Goal: Information Seeking & Learning: Learn about a topic

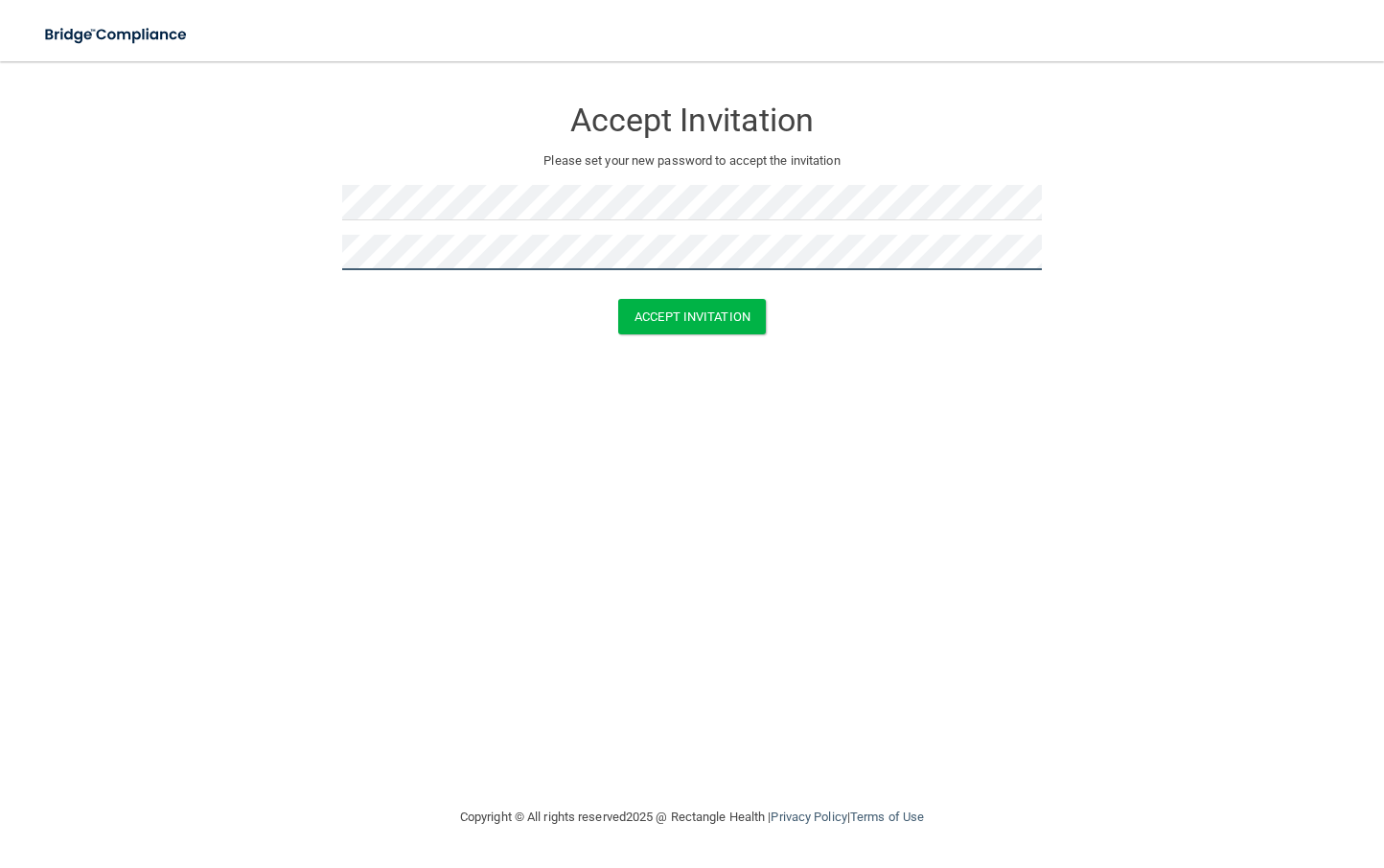
click at [619, 299] on button "Accept Invitation" at bounding box center [692, 317] width 148 height 35
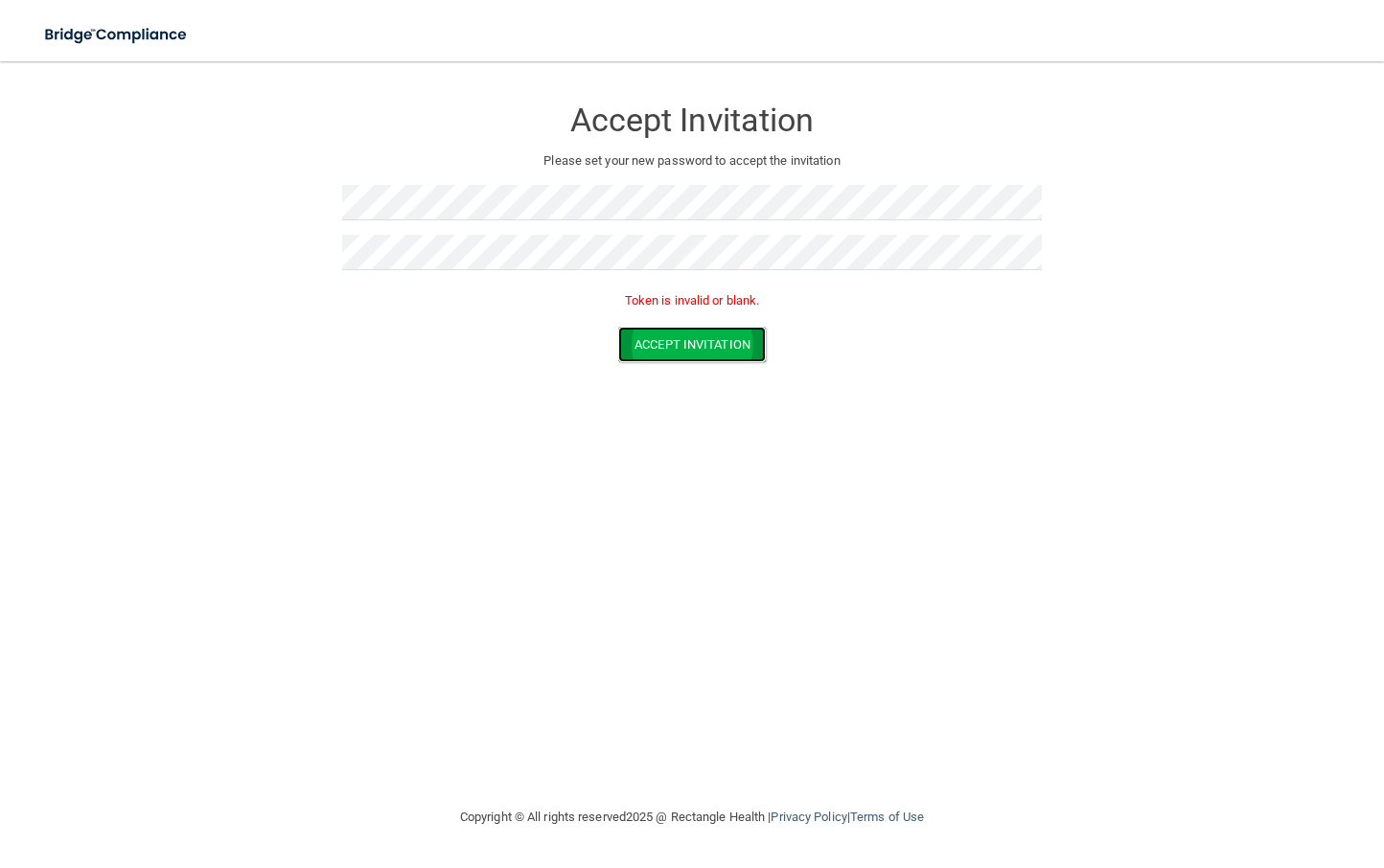
click at [696, 350] on button "Accept Invitation" at bounding box center [692, 344] width 148 height 35
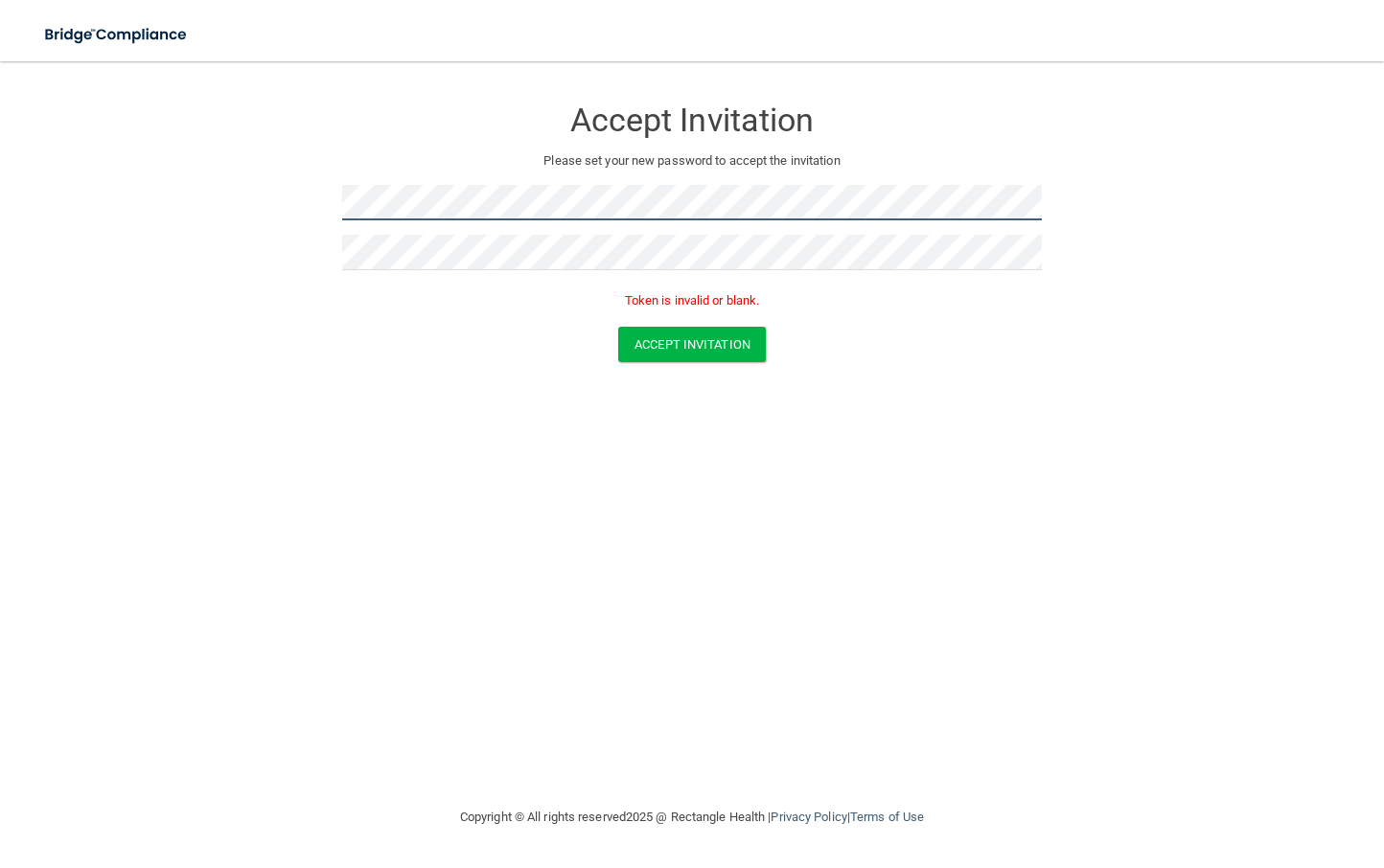
click at [301, 202] on form "Accept Invitation Please set your new password to accept the invitation Token i…" at bounding box center [692, 233] width 1307 height 305
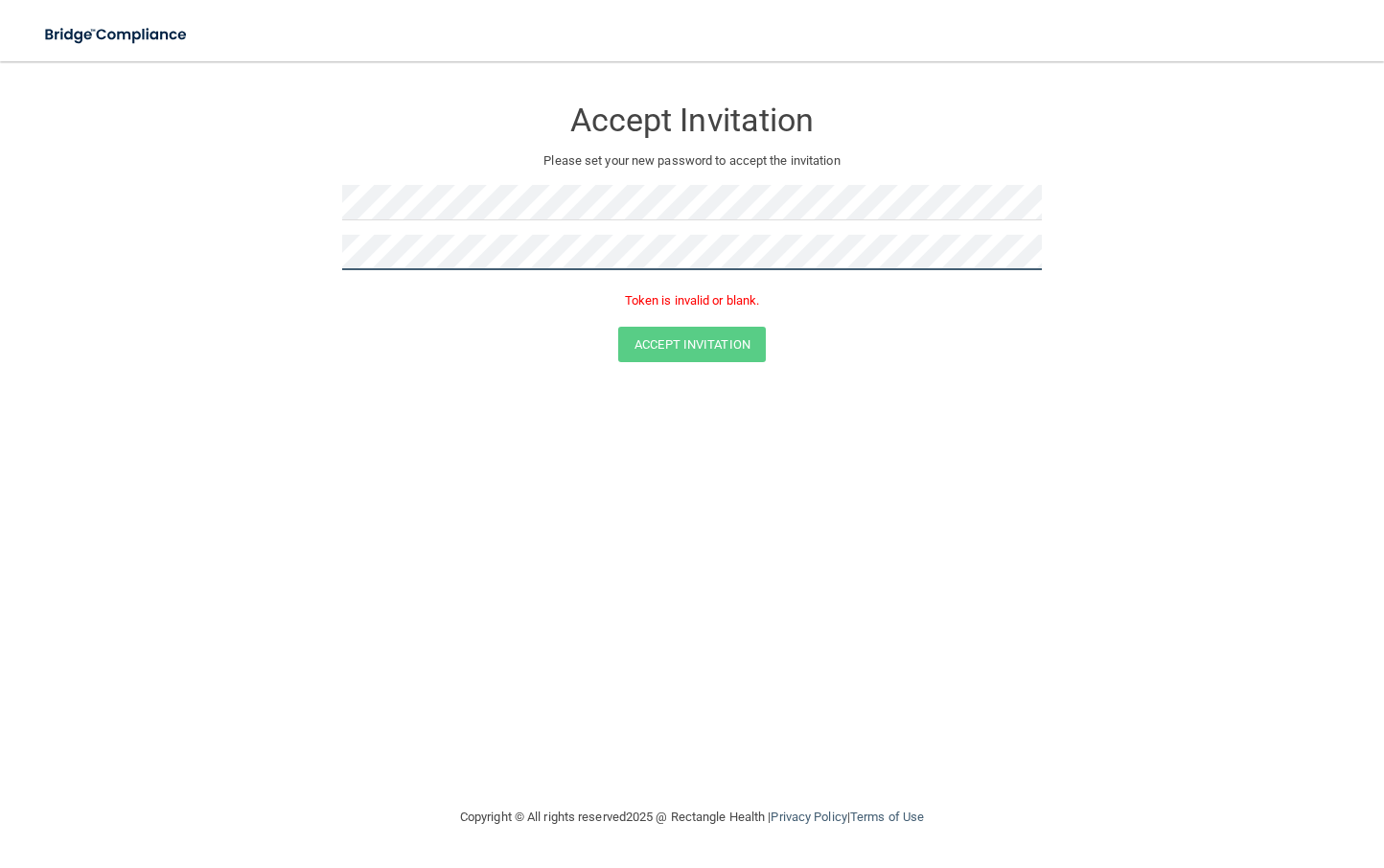
click at [248, 254] on form "Accept Invitation Please set your new password to accept the invitation Token i…" at bounding box center [692, 233] width 1307 height 305
click at [619, 327] on button "Accept Invitation" at bounding box center [692, 344] width 148 height 35
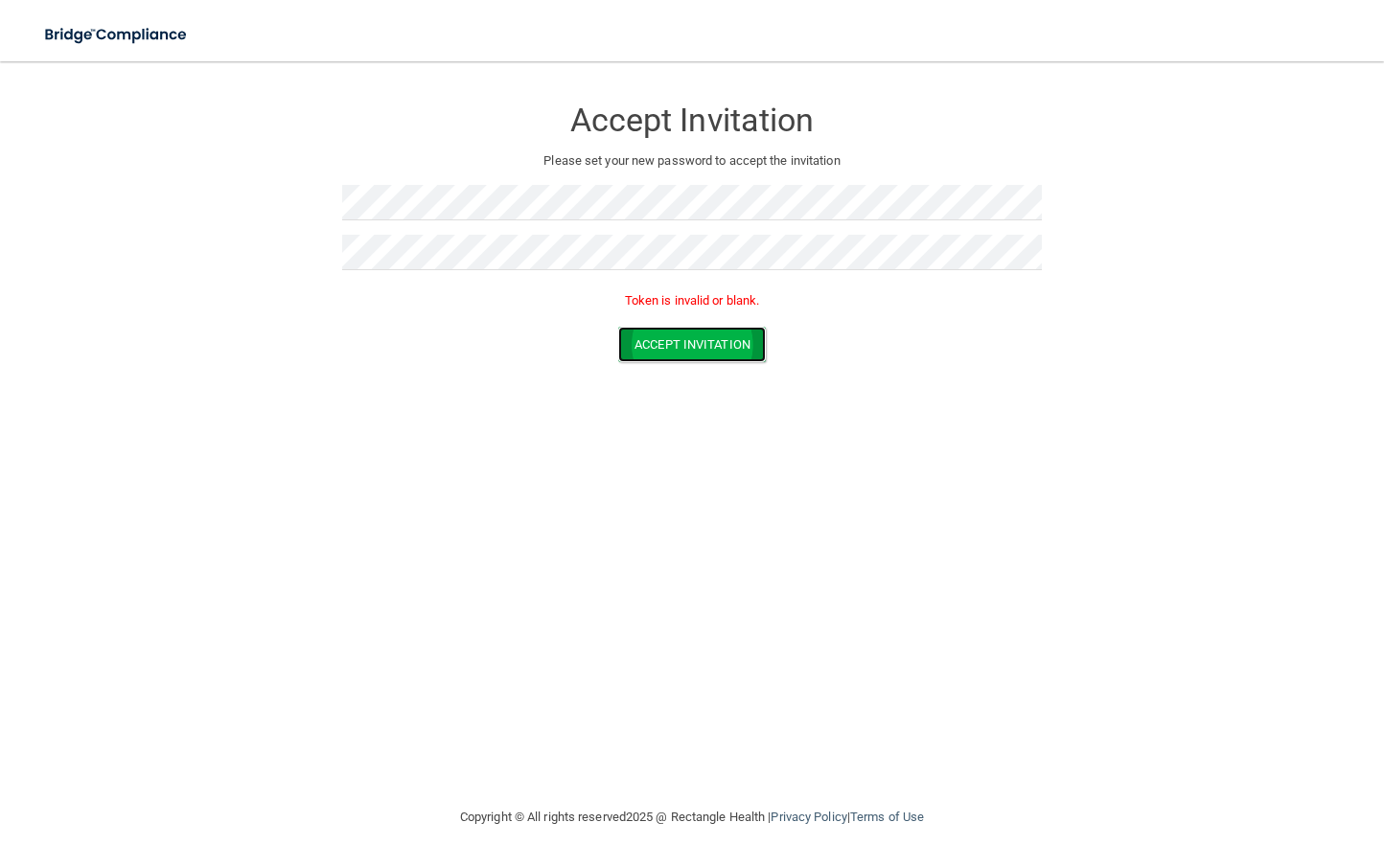
click at [666, 340] on button "Accept Invitation" at bounding box center [692, 344] width 148 height 35
click at [675, 314] on button "Accept Invitation" at bounding box center [692, 317] width 148 height 35
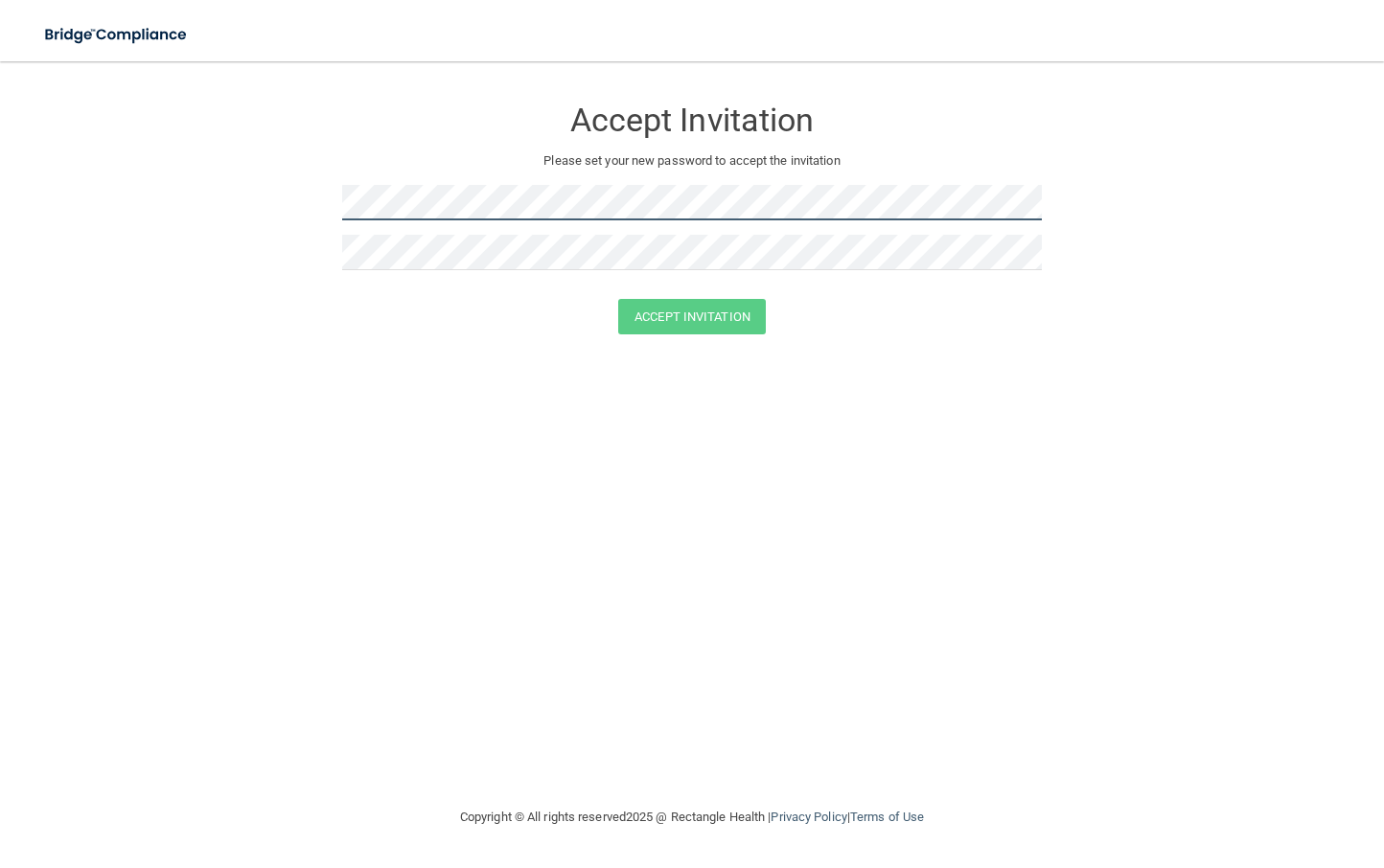
click at [280, 211] on form "Accept Invitation Please set your new password to accept the invitation Accept …" at bounding box center [692, 219] width 1307 height 277
click at [273, 186] on form "Accept Invitation Please set your new password to accept the invitation Accept …" at bounding box center [692, 219] width 1307 height 277
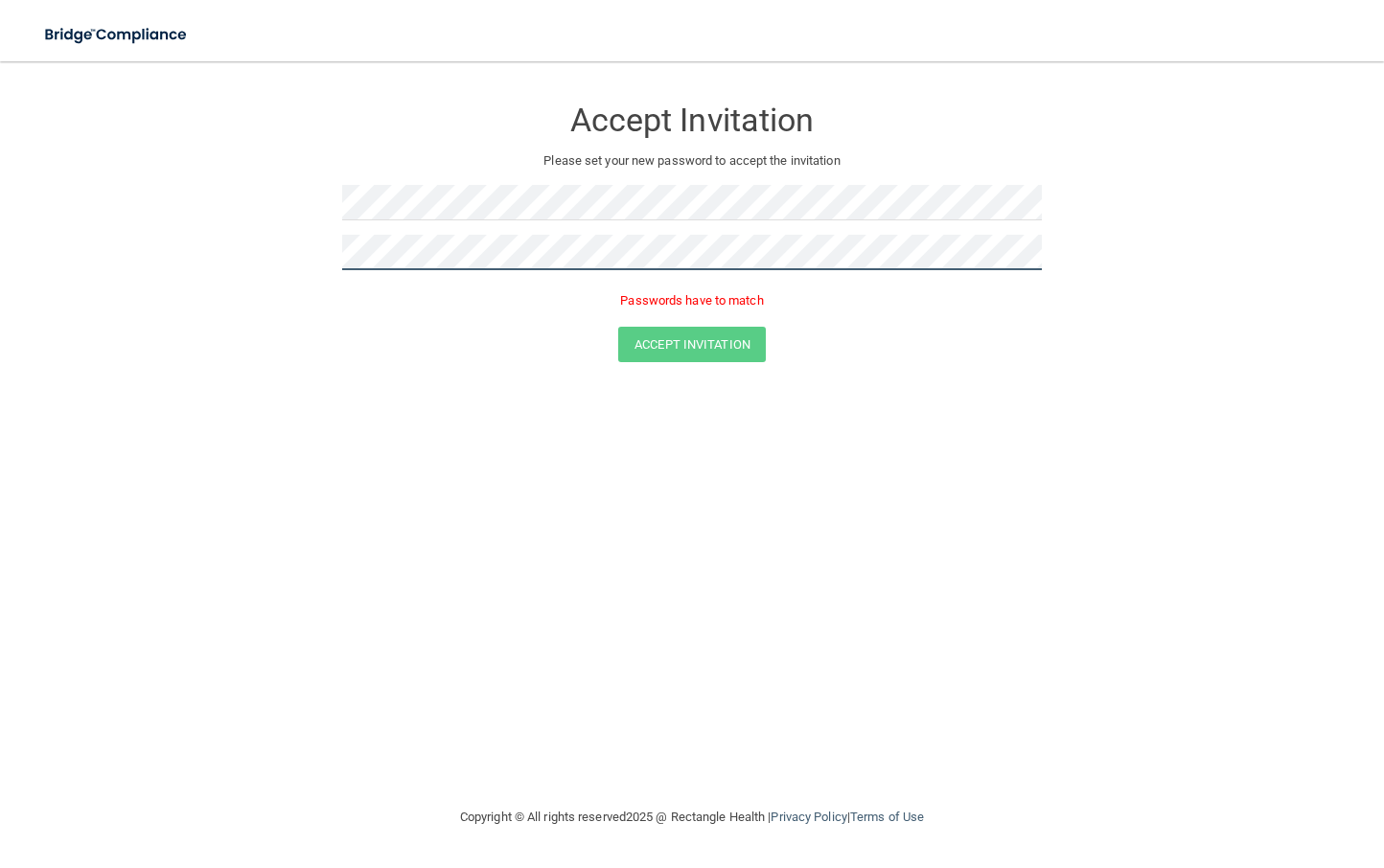
click at [311, 246] on form "Accept Invitation Please set your new password to accept the invitation Passwor…" at bounding box center [692, 233] width 1307 height 305
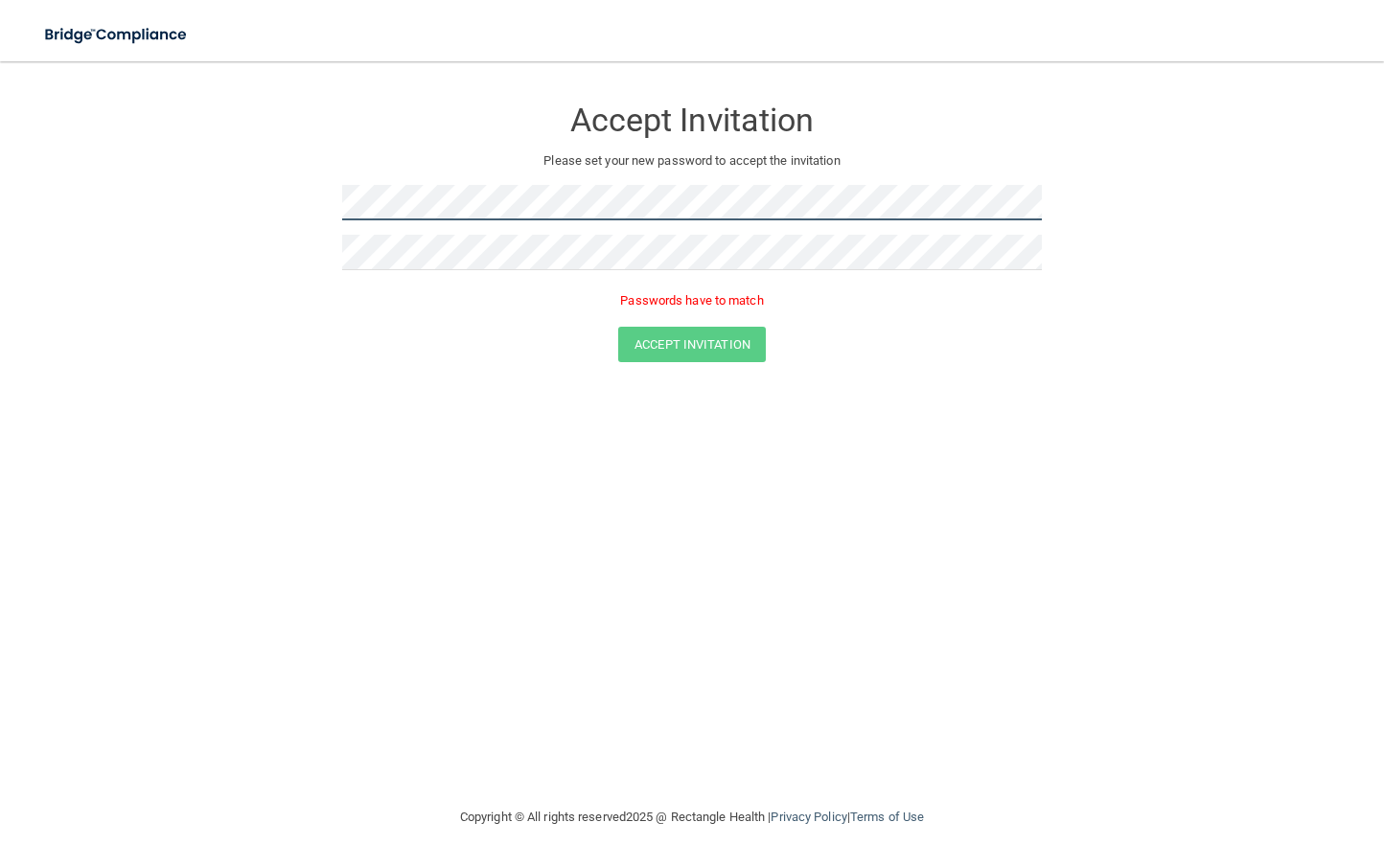
click at [278, 201] on form "Accept Invitation Please set your new password to accept the invitation Passwor…" at bounding box center [692, 233] width 1307 height 305
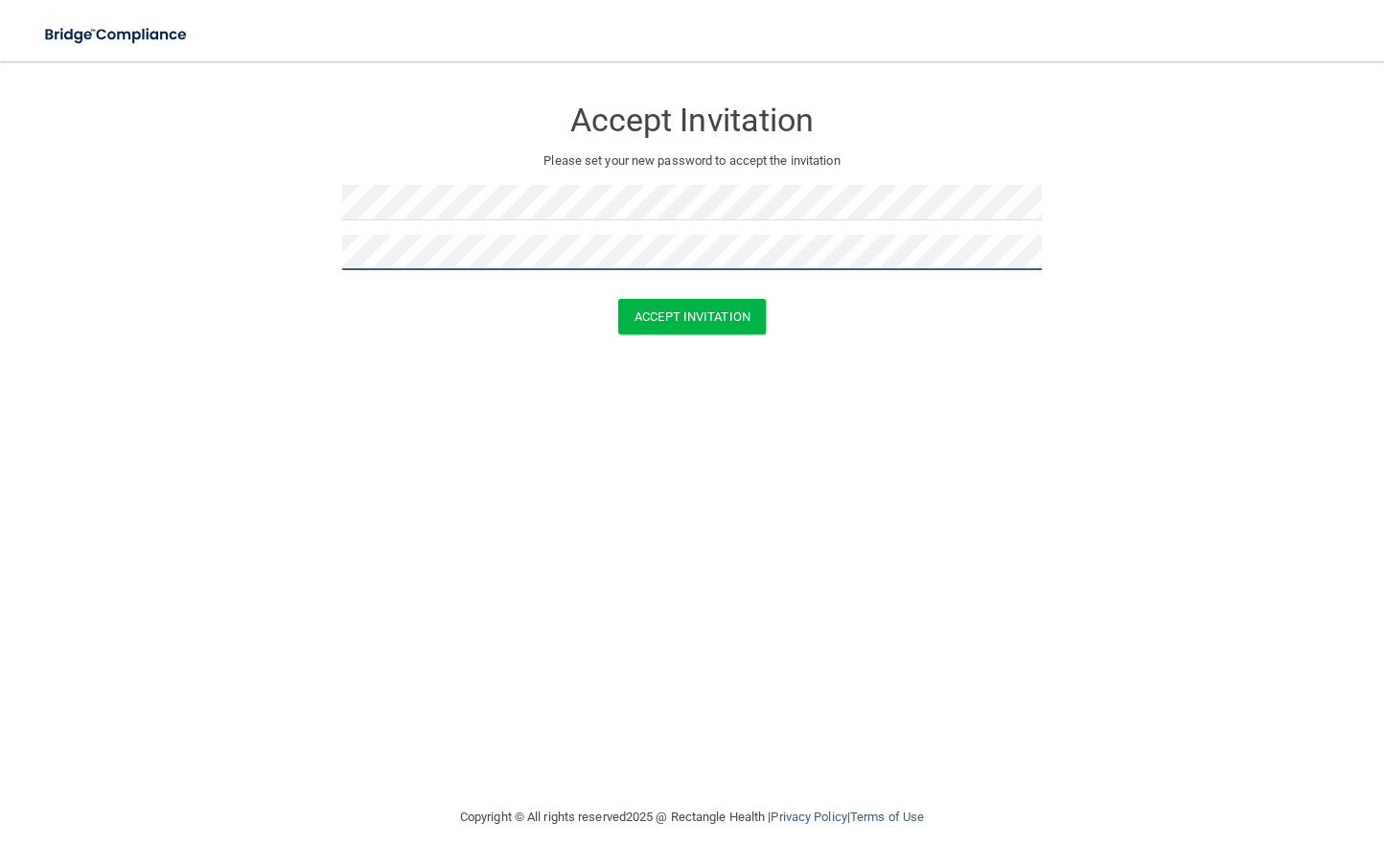
click at [619, 299] on button "Accept Invitation" at bounding box center [692, 317] width 148 height 35
click at [681, 315] on button "Accept Invitation" at bounding box center [692, 317] width 148 height 35
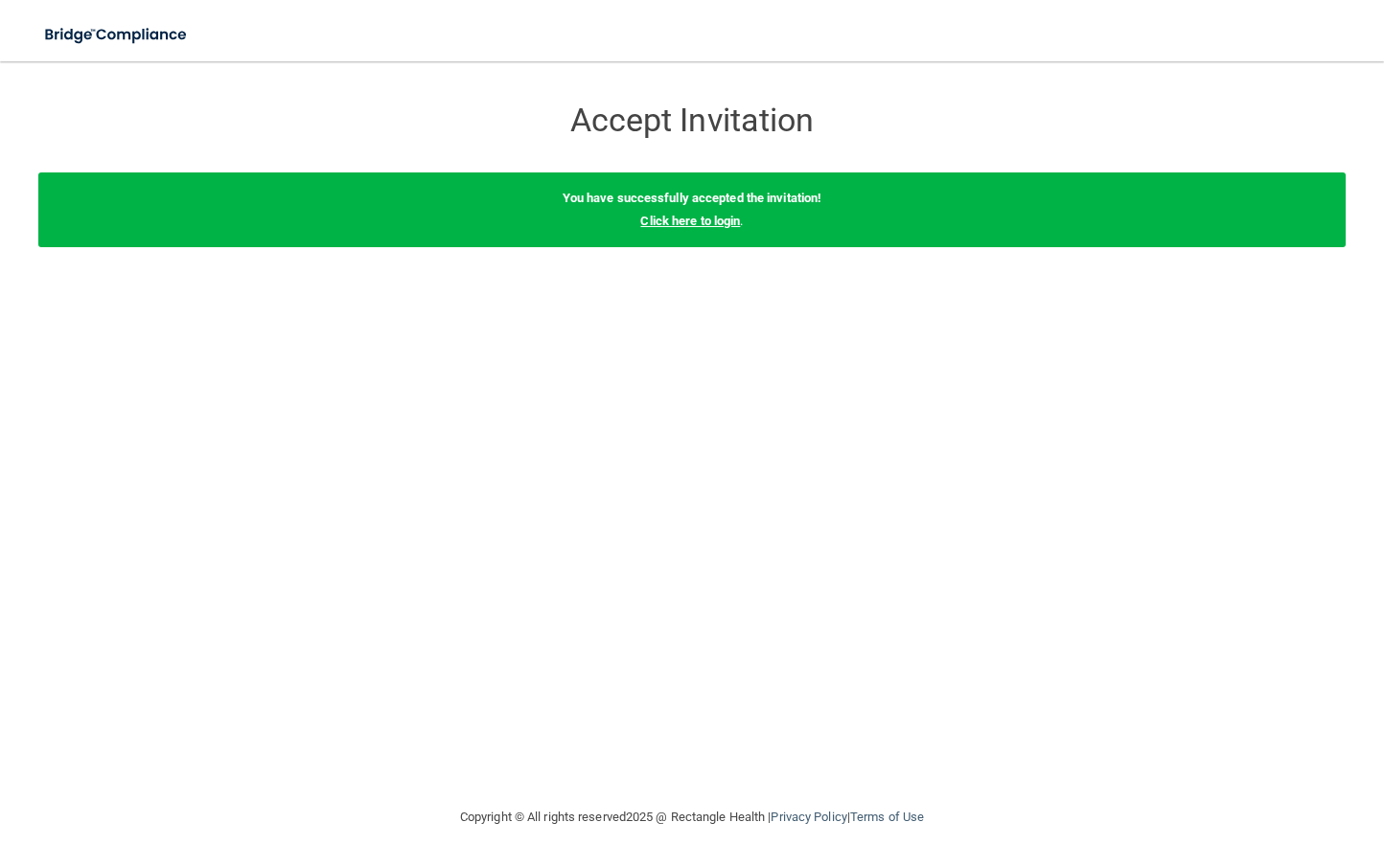
click at [712, 221] on link "Click here to login" at bounding box center [691, 221] width 100 height 14
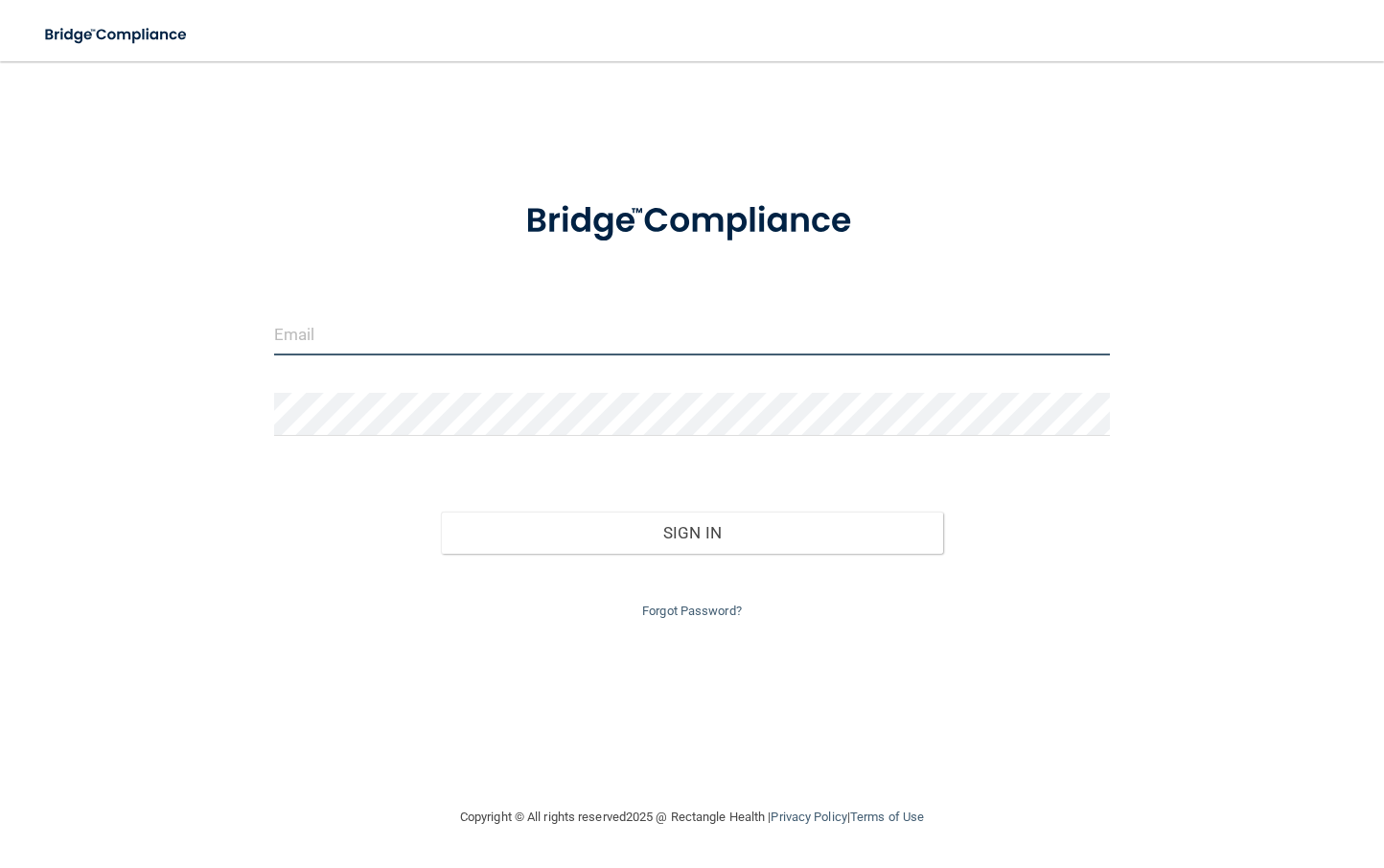
click at [475, 336] on input "email" at bounding box center [692, 334] width 836 height 43
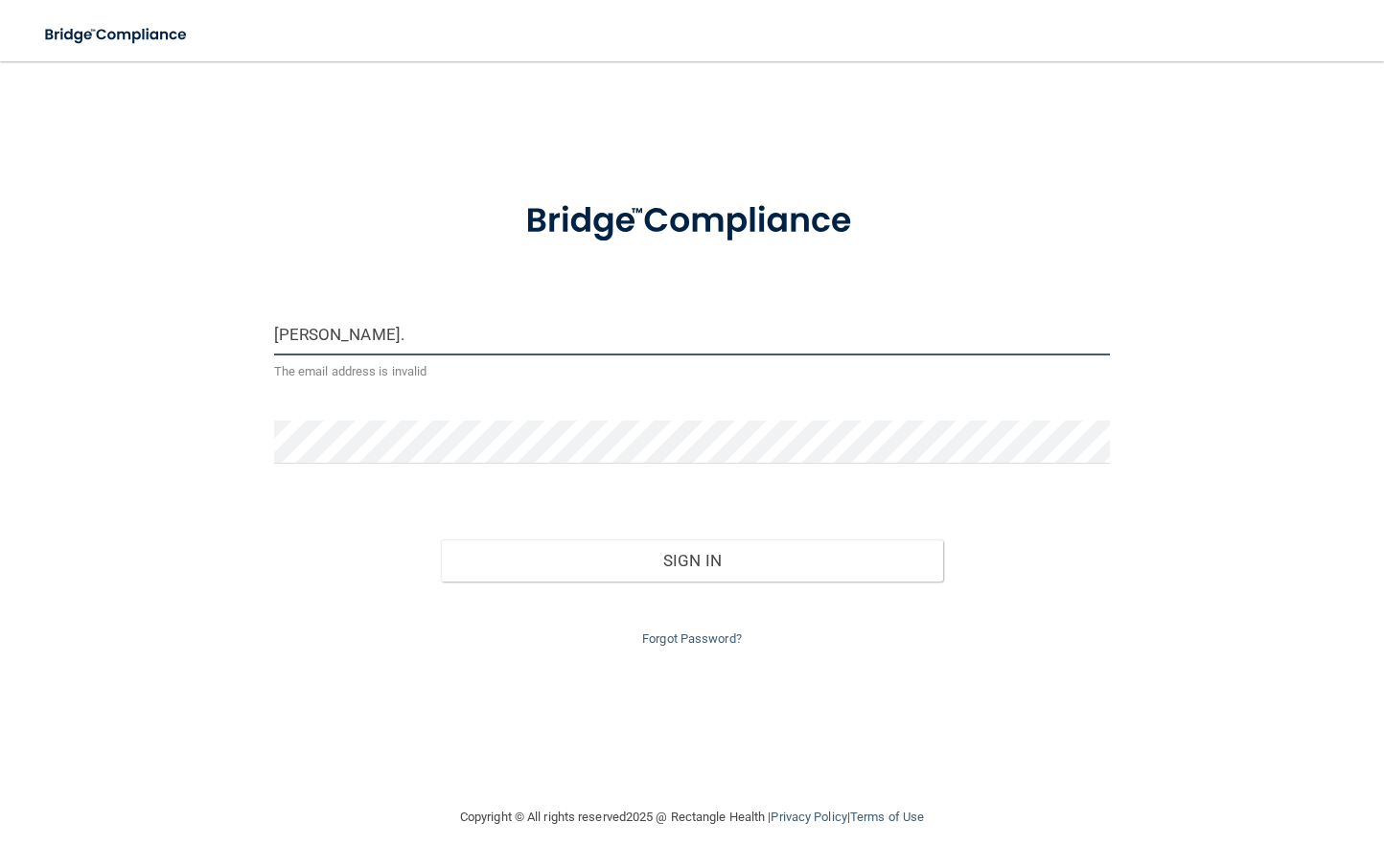
type input "[PERSON_NAME][EMAIL_ADDRESS][PERSON_NAME][DOMAIN_NAME]"
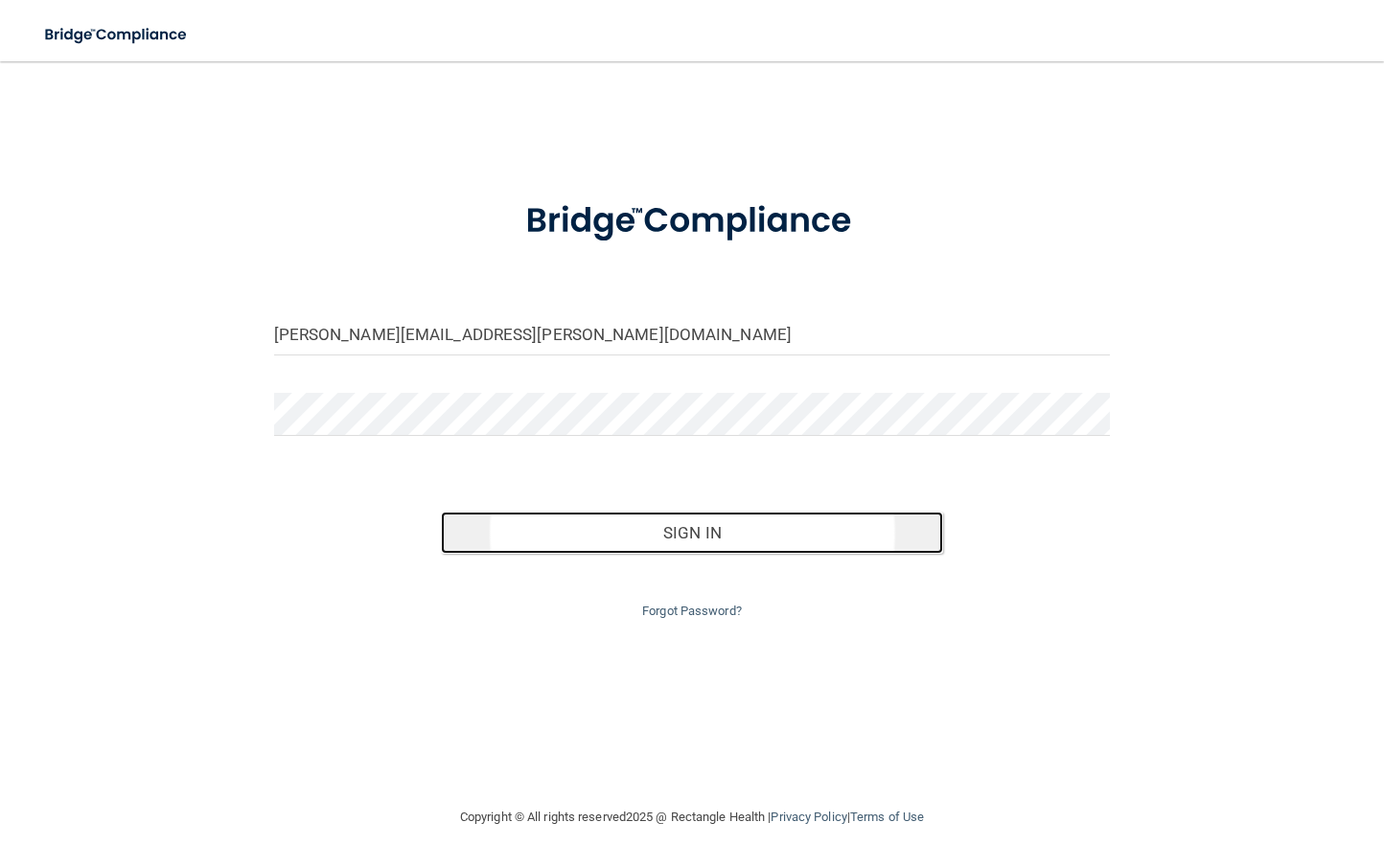
click at [630, 528] on button "Sign In" at bounding box center [692, 533] width 503 height 42
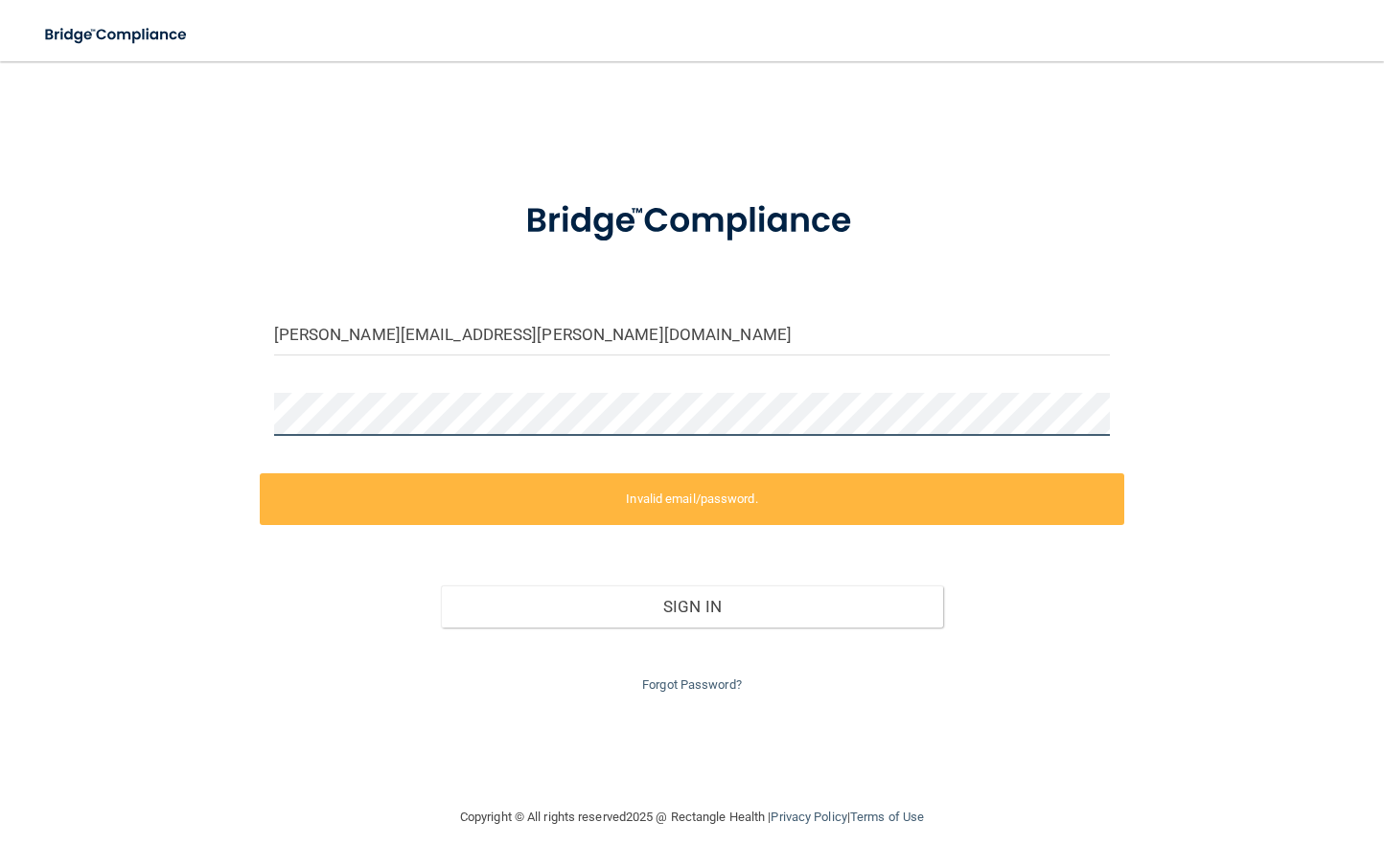
click at [138, 416] on div "kelly.lynn@bebright.com Invalid email/password. You don't have permission to ac…" at bounding box center [692, 434] width 1307 height 707
click at [184, 414] on div "kelly.lynn@bebright.com Invalid email/password. You don't have permission to ac…" at bounding box center [692, 434] width 1307 height 707
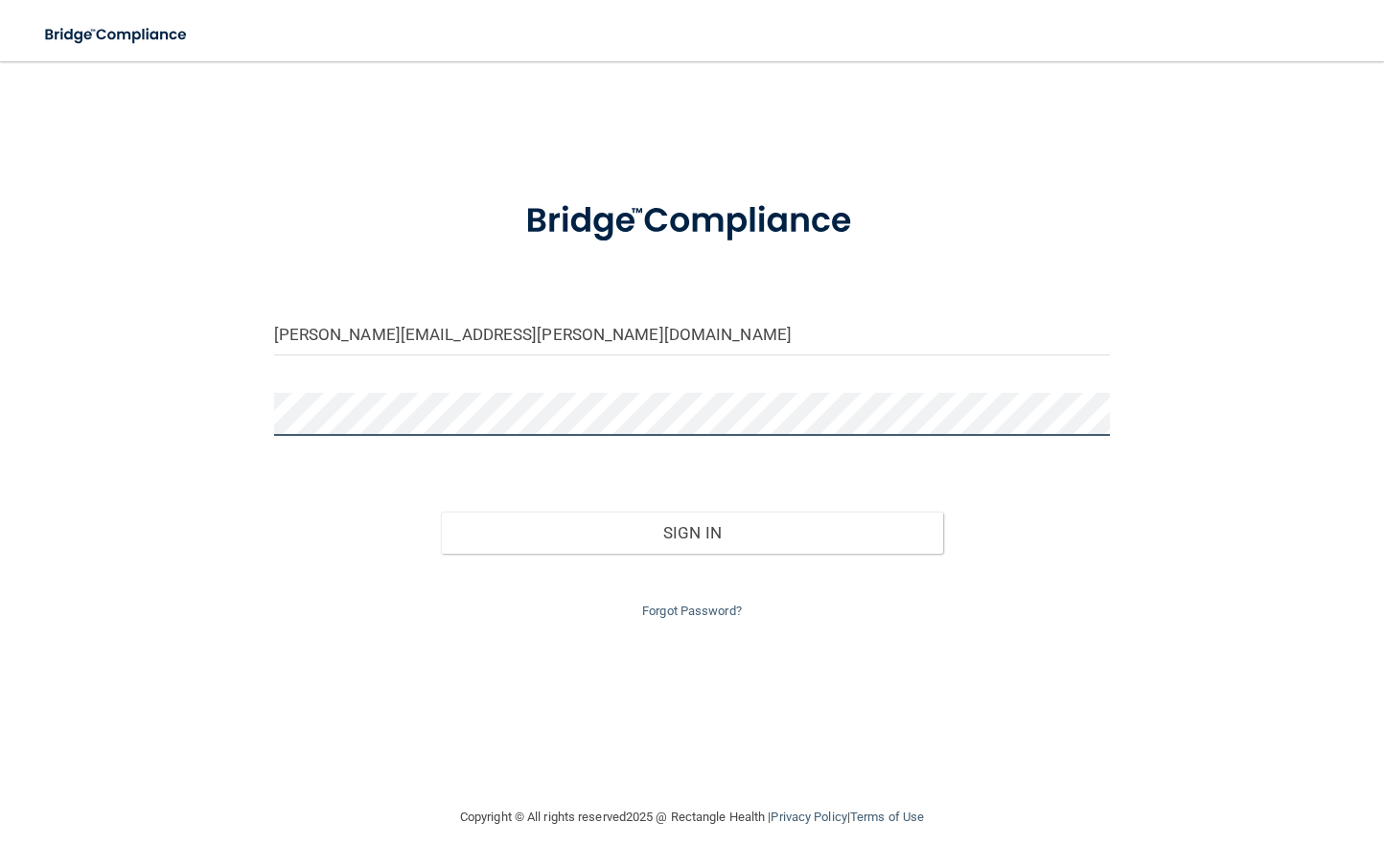
click at [441, 512] on button "Sign In" at bounding box center [692, 533] width 503 height 42
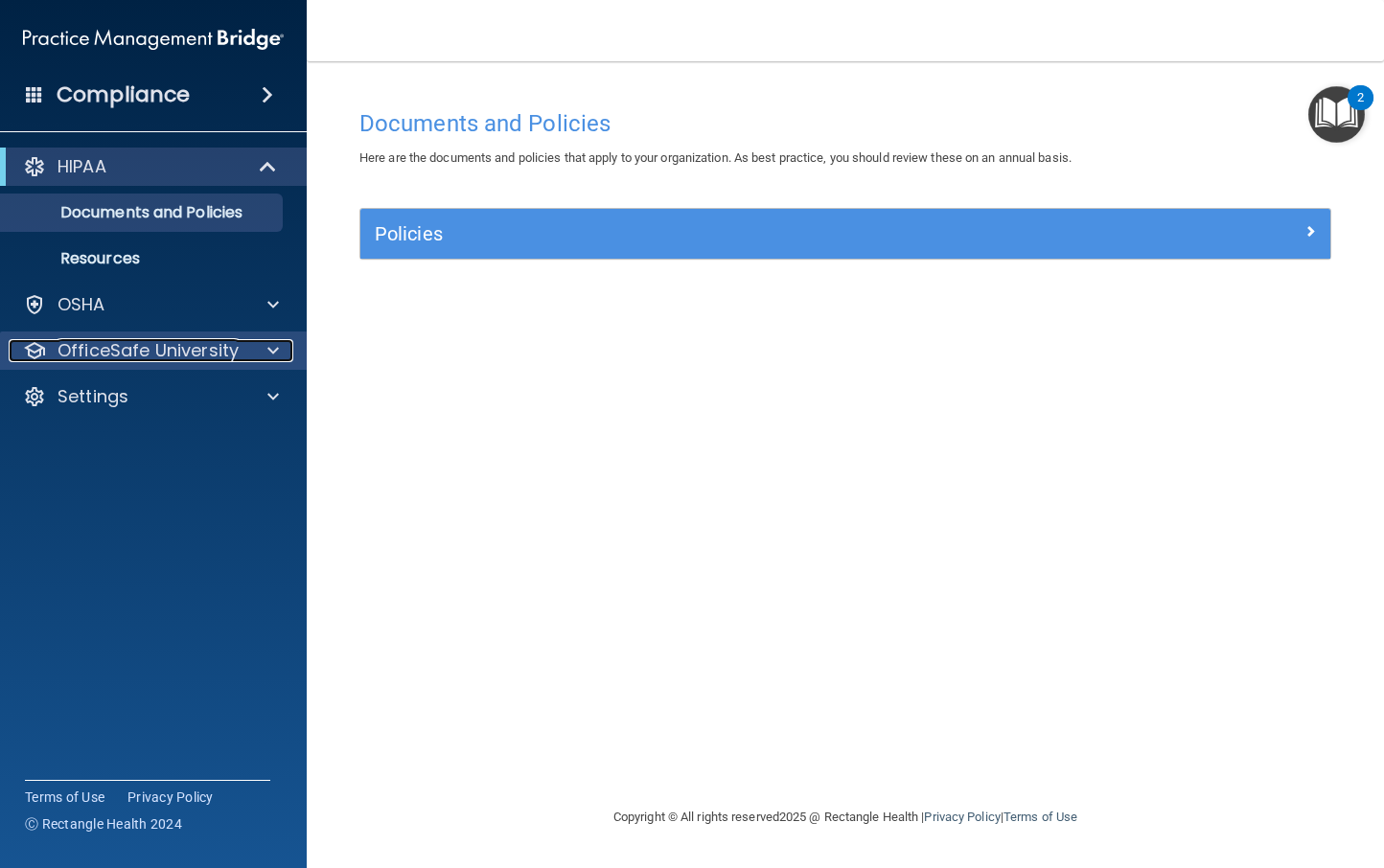
click at [123, 352] on p "OfficeSafe University" at bounding box center [148, 351] width 181 height 23
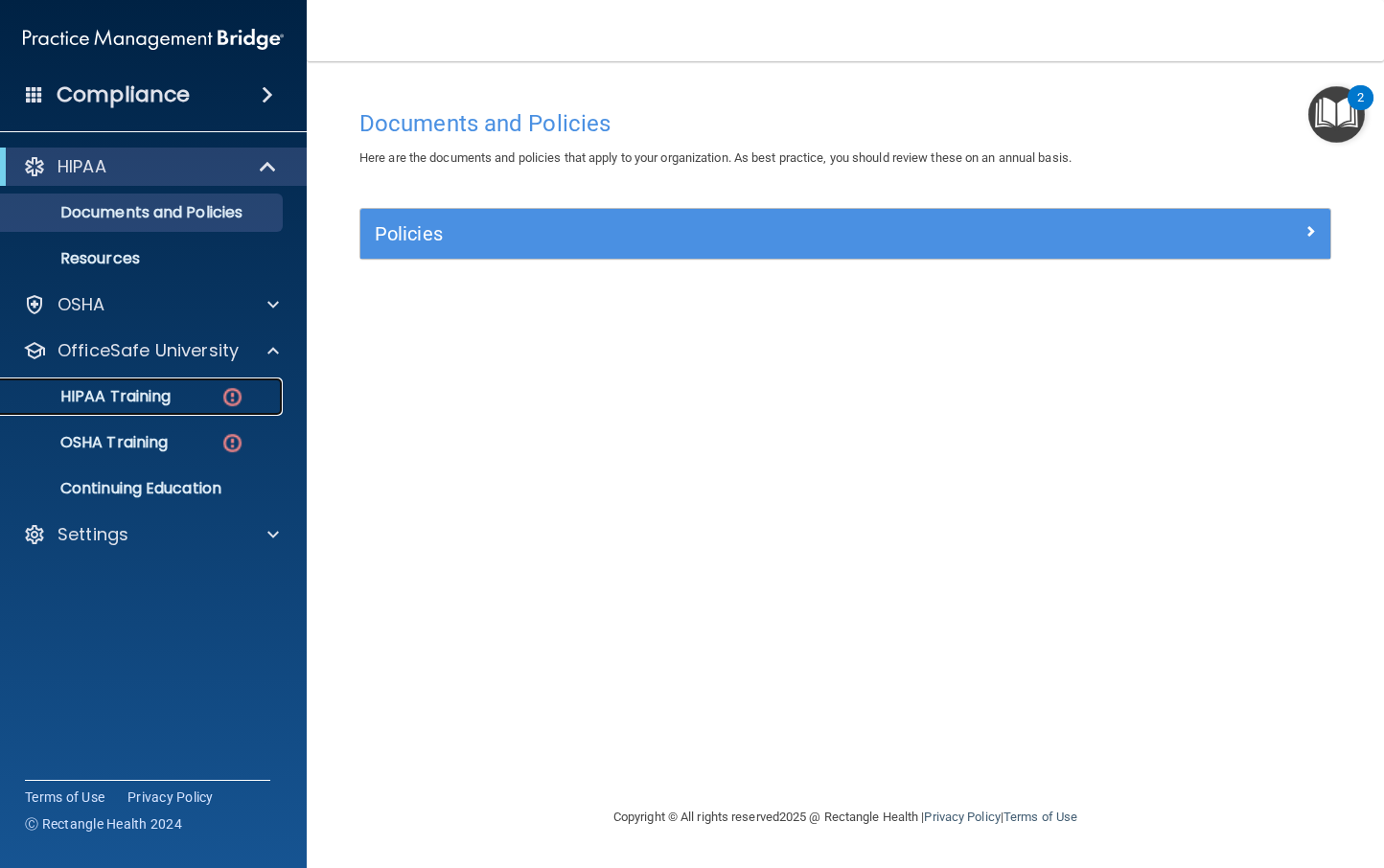
click at [128, 391] on p "HIPAA Training" at bounding box center [91, 397] width 158 height 19
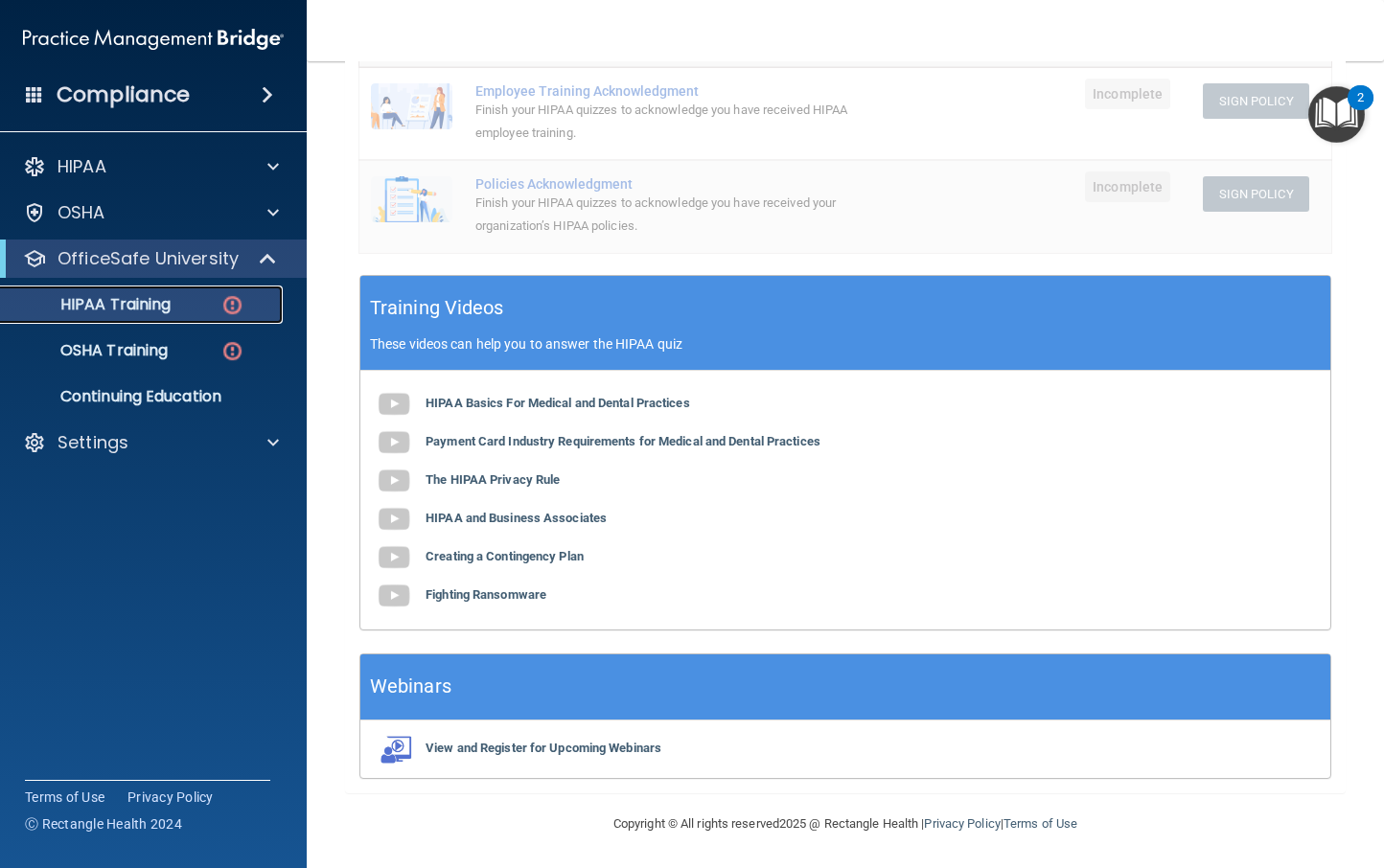
scroll to position [504, 0]
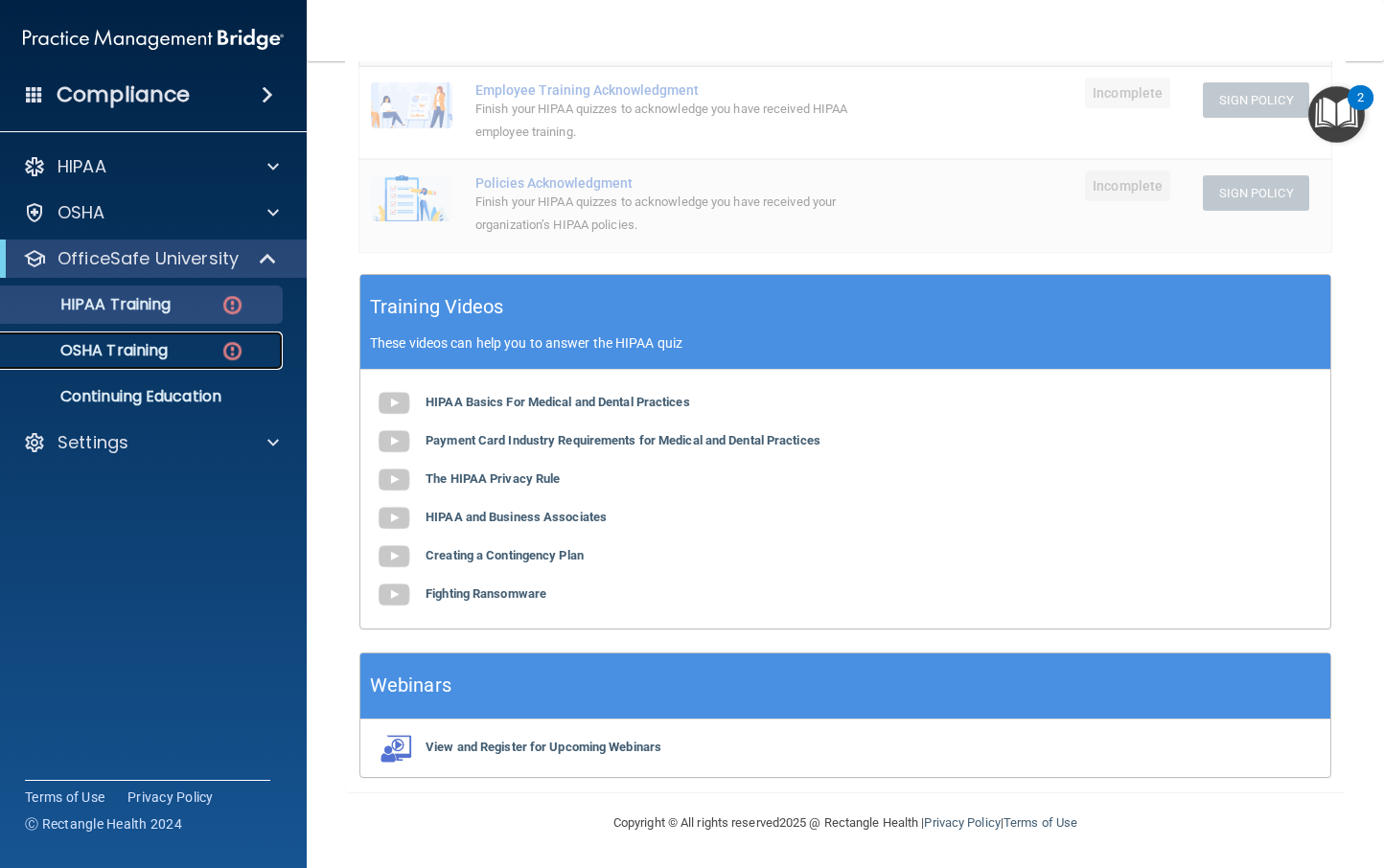
click at [139, 341] on p "OSHA Training" at bounding box center [90, 351] width 155 height 19
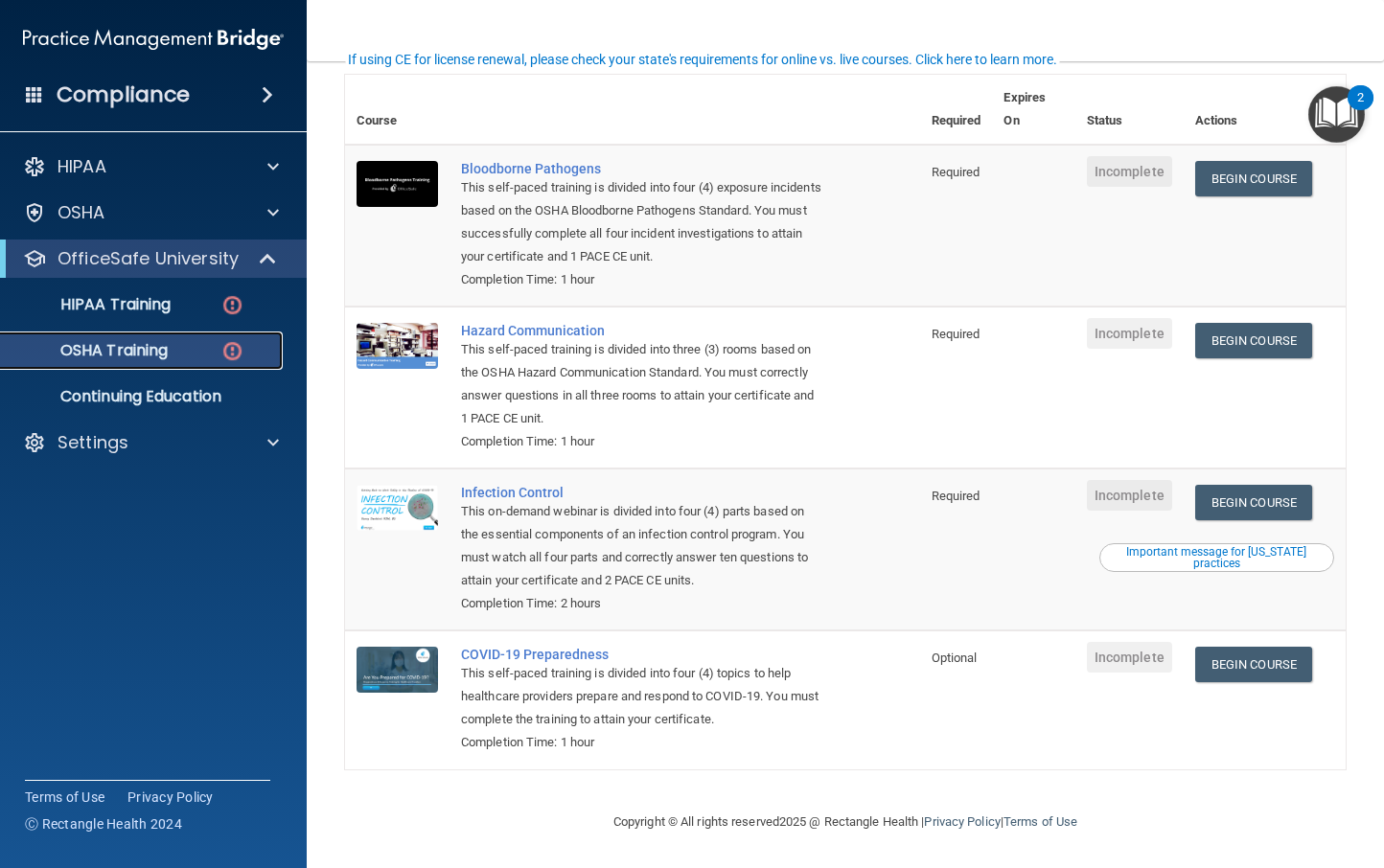
scroll to position [147, 0]
click at [169, 305] on p "HIPAA Training" at bounding box center [91, 305] width 158 height 19
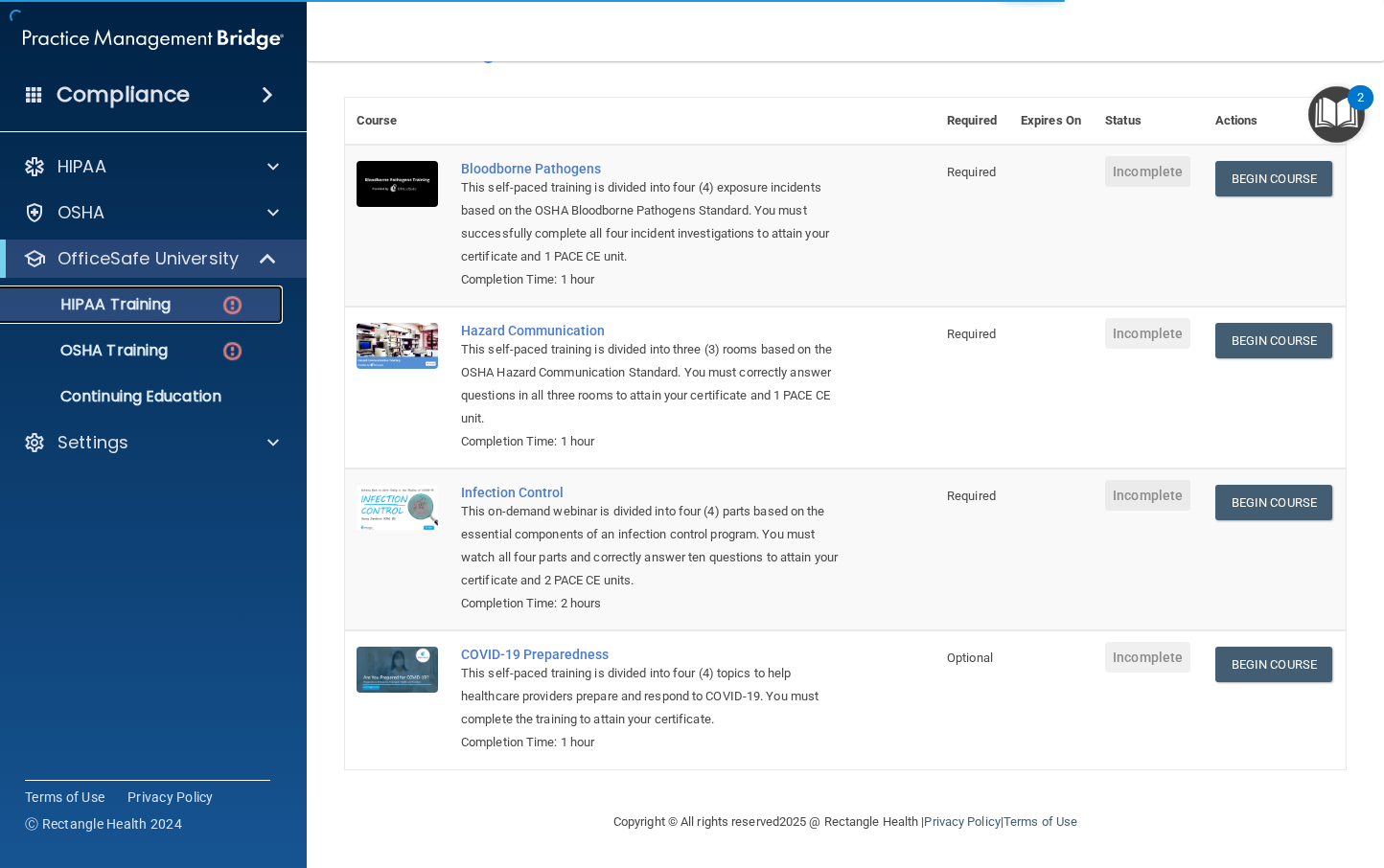
scroll to position [504, 0]
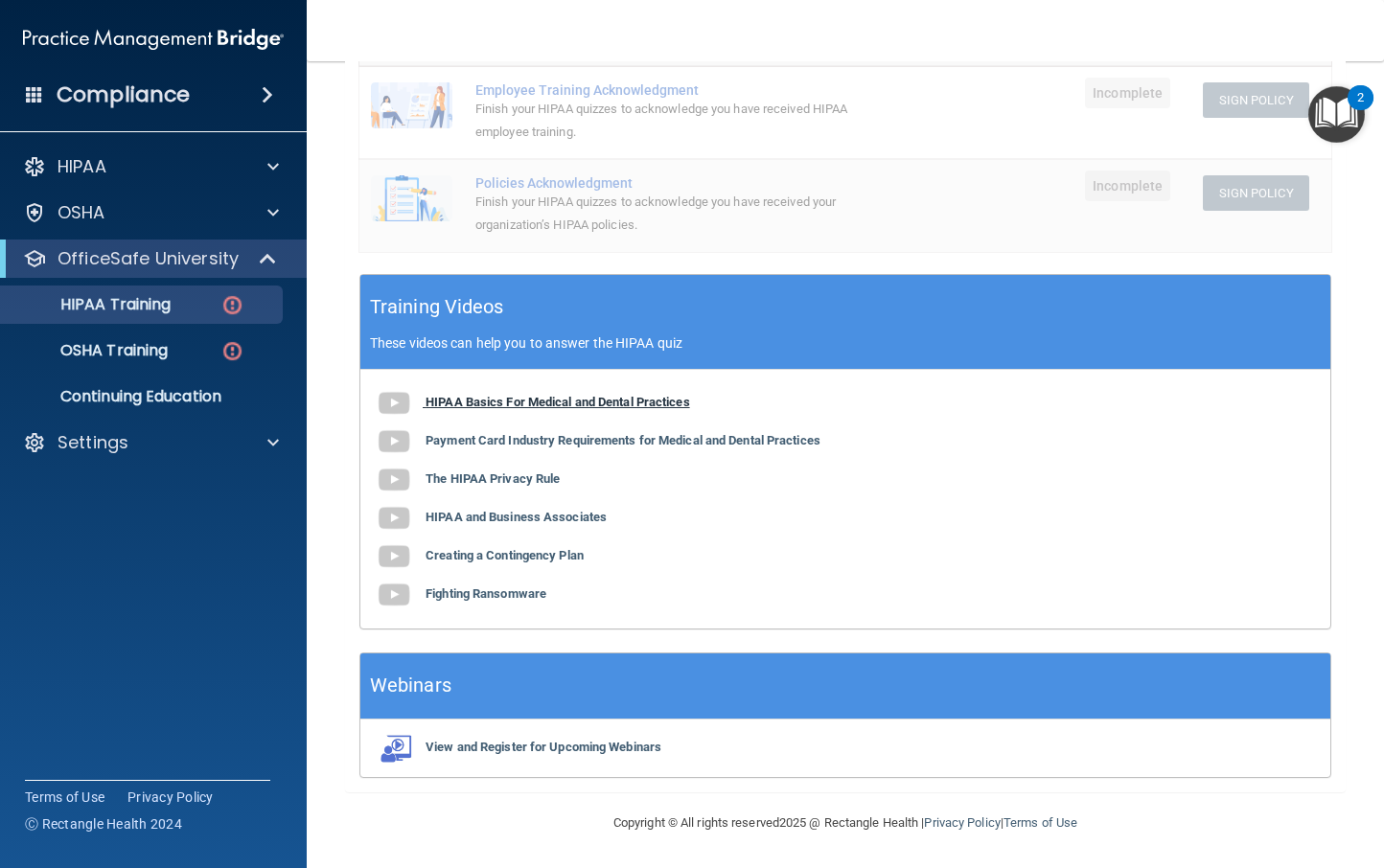
click at [530, 400] on b "HIPAA Basics For Medical and Dental Practices" at bounding box center [558, 402] width 265 height 14
click at [490, 441] on b "Payment Card Industry Requirements for Medical and Dental Practices" at bounding box center [623, 440] width 395 height 14
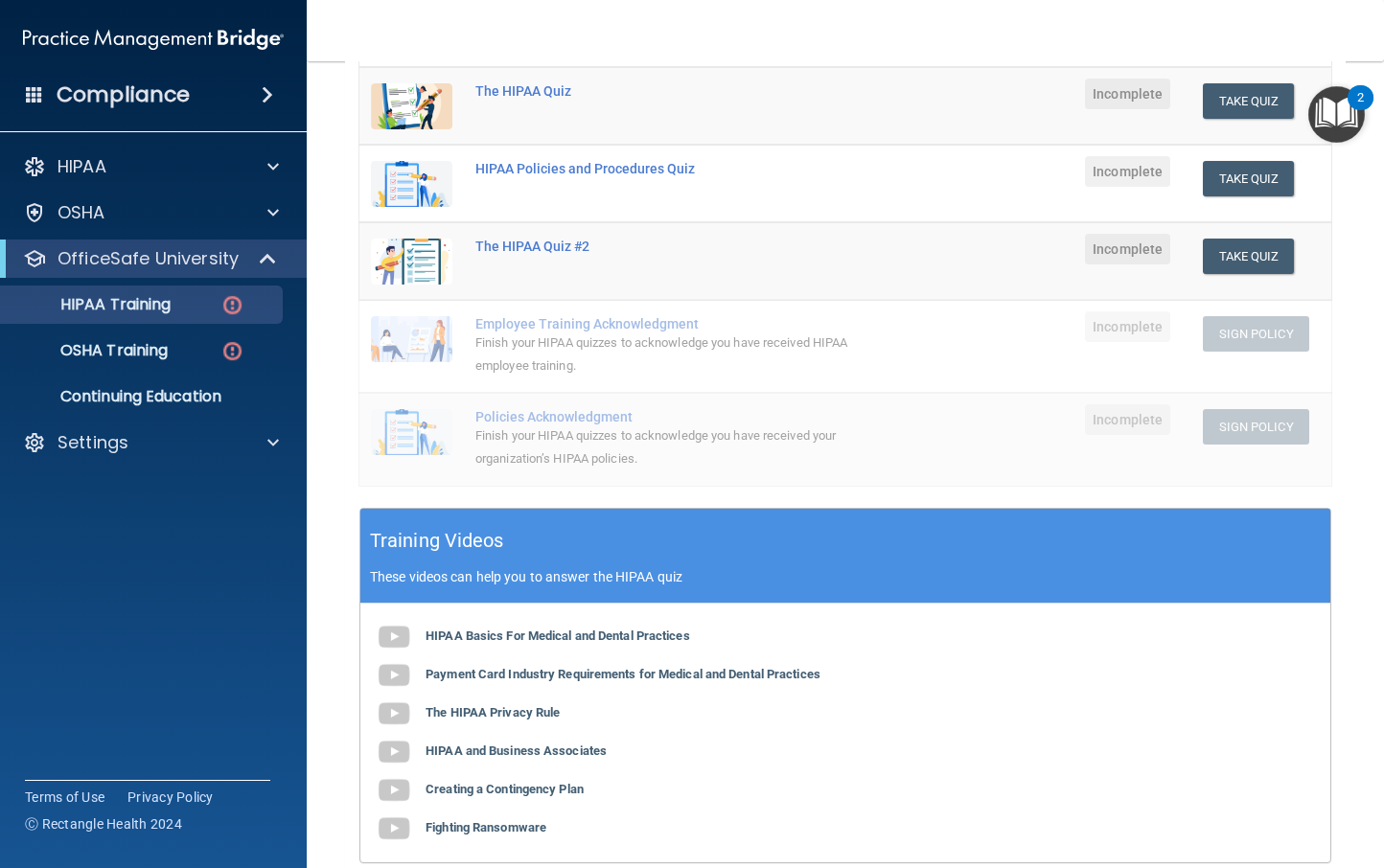
scroll to position [272, 0]
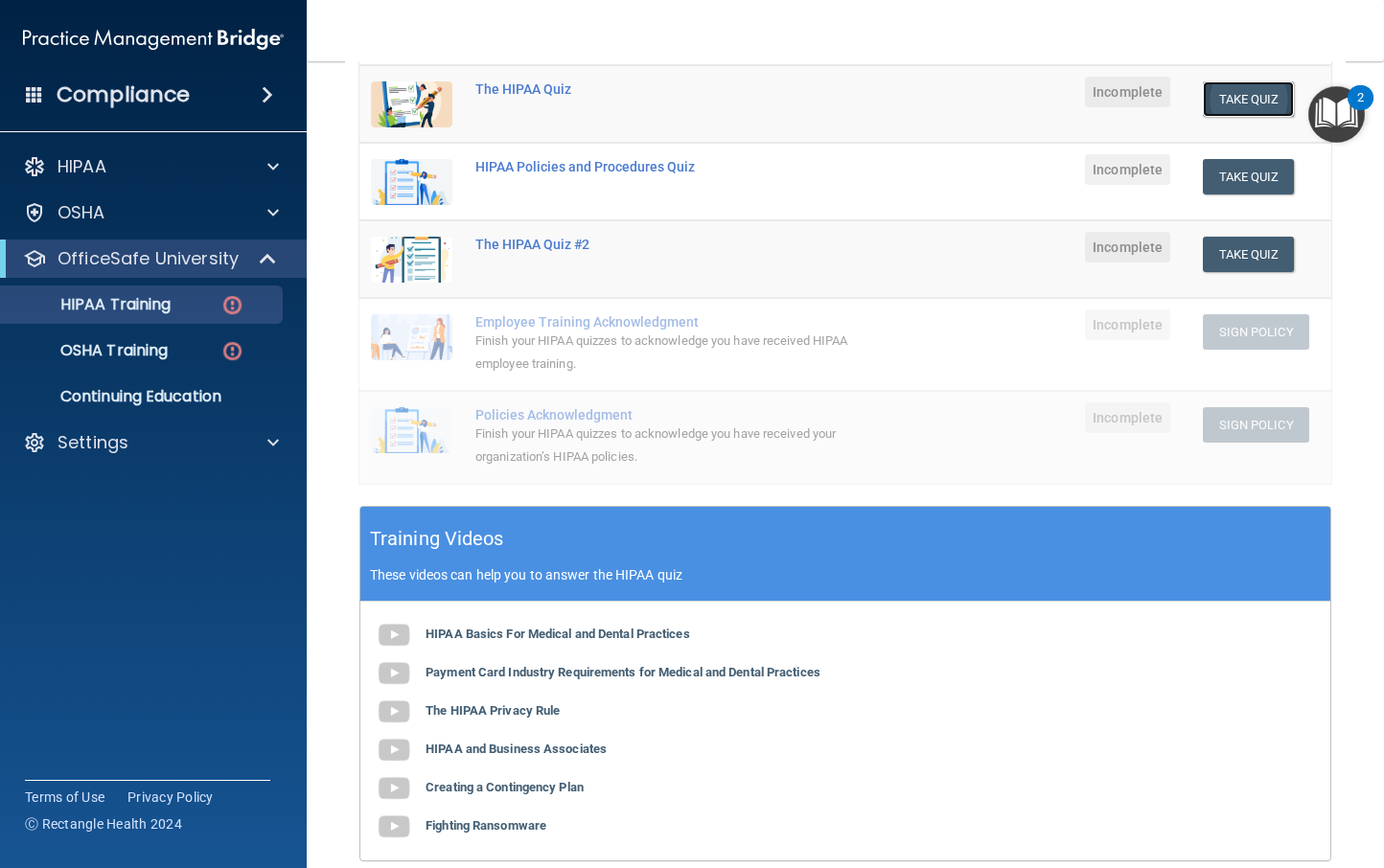
click at [1205, 92] on button "Take Quiz" at bounding box center [1249, 99] width 92 height 35
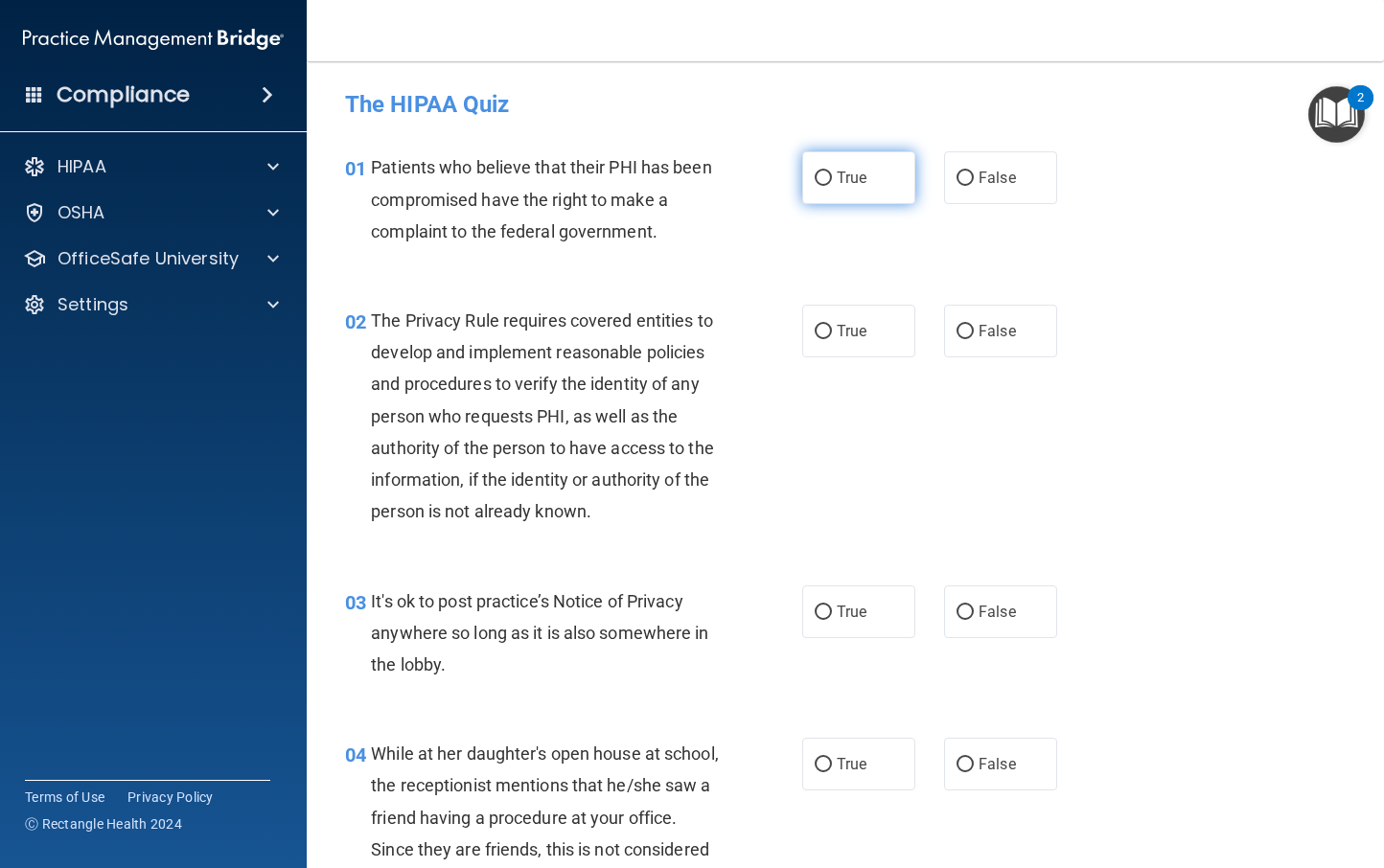
click at [863, 190] on label "True" at bounding box center [858, 177] width 113 height 53
click at [832, 186] on input "True" at bounding box center [823, 178] width 17 height 14
radio input "true"
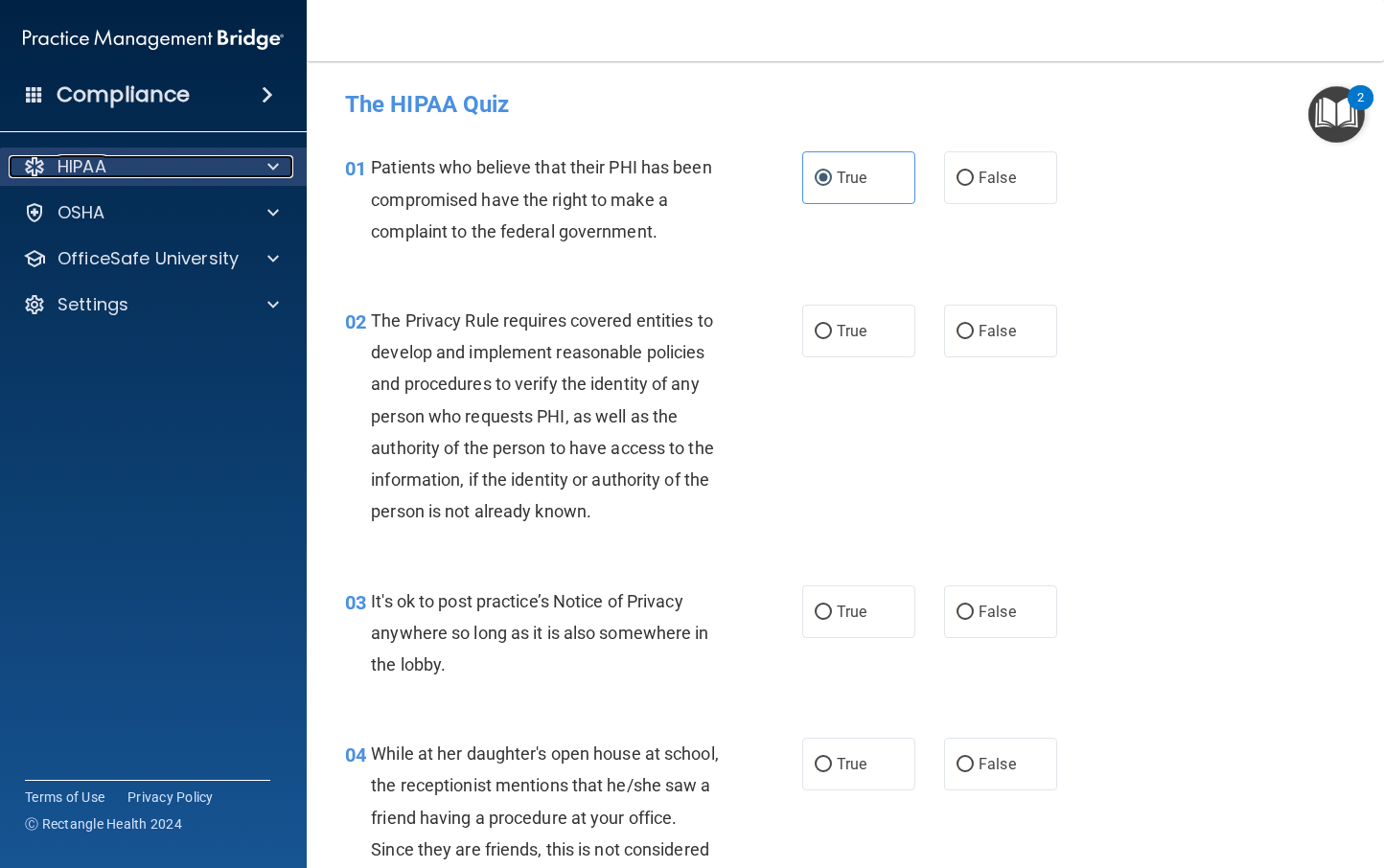
click at [137, 161] on div "HIPAA" at bounding box center [128, 167] width 238 height 23
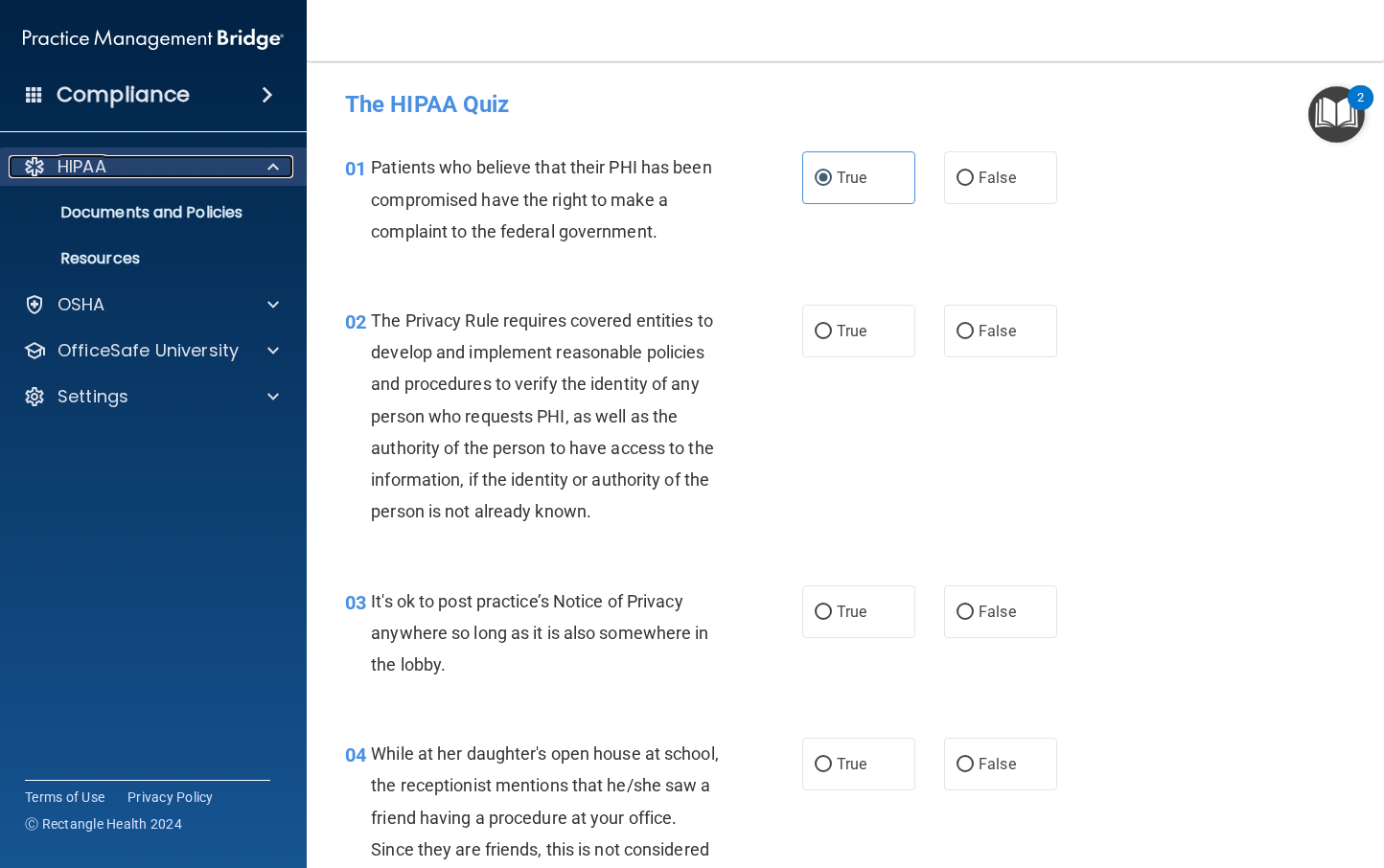
click at [87, 163] on p "HIPAA" at bounding box center [82, 167] width 49 height 23
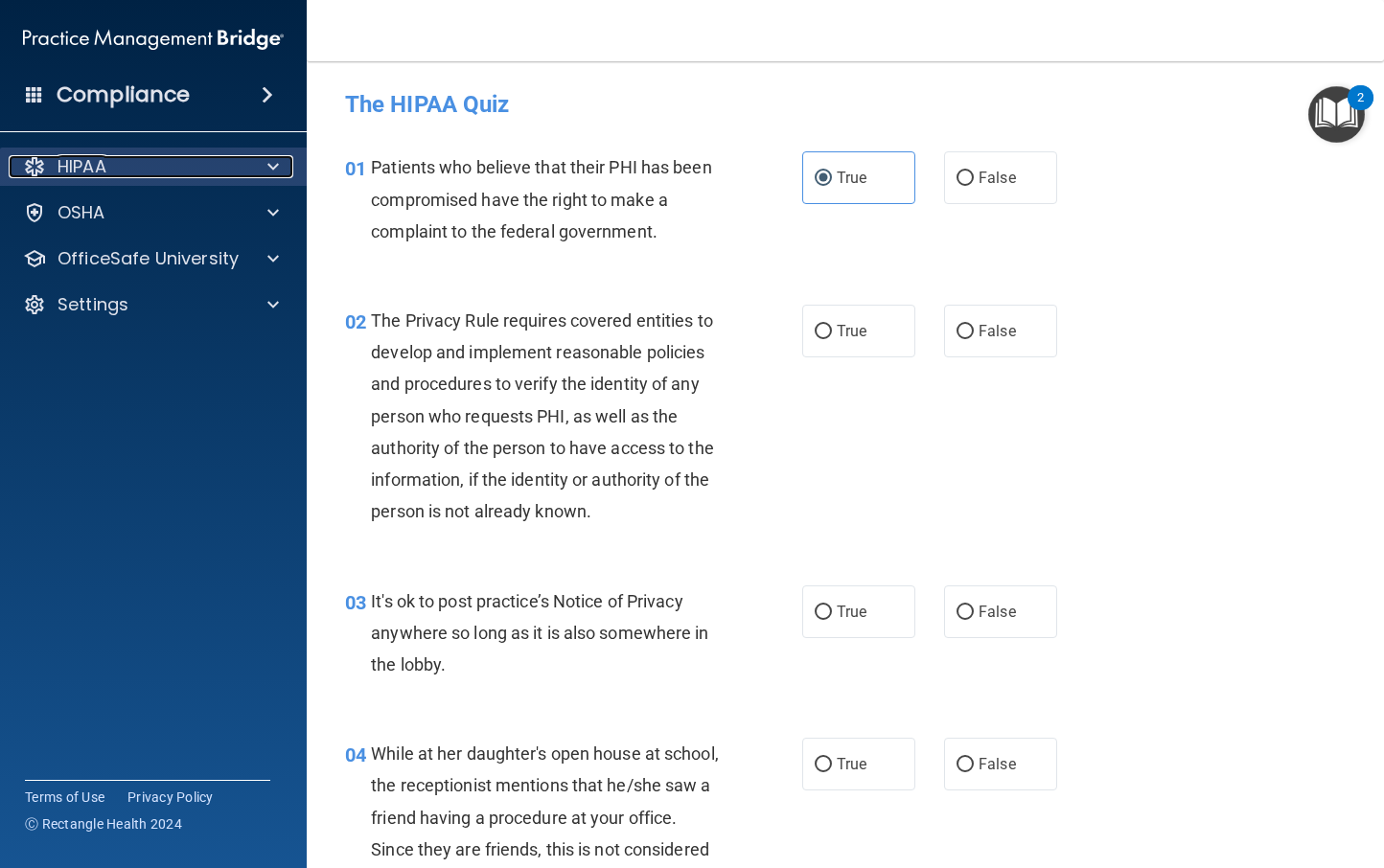
click at [90, 163] on p "HIPAA" at bounding box center [82, 167] width 49 height 23
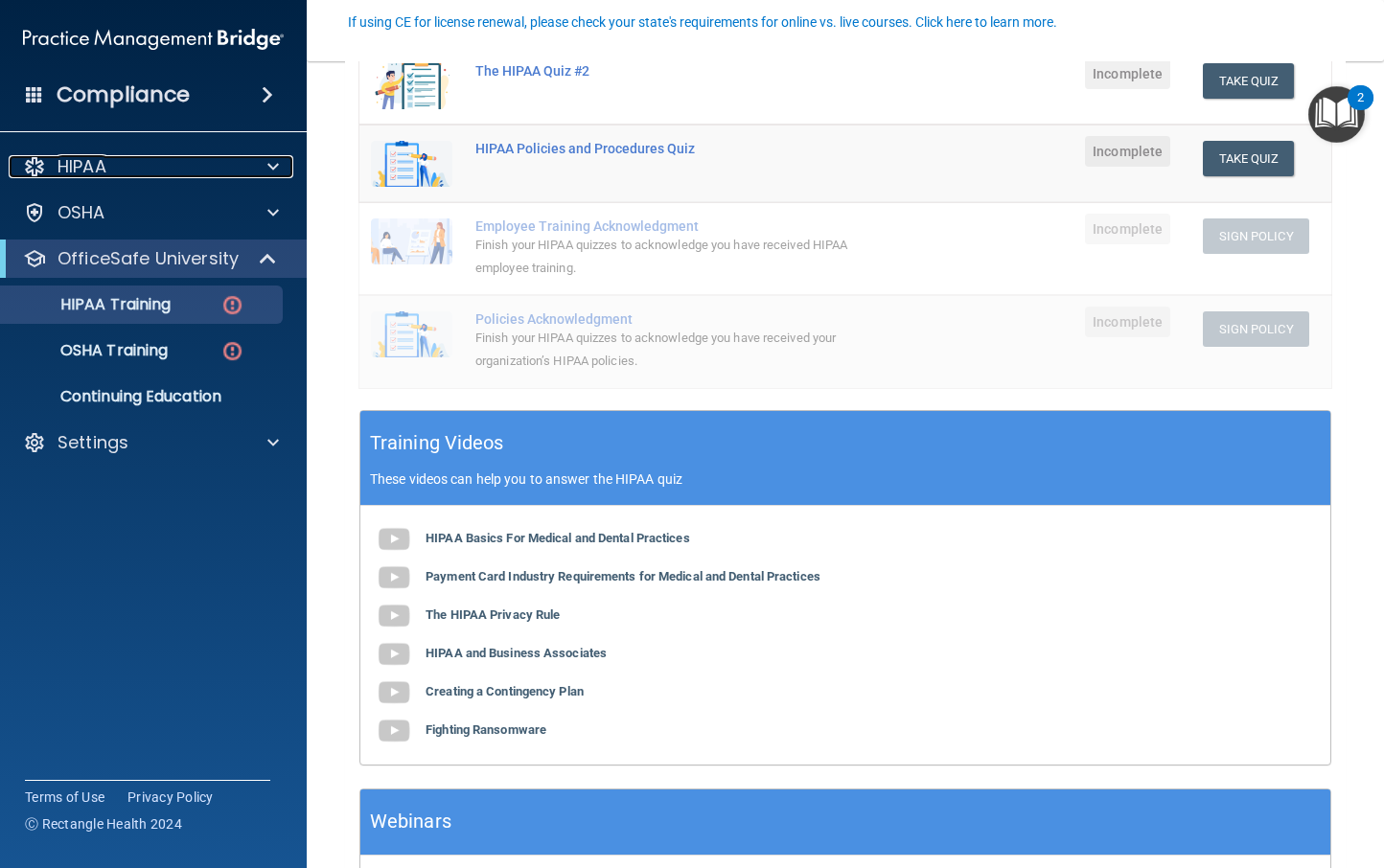
scroll to position [415, 0]
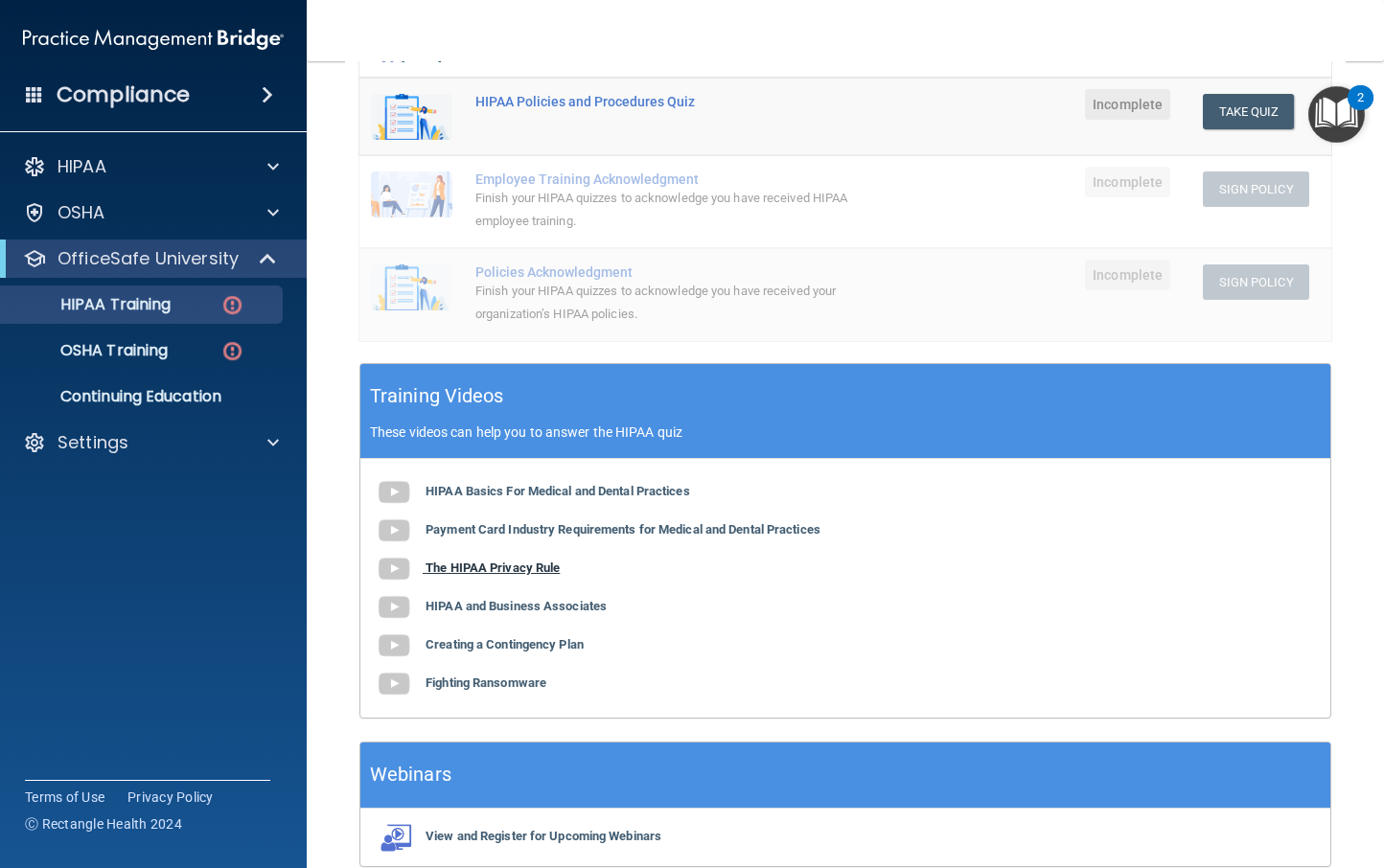
click at [481, 562] on b "The HIPAA Privacy Rule" at bounding box center [493, 568] width 134 height 14
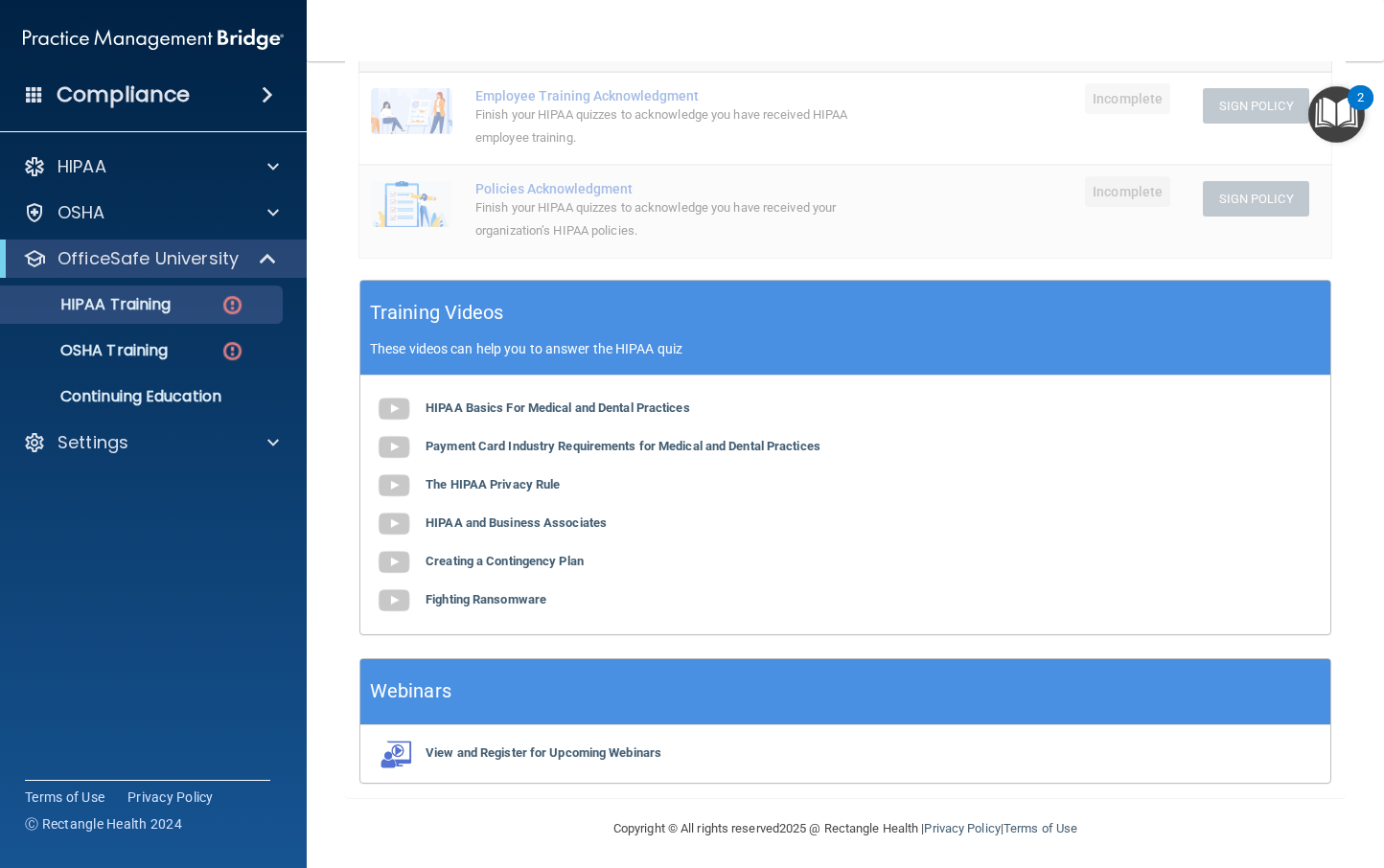
scroll to position [504, 0]
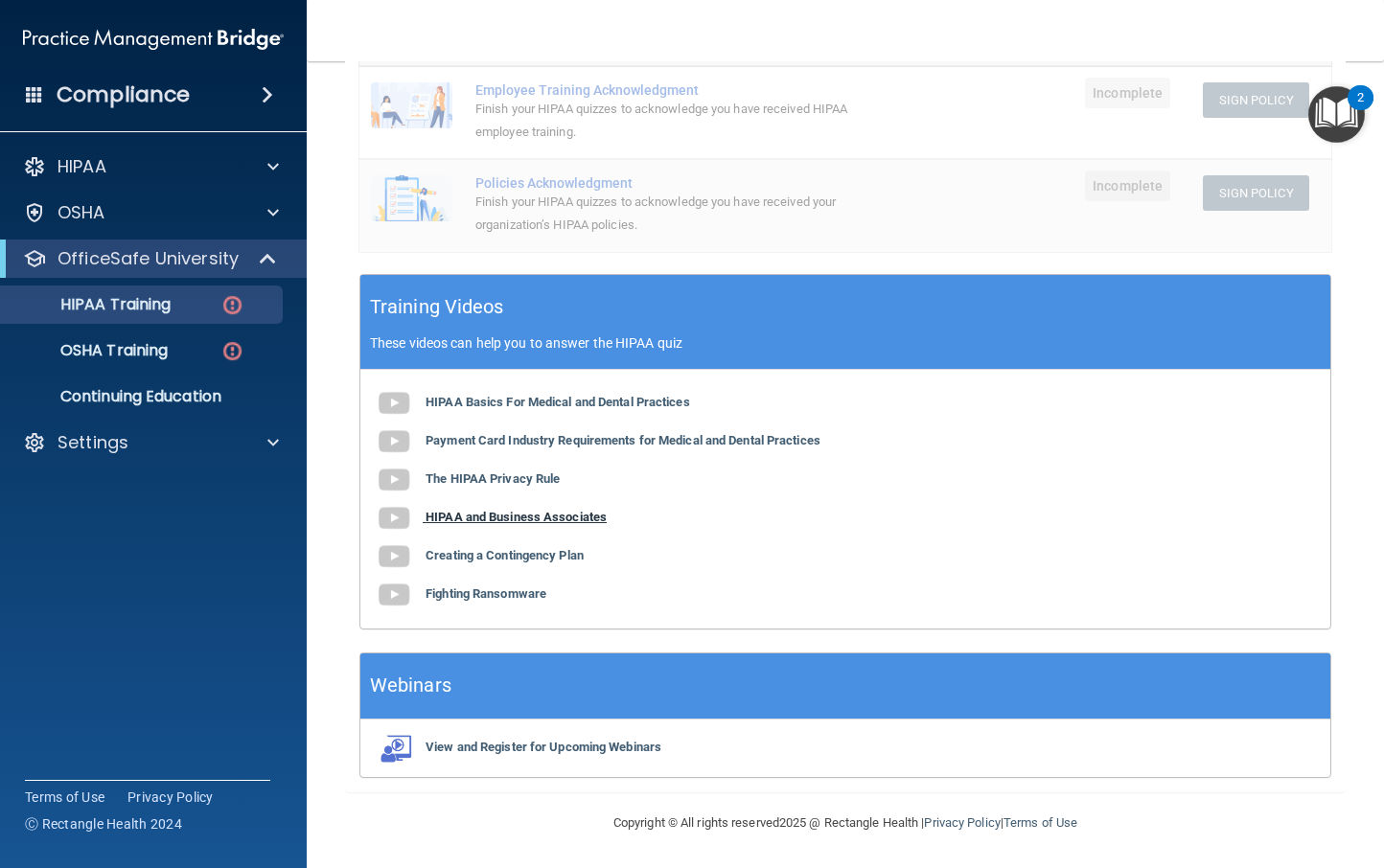
click at [514, 519] on b "HIPAA and Business Associates" at bounding box center [516, 517] width 181 height 14
click at [522, 549] on b "Creating a Contingency Plan" at bounding box center [504, 555] width 158 height 14
click at [501, 588] on b "Fighting Ransomware" at bounding box center [486, 594] width 121 height 14
click at [530, 405] on b "HIPAA Basics For Medical and Dental Practices" at bounding box center [558, 402] width 265 height 14
click at [556, 435] on b "Payment Card Industry Requirements for Medical and Dental Practices" at bounding box center [623, 440] width 395 height 14
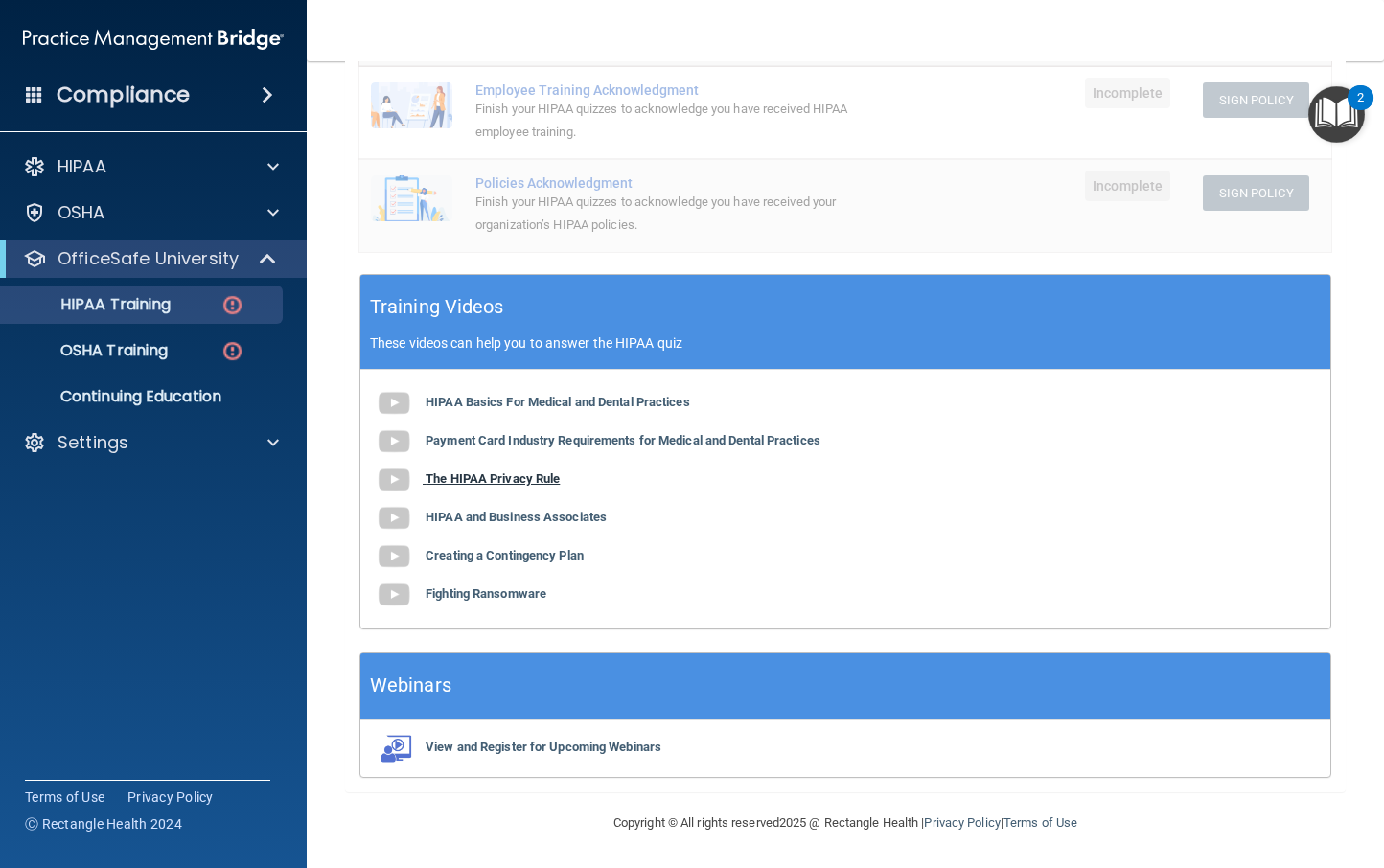
click at [525, 478] on b "The HIPAA Privacy Rule" at bounding box center [493, 479] width 134 height 14
click at [506, 510] on b "HIPAA and Business Associates" at bounding box center [516, 517] width 181 height 14
click at [475, 555] on b "Creating a Contingency Plan" at bounding box center [504, 555] width 158 height 14
click at [515, 584] on div "HIPAA Basics For Medical and Dental Practices Payment Card Industry Requirement…" at bounding box center [845, 500] width 970 height 259
click at [517, 592] on b "Fighting Ransomware" at bounding box center [486, 594] width 121 height 14
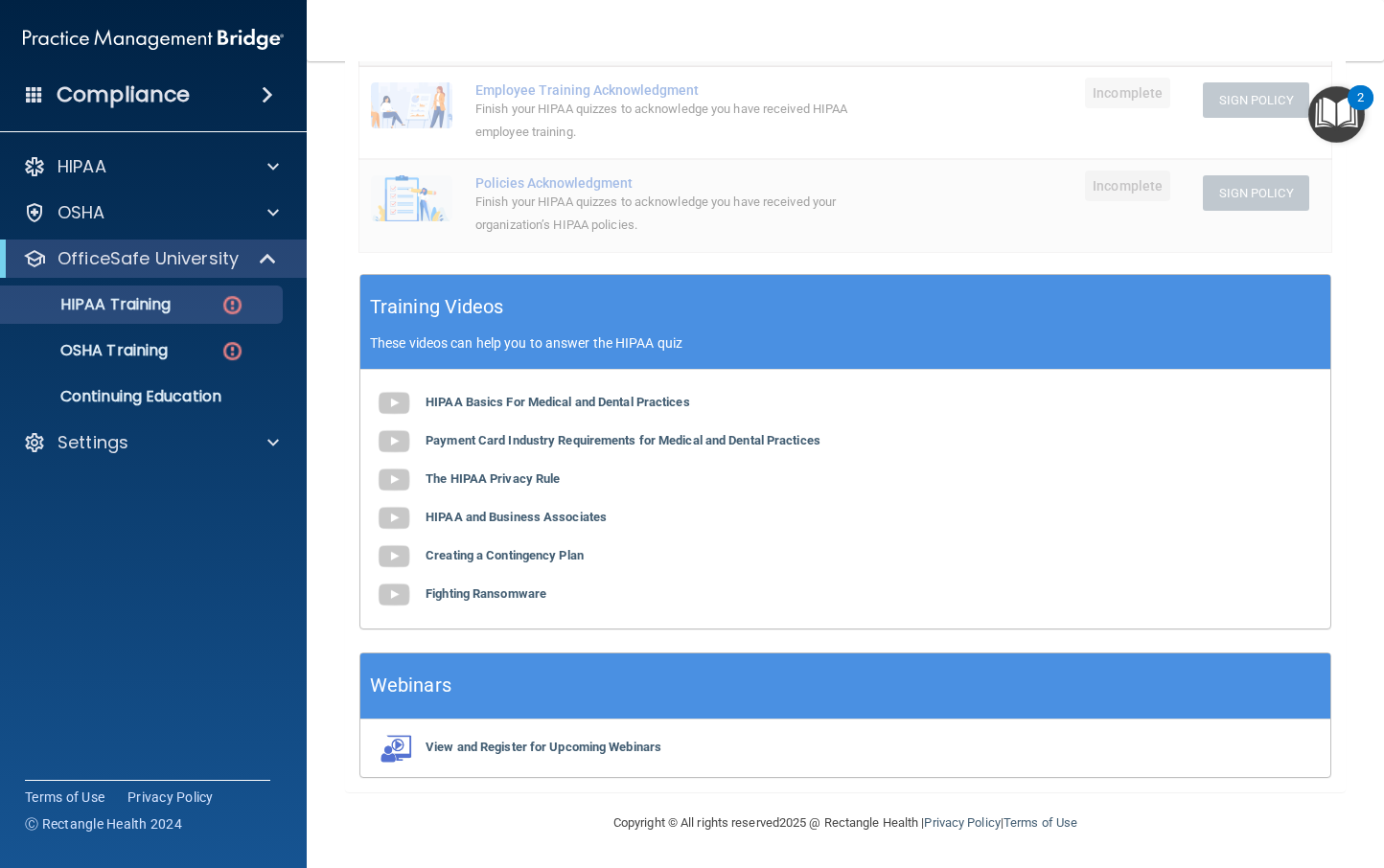
scroll to position [0, 0]
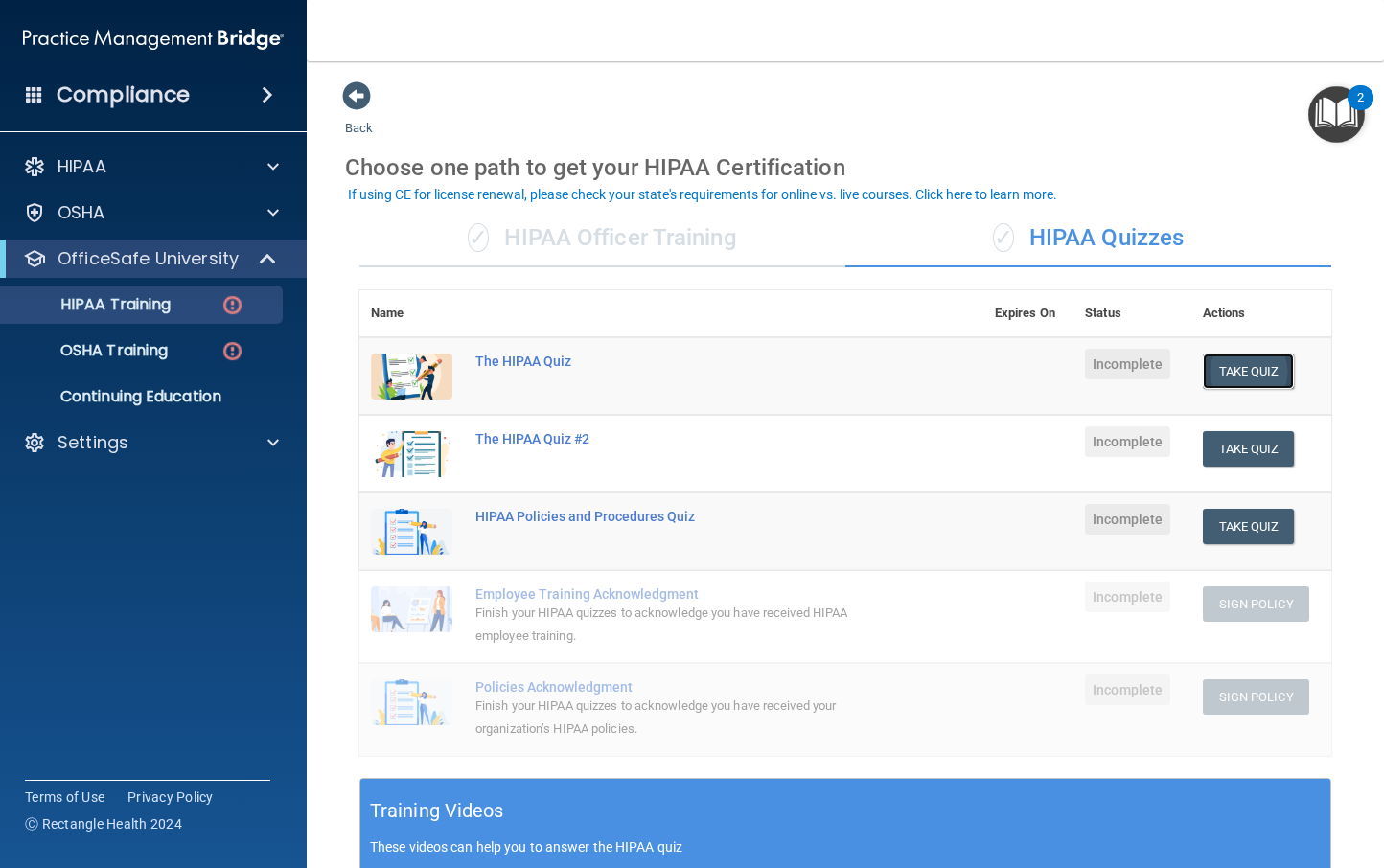
click at [1234, 373] on button "Take Quiz" at bounding box center [1249, 371] width 92 height 35
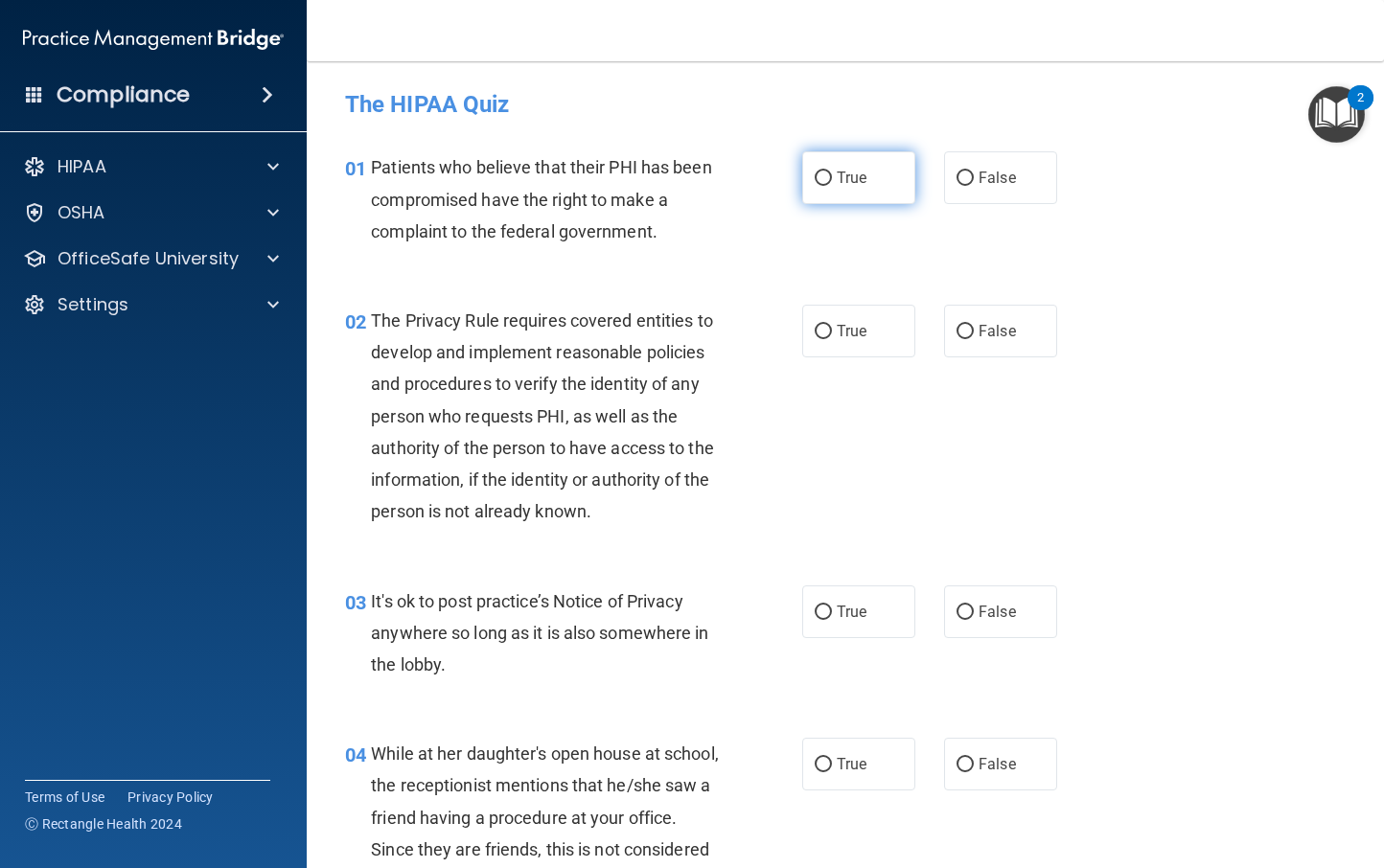
click at [836, 181] on span "True" at bounding box center [851, 177] width 30 height 18
click at [832, 181] on input "True" at bounding box center [823, 178] width 17 height 14
radio input "true"
click at [833, 320] on label "True" at bounding box center [858, 331] width 113 height 53
click at [832, 325] on input "True" at bounding box center [823, 332] width 17 height 14
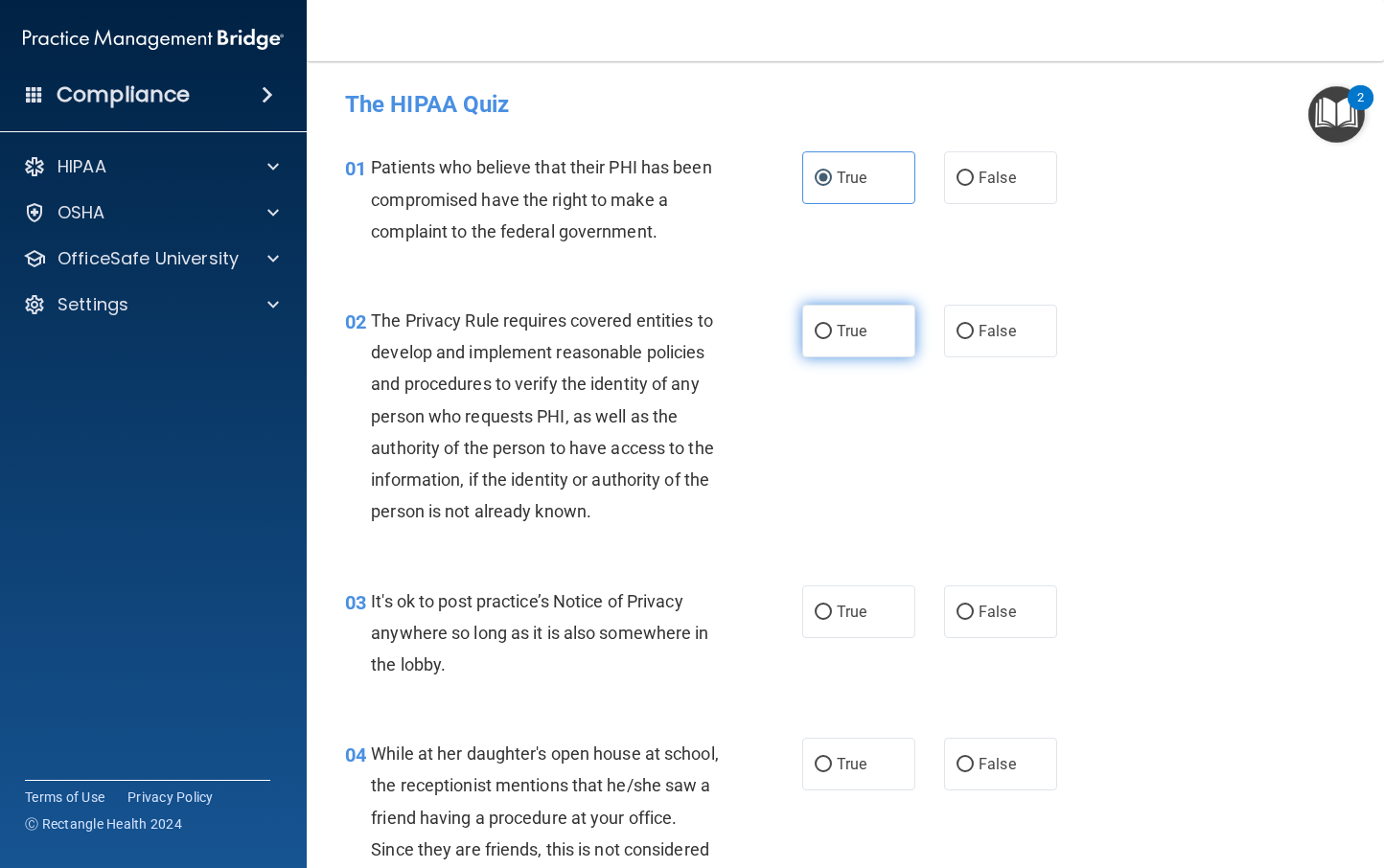
radio input "true"
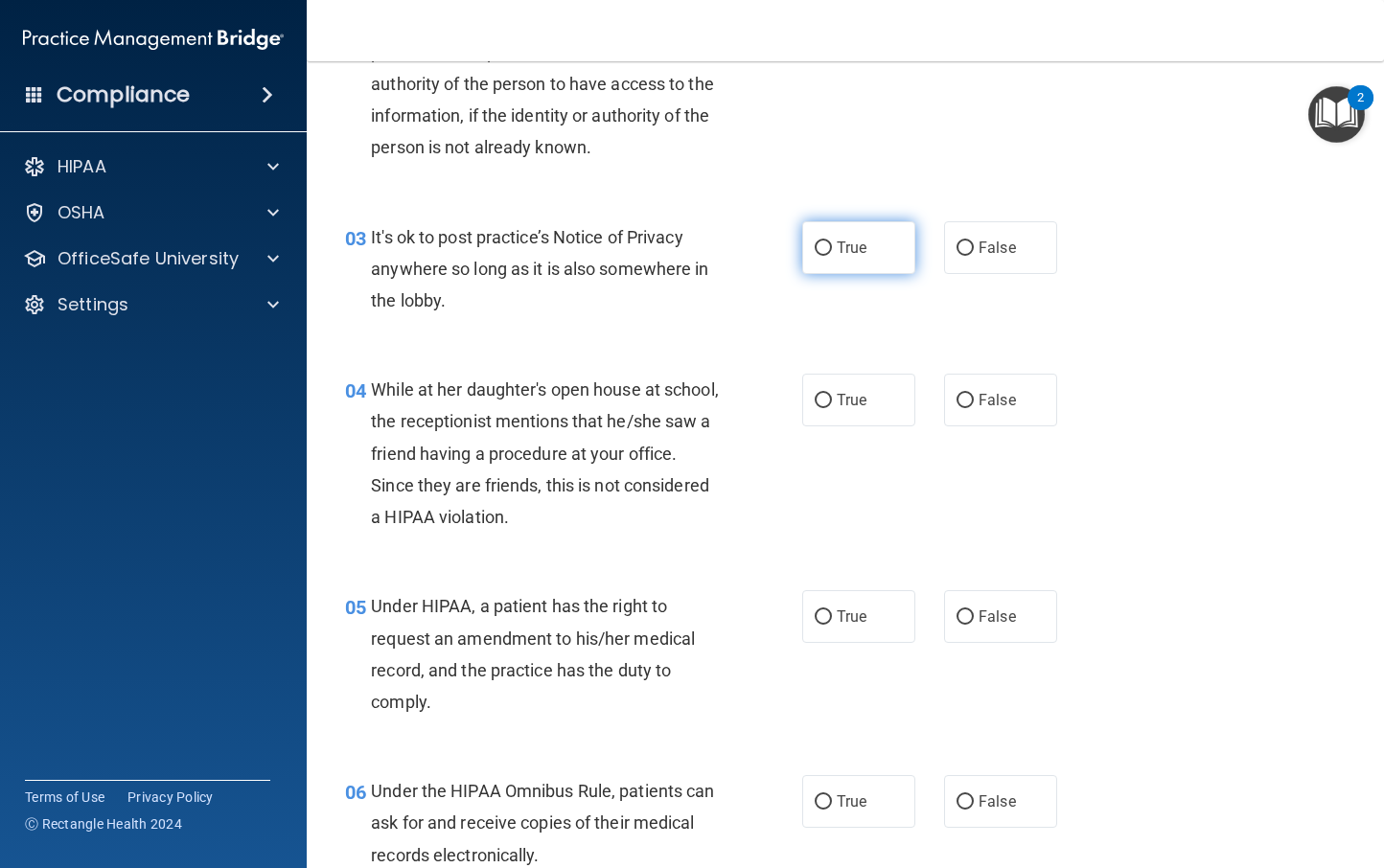
scroll to position [411, 0]
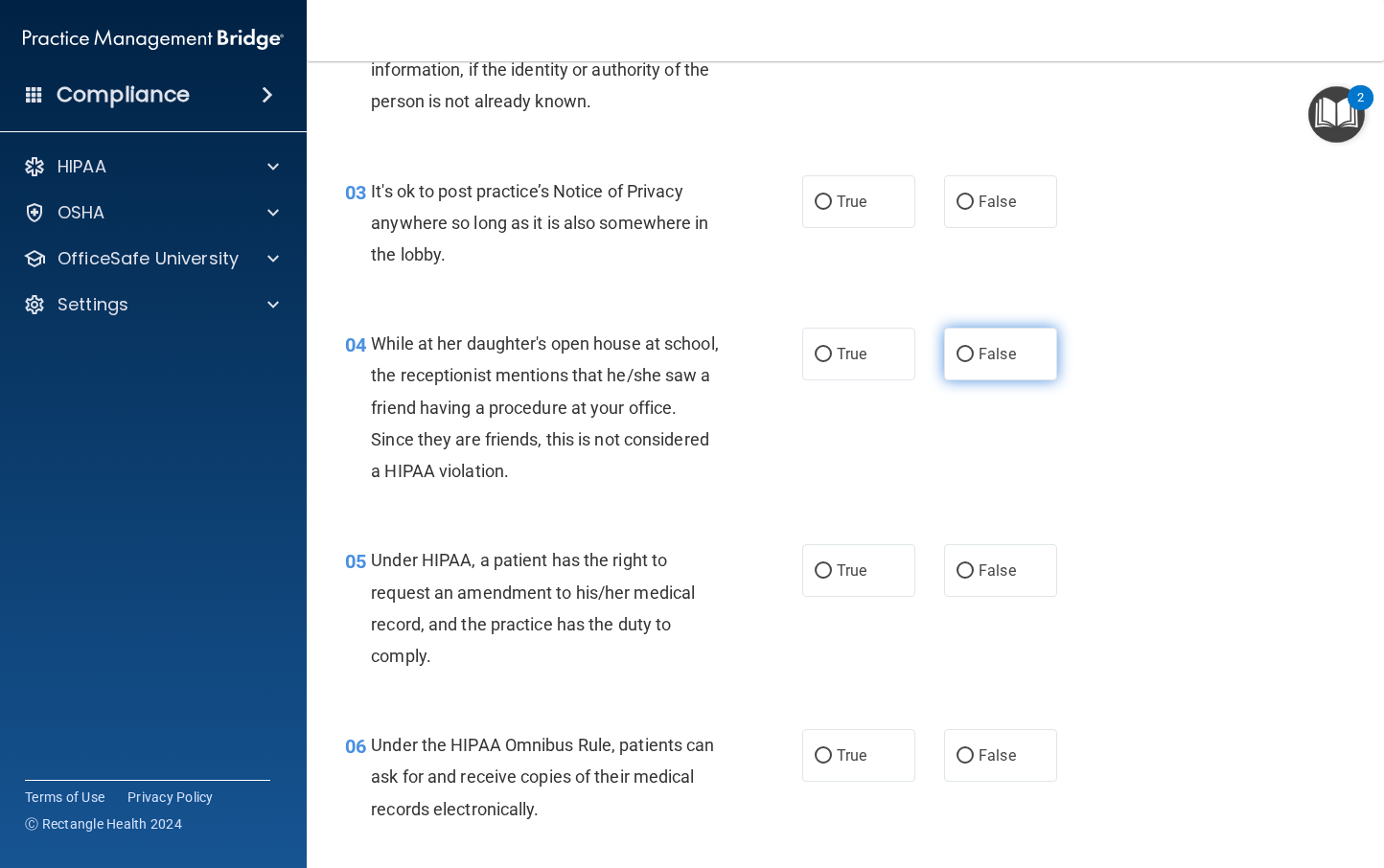
click at [987, 345] on span "False" at bounding box center [997, 354] width 37 height 18
click at [973, 348] on input "False" at bounding box center [965, 355] width 17 height 14
radio input "true"
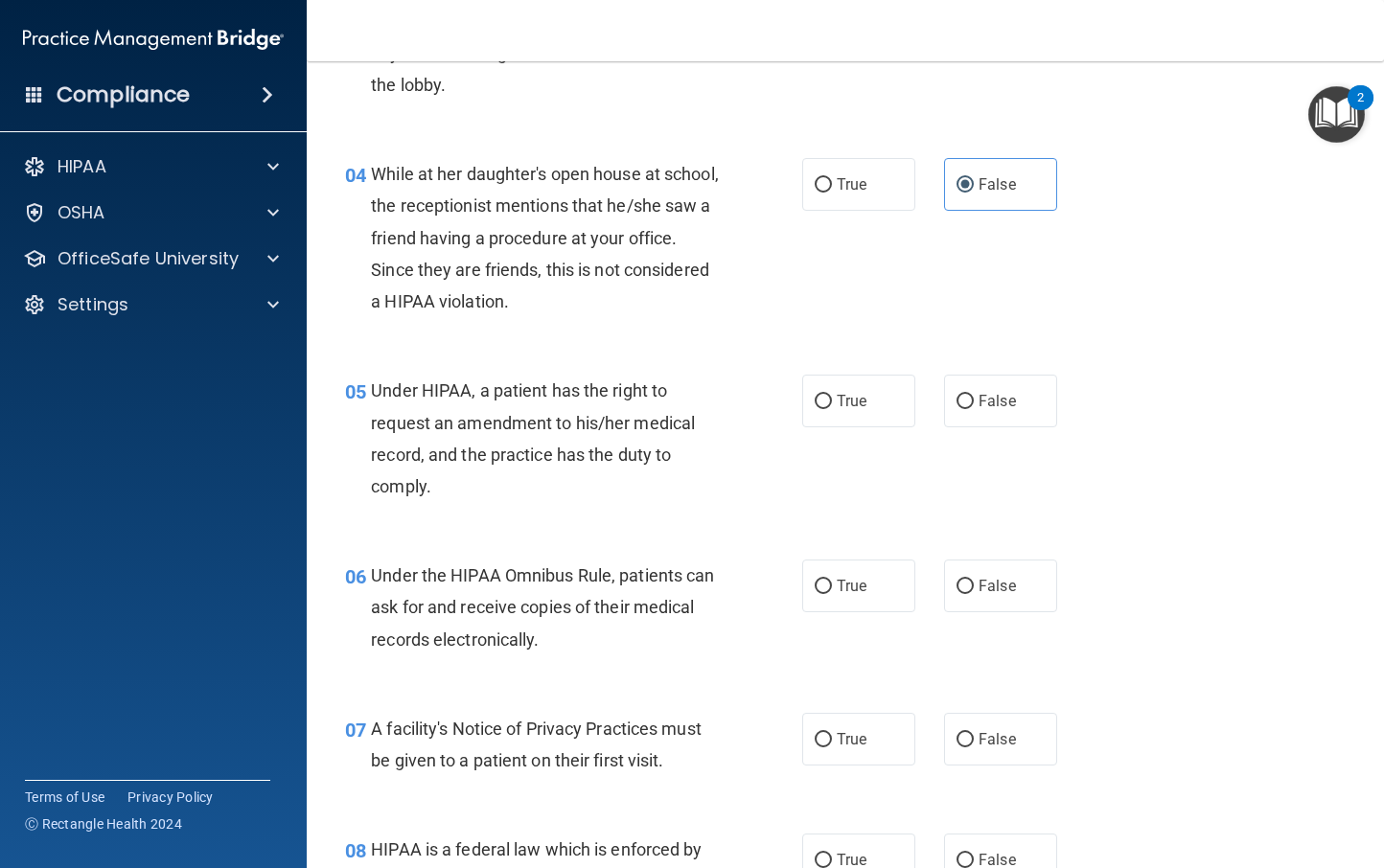
scroll to position [595, 0]
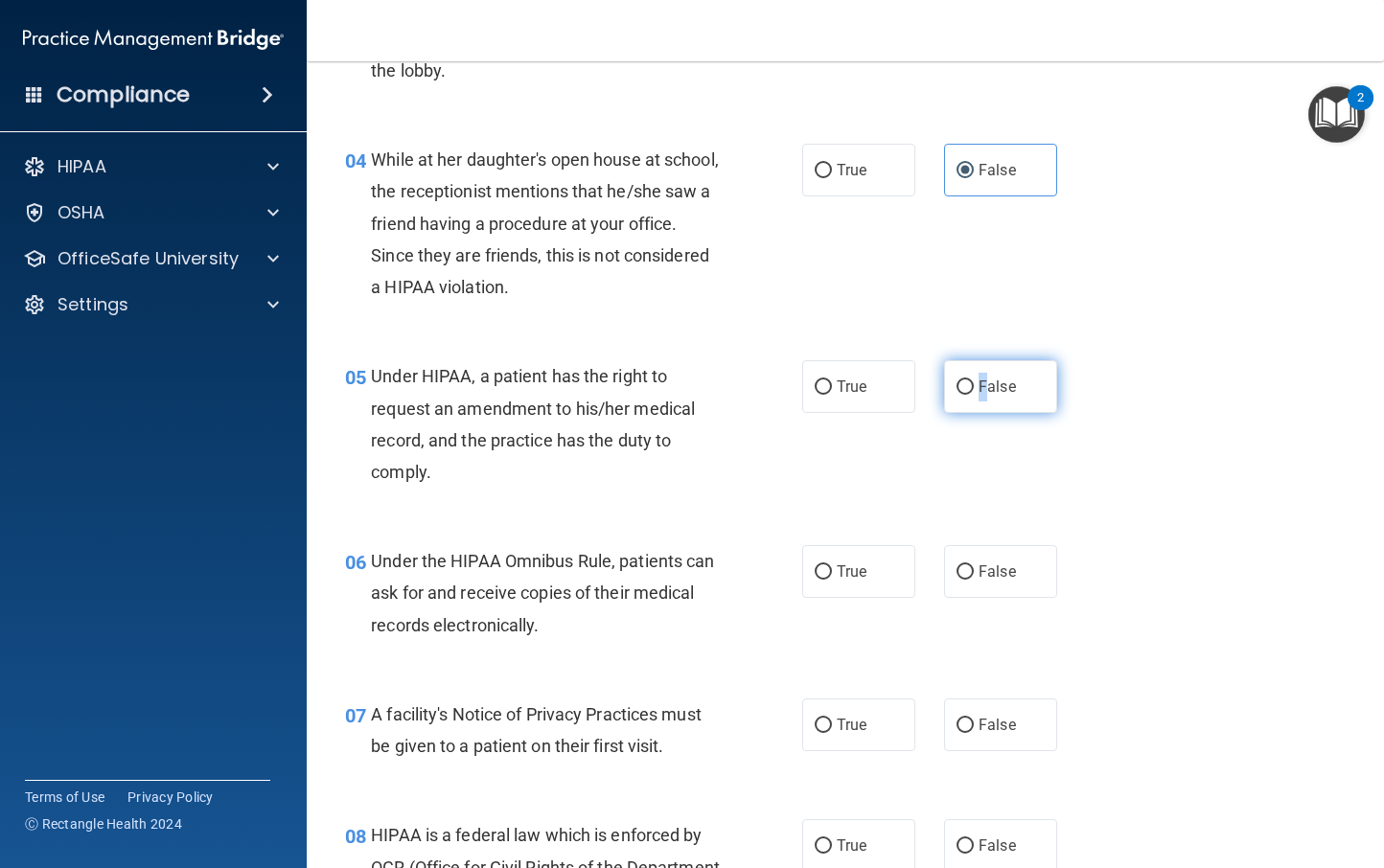
click at [978, 379] on span "False" at bounding box center [997, 387] width 37 height 18
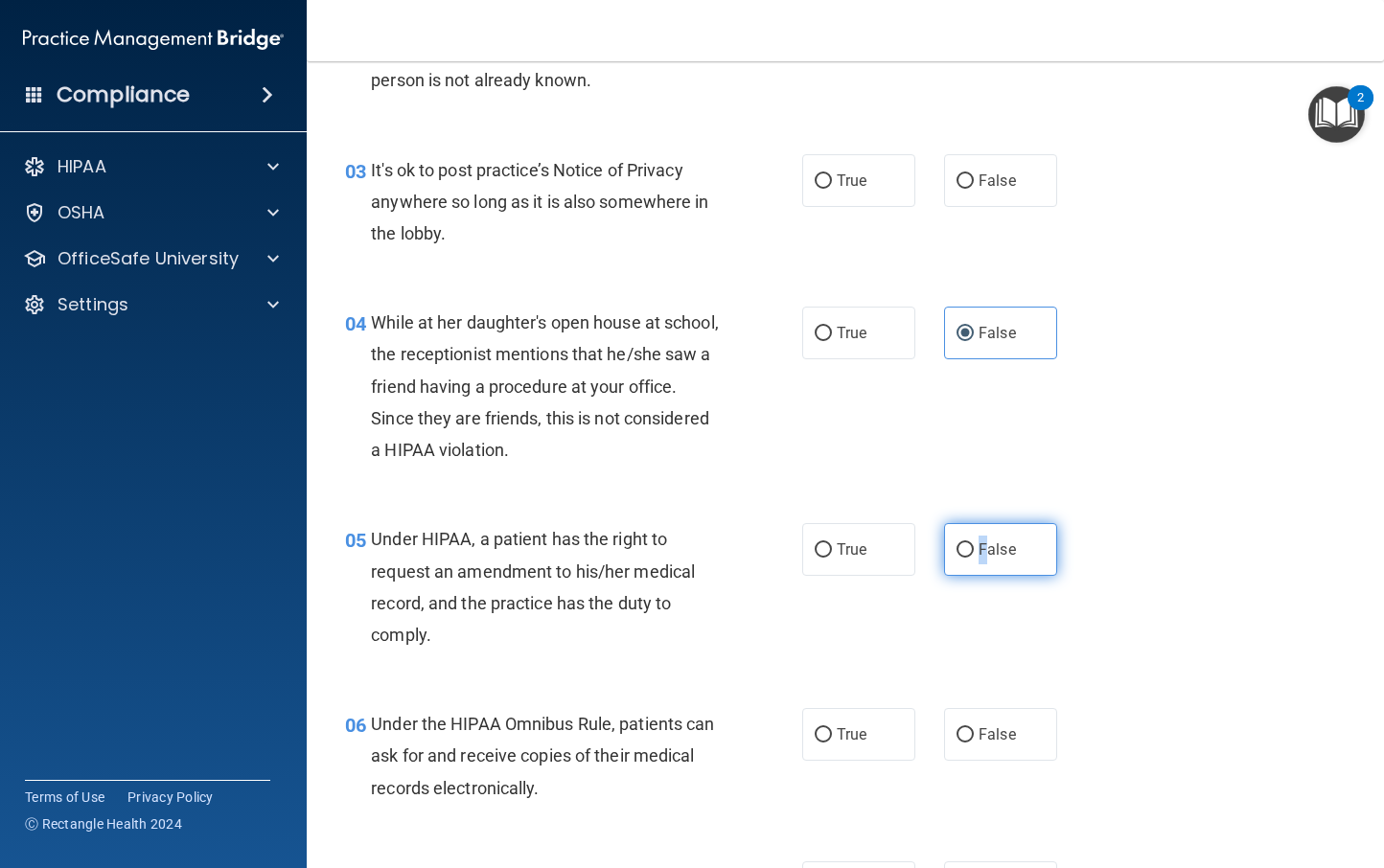
scroll to position [420, 0]
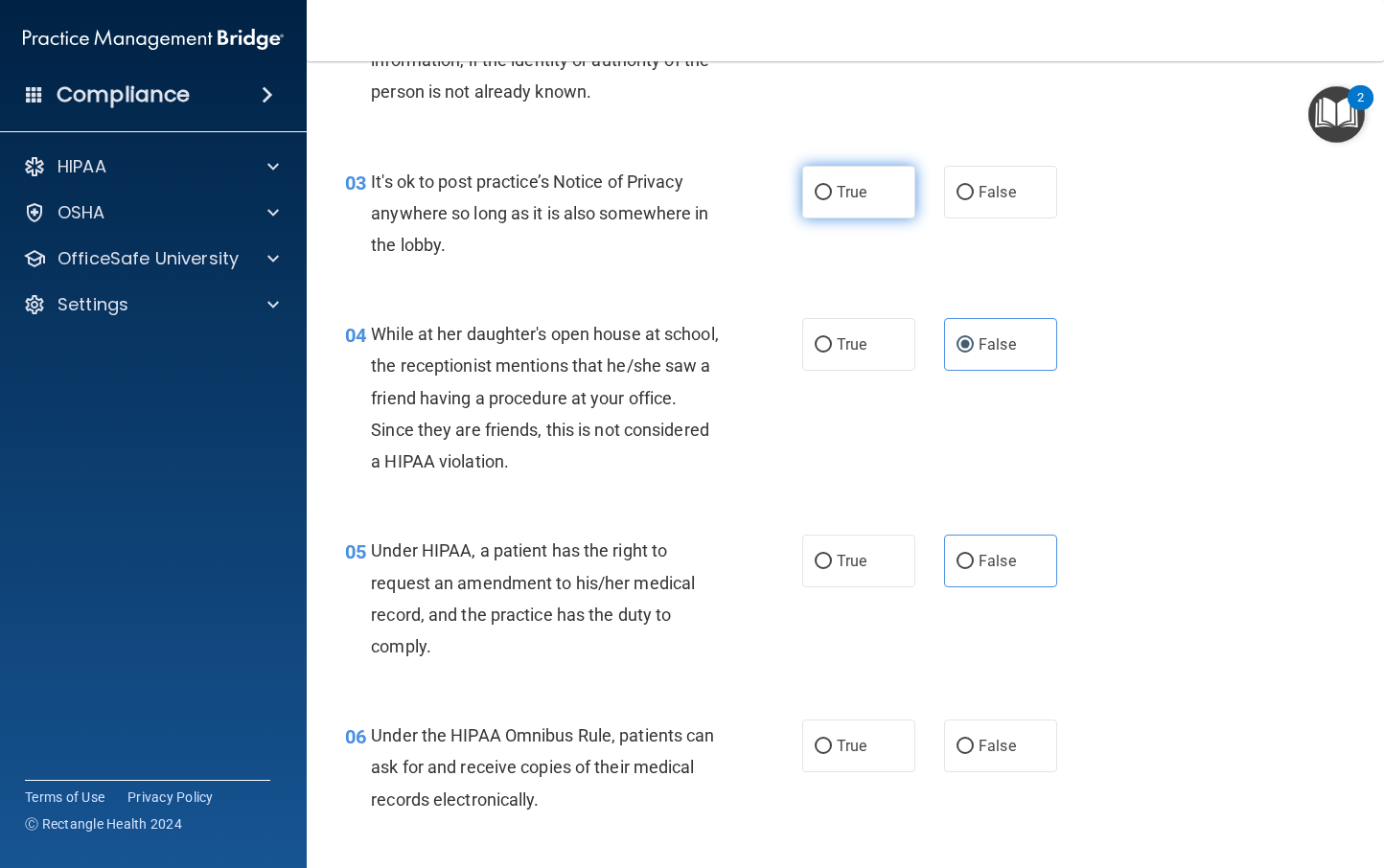
click at [847, 195] on span "True" at bounding box center [851, 192] width 30 height 18
click at [832, 195] on input "True" at bounding box center [823, 193] width 17 height 14
radio input "true"
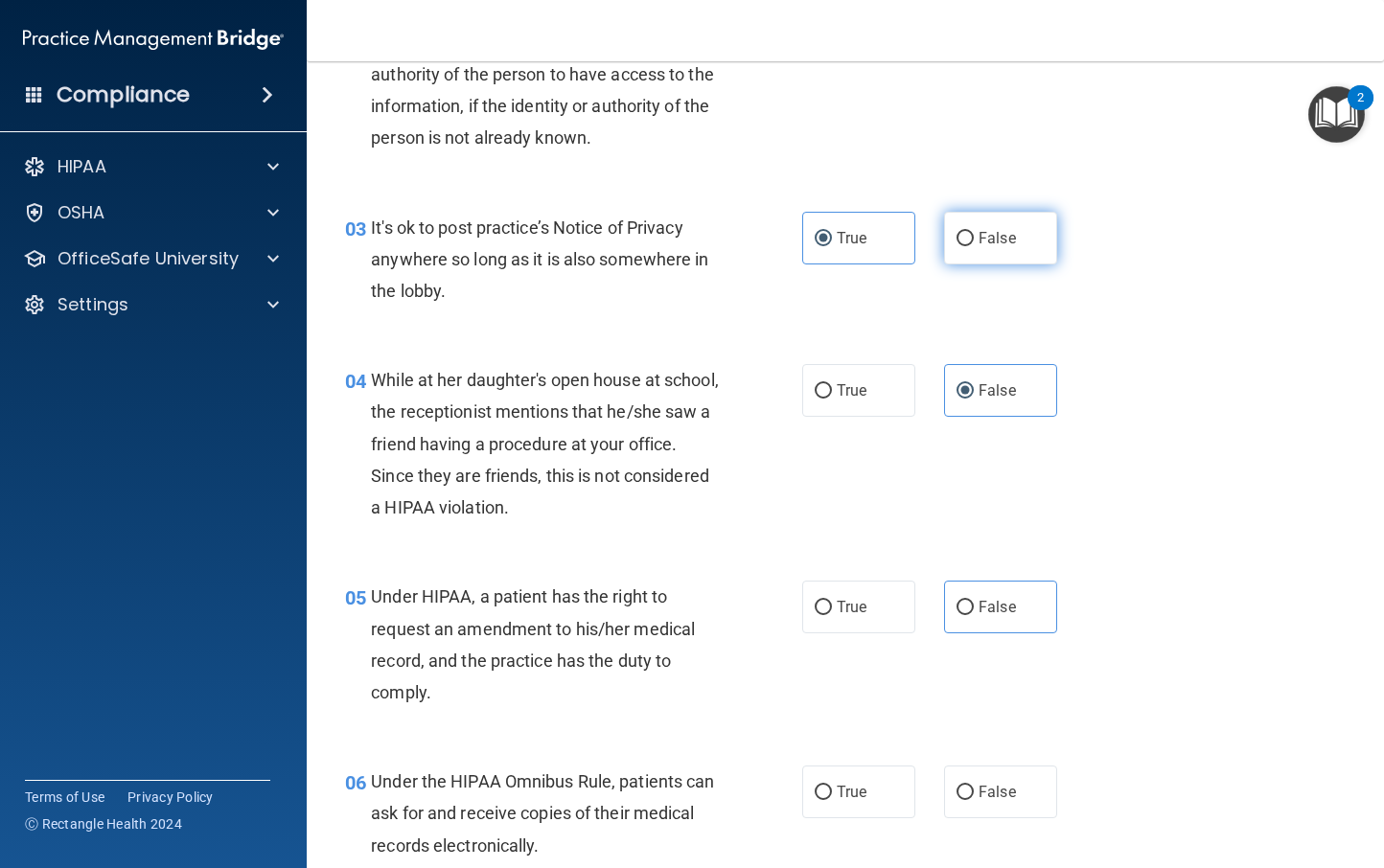
click at [958, 238] on input "False" at bounding box center [965, 239] width 17 height 14
radio input "true"
radio input "false"
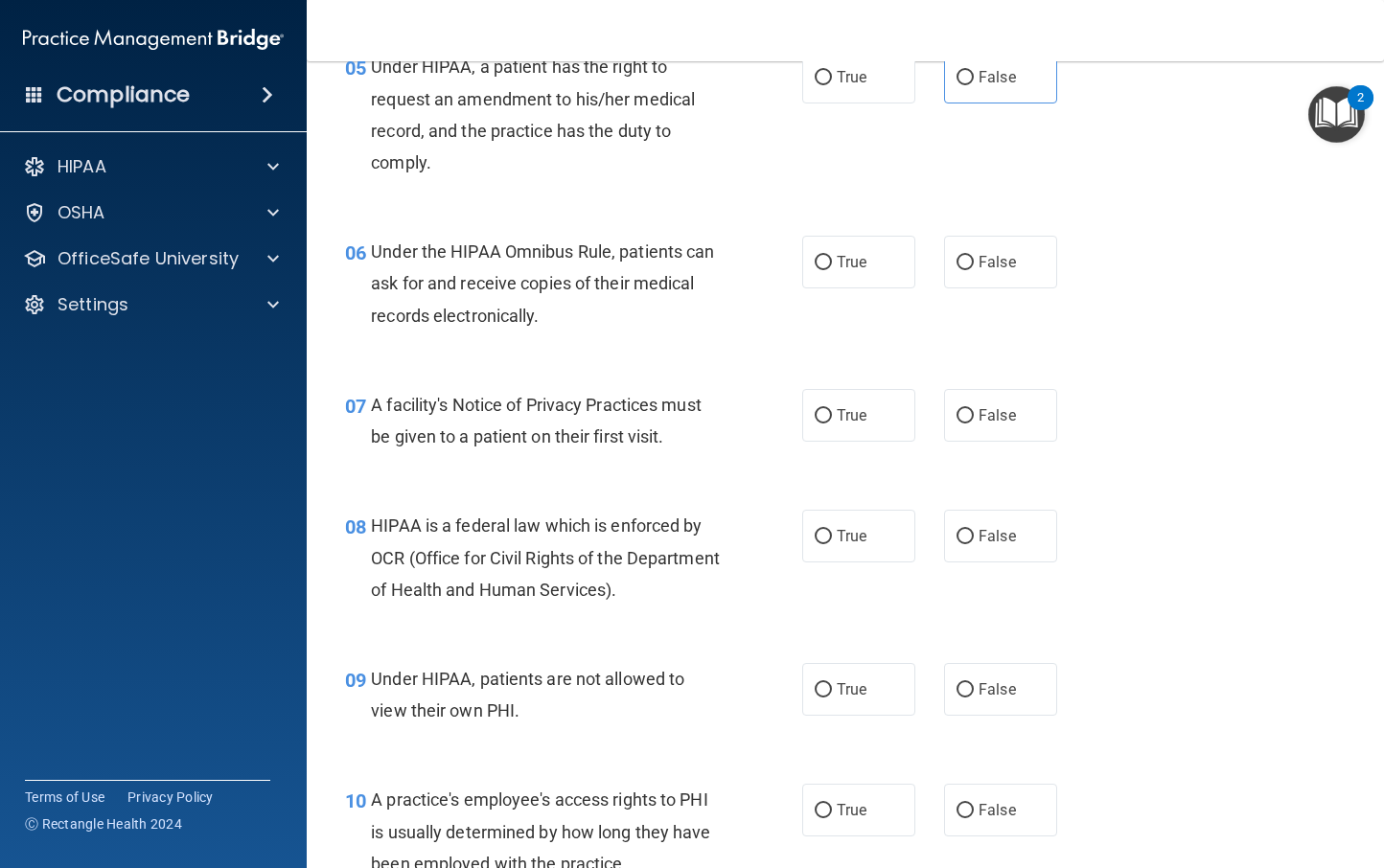
scroll to position [902, 0]
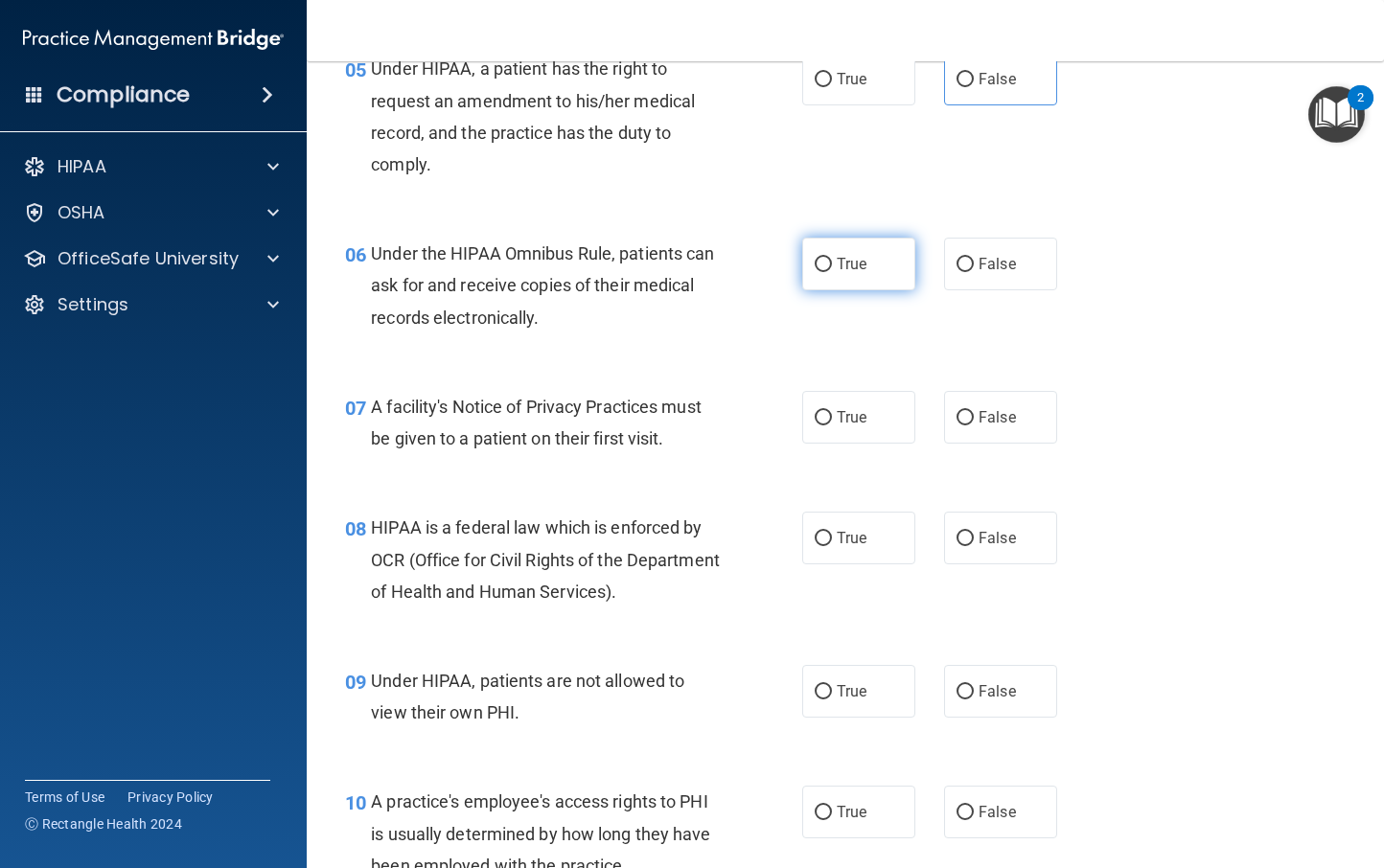
click at [862, 278] on label "True" at bounding box center [858, 264] width 113 height 53
click at [832, 272] on input "True" at bounding box center [823, 265] width 17 height 14
radio input "true"
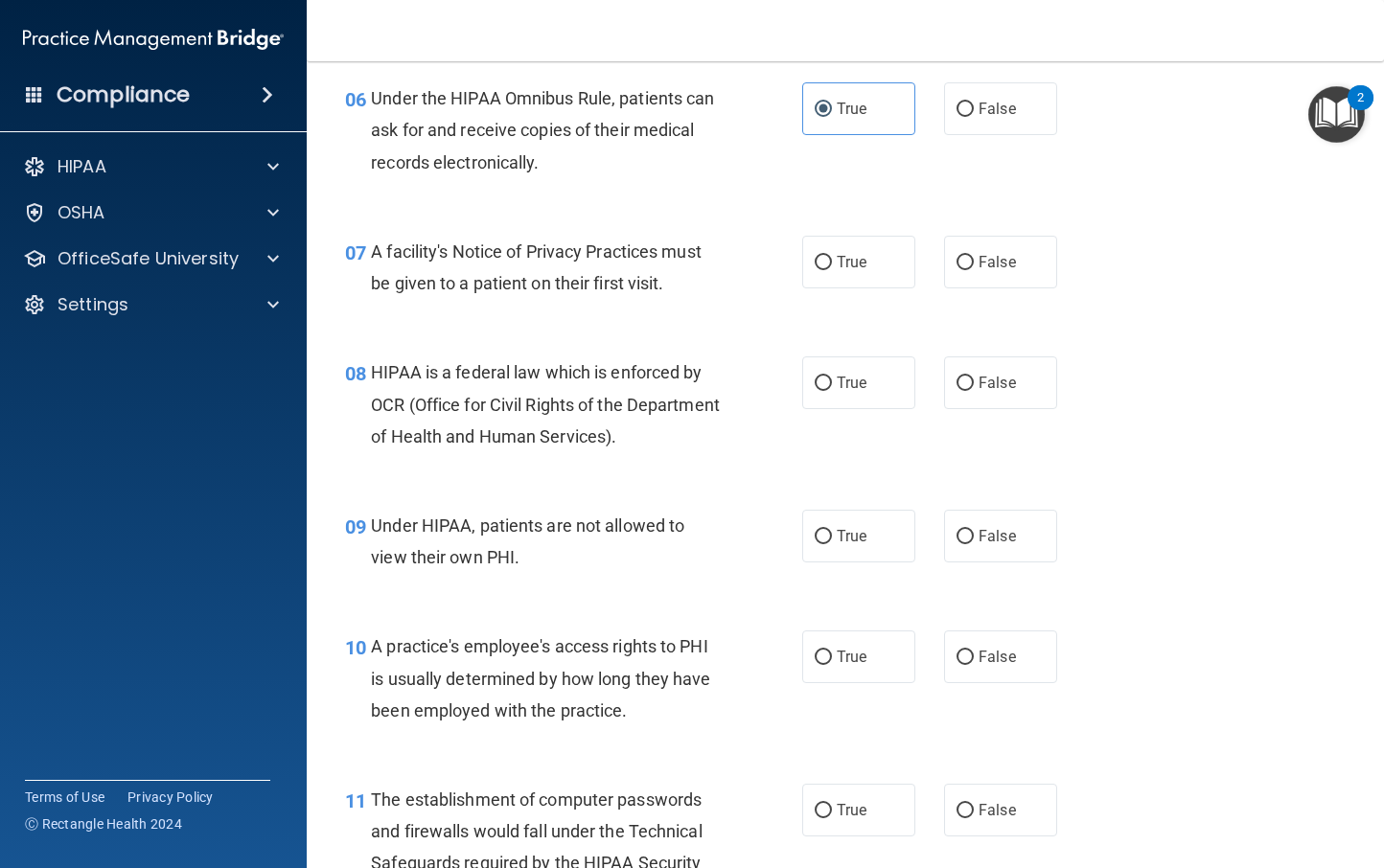
scroll to position [1076, 0]
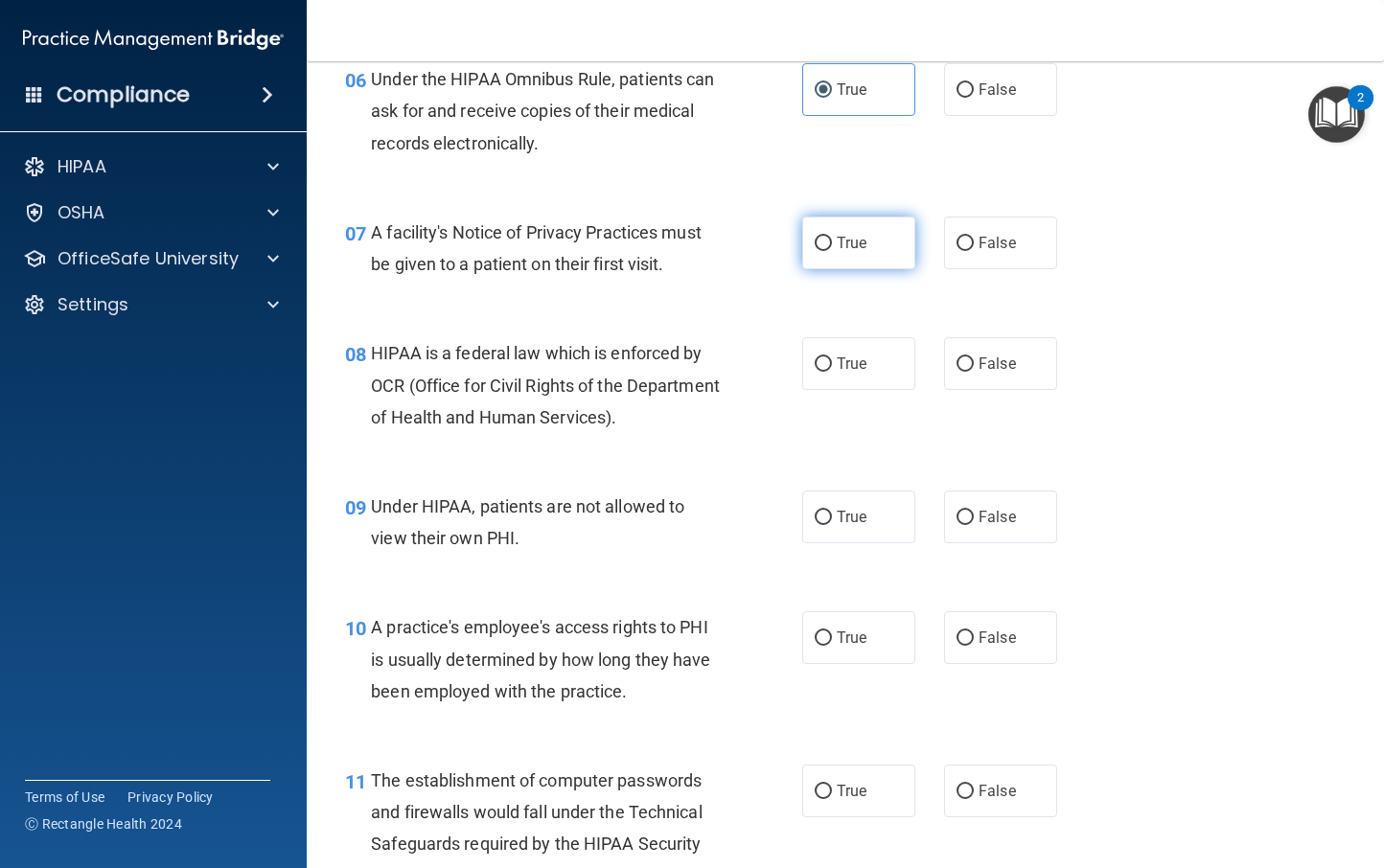
click at [874, 247] on label "True" at bounding box center [858, 243] width 113 height 53
click at [832, 247] on input "True" at bounding box center [823, 244] width 17 height 14
radio input "true"
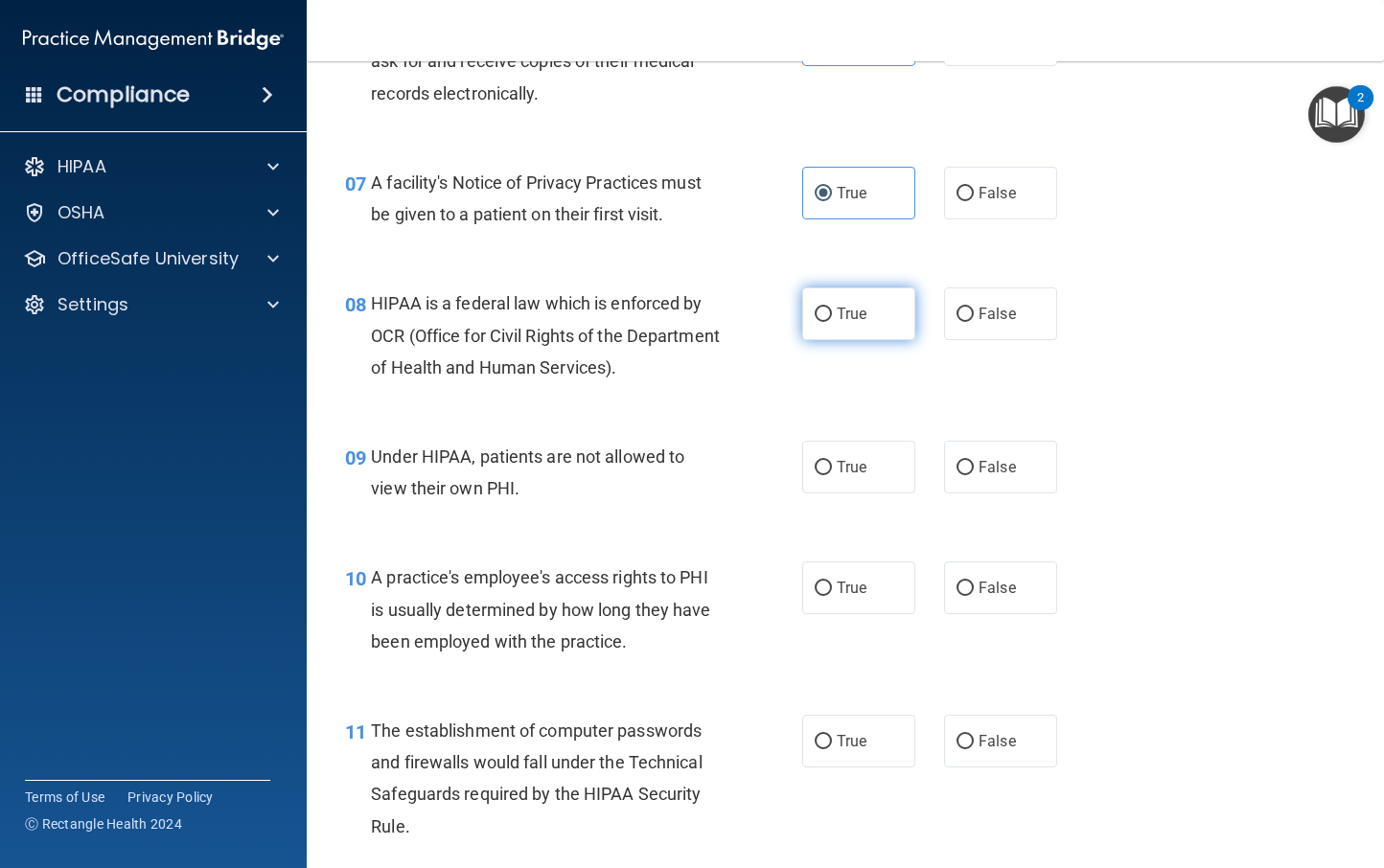
scroll to position [1127, 0]
click at [845, 315] on span "True" at bounding box center [851, 313] width 30 height 18
click at [832, 315] on input "True" at bounding box center [823, 314] width 17 height 14
radio input "true"
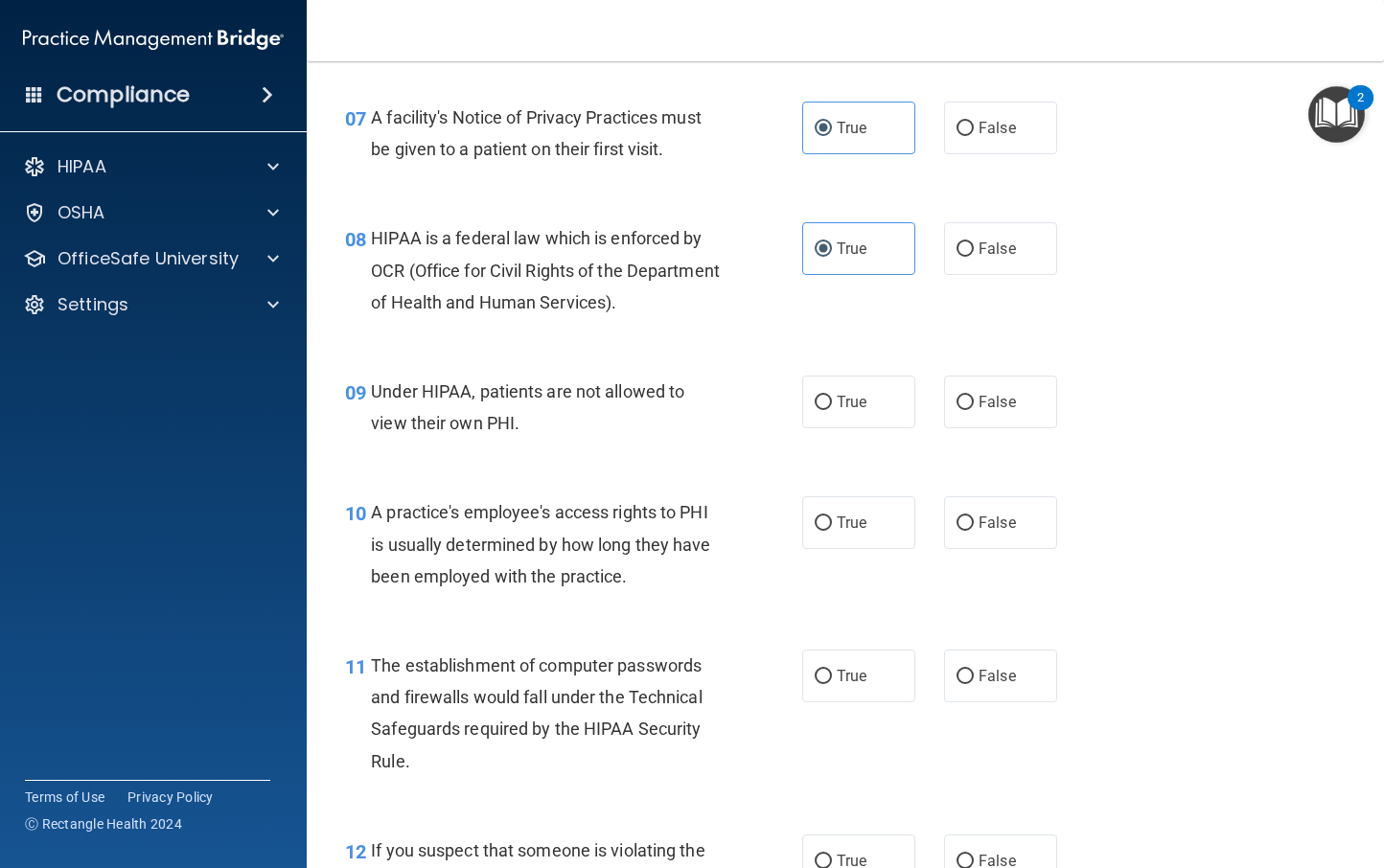
scroll to position [1204, 0]
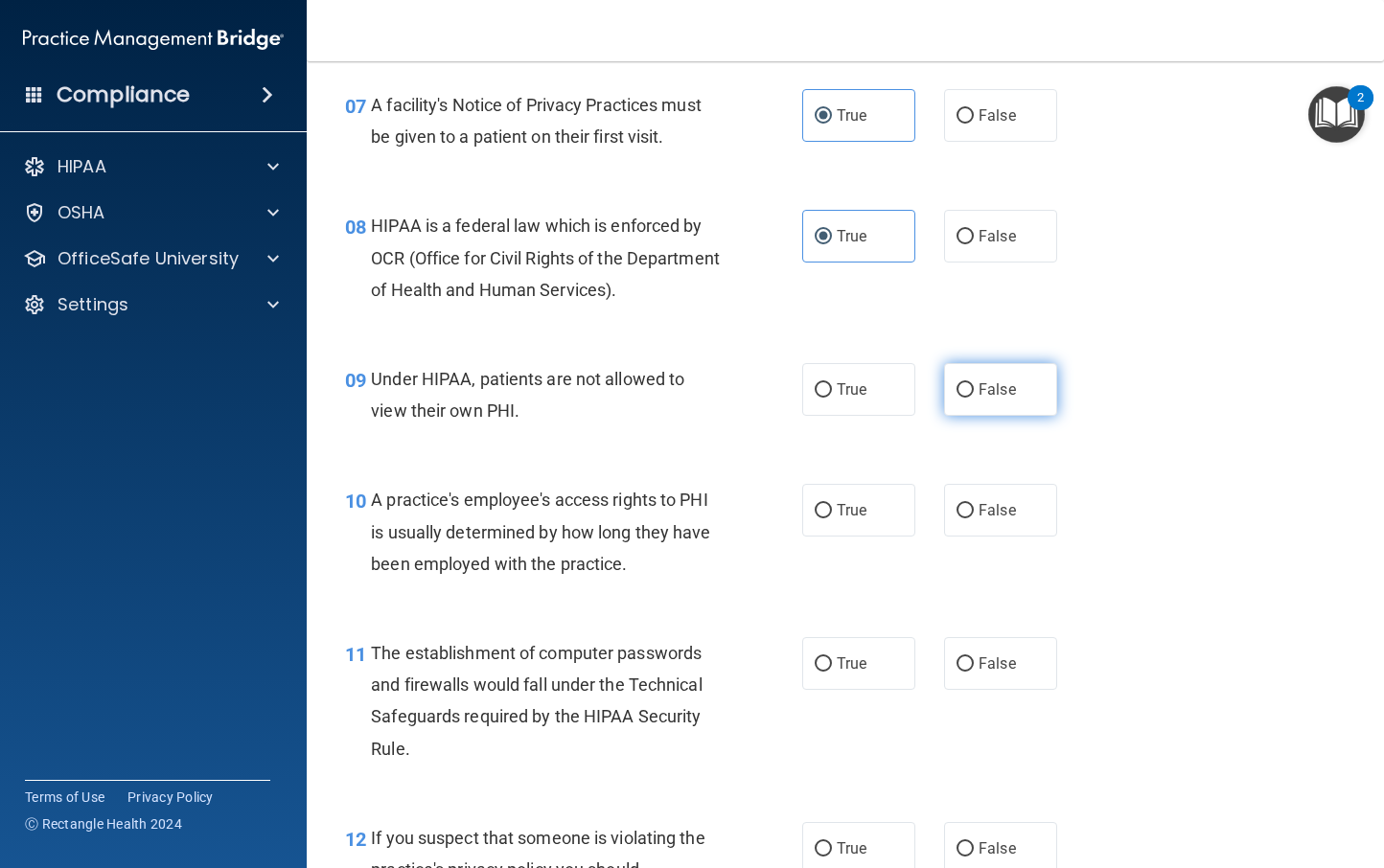
click at [990, 392] on span "False" at bounding box center [997, 389] width 37 height 18
click at [973, 392] on input "False" at bounding box center [965, 390] width 17 height 14
radio input "true"
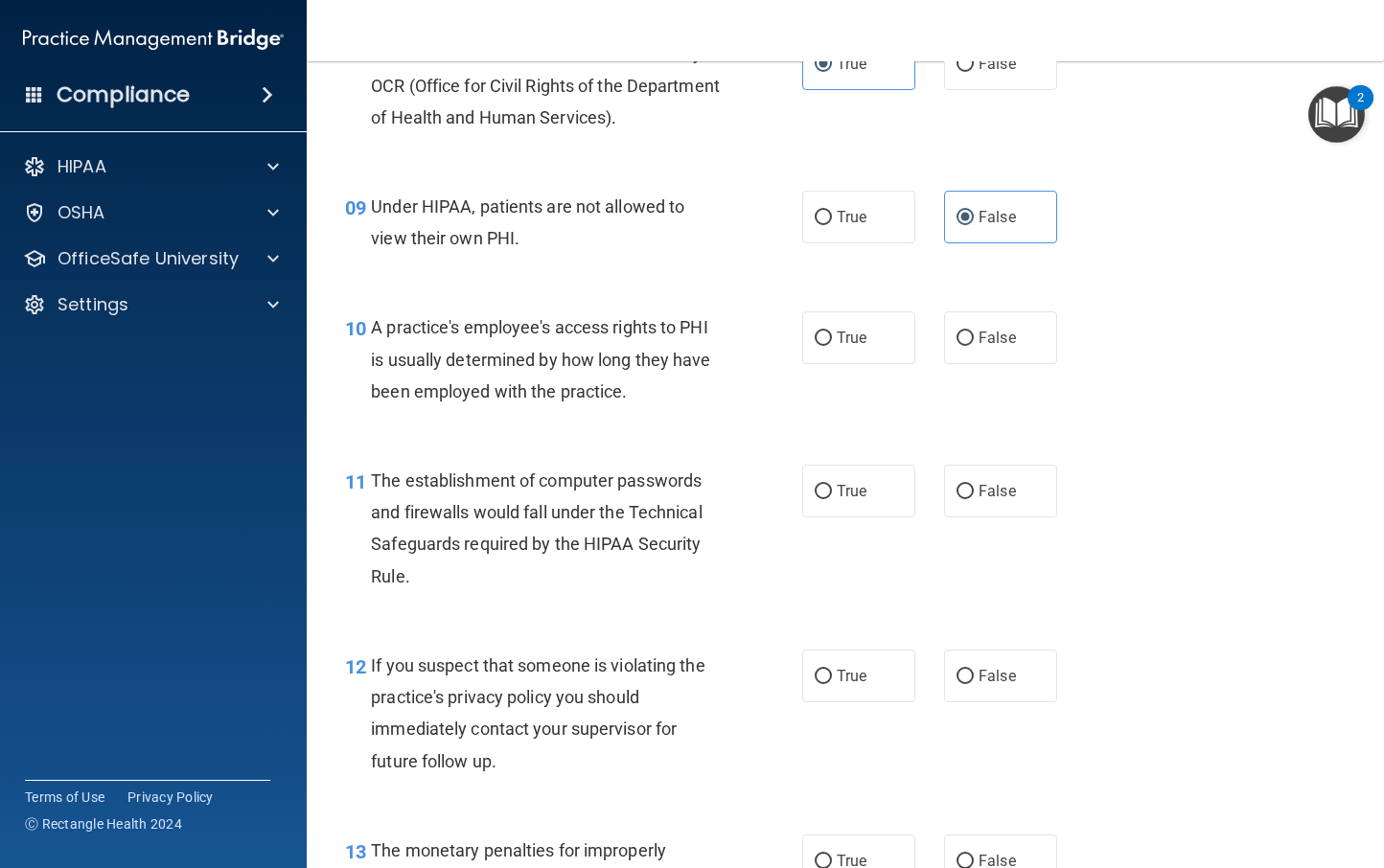
scroll to position [1381, 0]
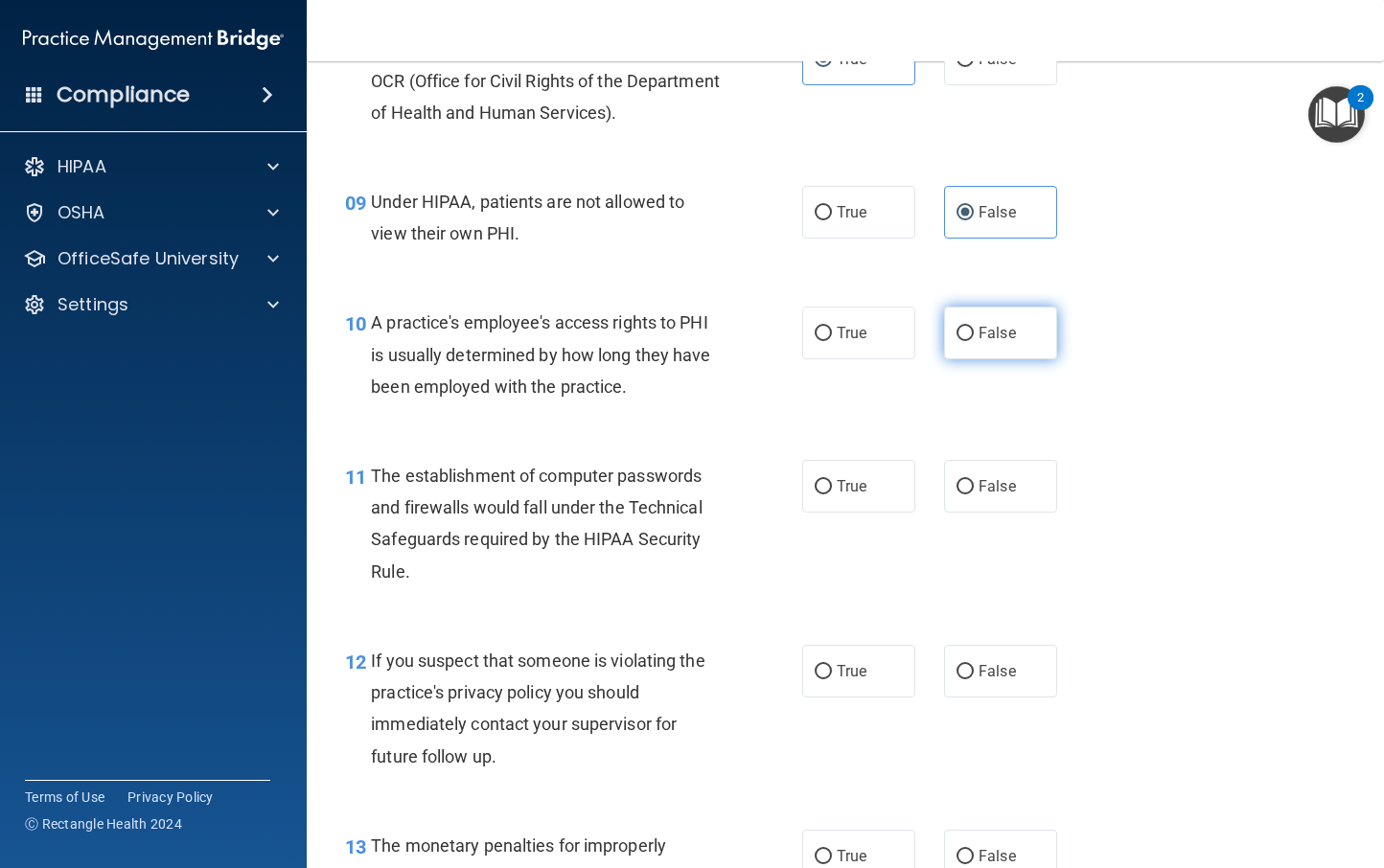
click at [978, 326] on span "False" at bounding box center [997, 333] width 37 height 18
click at [973, 327] on input "False" at bounding box center [965, 334] width 17 height 14
radio input "true"
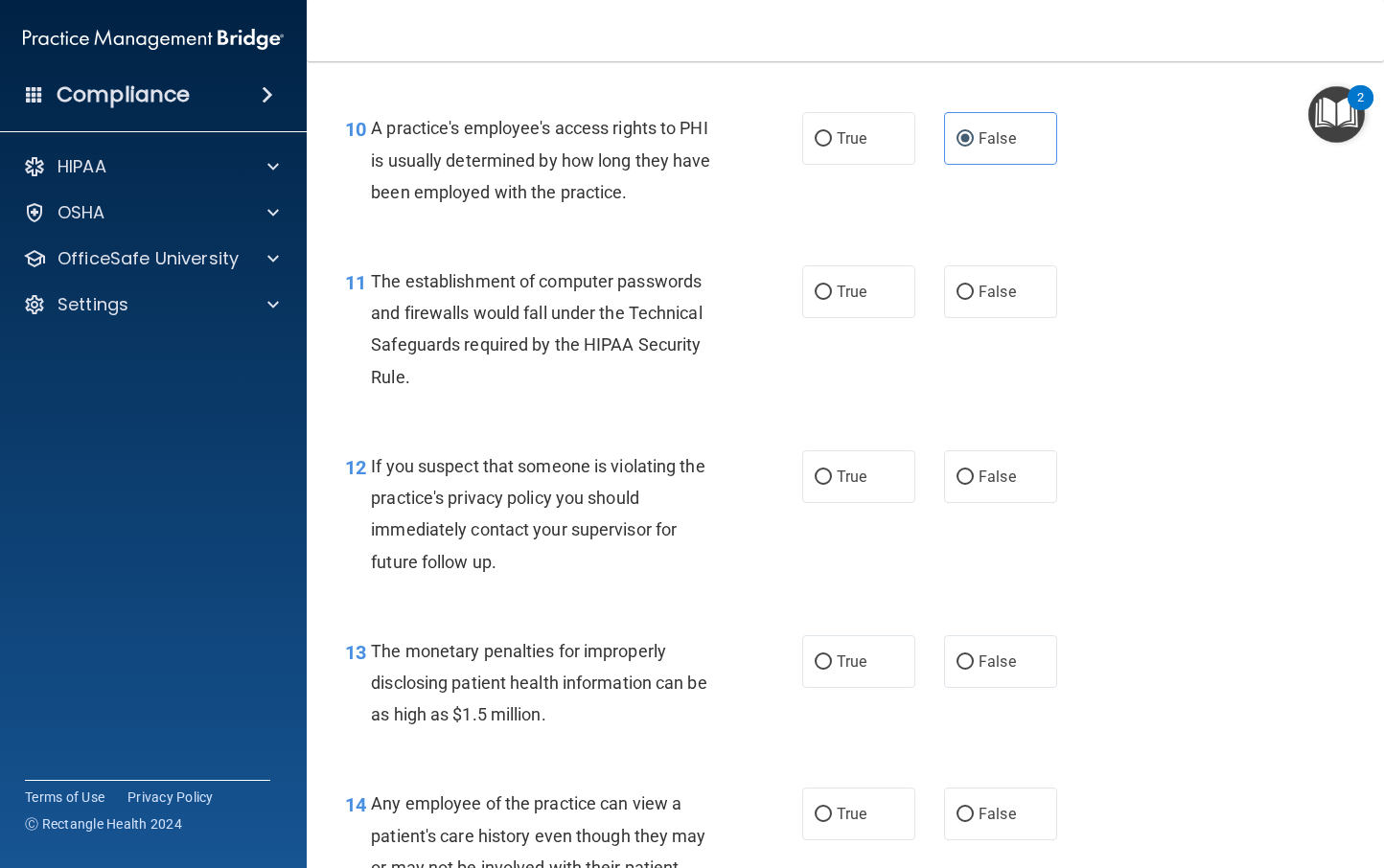
scroll to position [1577, 0]
click at [822, 291] on input "True" at bounding box center [823, 292] width 17 height 14
radio input "true"
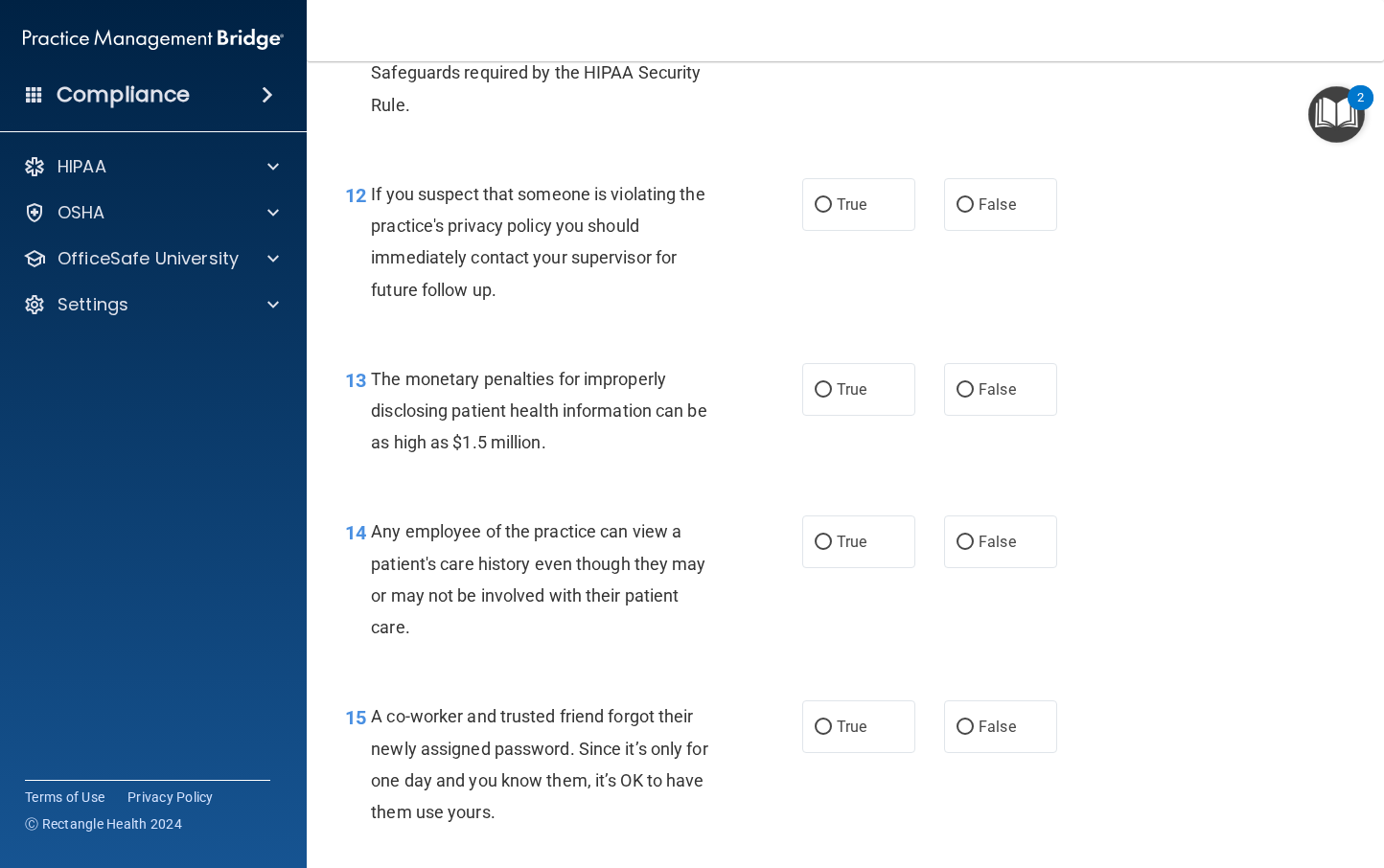
scroll to position [1834, 0]
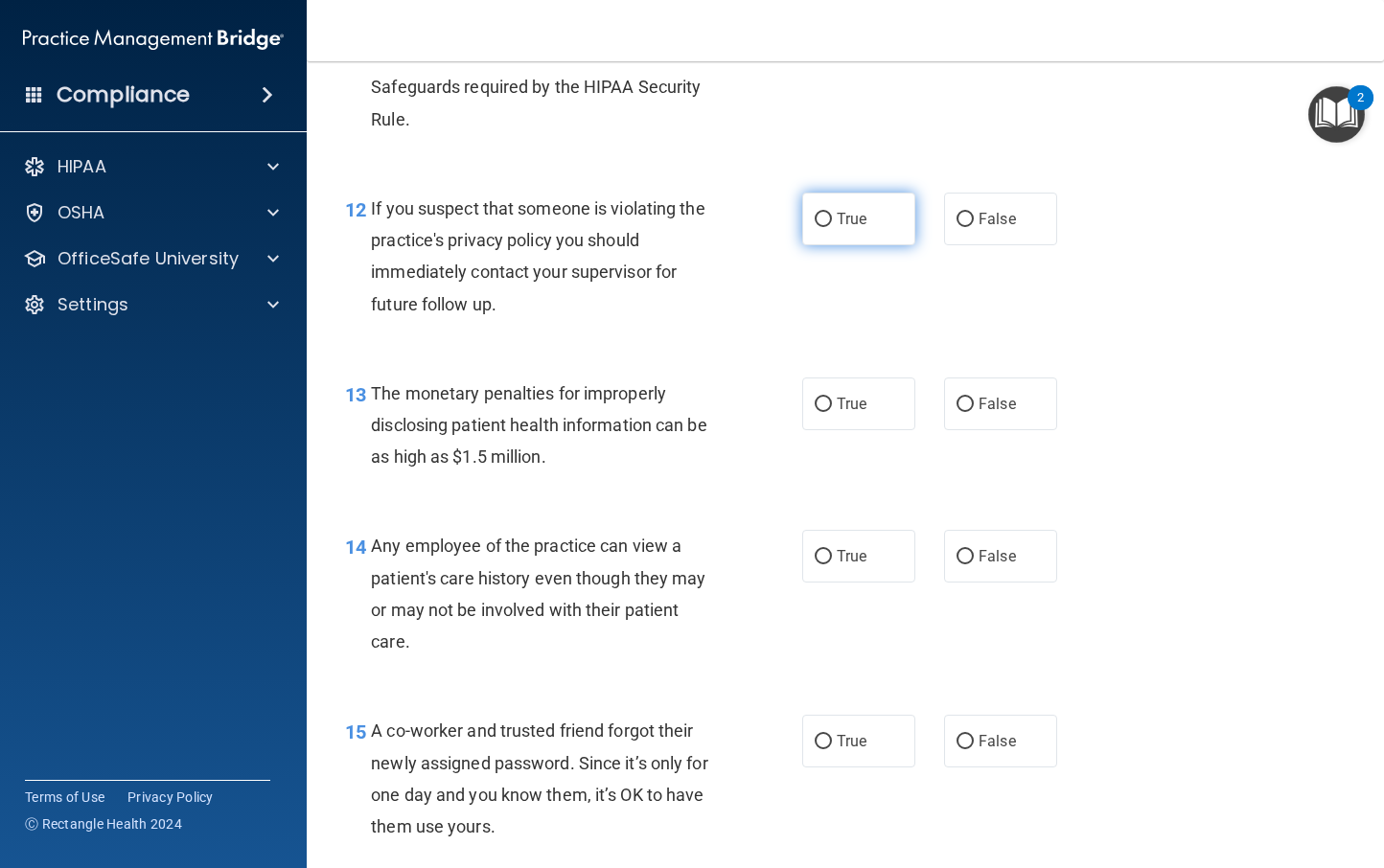
click at [869, 225] on label "True" at bounding box center [858, 219] width 113 height 53
click at [832, 225] on input "True" at bounding box center [823, 220] width 17 height 14
radio input "true"
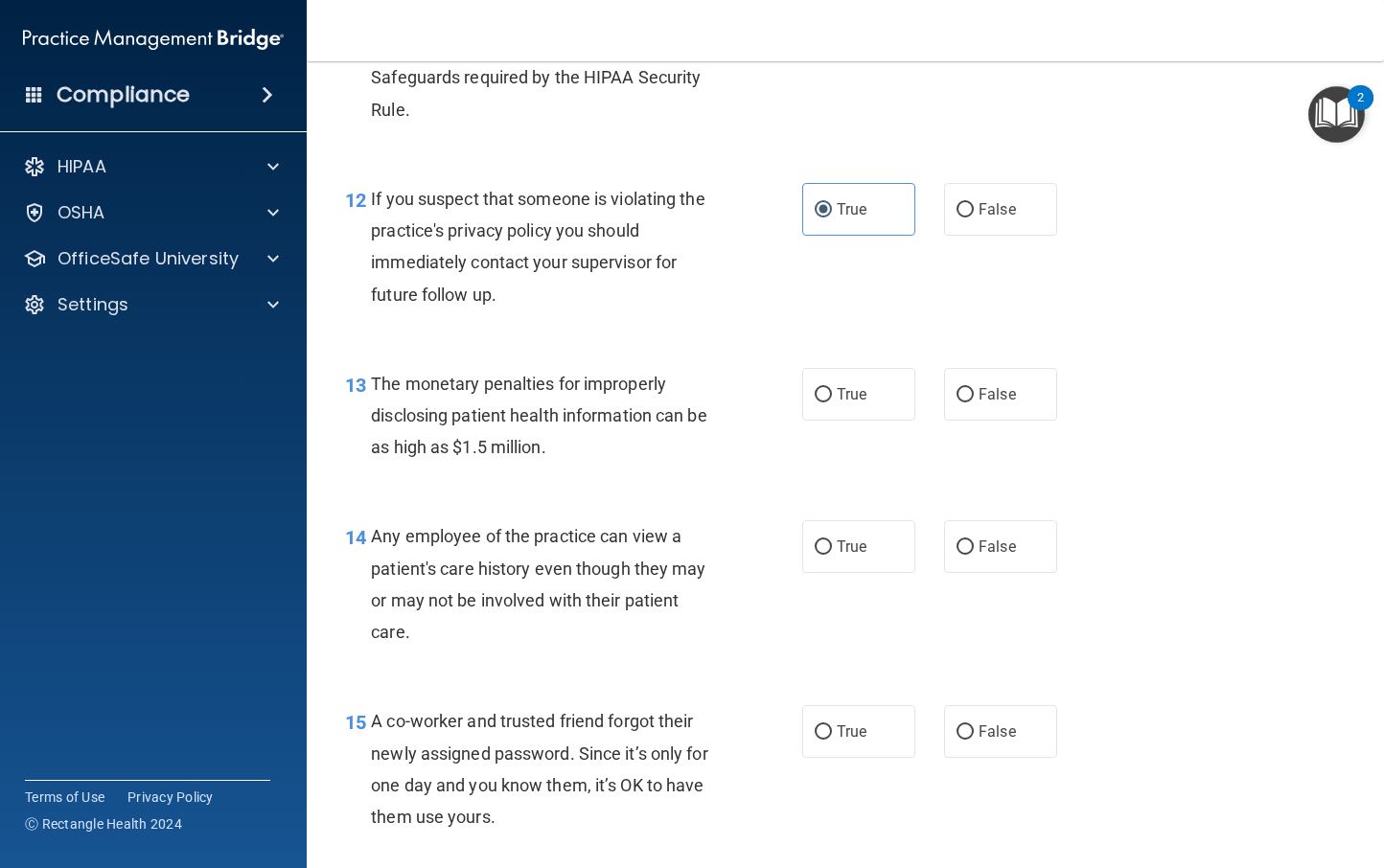
scroll to position [1845, 0]
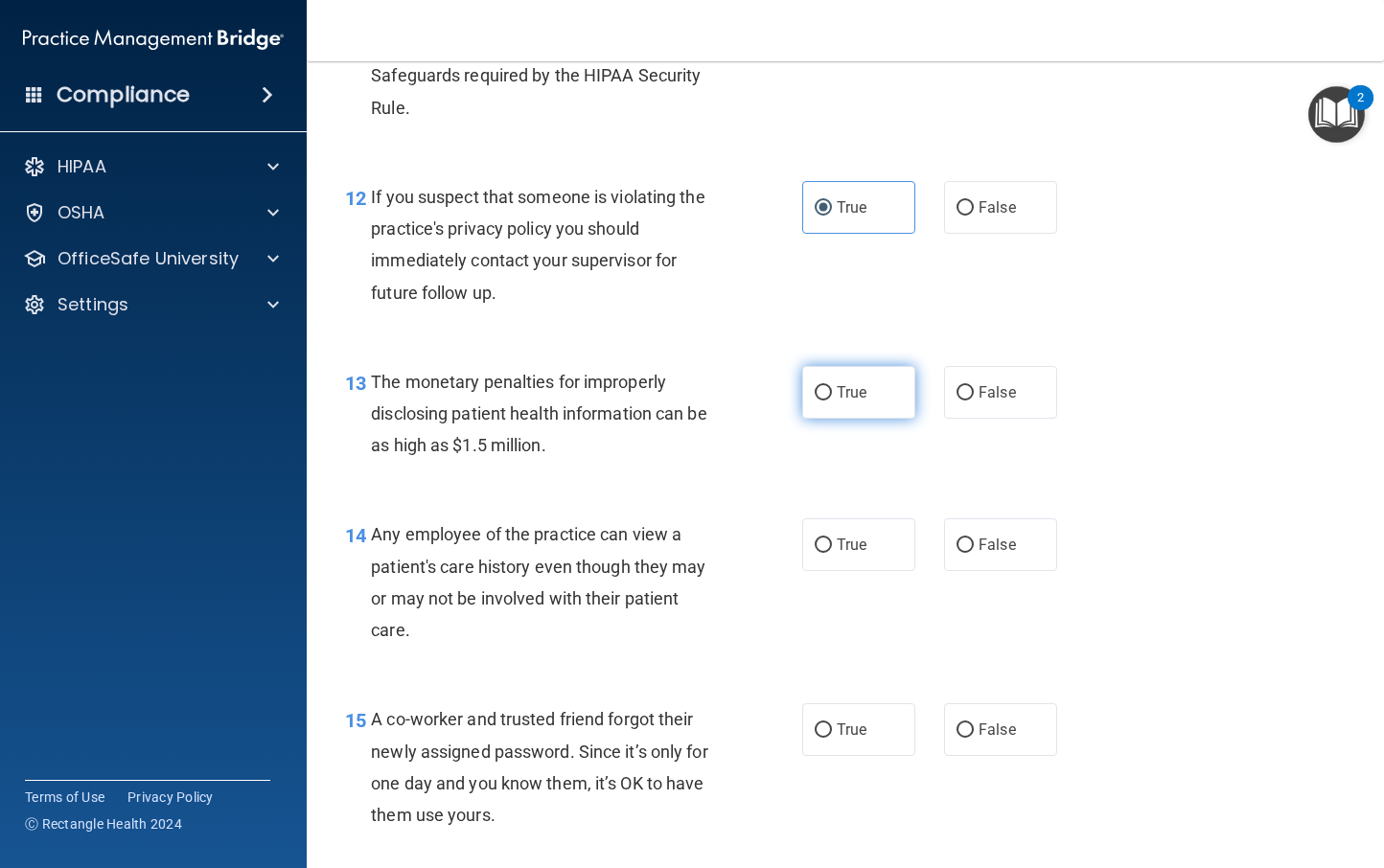
click at [820, 379] on label "True" at bounding box center [858, 392] width 113 height 53
click at [820, 387] on input "True" at bounding box center [823, 393] width 17 height 14
radio input "true"
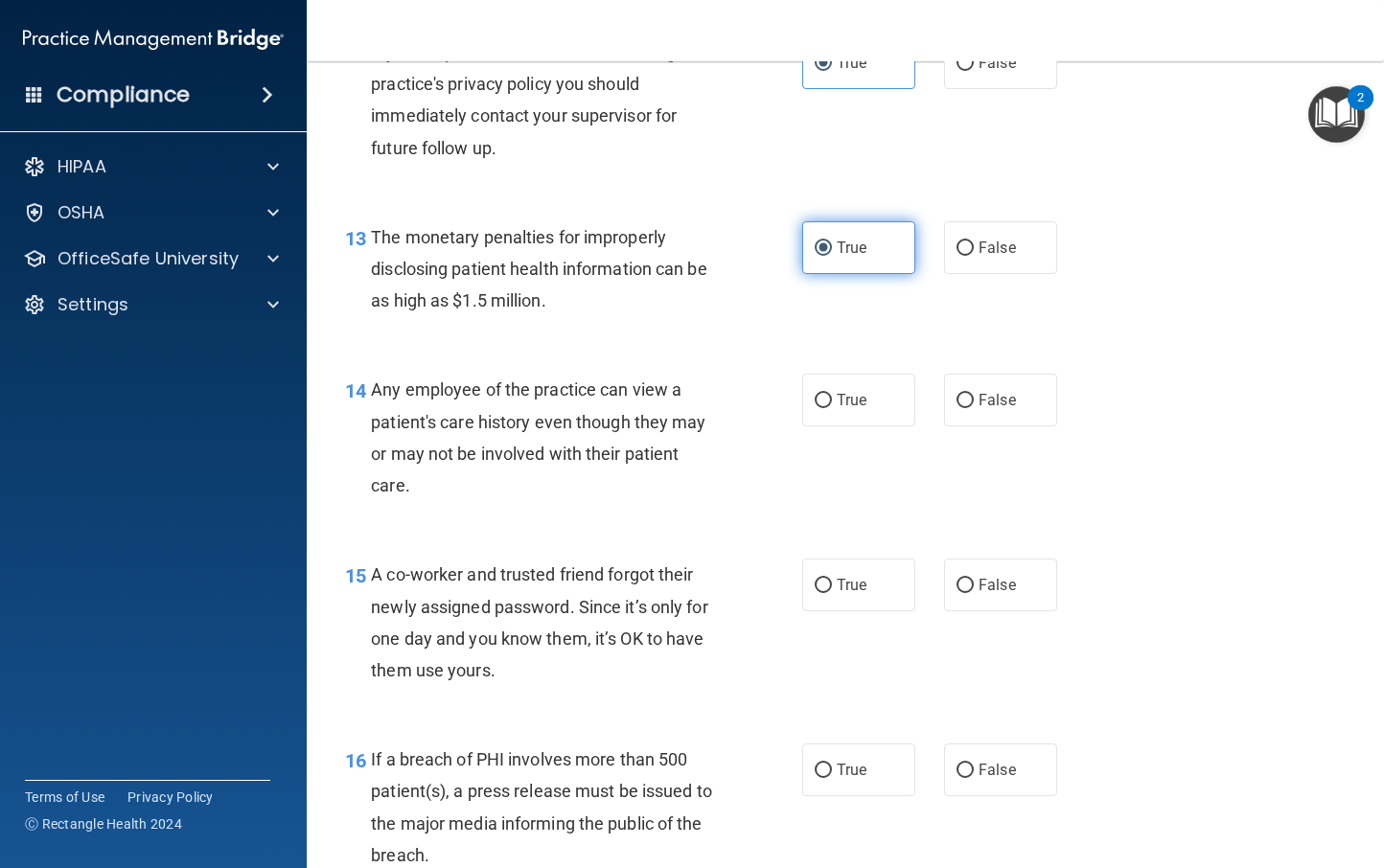
scroll to position [2086, 0]
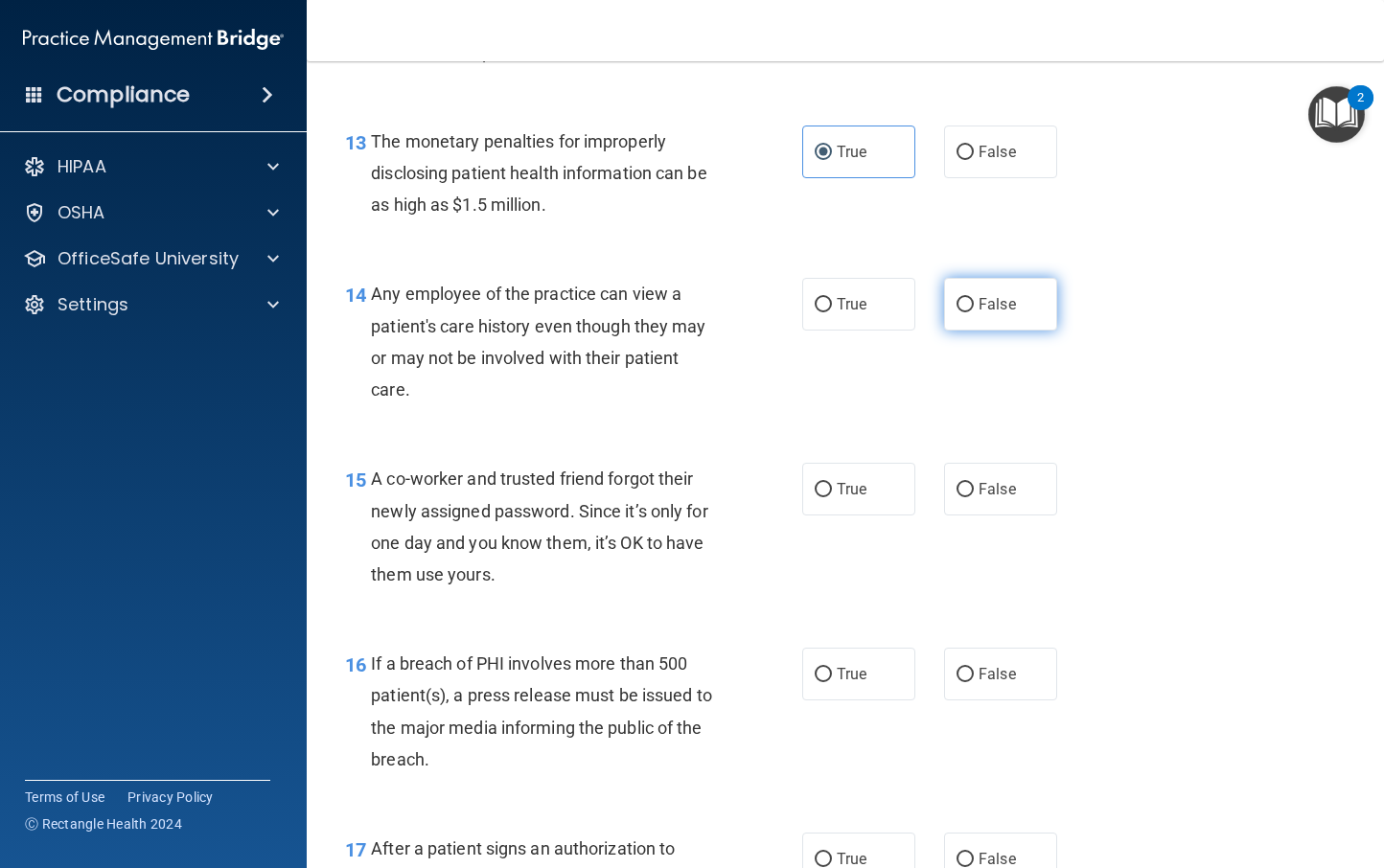
click at [952, 293] on label "False" at bounding box center [1000, 304] width 113 height 53
click at [956, 298] on input "False" at bounding box center [965, 305] width 17 height 14
radio input "true"
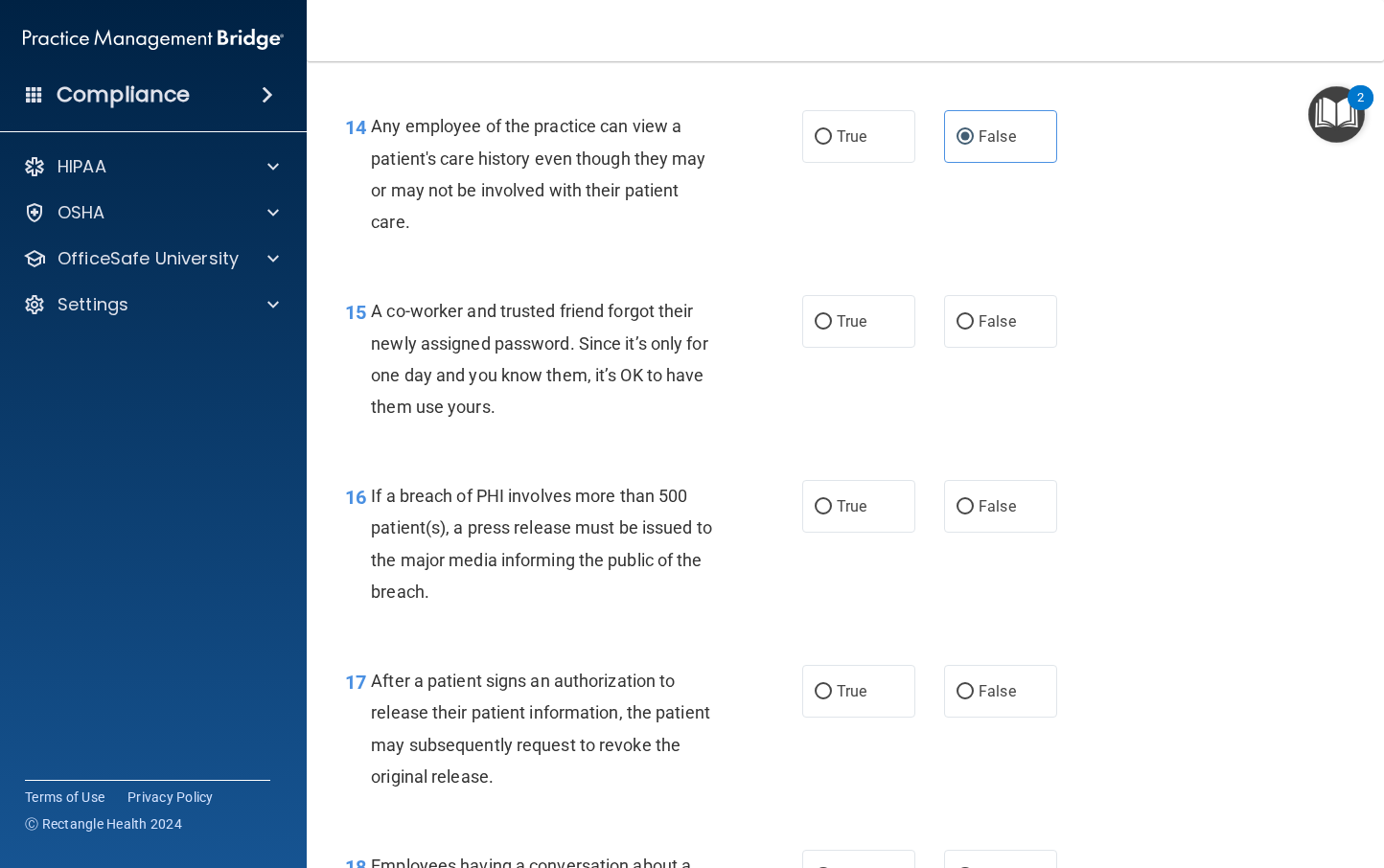
scroll to position [2255, 0]
click at [956, 315] on input "False" at bounding box center [965, 321] width 17 height 14
radio input "true"
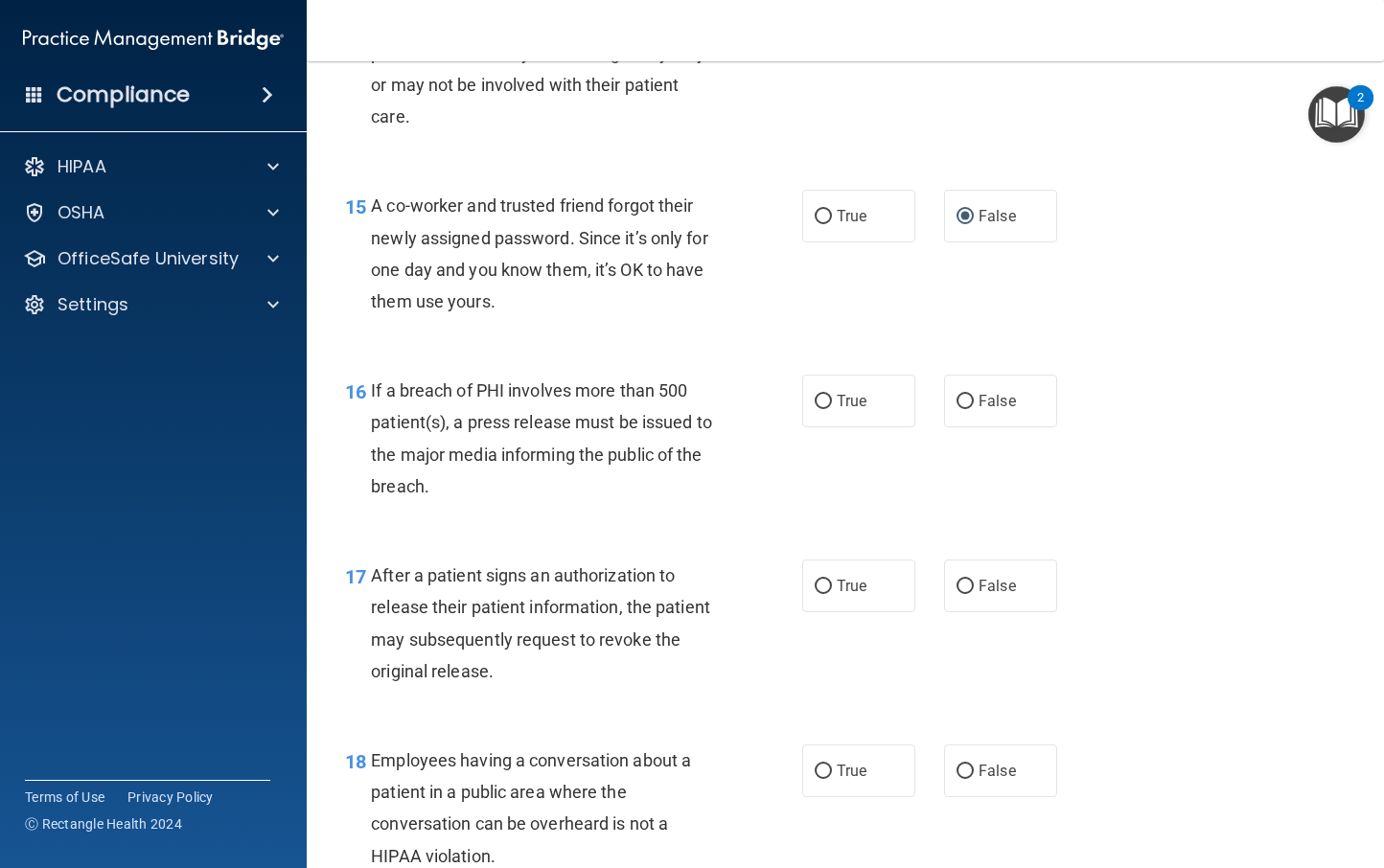
scroll to position [2360, 0]
click at [864, 411] on label "True" at bounding box center [858, 399] width 113 height 53
click at [832, 408] on input "True" at bounding box center [823, 400] width 17 height 14
radio input "true"
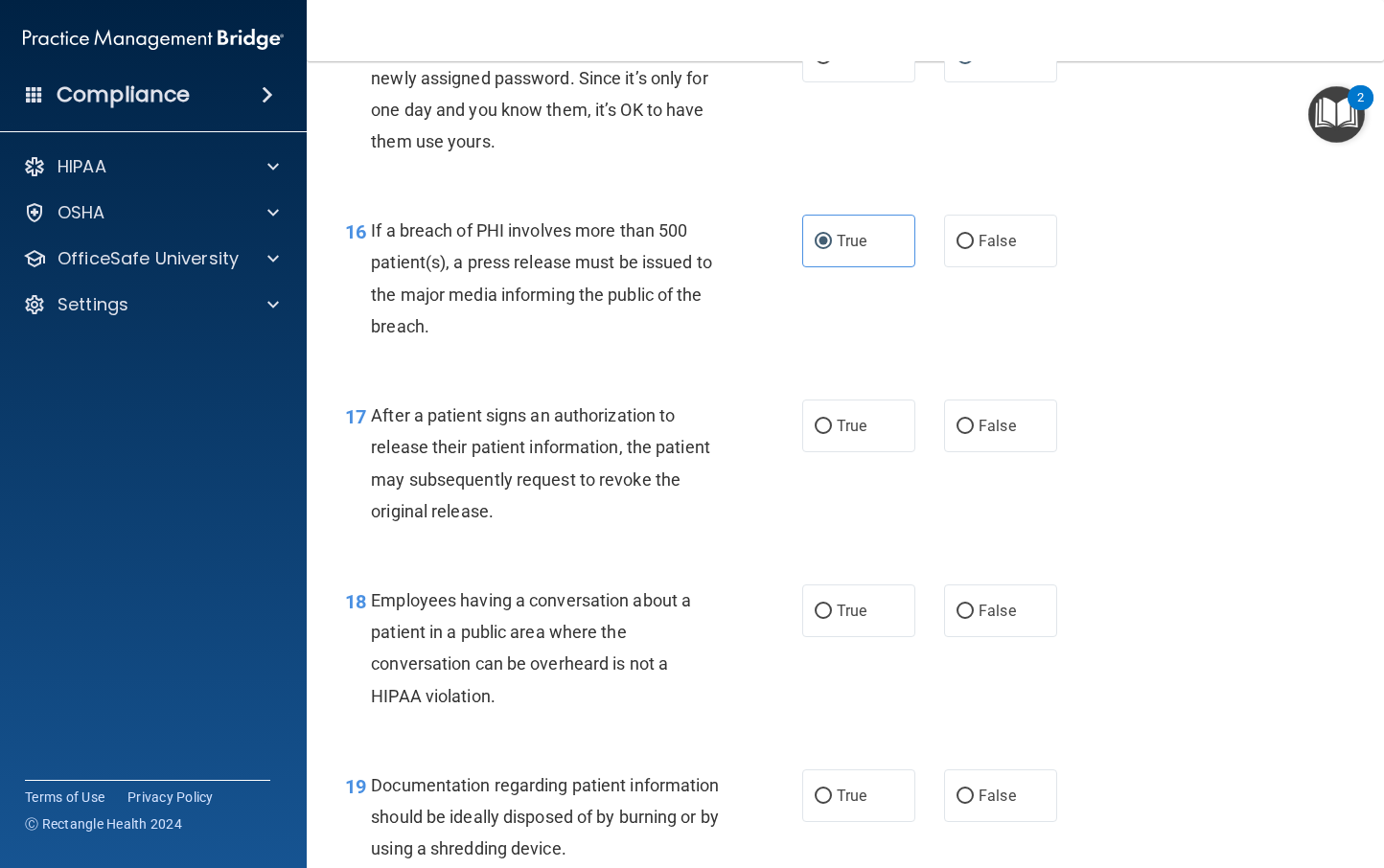
scroll to position [2521, 0]
click at [837, 434] on label "True" at bounding box center [858, 424] width 113 height 53
click at [832, 433] on input "True" at bounding box center [823, 425] width 17 height 14
radio input "true"
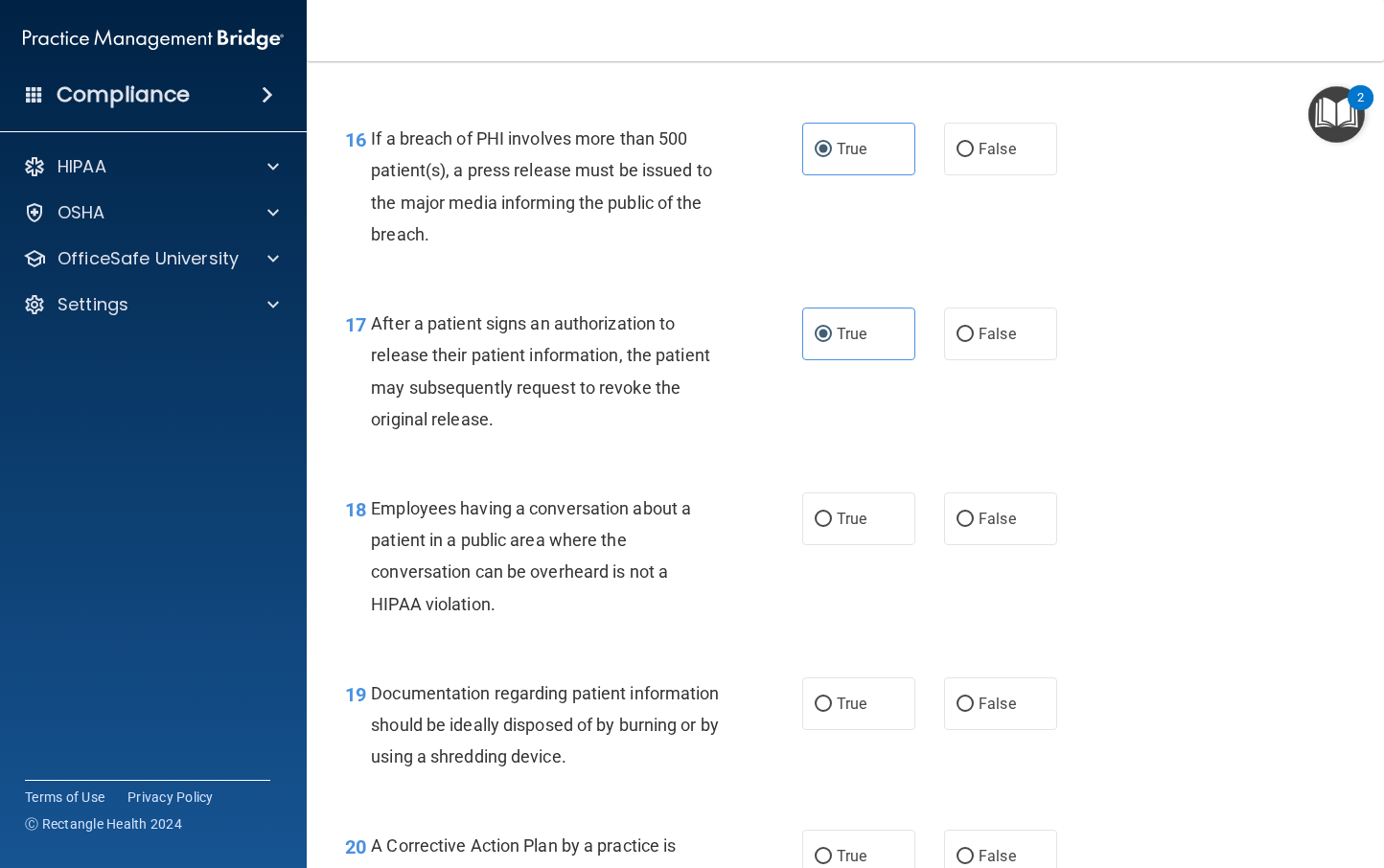
scroll to position [2710, 0]
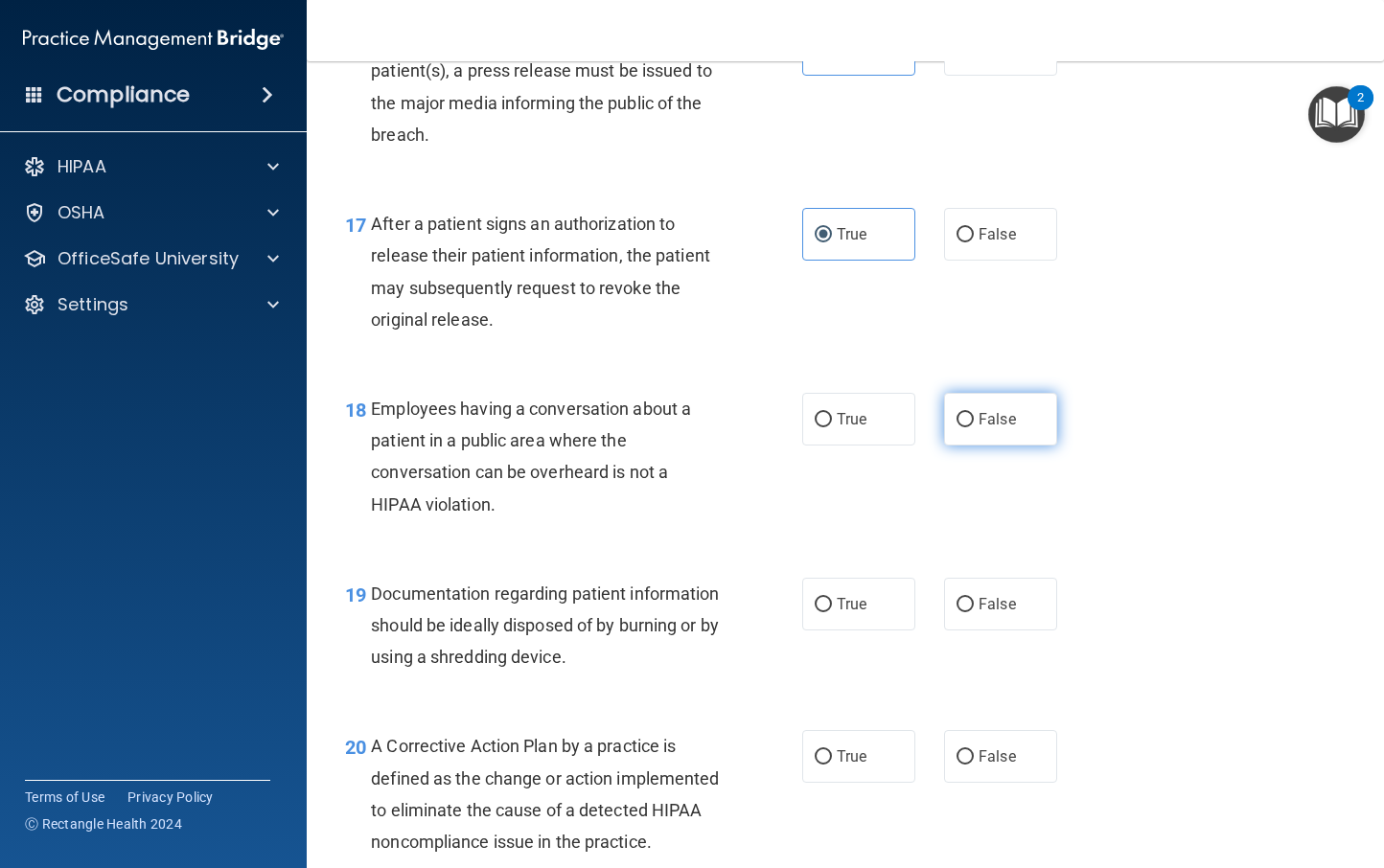
click at [979, 423] on span "False" at bounding box center [997, 419] width 37 height 18
click at [973, 423] on input "False" at bounding box center [965, 420] width 17 height 14
radio input "true"
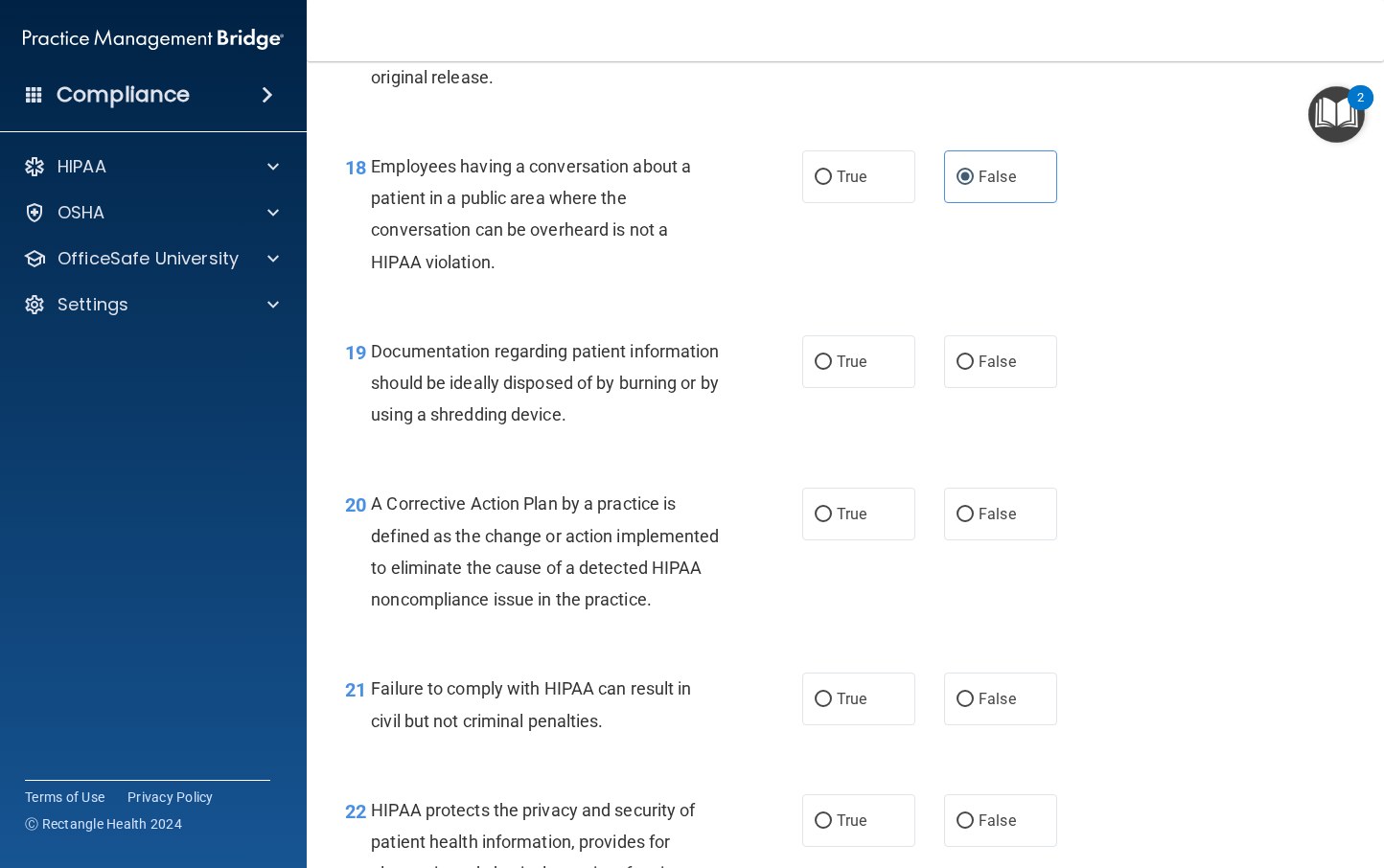
scroll to position [2985, 0]
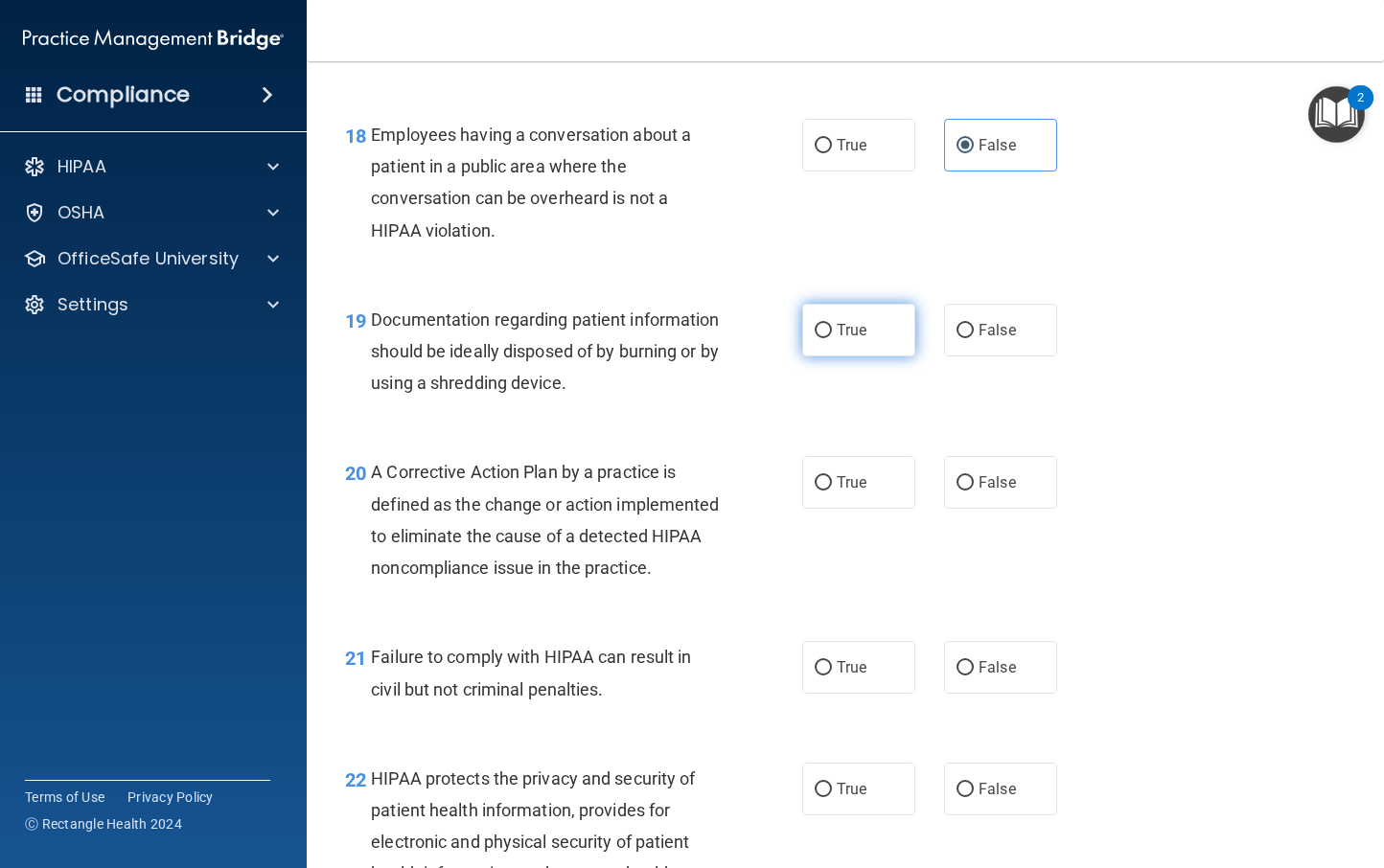
click at [836, 328] on span "True" at bounding box center [851, 330] width 30 height 18
click at [832, 328] on input "True" at bounding box center [823, 331] width 17 height 14
radio input "true"
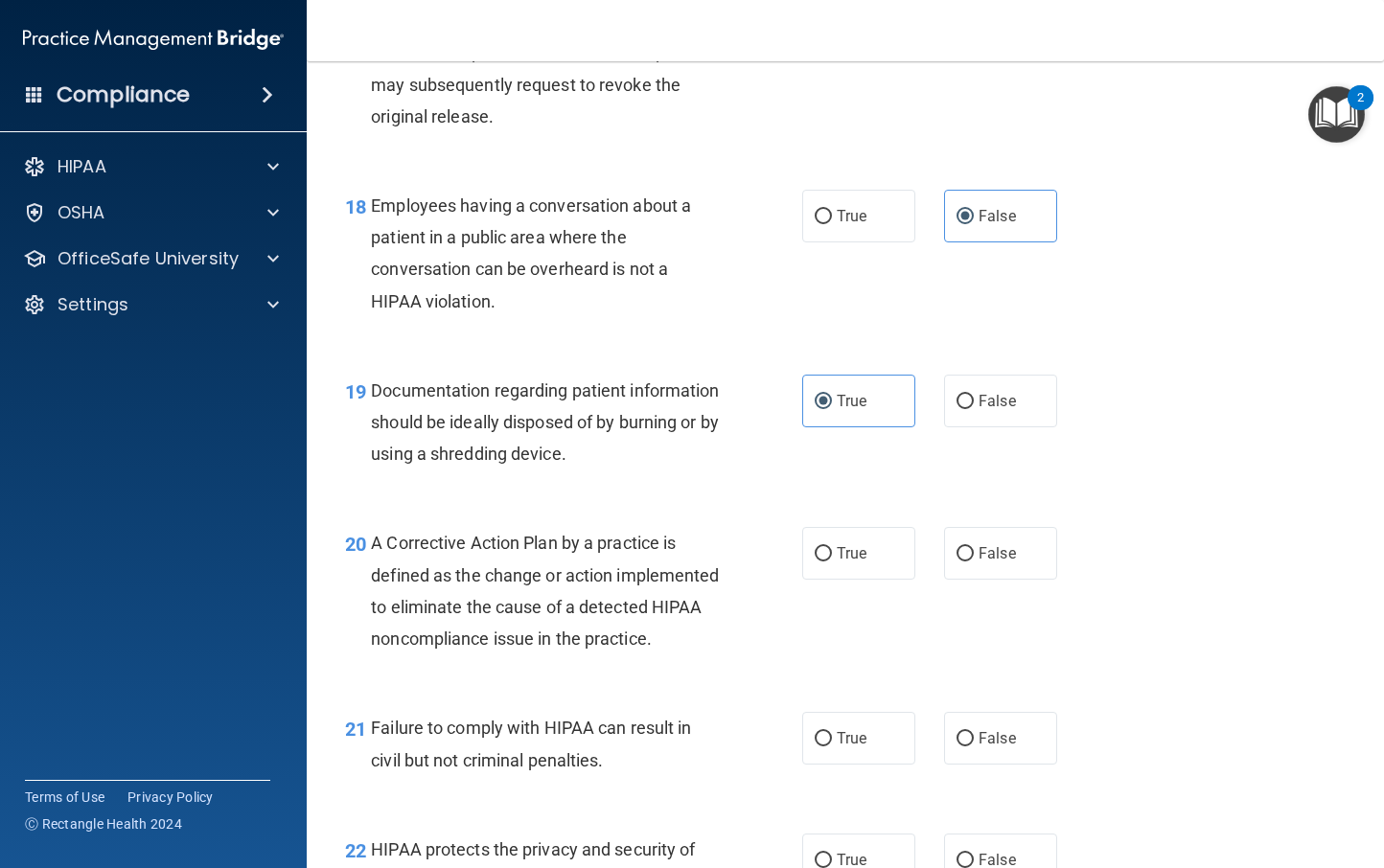
scroll to position [2919, 0]
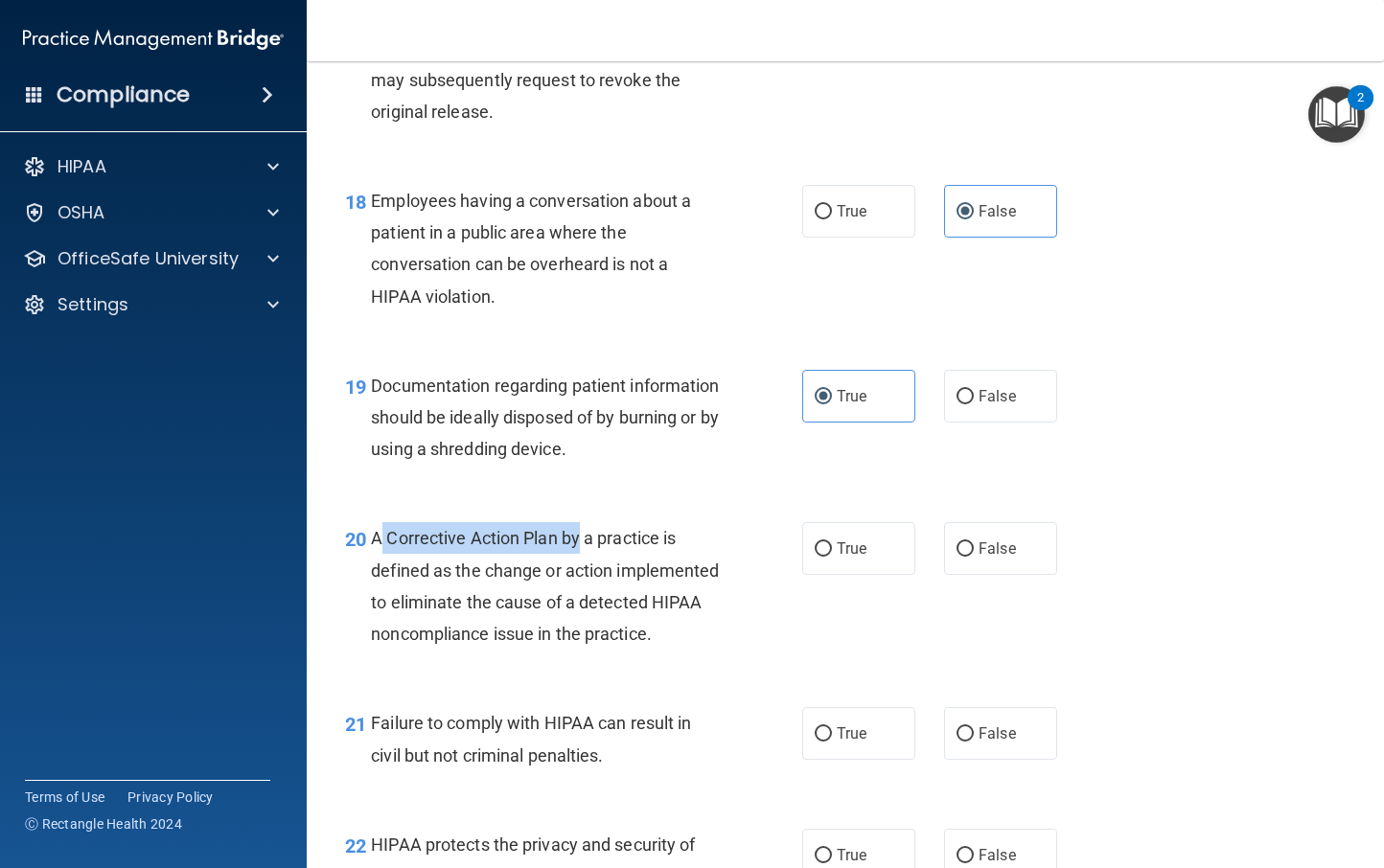
drag, startPoint x: 377, startPoint y: 540, endPoint x: 580, endPoint y: 549, distance: 203.2
click at [580, 549] on span "A Corrective Action Plan by a practice is defined as the change or action imple…" at bounding box center [545, 586] width 348 height 116
copy span "Corrective Action Plan by"
click at [1194, 504] on div "20 A Corrective Action Plan by a practice is defined as the change or action im…" at bounding box center [845, 591] width 1029 height 185
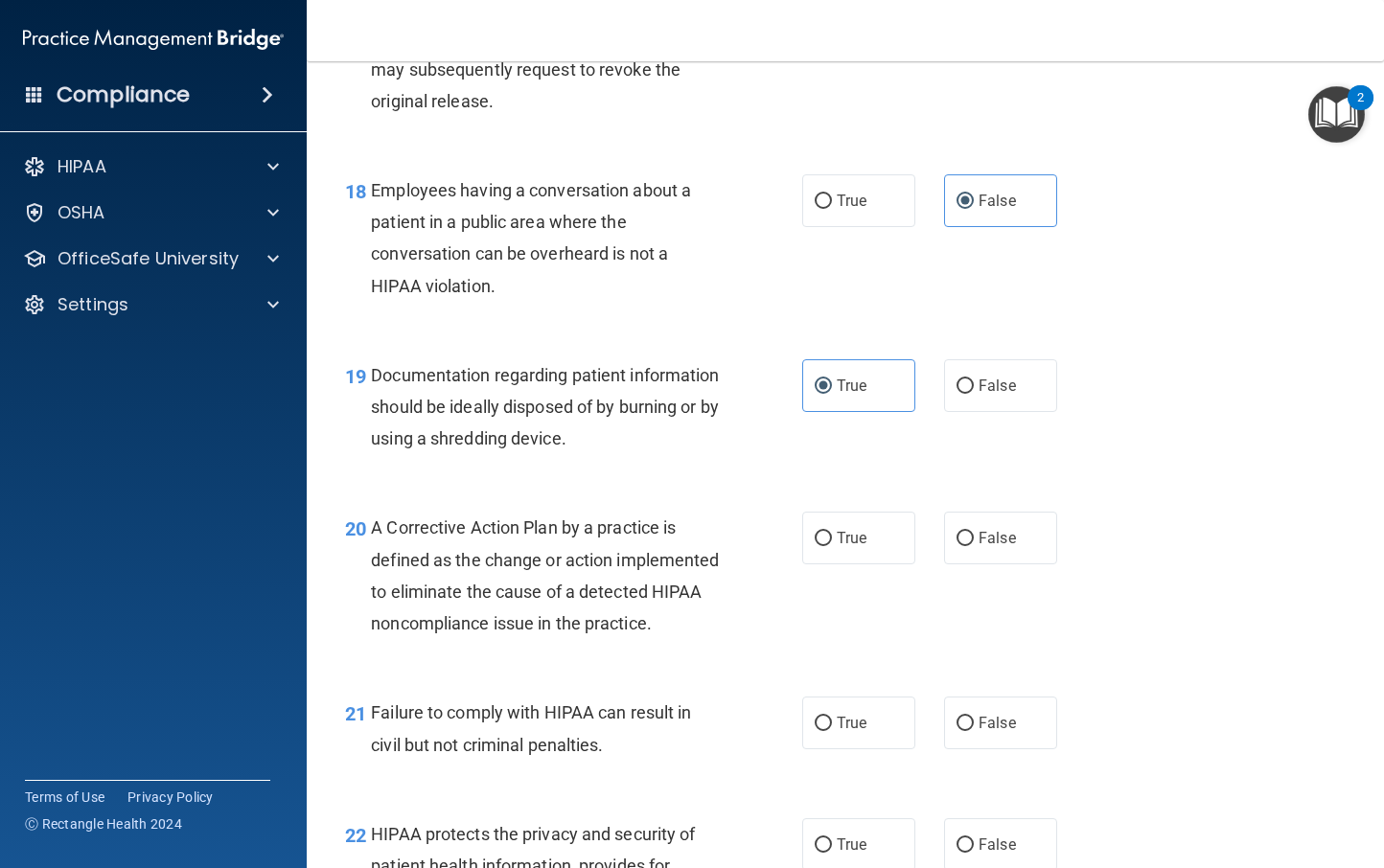
scroll to position [2930, 0]
click at [855, 550] on label "True" at bounding box center [858, 537] width 113 height 53
click at [832, 546] on input "True" at bounding box center [823, 538] width 17 height 14
radio input "true"
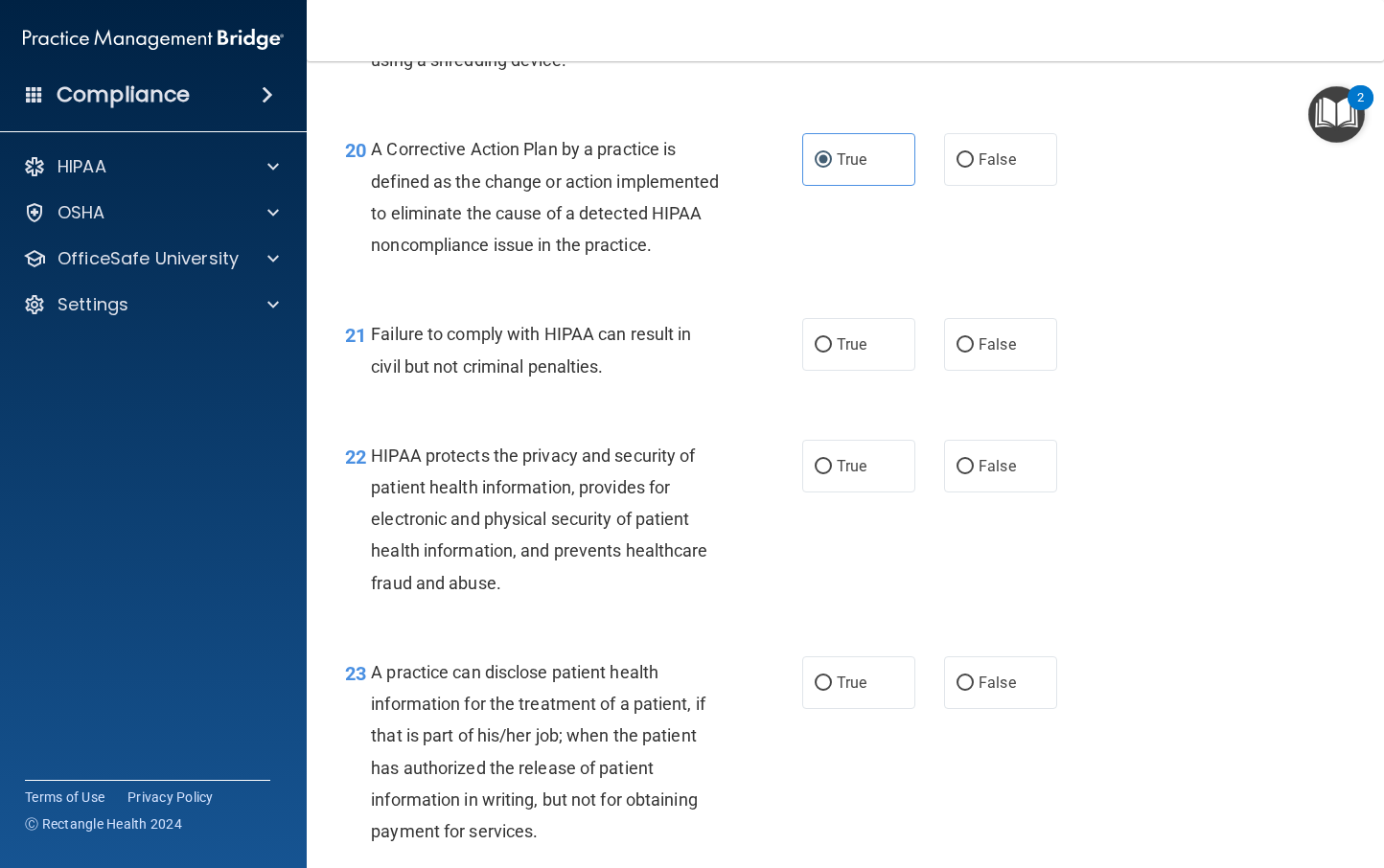
scroll to position [3317, 0]
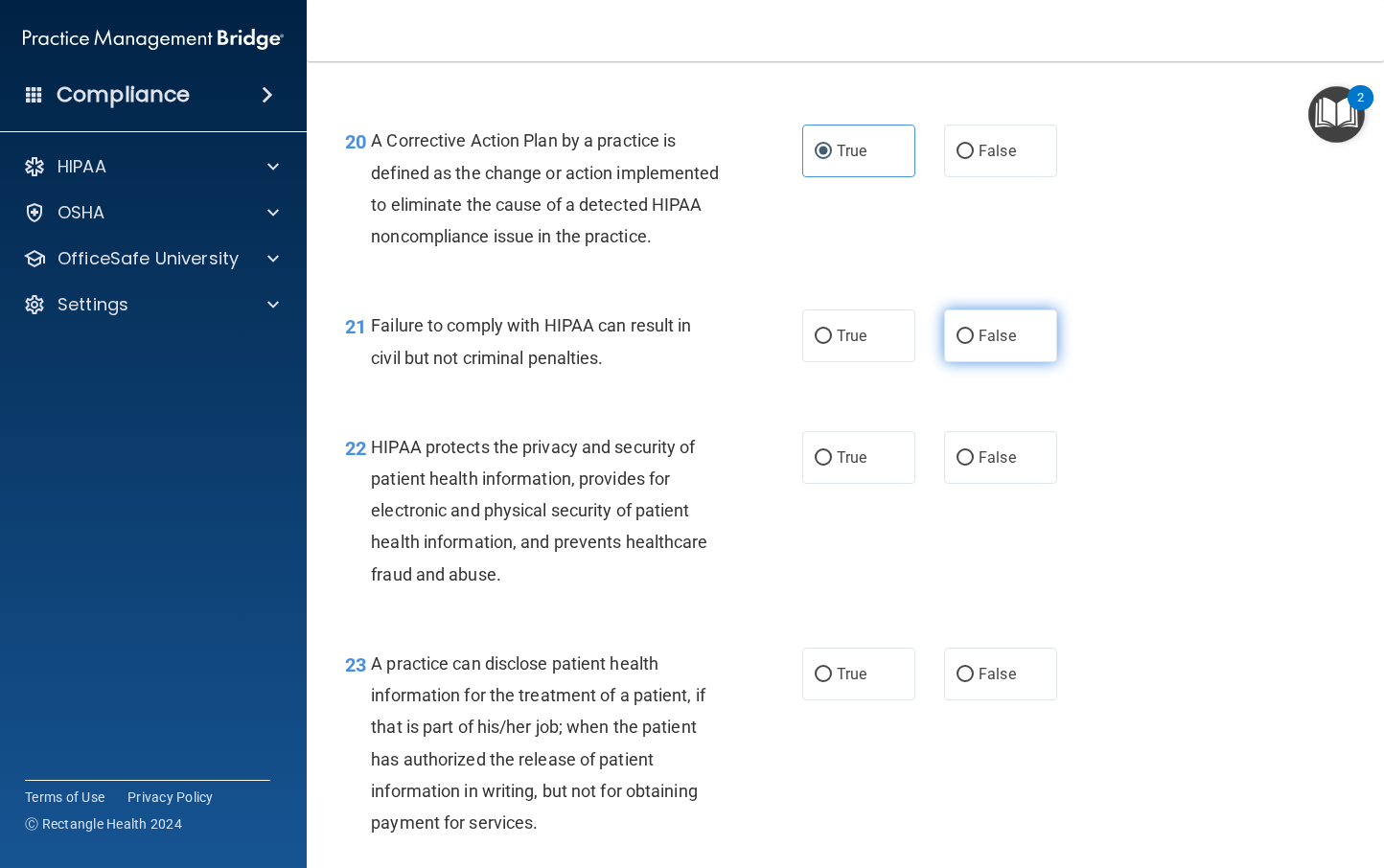
click at [995, 345] on span "False" at bounding box center [997, 336] width 37 height 18
click at [973, 344] on input "False" at bounding box center [965, 337] width 17 height 14
radio input "true"
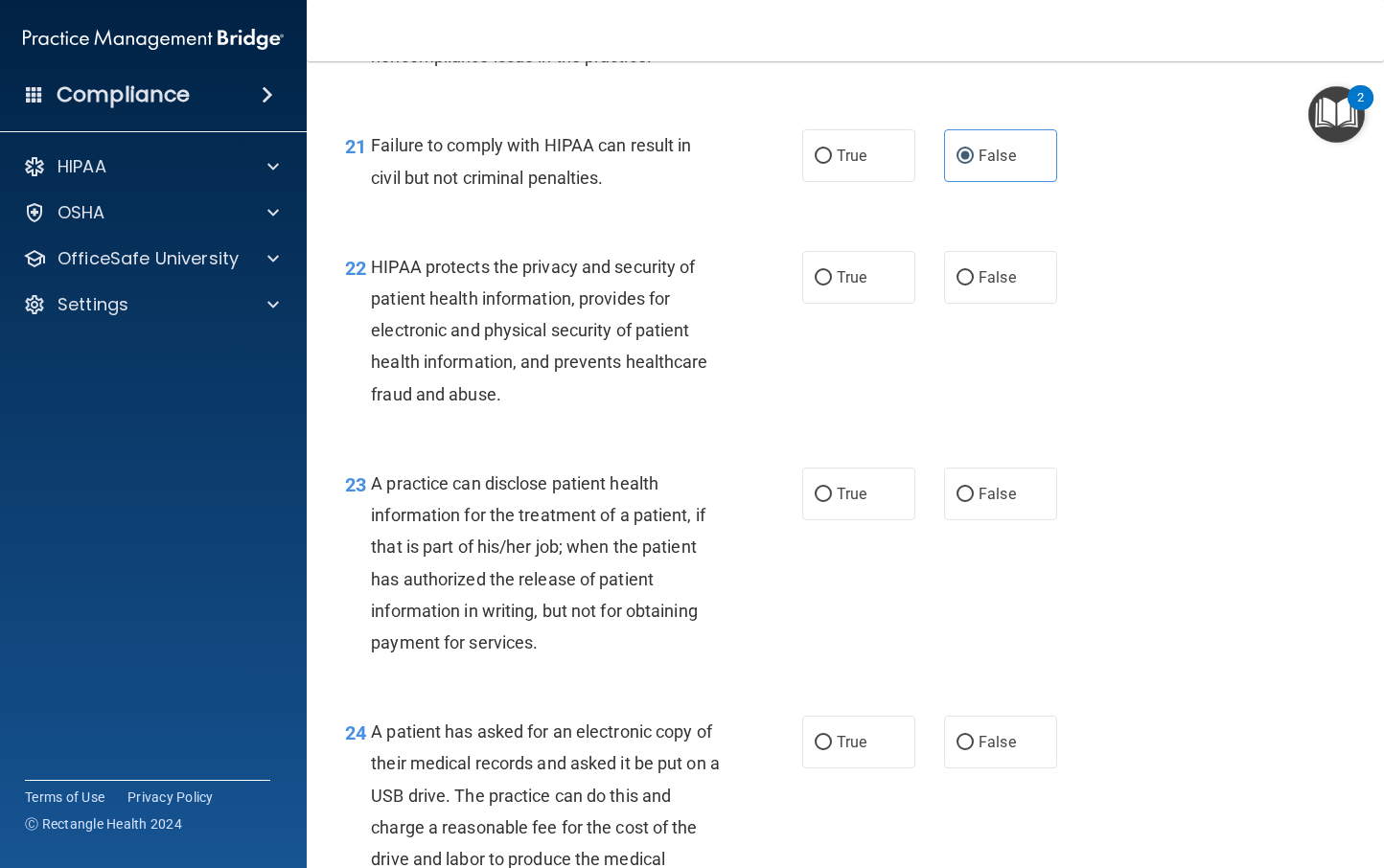
scroll to position [3558, 0]
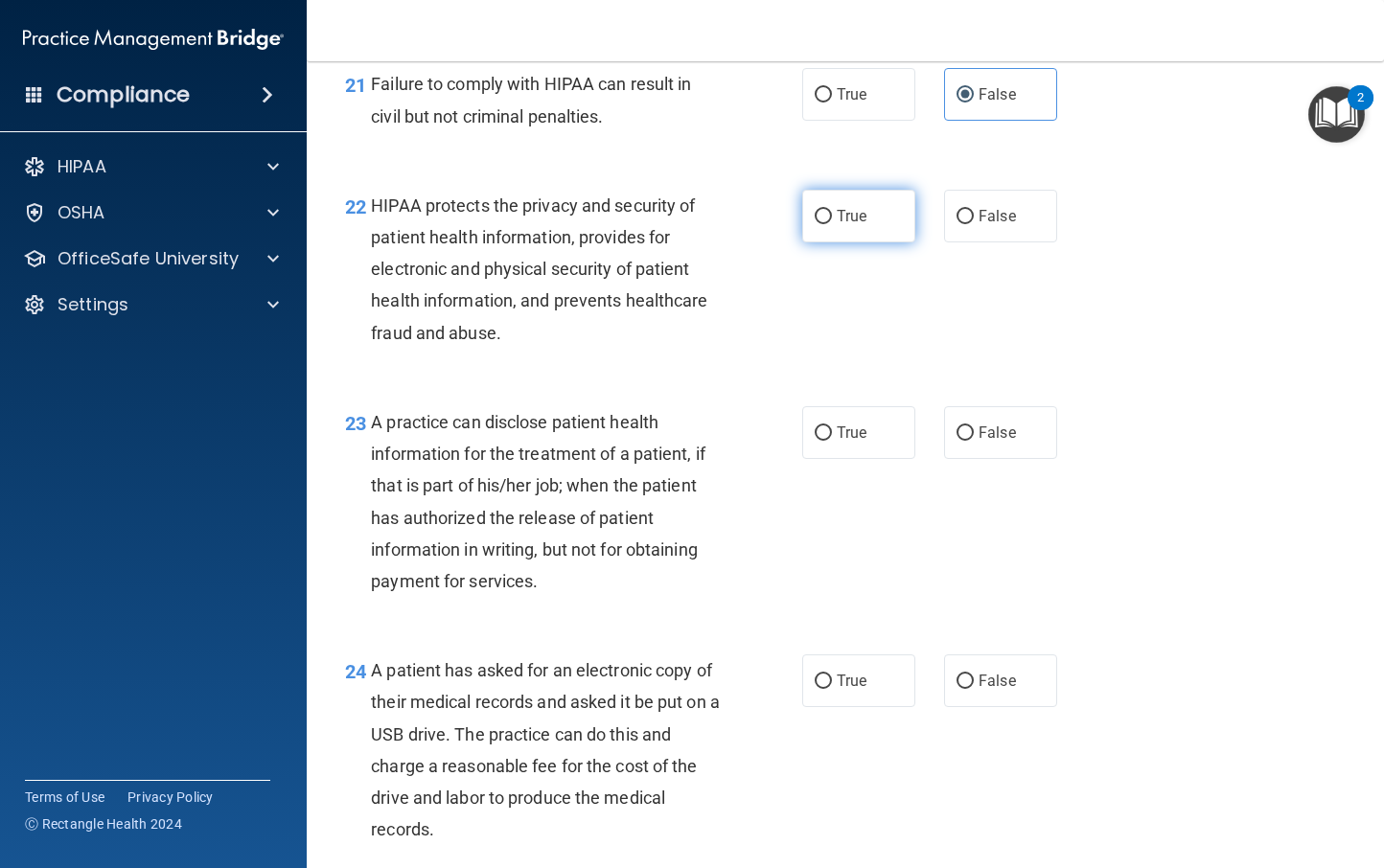
click at [839, 225] on span "True" at bounding box center [851, 216] width 30 height 18
click at [832, 224] on input "True" at bounding box center [823, 217] width 17 height 14
radio input "true"
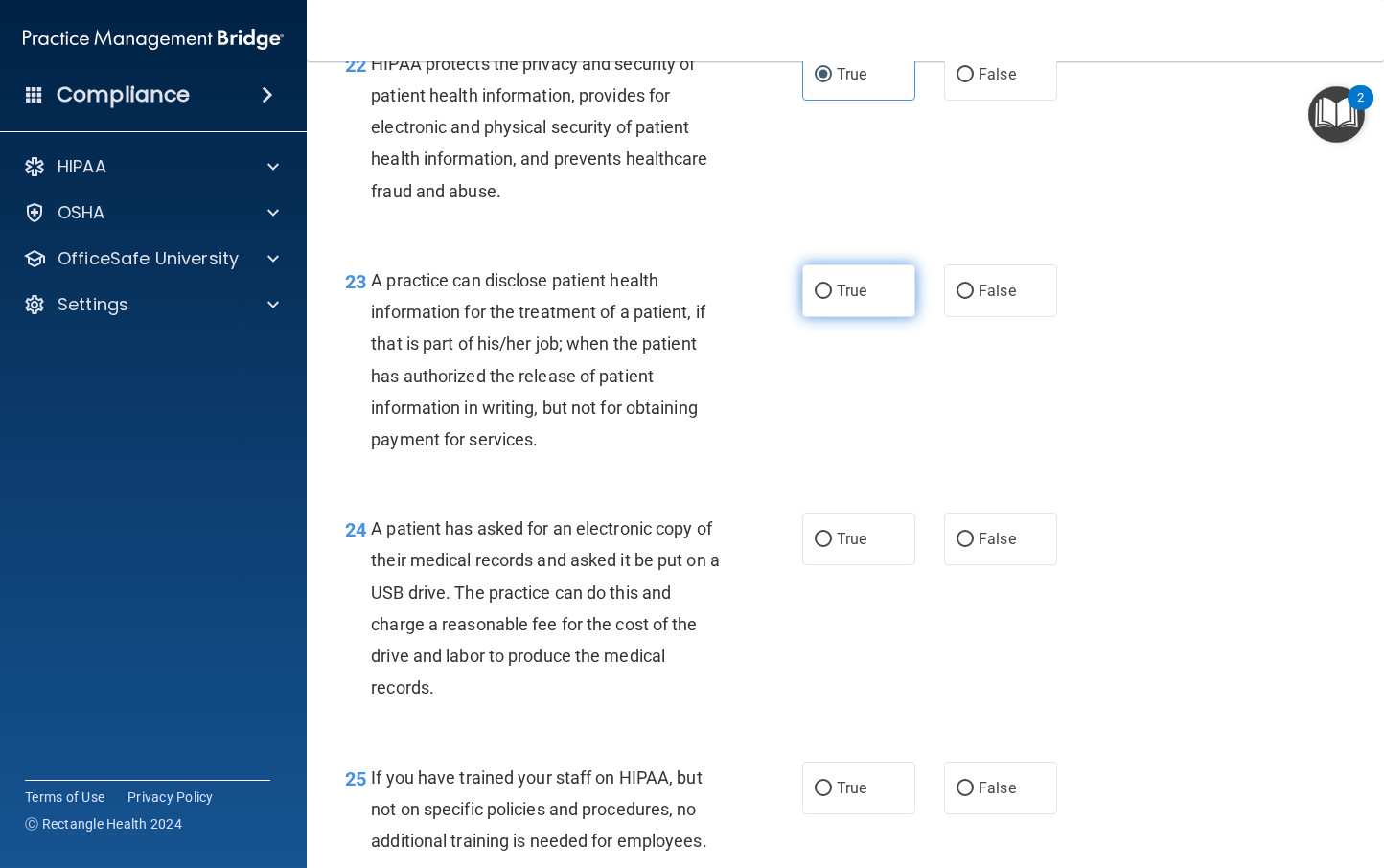
scroll to position [3701, 0]
click at [837, 299] on span "True" at bounding box center [851, 290] width 30 height 18
click at [832, 298] on input "True" at bounding box center [823, 291] width 17 height 14
radio input "true"
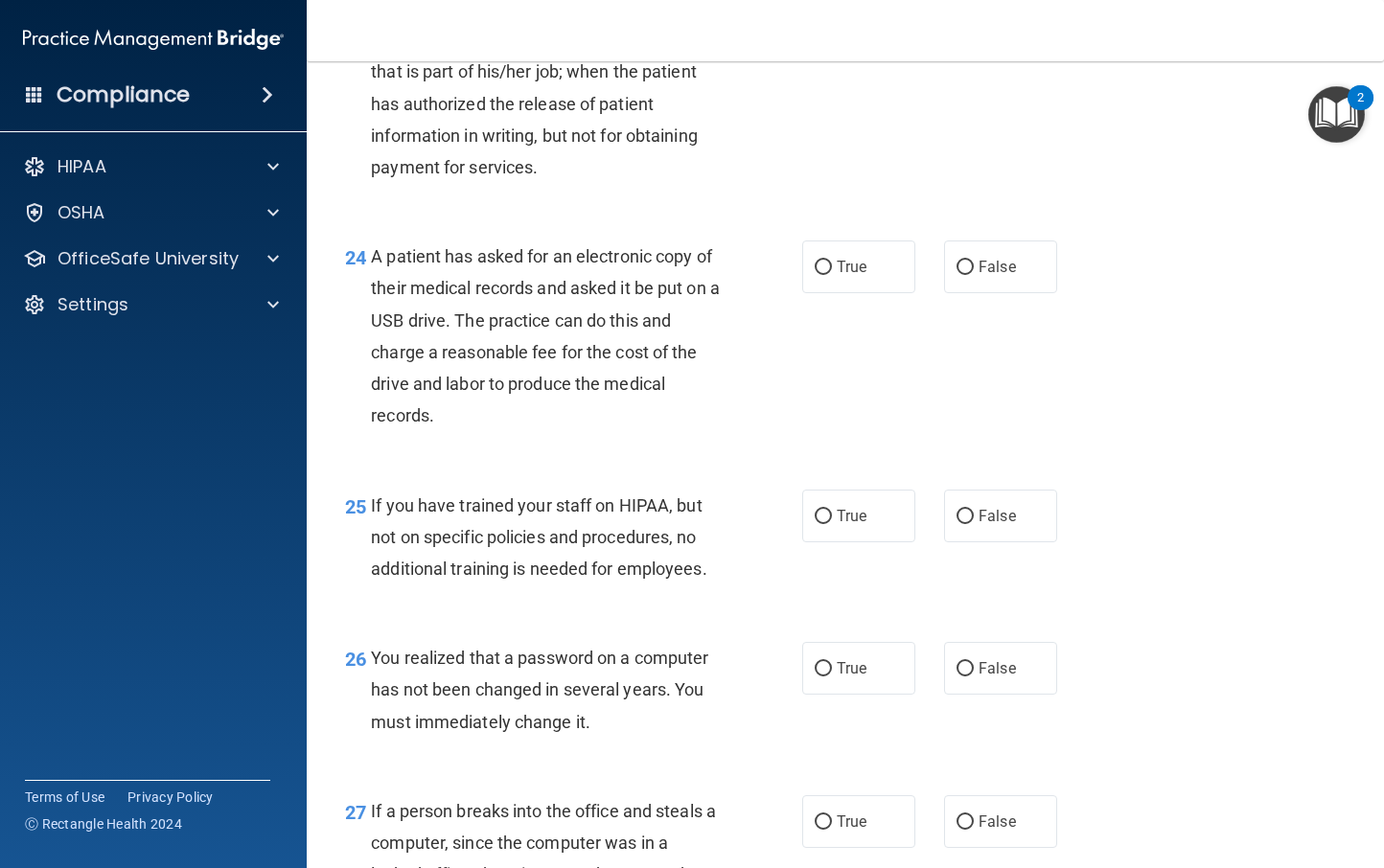
scroll to position [3973, 0]
click at [977, 284] on label "False" at bounding box center [1000, 266] width 113 height 53
click at [973, 274] on input "False" at bounding box center [965, 267] width 17 height 14
radio input "true"
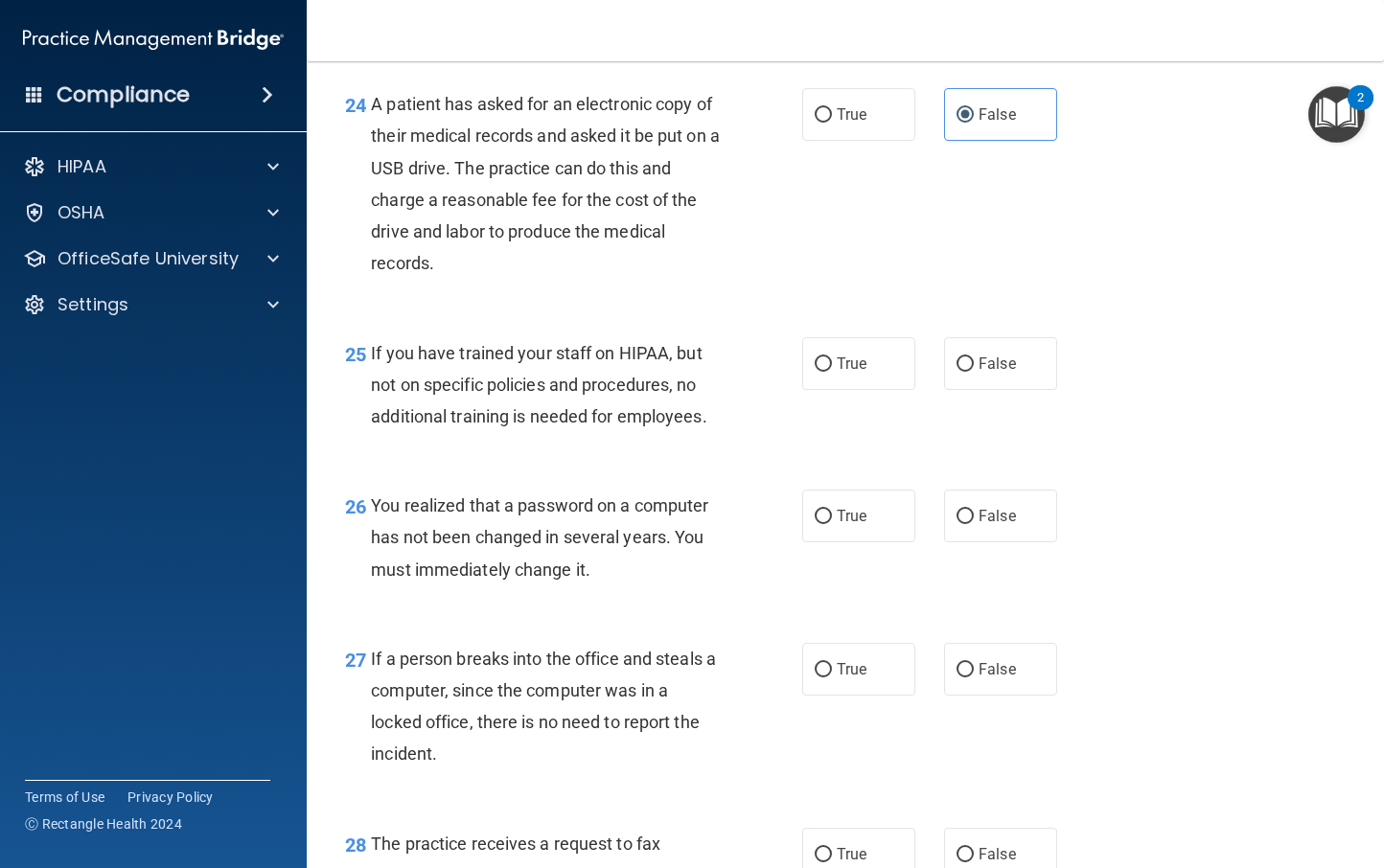
scroll to position [4131, 0]
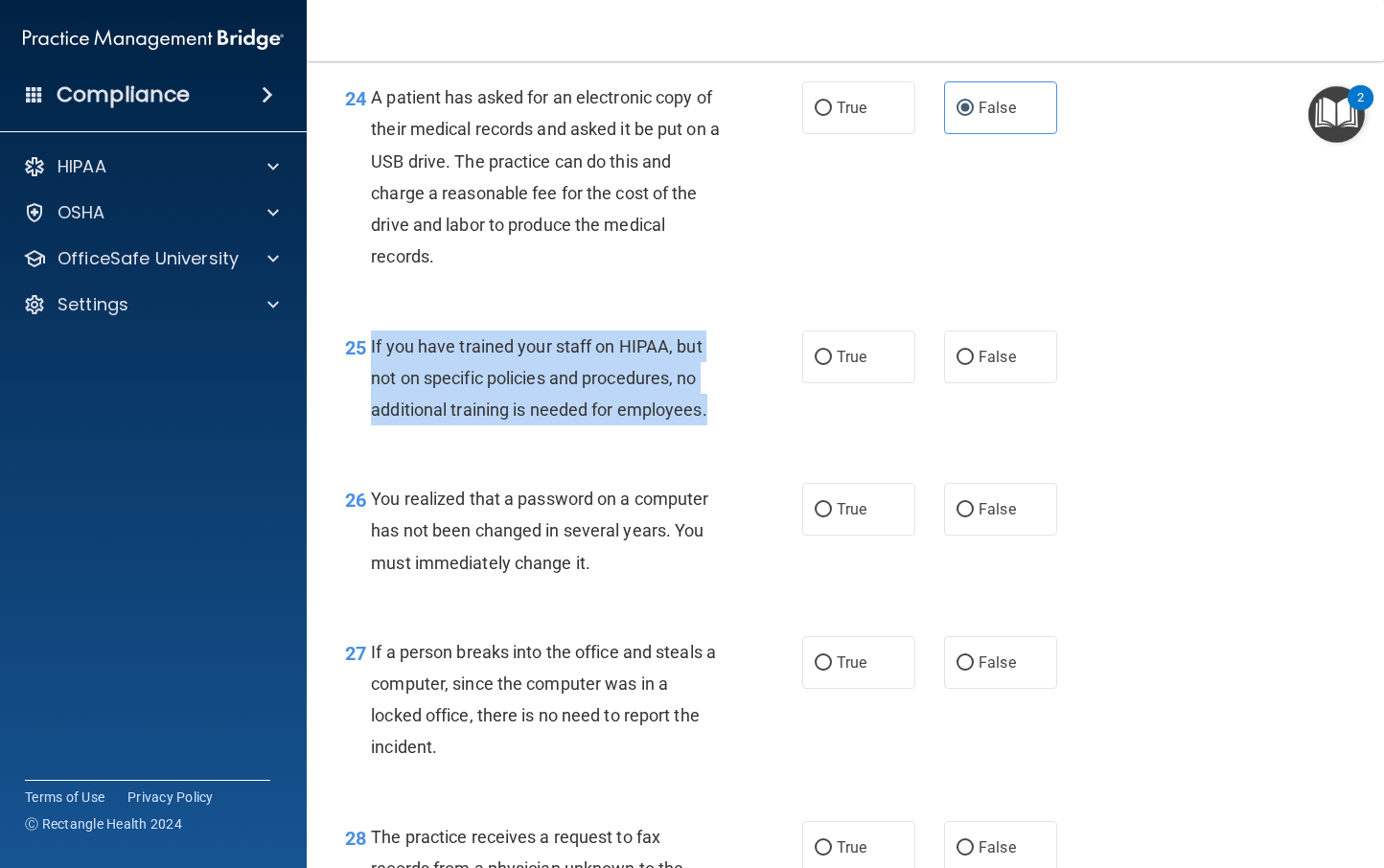
drag, startPoint x: 722, startPoint y: 445, endPoint x: 365, endPoint y: 378, distance: 363.2
click at [365, 378] on div "25 If you have trained your staff on HIPAA, but not on specific policies and pr…" at bounding box center [574, 384] width 515 height 106
copy div "If you have trained your staff on HIPAA, but not on specific policies and proce…"
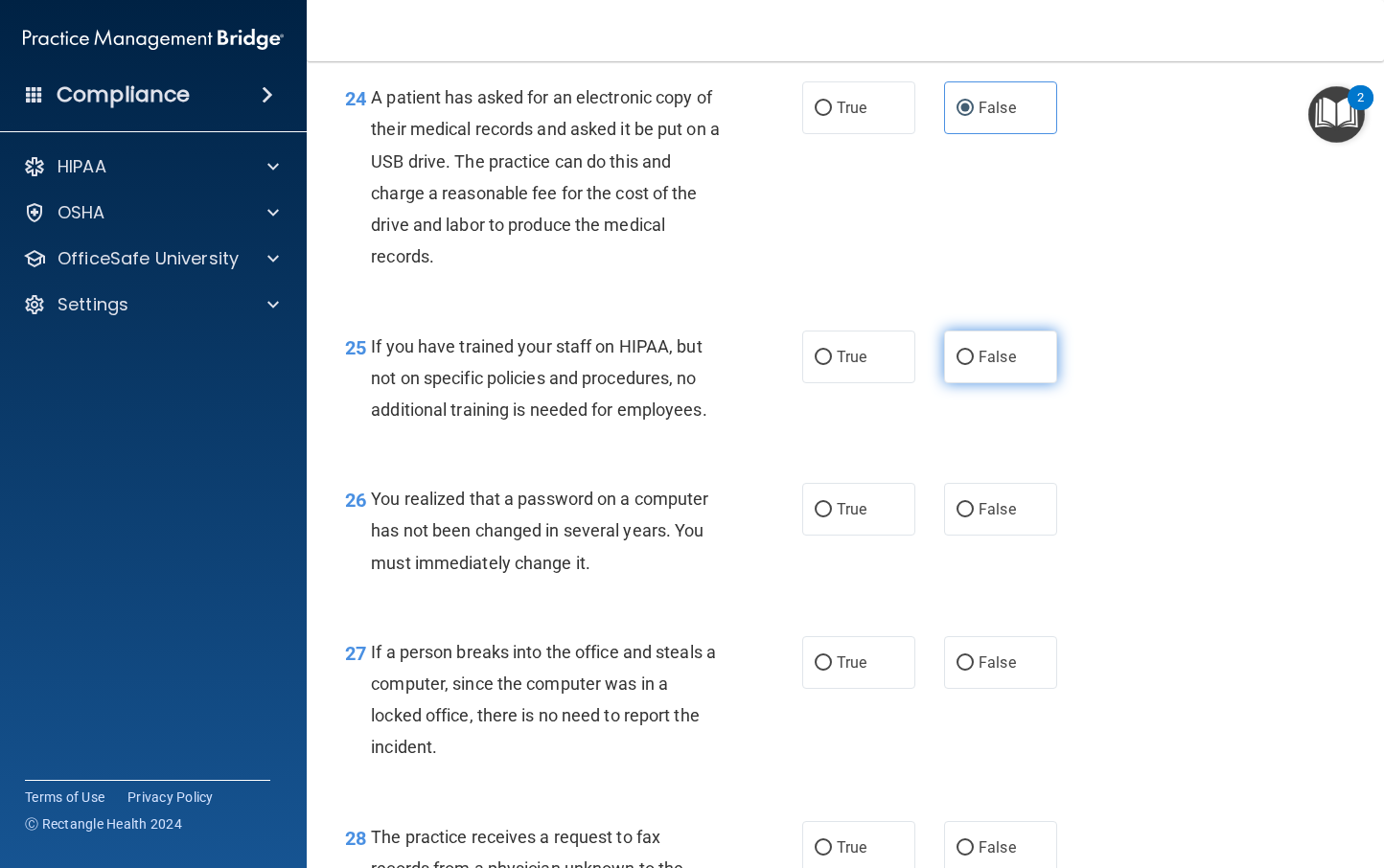
click at [978, 366] on span "False" at bounding box center [997, 357] width 37 height 18
click at [973, 365] on input "False" at bounding box center [965, 358] width 17 height 14
radio input "true"
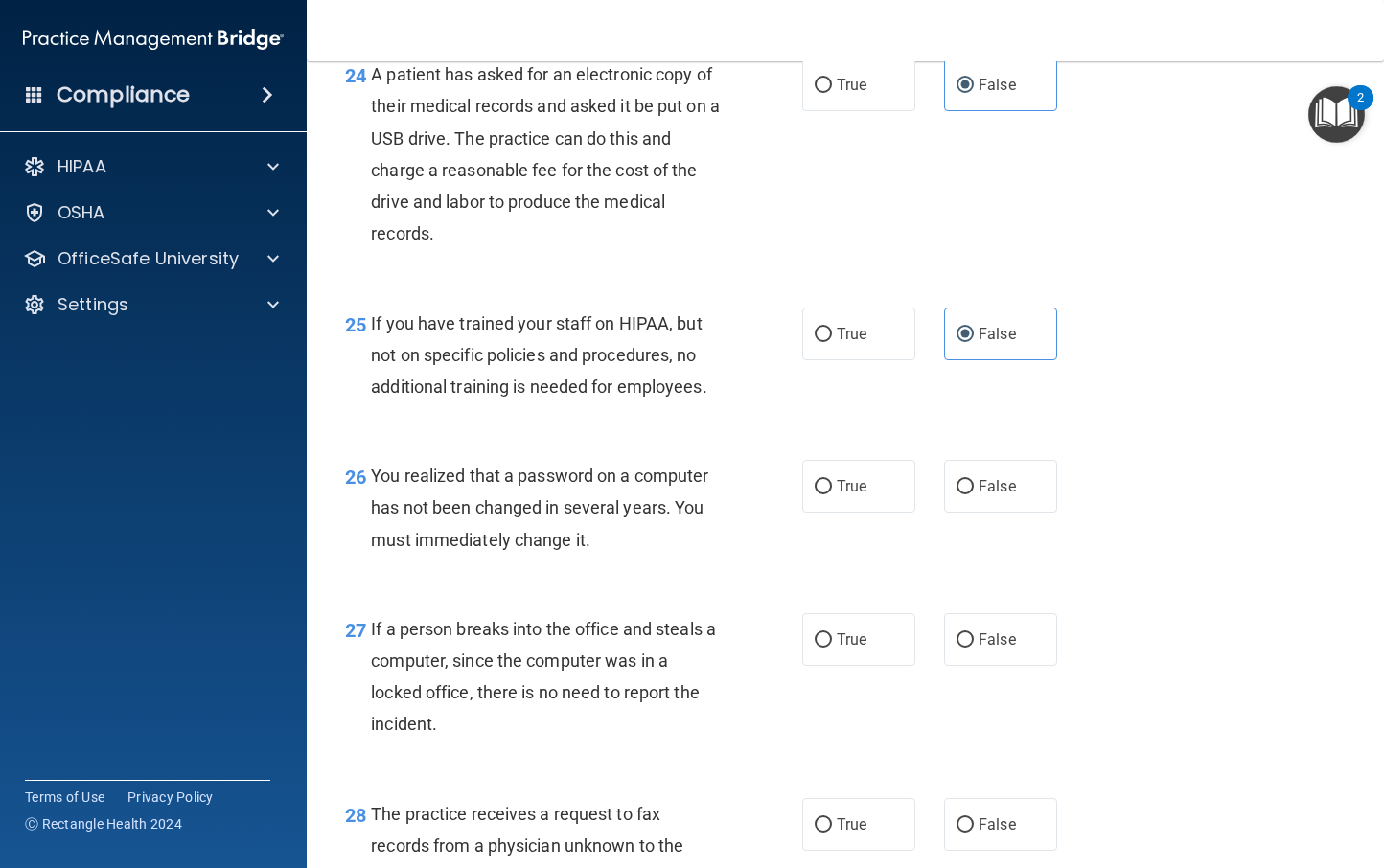
scroll to position [4157, 0]
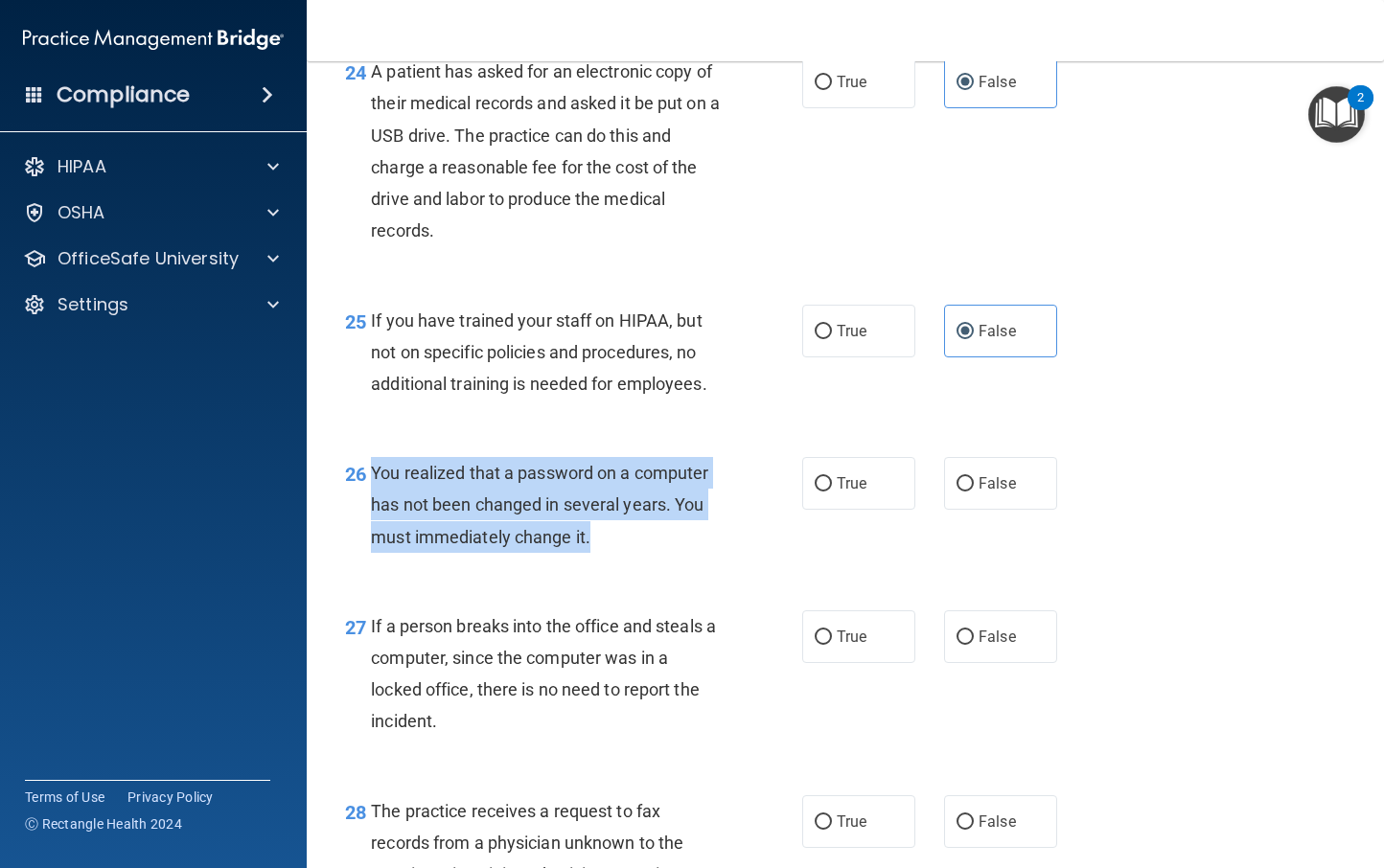
drag, startPoint x: 598, startPoint y: 572, endPoint x: 374, endPoint y: 504, distance: 234.1
click at [374, 504] on div "You realized that a password on a computer has not been changed in several year…" at bounding box center [553, 505] width 364 height 96
copy span "You realized that a password on a computer has not been changed in several year…"
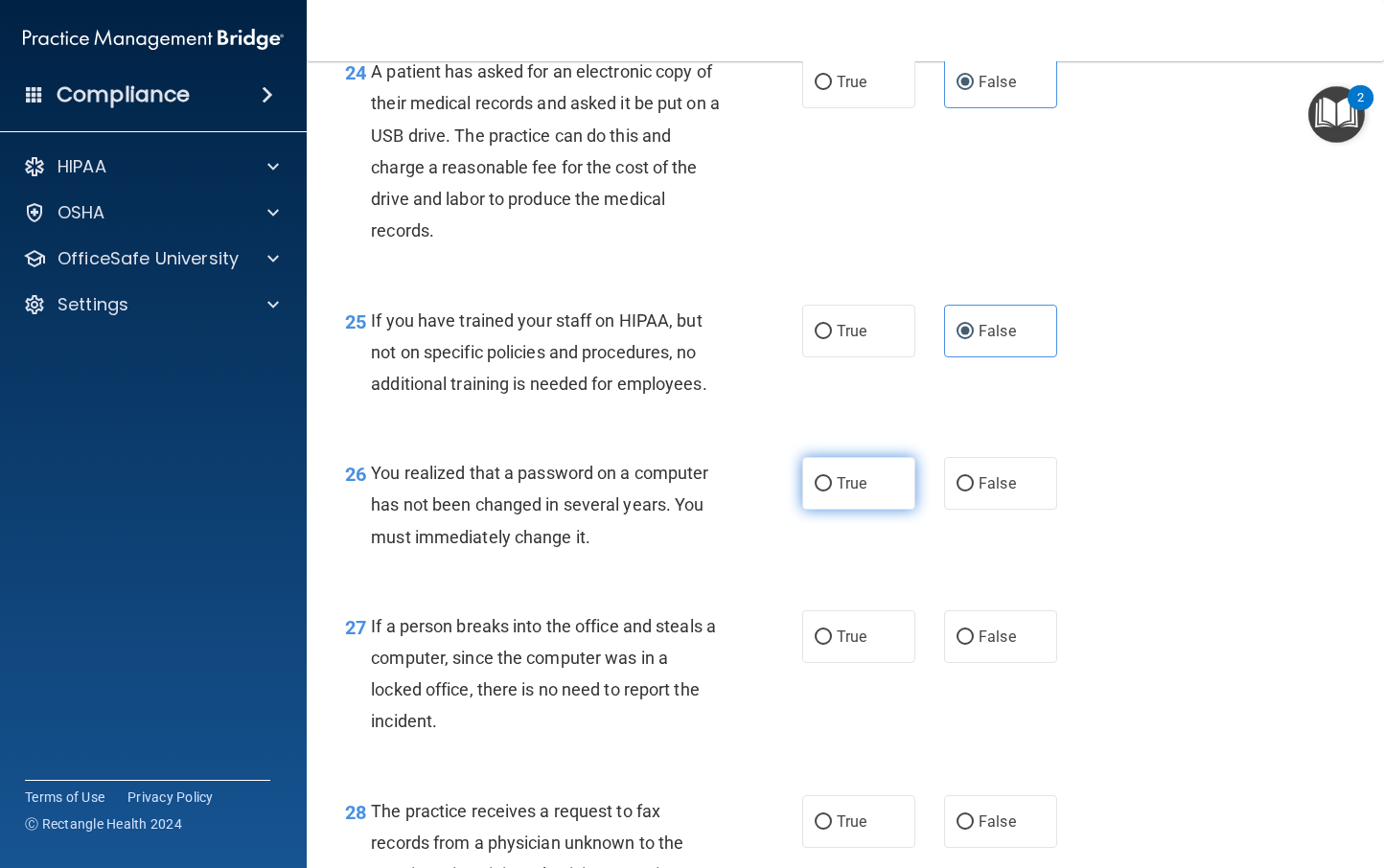
click at [901, 510] on label "True" at bounding box center [858, 483] width 113 height 53
click at [832, 492] on input "True" at bounding box center [823, 484] width 17 height 14
radio input "true"
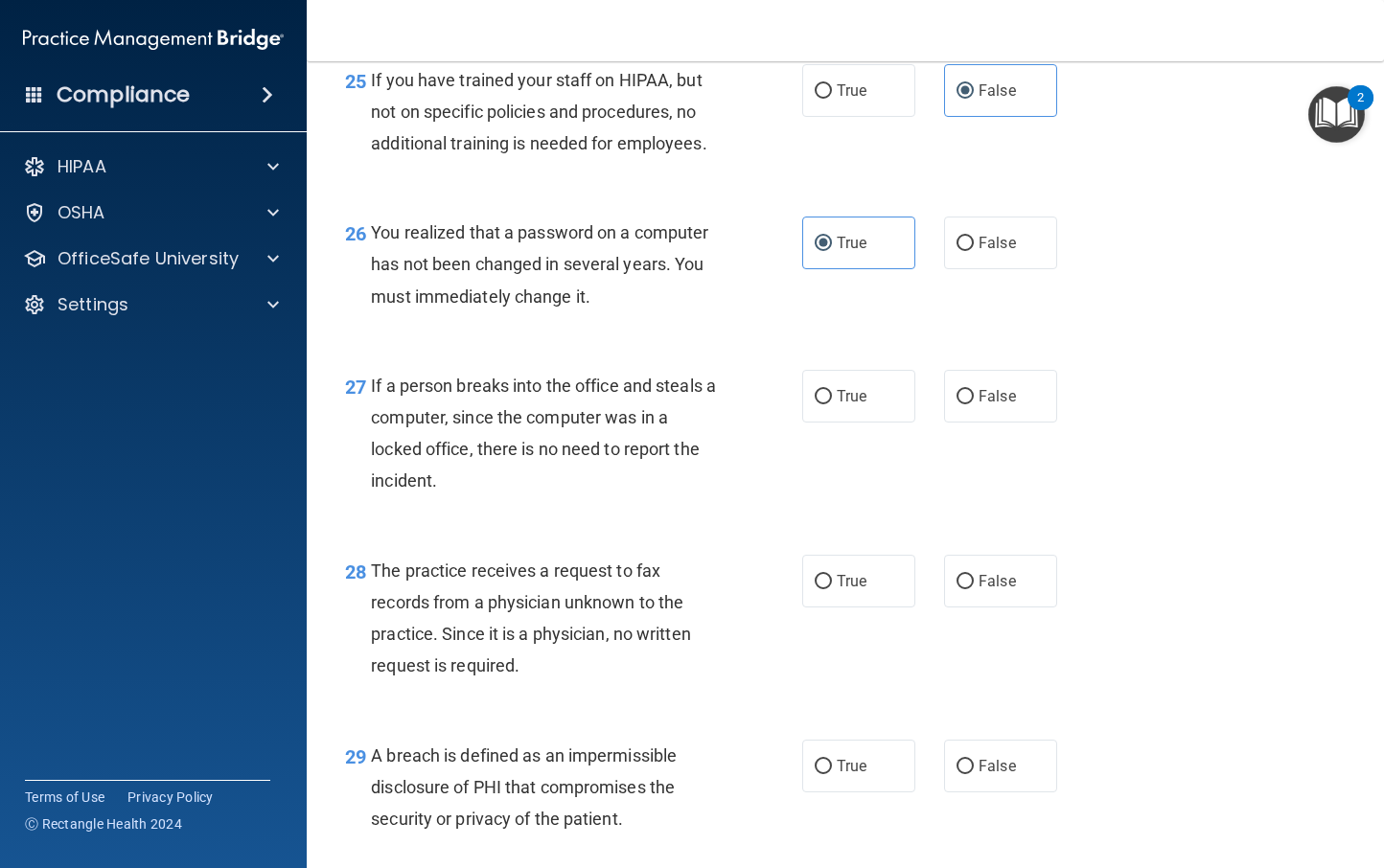
scroll to position [4477, 0]
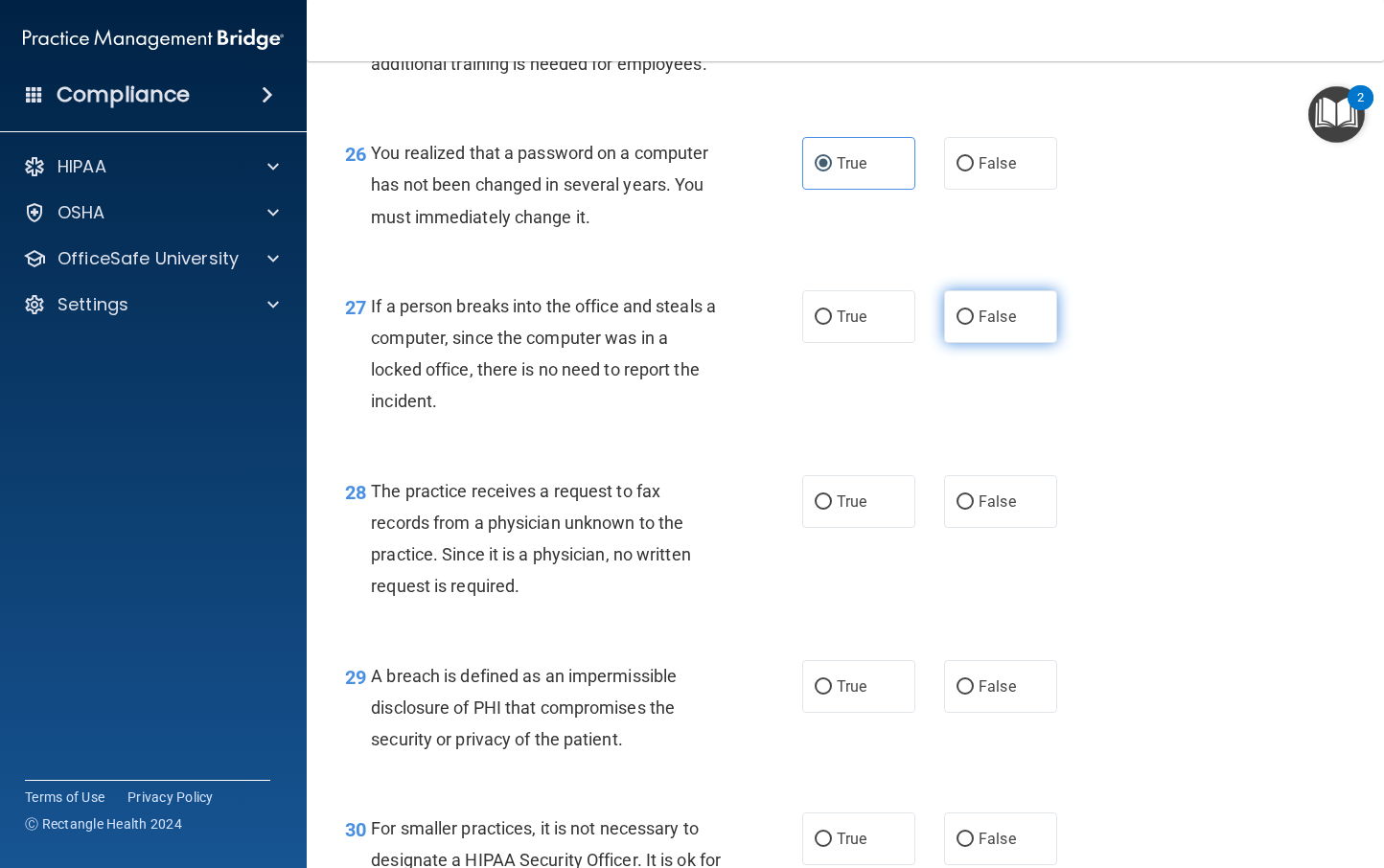
click at [1028, 340] on label "False" at bounding box center [1000, 317] width 113 height 53
click at [973, 325] on input "False" at bounding box center [965, 317] width 17 height 14
radio input "true"
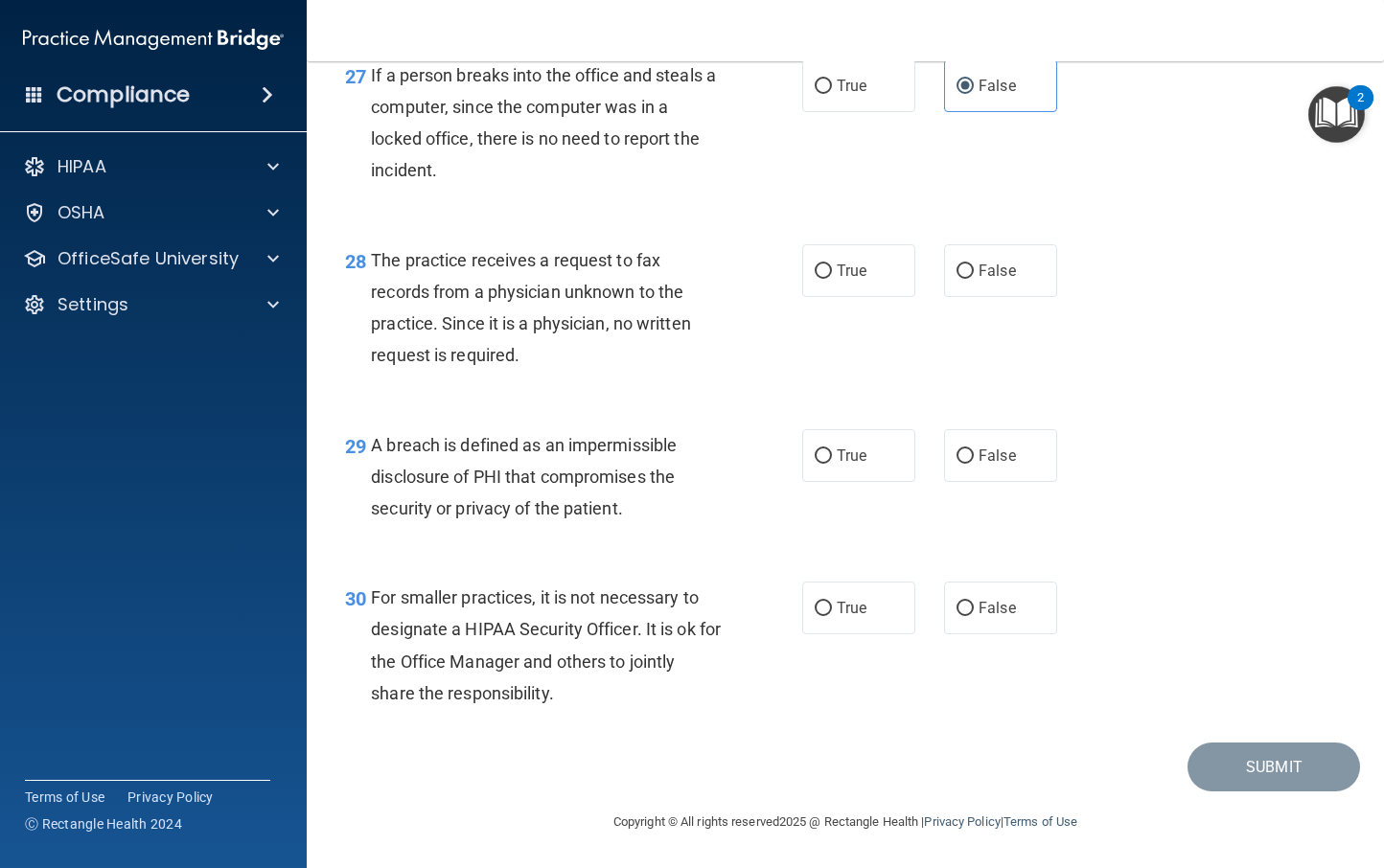
scroll to position [4728, 0]
click at [999, 273] on span "False" at bounding box center [997, 270] width 37 height 18
click at [973, 273] on input "False" at bounding box center [965, 271] width 17 height 14
radio input "true"
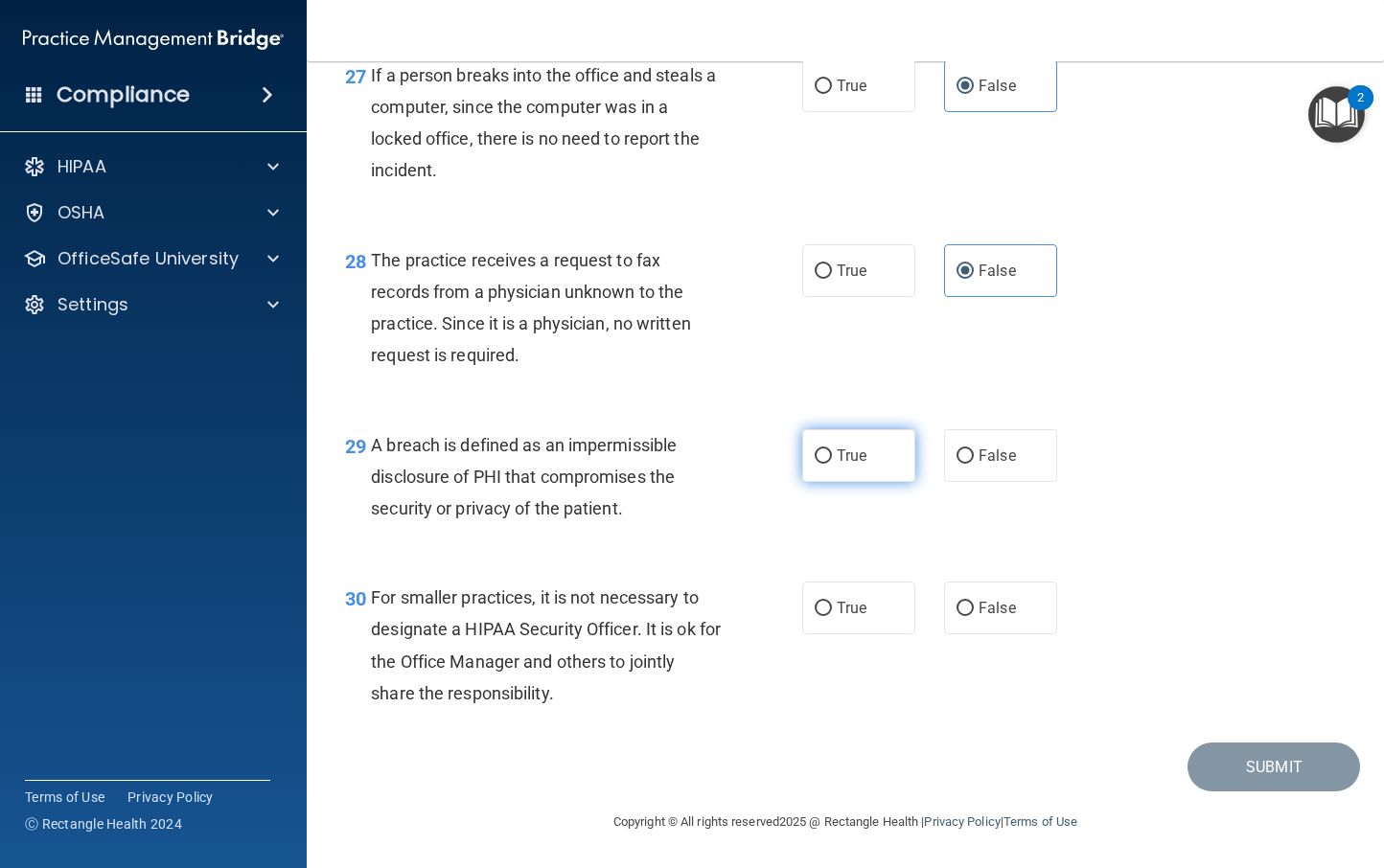
click at [847, 453] on span "True" at bounding box center [851, 456] width 30 height 18
click at [832, 453] on input "True" at bounding box center [823, 457] width 17 height 14
radio input "true"
click at [996, 626] on label "False" at bounding box center [1000, 608] width 113 height 53
click at [973, 617] on input "False" at bounding box center [965, 609] width 17 height 14
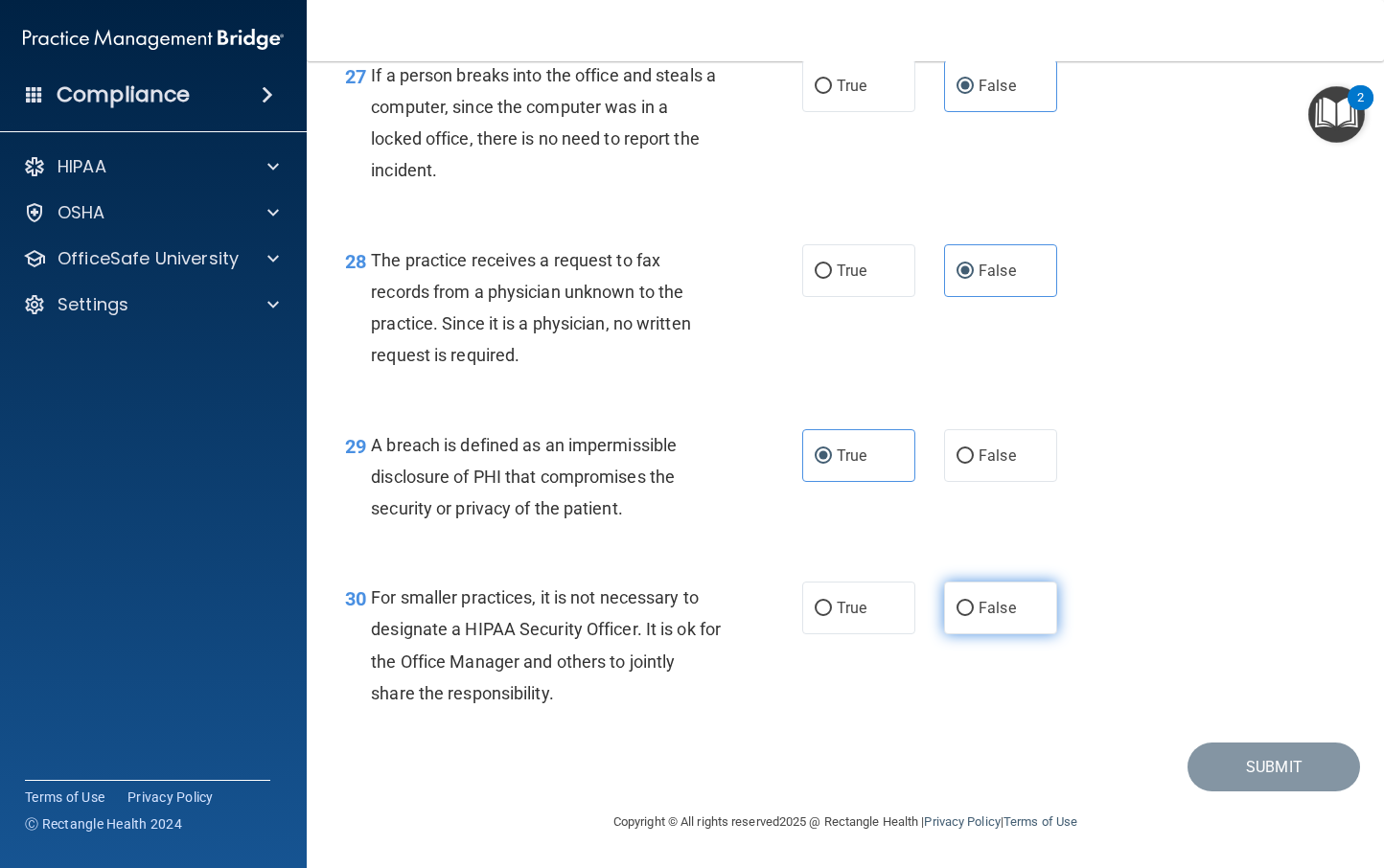
radio input "true"
click at [914, 670] on div "30 For smaller practices, it is not necessary to designate a HIPAA Security Off…" at bounding box center [845, 650] width 1029 height 185
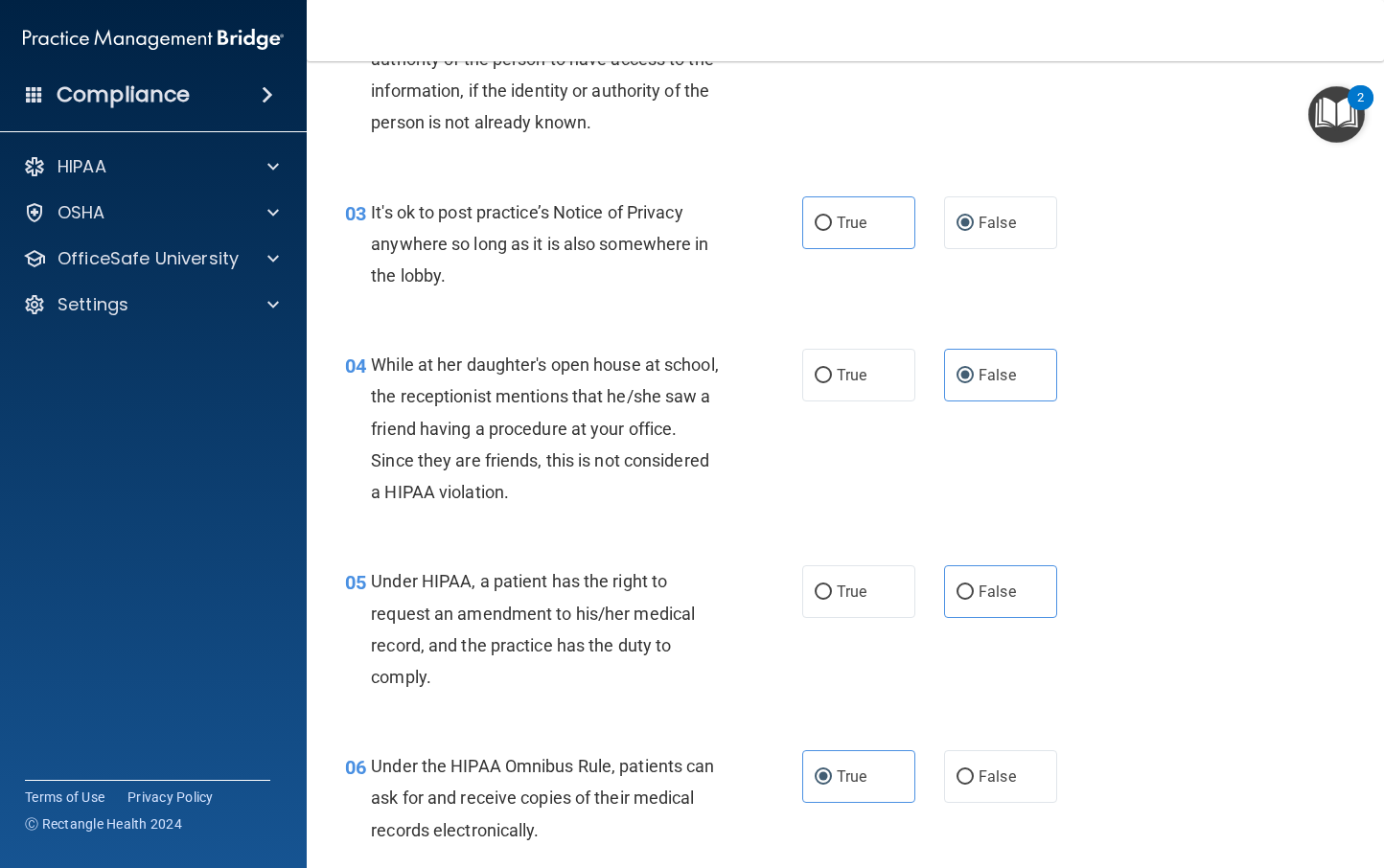
scroll to position [390, 0]
click at [956, 593] on input "False" at bounding box center [965, 592] width 17 height 14
radio input "true"
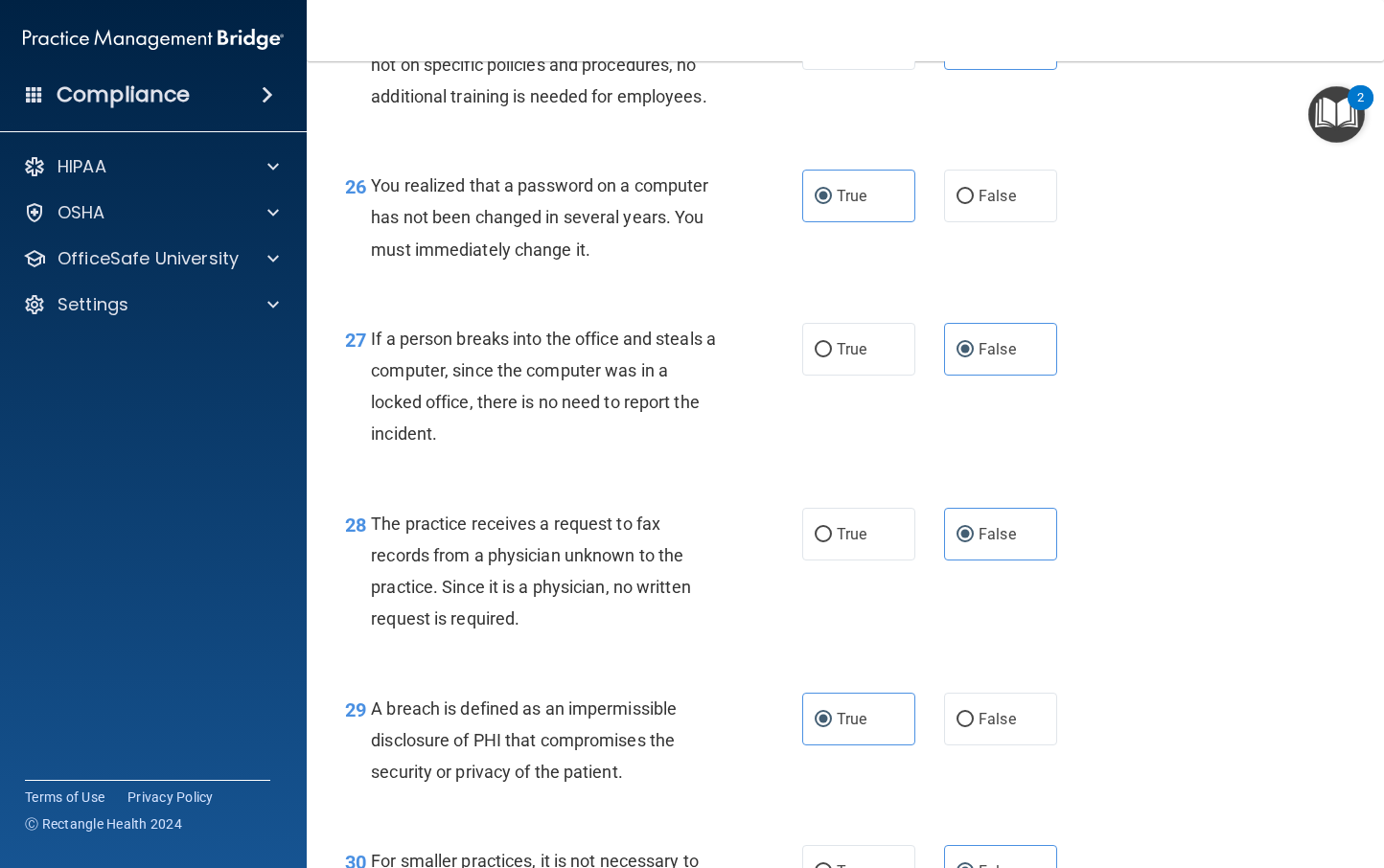
scroll to position [4740, 0]
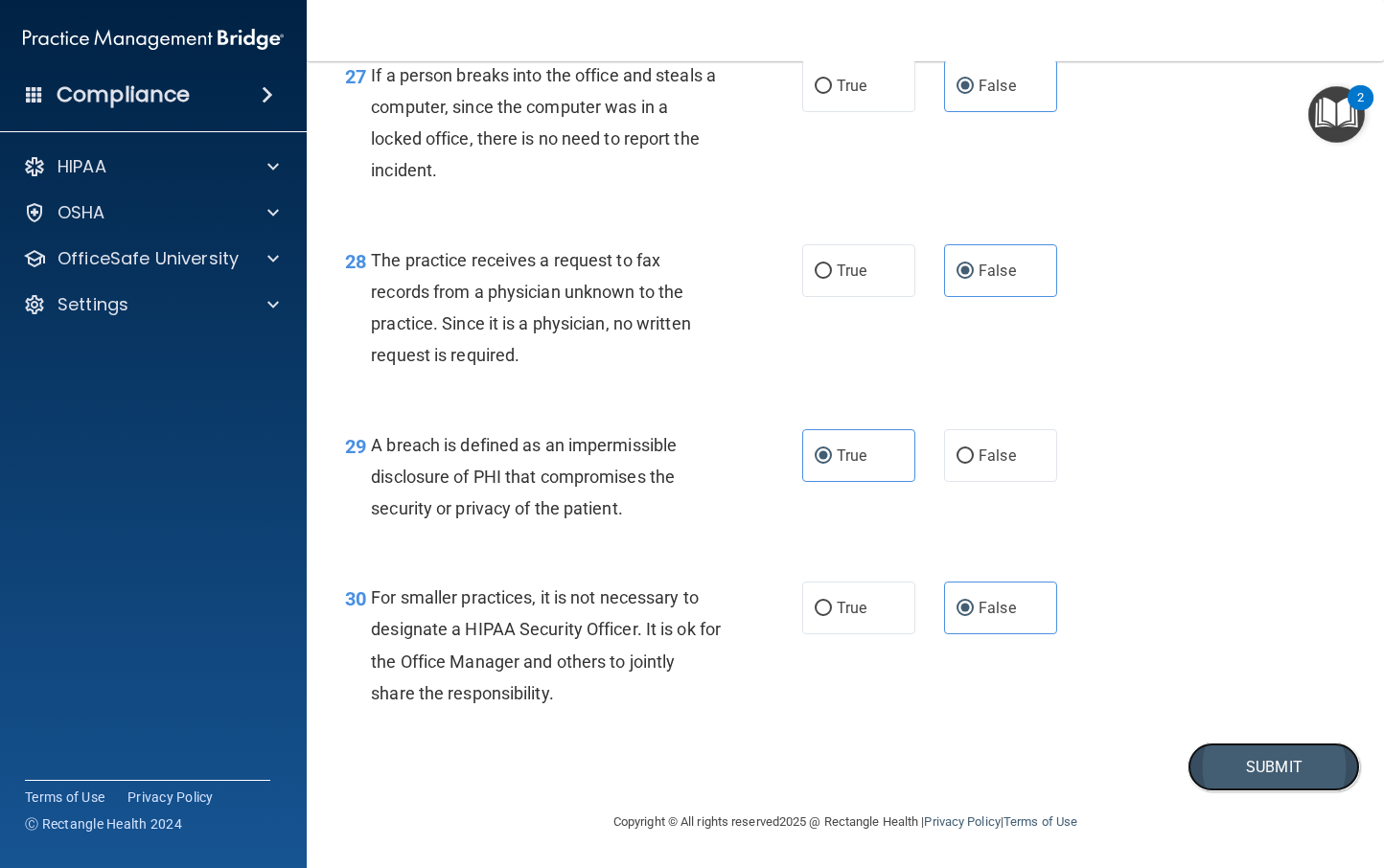
click at [1248, 766] on button "Submit" at bounding box center [1274, 767] width 173 height 49
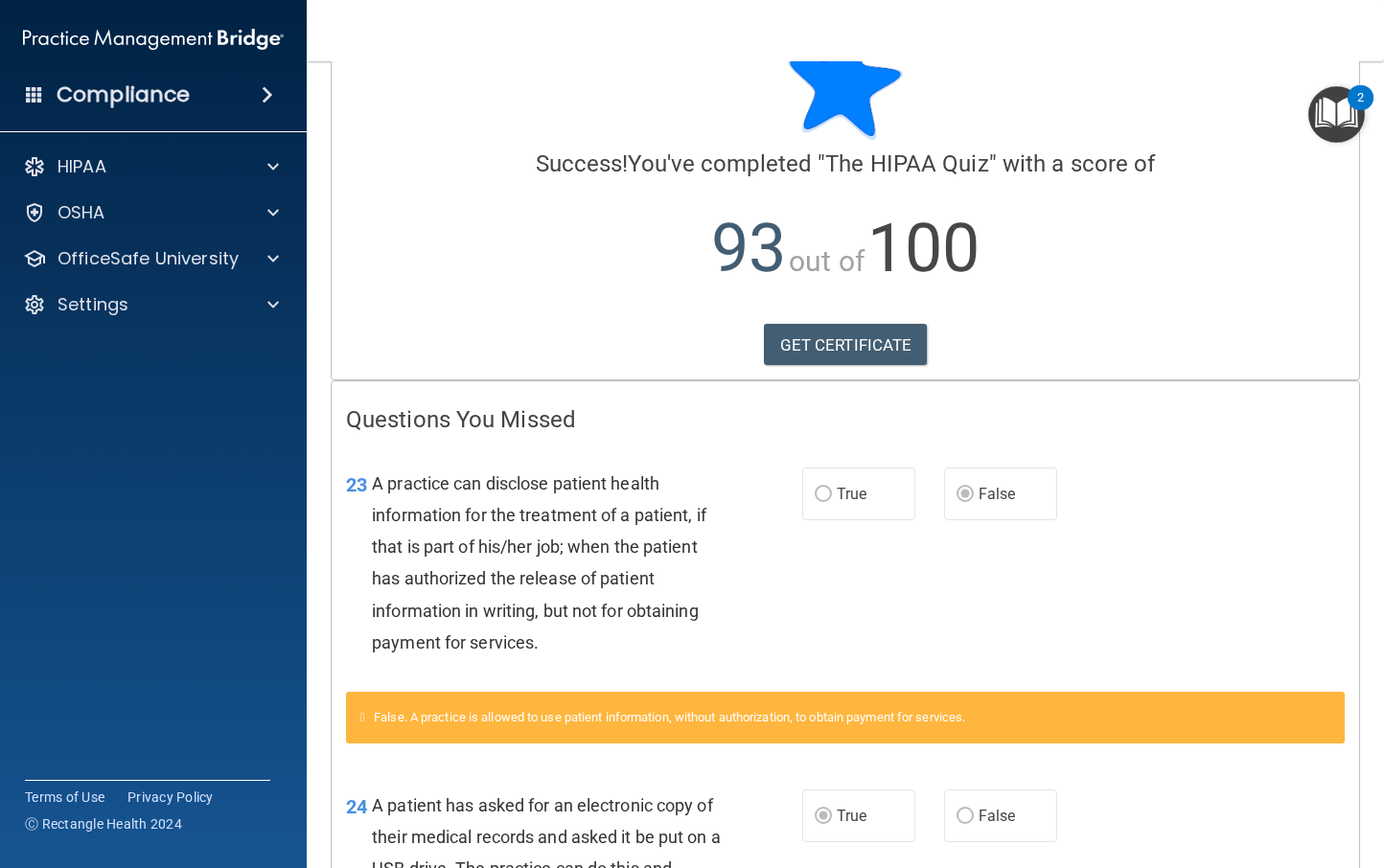
scroll to position [20, 0]
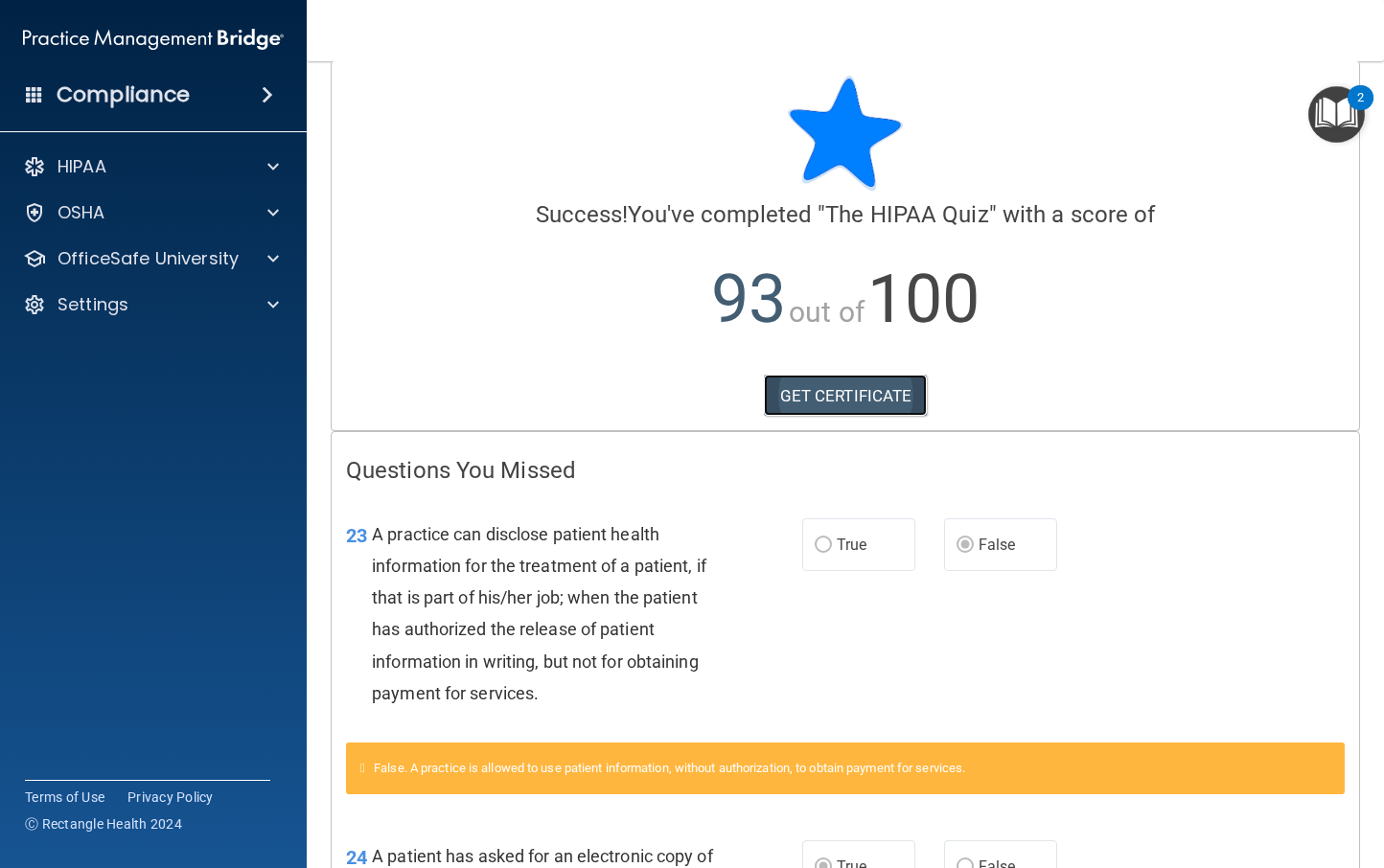
click at [887, 397] on link "GET CERTIFICATE" at bounding box center [846, 396] width 164 height 42
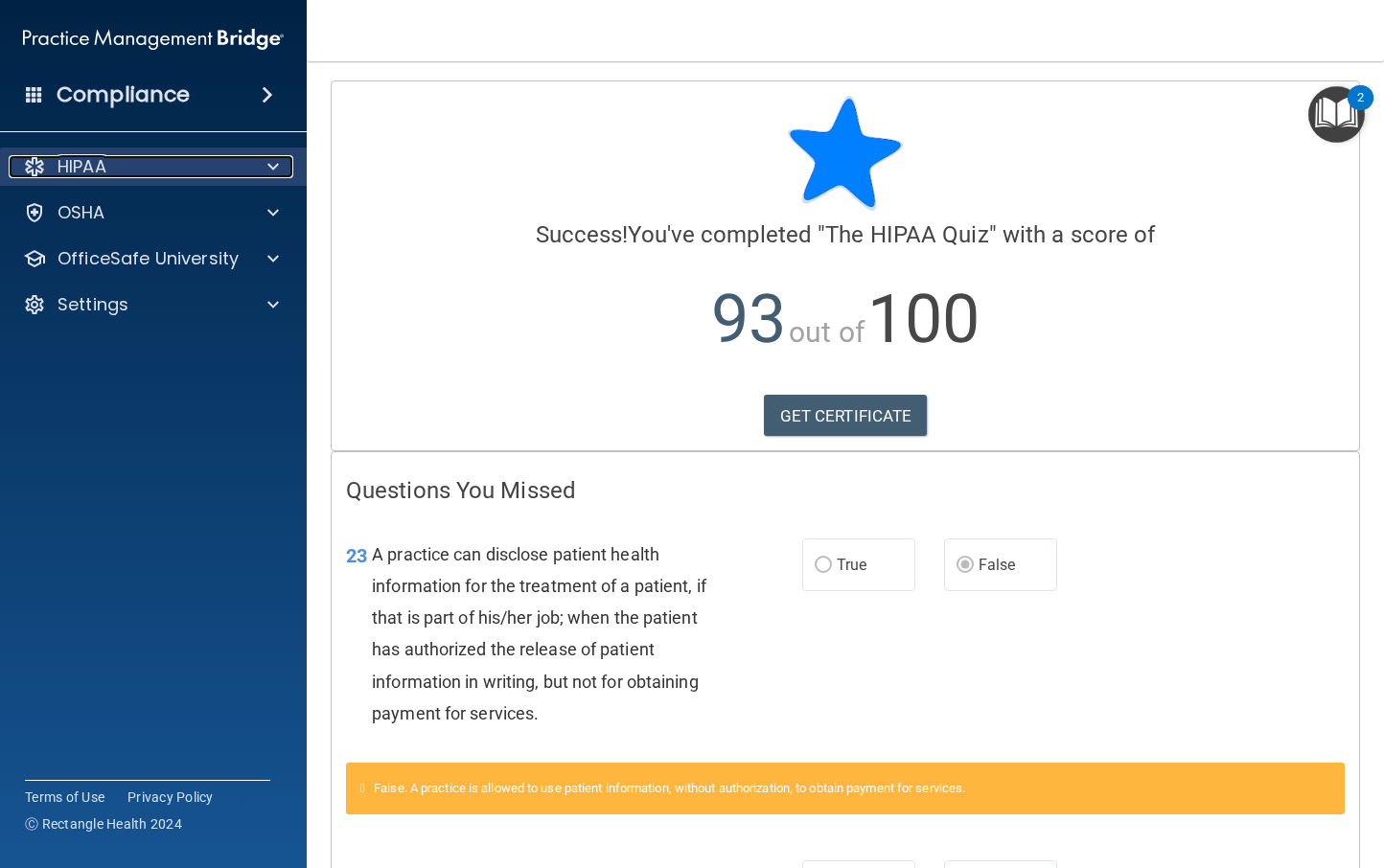
click at [106, 161] on p "HIPAA" at bounding box center [82, 167] width 49 height 23
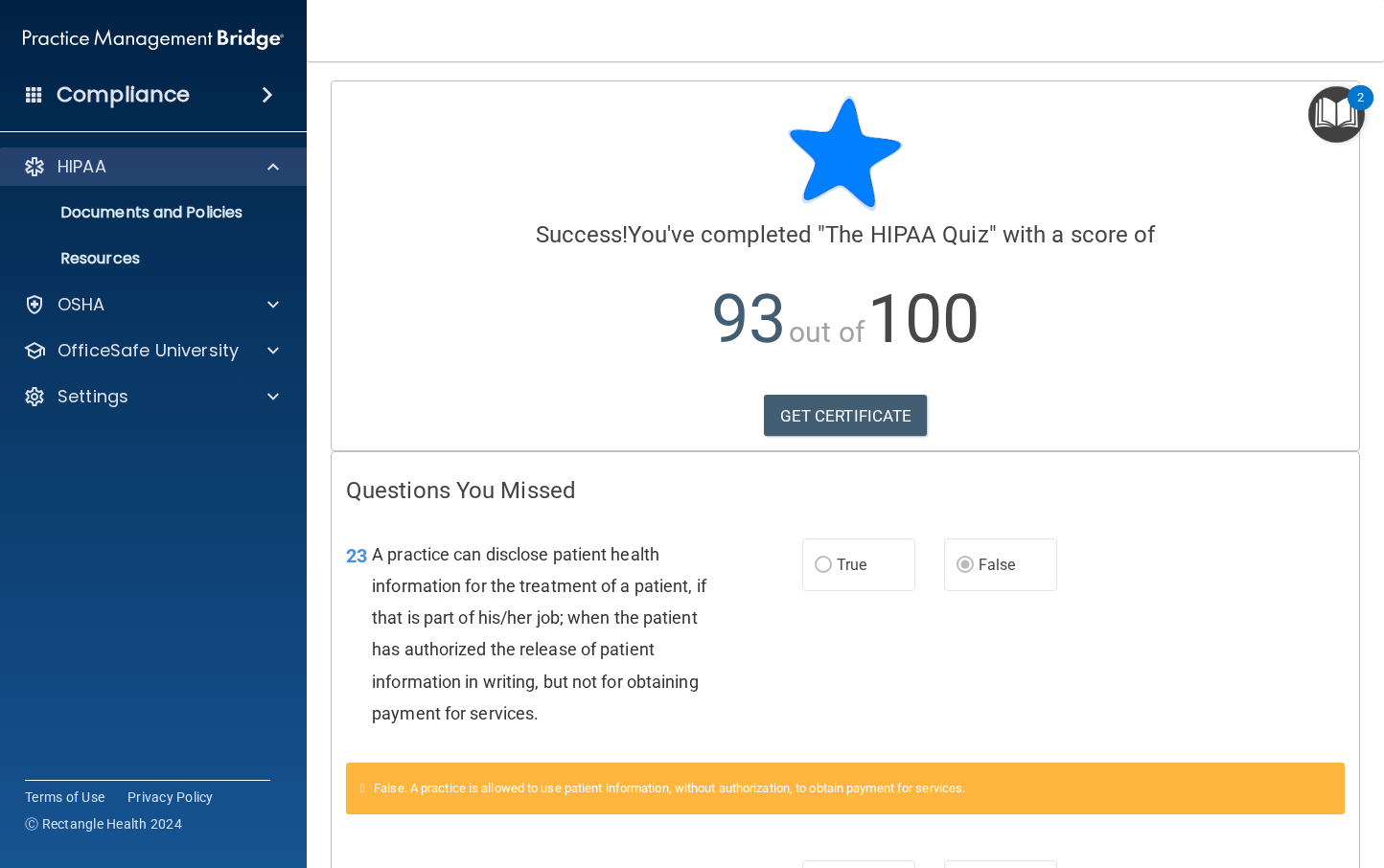
click at [94, 148] on div "HIPAA" at bounding box center [153, 167] width 308 height 38
click at [147, 37] on img at bounding box center [153, 39] width 261 height 38
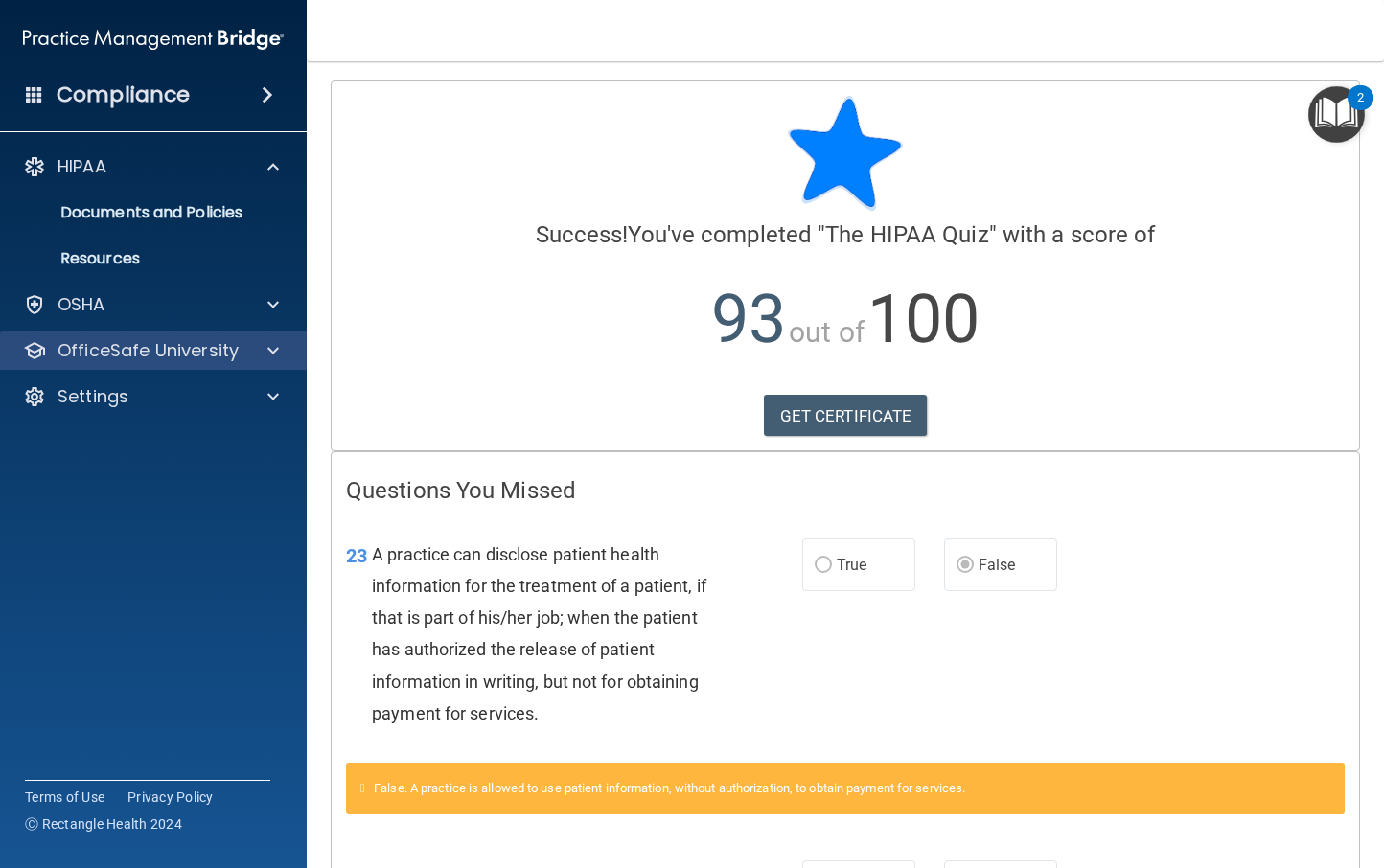
click at [137, 337] on div "OfficeSafe University" at bounding box center [153, 351] width 308 height 38
click at [157, 351] on p "OfficeSafe University" at bounding box center [148, 351] width 181 height 23
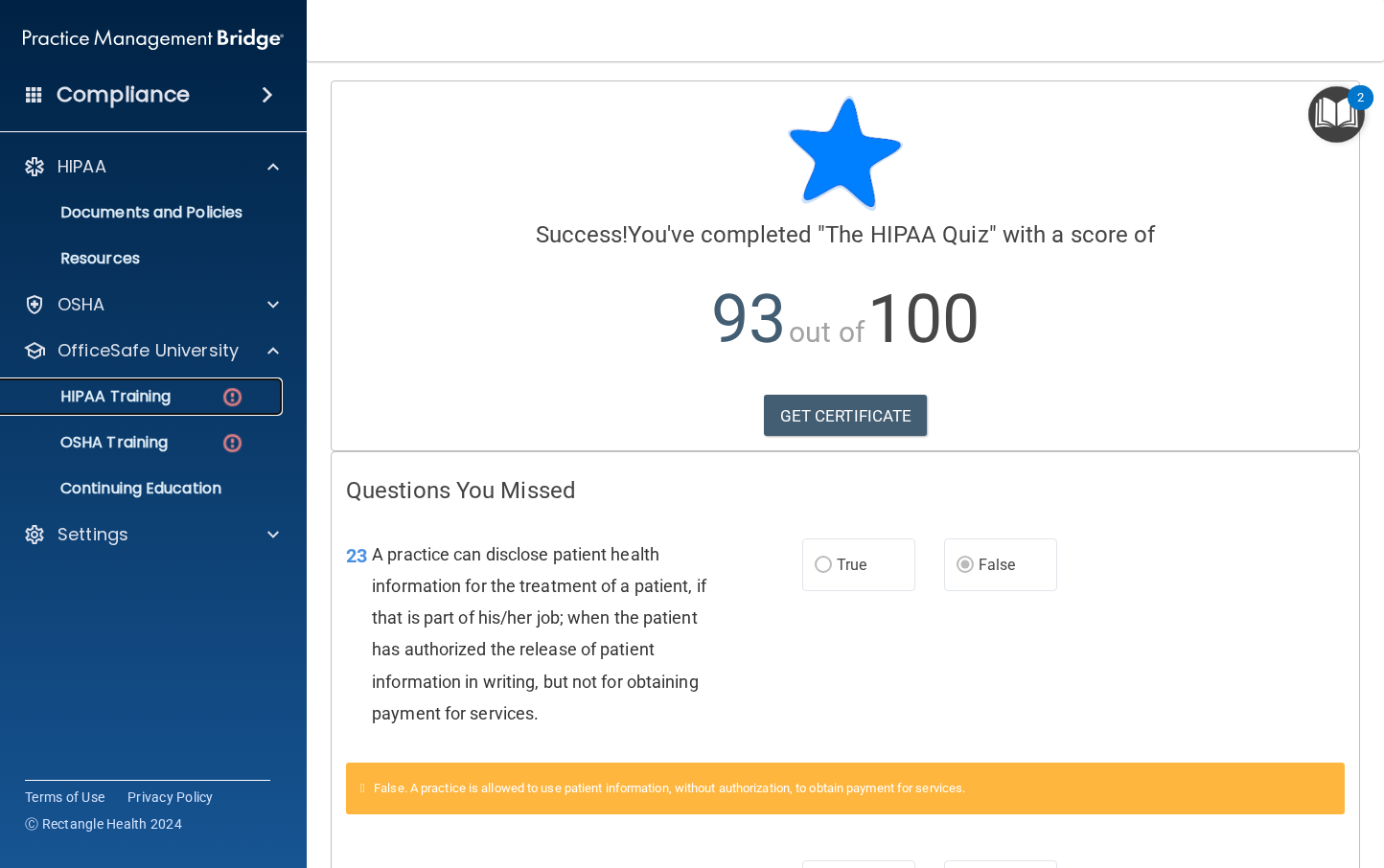
click at [146, 394] on p "HIPAA Training" at bounding box center [91, 397] width 158 height 19
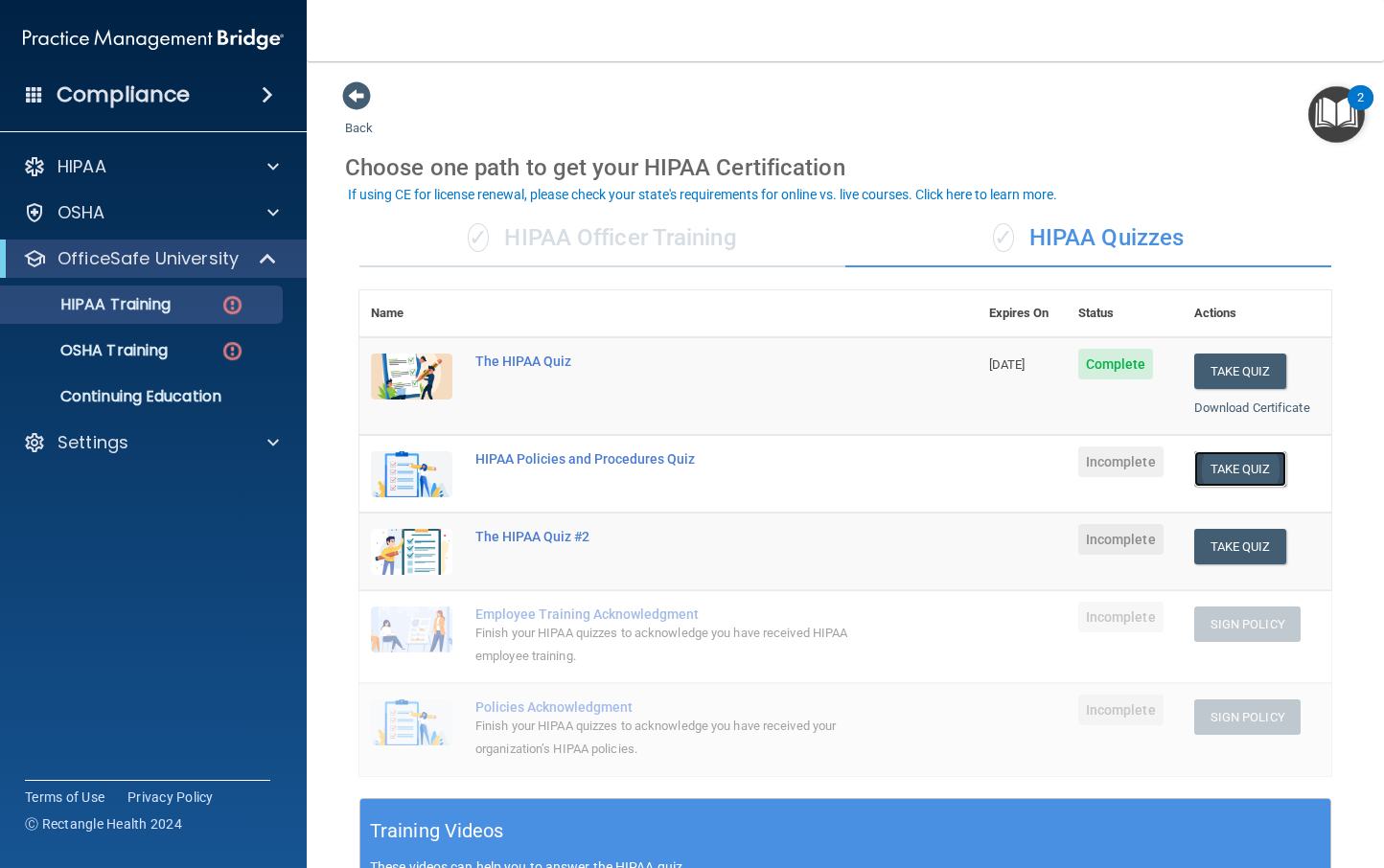
click at [1233, 472] on button "Take Quiz" at bounding box center [1240, 469] width 92 height 35
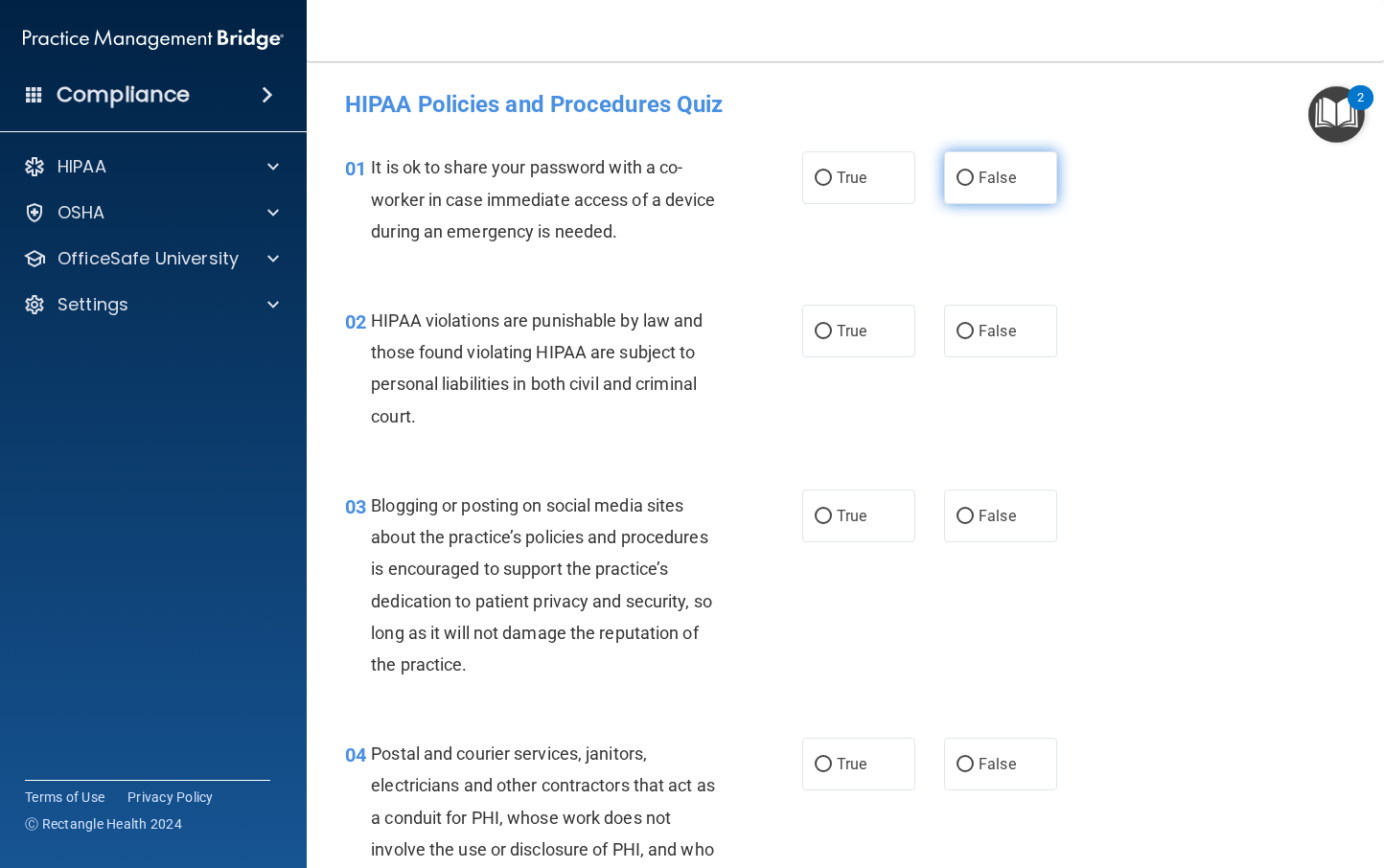
click at [996, 186] on span "False" at bounding box center [997, 177] width 37 height 18
click at [973, 186] on input "False" at bounding box center [965, 178] width 17 height 14
radio input "true"
click at [827, 344] on label "True" at bounding box center [858, 331] width 113 height 53
click at [827, 340] on input "True" at bounding box center [823, 332] width 17 height 14
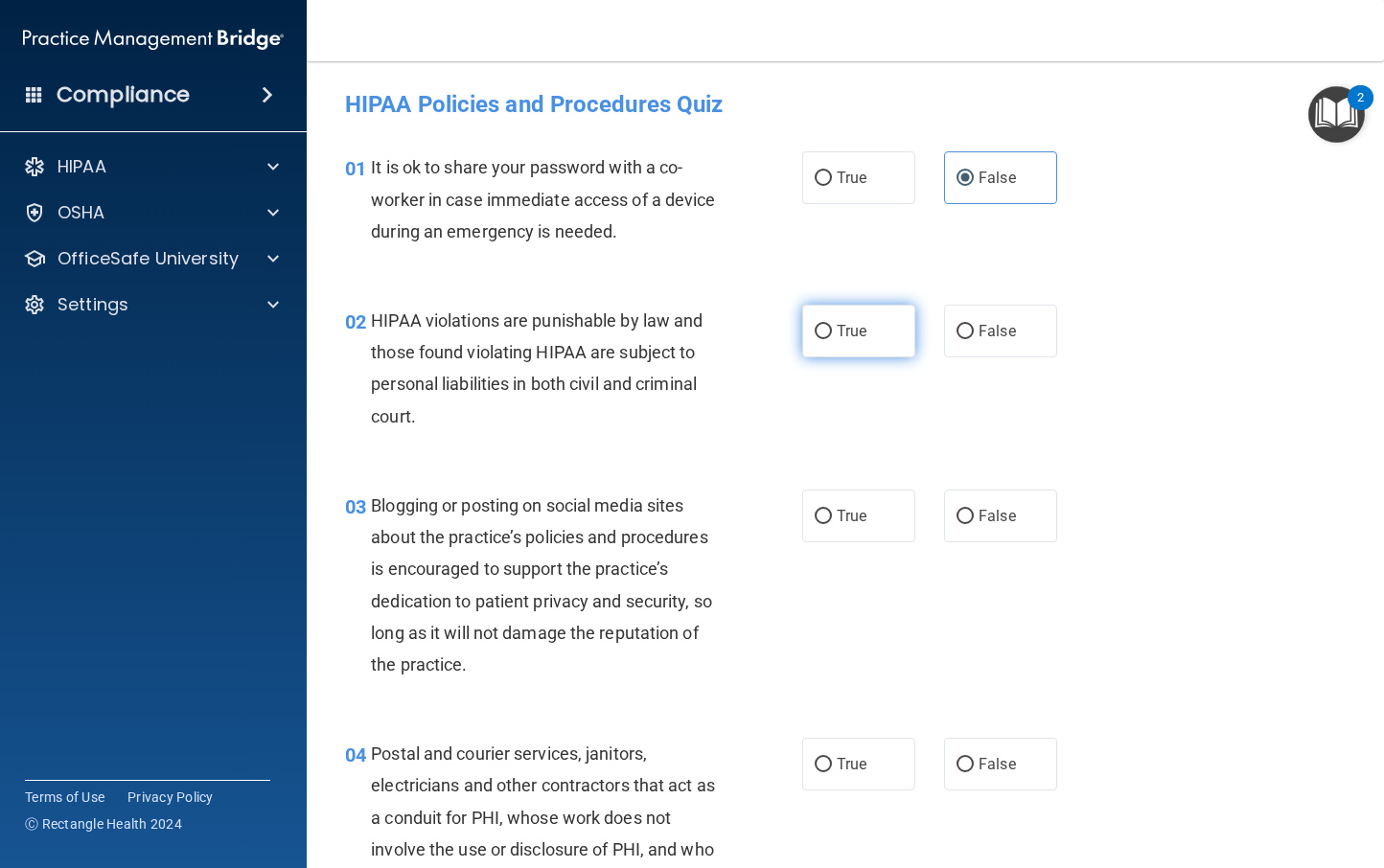
radio input "true"
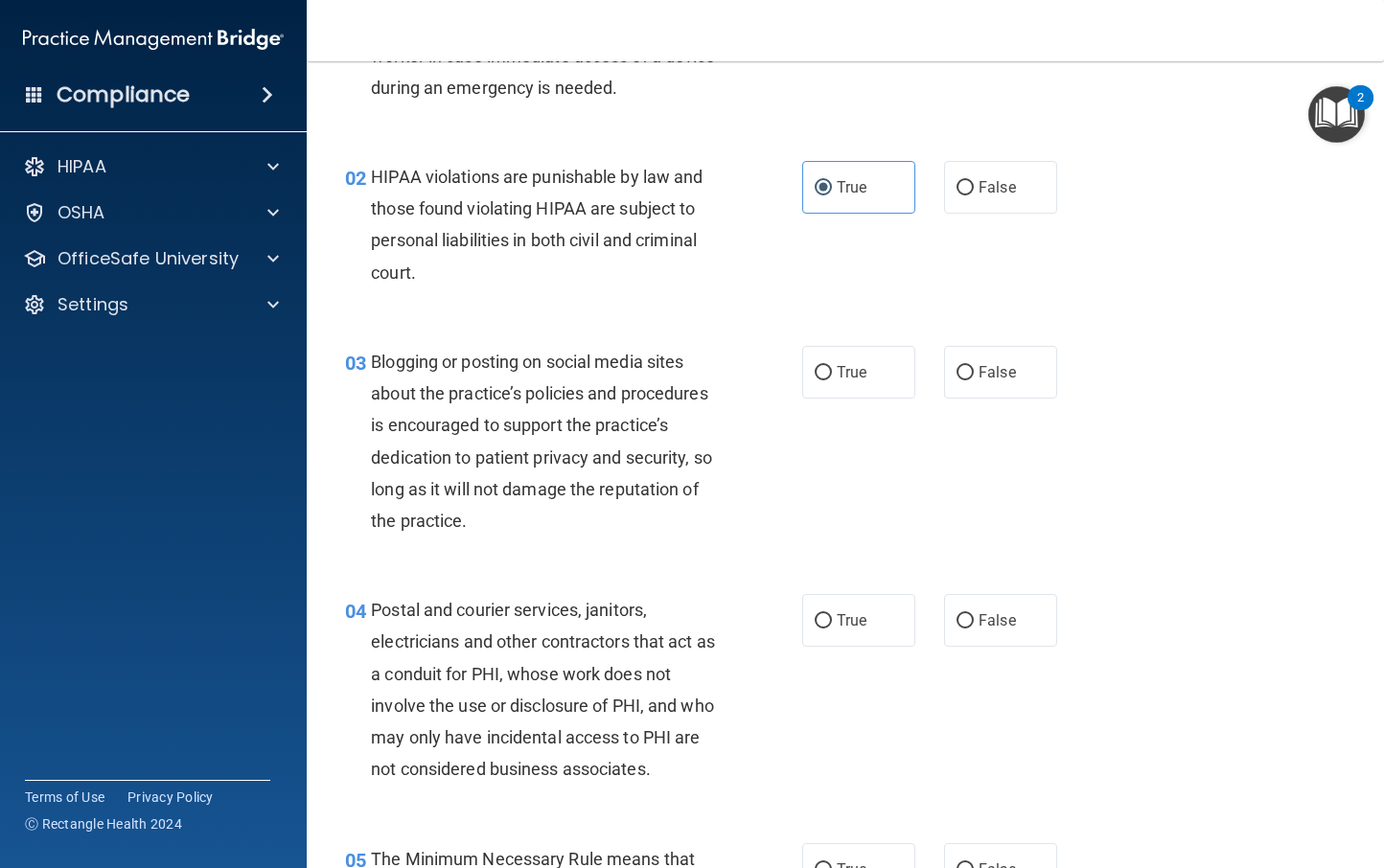
scroll to position [148, 0]
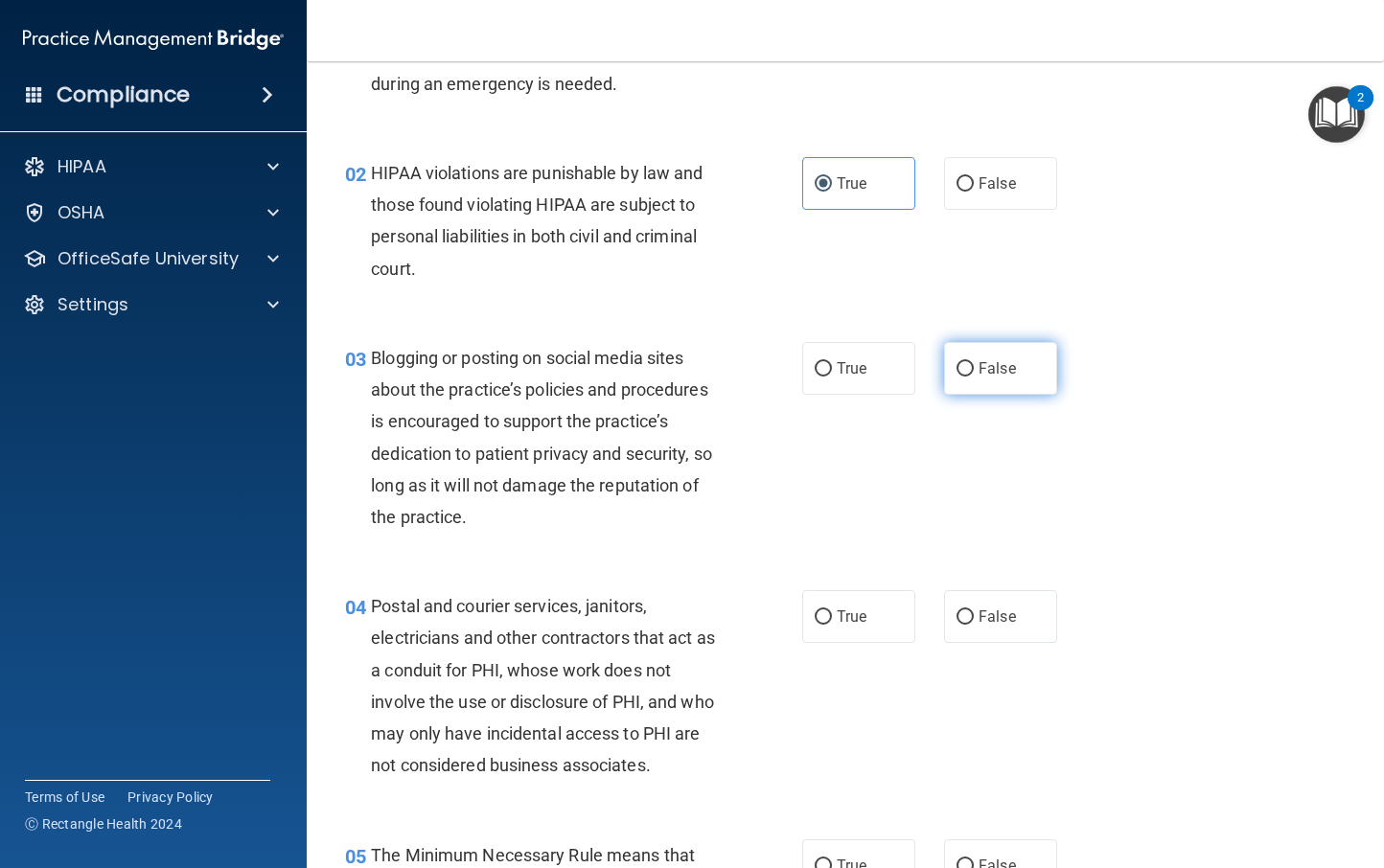
click at [978, 367] on span "False" at bounding box center [997, 368] width 37 height 18
click at [969, 367] on input "False" at bounding box center [965, 369] width 17 height 14
radio input "true"
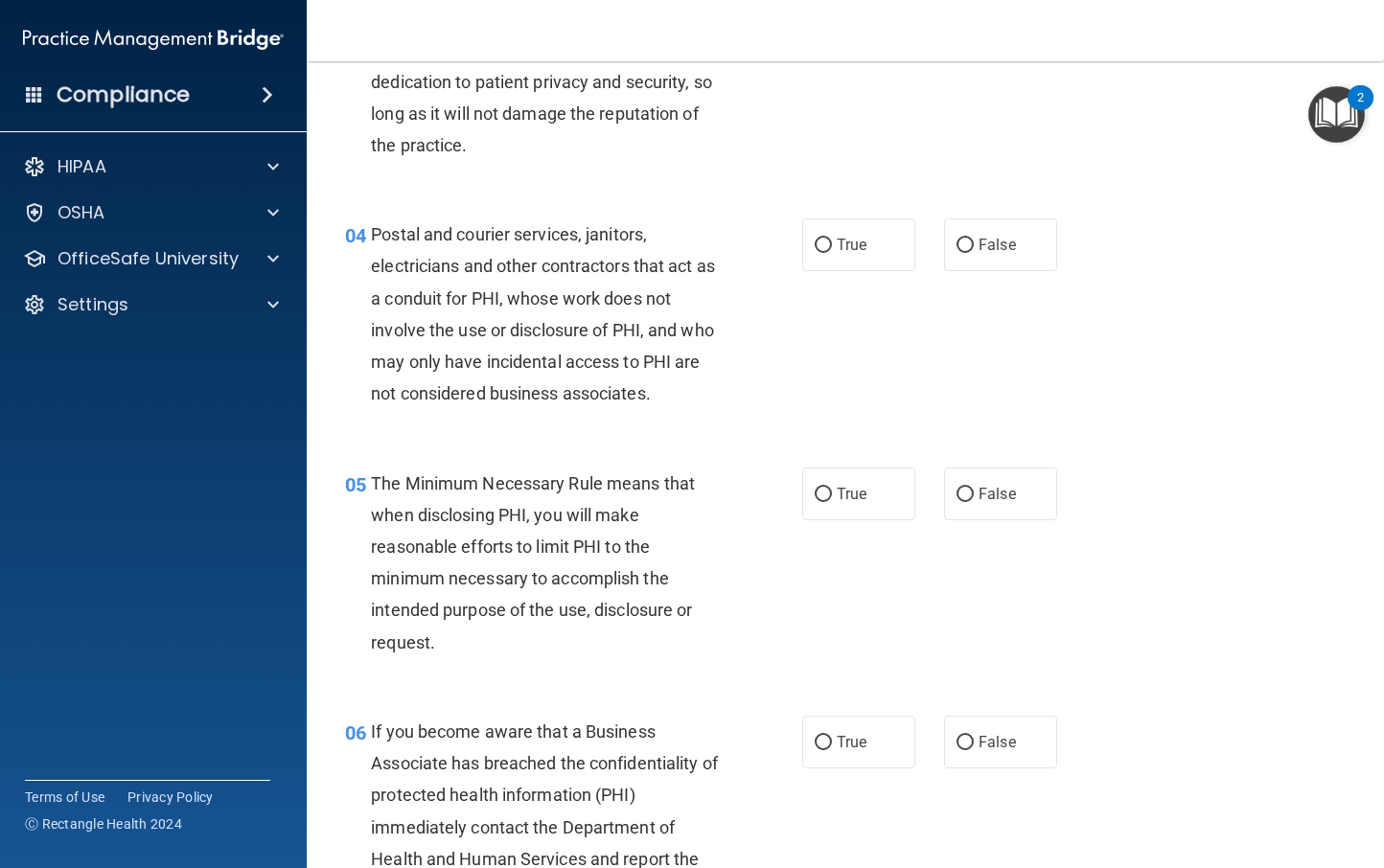
scroll to position [518, 0]
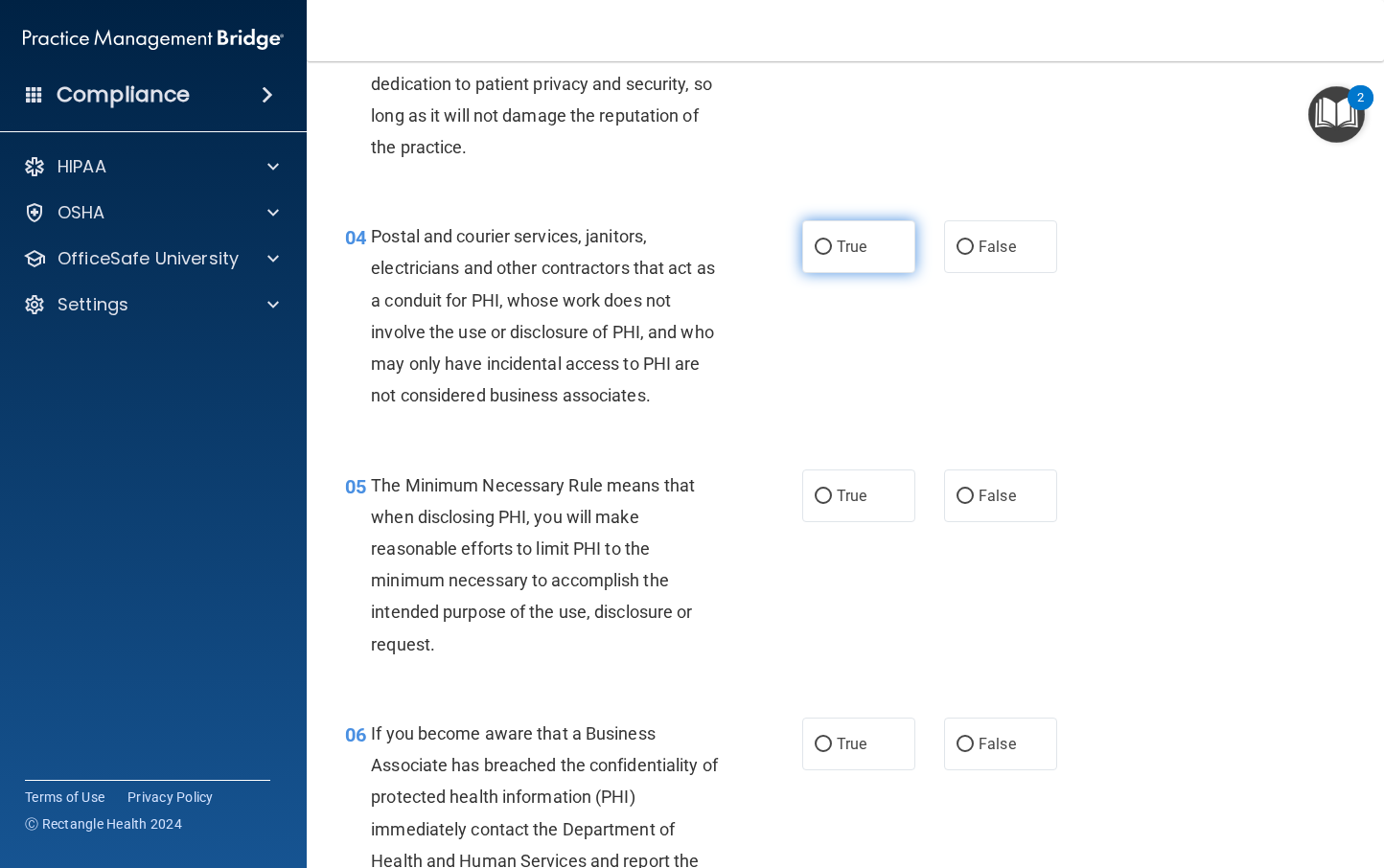
click at [836, 254] on span "True" at bounding box center [851, 246] width 30 height 18
click at [830, 254] on input "True" at bounding box center [823, 247] width 17 height 14
radio input "true"
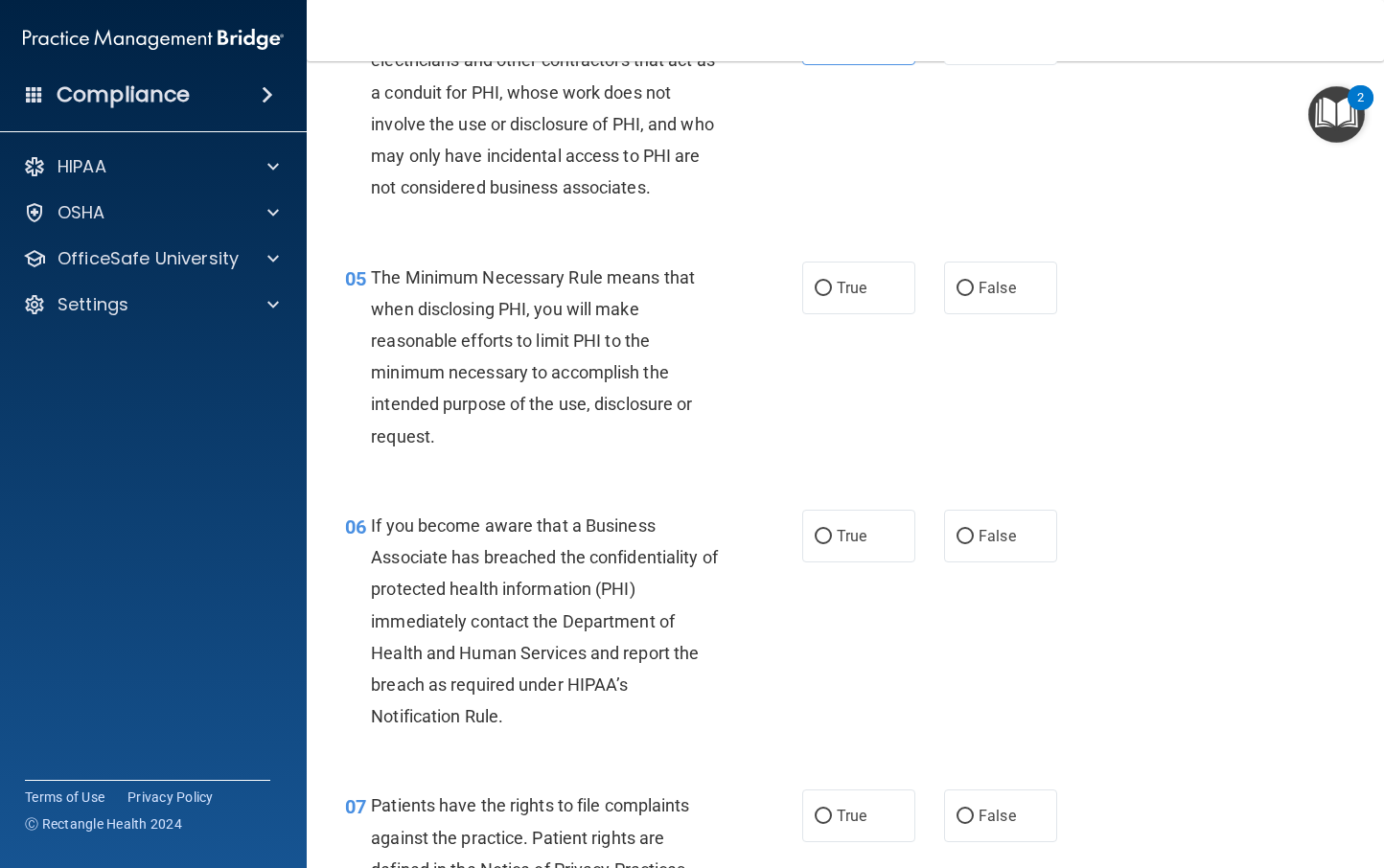
scroll to position [735, 0]
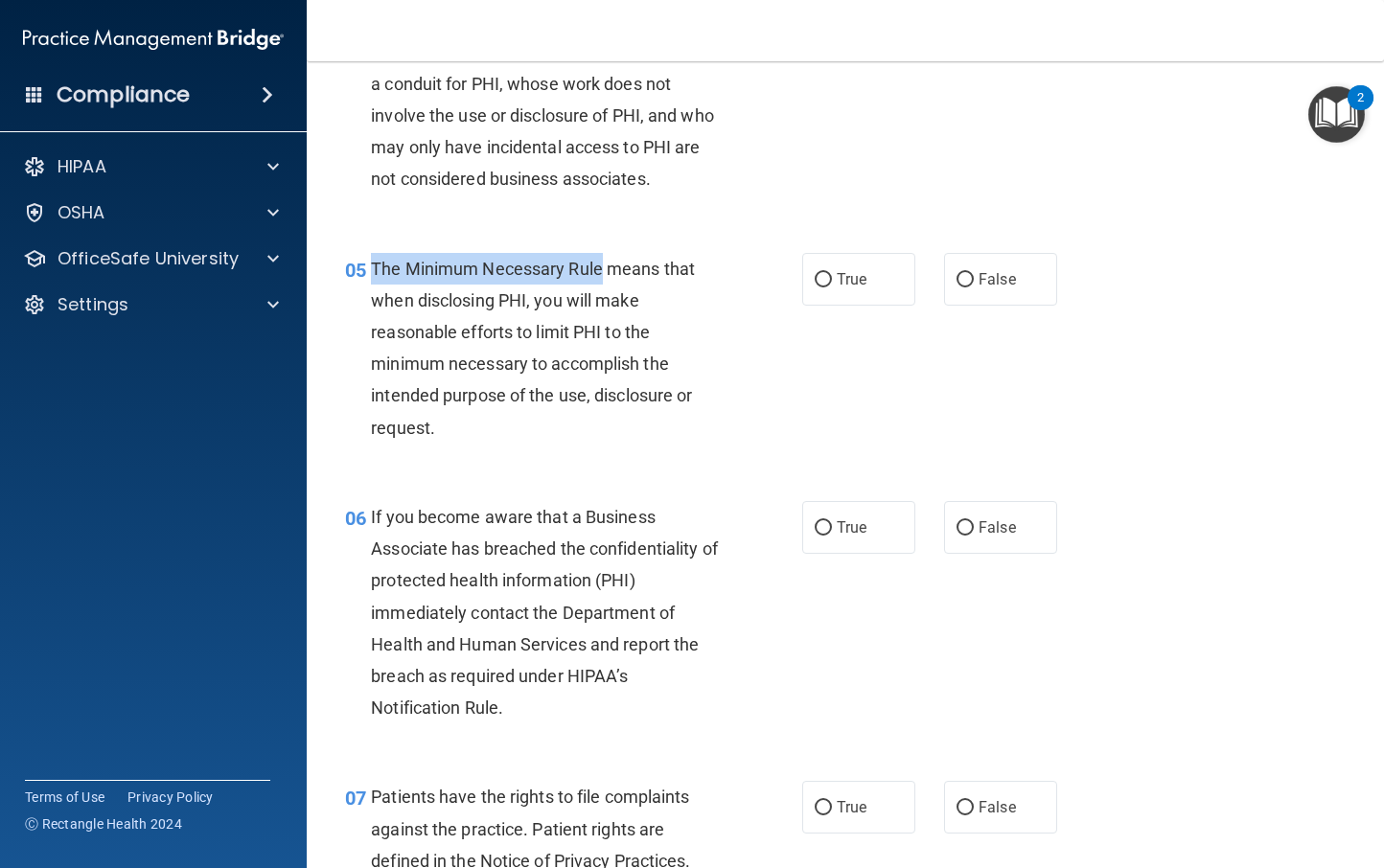
drag, startPoint x: 540, startPoint y: 272, endPoint x: 369, endPoint y: 282, distance: 171.3
click at [369, 282] on div "05 The Minimum Necessary Rule means that when disclosing PHI, you will make rea…" at bounding box center [574, 353] width 515 height 200
copy div "The Minimum Necessary Rule"
click at [823, 282] on label "True" at bounding box center [858, 279] width 113 height 53
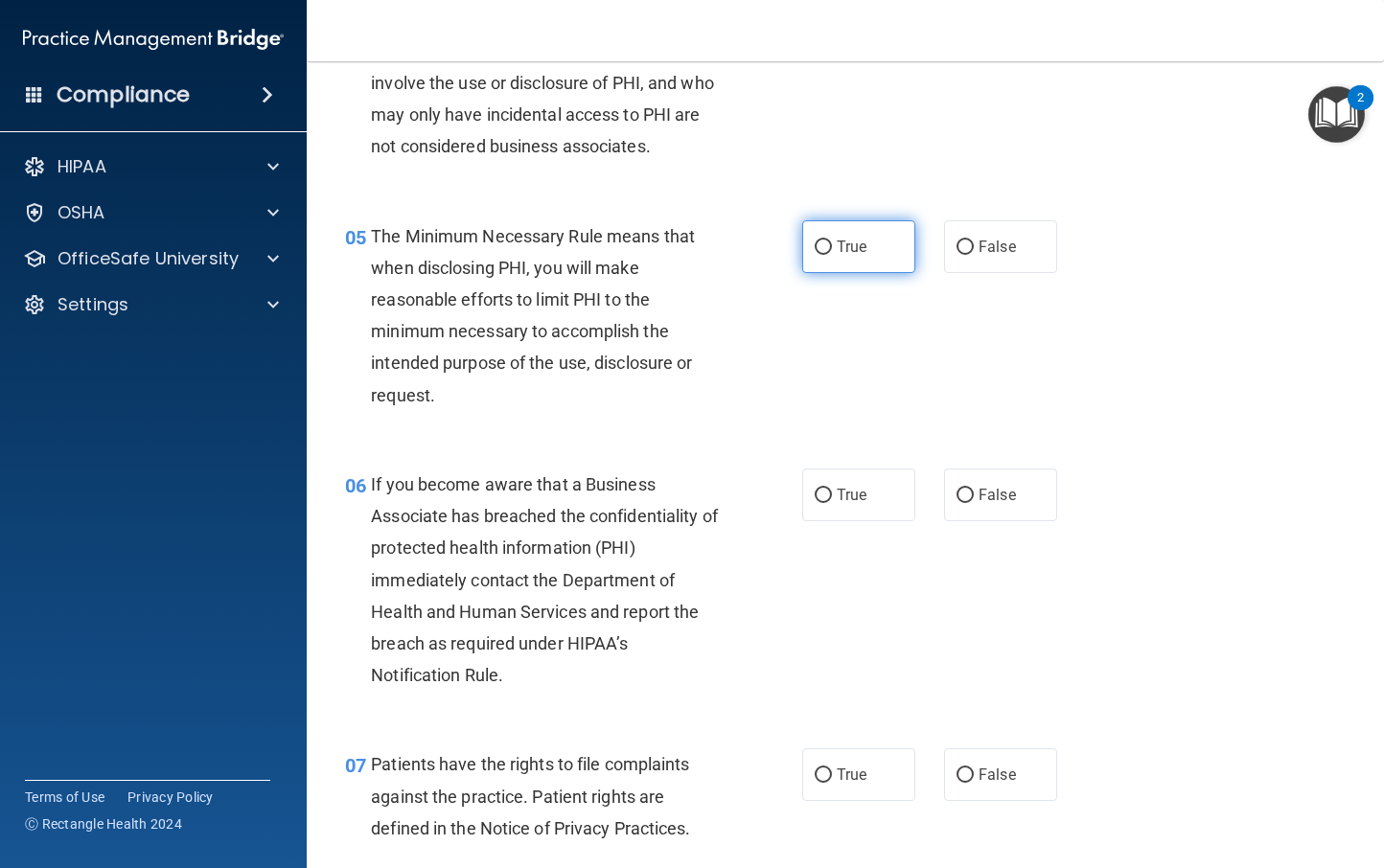
scroll to position [769, 0]
click at [814, 250] on input "True" at bounding box center [823, 246] width 17 height 14
radio input "true"
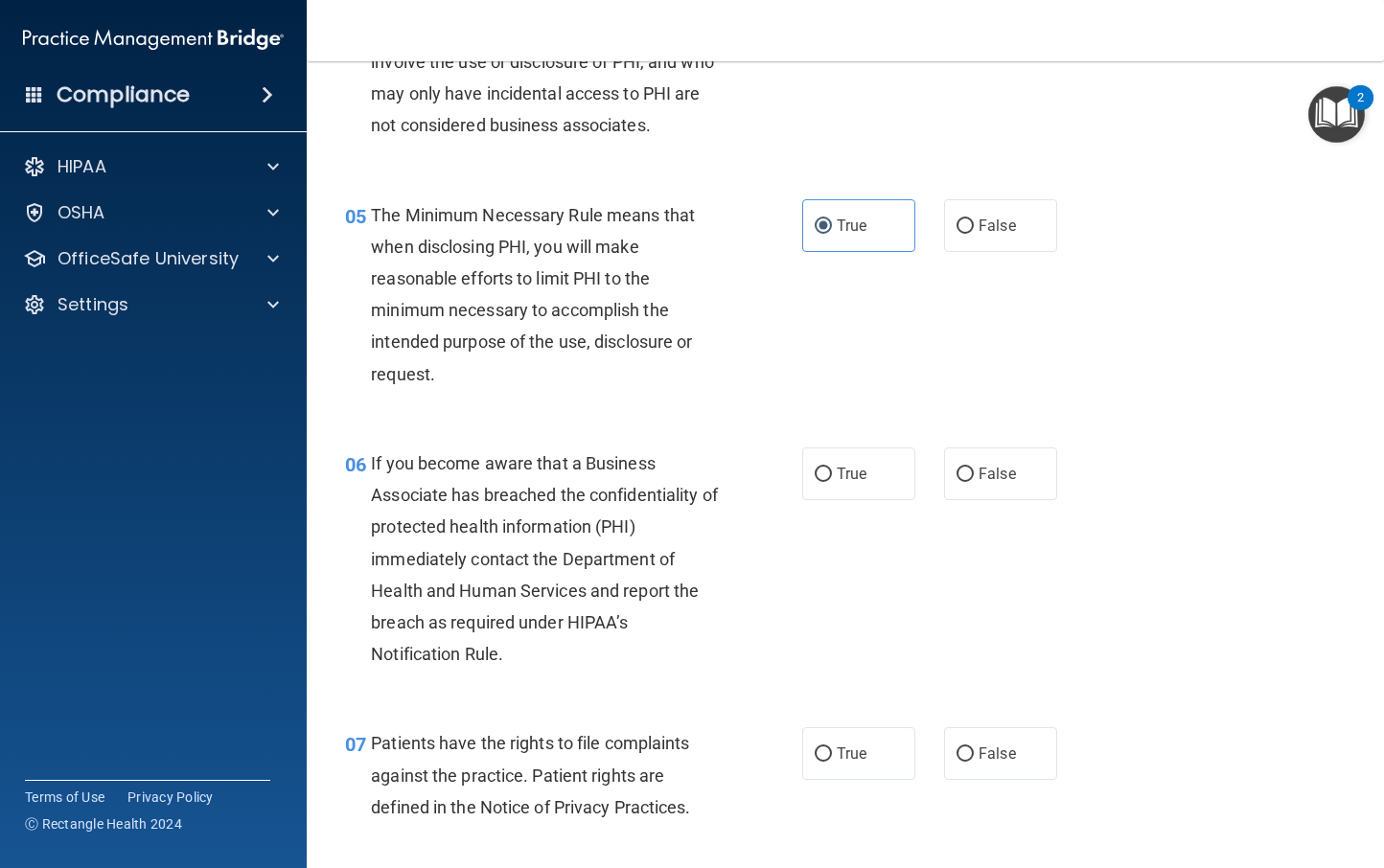
scroll to position [815, 0]
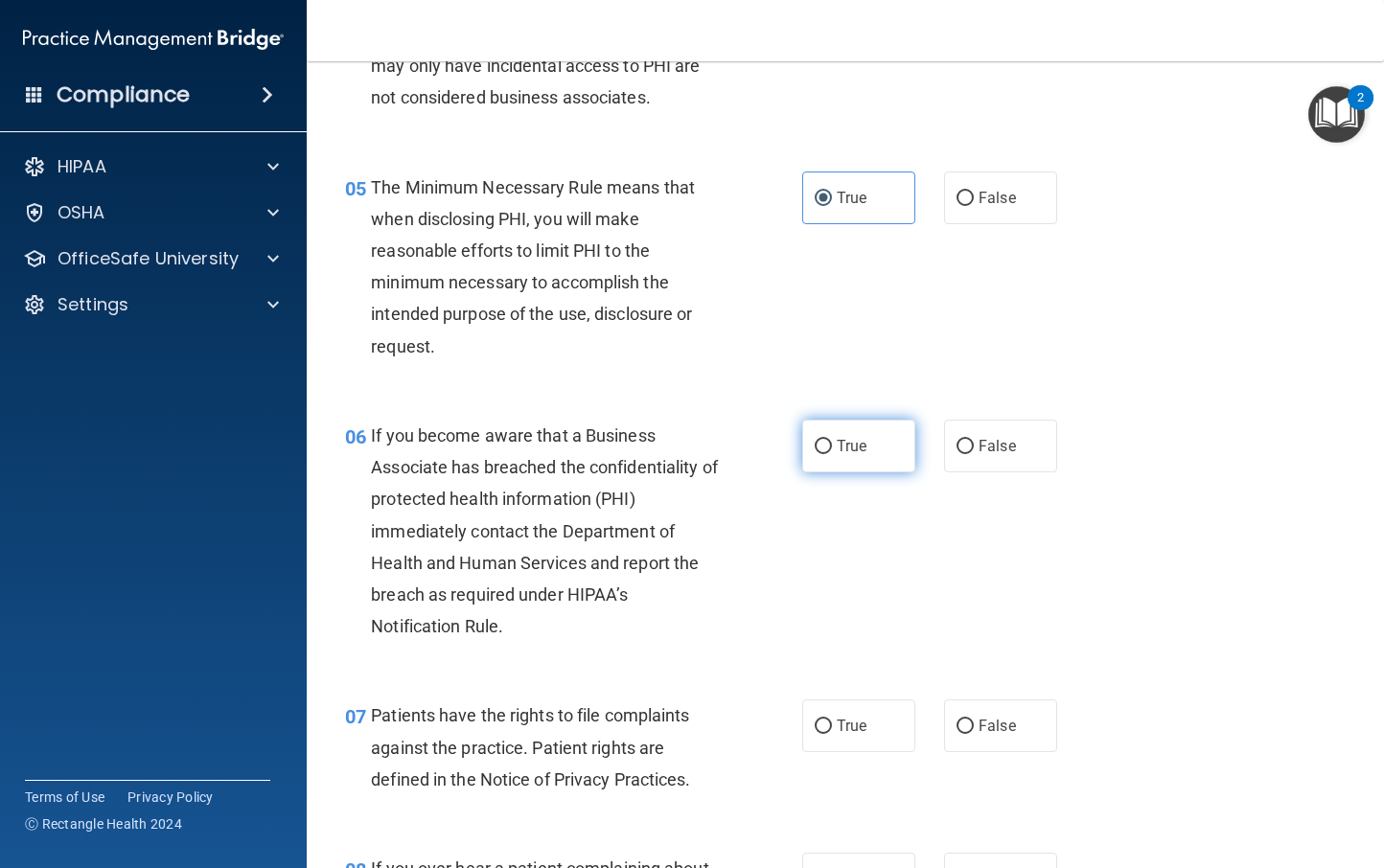
click at [817, 447] on input "True" at bounding box center [823, 447] width 17 height 14
radio input "true"
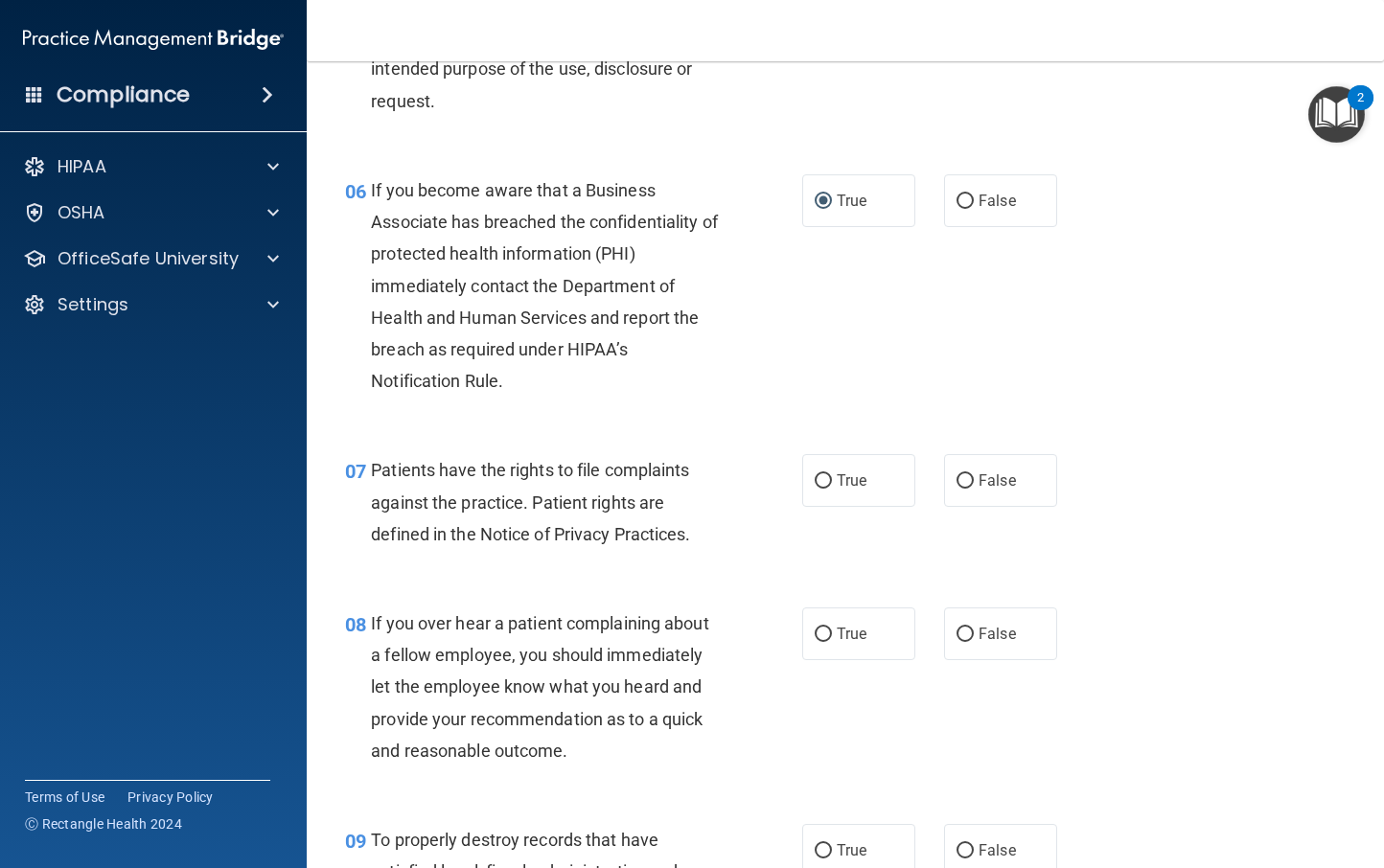
scroll to position [1101, 0]
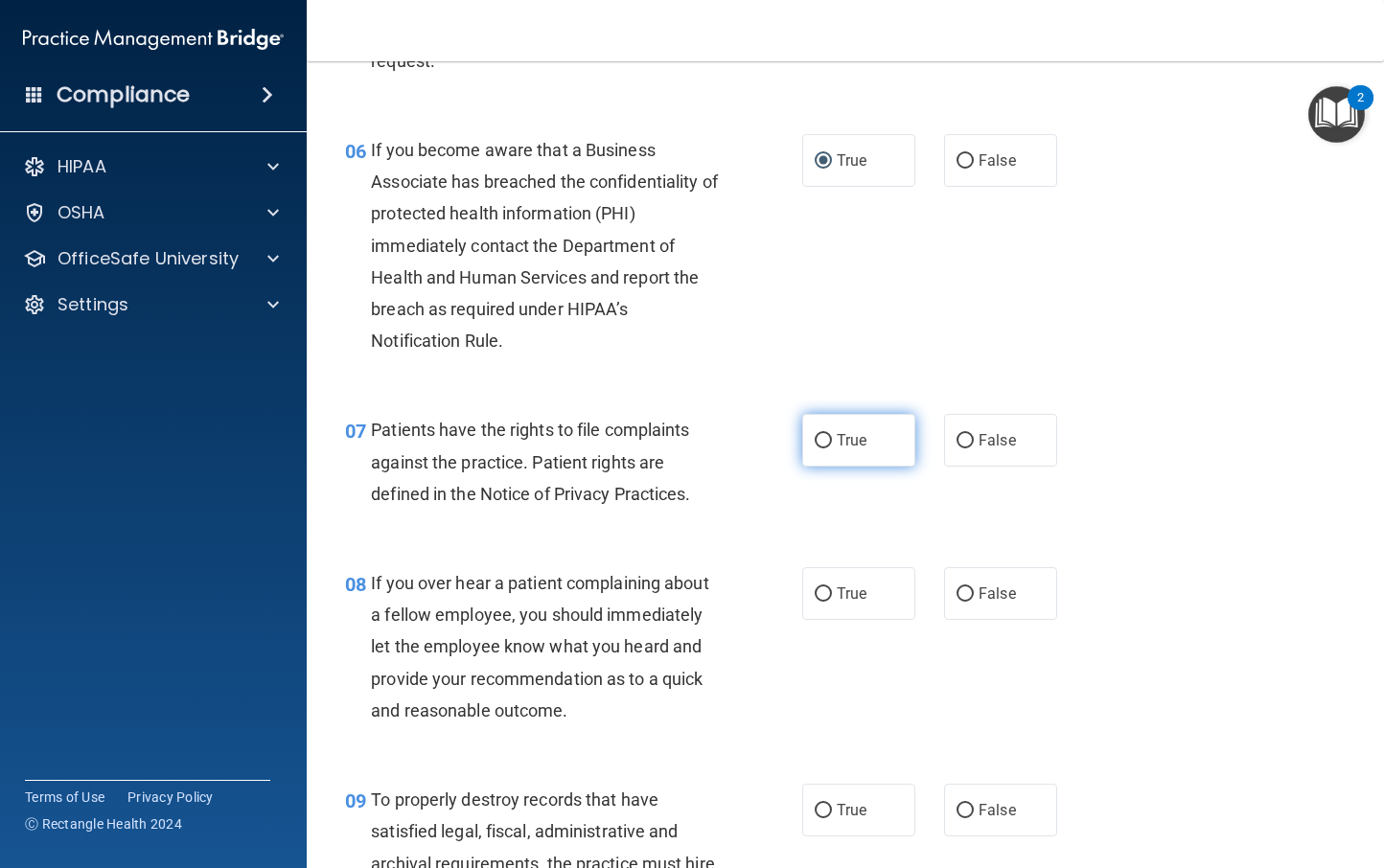
click at [814, 441] on input "True" at bounding box center [823, 441] width 17 height 14
radio input "true"
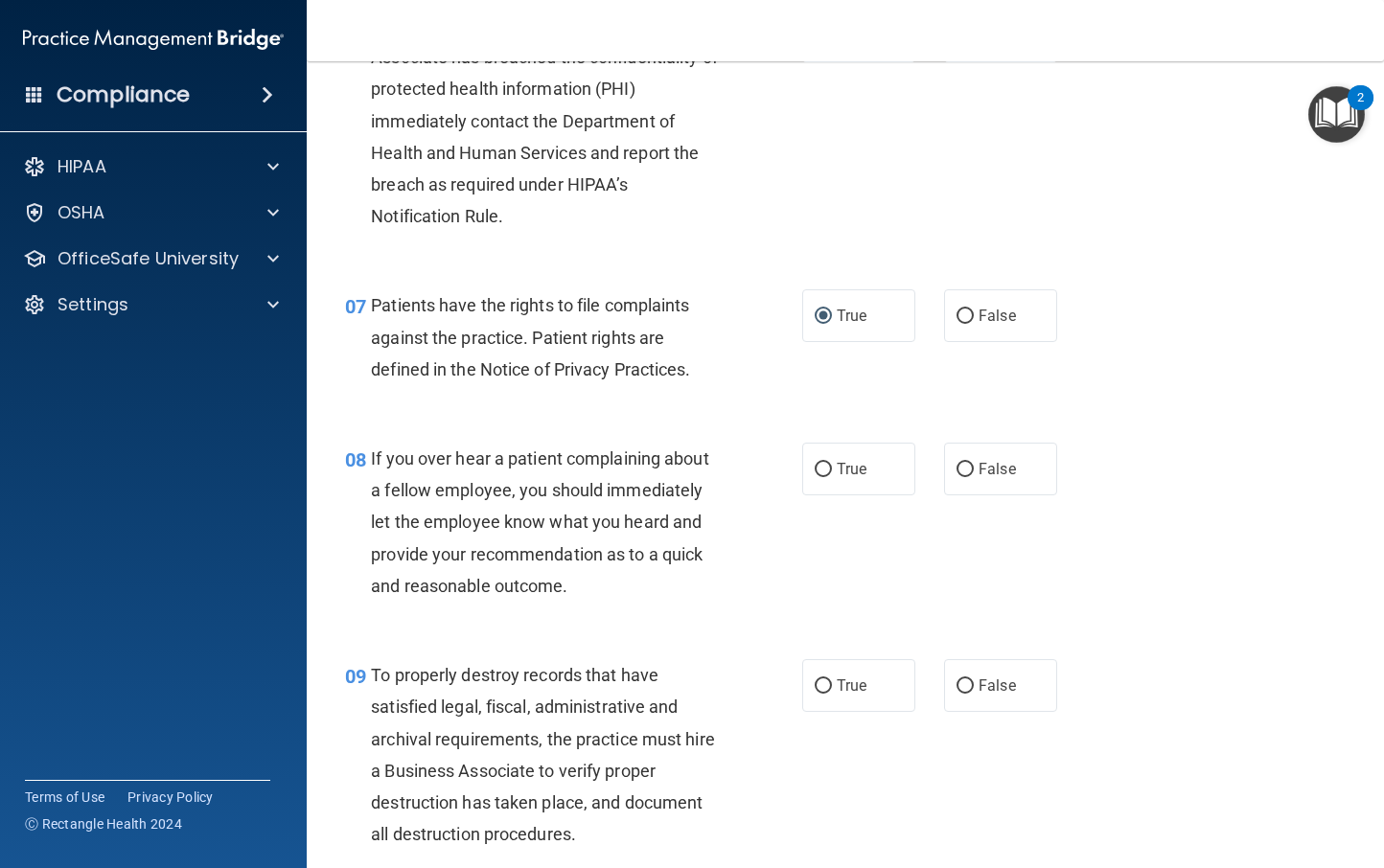
scroll to position [1227, 0]
click at [956, 462] on input "False" at bounding box center [965, 469] width 17 height 14
radio input "true"
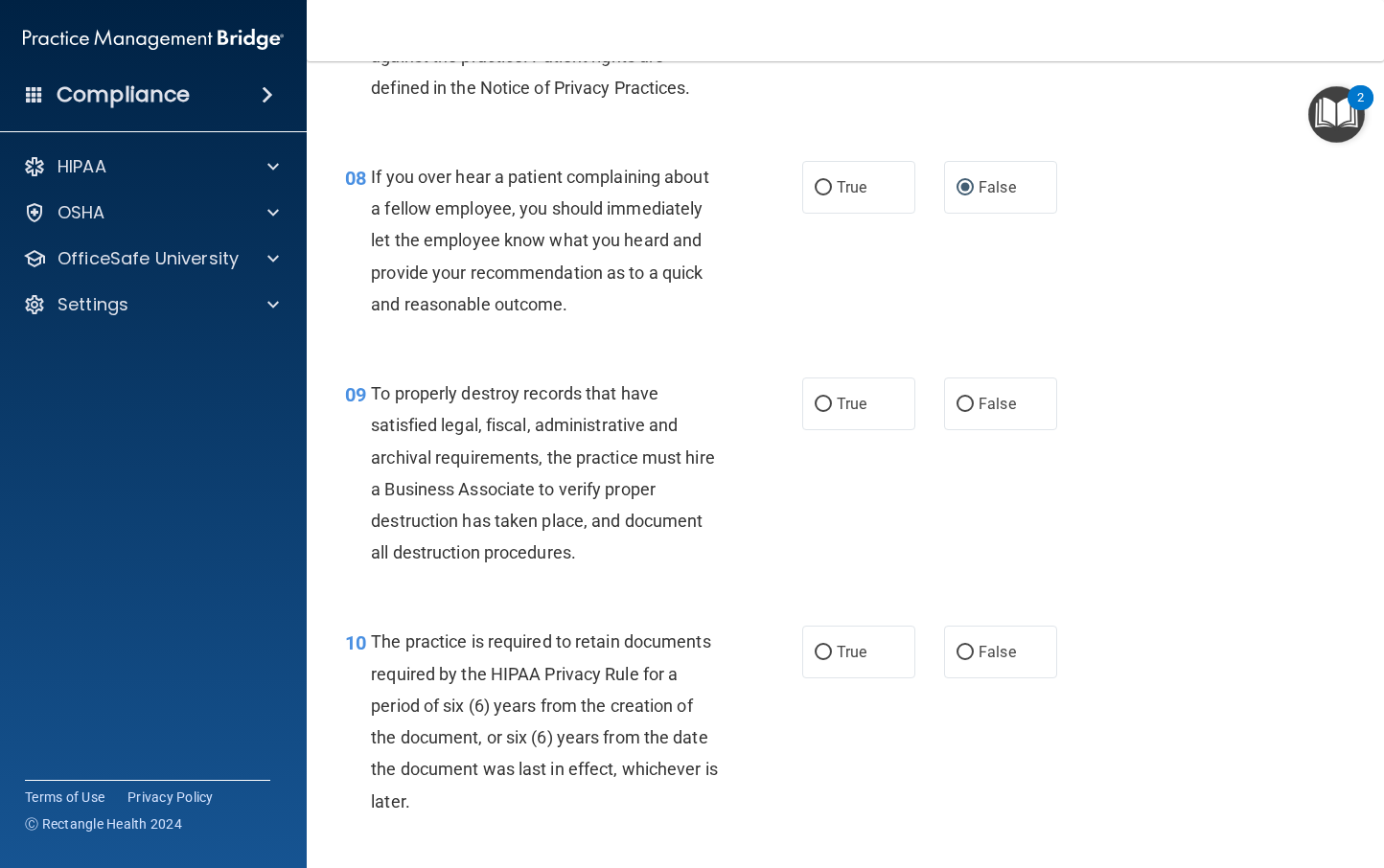
scroll to position [1527, 0]
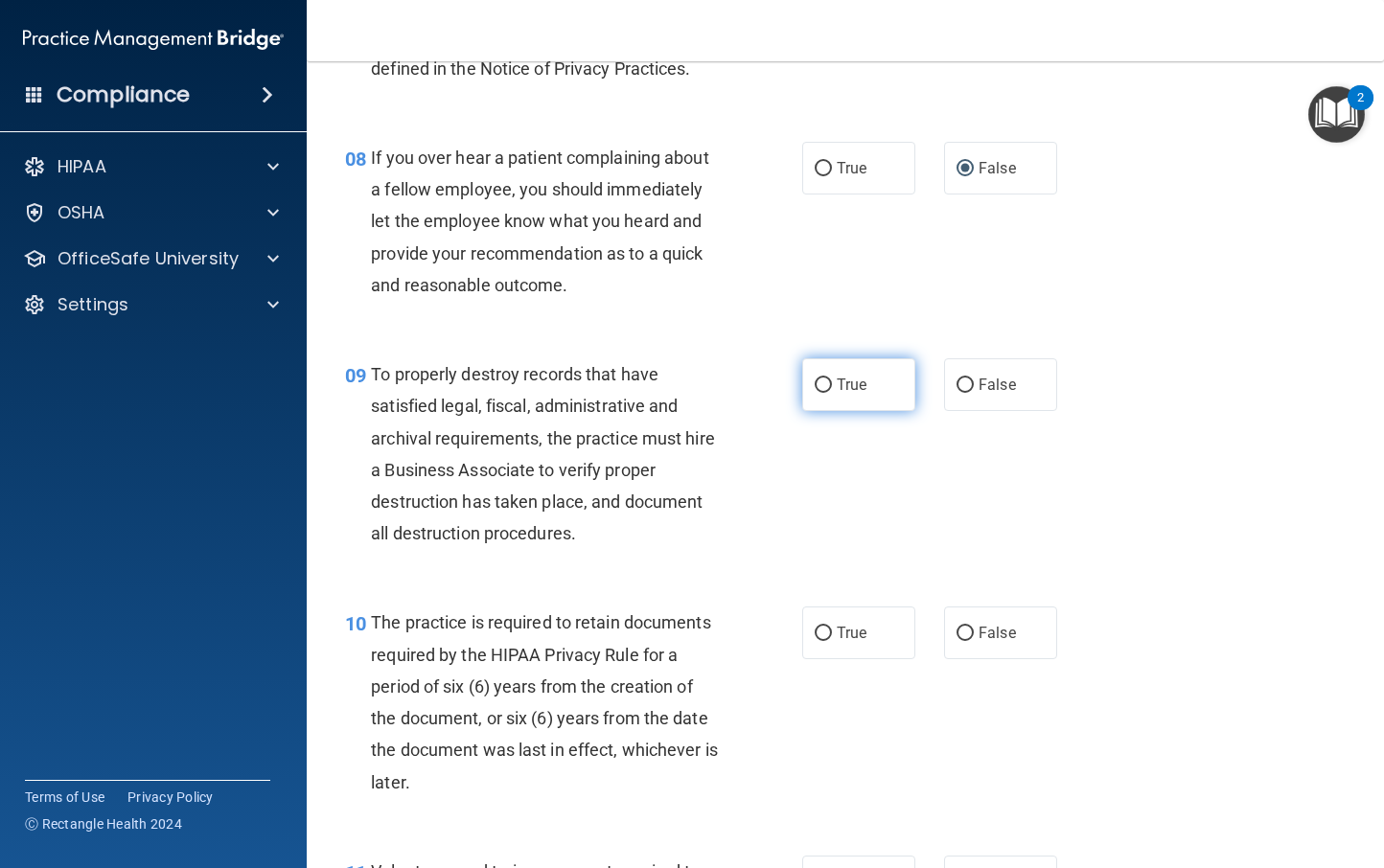
click at [815, 379] on input "True" at bounding box center [823, 386] width 17 height 14
radio input "true"
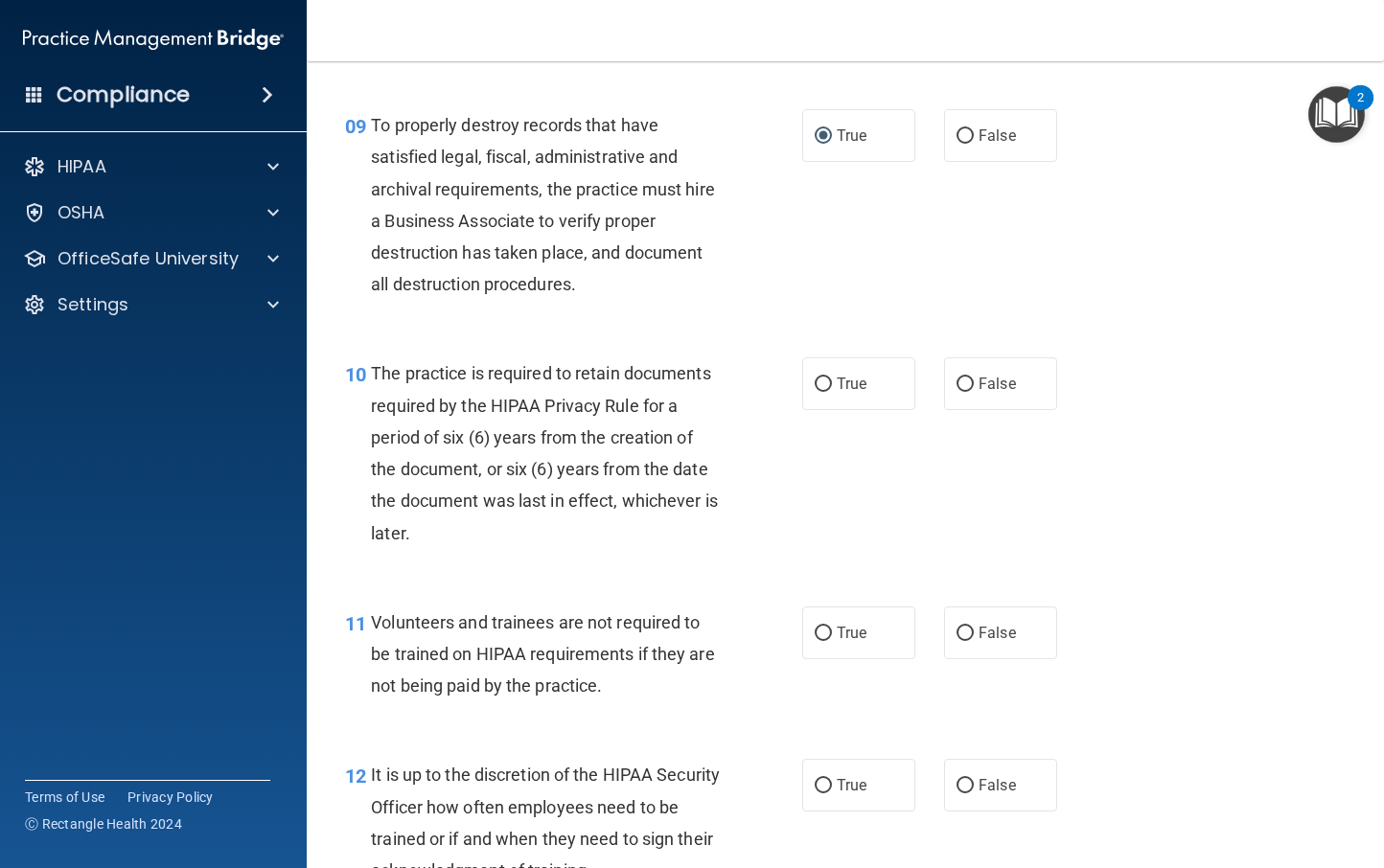
scroll to position [1779, 0]
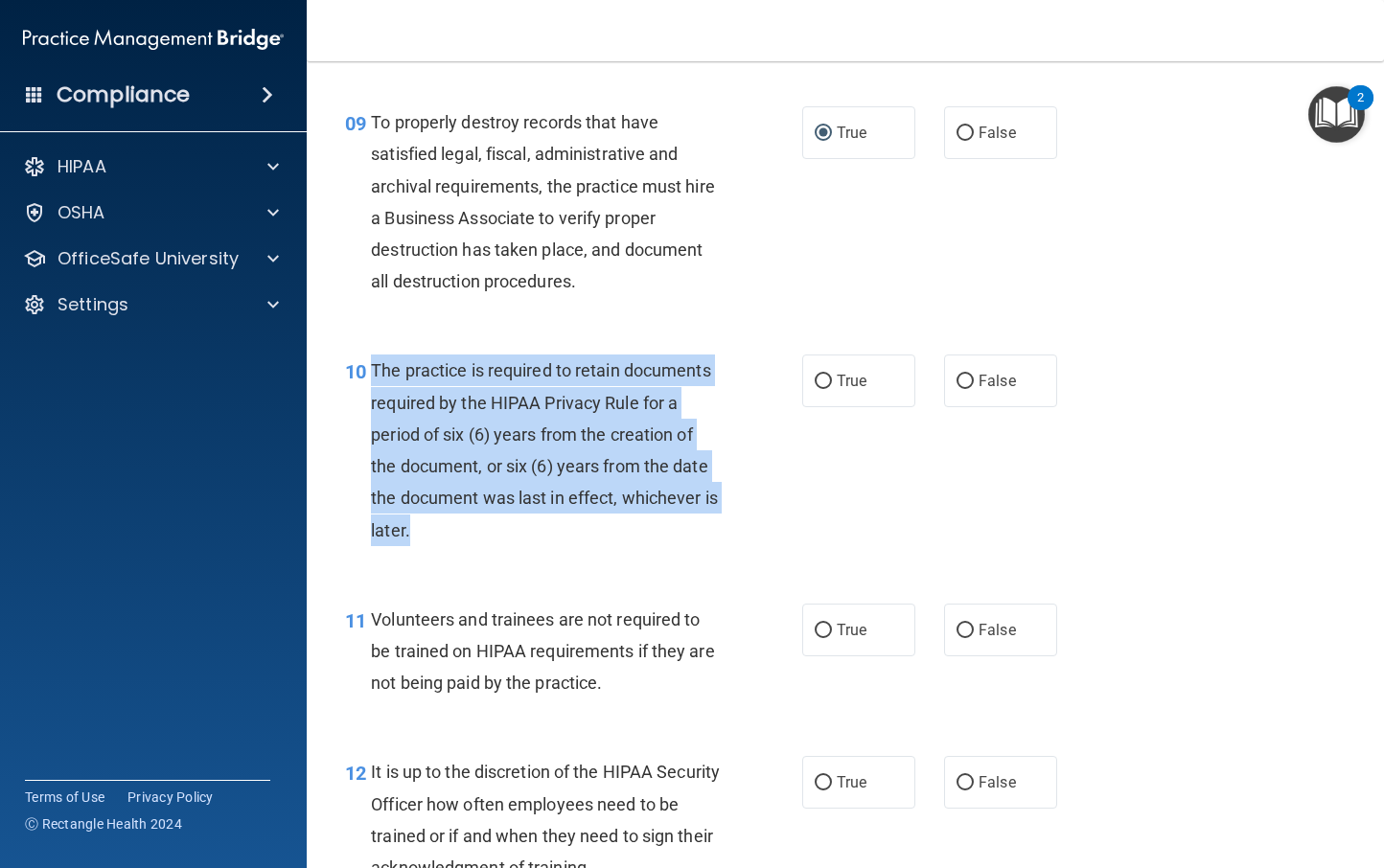
drag, startPoint x: 430, startPoint y: 528, endPoint x: 372, endPoint y: 370, distance: 168.3
click at [372, 370] on div "The practice is required to retain documents required by the HIPAA Privacy Rule…" at bounding box center [553, 450] width 364 height 191
copy span "The practice is required to retain documents required by the HIPAA Privacy Rule…"
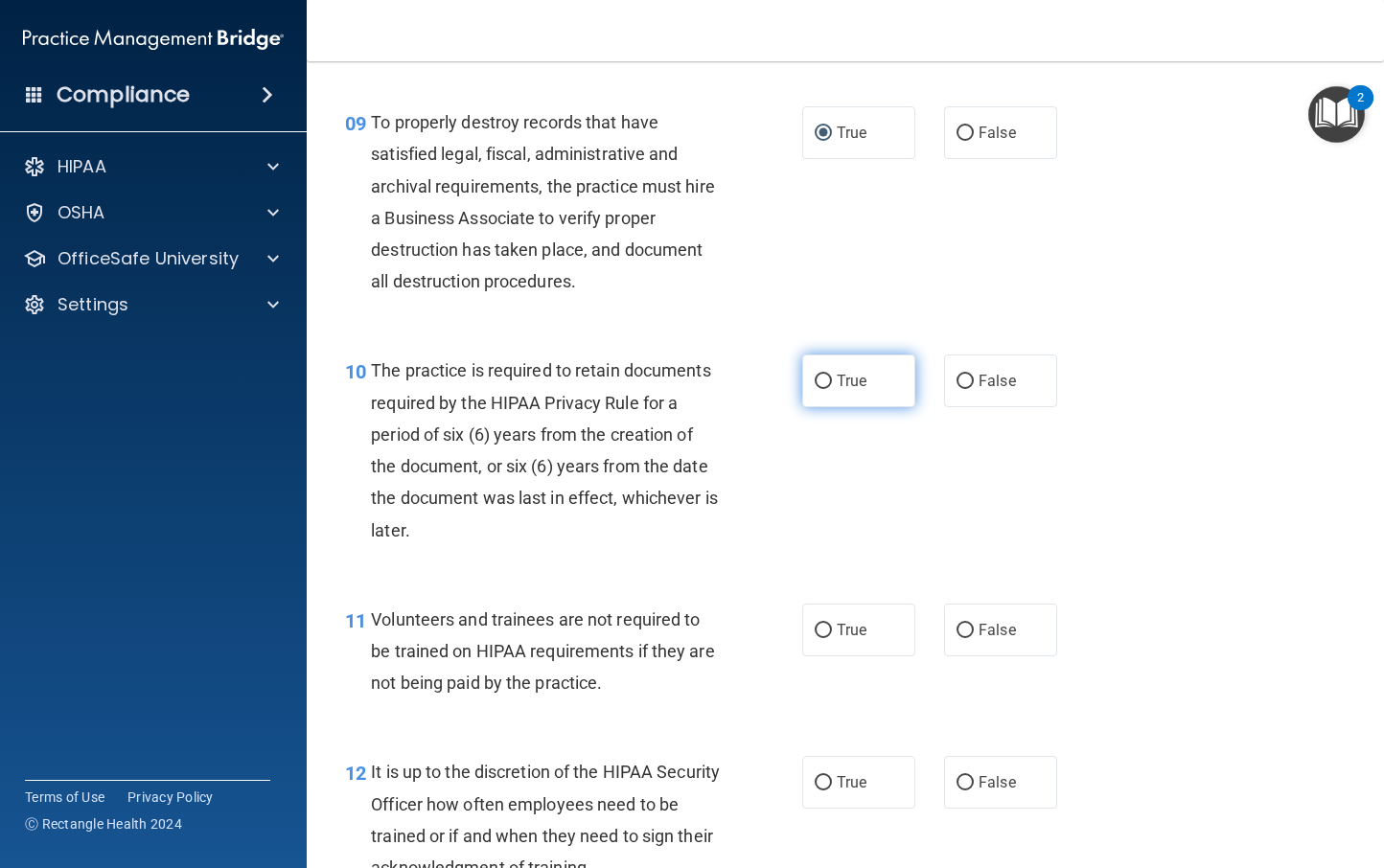
click at [826, 378] on label "True" at bounding box center [858, 381] width 113 height 53
click at [826, 378] on input "True" at bounding box center [823, 382] width 17 height 14
radio input "true"
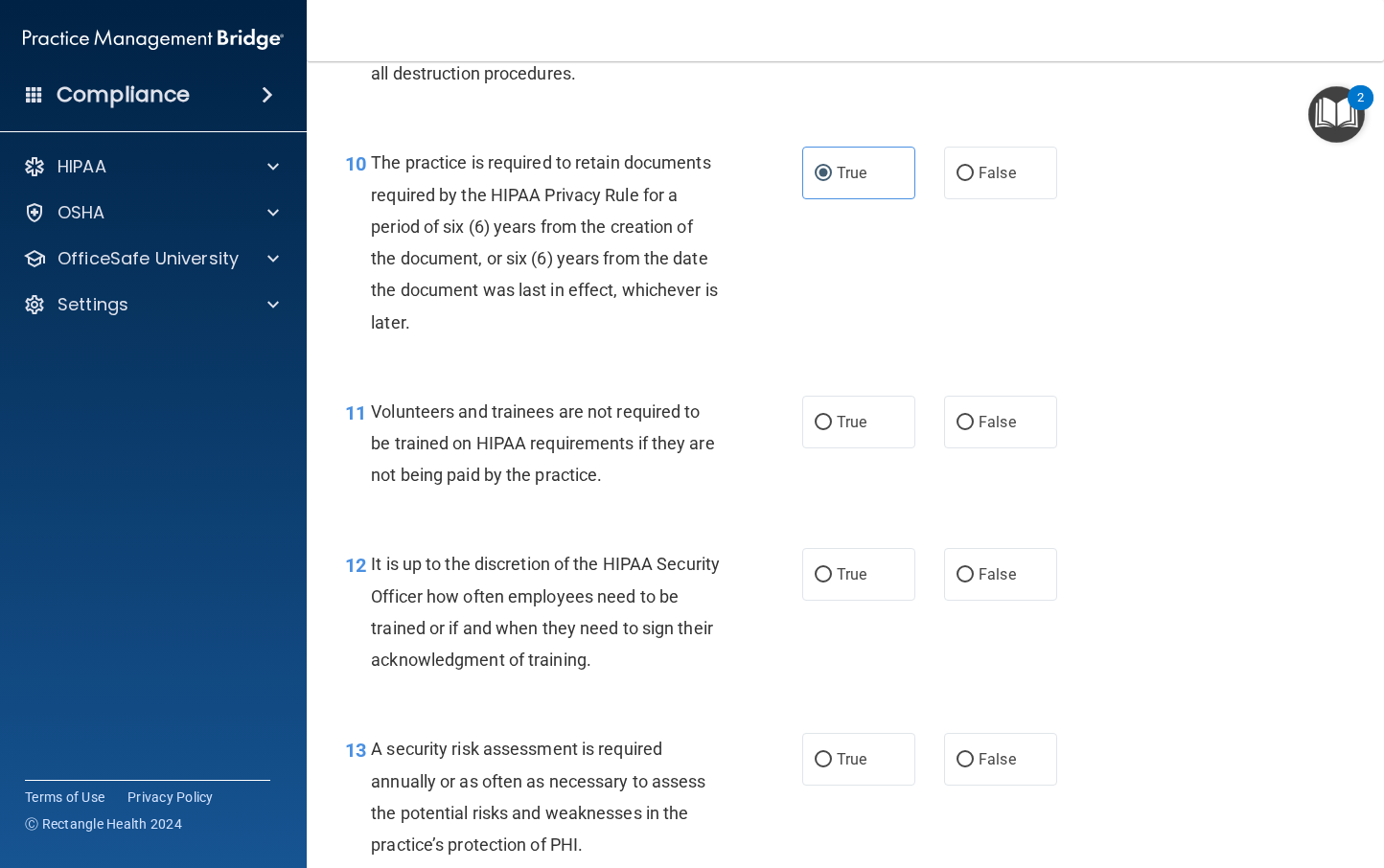
scroll to position [2016, 0]
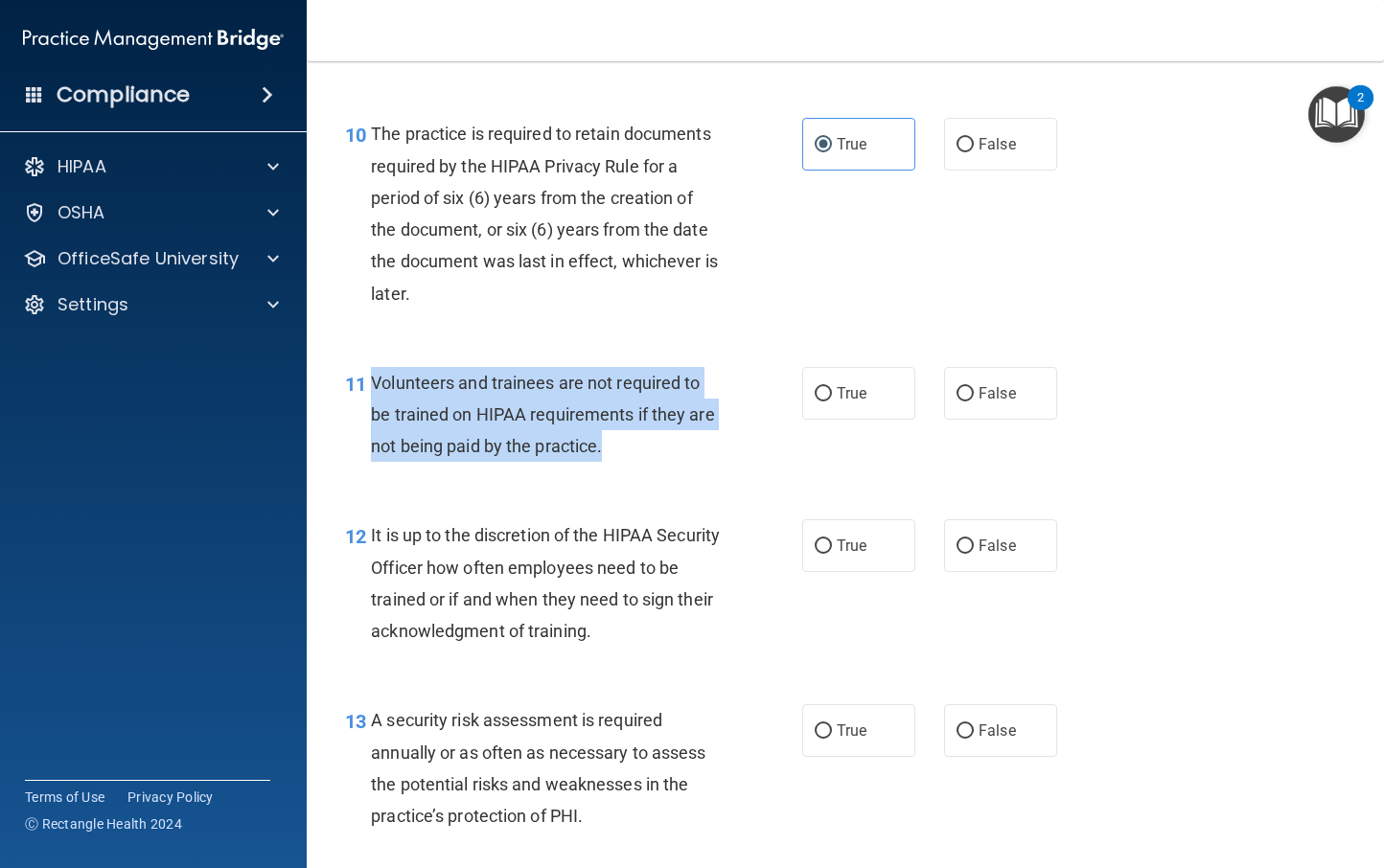
drag, startPoint x: 614, startPoint y: 447, endPoint x: 374, endPoint y: 380, distance: 249.2
click at [374, 380] on div "Volunteers and trainees are not required to be trained on HIPAA requirements if…" at bounding box center [553, 415] width 364 height 96
copy span "Volunteers and trainees are not required to be trained on HIPAA requirements if…"
click at [956, 392] on input "False" at bounding box center [965, 394] width 17 height 14
radio input "true"
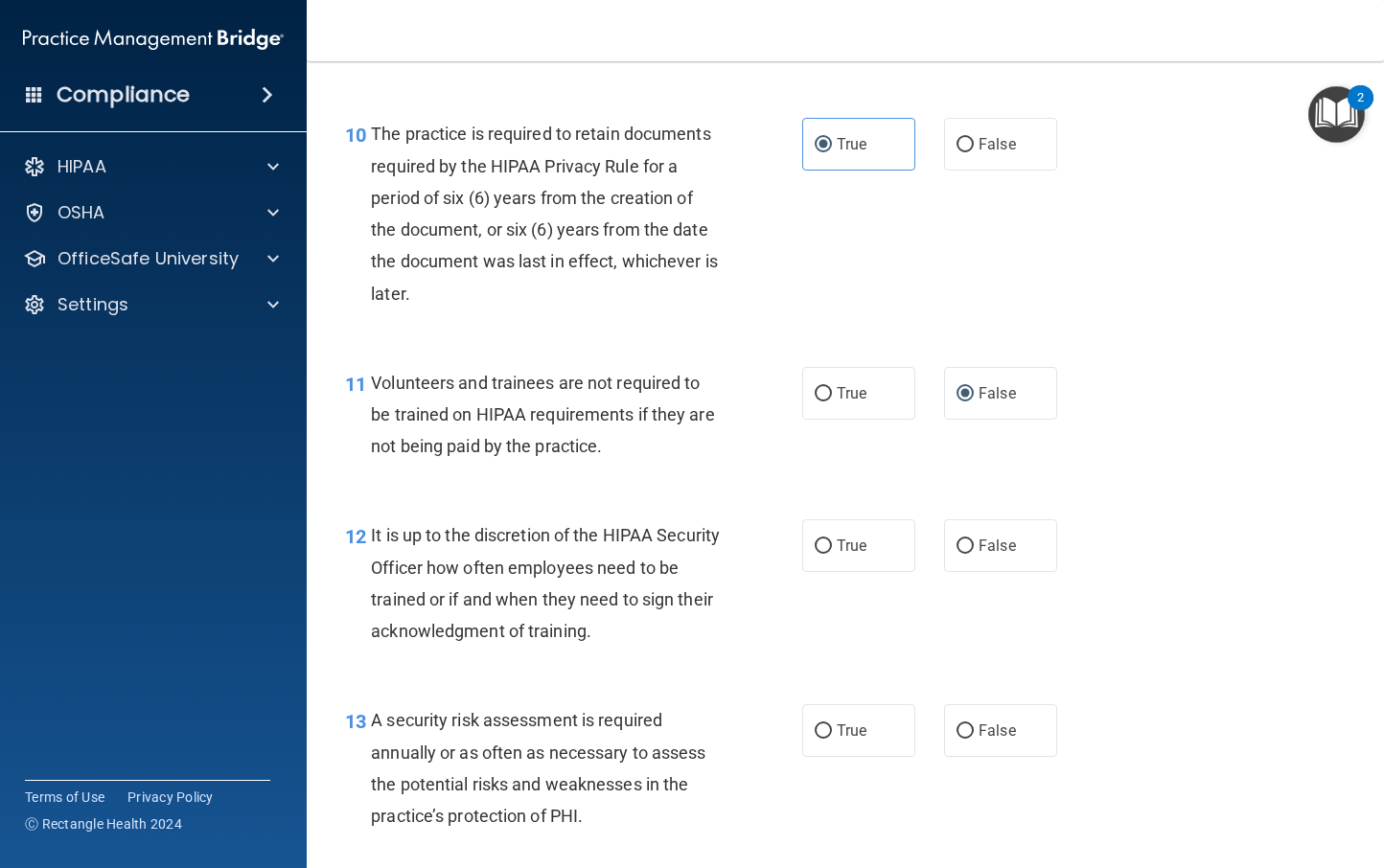
click at [711, 475] on div "11 Volunteers and trainees are not required to be trained on HIPAA requirements…" at bounding box center [845, 420] width 1029 height 153
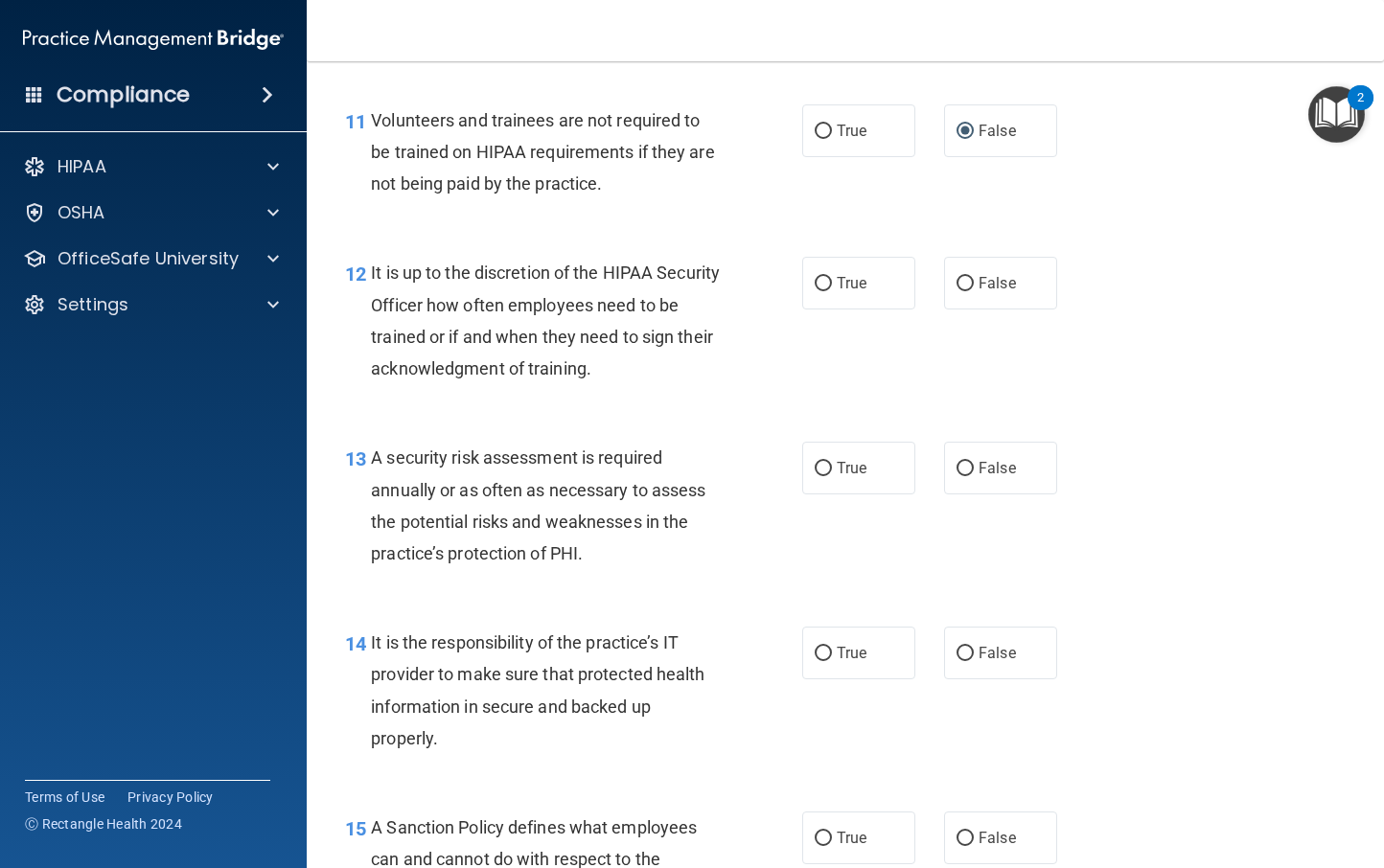
scroll to position [2284, 0]
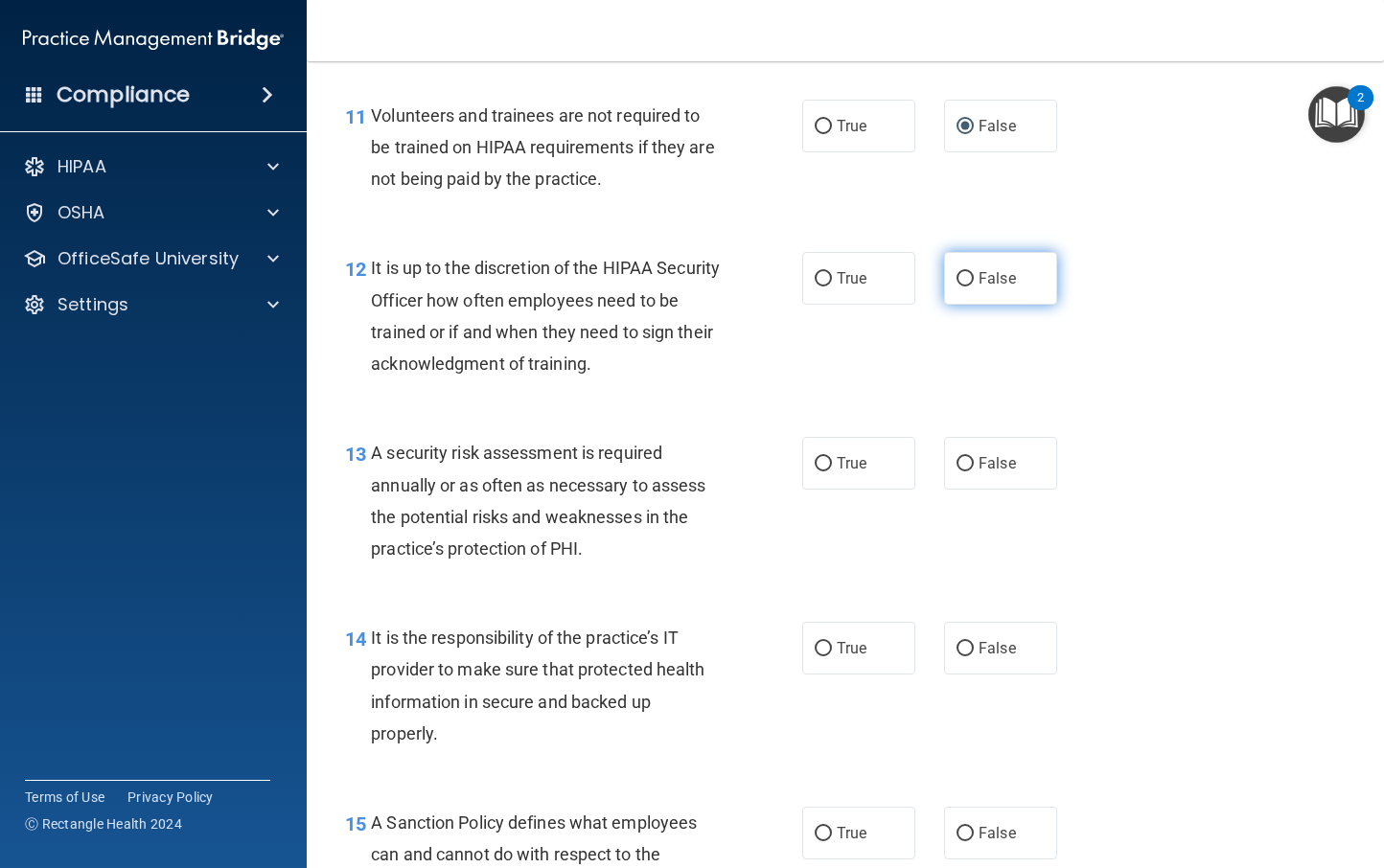
click at [956, 282] on input "False" at bounding box center [965, 279] width 17 height 14
radio input "true"
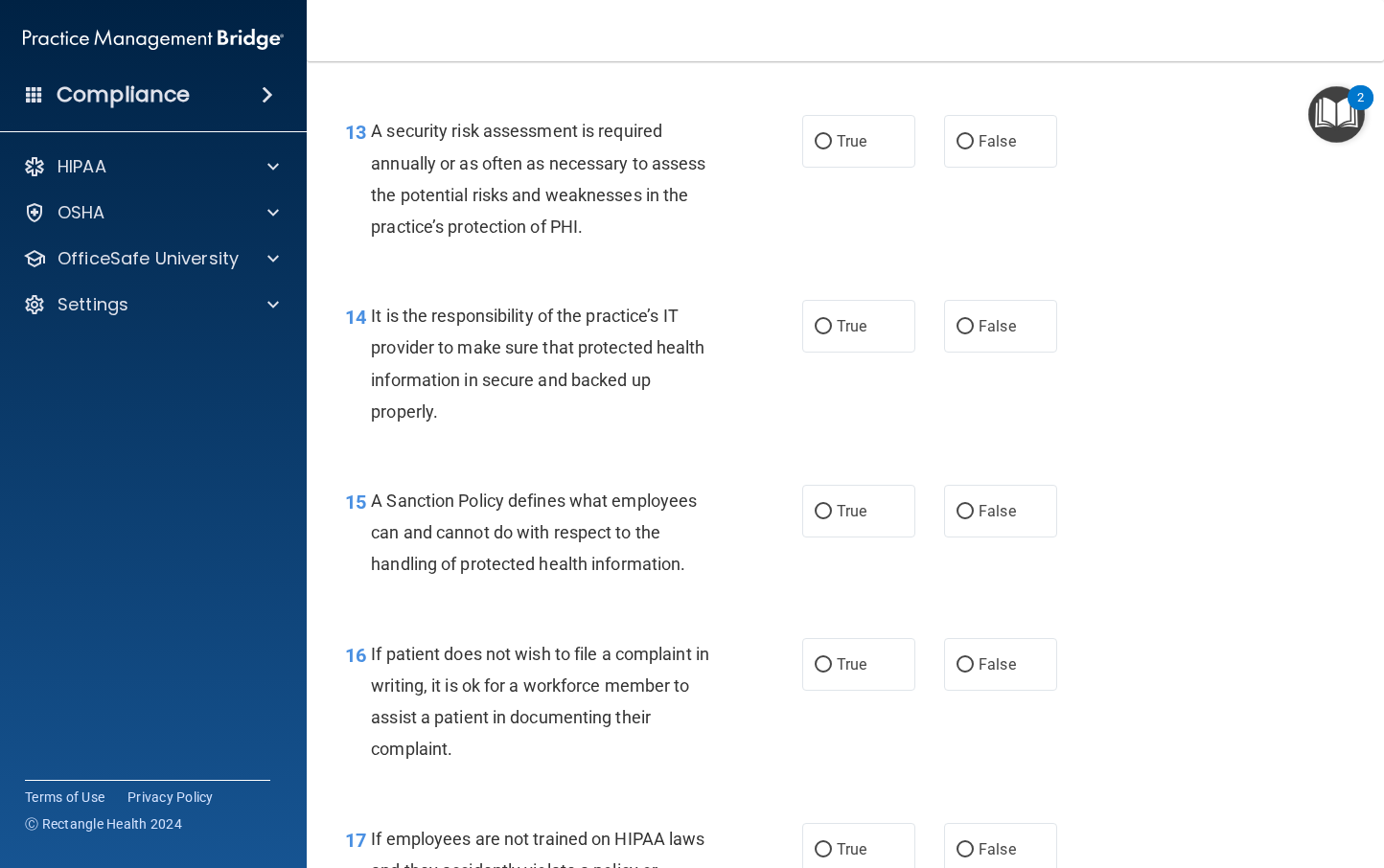
scroll to position [2603, 0]
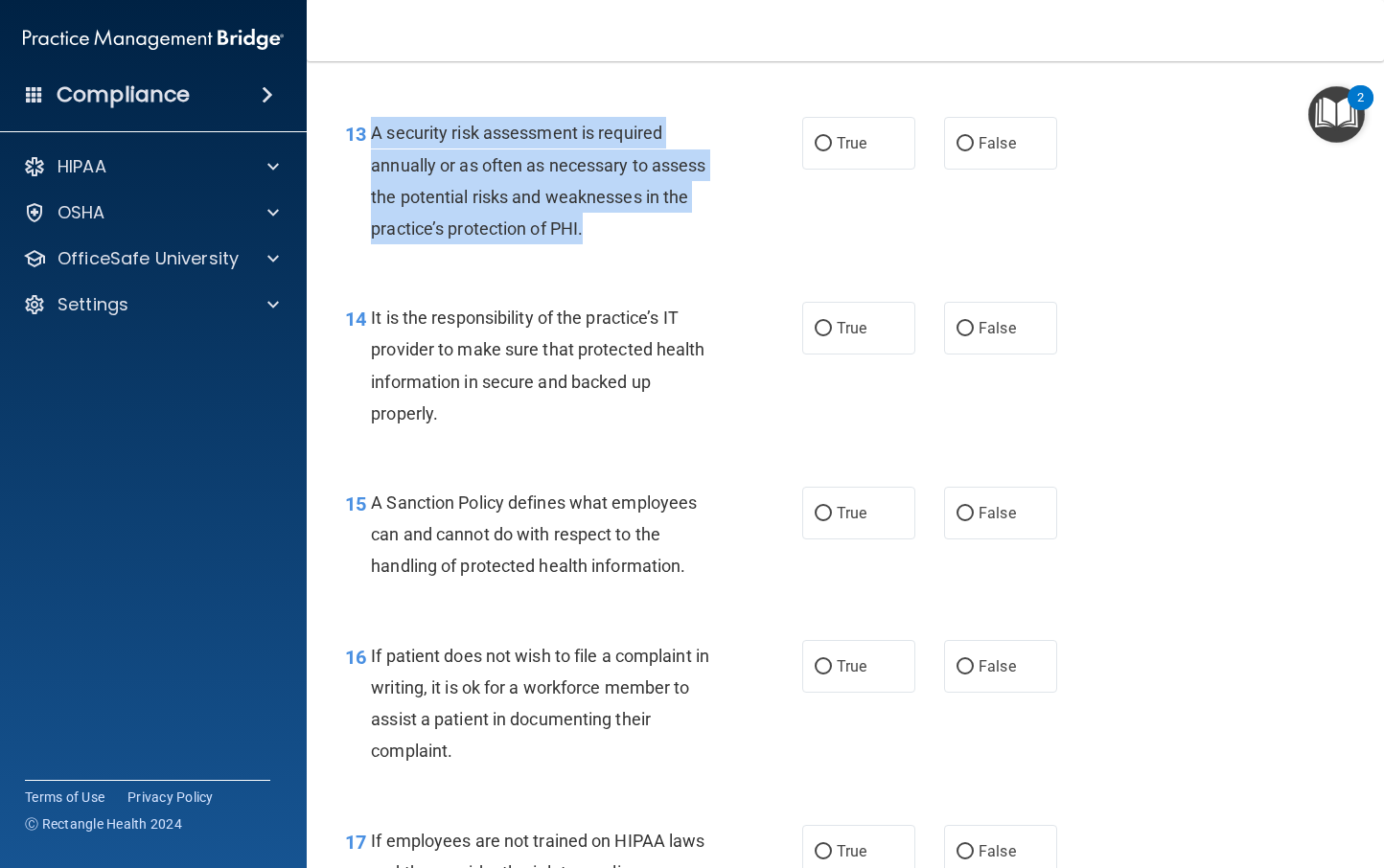
drag, startPoint x: 543, startPoint y: 220, endPoint x: 368, endPoint y: 132, distance: 195.9
click at [368, 132] on div "13 A security risk assessment is required annually or as often as necessary to …" at bounding box center [574, 185] width 515 height 137
copy div "A security risk assessment is required annually or as often as necessary to ass…"
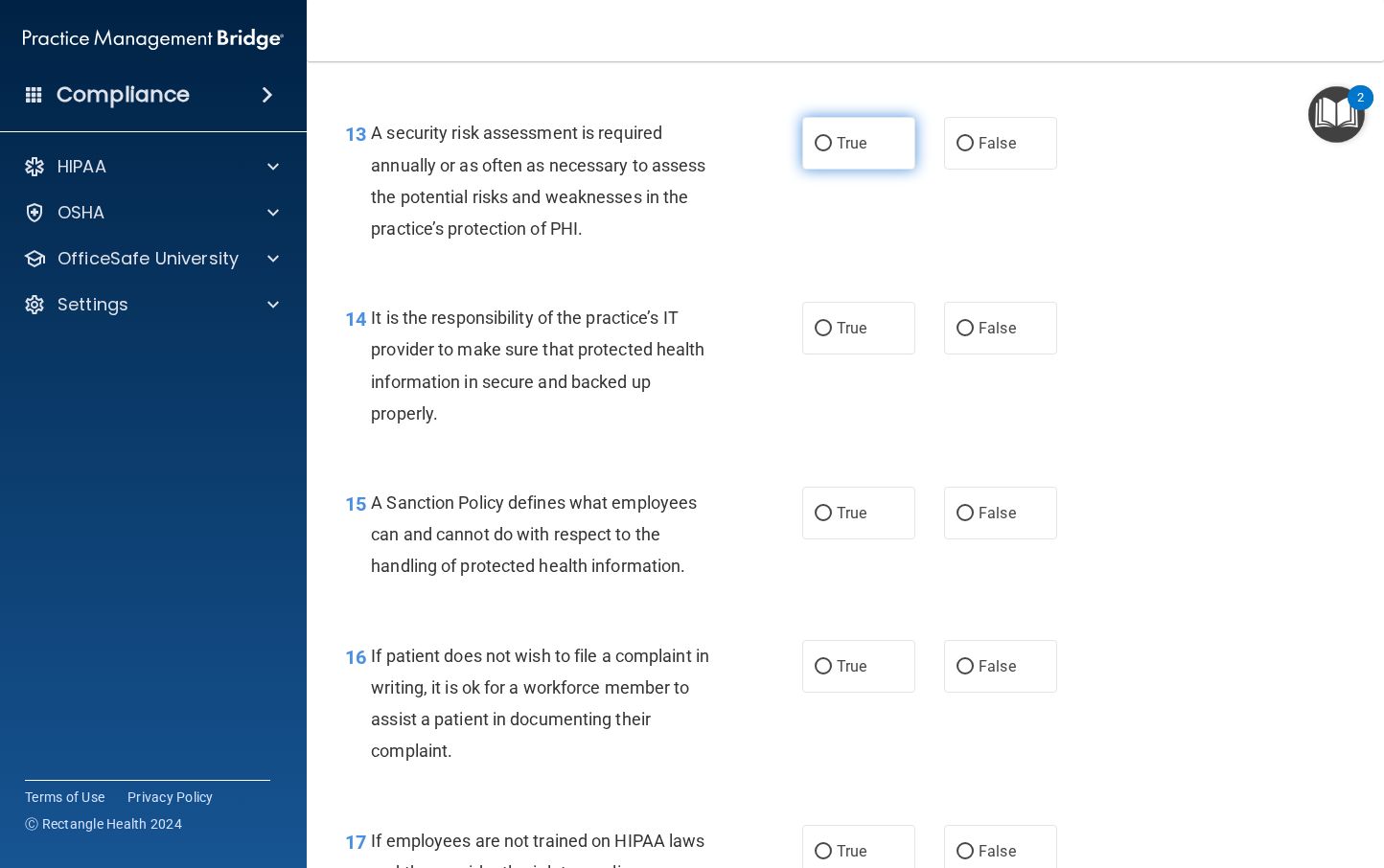
click at [824, 145] on label "True" at bounding box center [858, 143] width 113 height 53
click at [824, 145] on input "True" at bounding box center [823, 144] width 17 height 14
radio input "true"
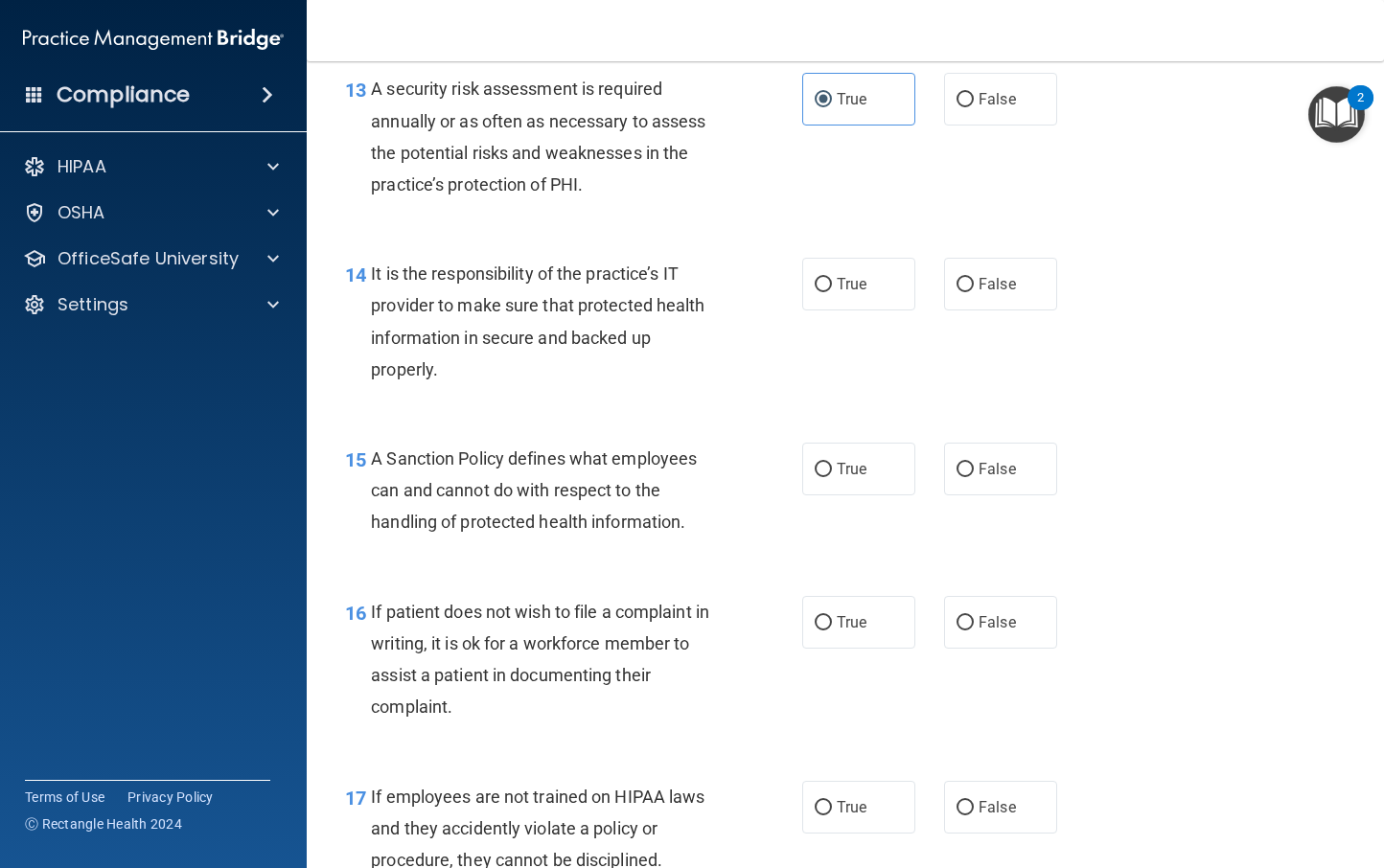
scroll to position [2648, 0]
click at [822, 282] on input "True" at bounding box center [823, 284] width 17 height 14
radio input "true"
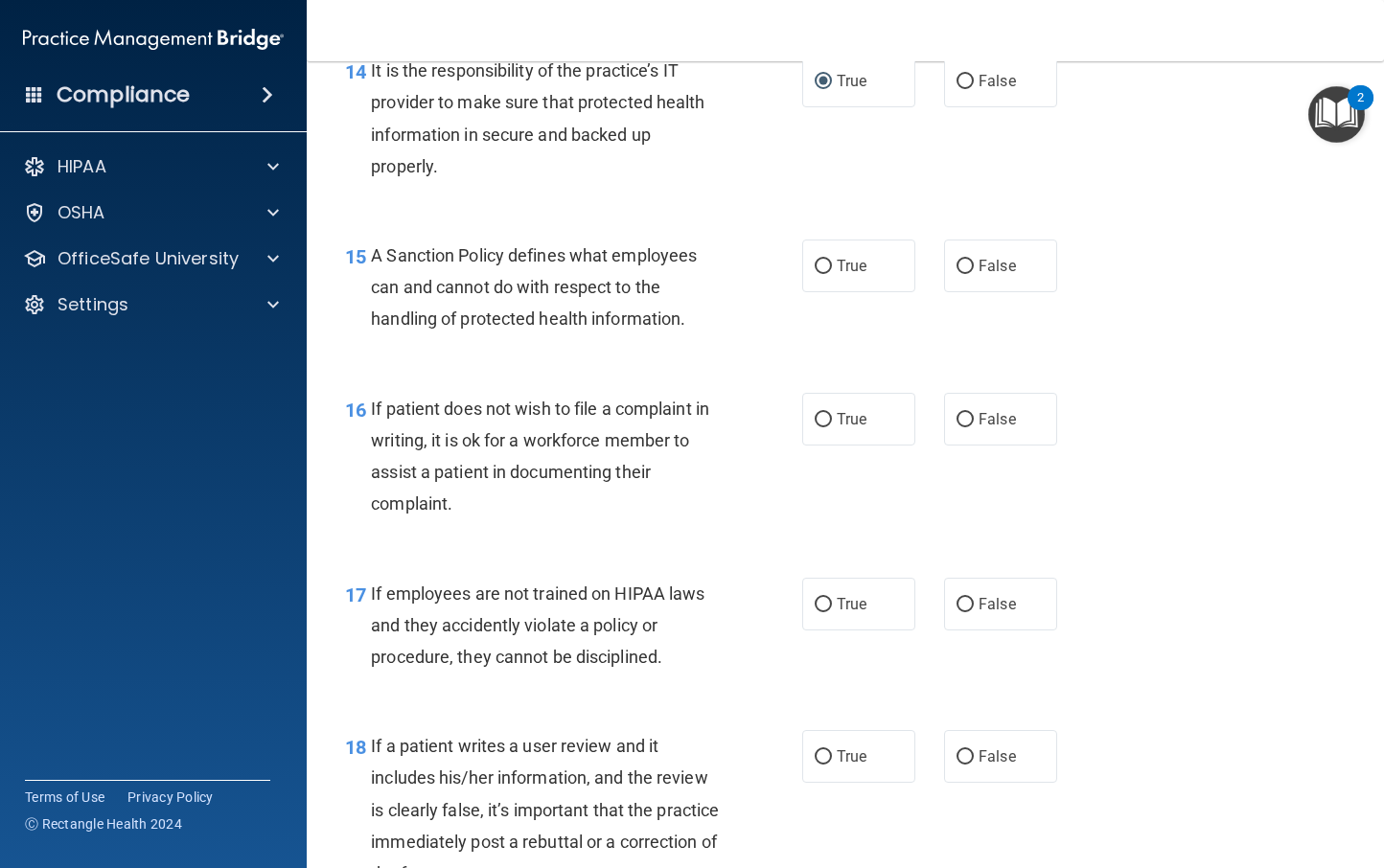
scroll to position [2881, 0]
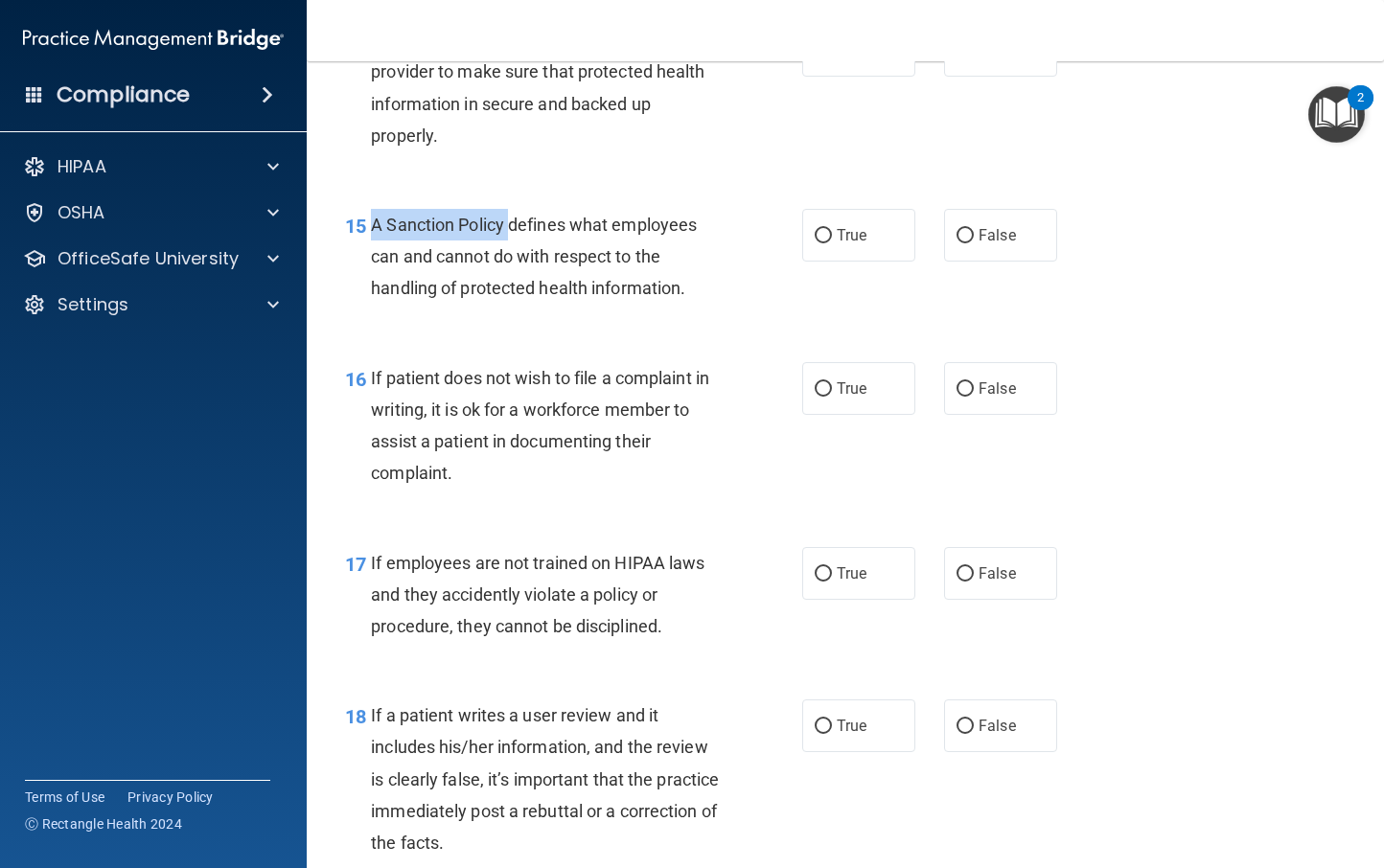
drag, startPoint x: 508, startPoint y: 227, endPoint x: 373, endPoint y: 234, distance: 135.2
click at [373, 234] on span "A Sanction Policy defines what employees can and cannot do with respect to the …" at bounding box center [534, 256] width 326 height 83
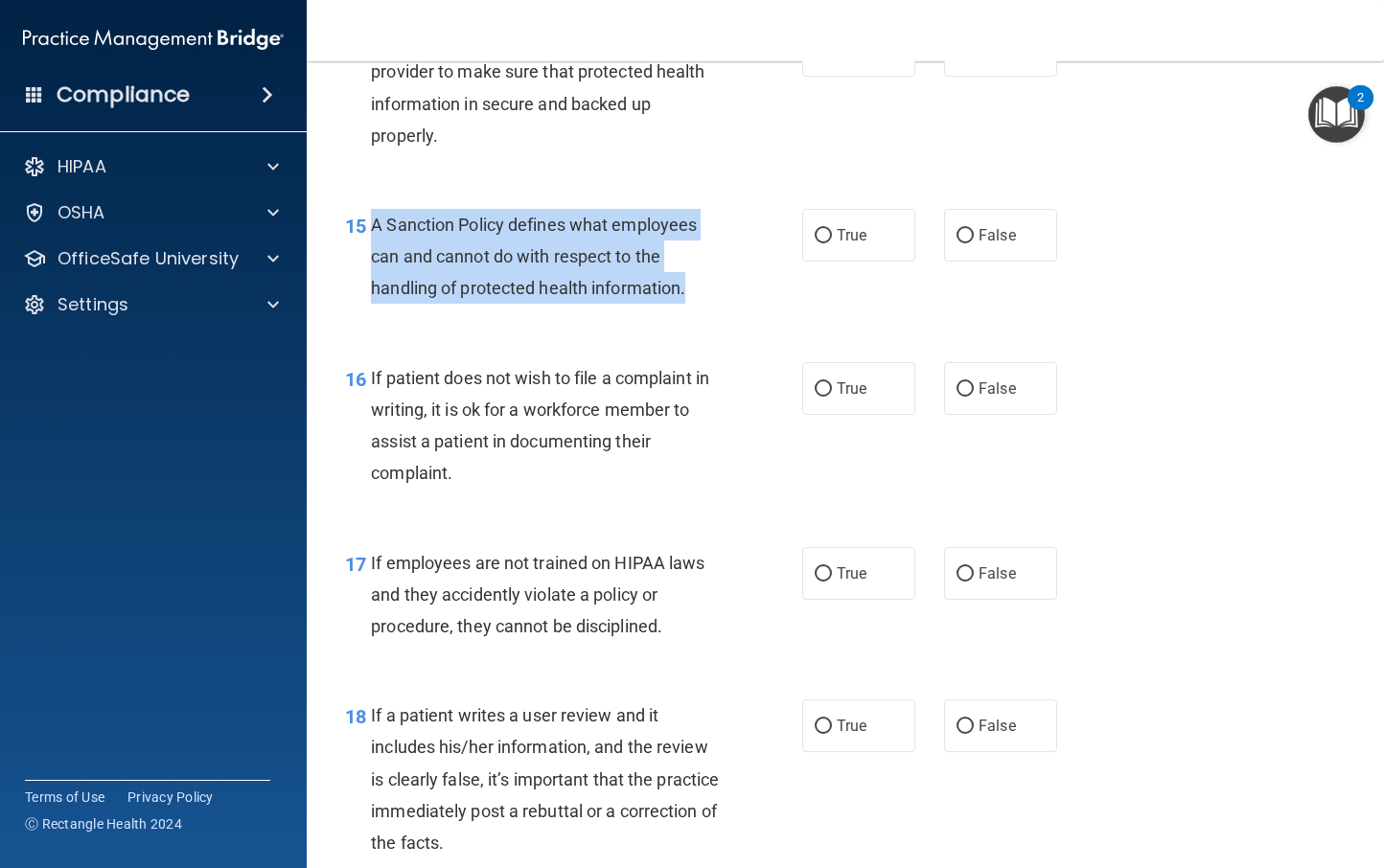
drag, startPoint x: 692, startPoint y: 291, endPoint x: 368, endPoint y: 223, distance: 331.1
click at [368, 223] on div "15 A Sanction Policy defines what employees can and cannot do with respect to t…" at bounding box center [574, 262] width 515 height 106
copy div "A Sanction Policy defines what employees can and cannot do with respect to the …"
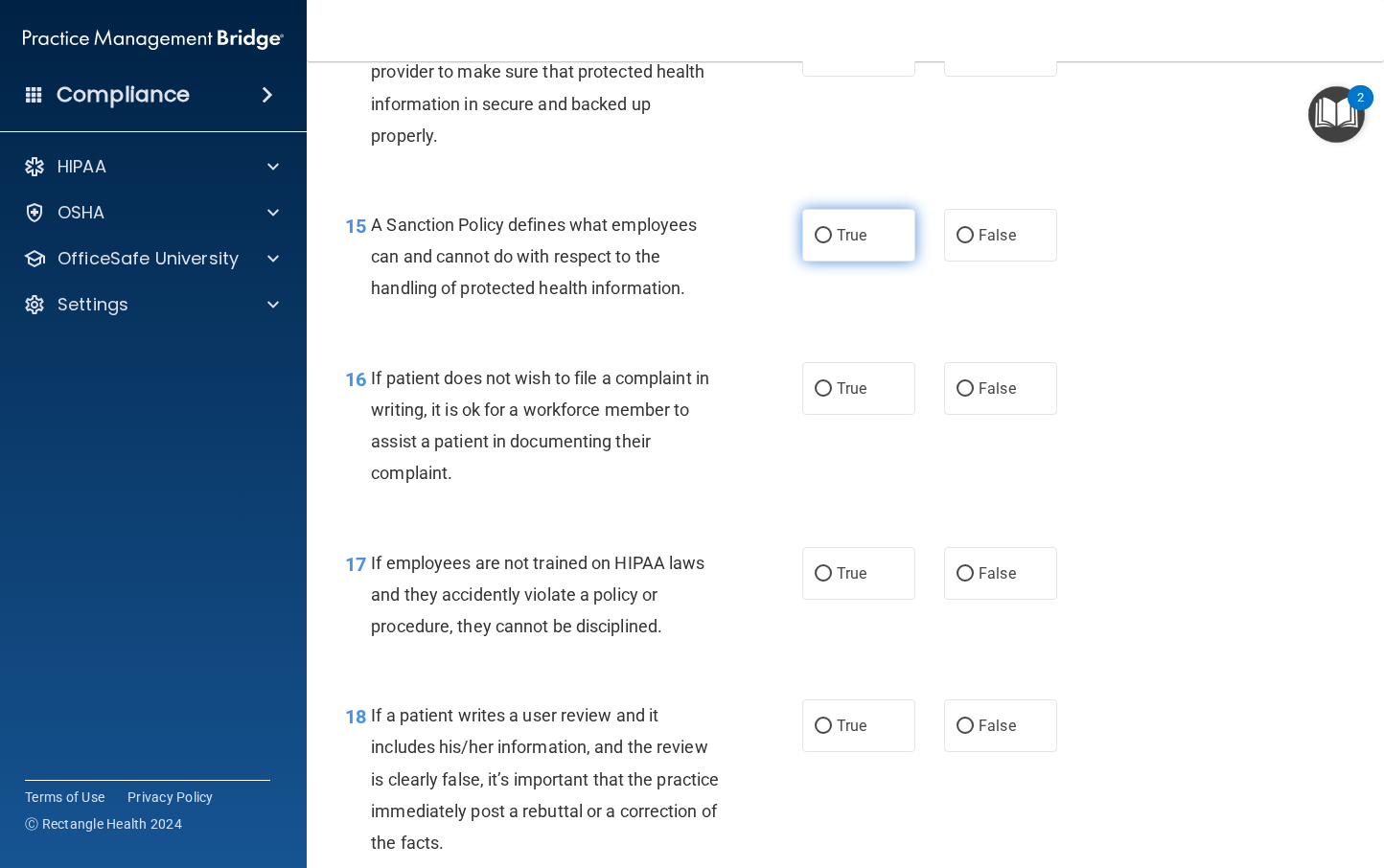
click at [825, 222] on label "True" at bounding box center [858, 235] width 113 height 53
click at [825, 229] on input "True" at bounding box center [823, 236] width 17 height 14
radio input "true"
click at [814, 241] on input "True" at bounding box center [823, 236] width 17 height 14
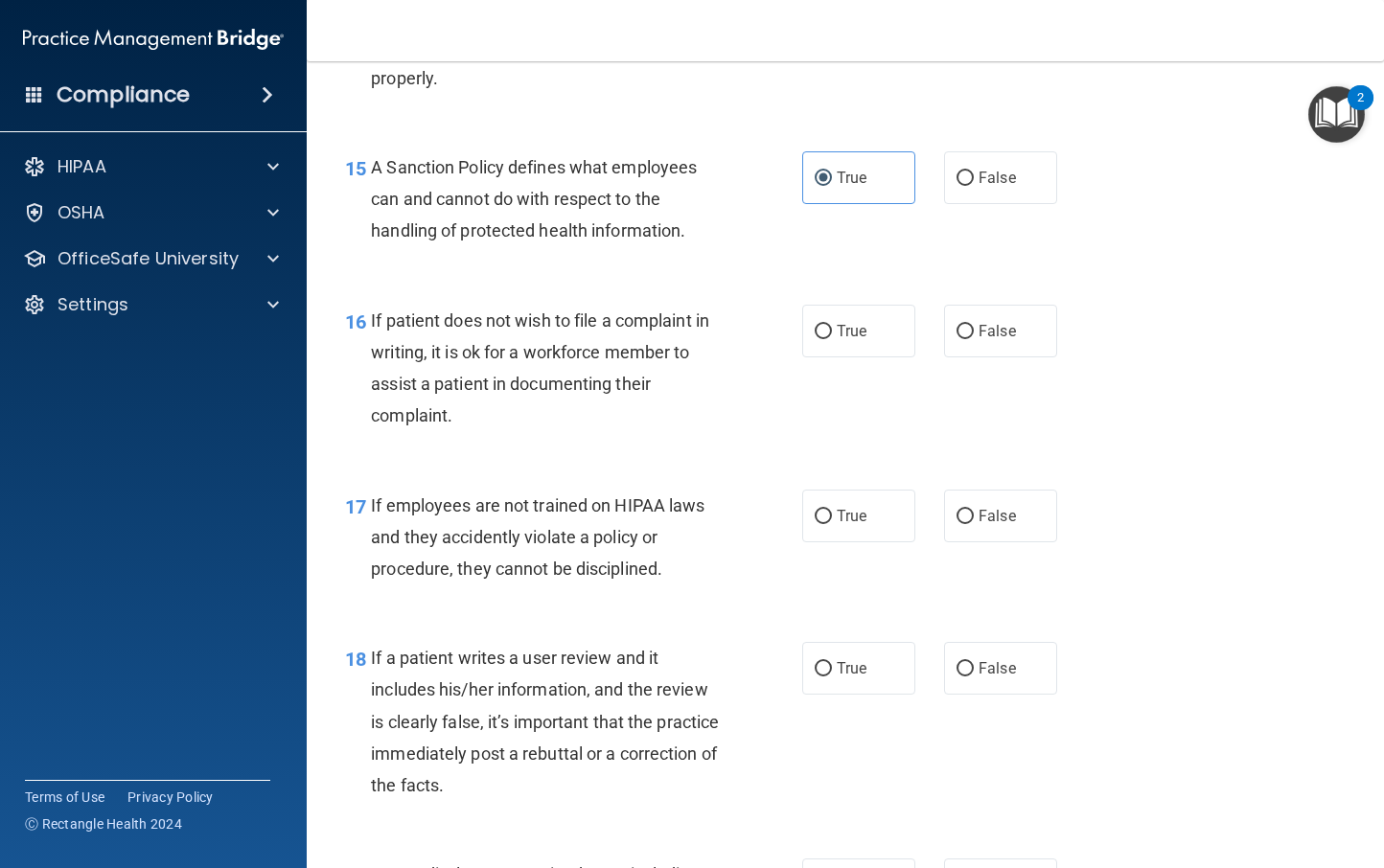
scroll to position [2973, 0]
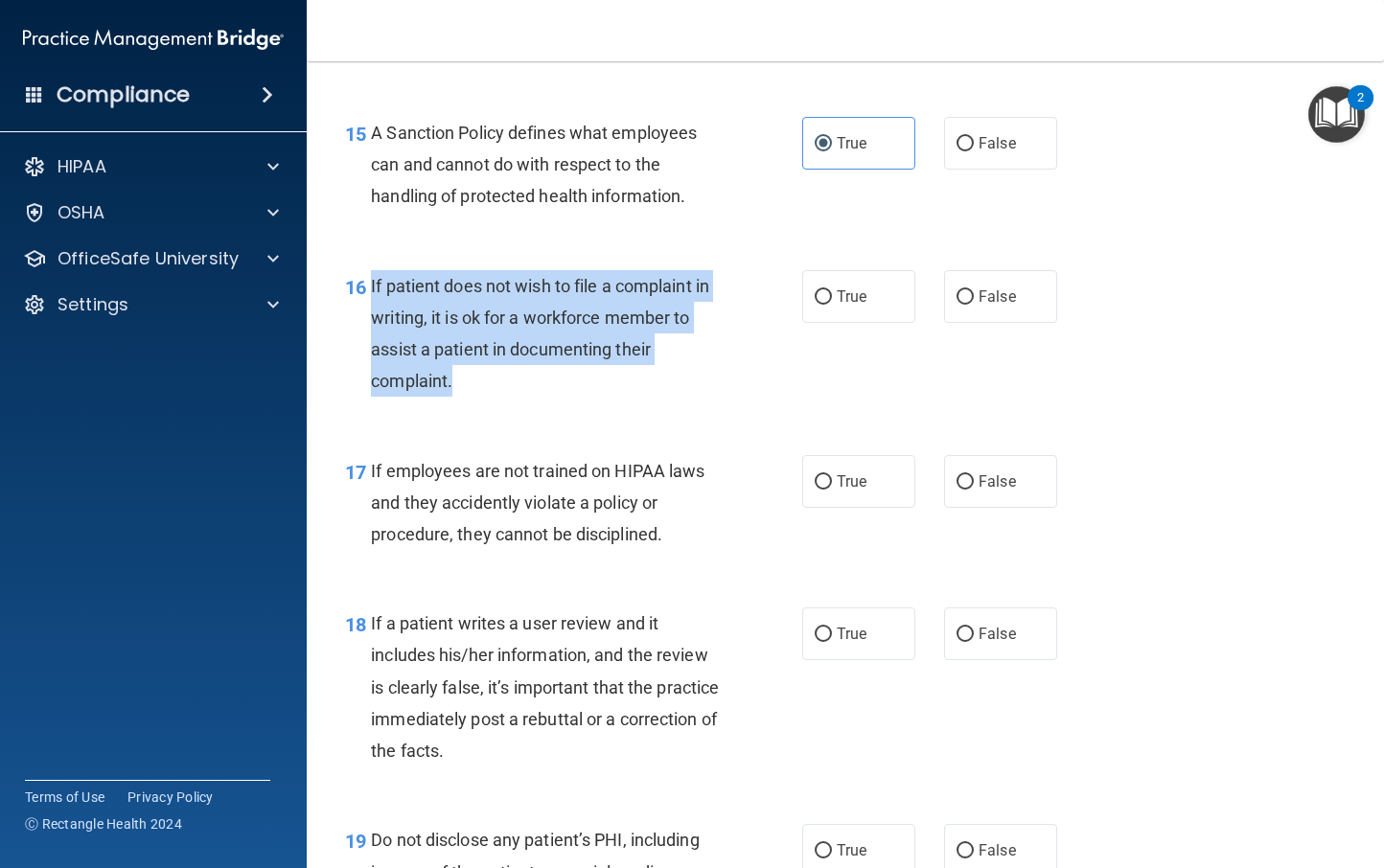
drag, startPoint x: 467, startPoint y: 385, endPoint x: 367, endPoint y: 292, distance: 136.6
click at [367, 292] on div "16 If patient does not wish to file a complaint in writing, it is ok for a work…" at bounding box center [574, 339] width 515 height 137
copy div "If patient does not wish to file a complaint in writing, it is ok for a workfor…"
click at [821, 291] on input "True" at bounding box center [823, 297] width 17 height 14
radio input "true"
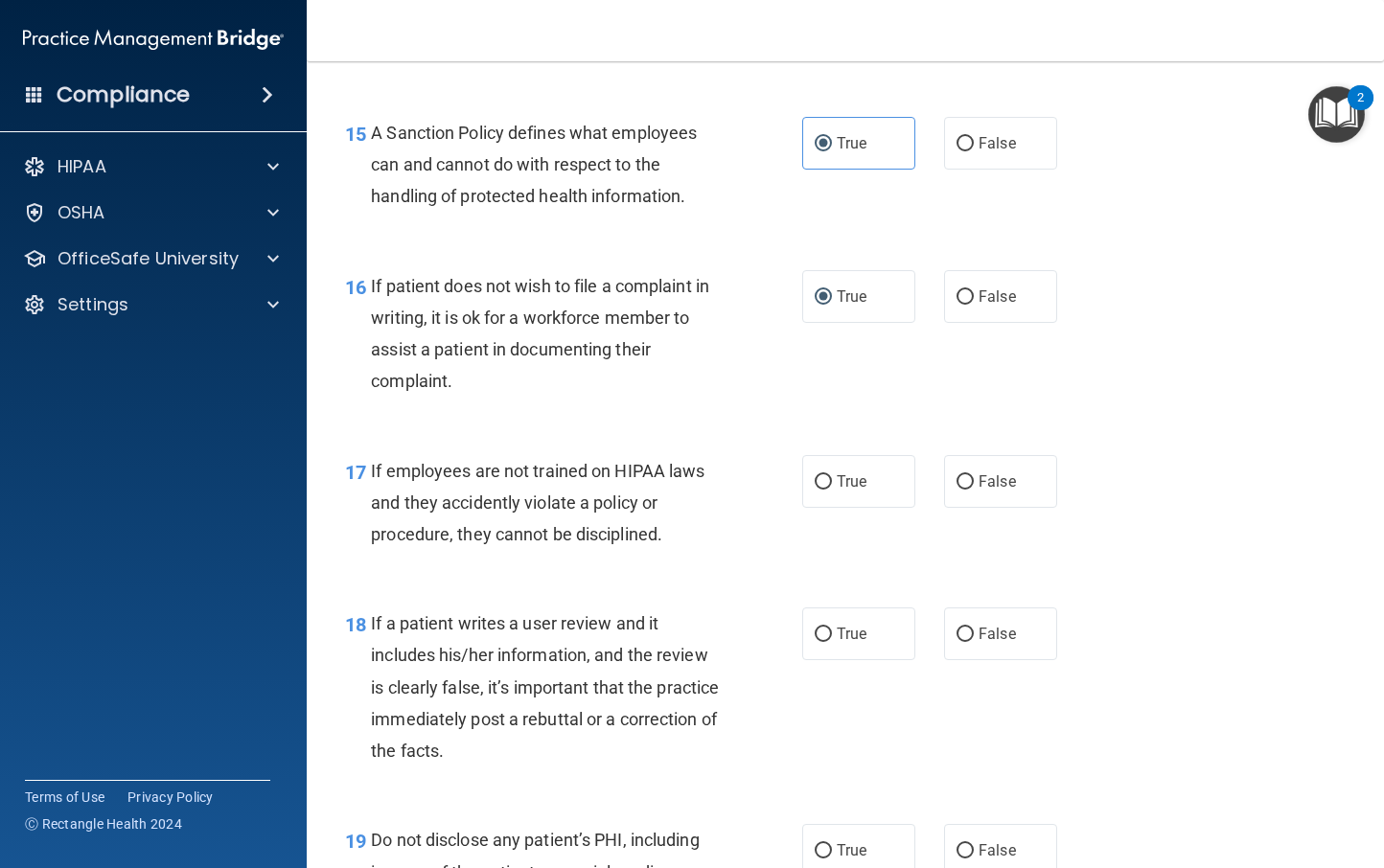
click at [770, 406] on div "16 If patient does not wish to file a complaint in writing, it is ok for a work…" at bounding box center [574, 339] width 515 height 137
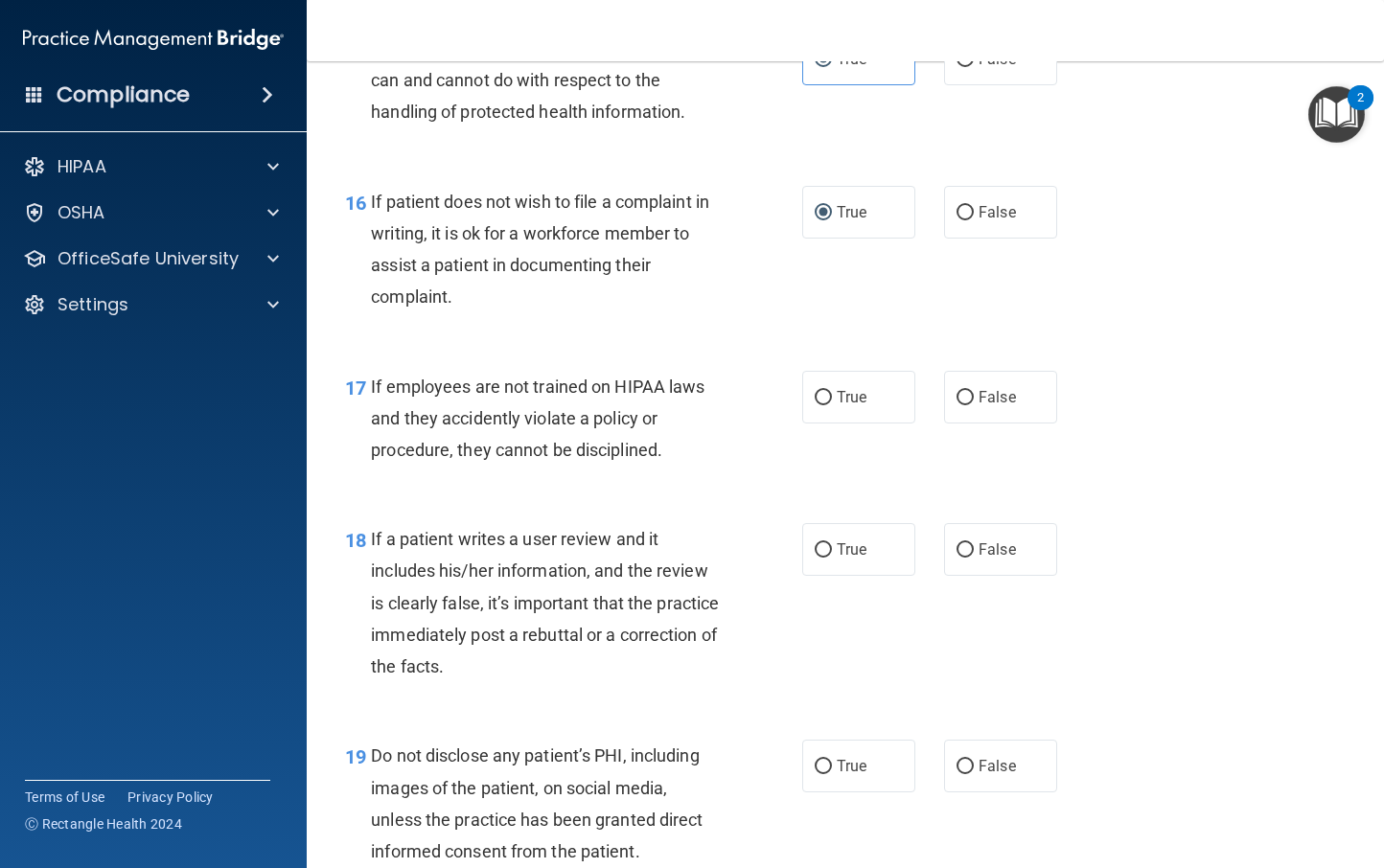
scroll to position [3061, 0]
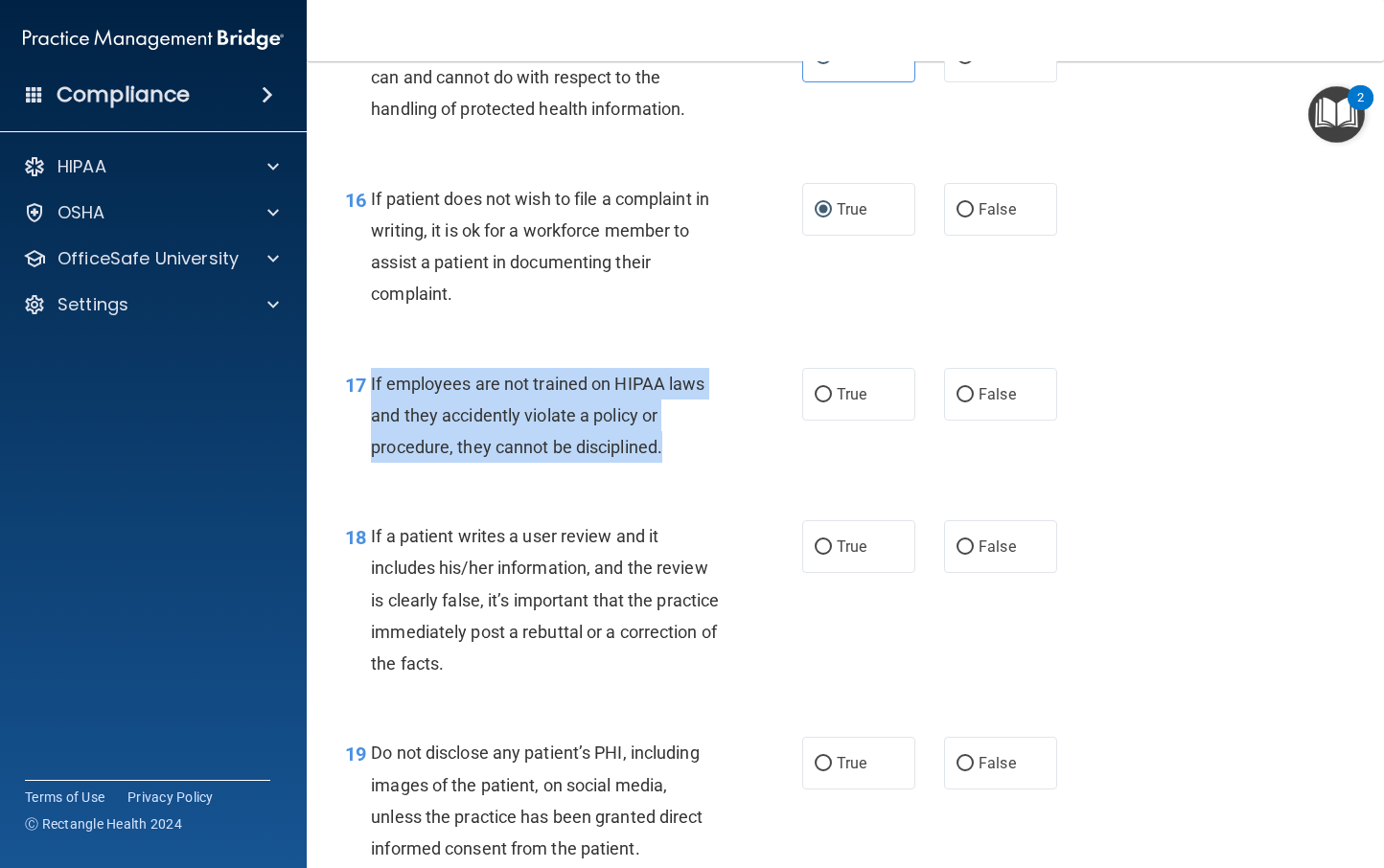
drag, startPoint x: 665, startPoint y: 453, endPoint x: 364, endPoint y: 386, distance: 308.4
click at [364, 386] on div "17 If employees are not trained on HIPAA laws and they accidently violate a pol…" at bounding box center [574, 421] width 515 height 106
copy div "If employees are not trained on HIPAA laws and they accidently violate a policy…"
click at [958, 388] on input "False" at bounding box center [965, 395] width 17 height 14
radio input "true"
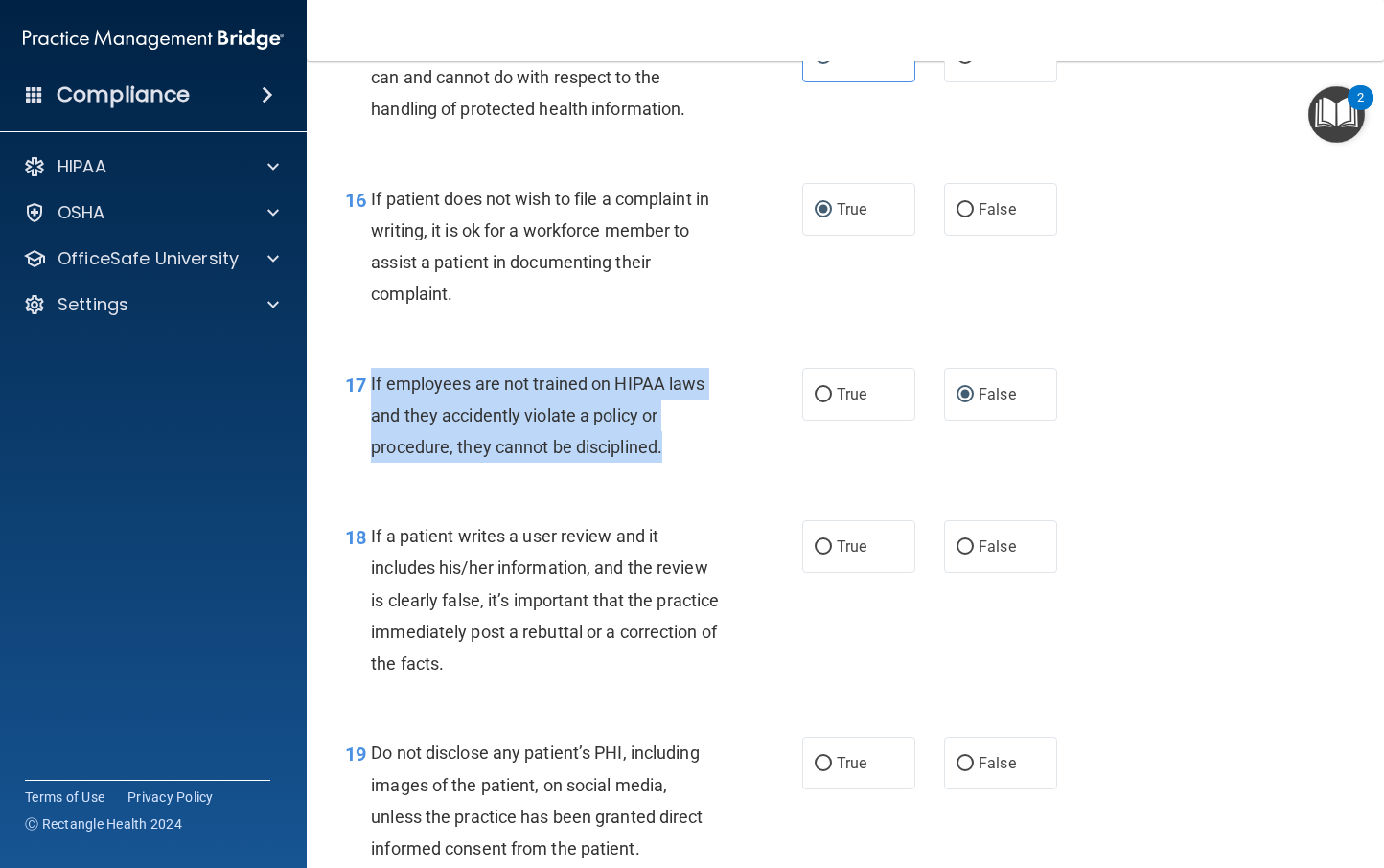
click at [731, 458] on div "17 If employees are not trained on HIPAA laws and they accidently violate a pol…" at bounding box center [574, 421] width 515 height 106
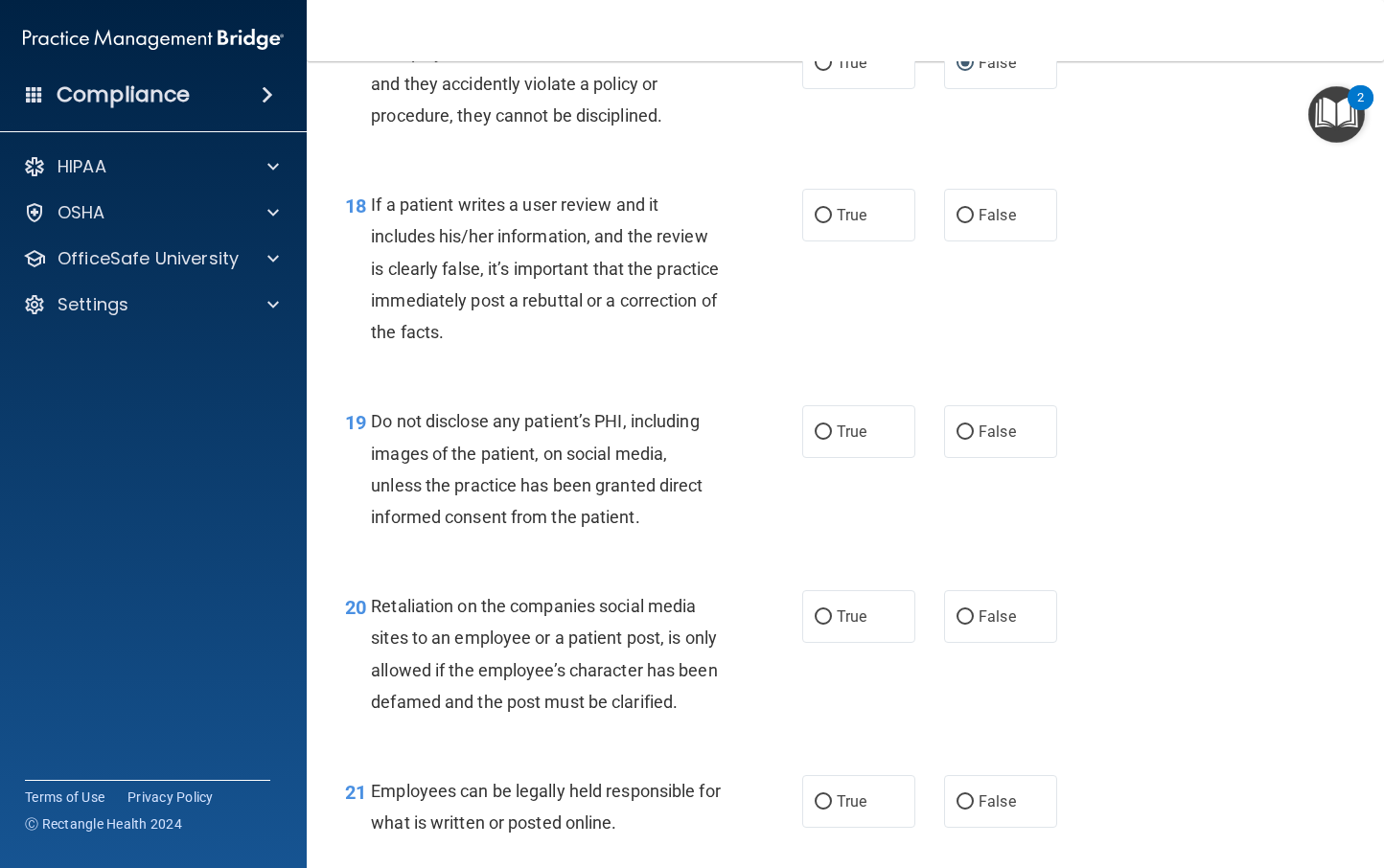
scroll to position [3393, 0]
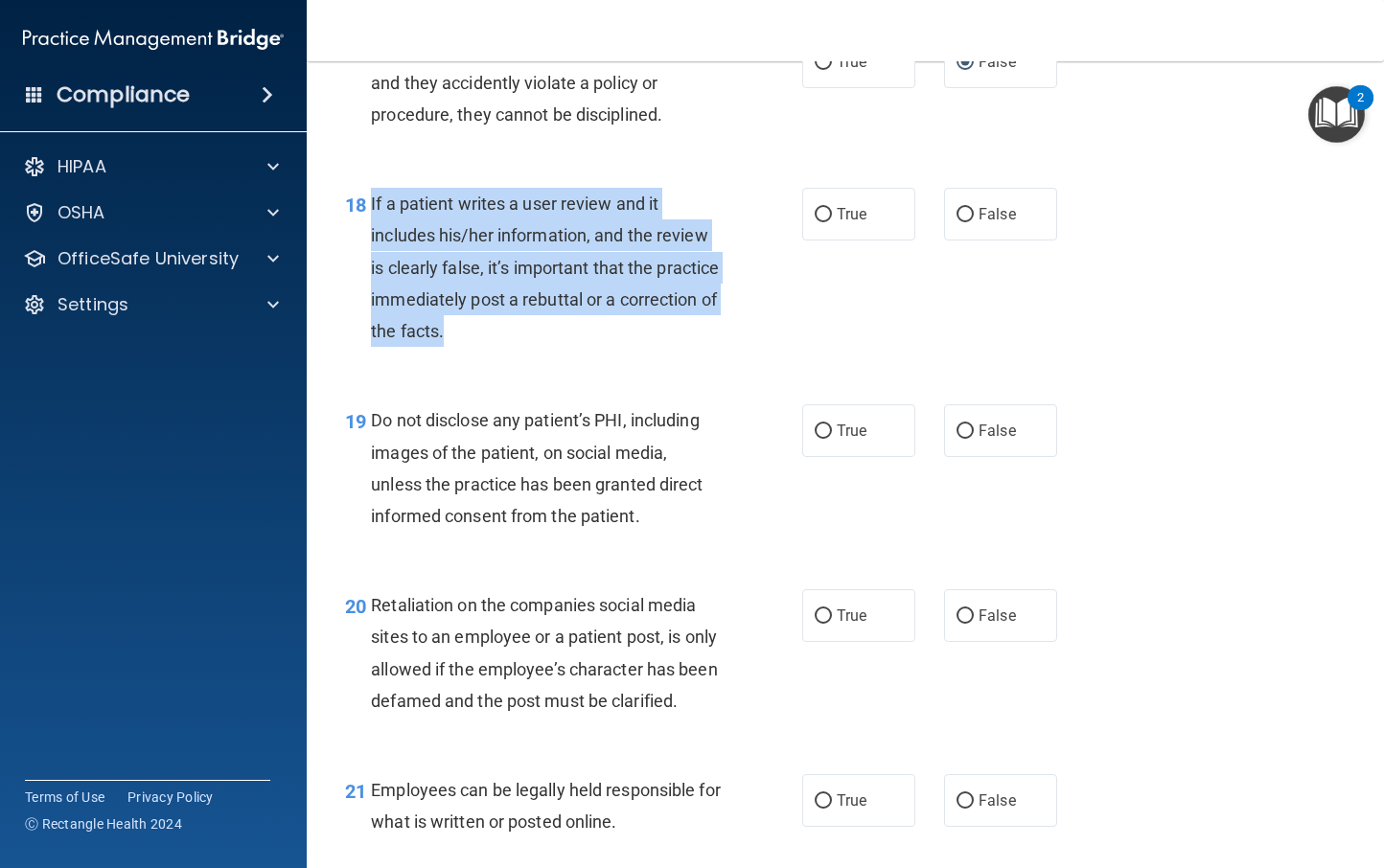
drag, startPoint x: 555, startPoint y: 337, endPoint x: 369, endPoint y: 207, distance: 226.9
click at [371, 207] on div "If a patient writes a user review and it includes his/her information, and the …" at bounding box center [553, 268] width 364 height 159
click at [956, 210] on input "False" at bounding box center [965, 215] width 17 height 14
radio input "true"
click at [731, 333] on div "18 If a patient writes a user review and it includes his/her information, and t…" at bounding box center [574, 272] width 515 height 169
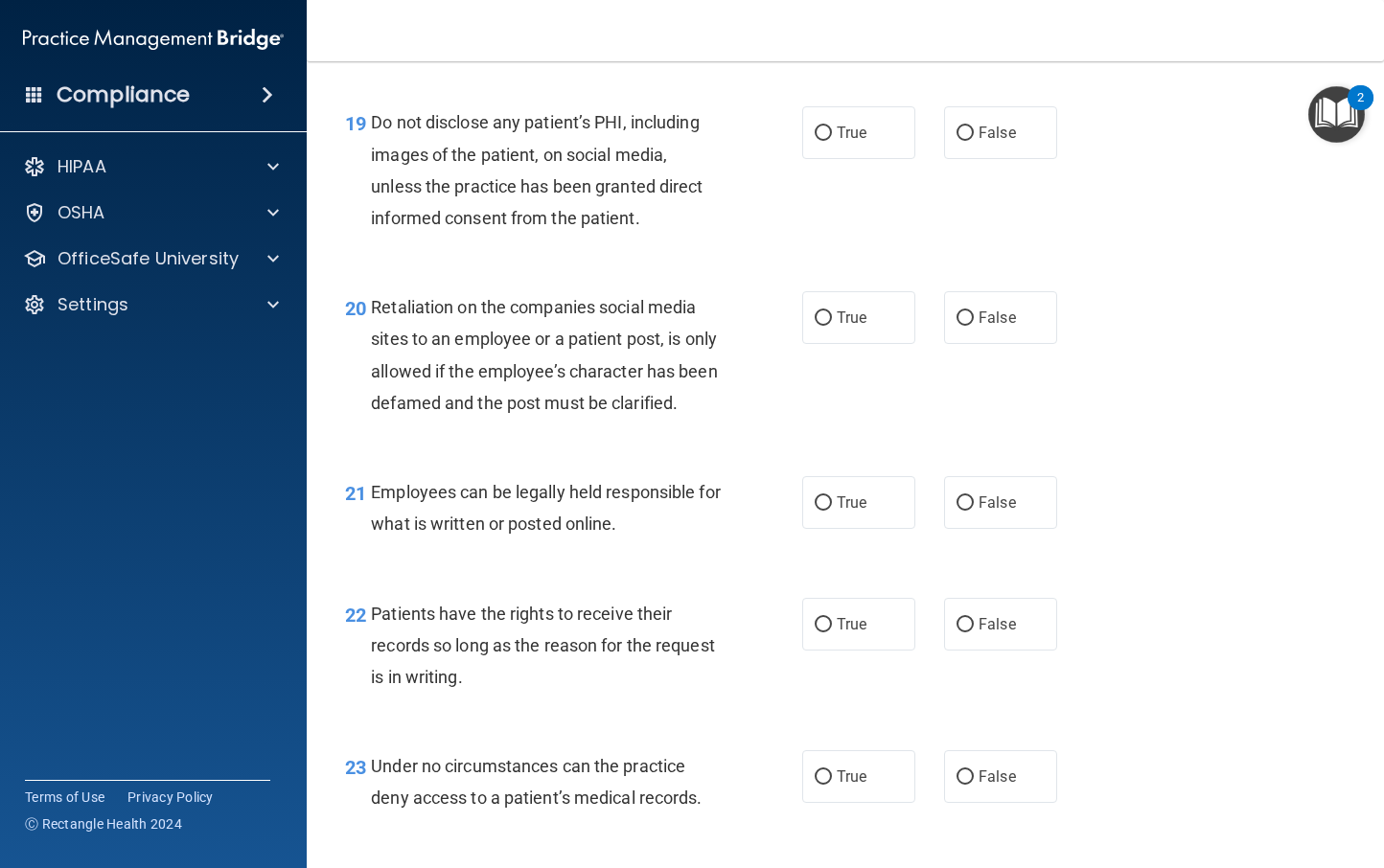
scroll to position [3696, 0]
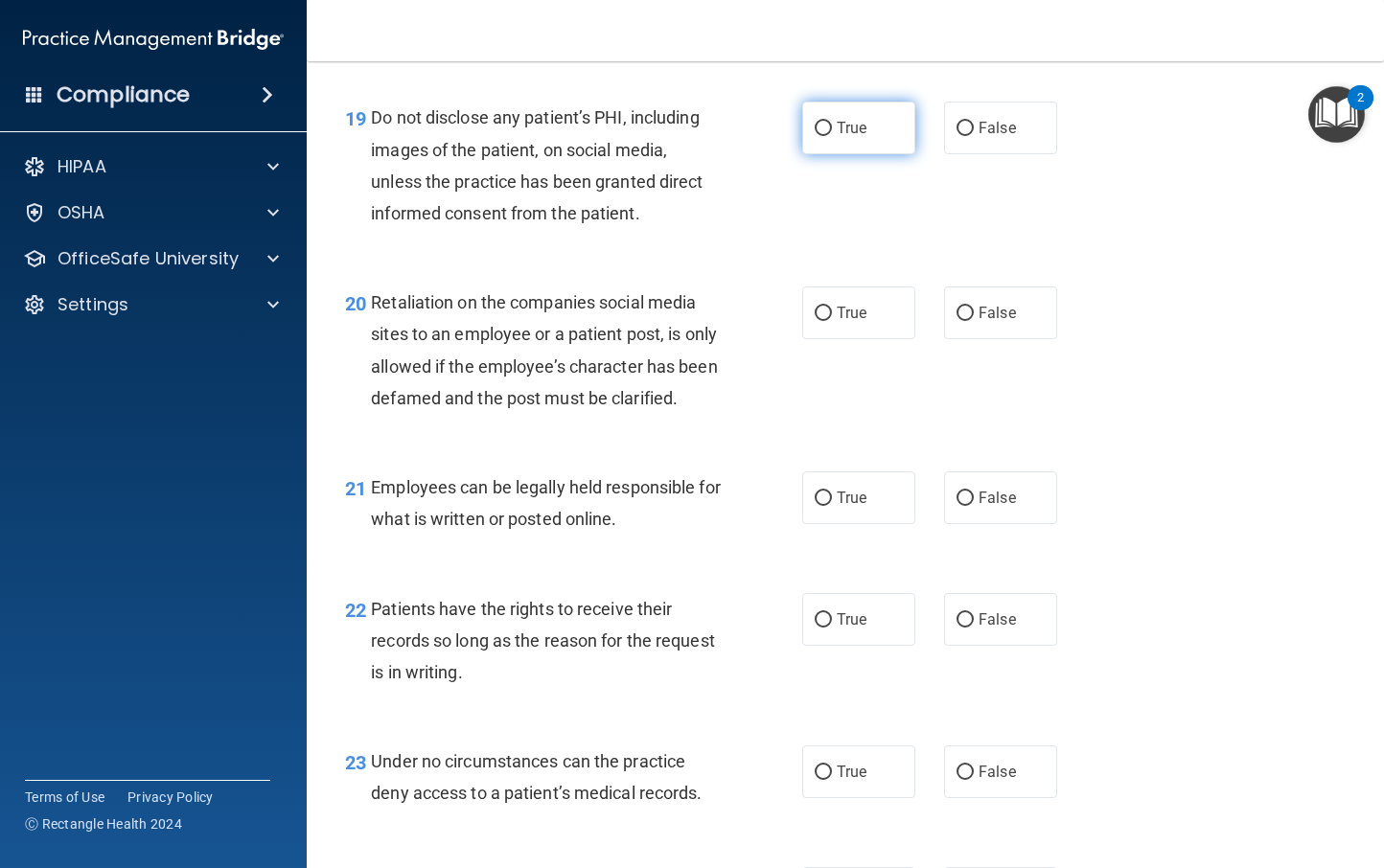
click at [814, 129] on input "True" at bounding box center [823, 129] width 17 height 14
radio input "true"
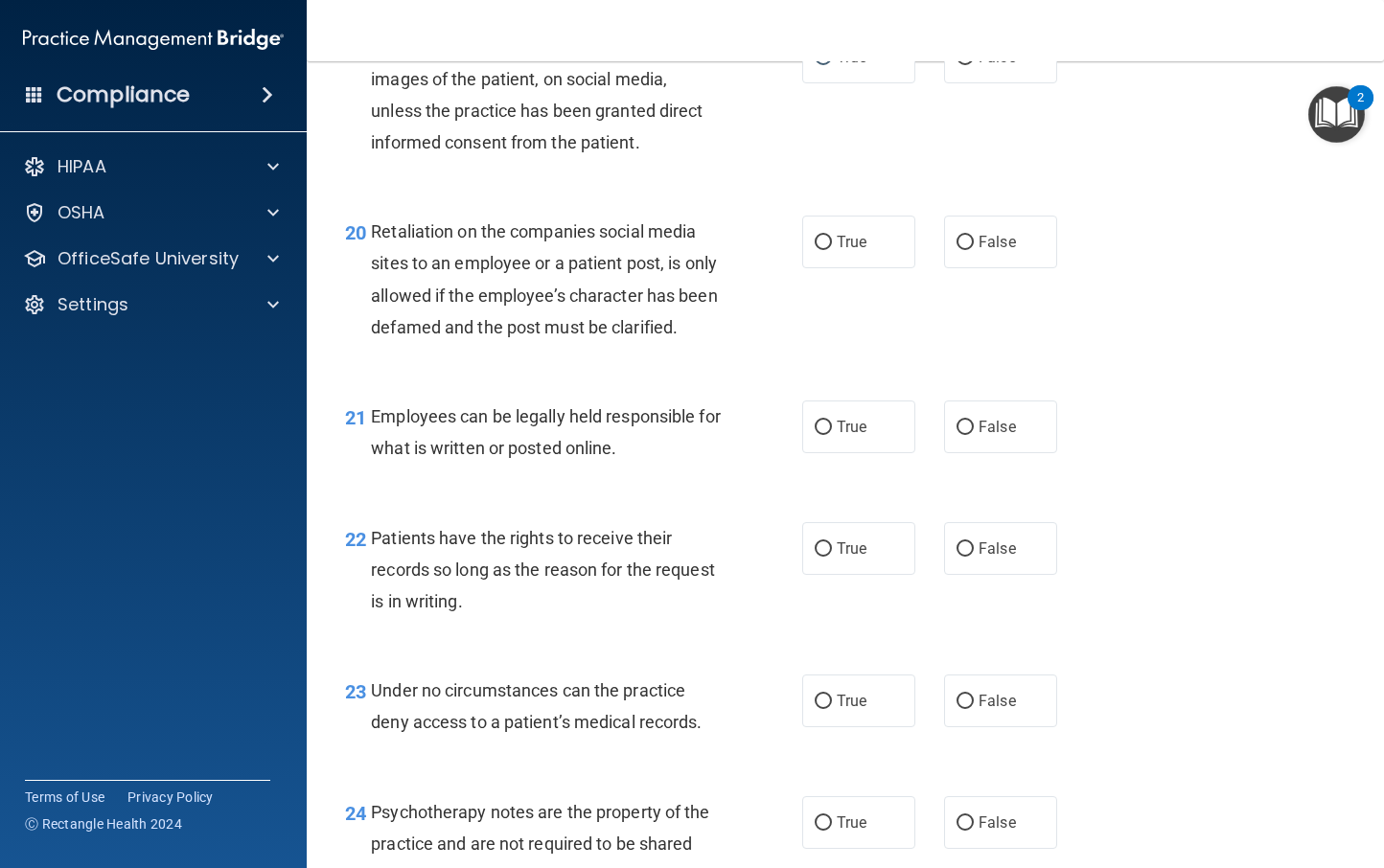
scroll to position [3769, 0]
click at [956, 234] on input "False" at bounding box center [965, 241] width 17 height 14
radio input "true"
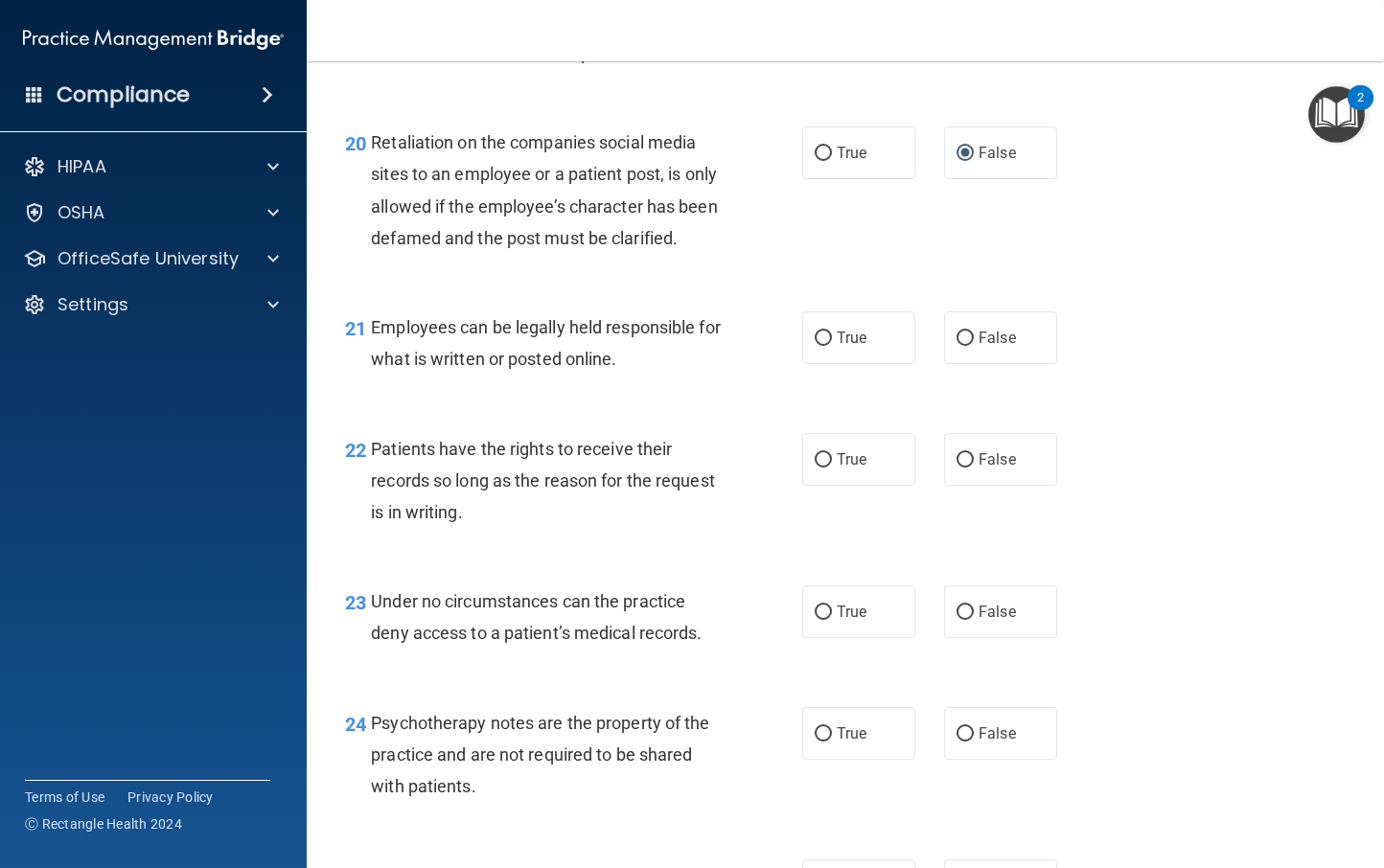
scroll to position [3858, 0]
click at [818, 345] on input "True" at bounding box center [823, 338] width 17 height 14
radio input "true"
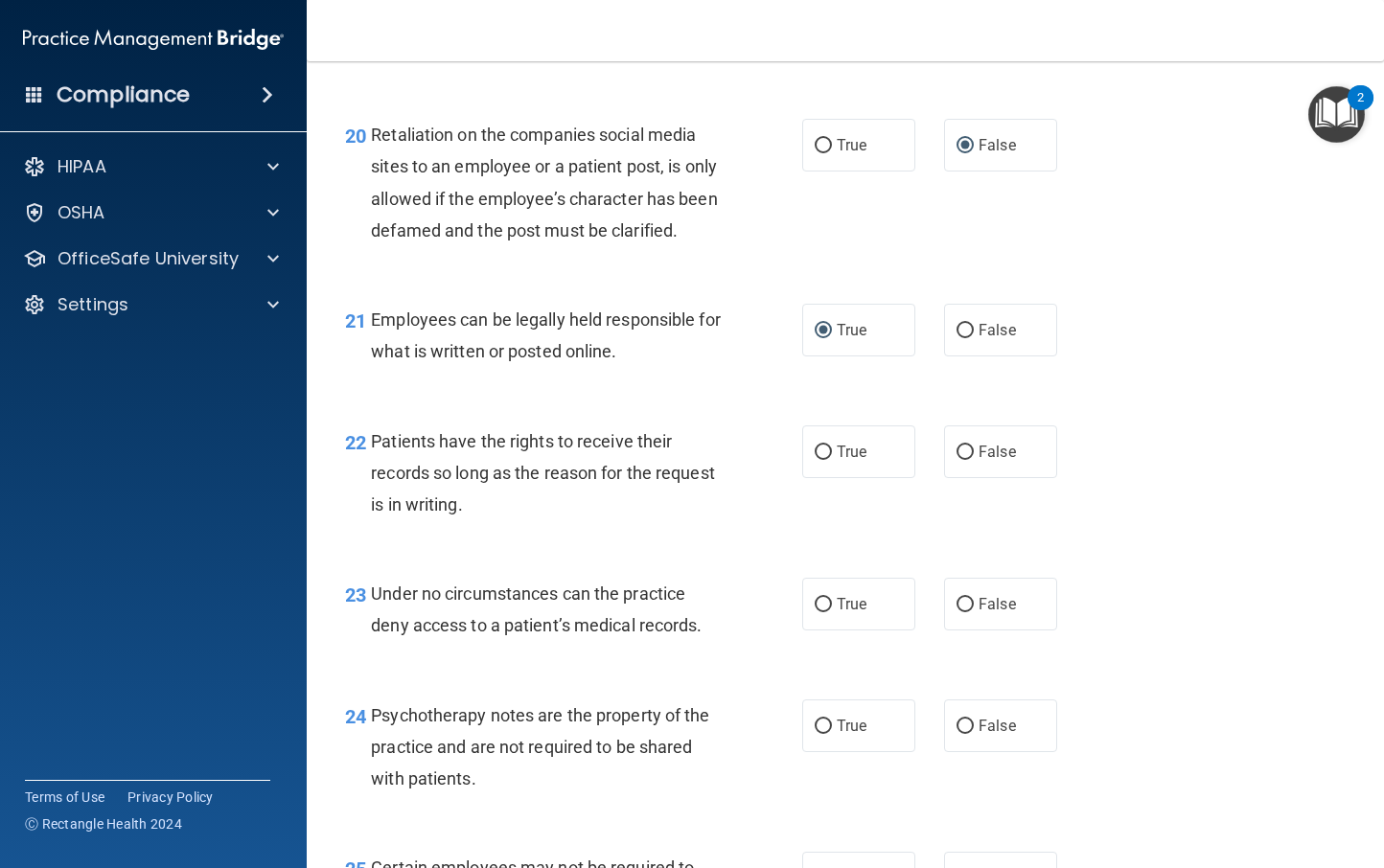
scroll to position [3865, 0]
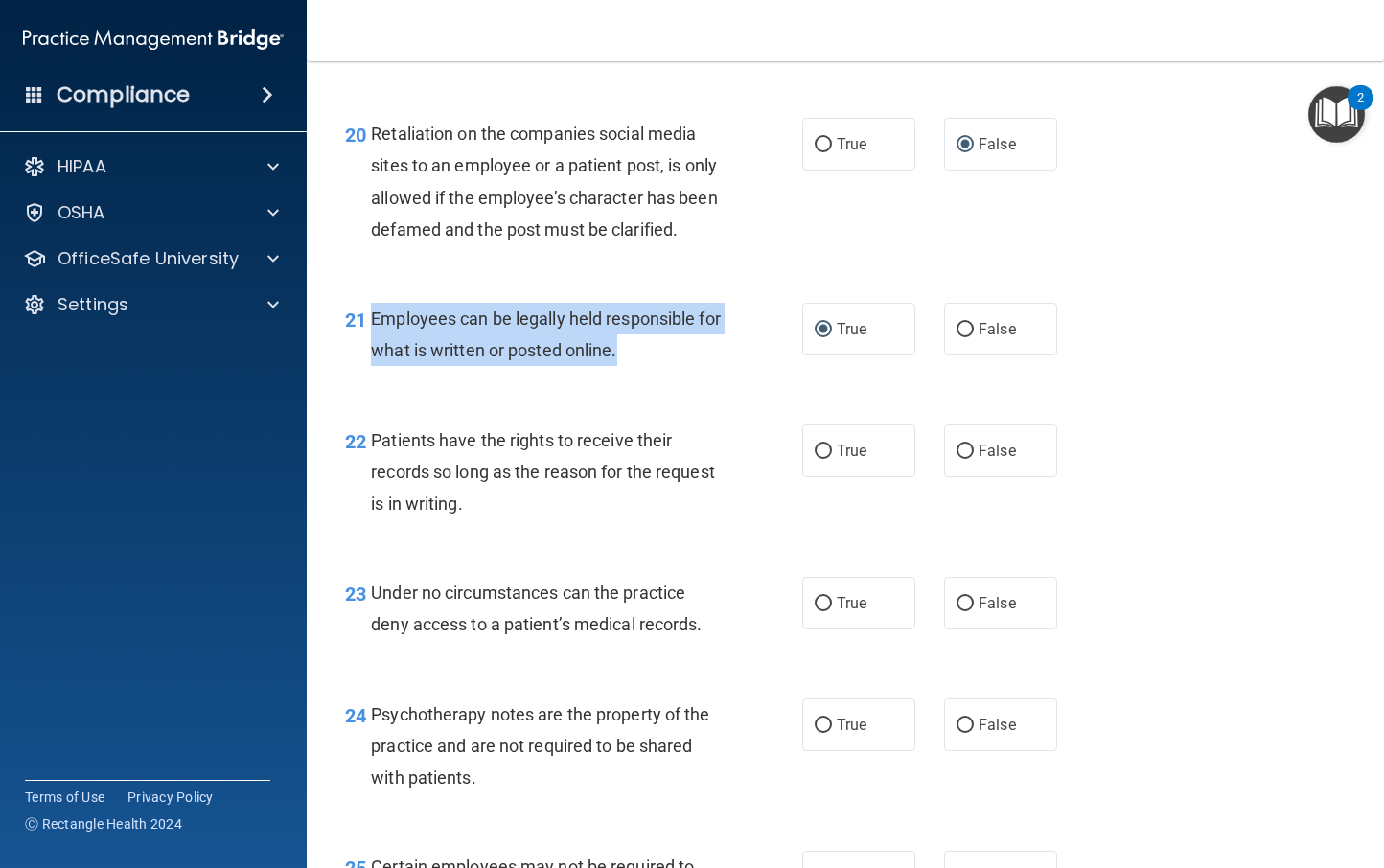
drag, startPoint x: 648, startPoint y: 387, endPoint x: 371, endPoint y: 351, distance: 279.3
click at [371, 351] on div "Employees can be legally held responsible for what is written or posted online." at bounding box center [553, 335] width 364 height 63
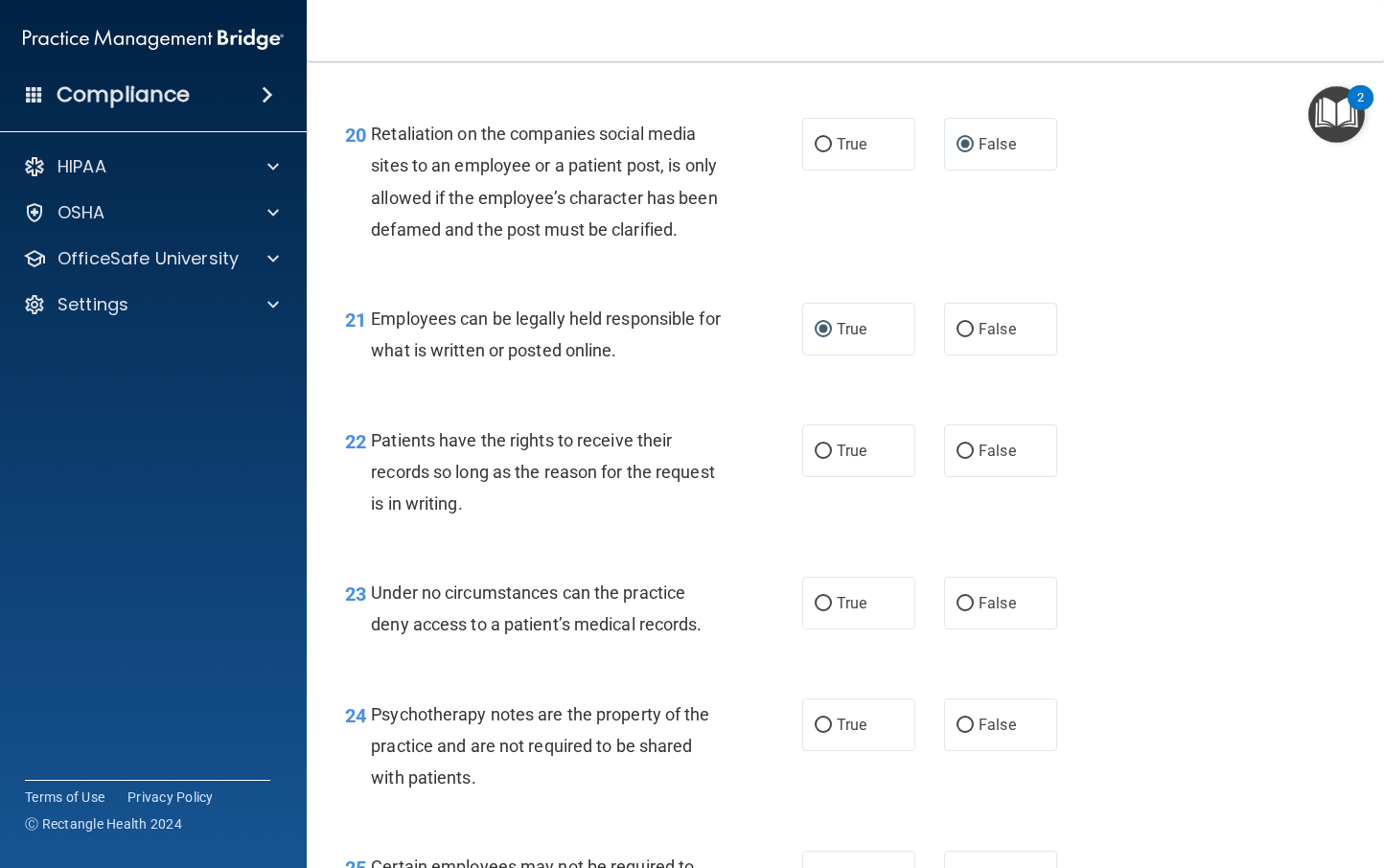
click at [726, 400] on div "21 Employees can be legally held responsible for what is written or posted onli…" at bounding box center [845, 340] width 1029 height 121
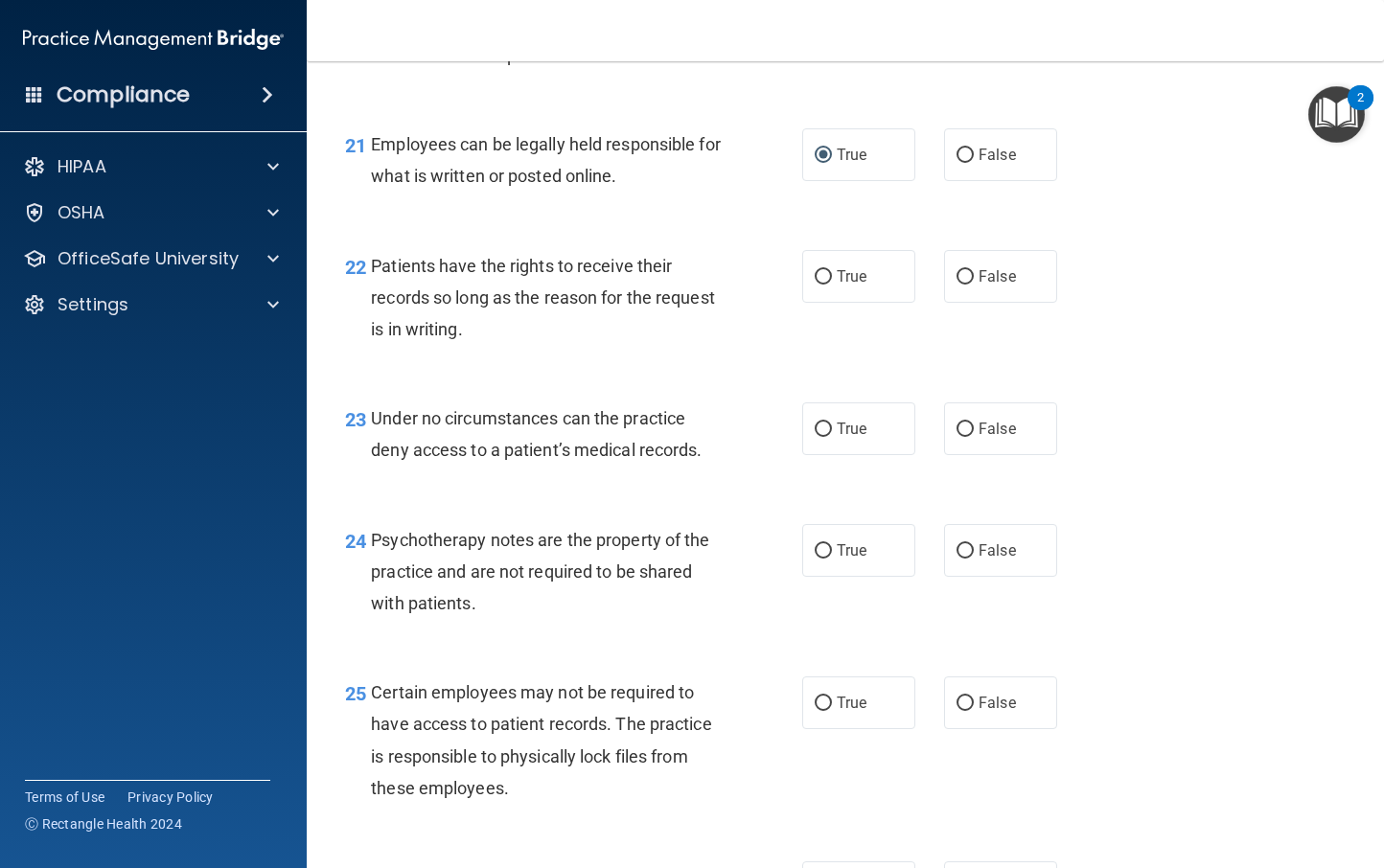
scroll to position [4066, 0]
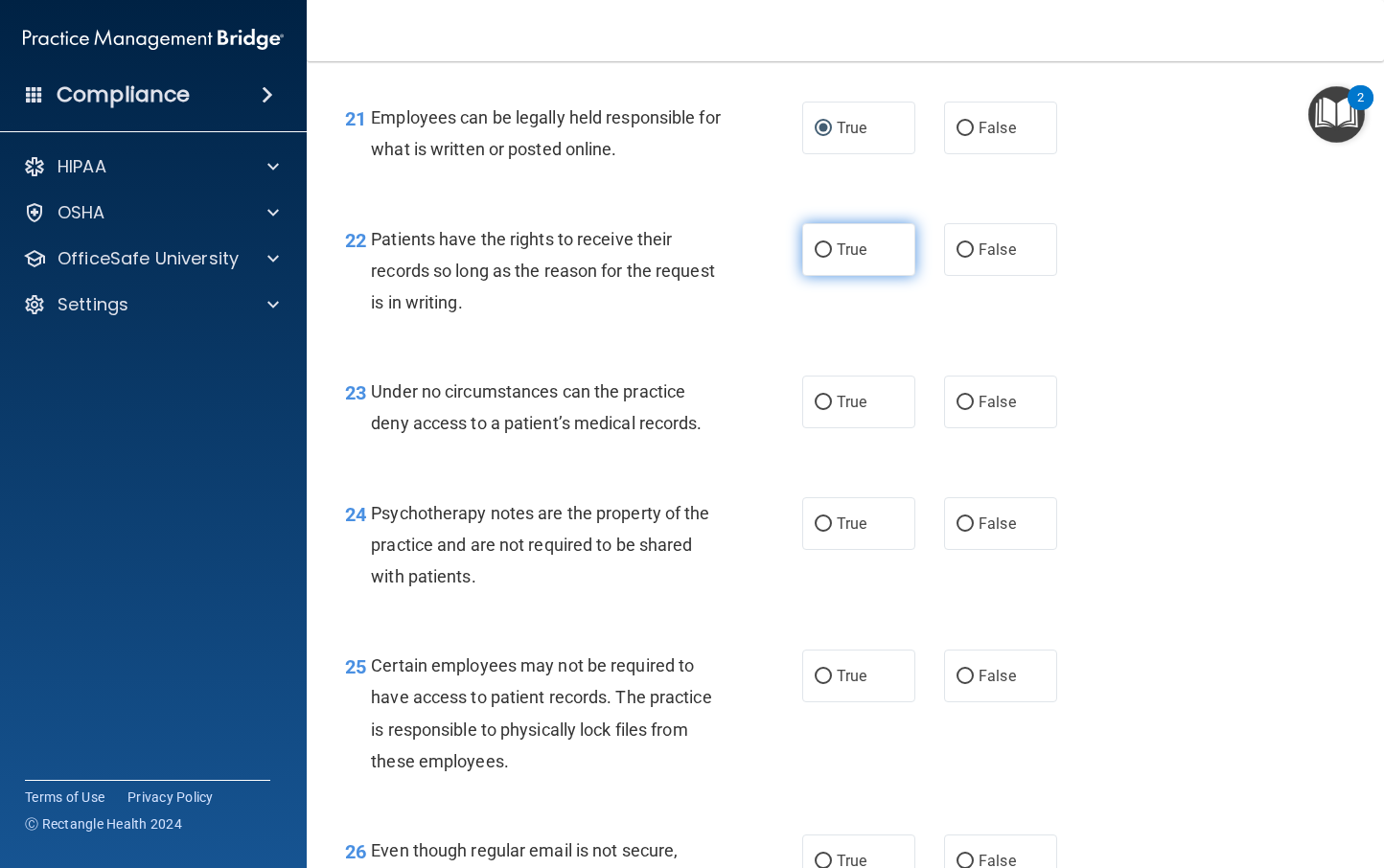
click at [822, 258] on input "True" at bounding box center [823, 250] width 17 height 14
radio input "true"
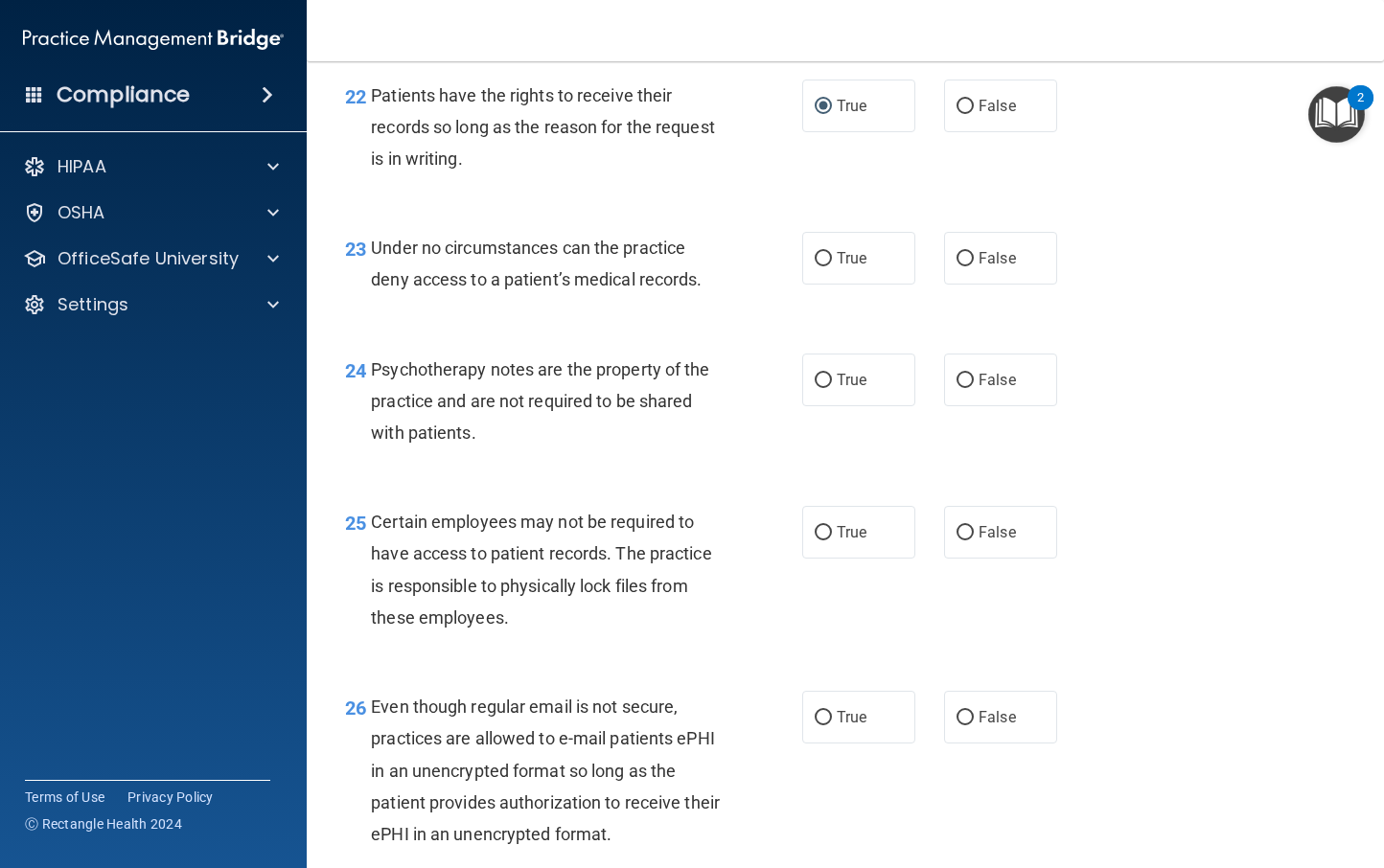
scroll to position [4211, 0]
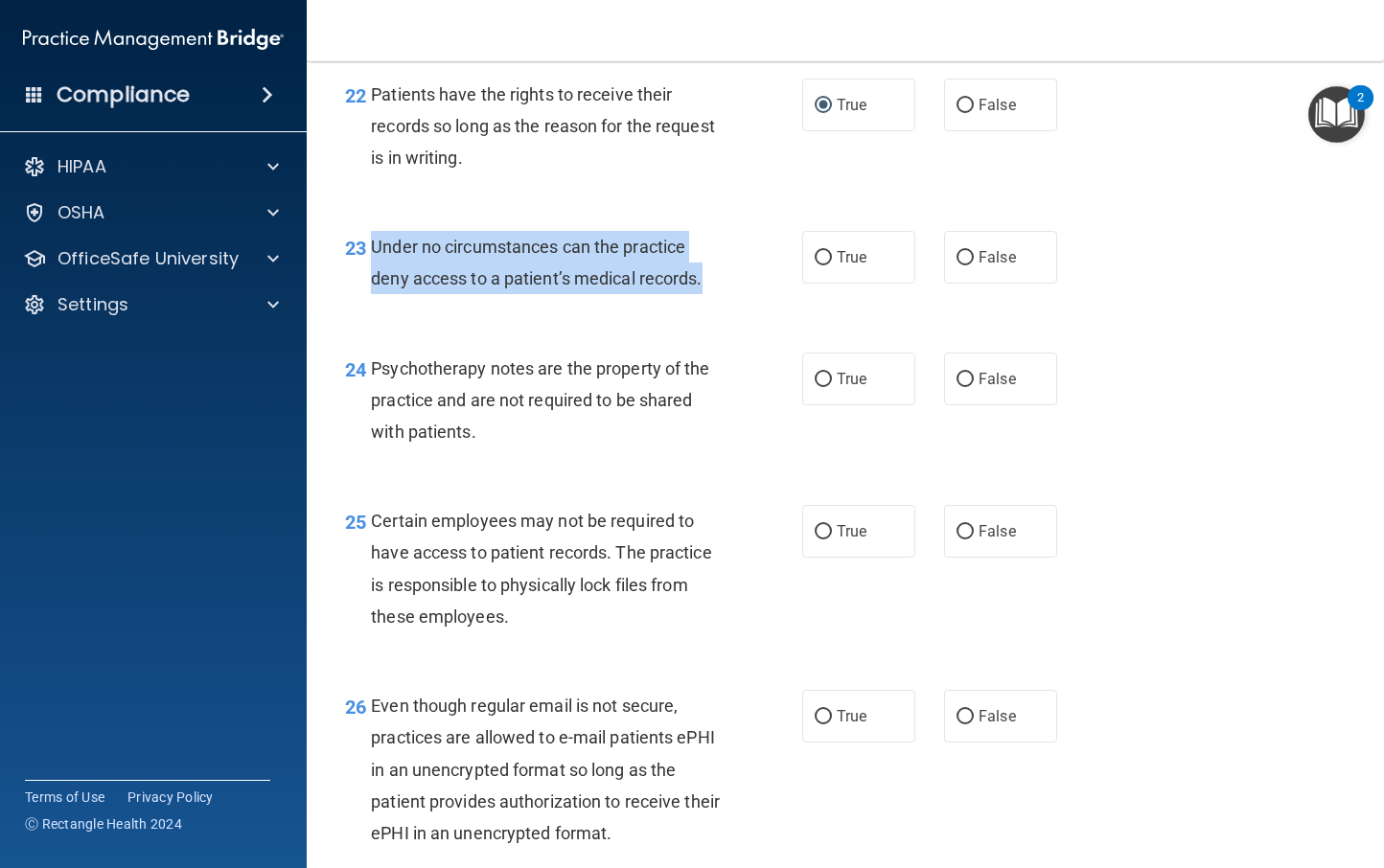
drag, startPoint x: 692, startPoint y: 311, endPoint x: 370, endPoint y: 282, distance: 323.3
click at [371, 282] on div "Under no circumstances can the practice deny access to a patient’s medical reco…" at bounding box center [553, 263] width 364 height 63
click at [962, 266] on input "False" at bounding box center [965, 258] width 17 height 14
radio input "true"
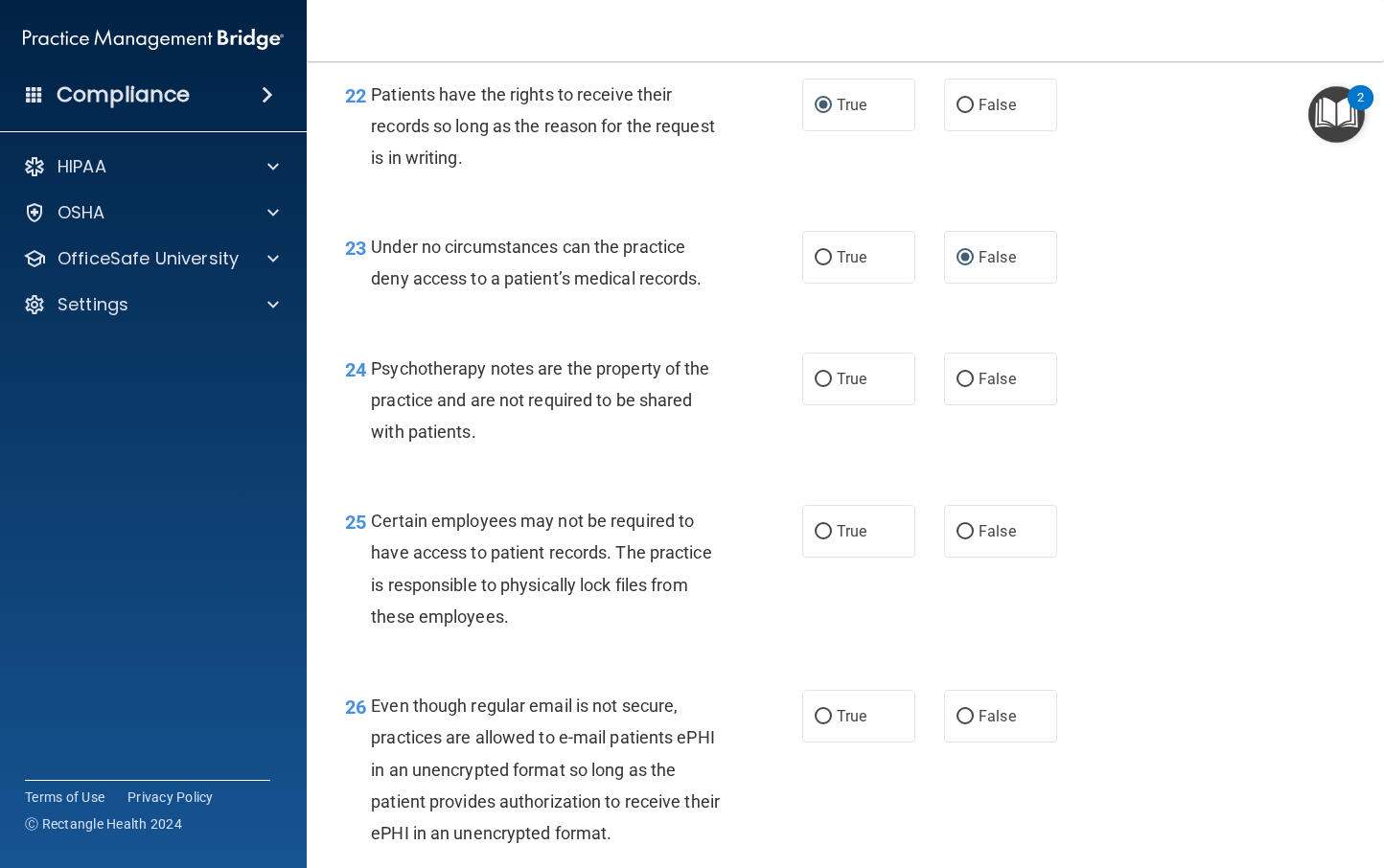
click at [803, 328] on div "23 Under no circumstances can the practice deny access to a patient’s medical r…" at bounding box center [845, 268] width 1029 height 121
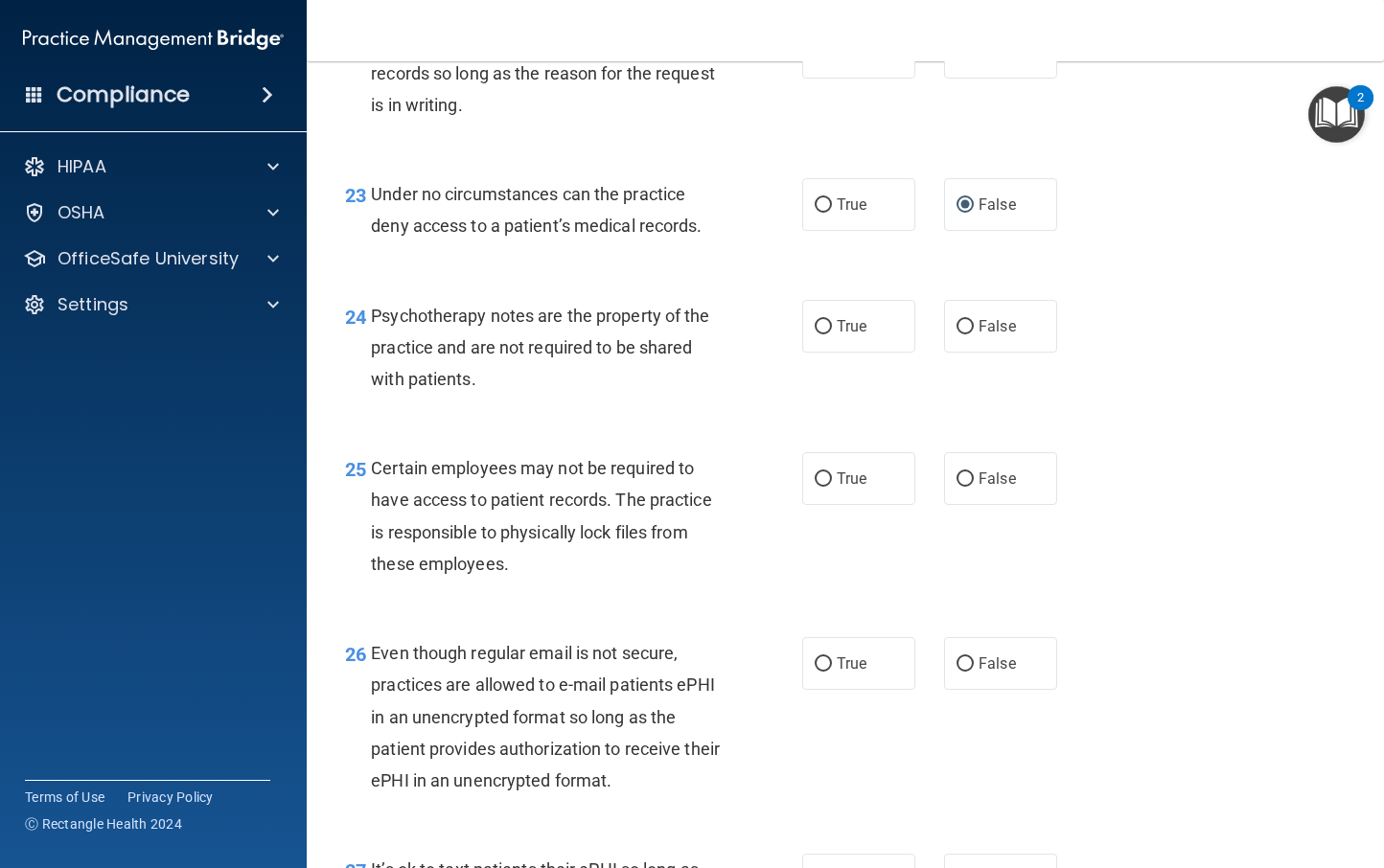
scroll to position [4311, 0]
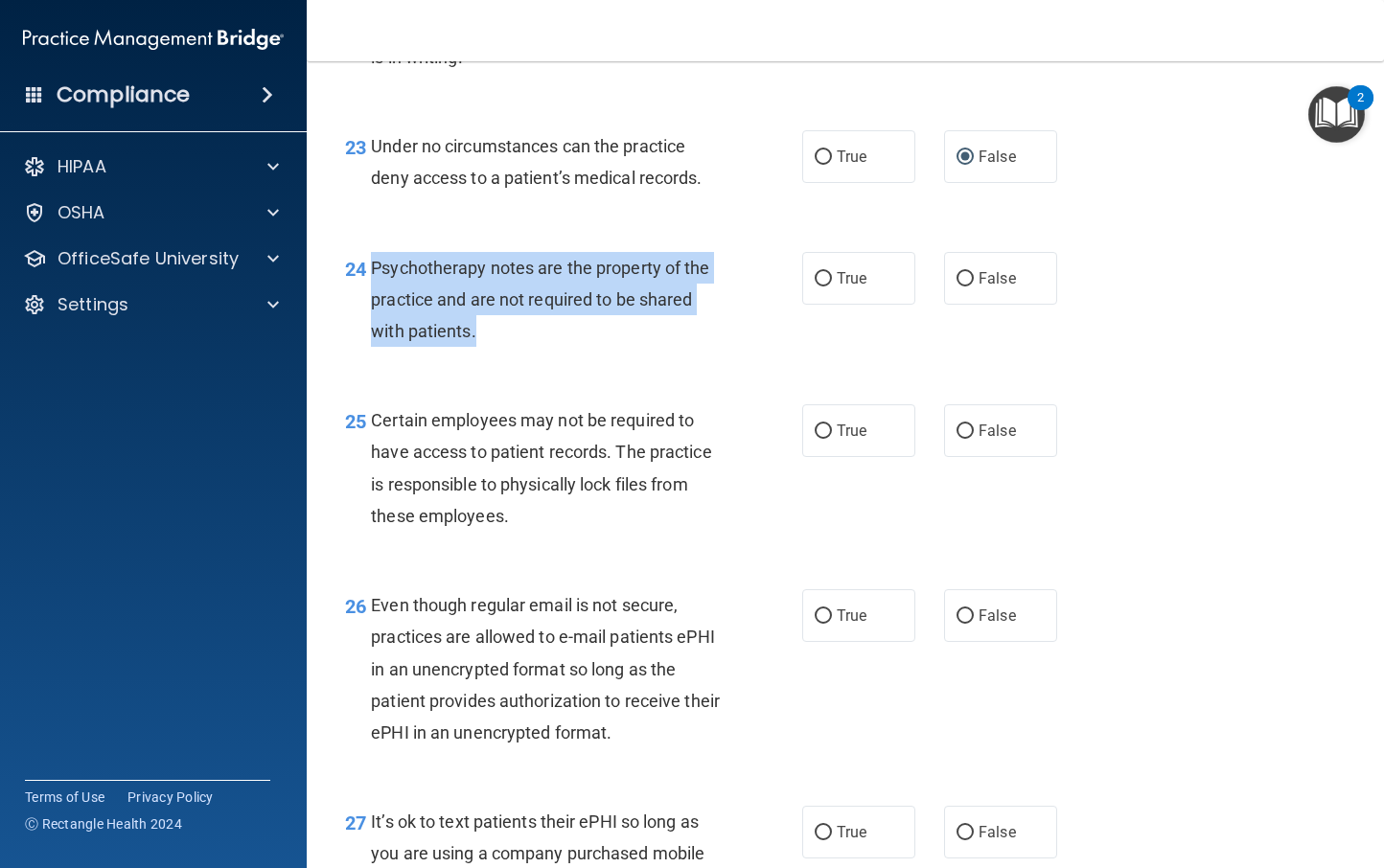
drag, startPoint x: 487, startPoint y: 364, endPoint x: 369, endPoint y: 300, distance: 134.2
click at [369, 300] on div "24 Psychotherapy notes are the property of the practice and are not required to…" at bounding box center [574, 305] width 515 height 106
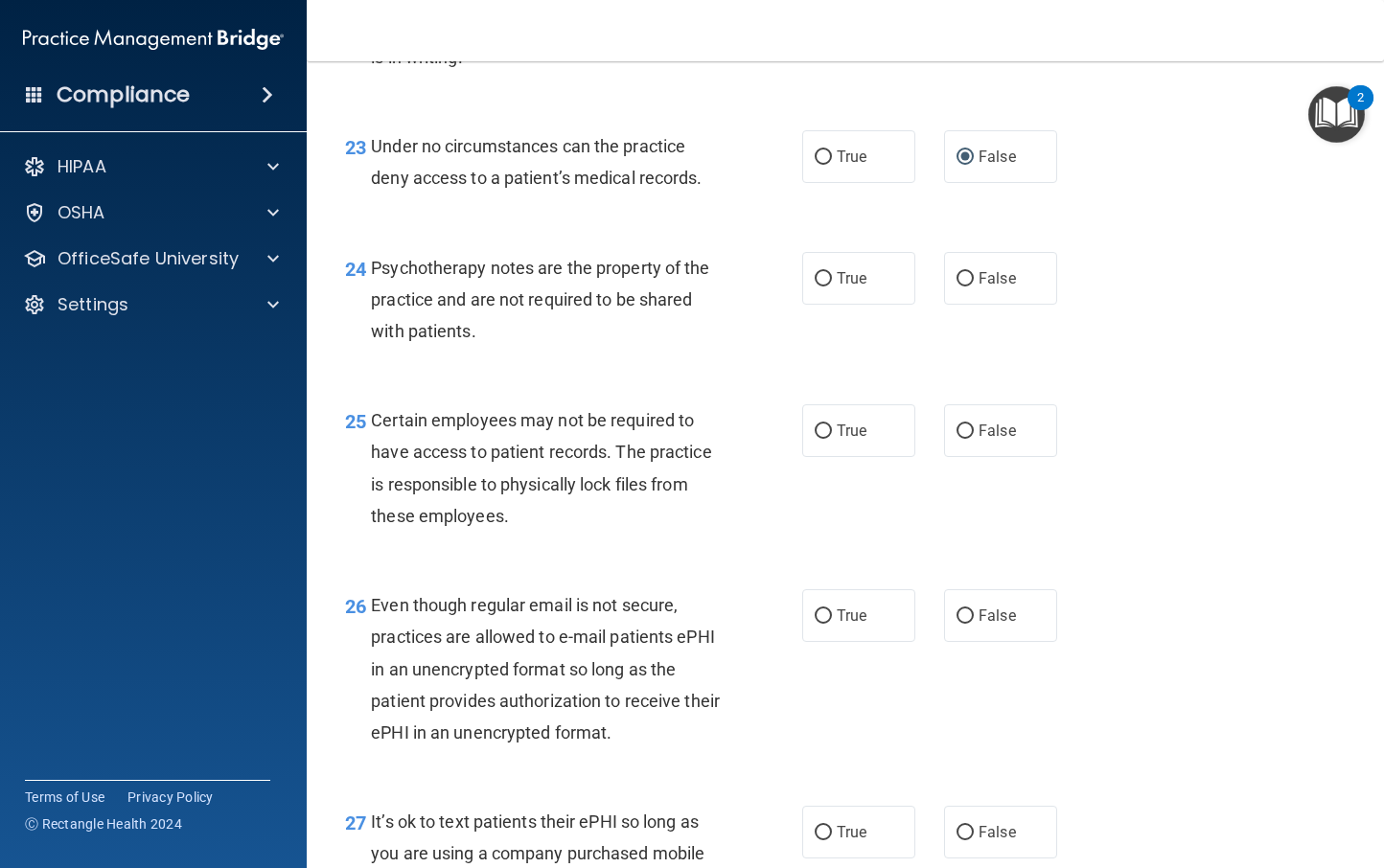
click at [595, 382] on div "24 Psychotherapy notes are the property of the practice and are not required to…" at bounding box center [845, 305] width 1029 height 153
click at [817, 287] on input "True" at bounding box center [823, 279] width 17 height 14
radio input "true"
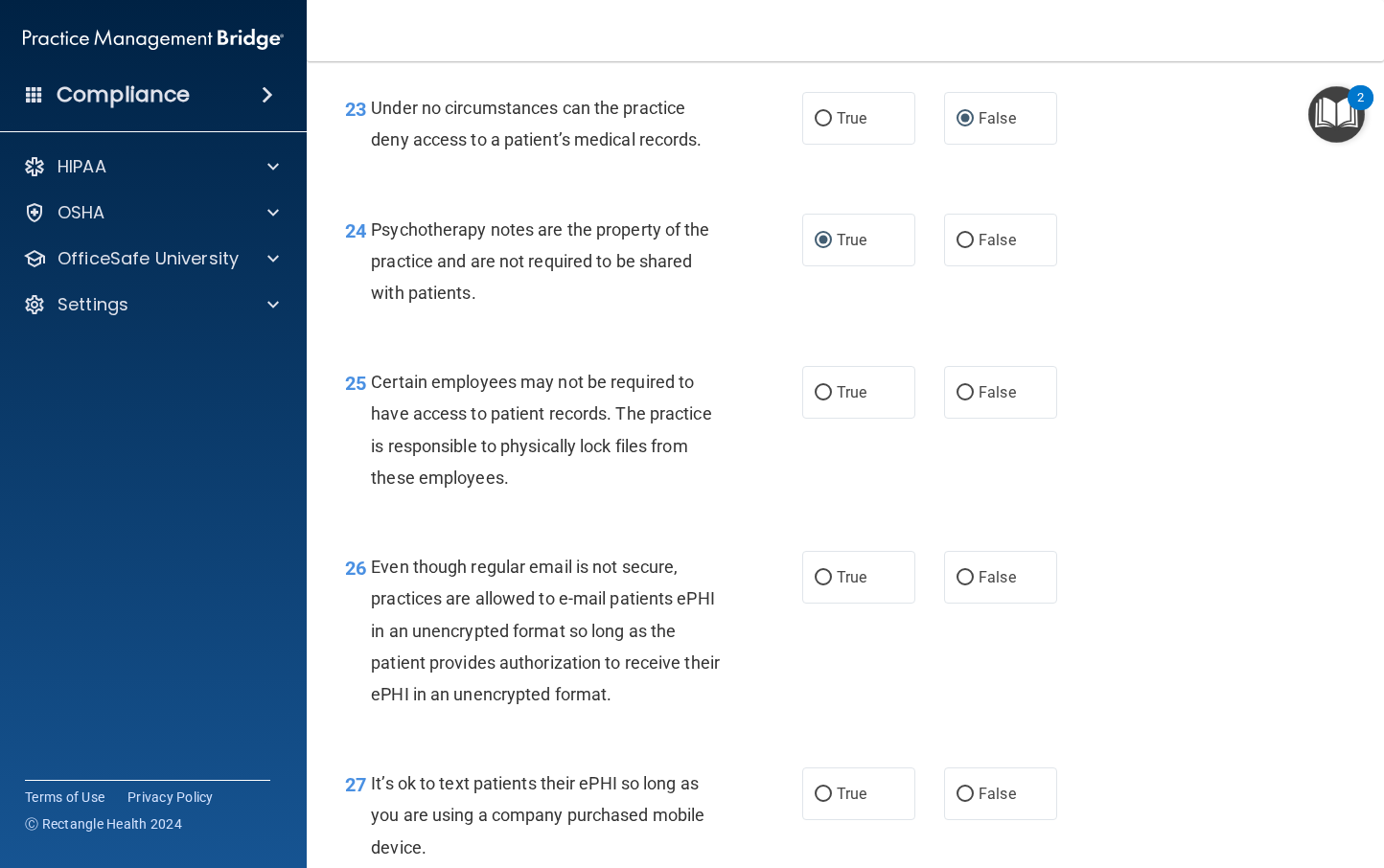
scroll to position [4354, 0]
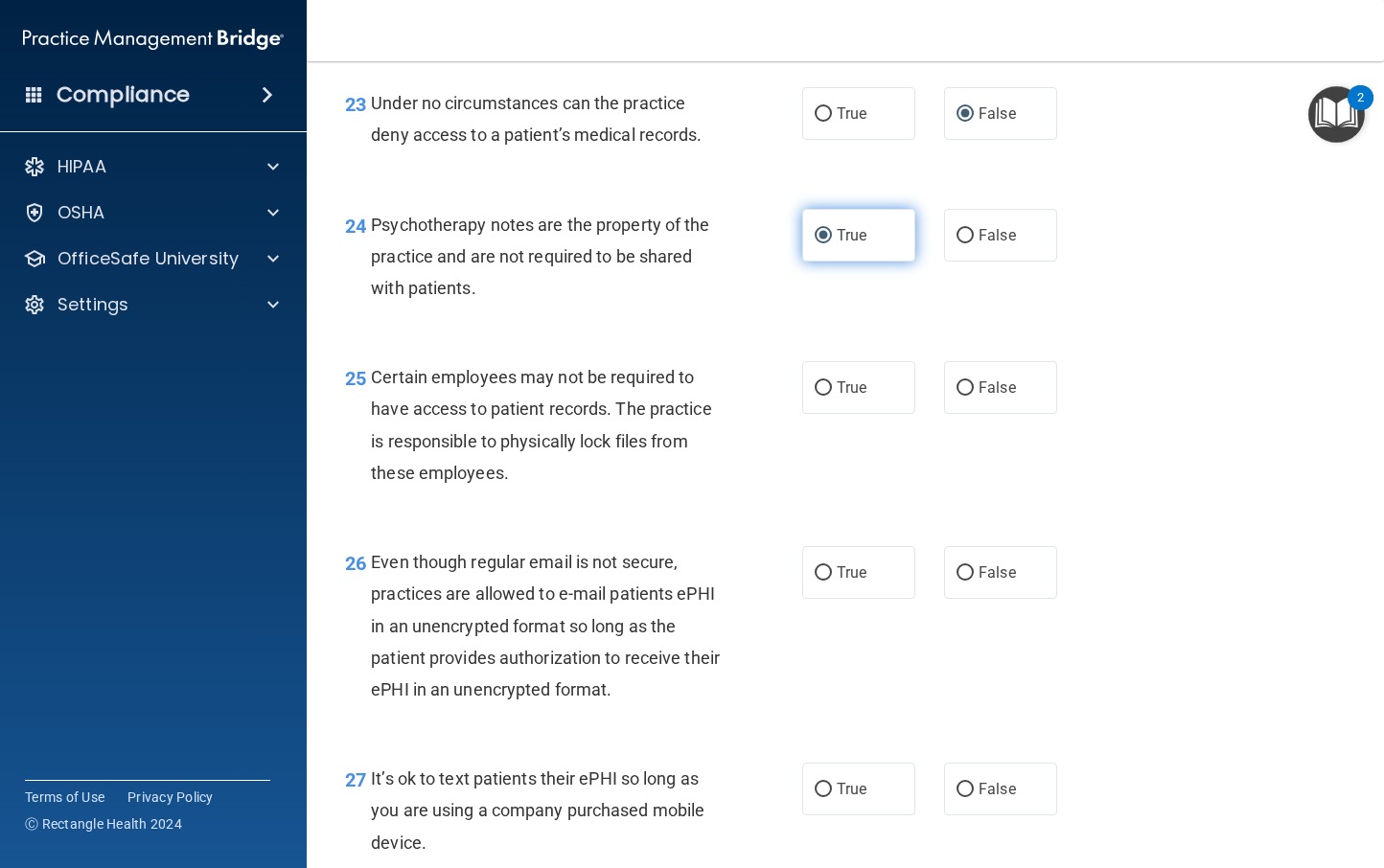
click at [818, 244] on input "True" at bounding box center [823, 236] width 17 height 14
click at [957, 244] on input "False" at bounding box center [965, 236] width 17 height 14
radio input "true"
radio input "false"
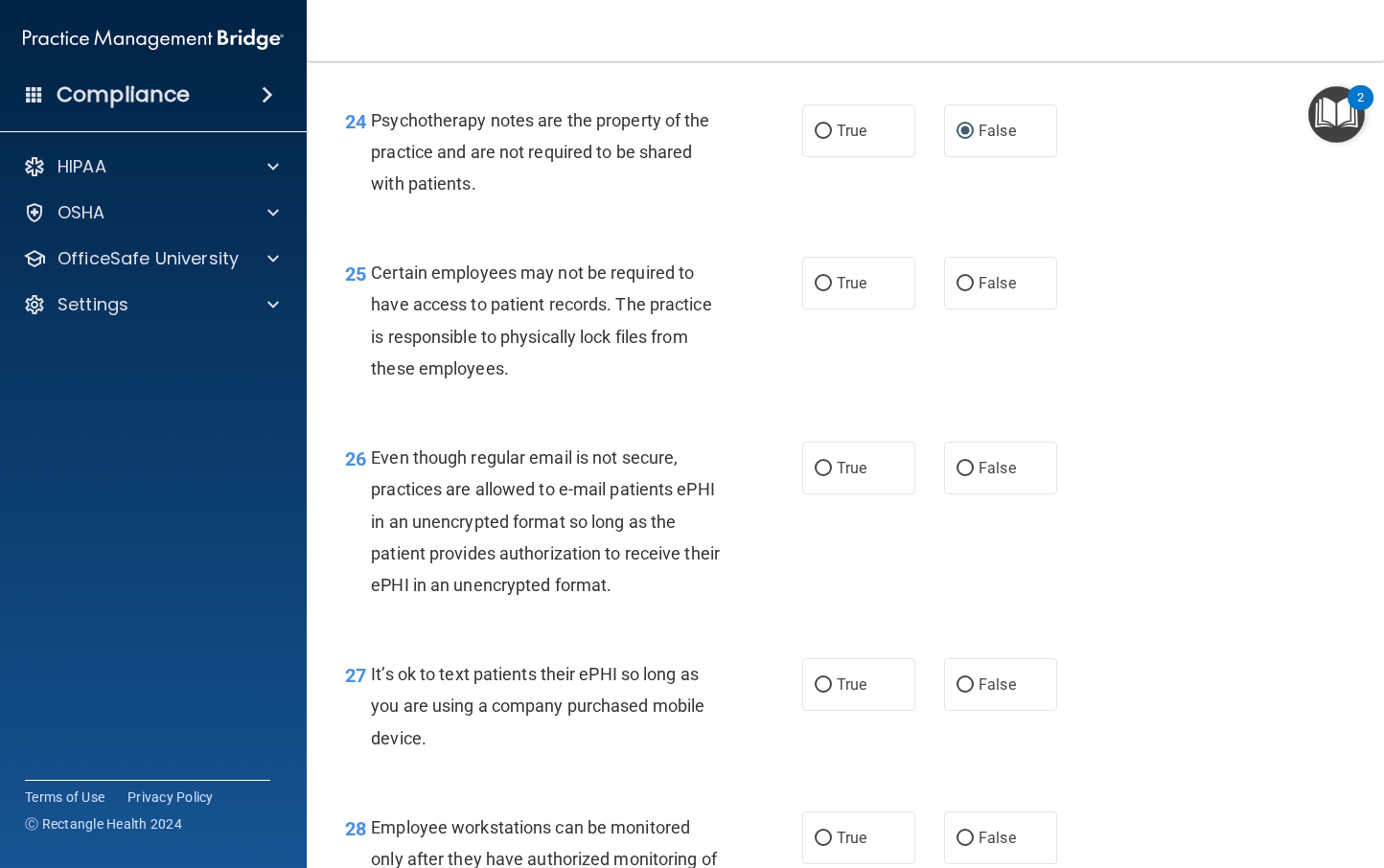
scroll to position [4476, 0]
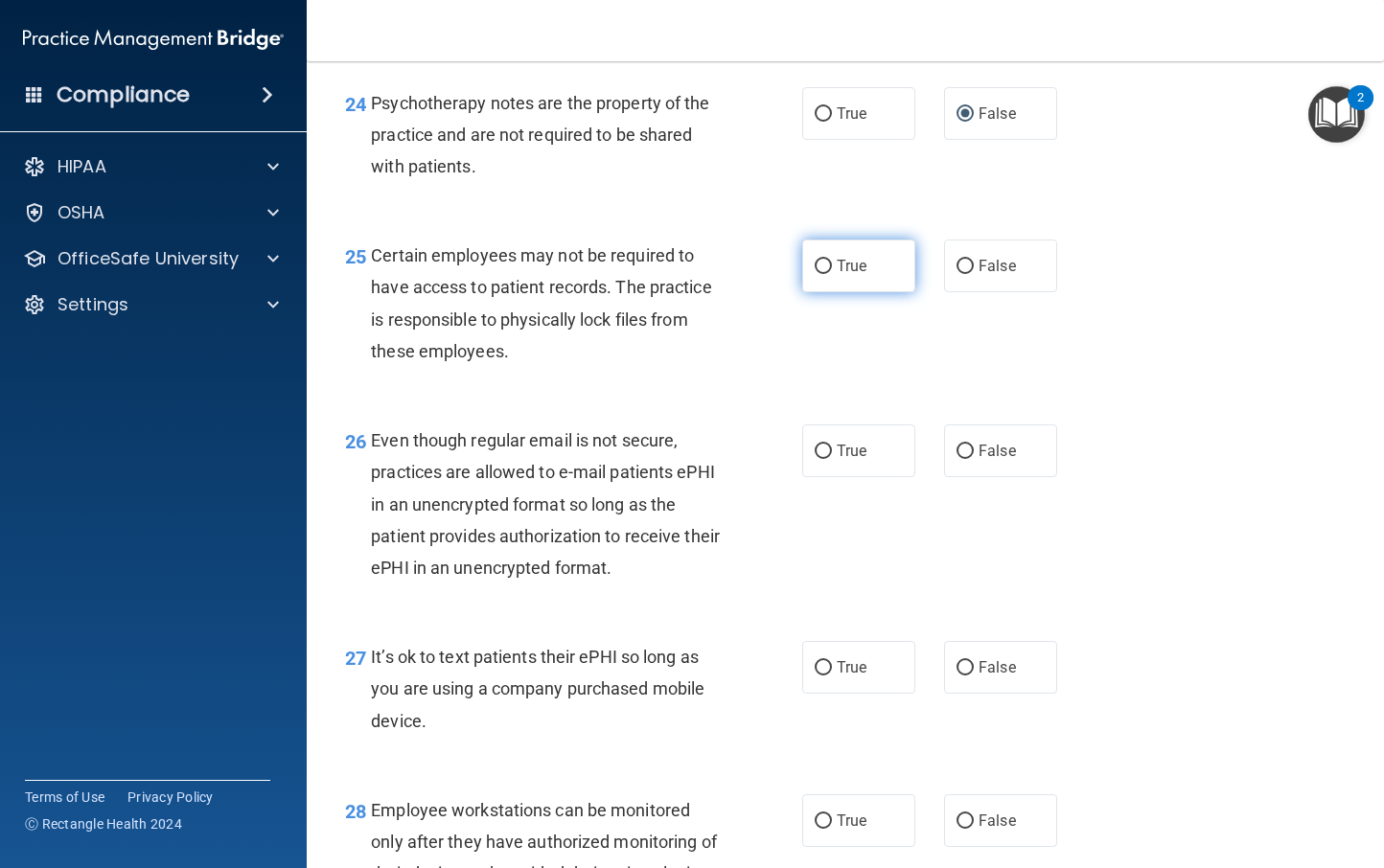
click at [815, 274] on input "True" at bounding box center [823, 267] width 17 height 14
radio input "true"
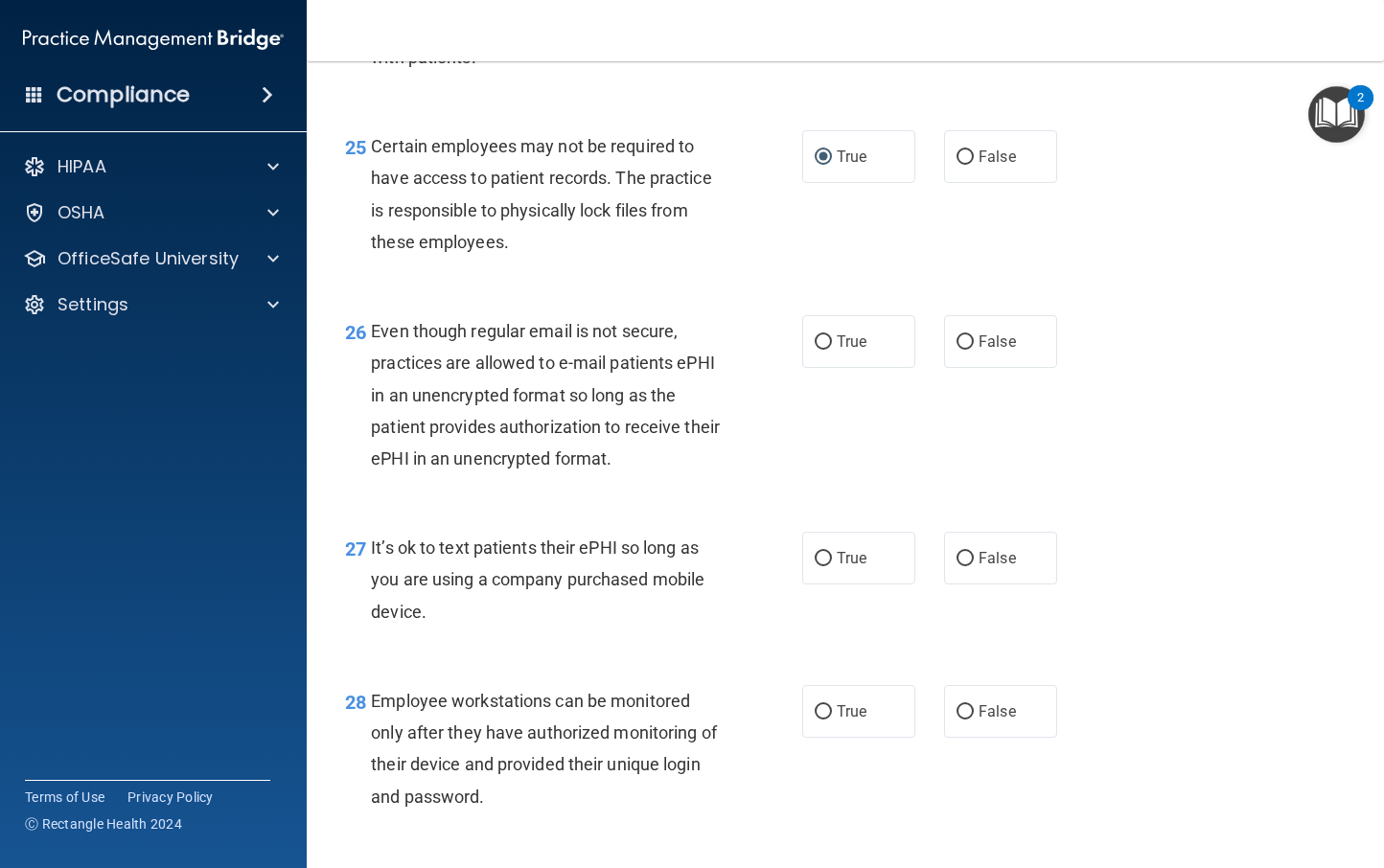
scroll to position [4589, 0]
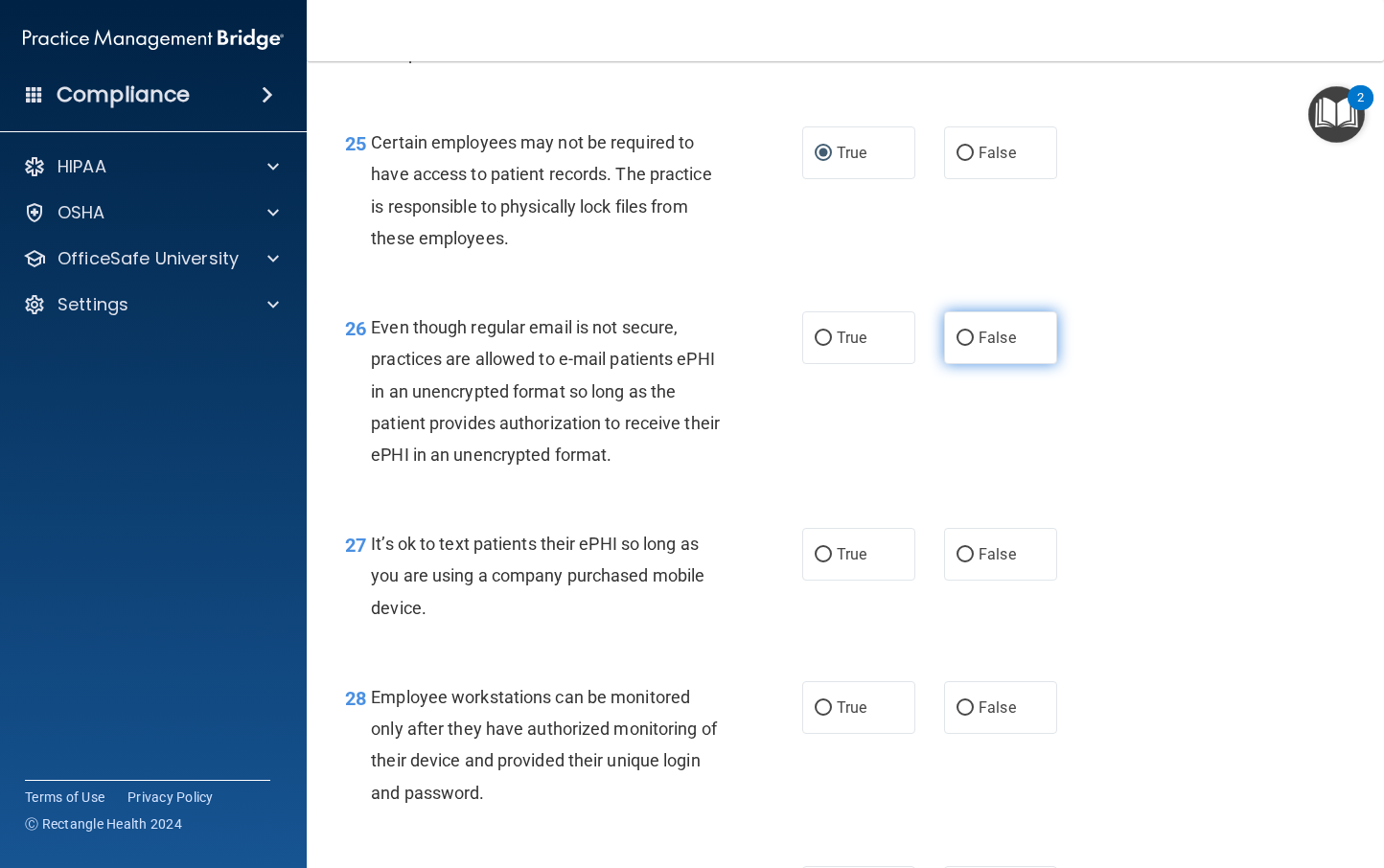
click at [957, 346] on input "False" at bounding box center [965, 339] width 17 height 14
radio input "true"
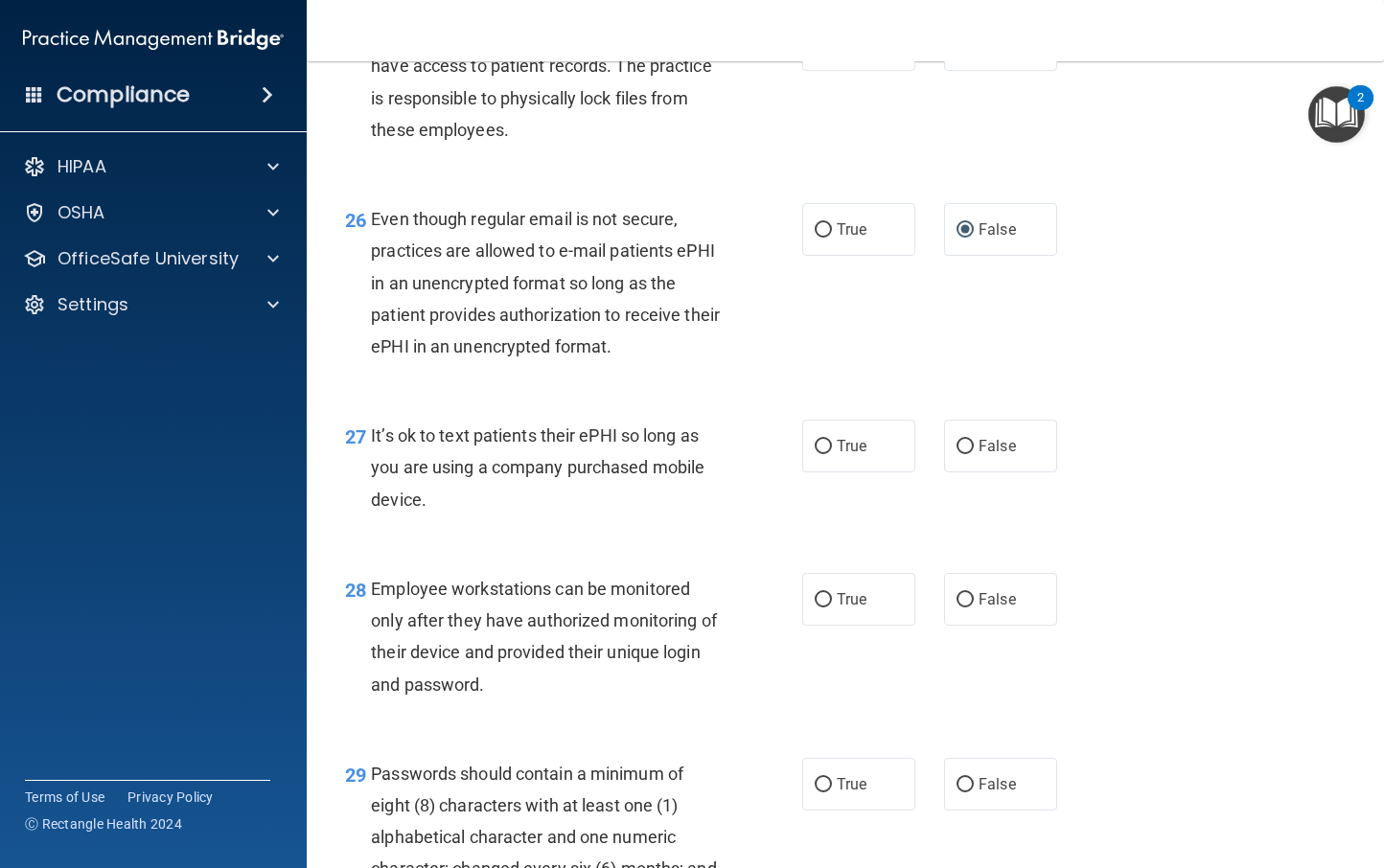
scroll to position [4700, 0]
click at [961, 453] on input "False" at bounding box center [965, 445] width 17 height 14
radio input "true"
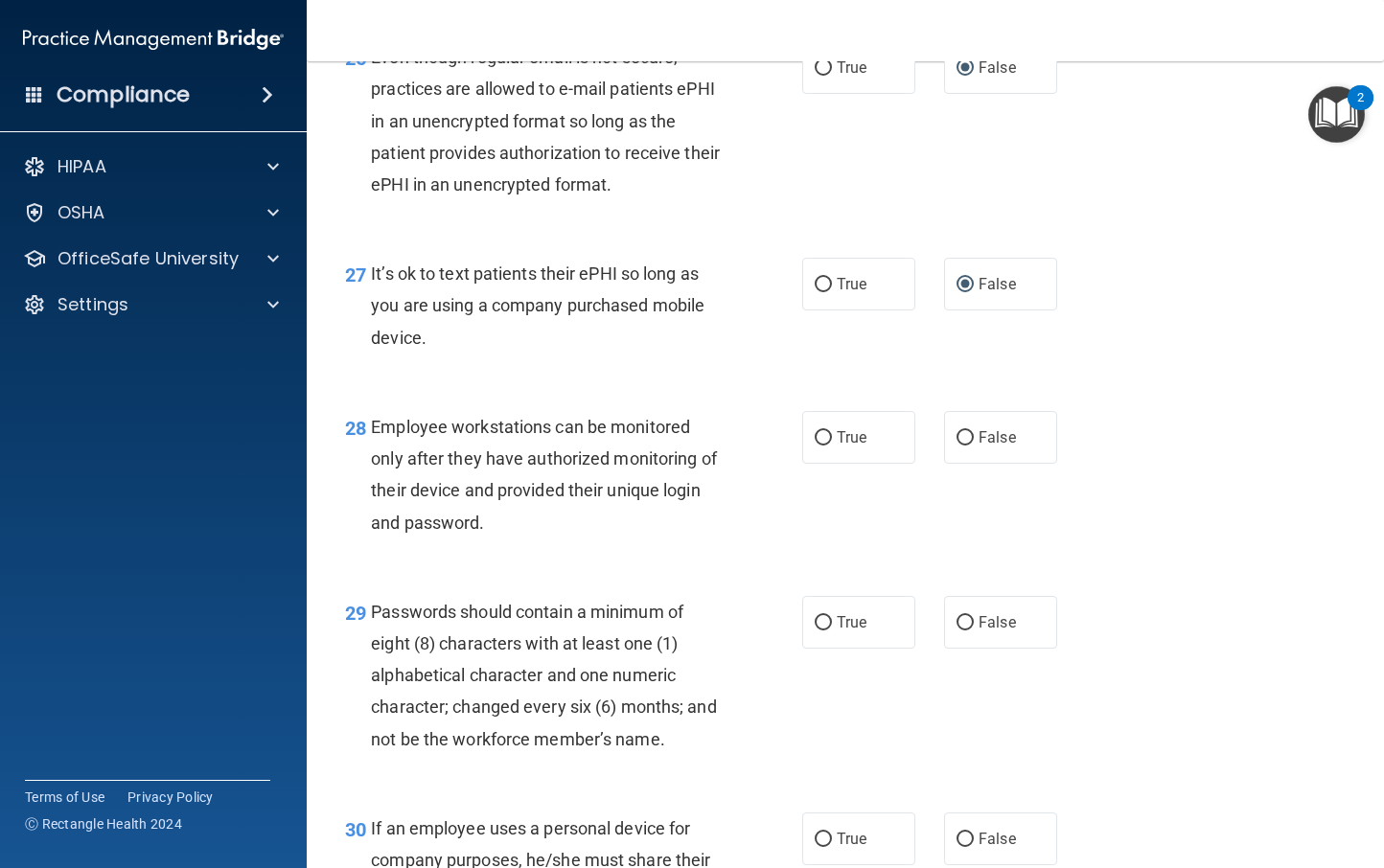
scroll to position [4861, 0]
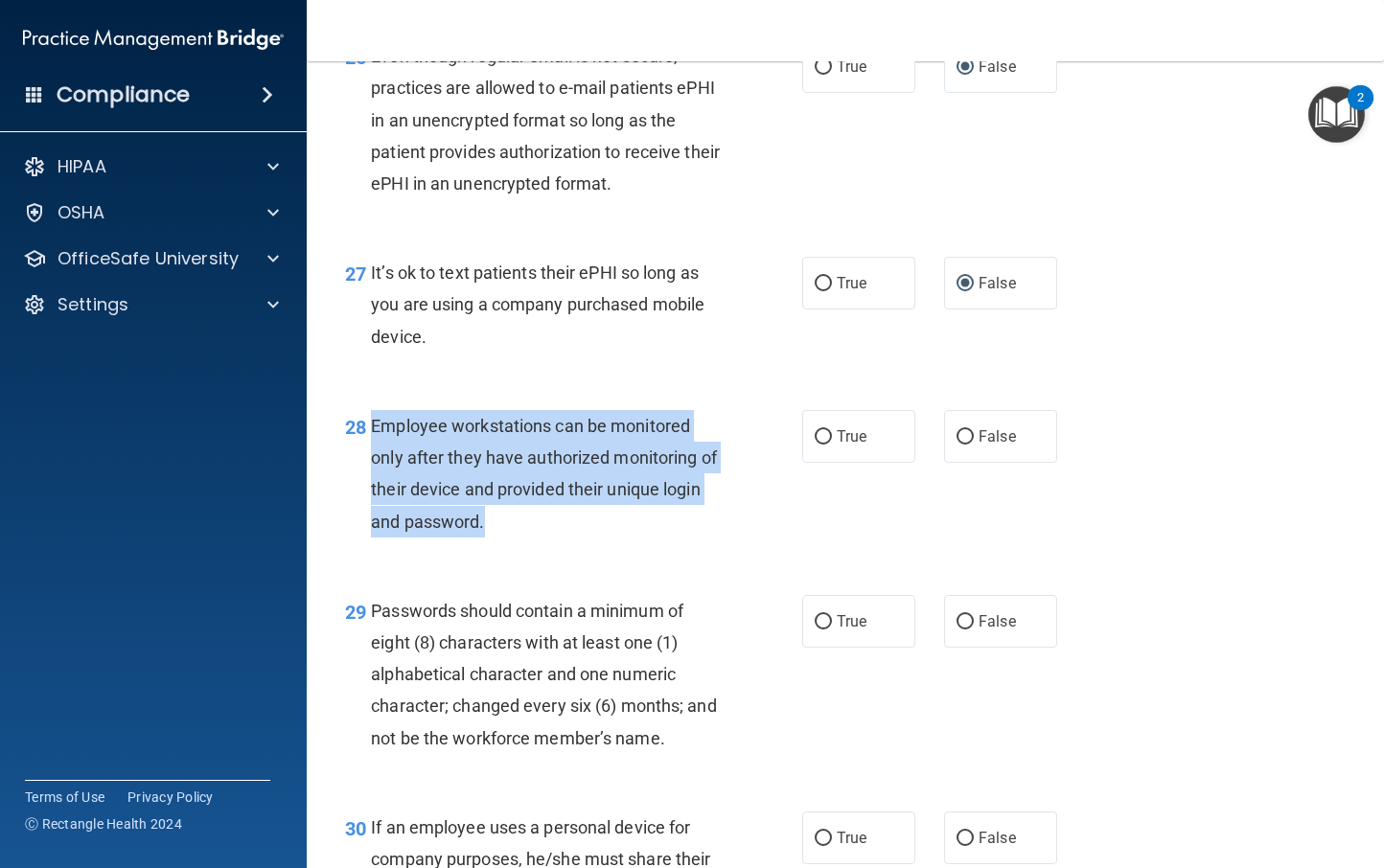
drag, startPoint x: 556, startPoint y: 554, endPoint x: 372, endPoint y: 454, distance: 209.4
click at [372, 454] on div "Employee workstations can be monitored only after they have authorized monitori…" at bounding box center [553, 474] width 364 height 128
click at [959, 445] on input "False" at bounding box center [965, 437] width 17 height 14
radio input "true"
click at [669, 538] on div "Employee workstations can be monitored only after they have authorized monitori…" at bounding box center [553, 474] width 364 height 128
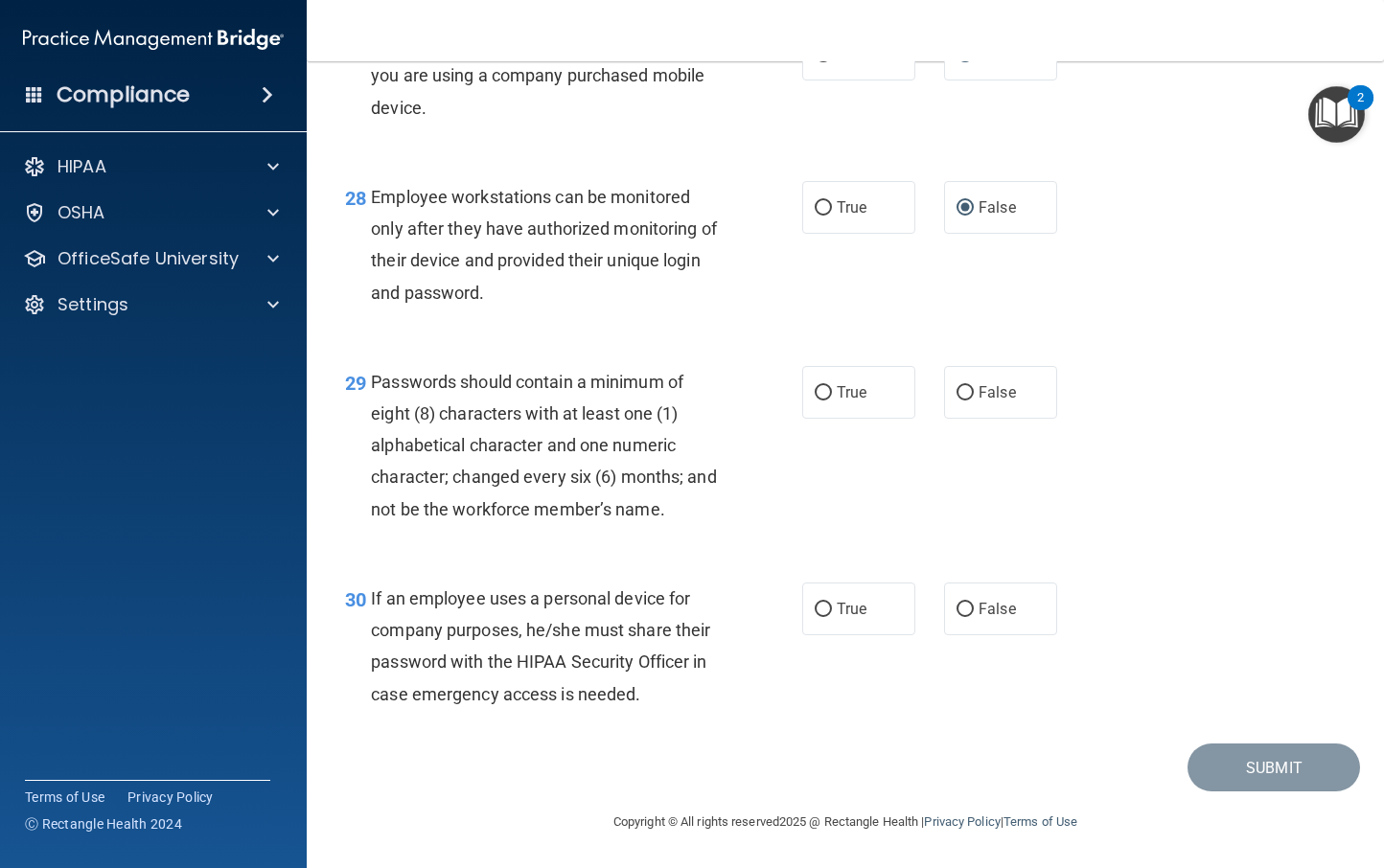
scroll to position [5122, 0]
click at [817, 396] on input "True" at bounding box center [823, 393] width 17 height 14
radio input "true"
drag, startPoint x: 962, startPoint y: 608, endPoint x: 985, endPoint y: 613, distance: 23.5
click at [962, 608] on input "False" at bounding box center [965, 610] width 17 height 14
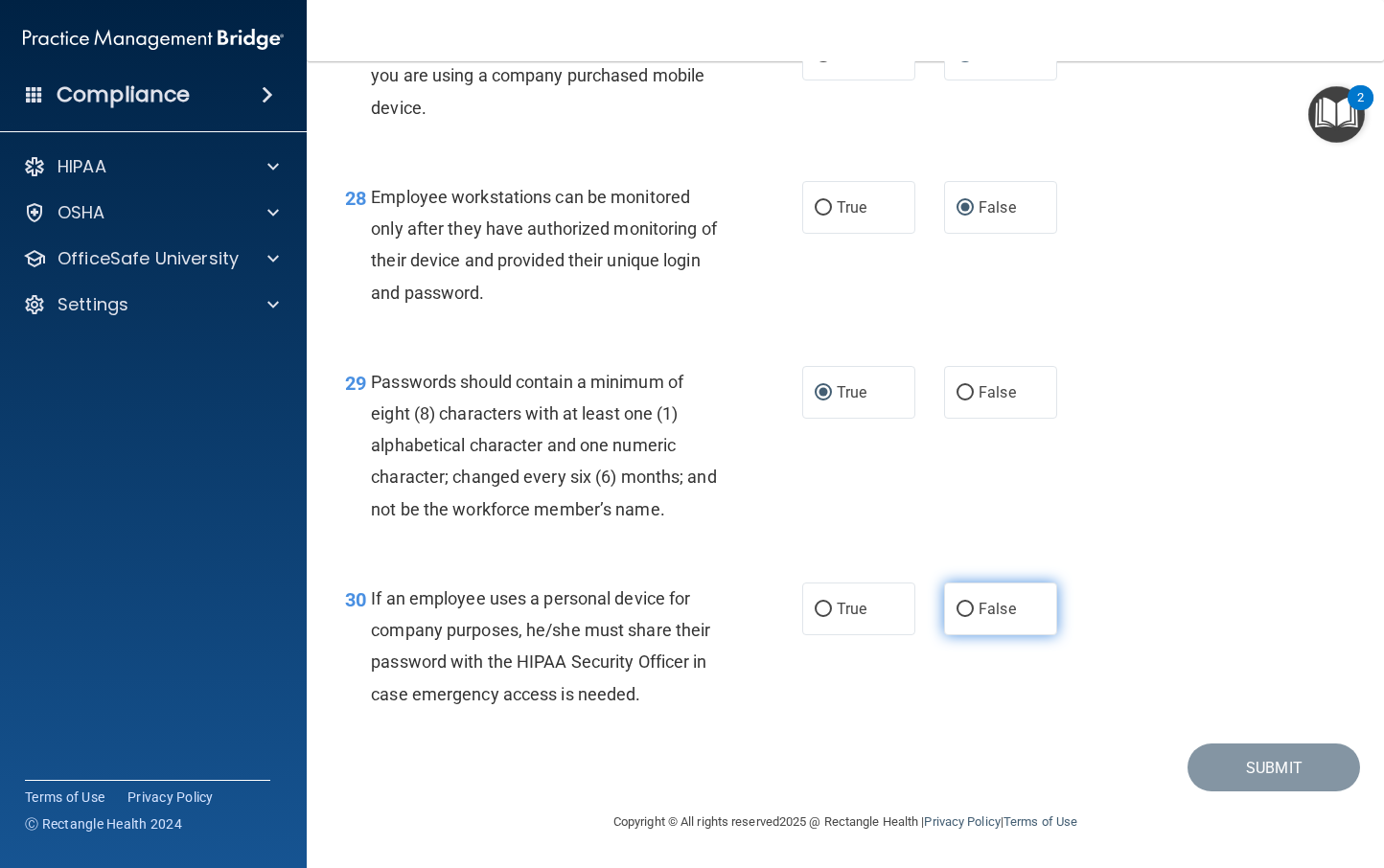
radio input "true"
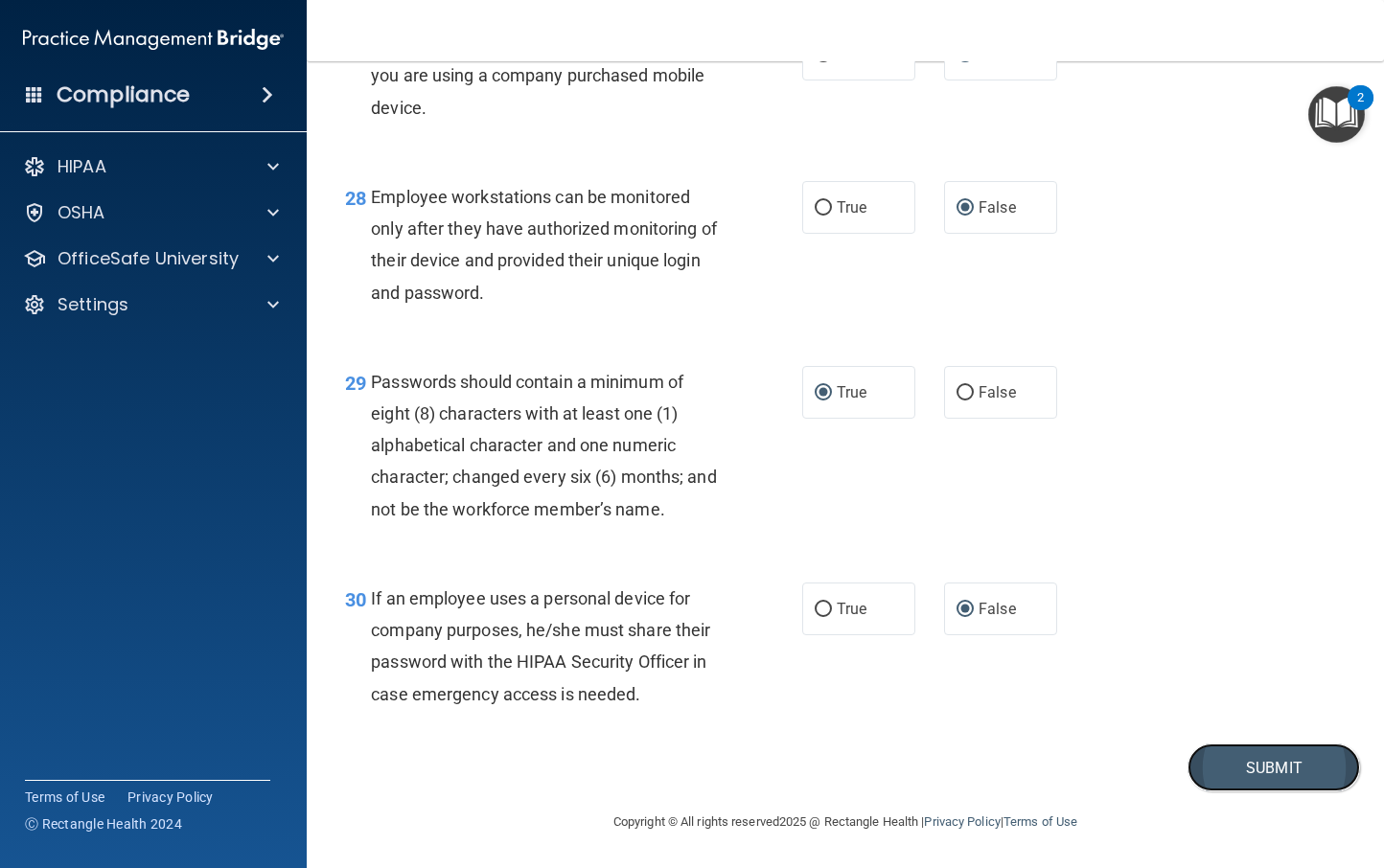
click at [1249, 779] on button "Submit" at bounding box center [1274, 768] width 173 height 49
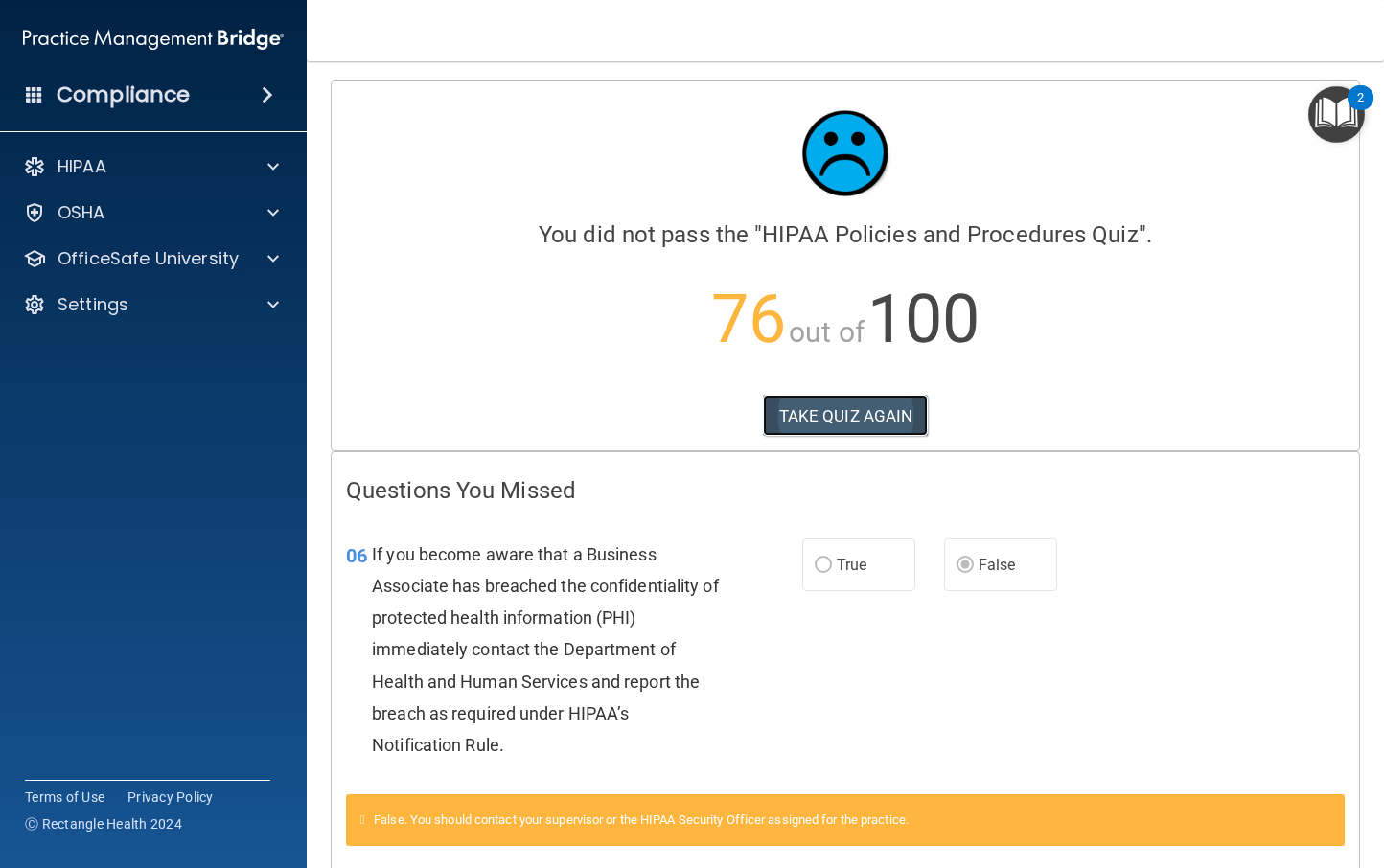
click at [859, 419] on button "TAKE QUIZ AGAIN" at bounding box center [846, 416] width 166 height 42
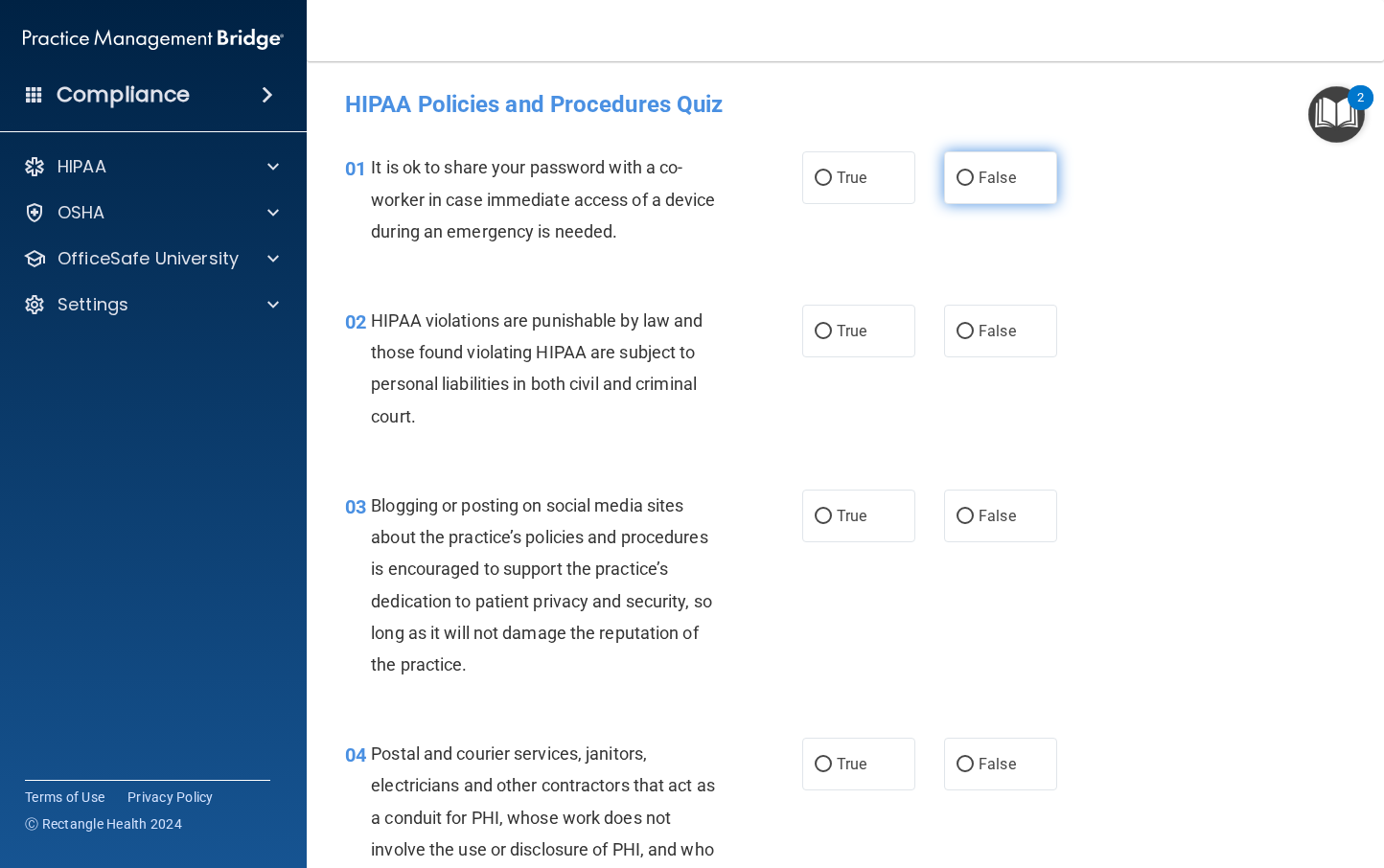
click at [956, 177] on input "False" at bounding box center [965, 178] width 17 height 14
radio input "true"
click at [814, 330] on input "True" at bounding box center [823, 332] width 17 height 14
radio input "true"
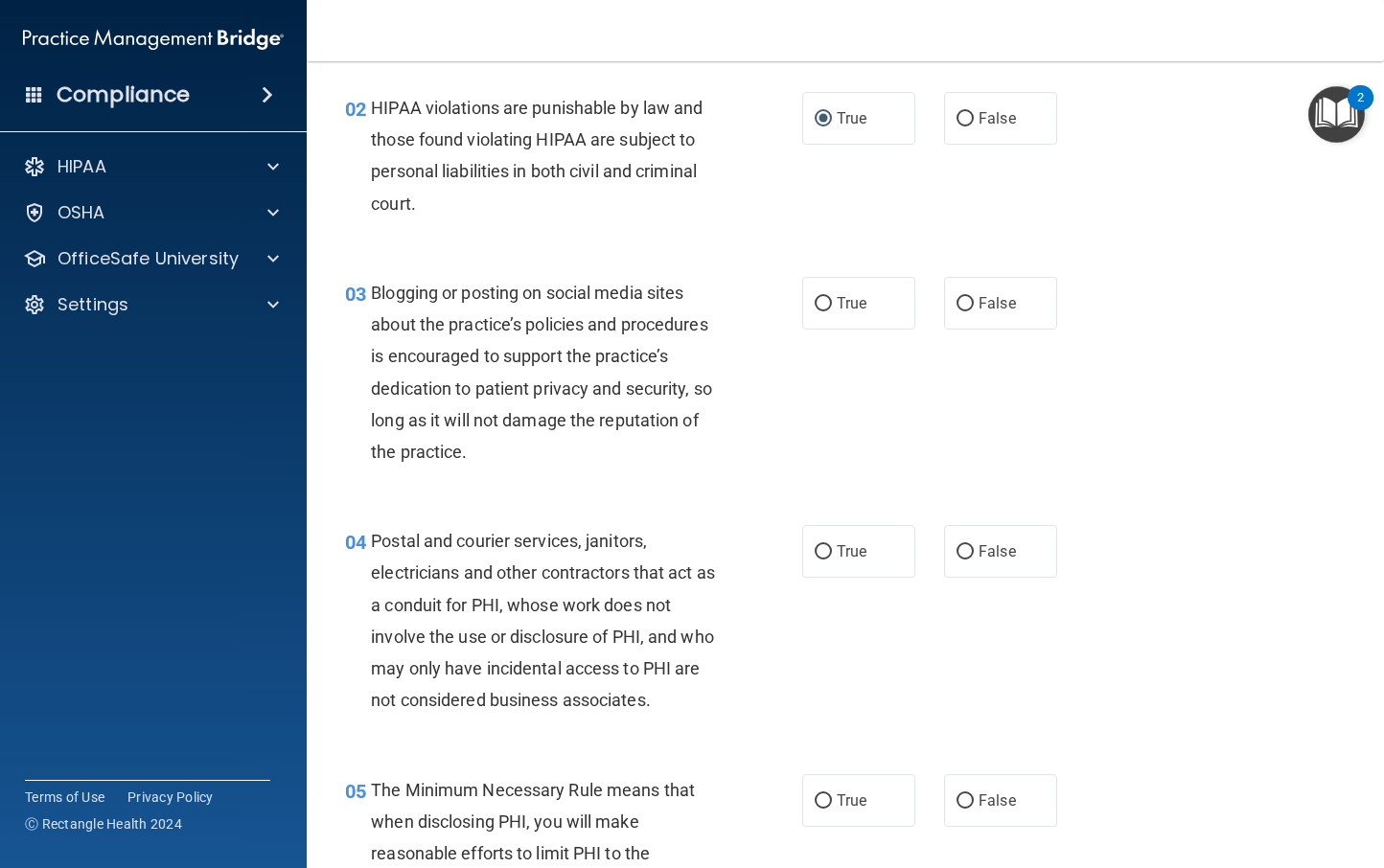
scroll to position [217, 0]
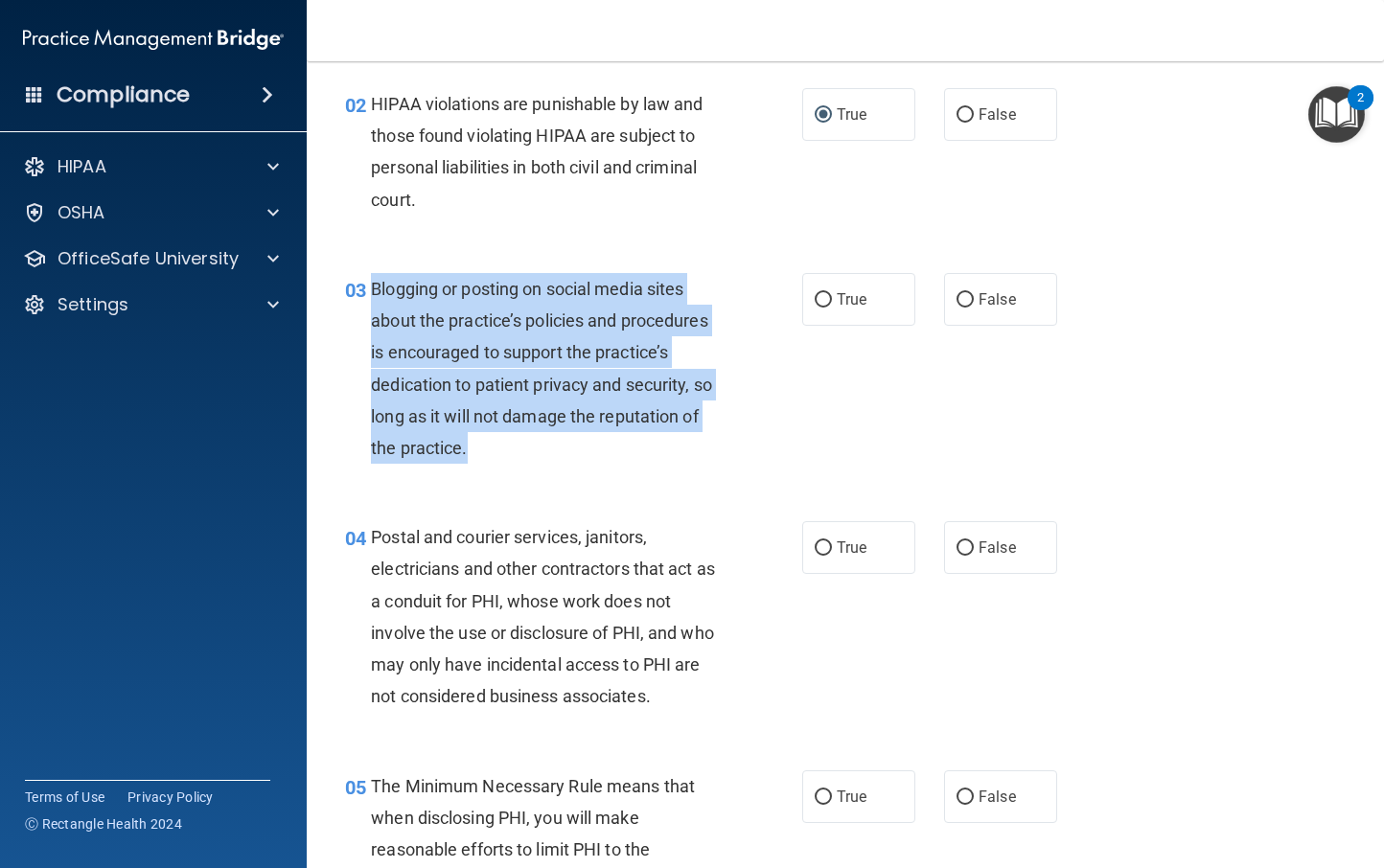
drag, startPoint x: 485, startPoint y: 454, endPoint x: 369, endPoint y: 293, distance: 198.4
click at [371, 293] on div "Blogging or posting on social media sites about the practice’s policies and pro…" at bounding box center [553, 368] width 364 height 191
click at [963, 297] on input "False" at bounding box center [965, 300] width 17 height 14
radio input "true"
click at [813, 409] on div "03 Blogging or posting on social media sites about the practice’s policies and …" at bounding box center [574, 373] width 515 height 200
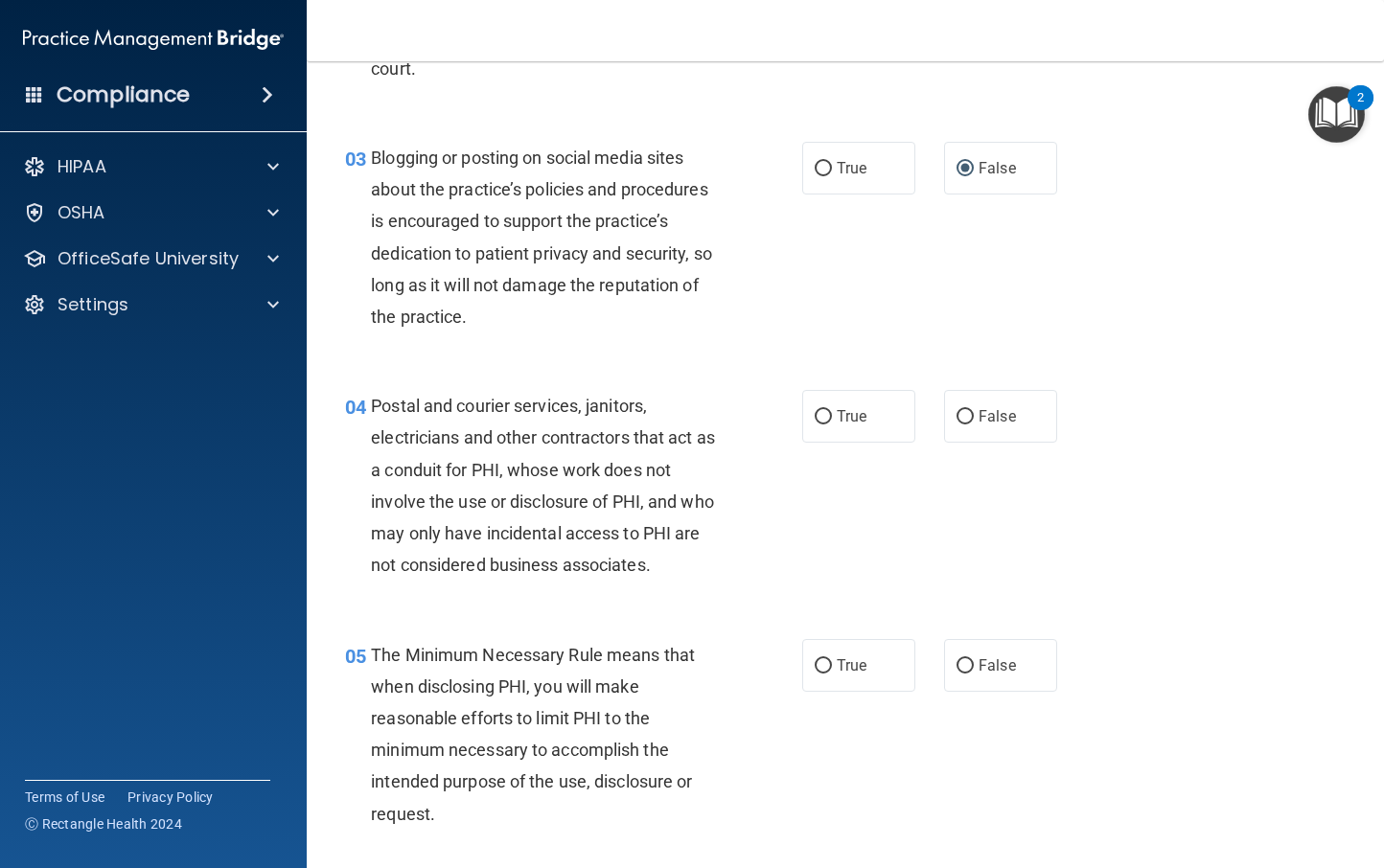
scroll to position [352, 0]
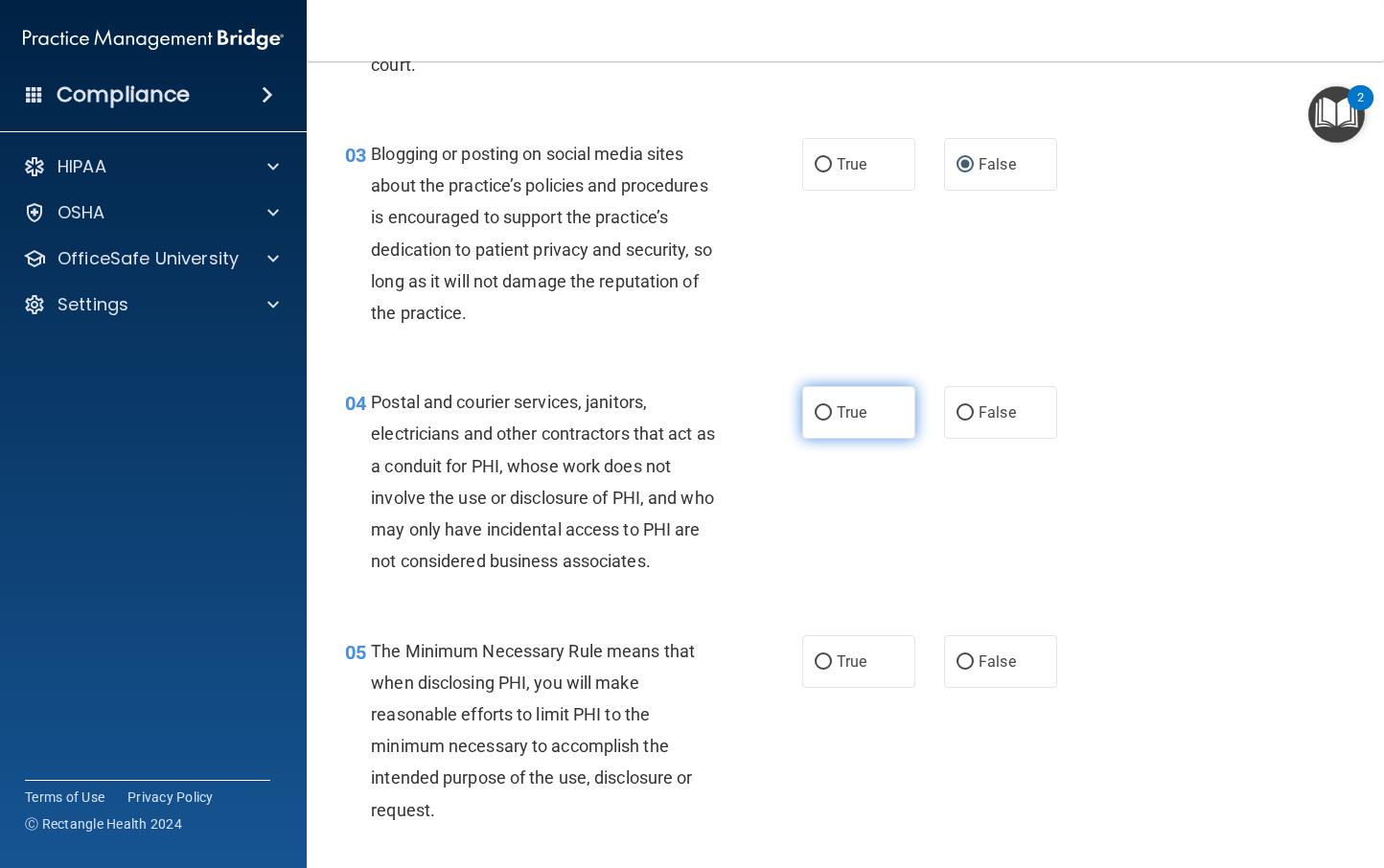
click at [824, 407] on label "True" at bounding box center [858, 412] width 113 height 53
click at [824, 407] on input "True" at bounding box center [823, 413] width 17 height 14
radio input "true"
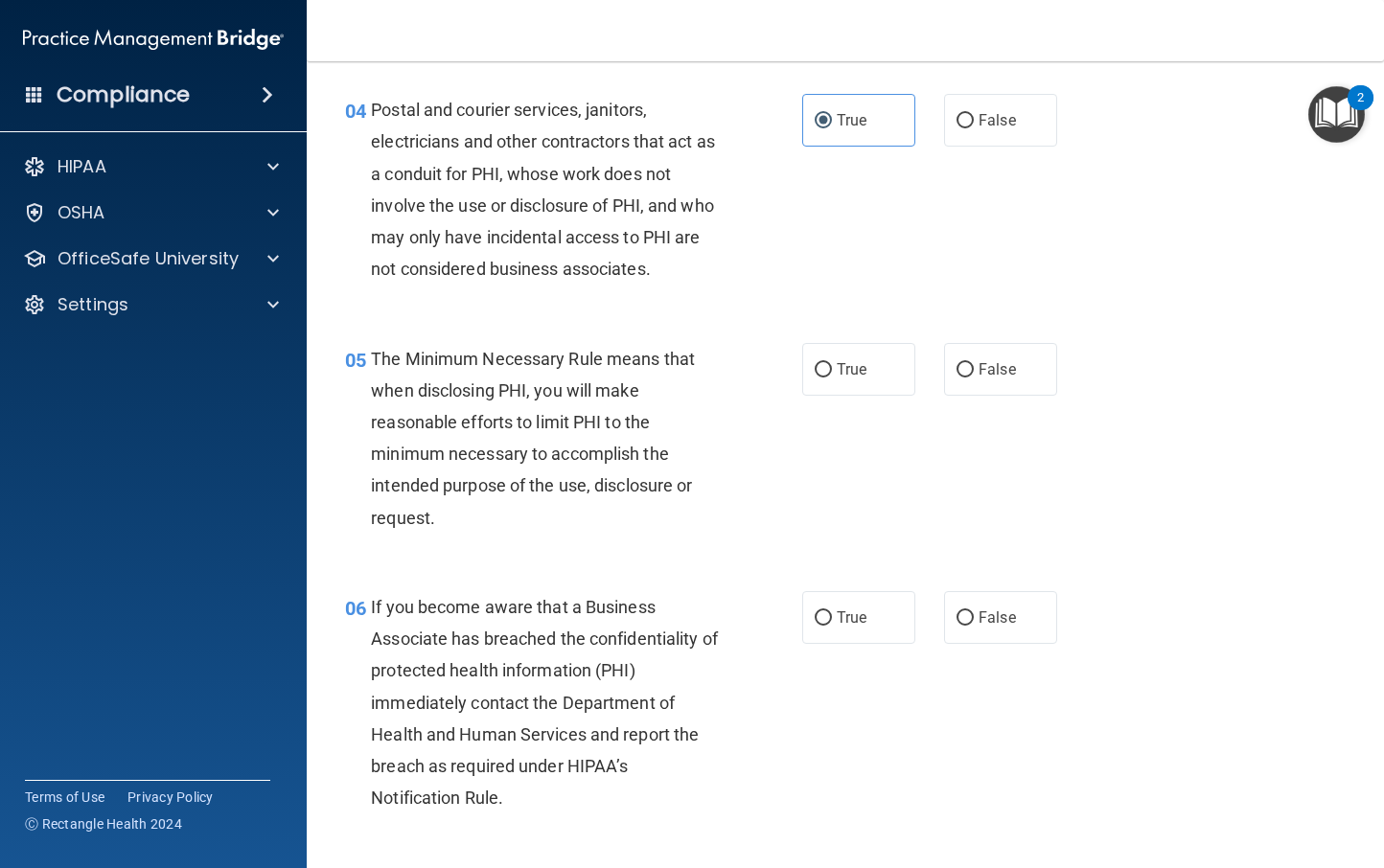
scroll to position [645, 0]
click at [816, 364] on input "True" at bounding box center [823, 369] width 17 height 14
radio input "true"
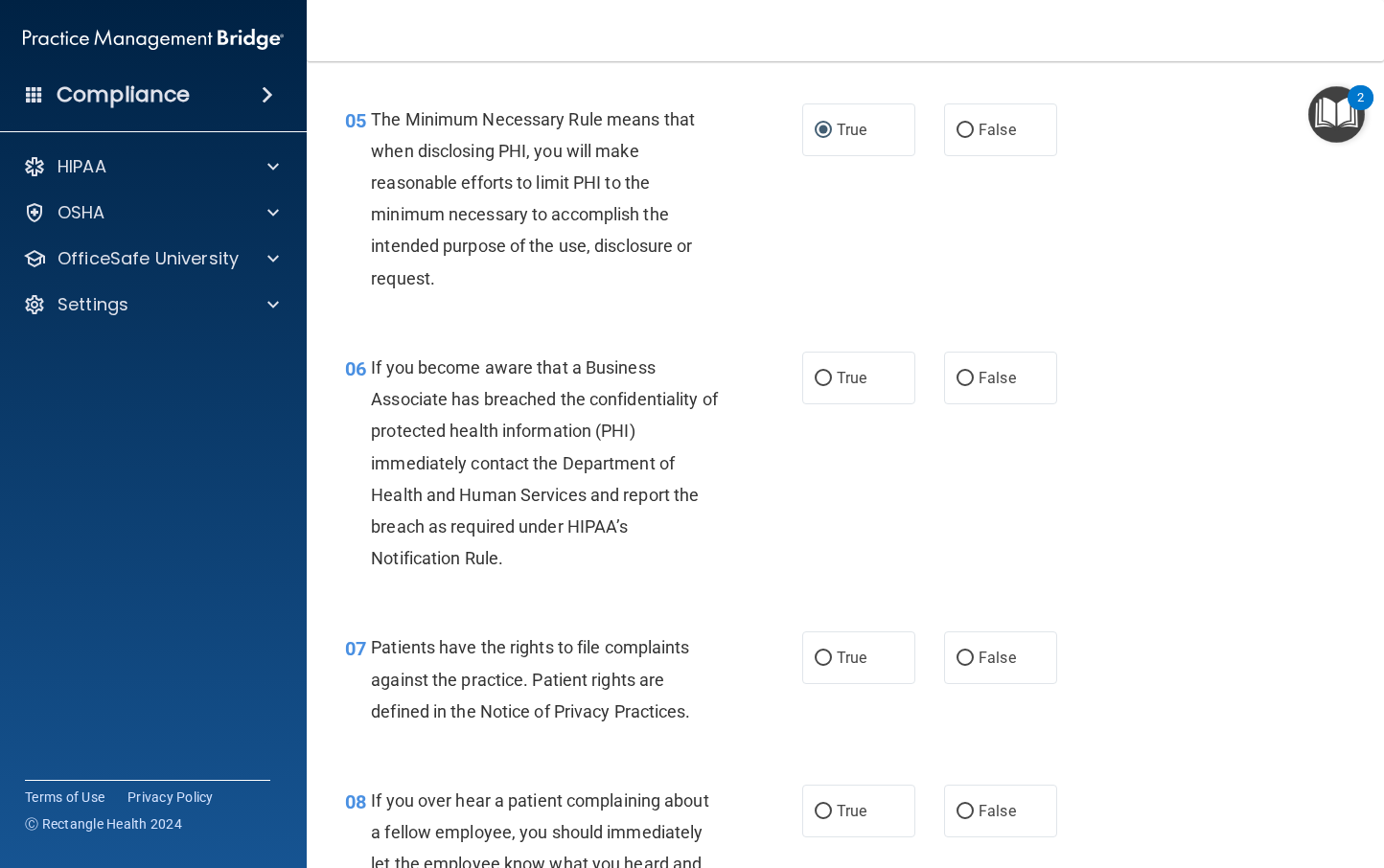
scroll to position [1016, 0]
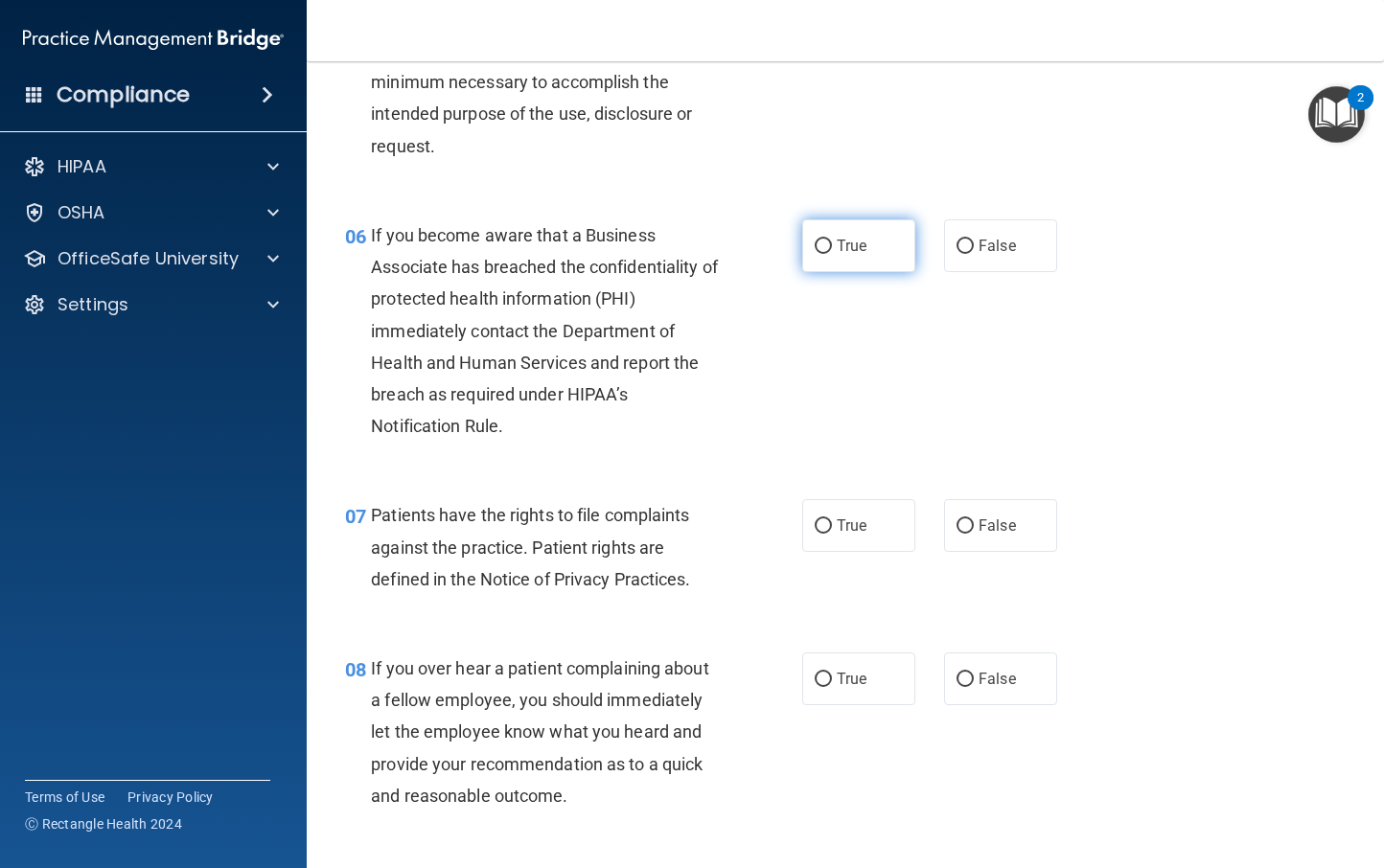
click at [802, 243] on label "True" at bounding box center [858, 246] width 113 height 53
click at [814, 243] on input "True" at bounding box center [823, 246] width 17 height 14
radio input "true"
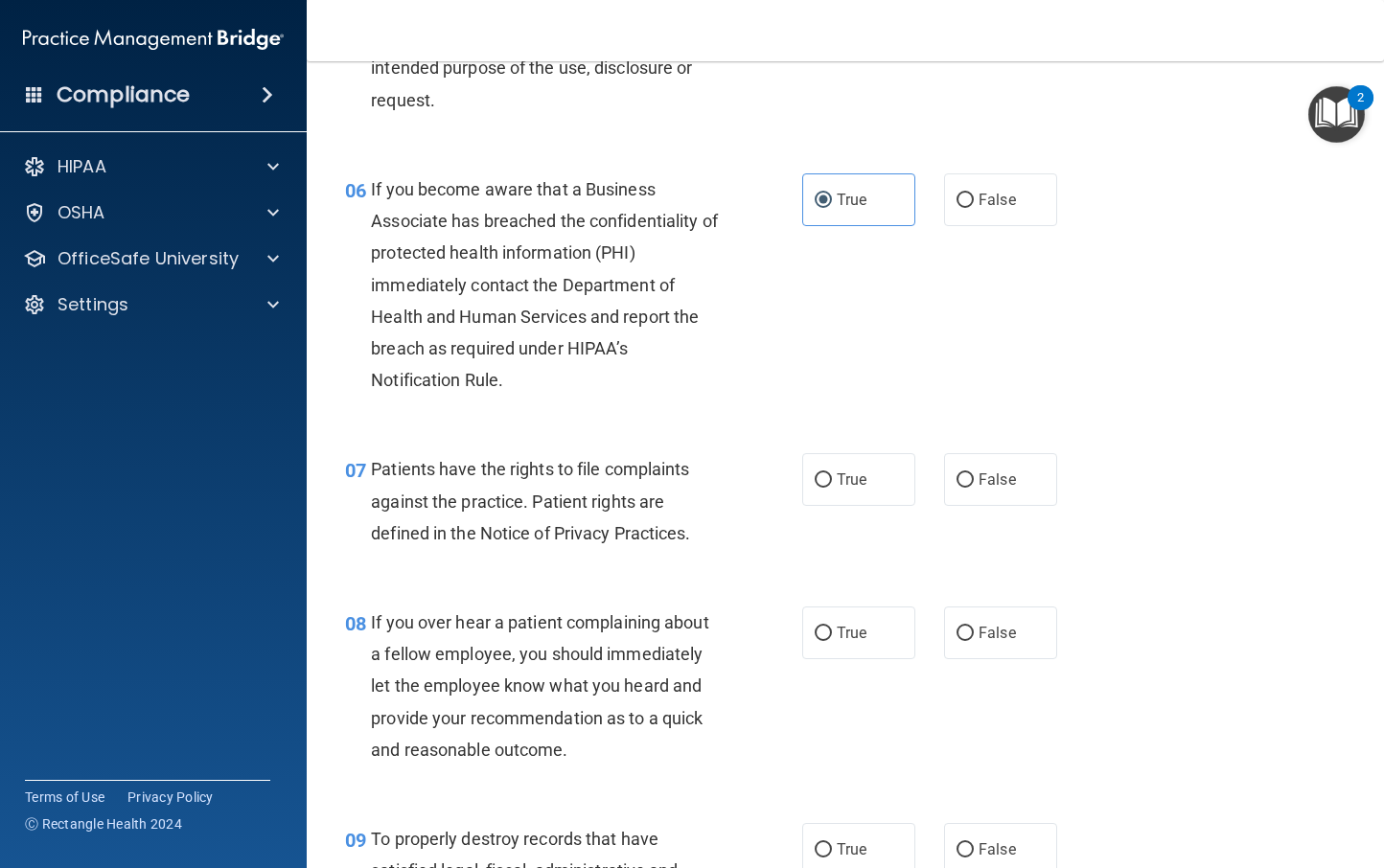
scroll to position [1105, 0]
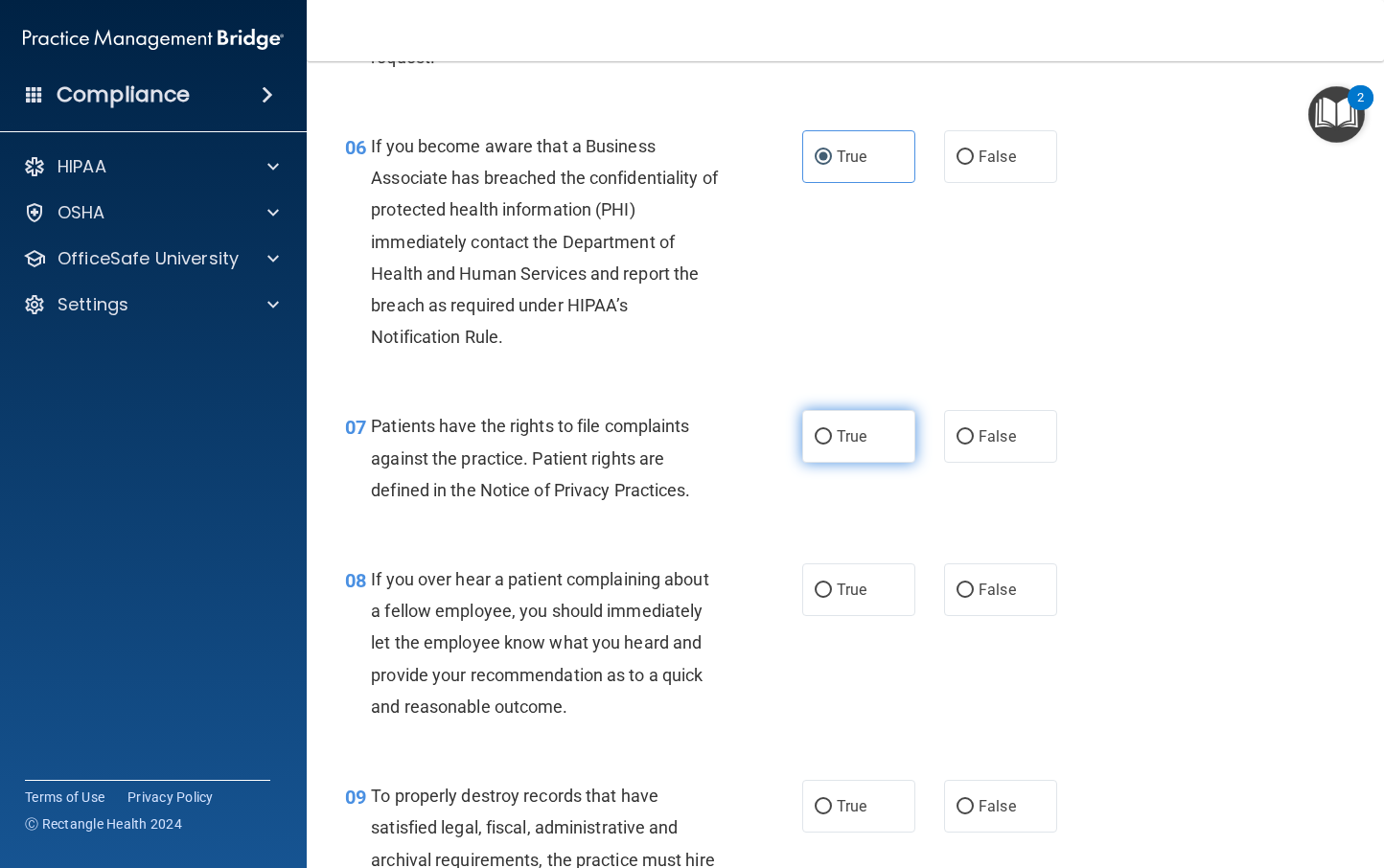
click at [815, 434] on input "True" at bounding box center [823, 437] width 17 height 14
radio input "true"
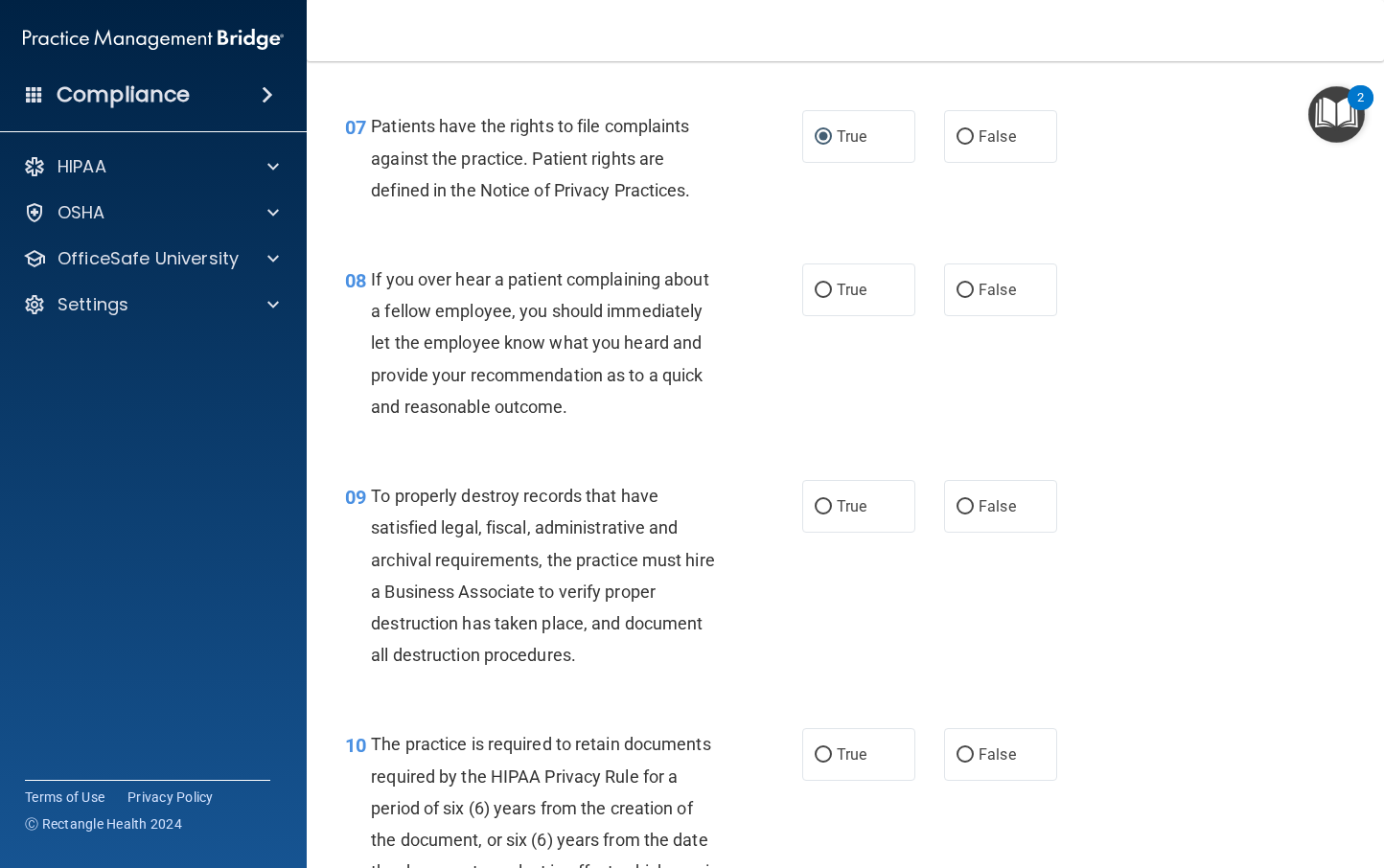
scroll to position [1407, 0]
click at [945, 292] on label "False" at bounding box center [1000, 288] width 113 height 53
click at [956, 292] on input "False" at bounding box center [965, 289] width 17 height 14
radio input "true"
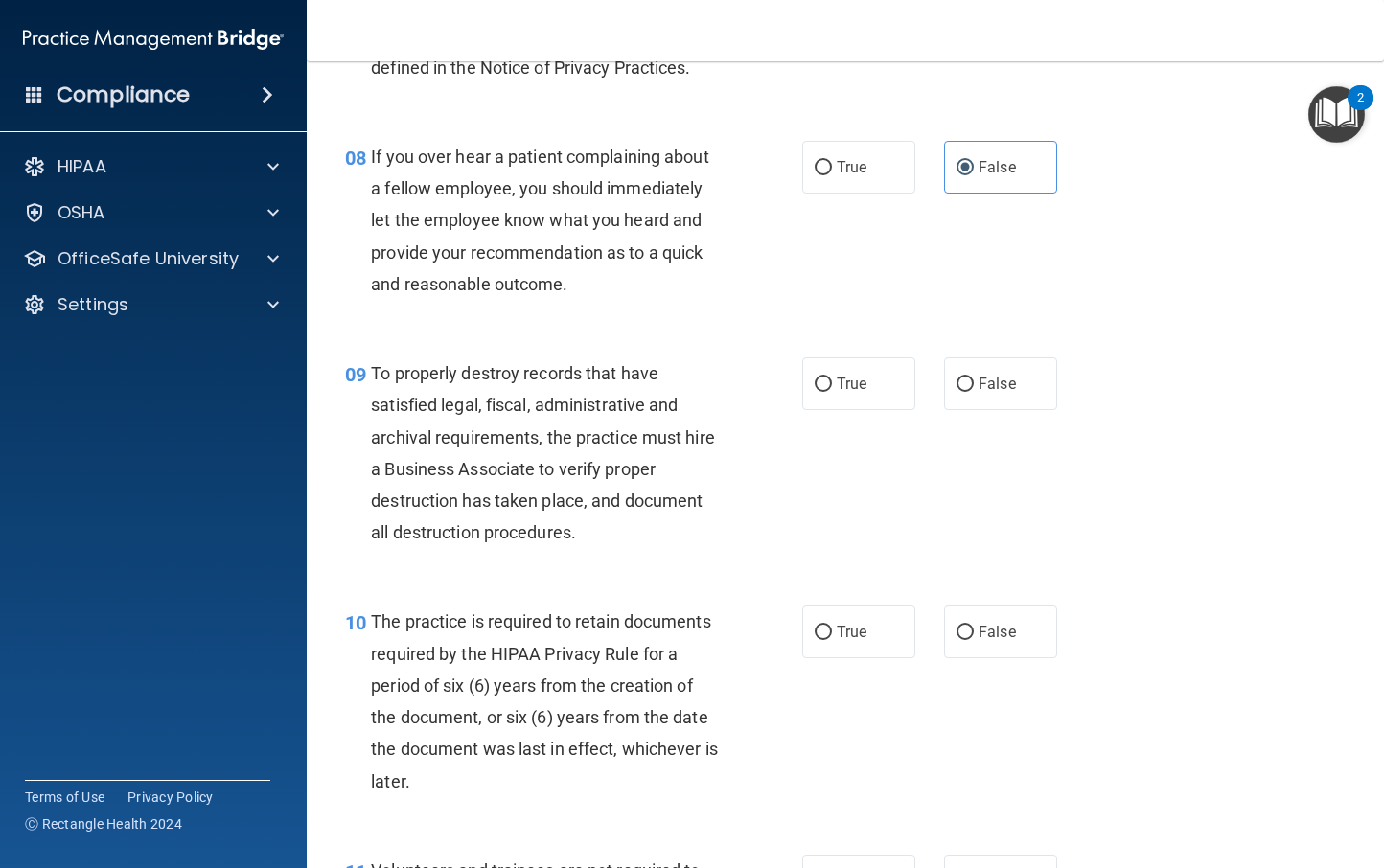
scroll to position [1573, 0]
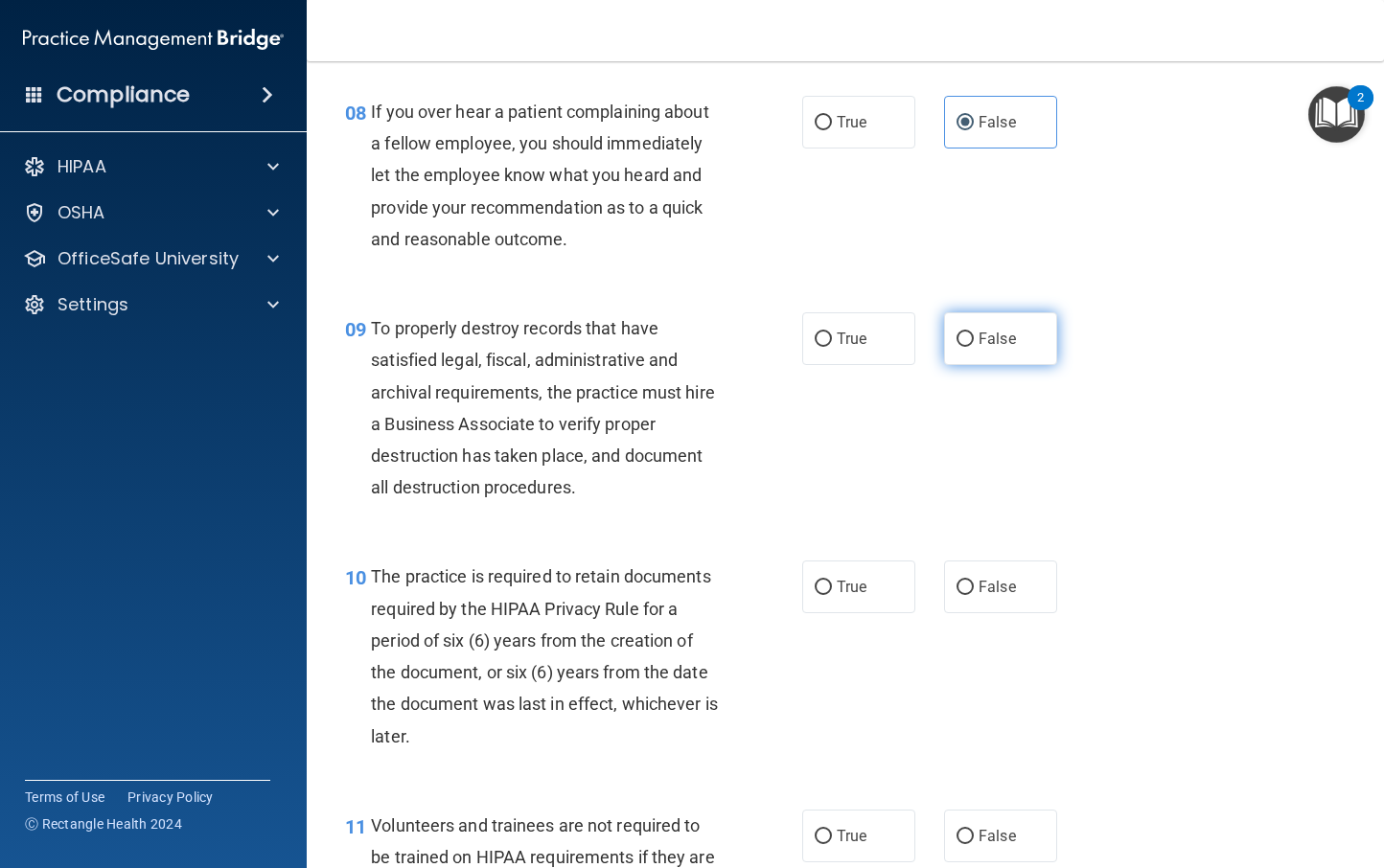
click at [956, 339] on input "False" at bounding box center [965, 340] width 17 height 14
radio input "true"
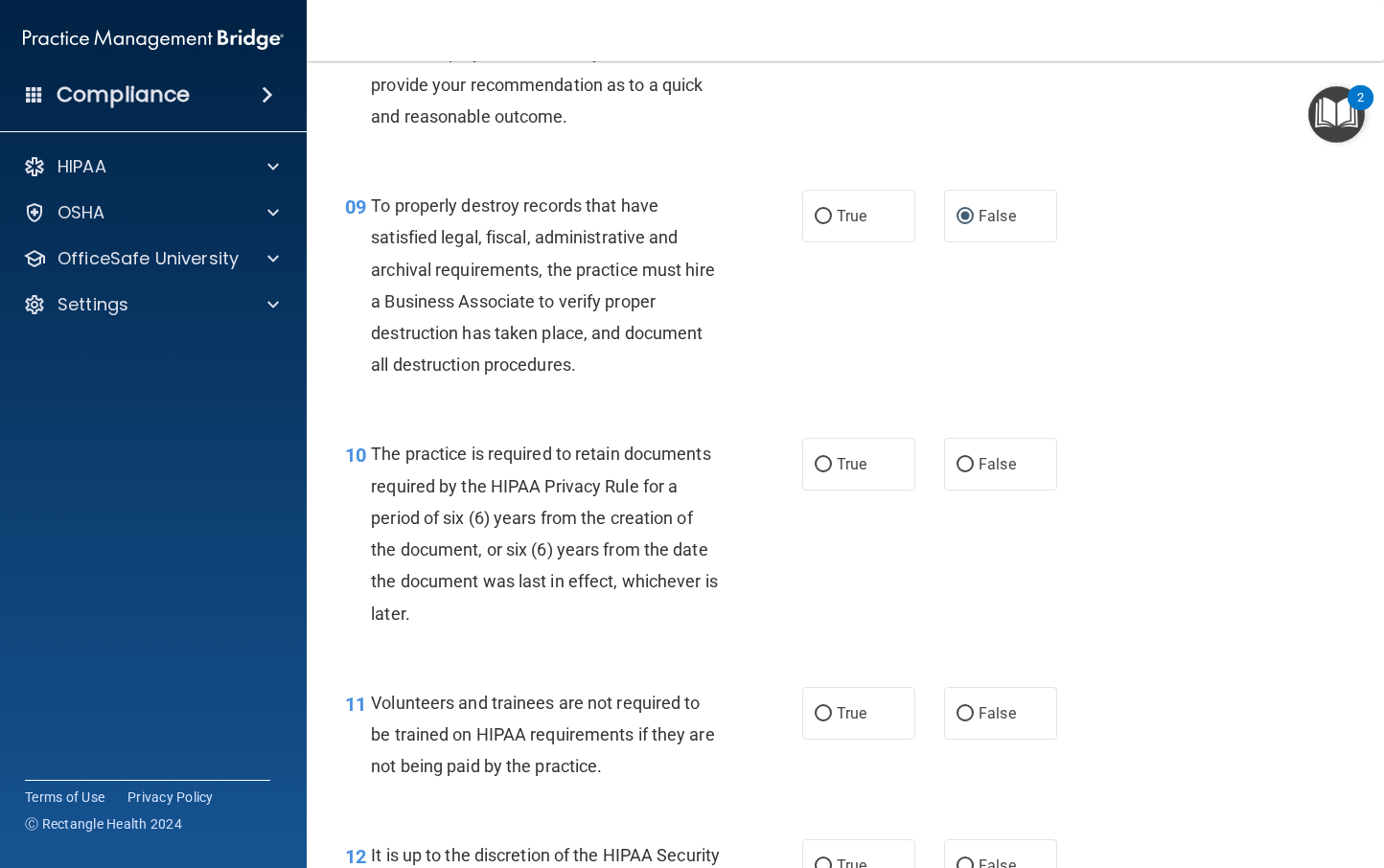
scroll to position [1700, 0]
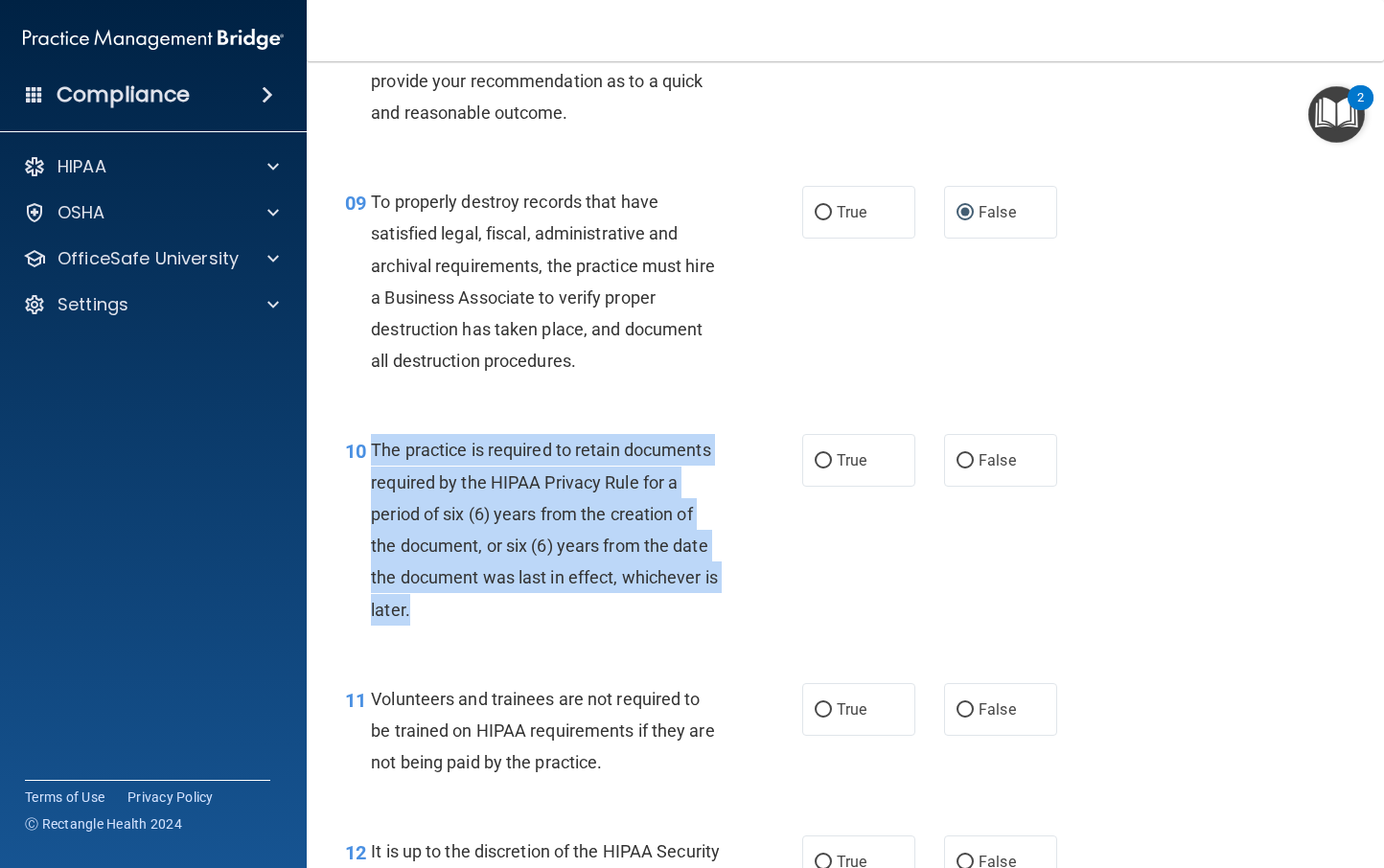
drag, startPoint x: 444, startPoint y: 611, endPoint x: 371, endPoint y: 443, distance: 183.2
click at [371, 443] on div "The practice is required to retain documents required by the HIPAA Privacy Rule…" at bounding box center [553, 529] width 364 height 191
click at [818, 458] on input "True" at bounding box center [823, 461] width 17 height 14
radio input "true"
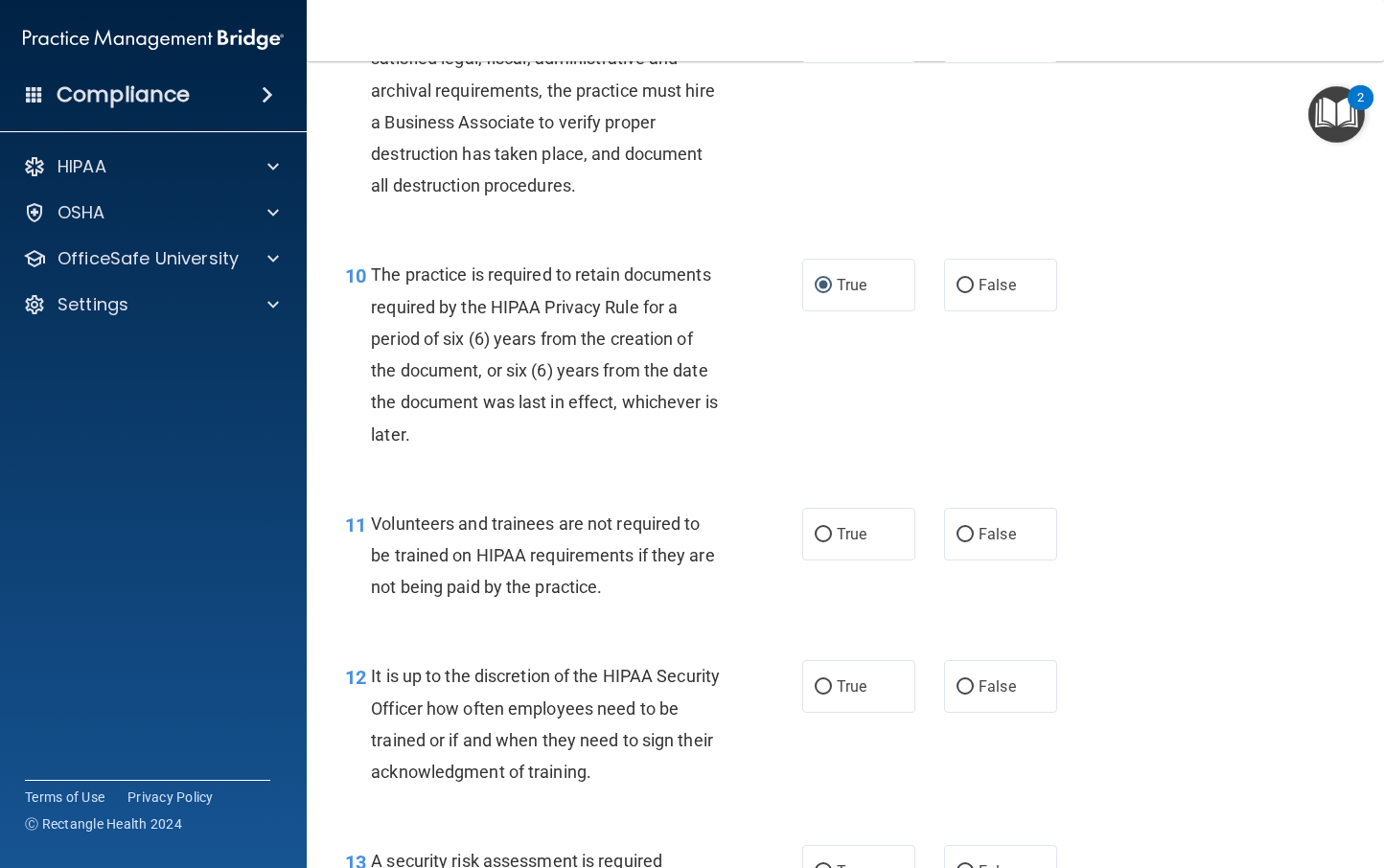
click at [690, 597] on div "Volunteers and trainees are not required to be trained on HIPAA requirements if…" at bounding box center [553, 556] width 364 height 96
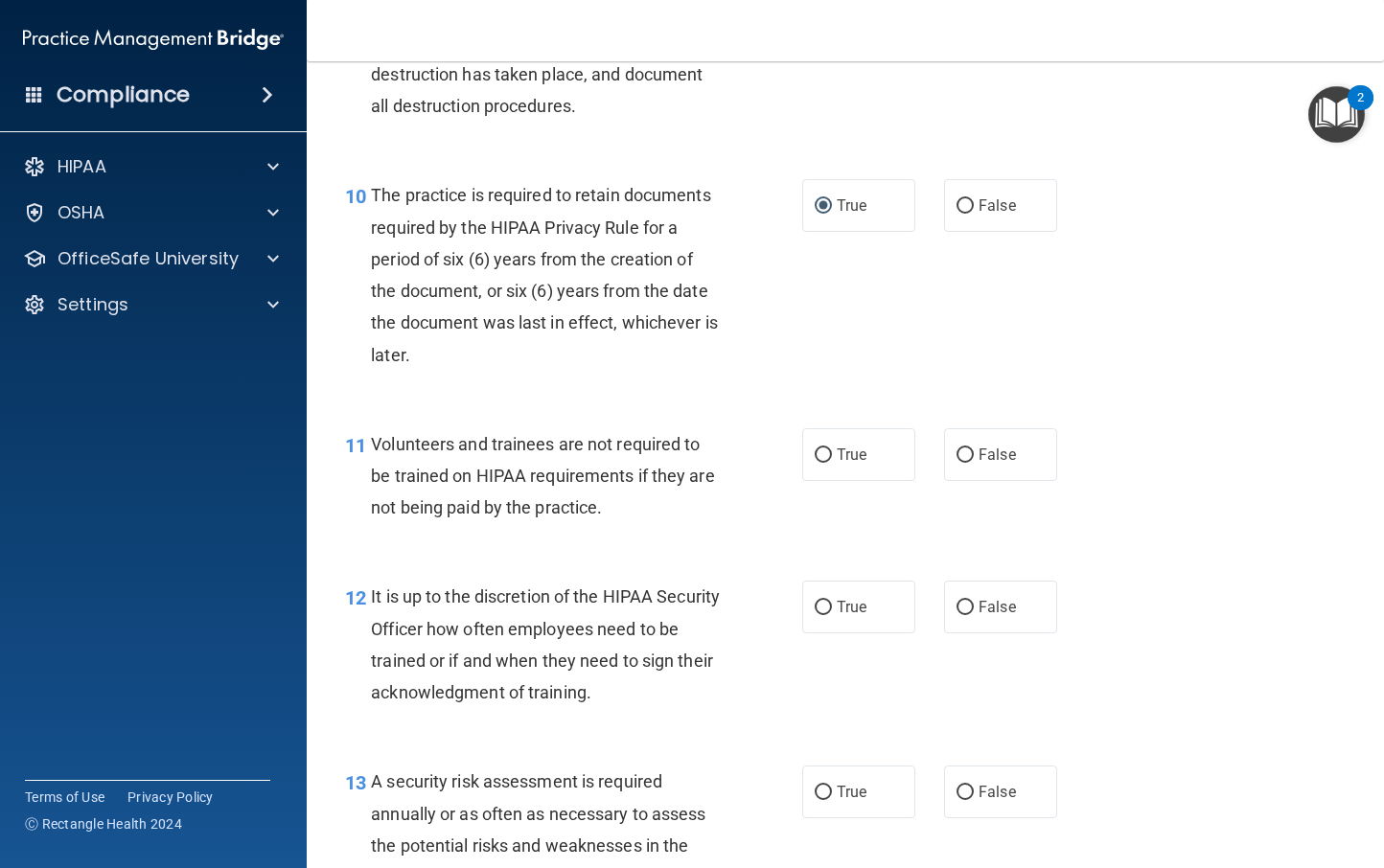
scroll to position [2006, 0]
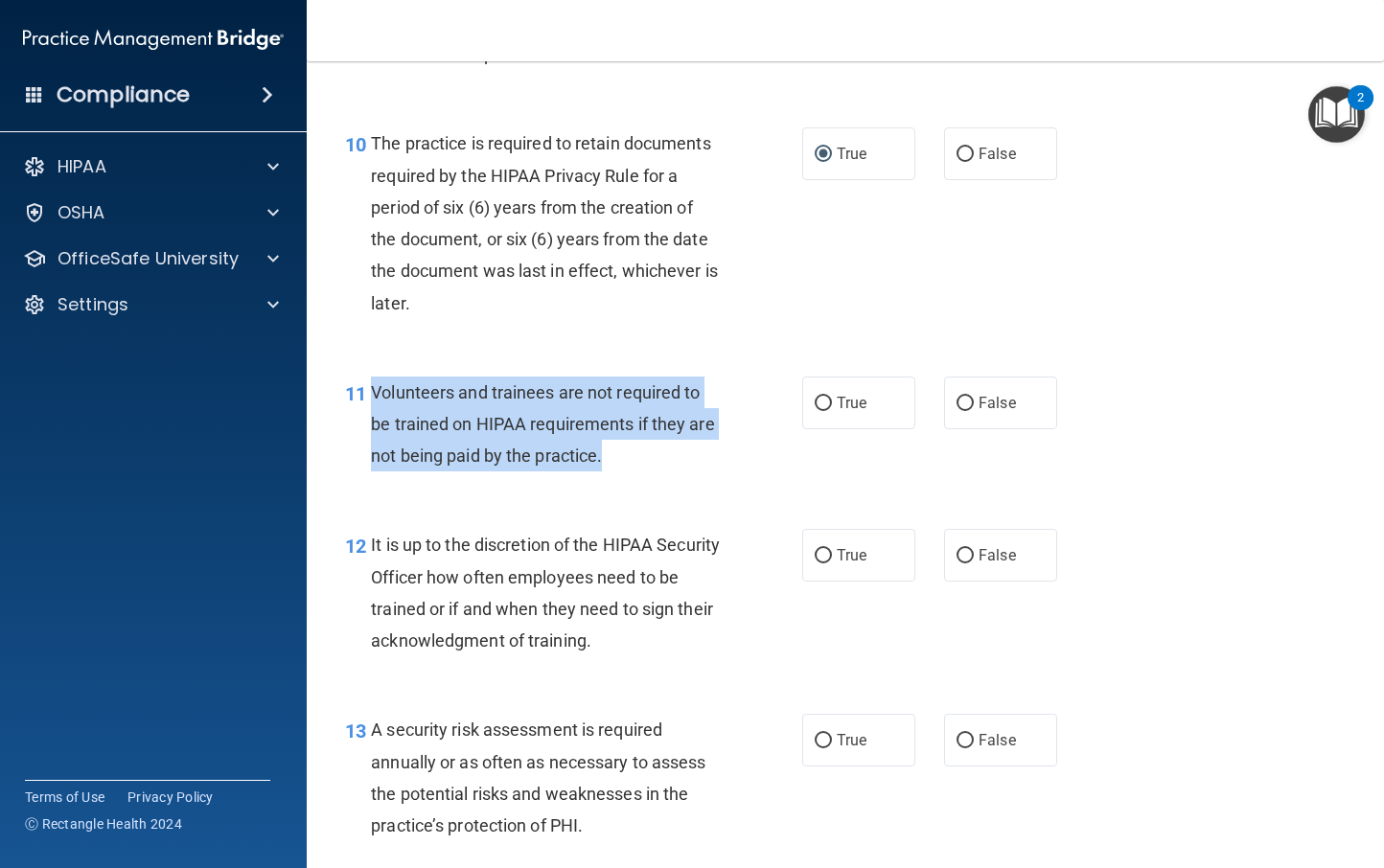
drag, startPoint x: 623, startPoint y: 455, endPoint x: 366, endPoint y: 387, distance: 265.8
click at [366, 387] on div "11 Volunteers and trainees are not required to be trained on HIPAA requirements…" at bounding box center [574, 430] width 515 height 106
click at [962, 407] on input "False" at bounding box center [965, 404] width 17 height 14
radio input "true"
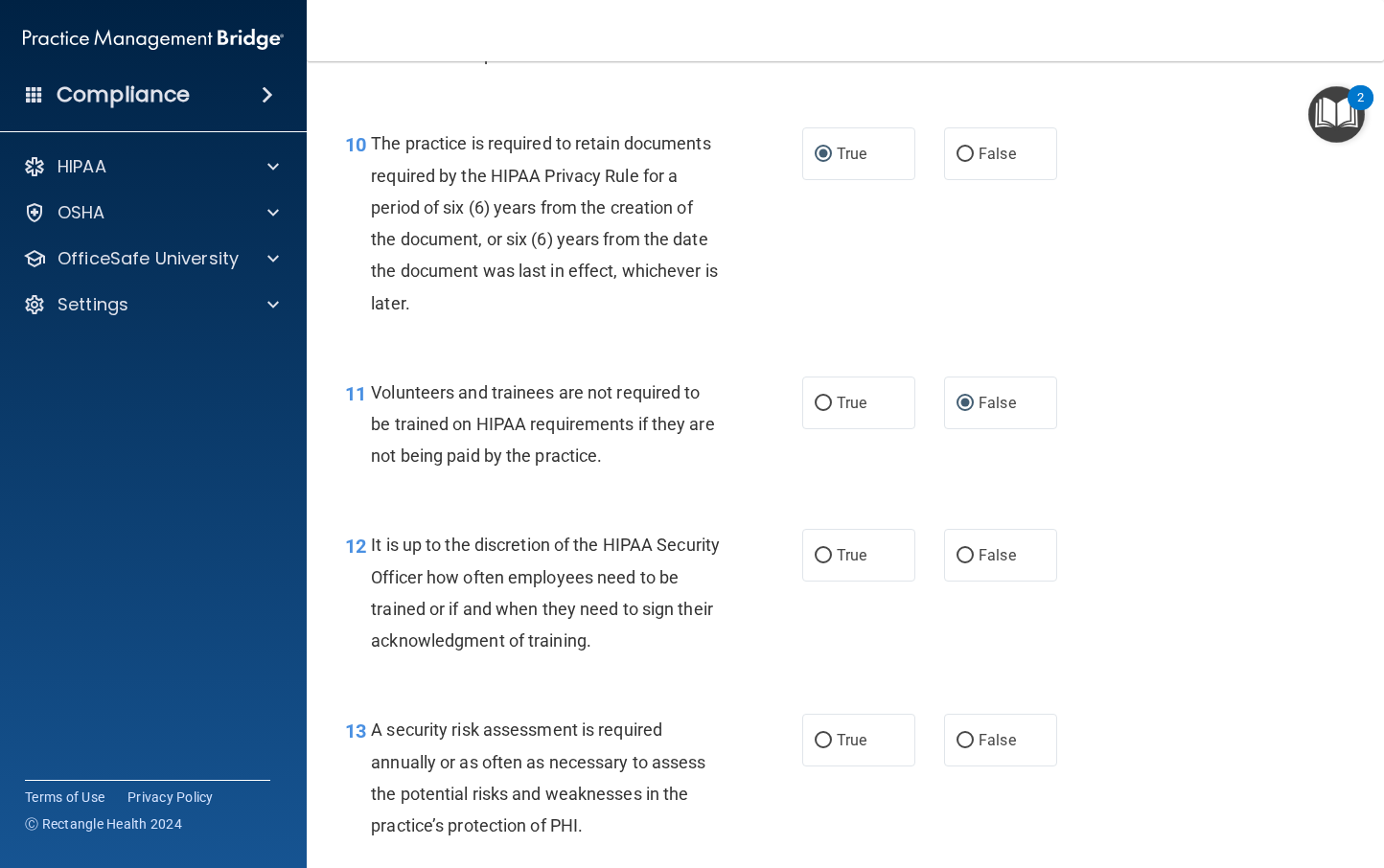
click at [849, 448] on div "11 Volunteers and trainees are not required to be trained on HIPAA requirements…" at bounding box center [845, 430] width 1029 height 153
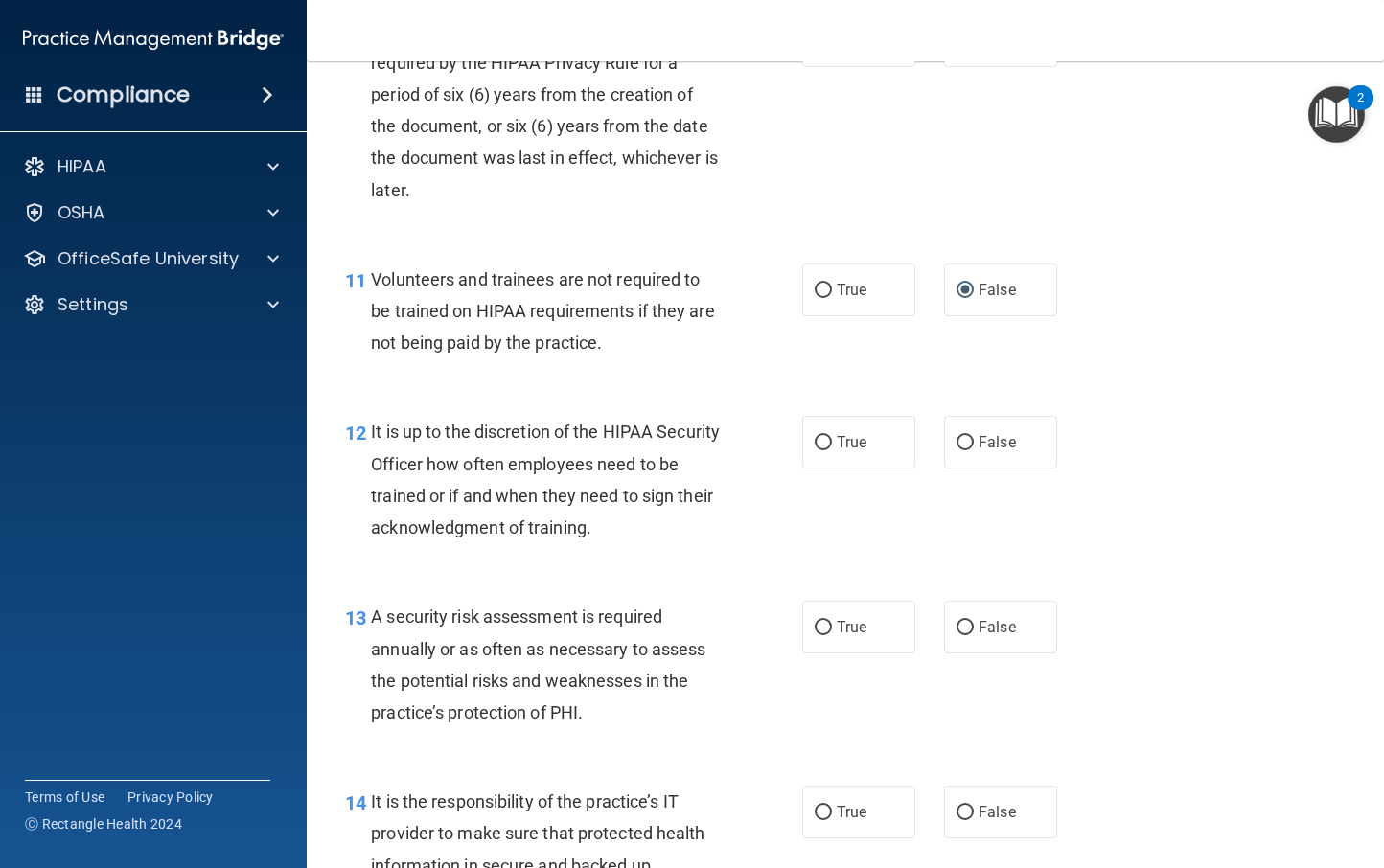
scroll to position [2123, 0]
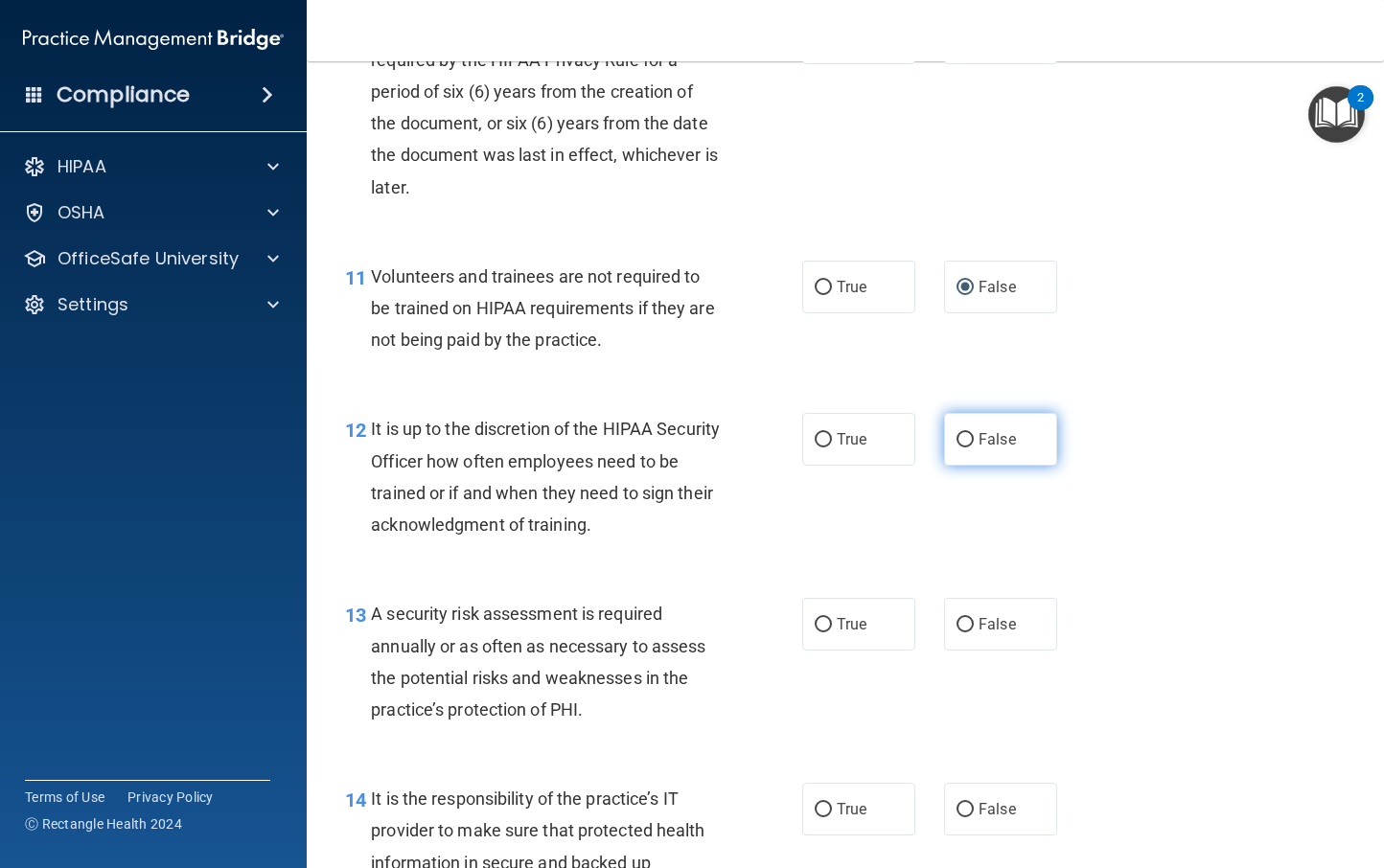
click at [960, 441] on input "False" at bounding box center [965, 440] width 17 height 14
radio input "true"
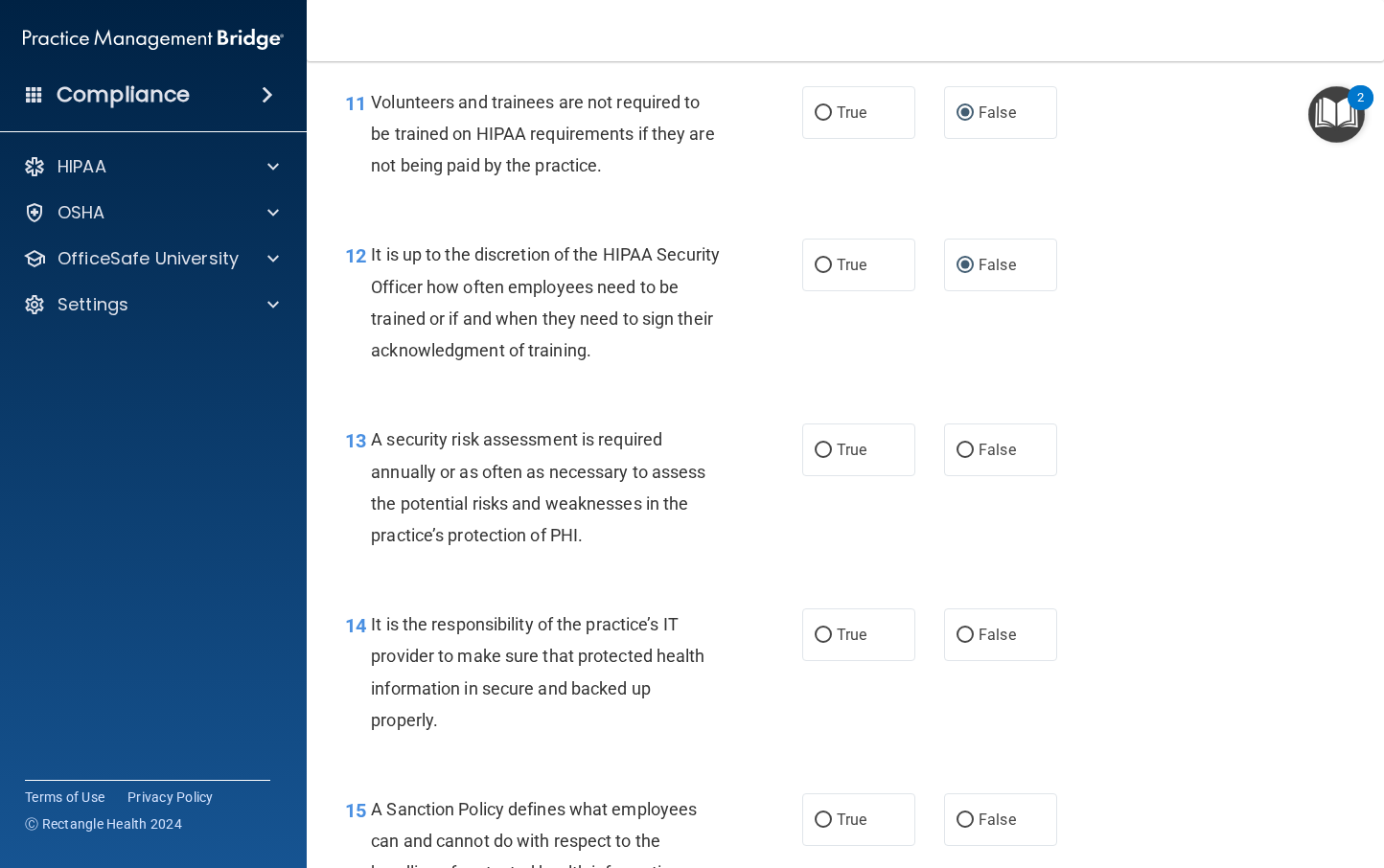
scroll to position [2404, 0]
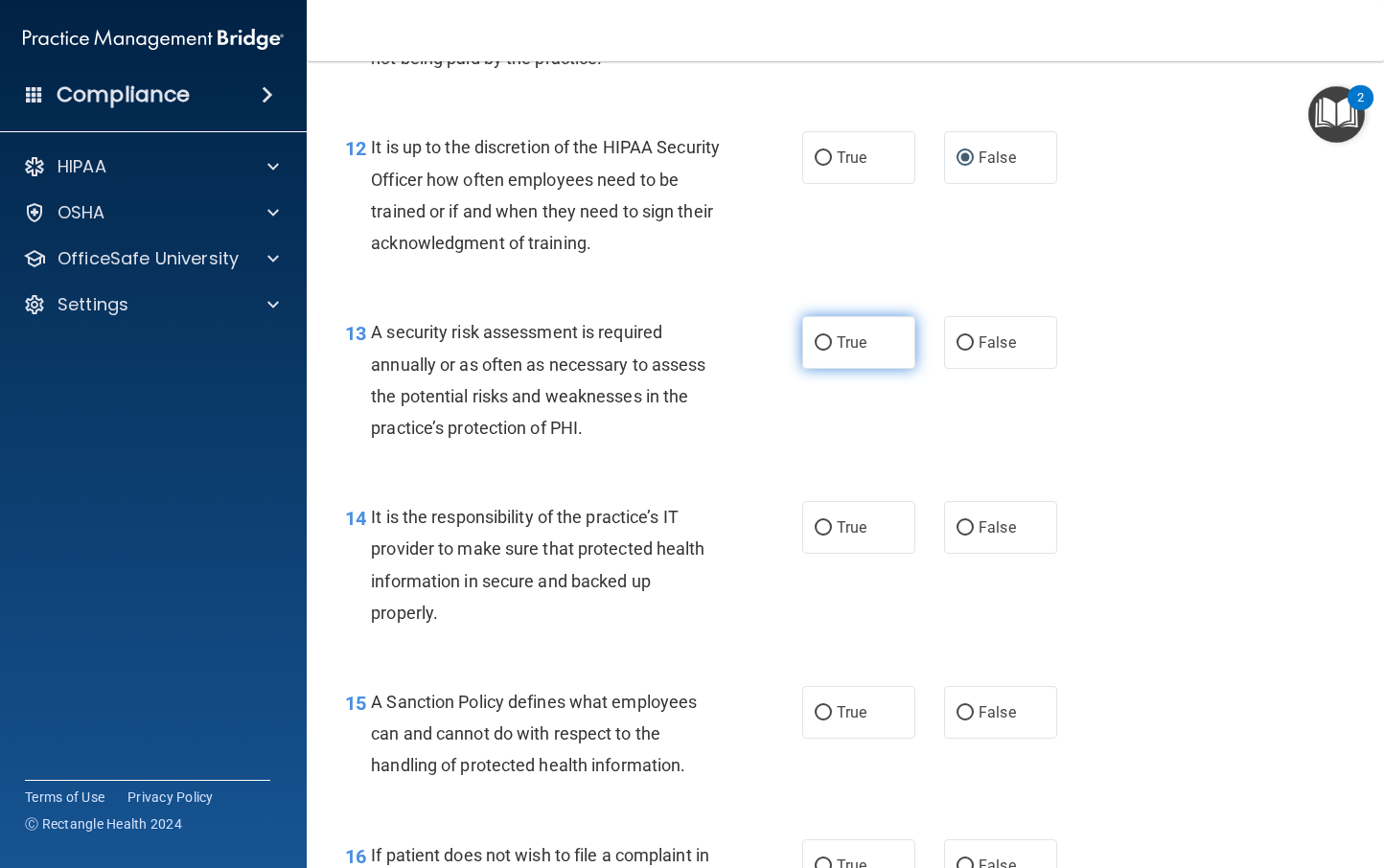
click at [814, 340] on input "True" at bounding box center [823, 343] width 17 height 14
radio input "true"
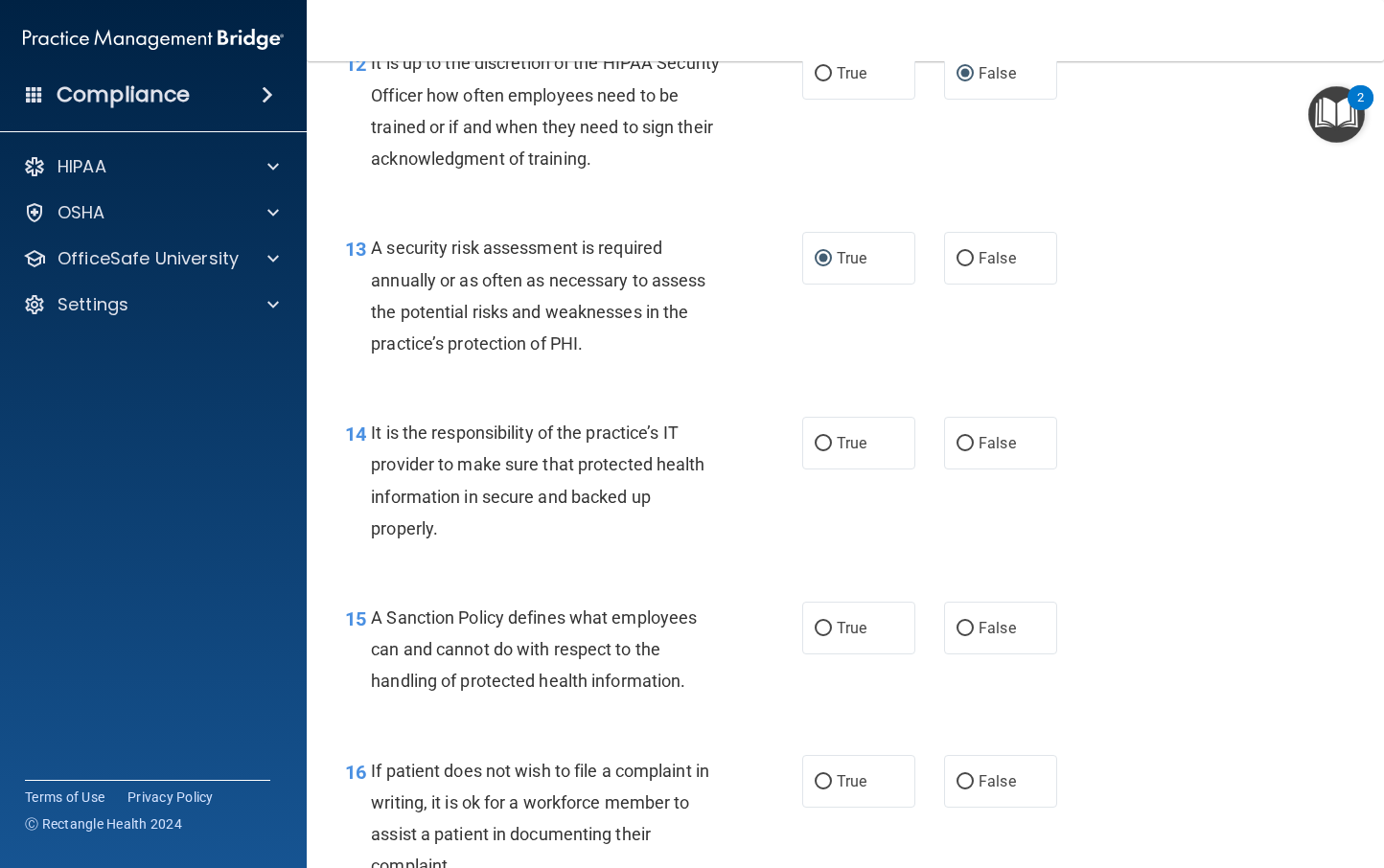
scroll to position [2491, 0]
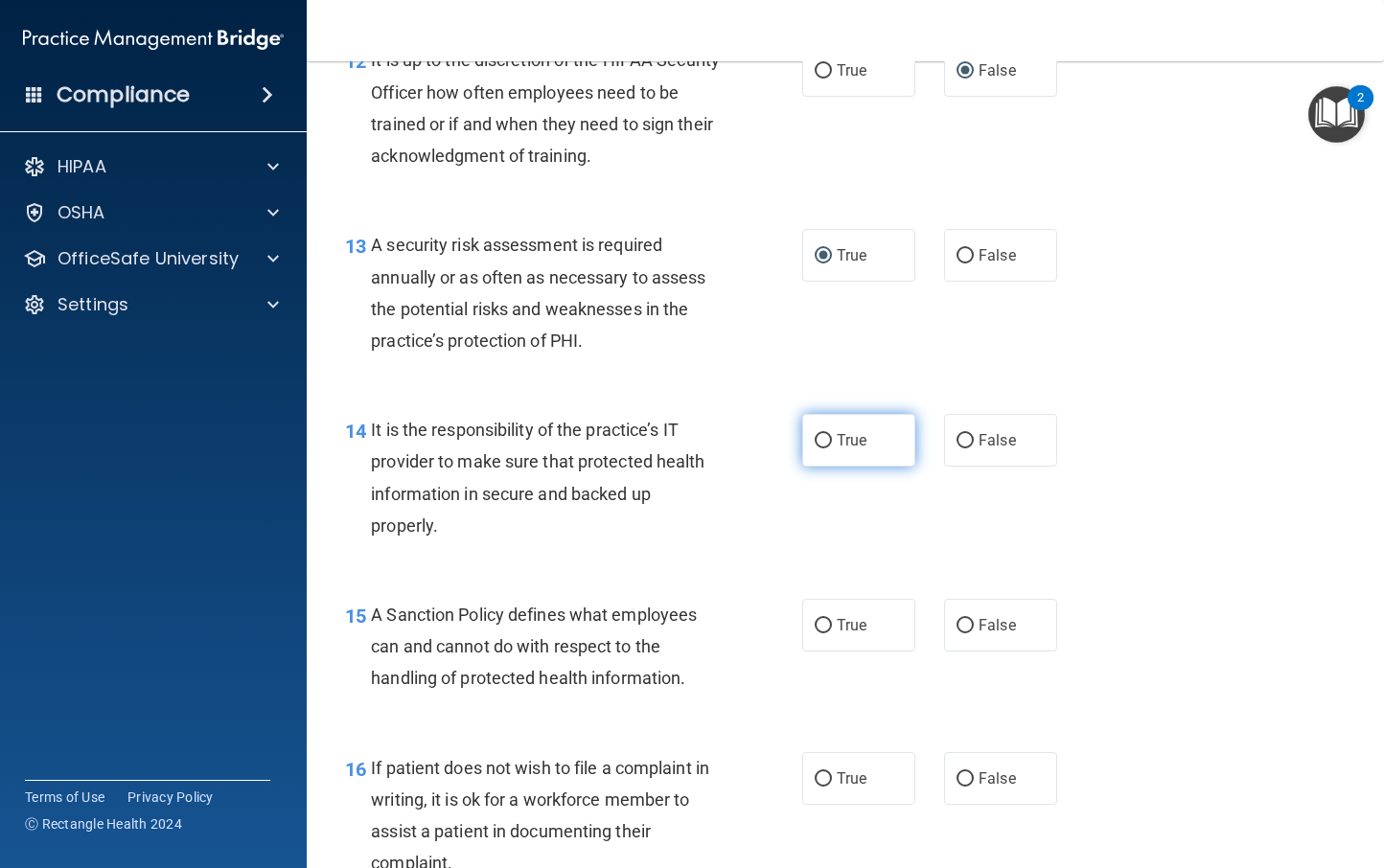
click at [814, 444] on input "True" at bounding box center [823, 441] width 17 height 14
radio input "true"
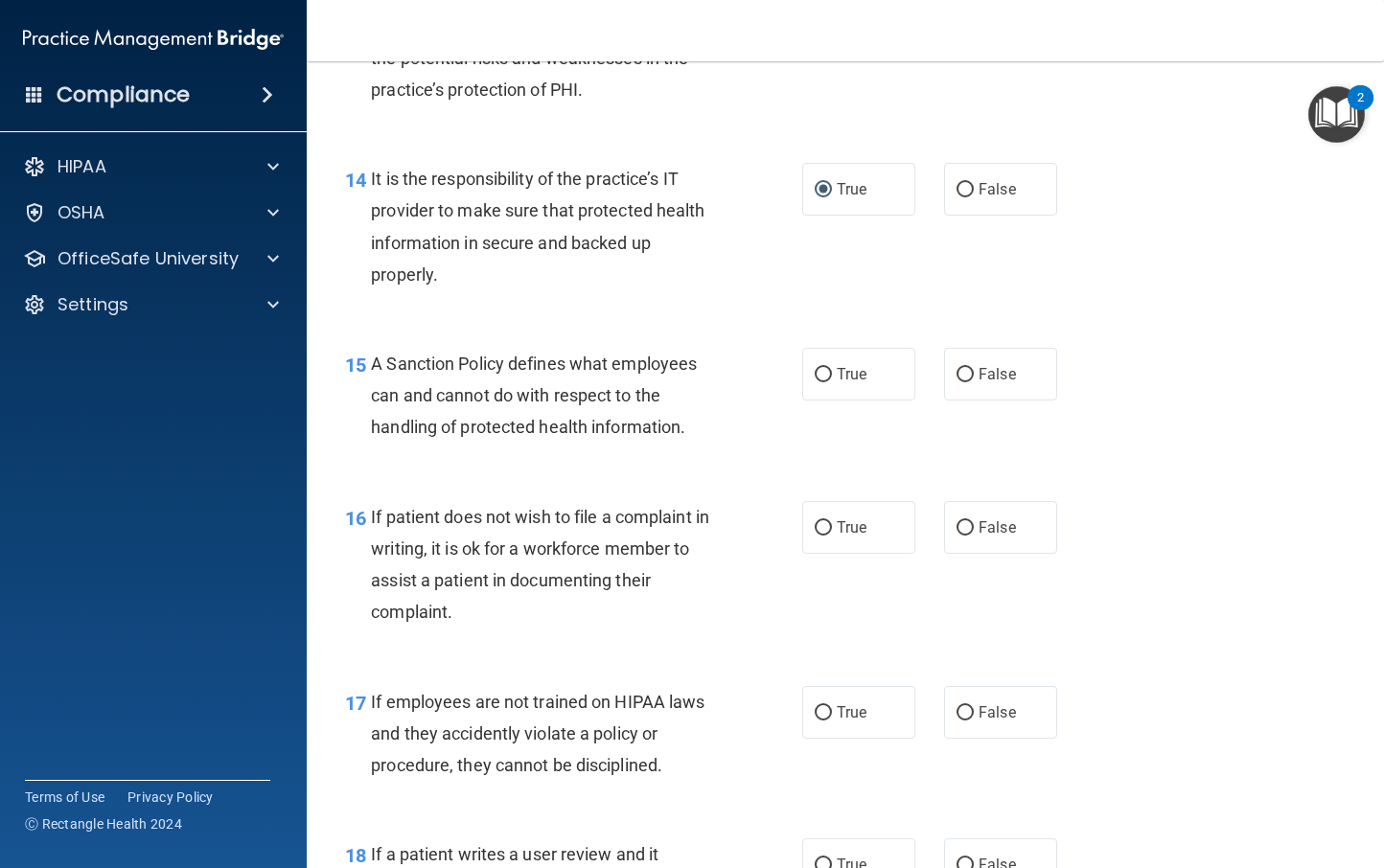
scroll to position [2748, 0]
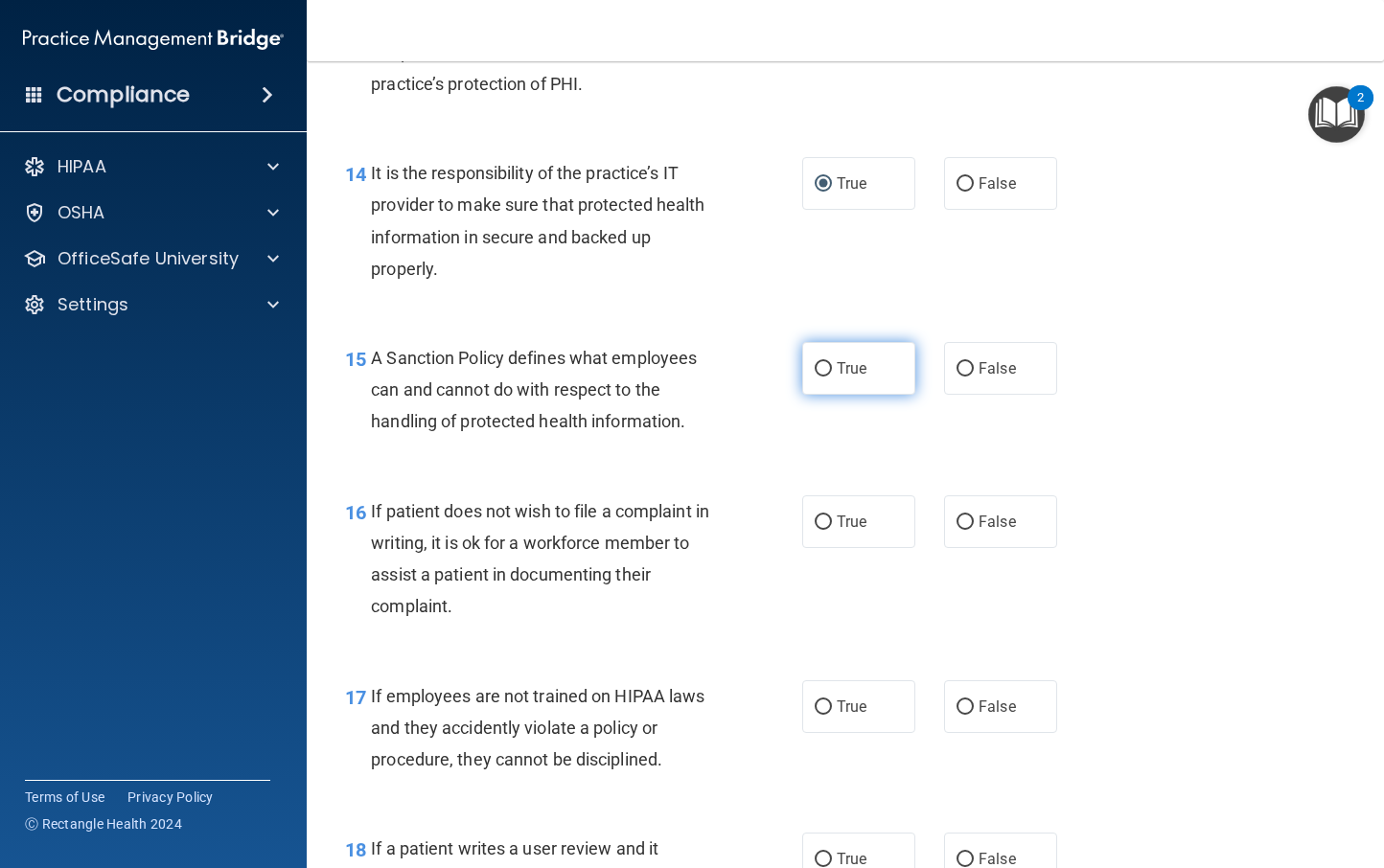
click at [814, 372] on input "True" at bounding box center [823, 369] width 17 height 14
radio input "true"
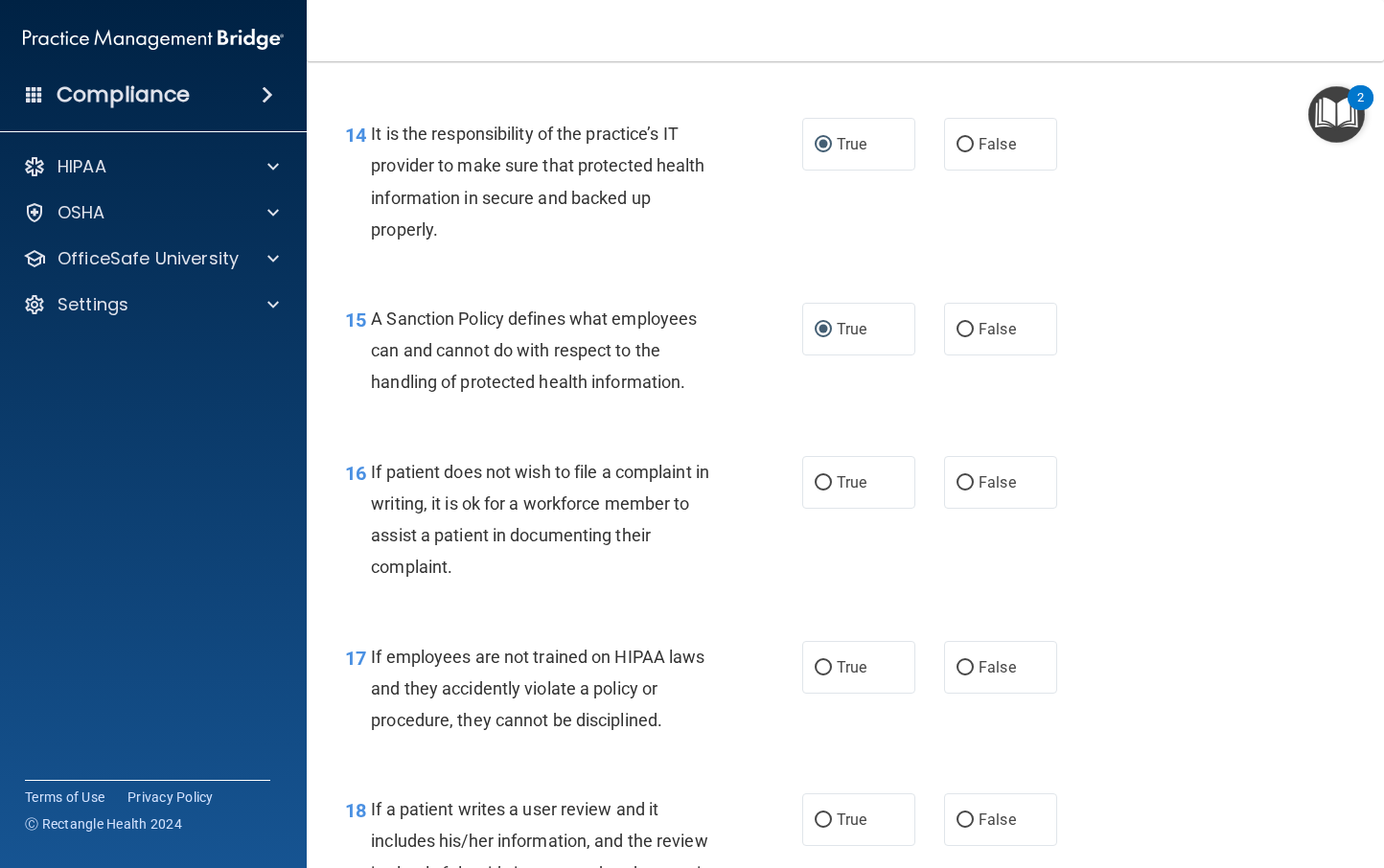
scroll to position [2791, 0]
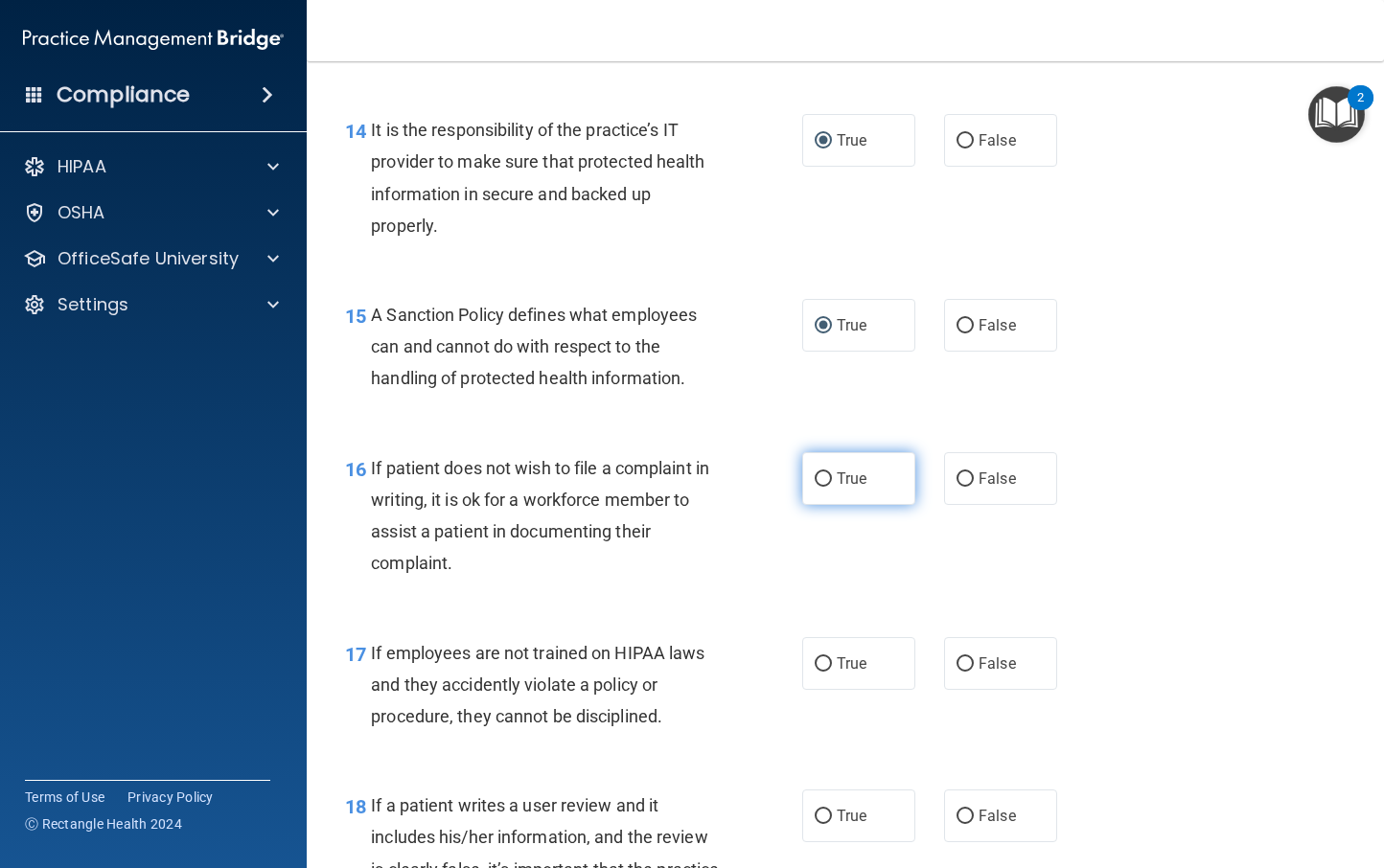
click at [822, 476] on input "True" at bounding box center [823, 480] width 17 height 14
radio input "true"
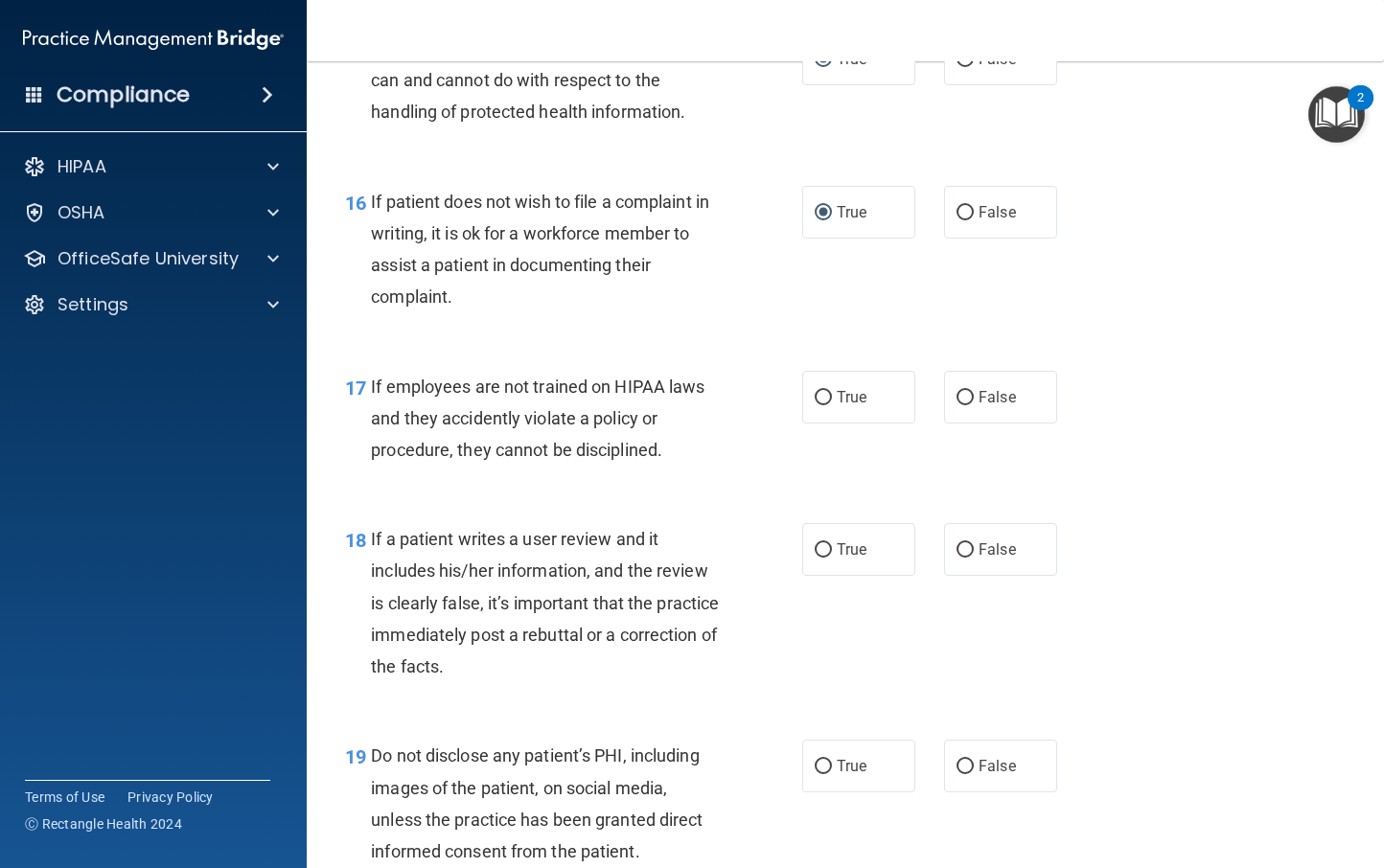
scroll to position [3082, 0]
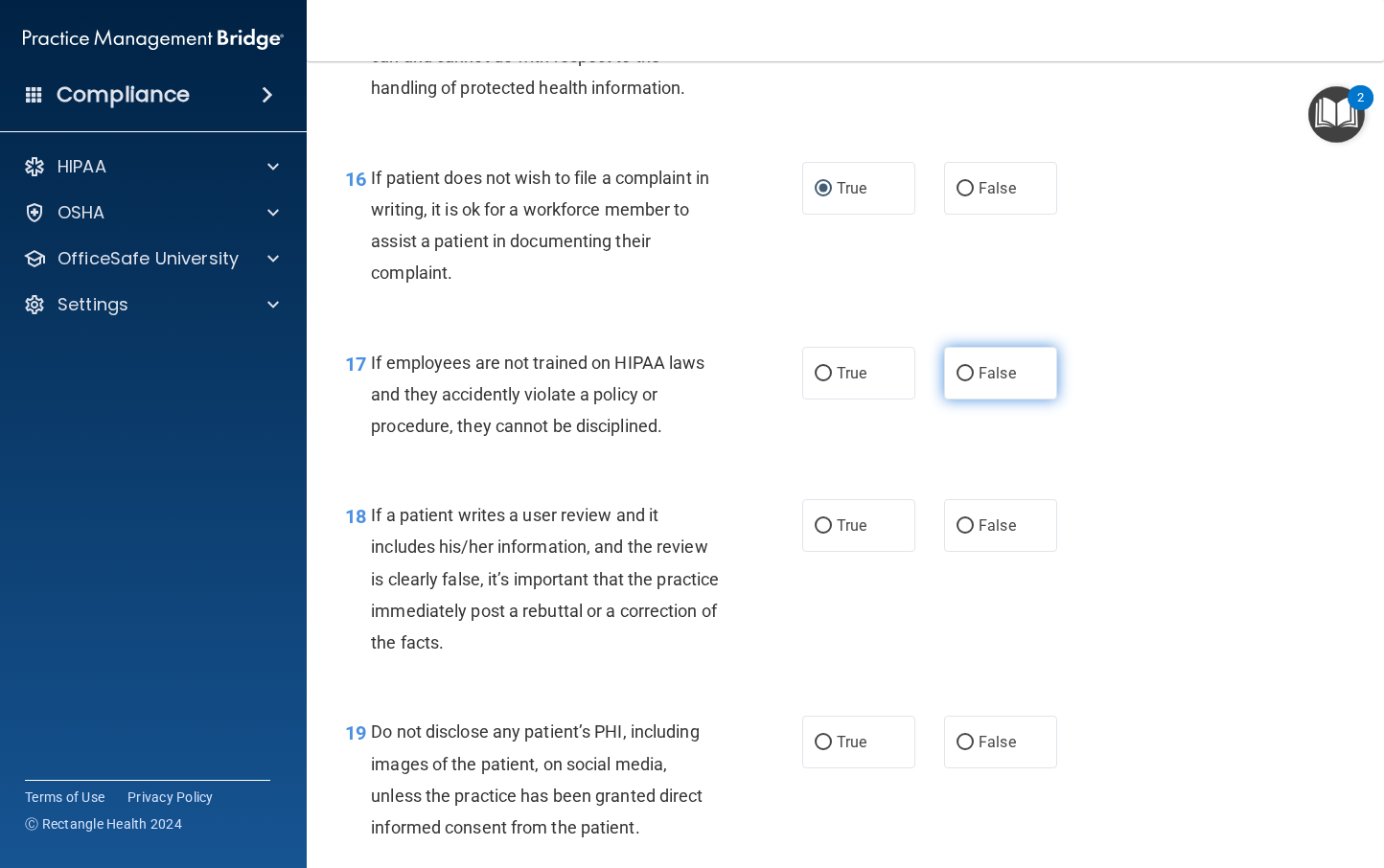
click at [958, 368] on input "False" at bounding box center [965, 374] width 17 height 14
radio input "true"
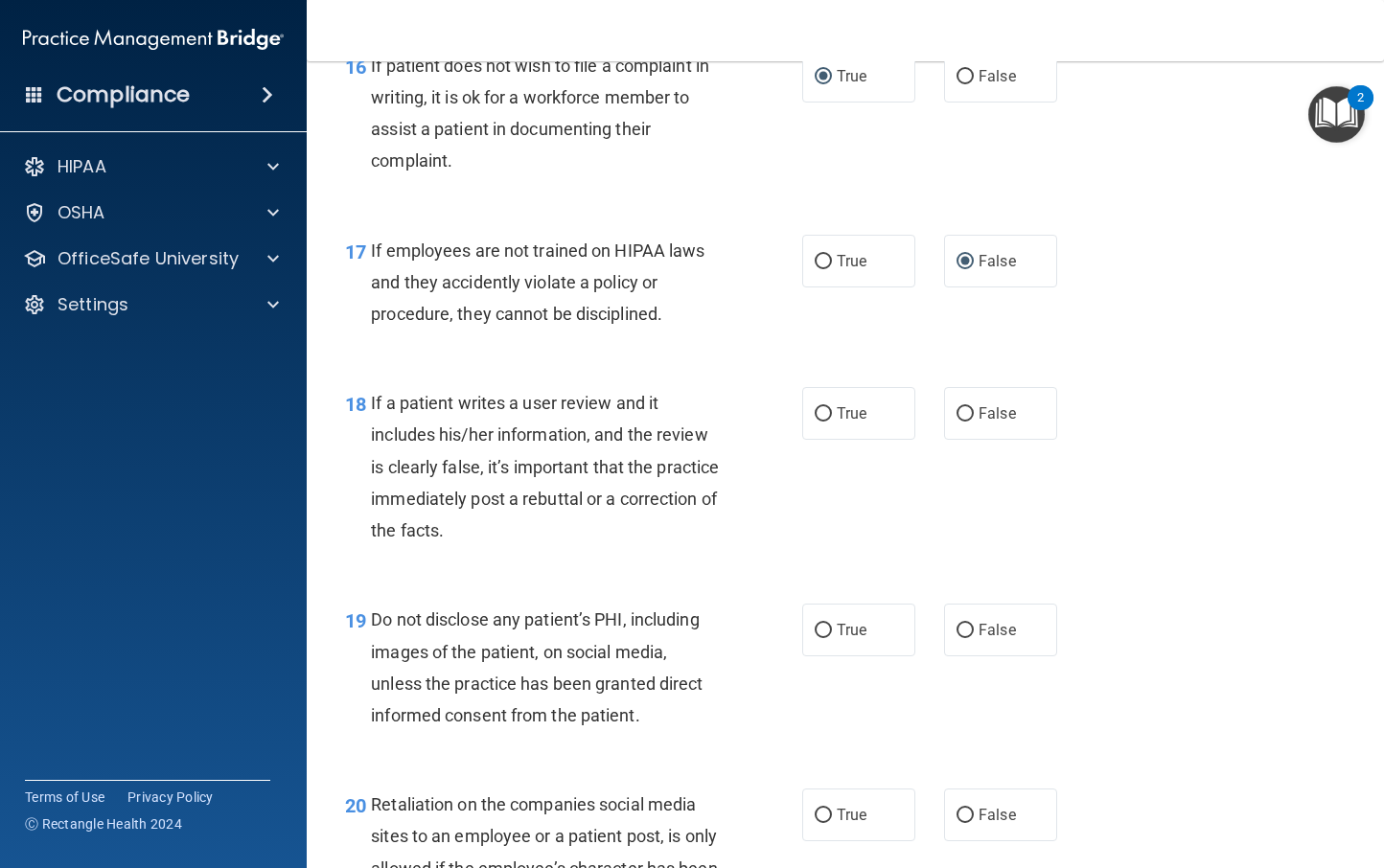
scroll to position [3199, 0]
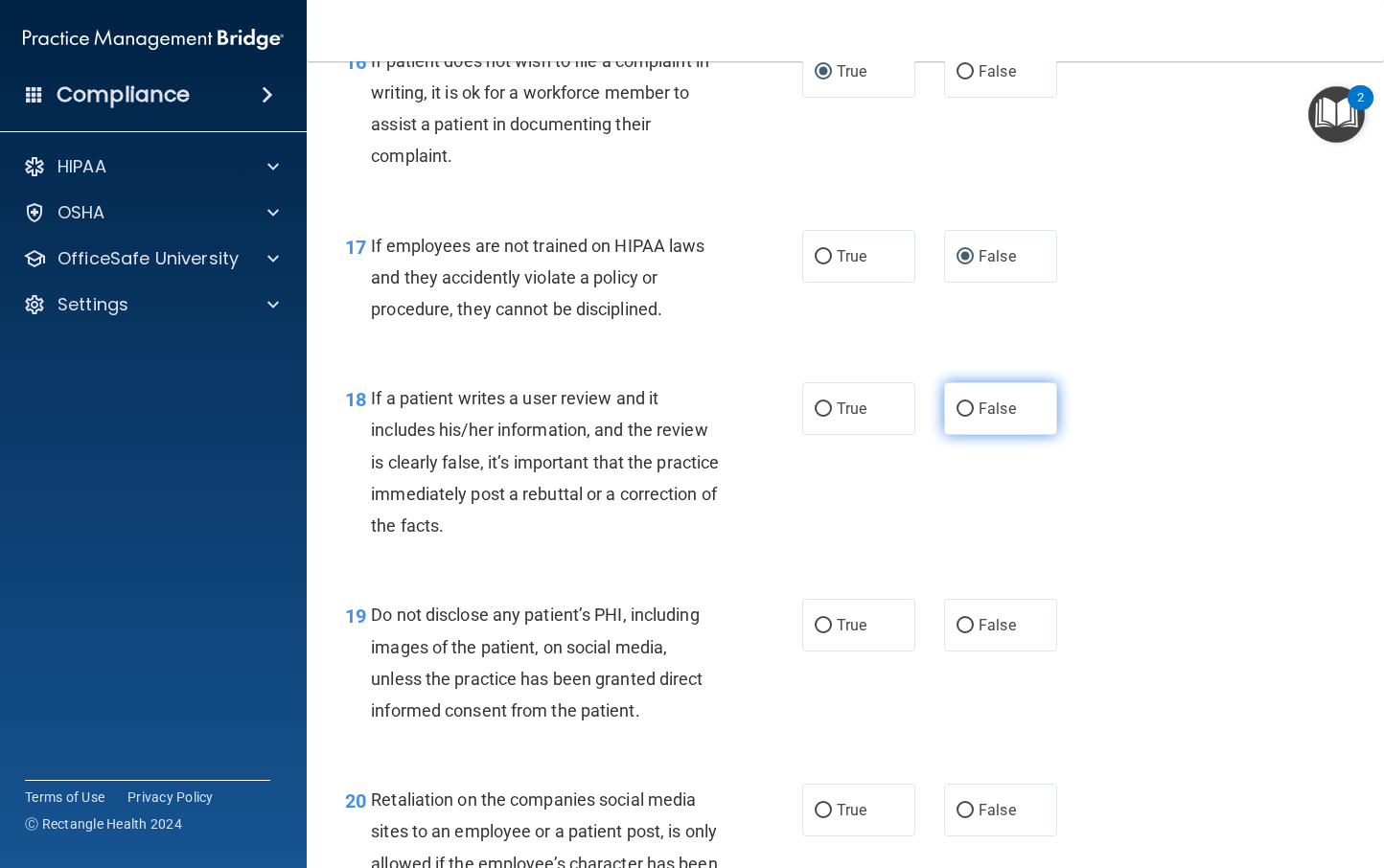
click at [956, 406] on input "False" at bounding box center [965, 410] width 17 height 14
radio input "true"
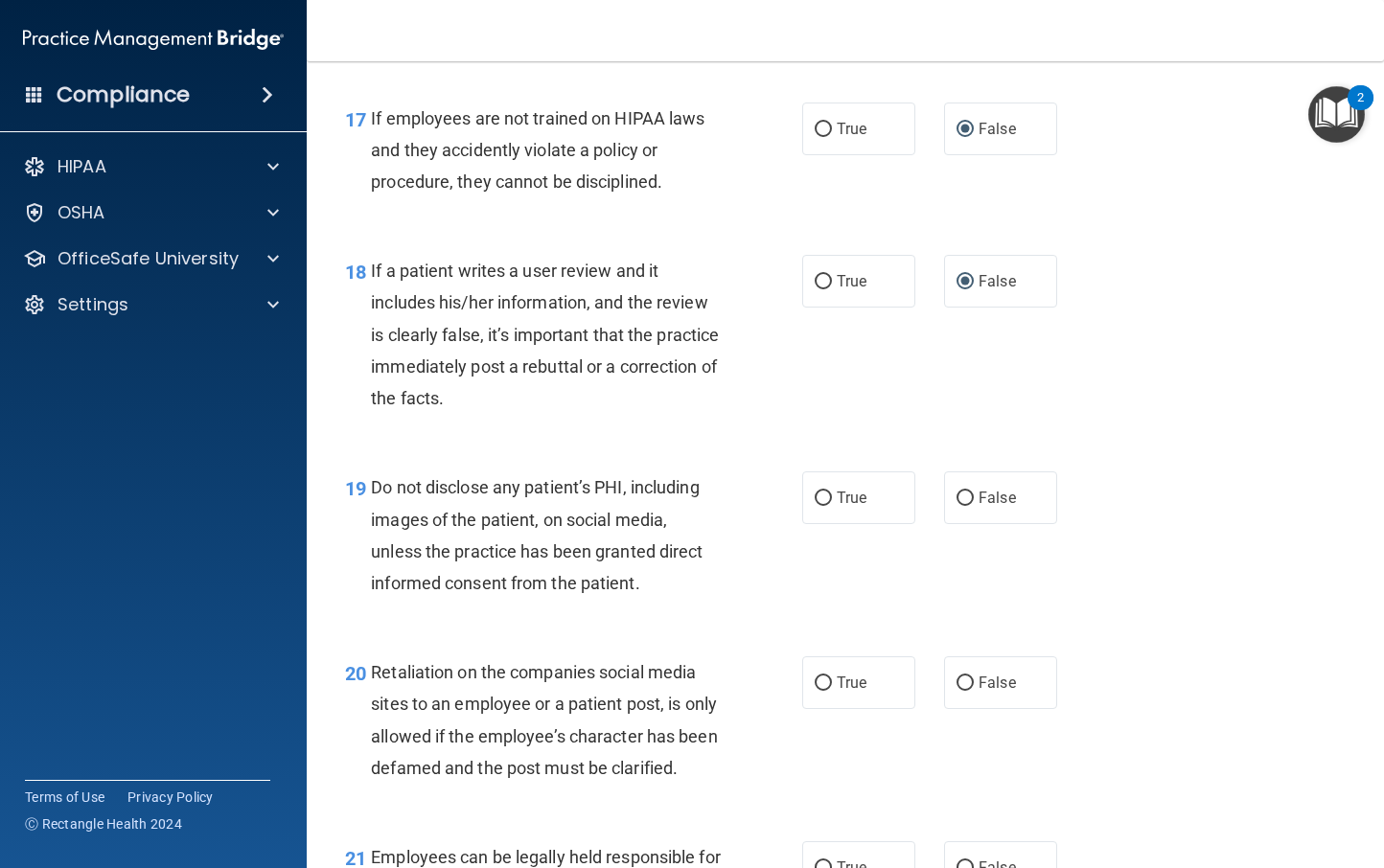
scroll to position [3351, 0]
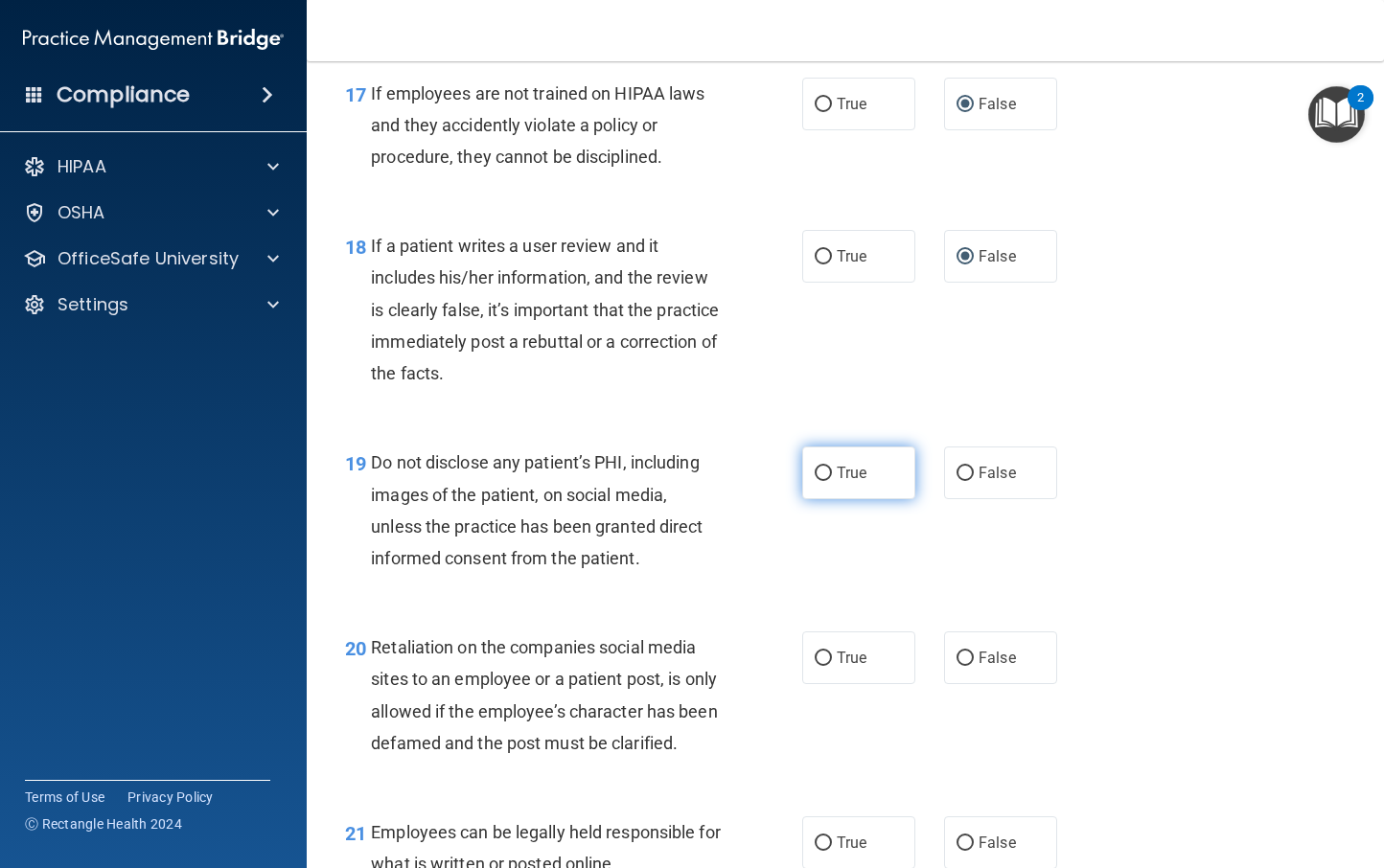
click at [815, 476] on input "True" at bounding box center [823, 474] width 17 height 14
radio input "true"
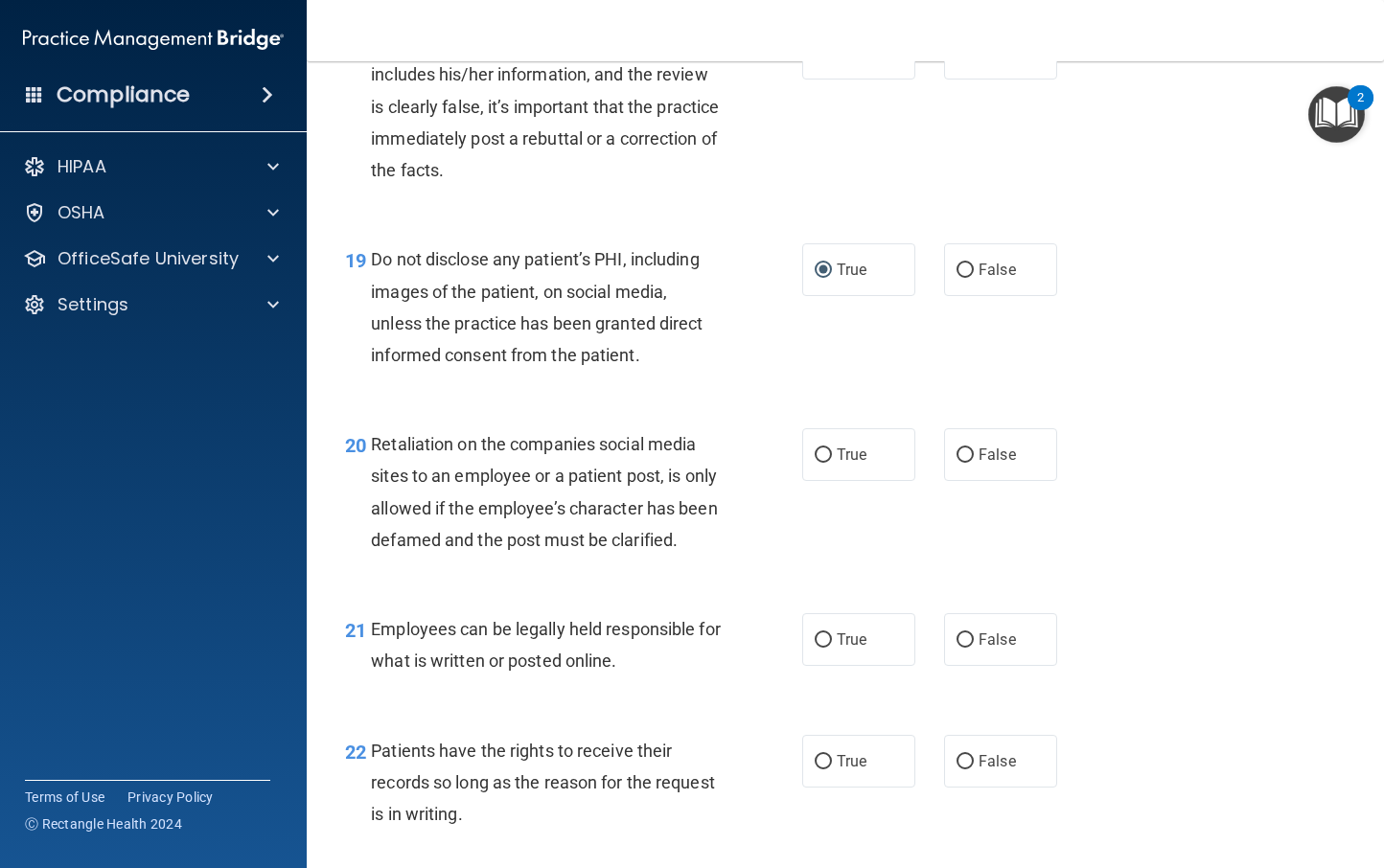
scroll to position [3565, 0]
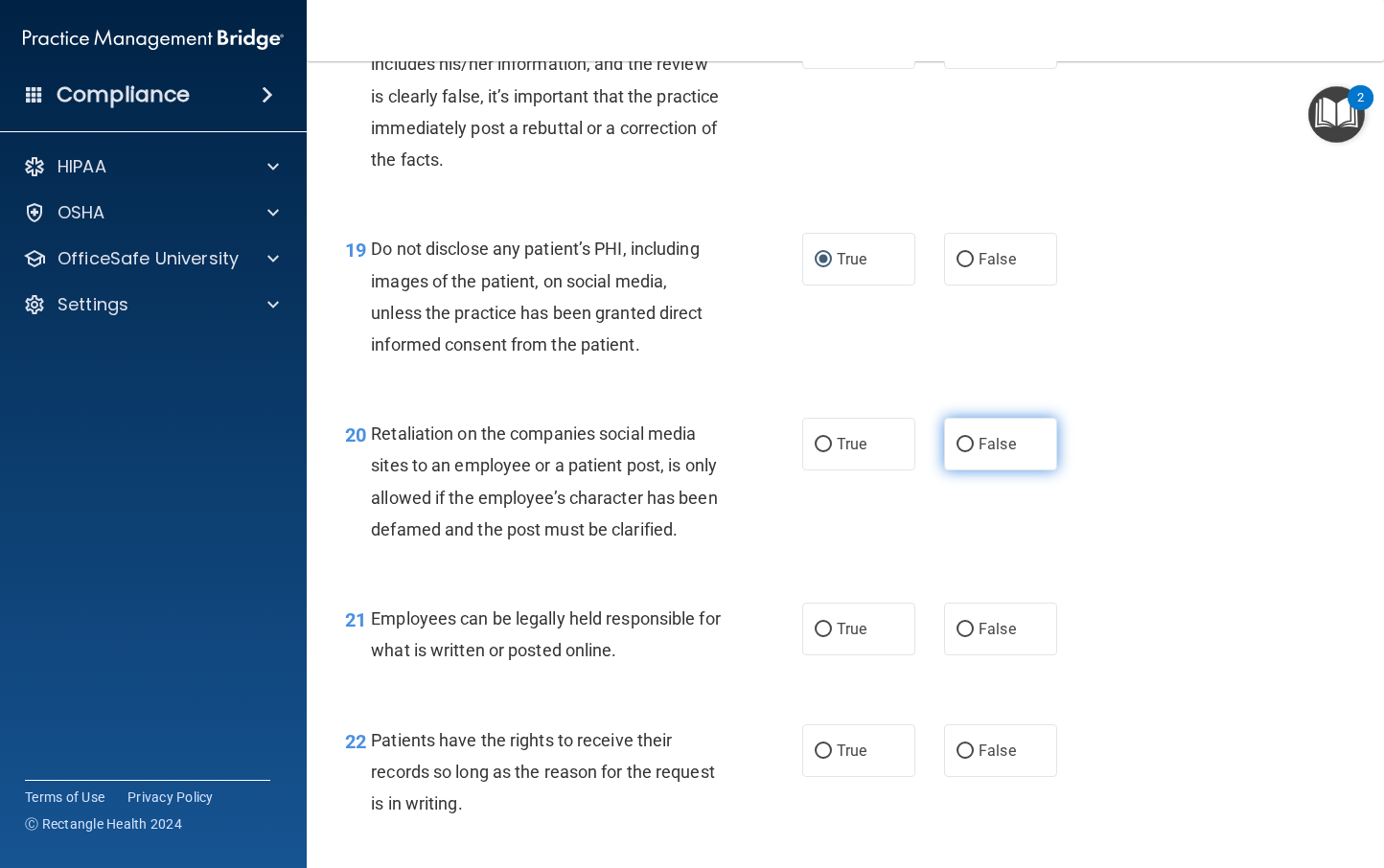
click at [956, 442] on input "False" at bounding box center [965, 445] width 17 height 14
radio input "true"
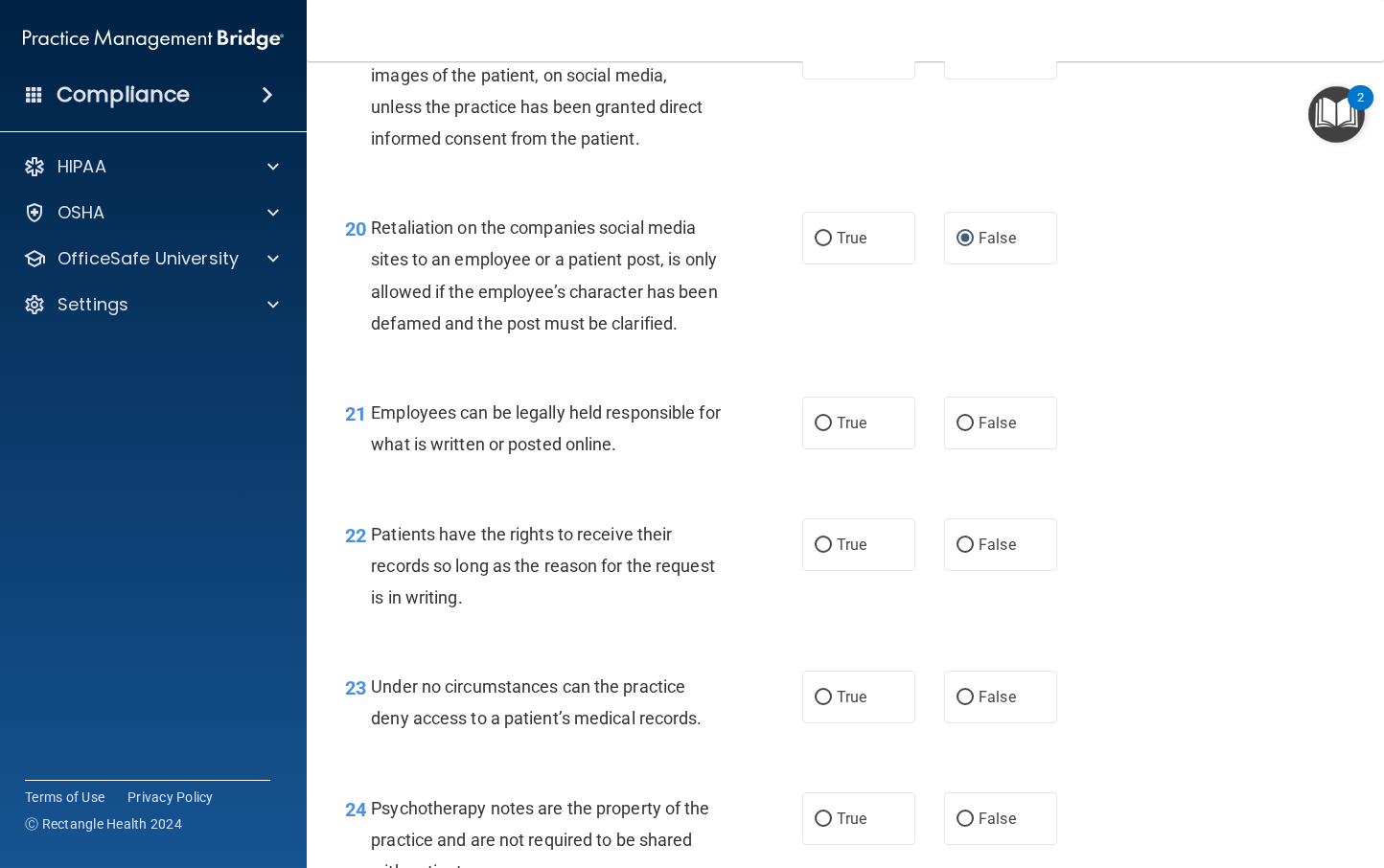
scroll to position [3793, 0]
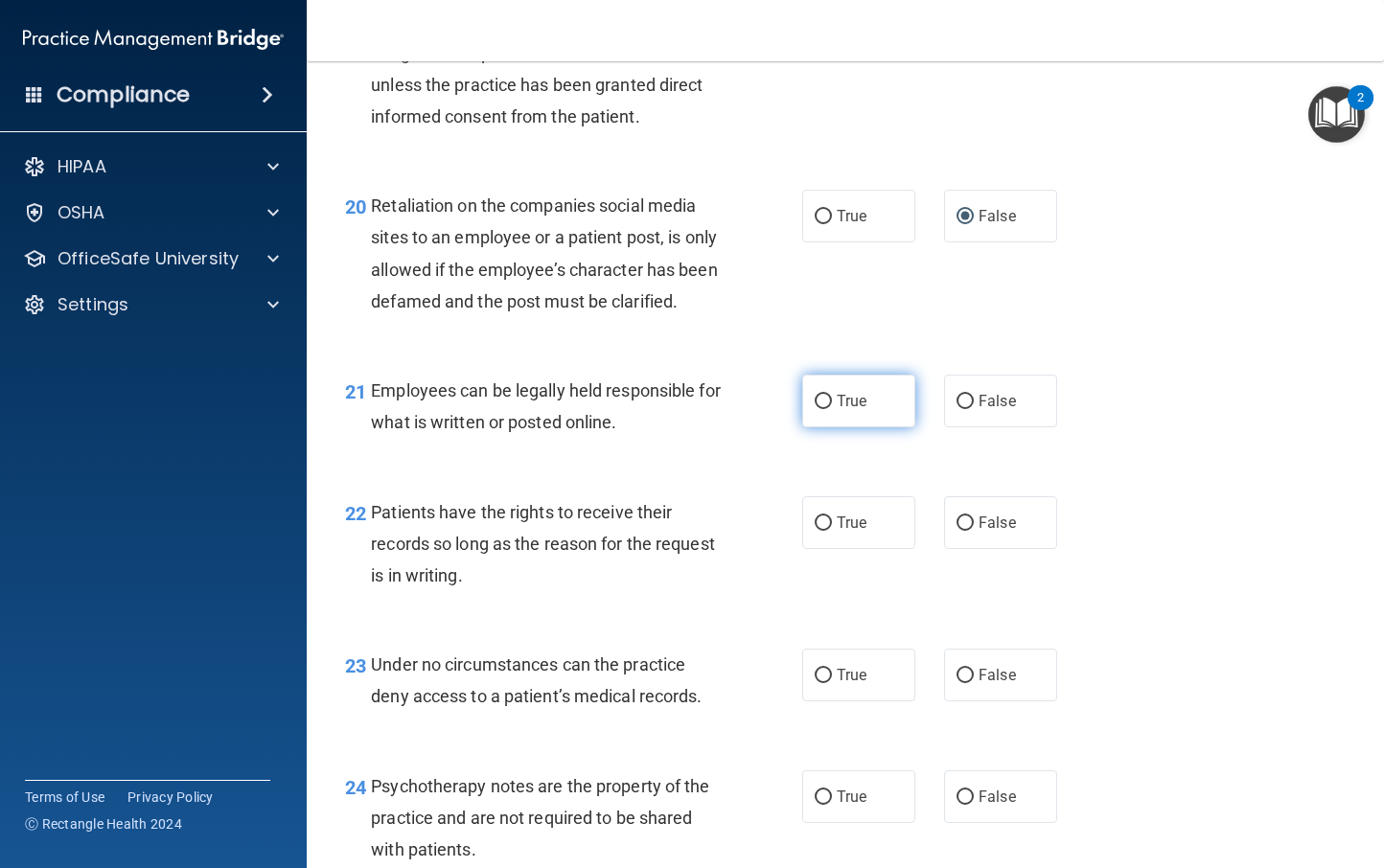
click at [815, 410] on input "True" at bounding box center [823, 402] width 17 height 14
radio input "true"
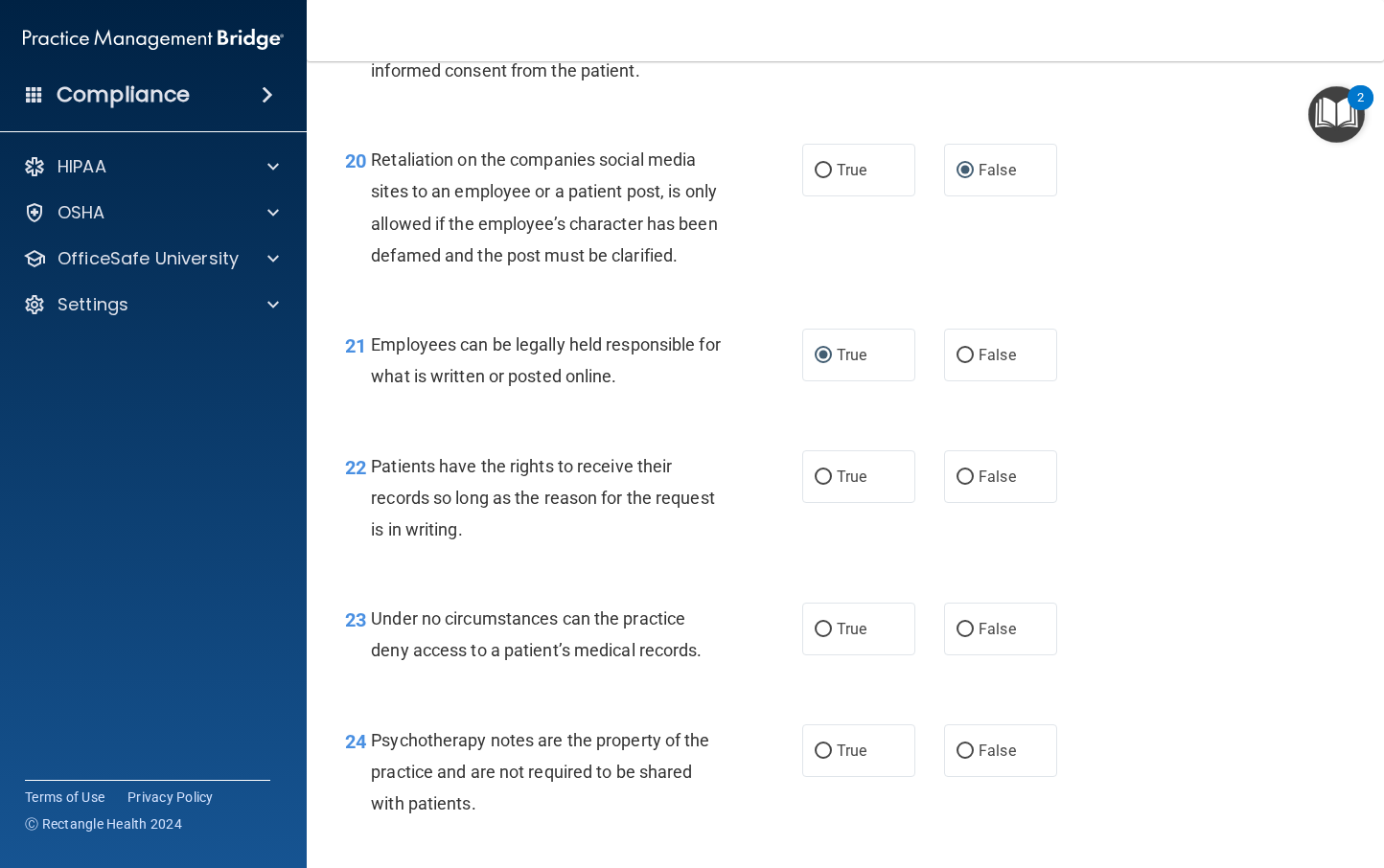
scroll to position [3841, 0]
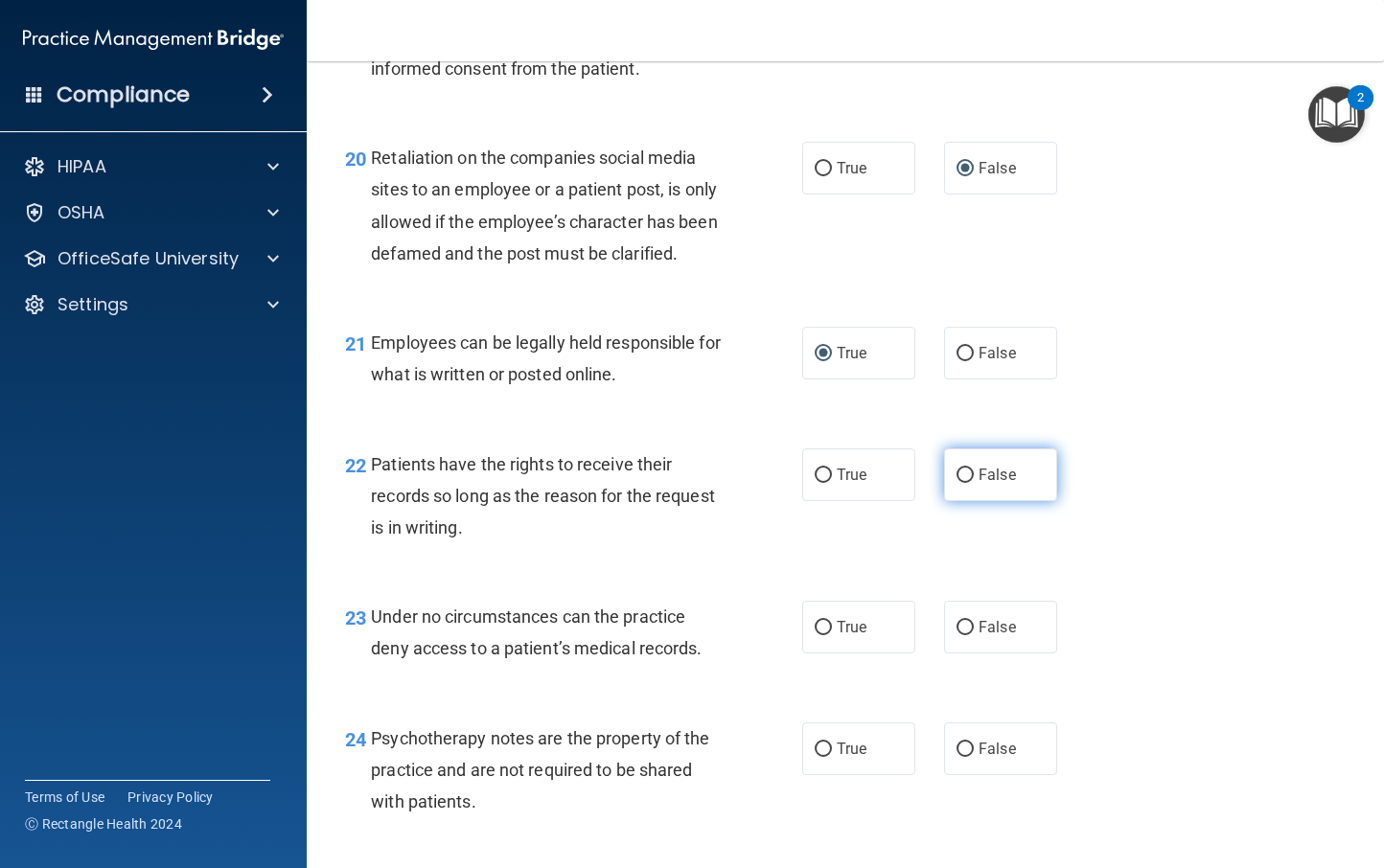
click at [956, 483] on input "False" at bounding box center [965, 476] width 17 height 14
radio input "true"
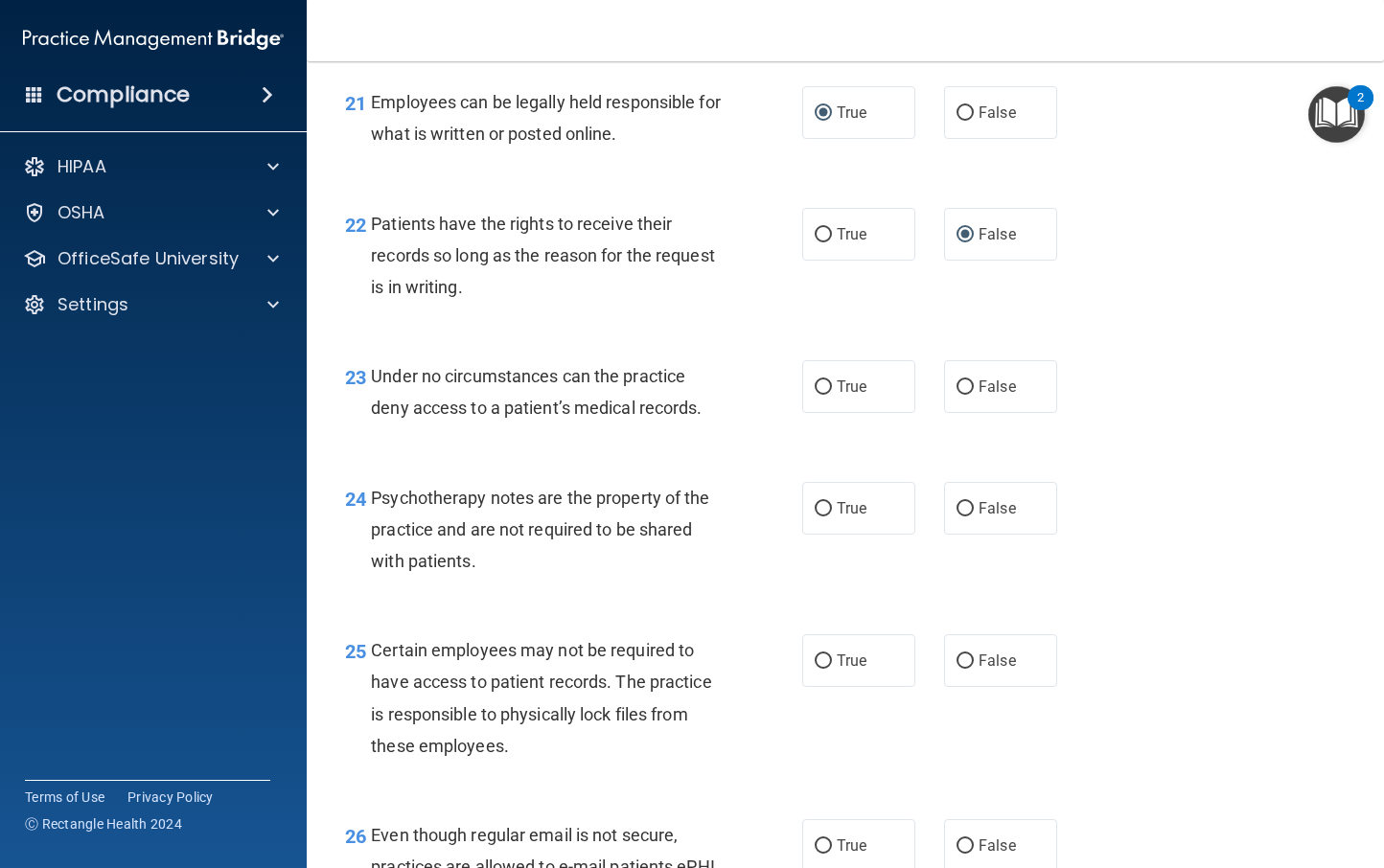
scroll to position [4089, 0]
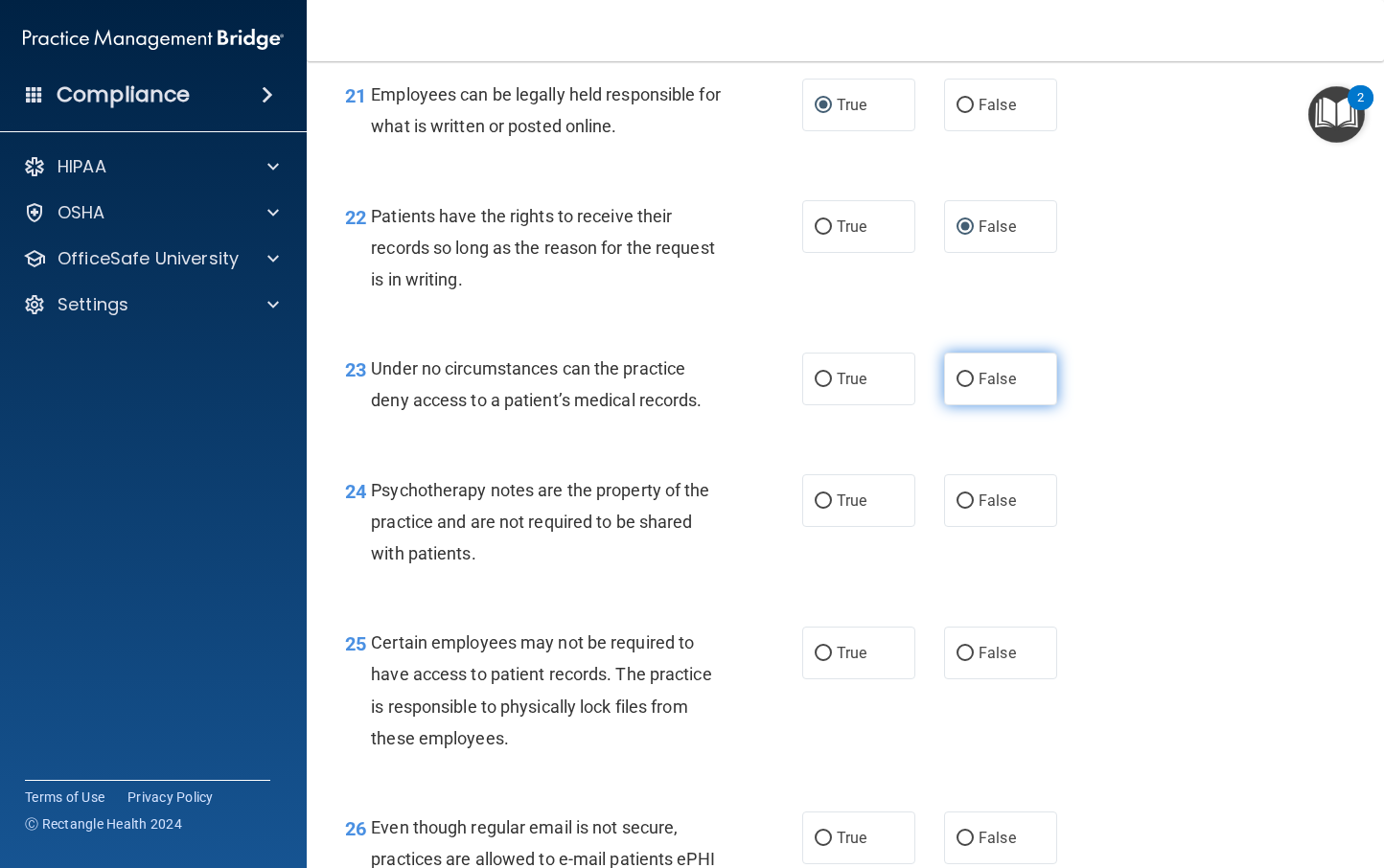
click at [956, 387] on input "False" at bounding box center [965, 380] width 17 height 14
radio input "true"
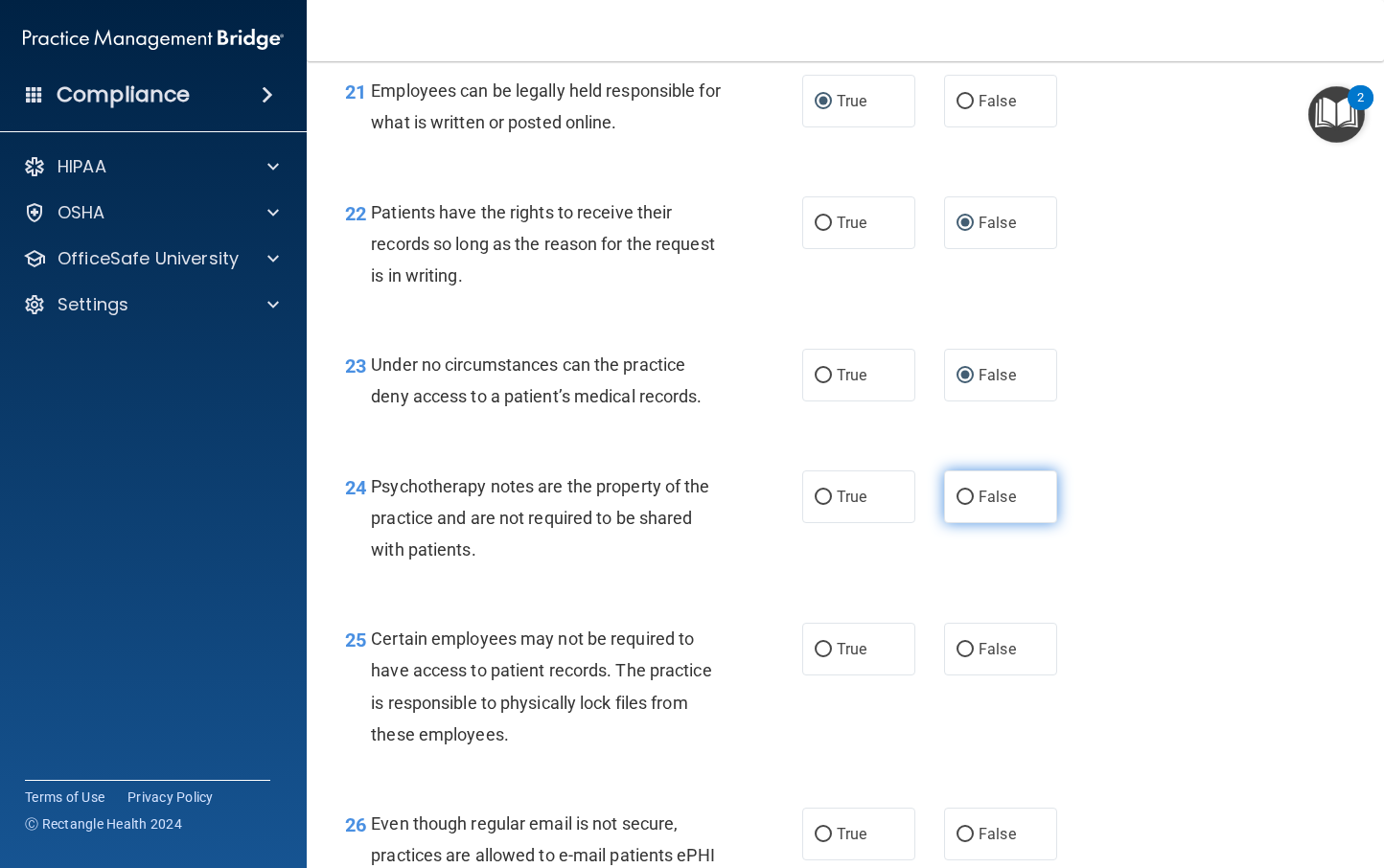
click at [960, 505] on input "False" at bounding box center [965, 498] width 17 height 14
radio input "true"
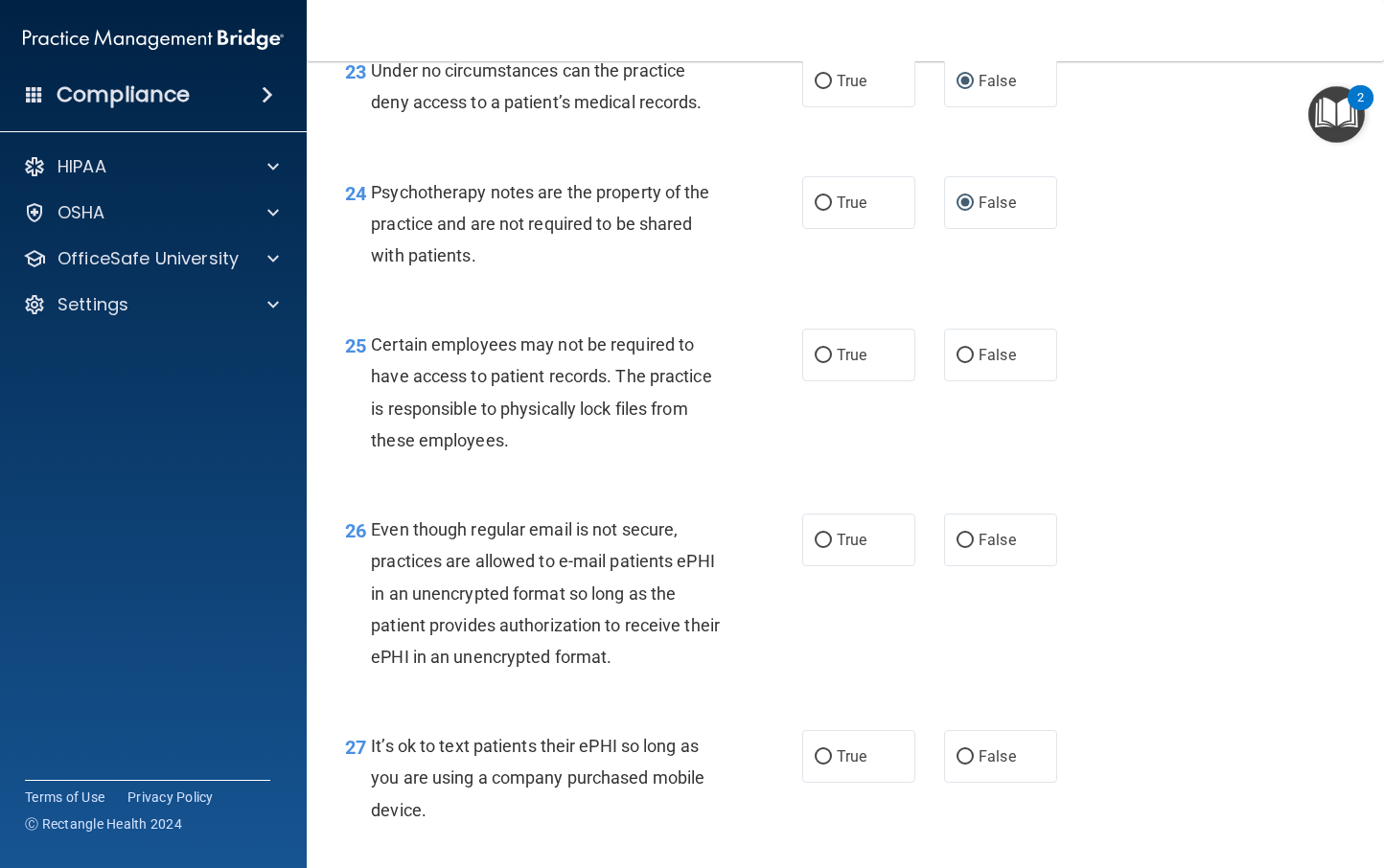
scroll to position [4388, 0]
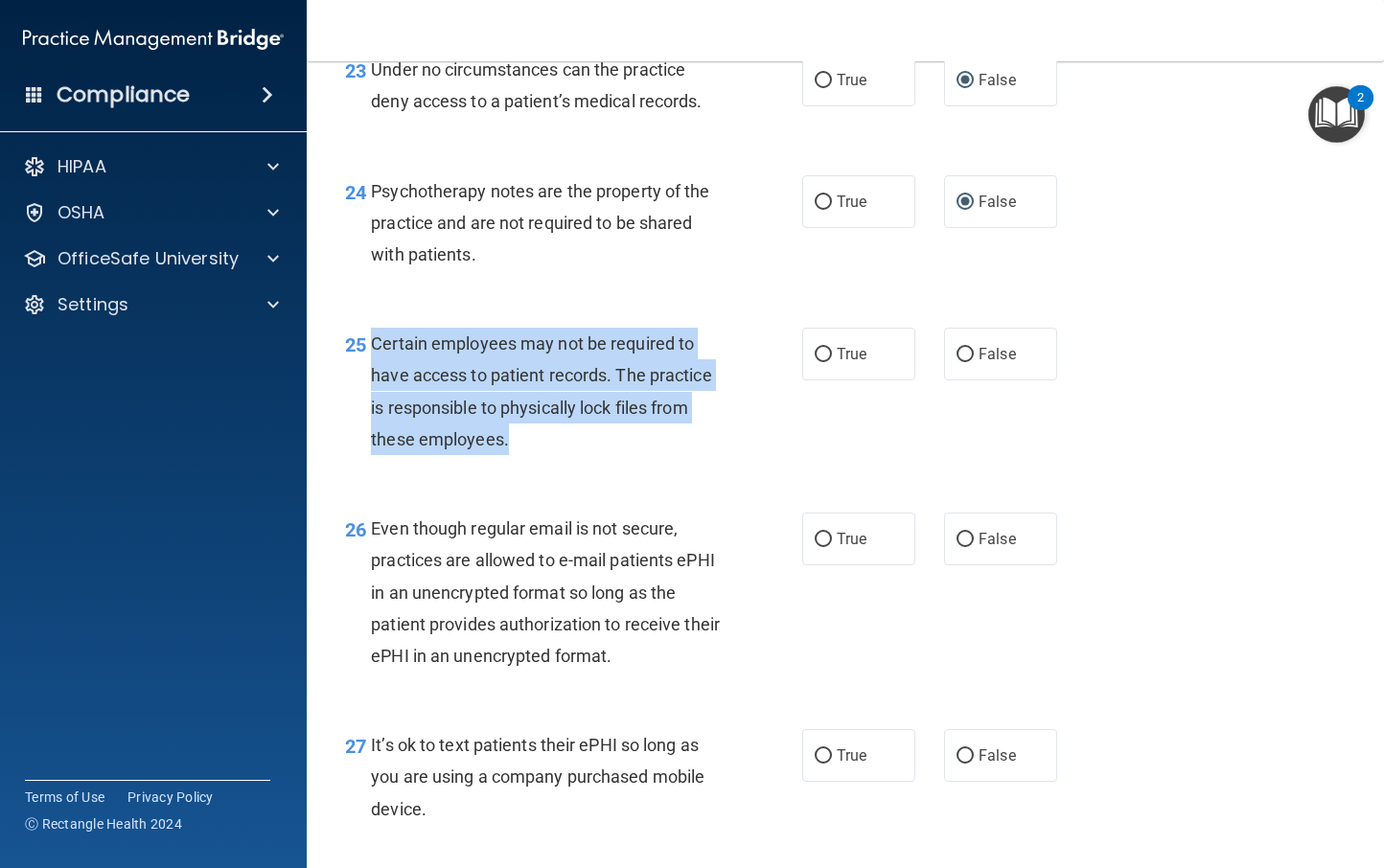
drag, startPoint x: 520, startPoint y: 459, endPoint x: 374, endPoint y: 377, distance: 167.5
click at [374, 377] on div "Certain employees may not be required to have access to patient records. The pr…" at bounding box center [553, 391] width 364 height 128
click at [818, 363] on input "True" at bounding box center [823, 355] width 17 height 14
radio input "true"
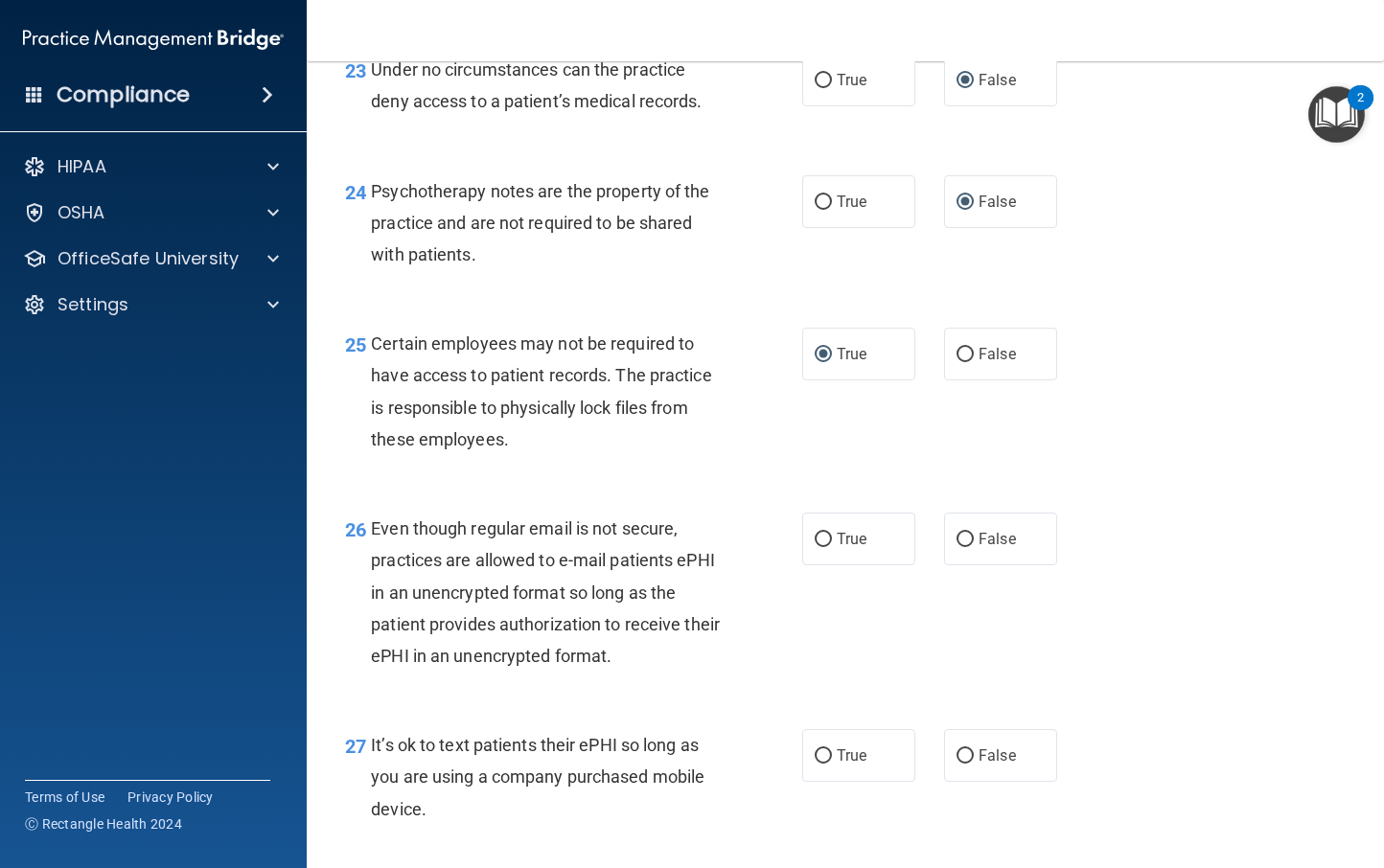
click at [728, 633] on div "Even though regular email is not secure, practices are allowed to e-mail patien…" at bounding box center [553, 593] width 364 height 159
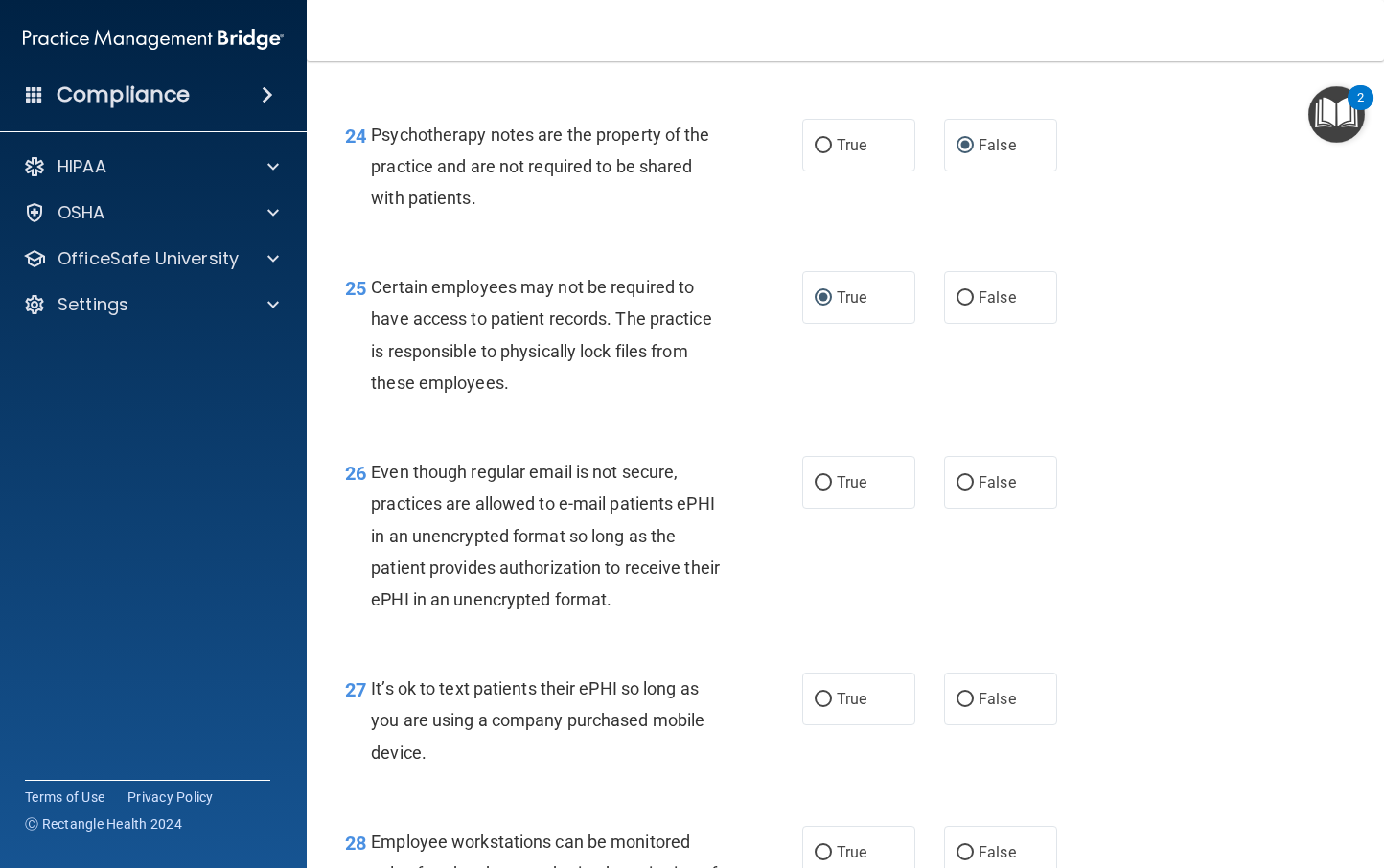
scroll to position [4456, 0]
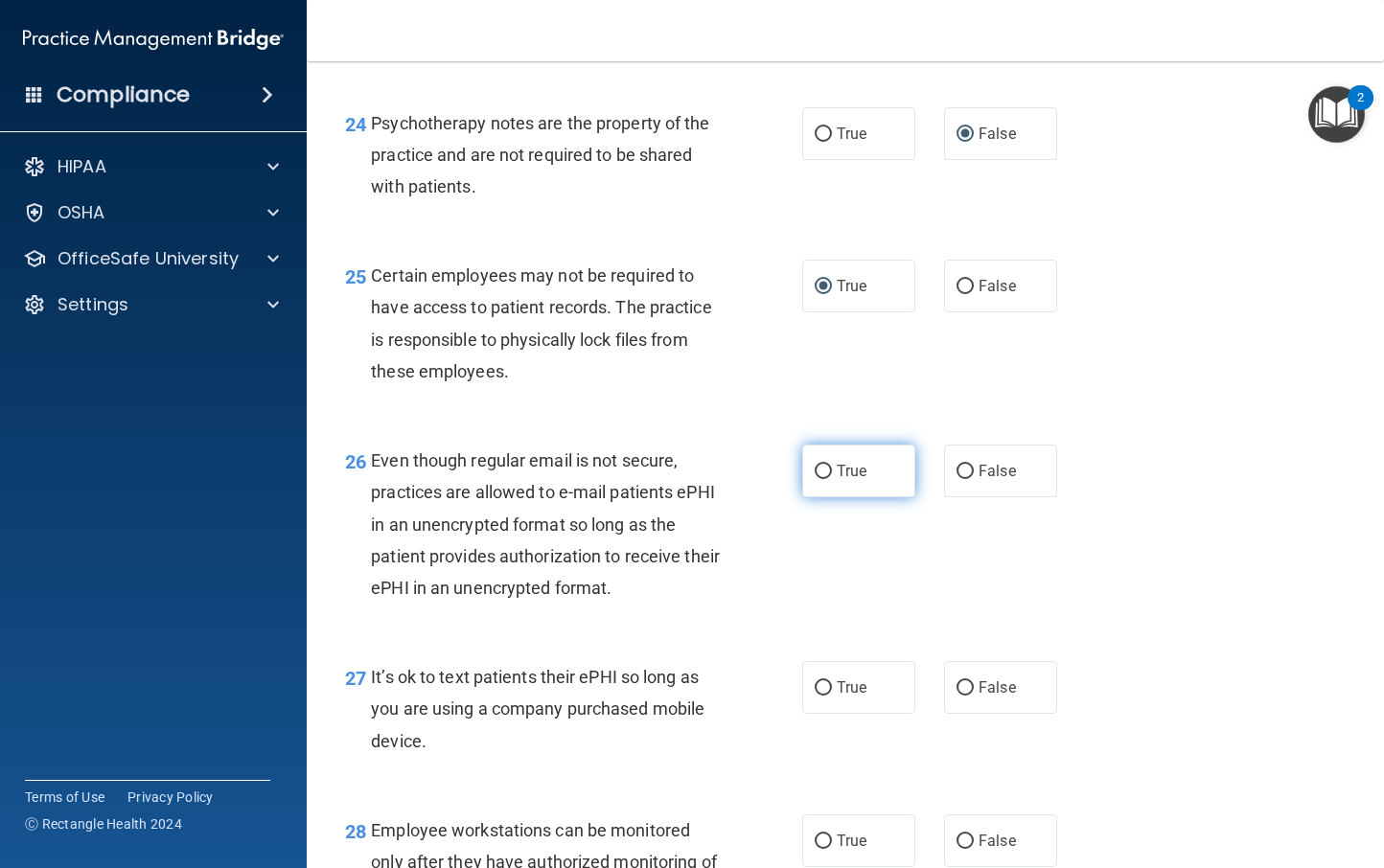
click at [814, 480] on input "True" at bounding box center [823, 472] width 17 height 14
radio input "true"
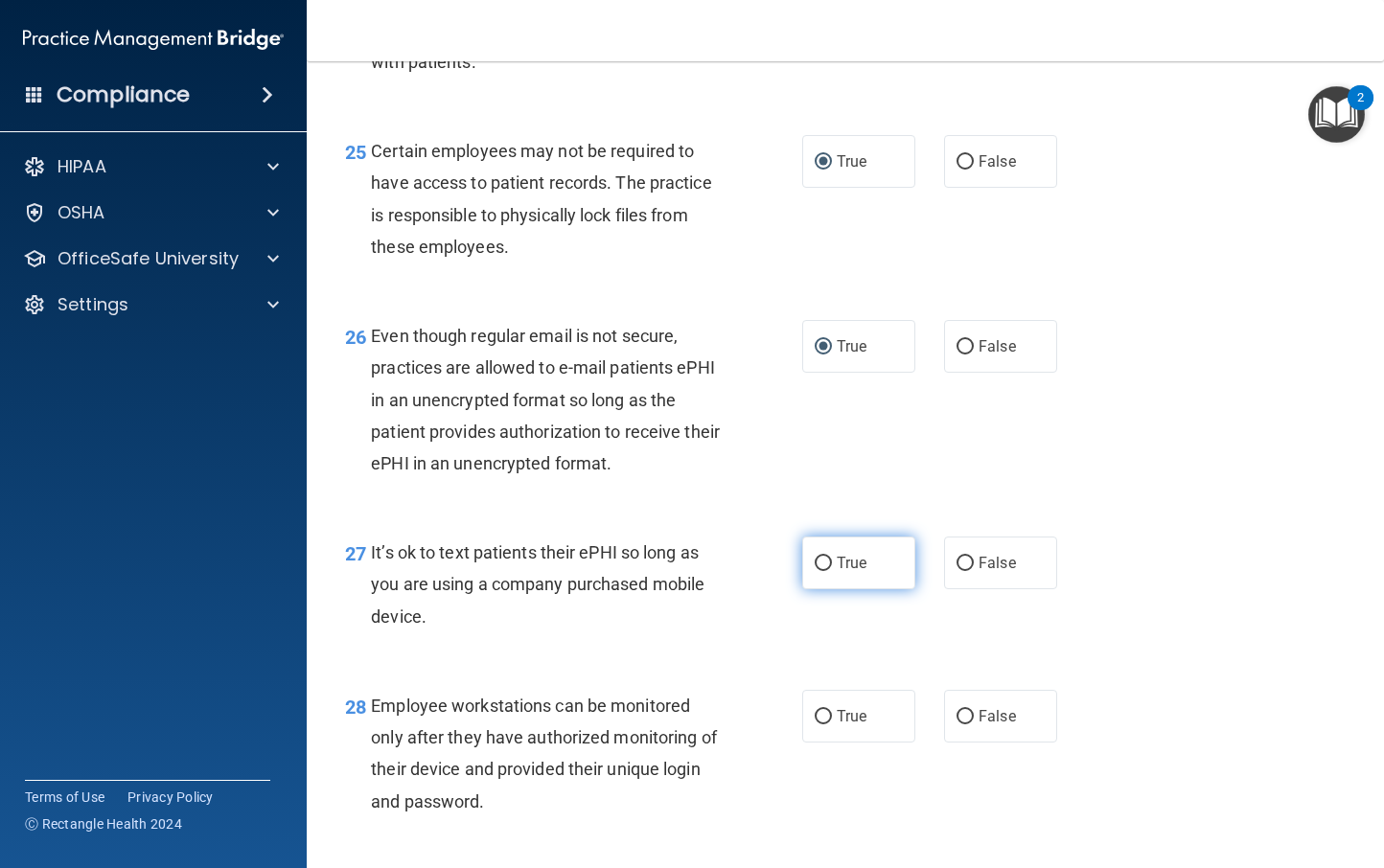
click at [819, 572] on input "True" at bounding box center [823, 564] width 17 height 14
radio input "true"
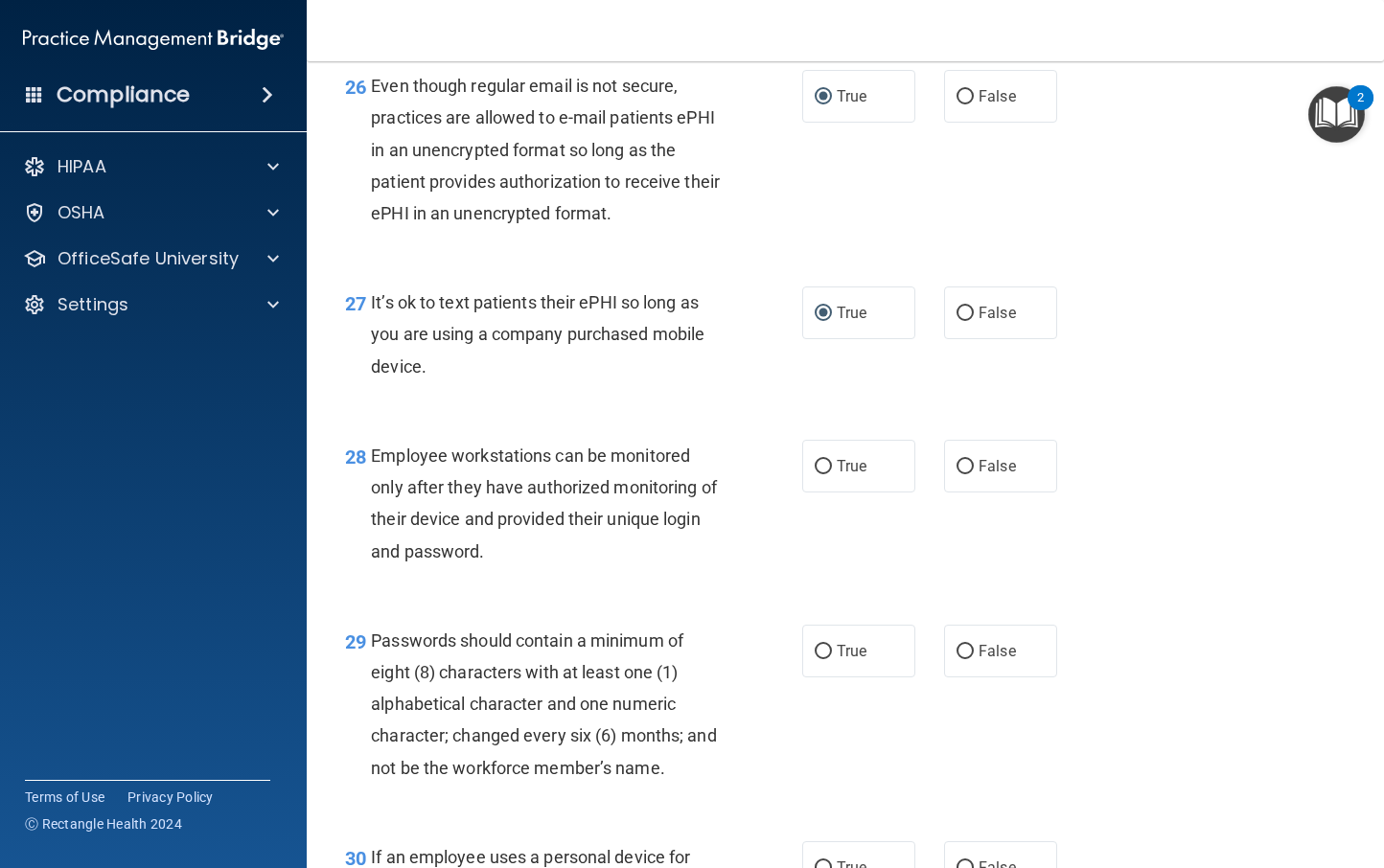
scroll to position [4827, 0]
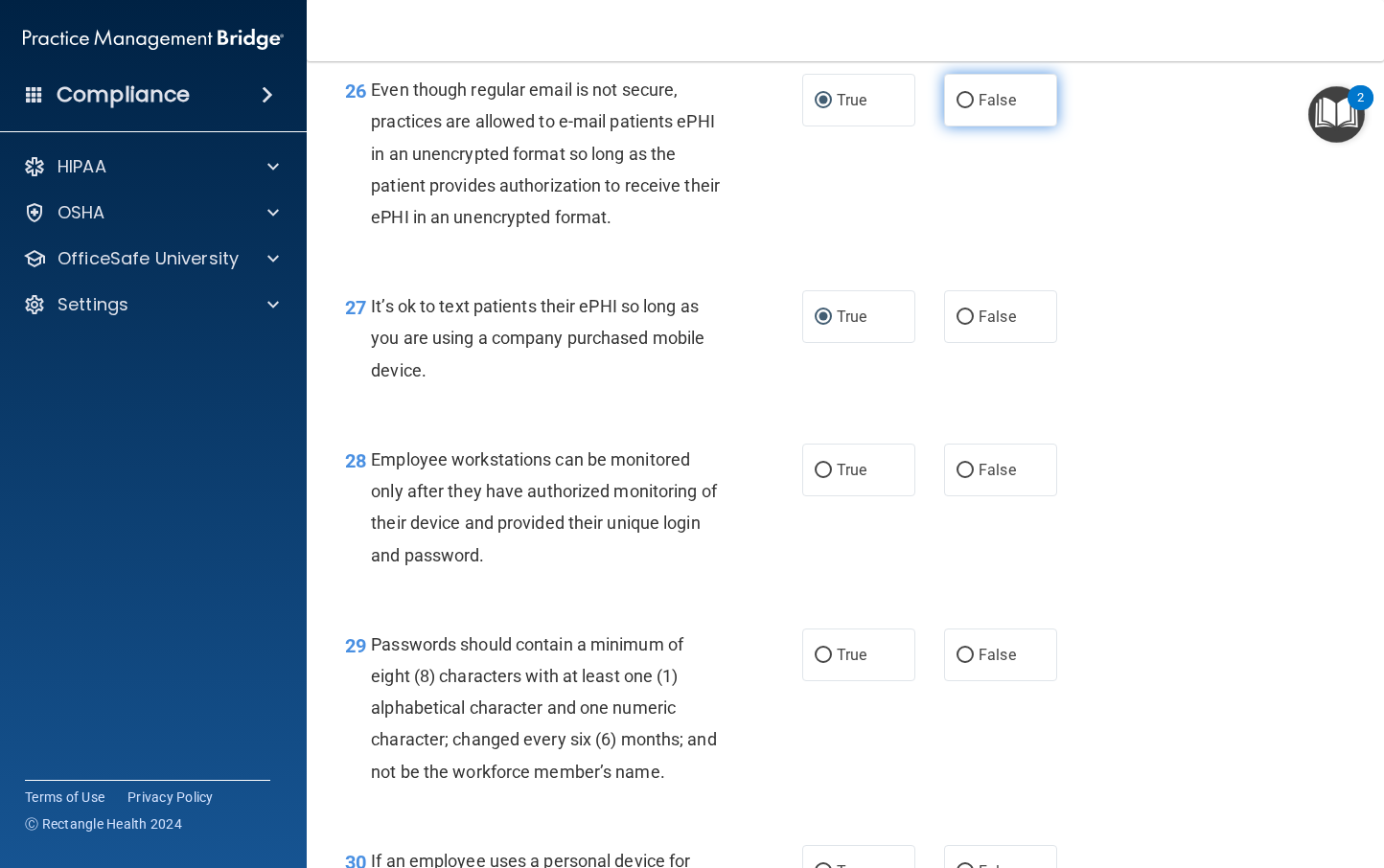
click at [959, 108] on input "False" at bounding box center [965, 101] width 17 height 14
radio input "true"
radio input "false"
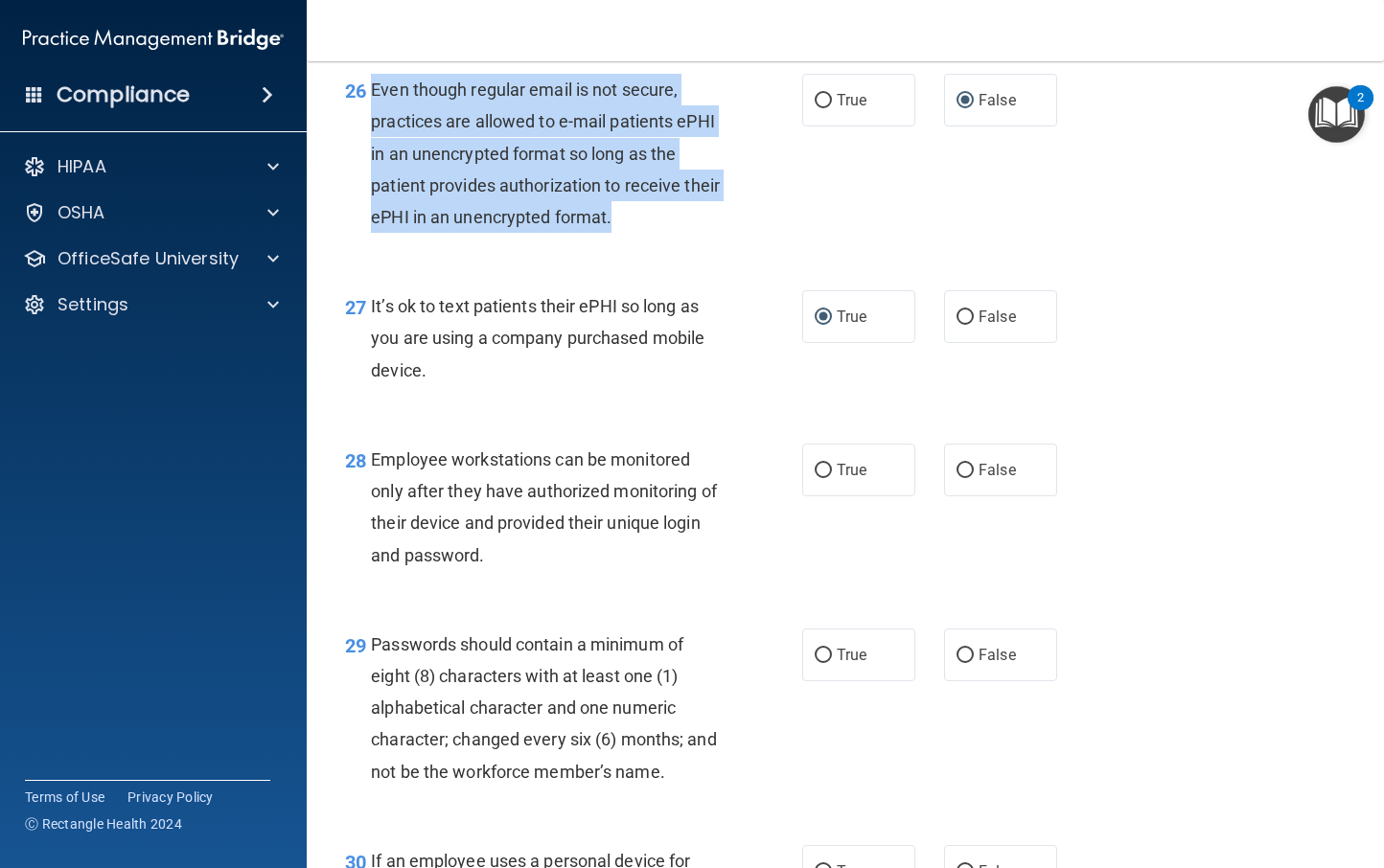
drag, startPoint x: 668, startPoint y: 249, endPoint x: 369, endPoint y: 114, distance: 328.1
click at [369, 114] on div "26 Even though regular email is not secure, practices are allowed to e-mail pat…" at bounding box center [574, 158] width 515 height 169
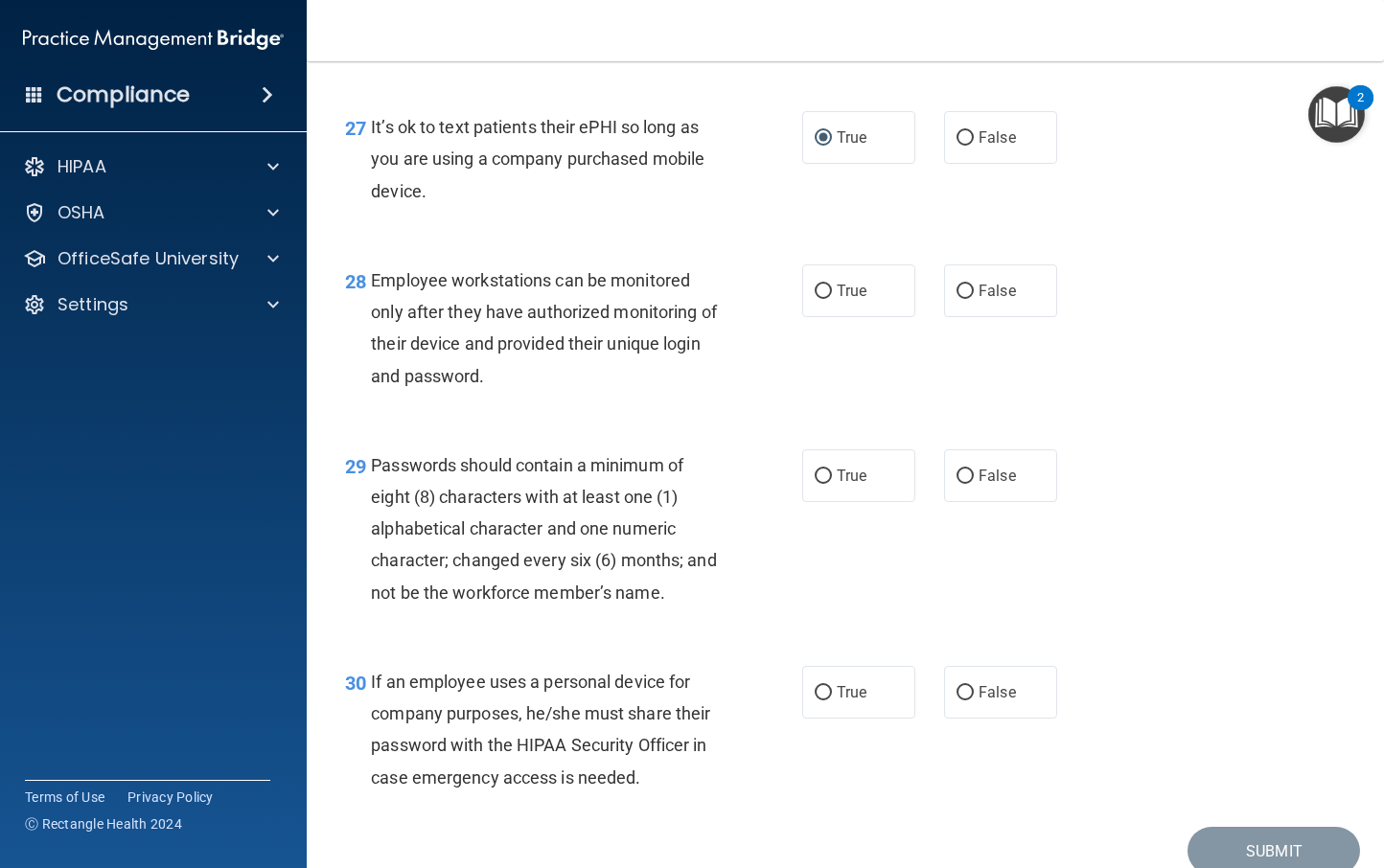
scroll to position [5026, 0]
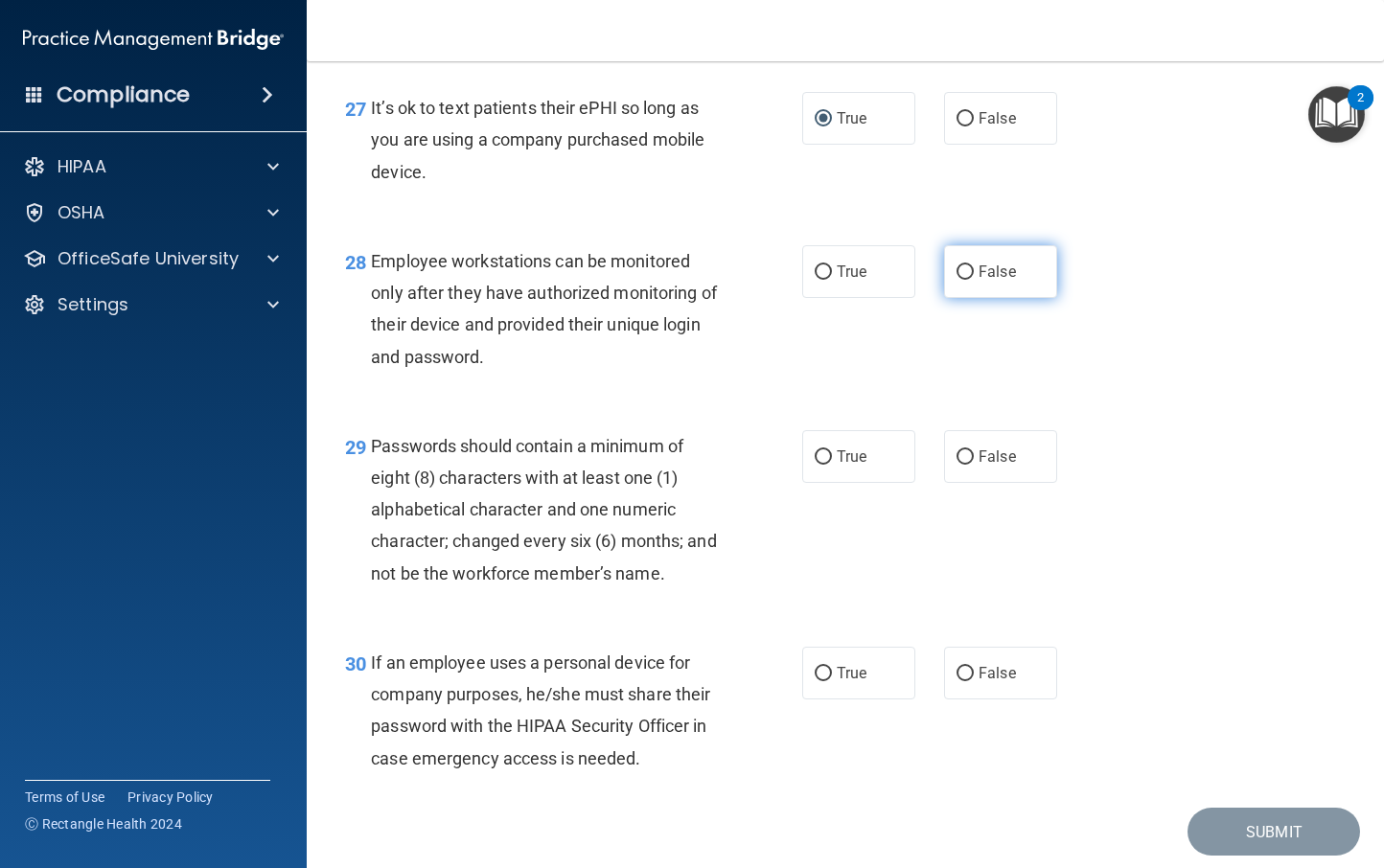
click at [956, 280] on input "False" at bounding box center [965, 272] width 17 height 14
radio input "true"
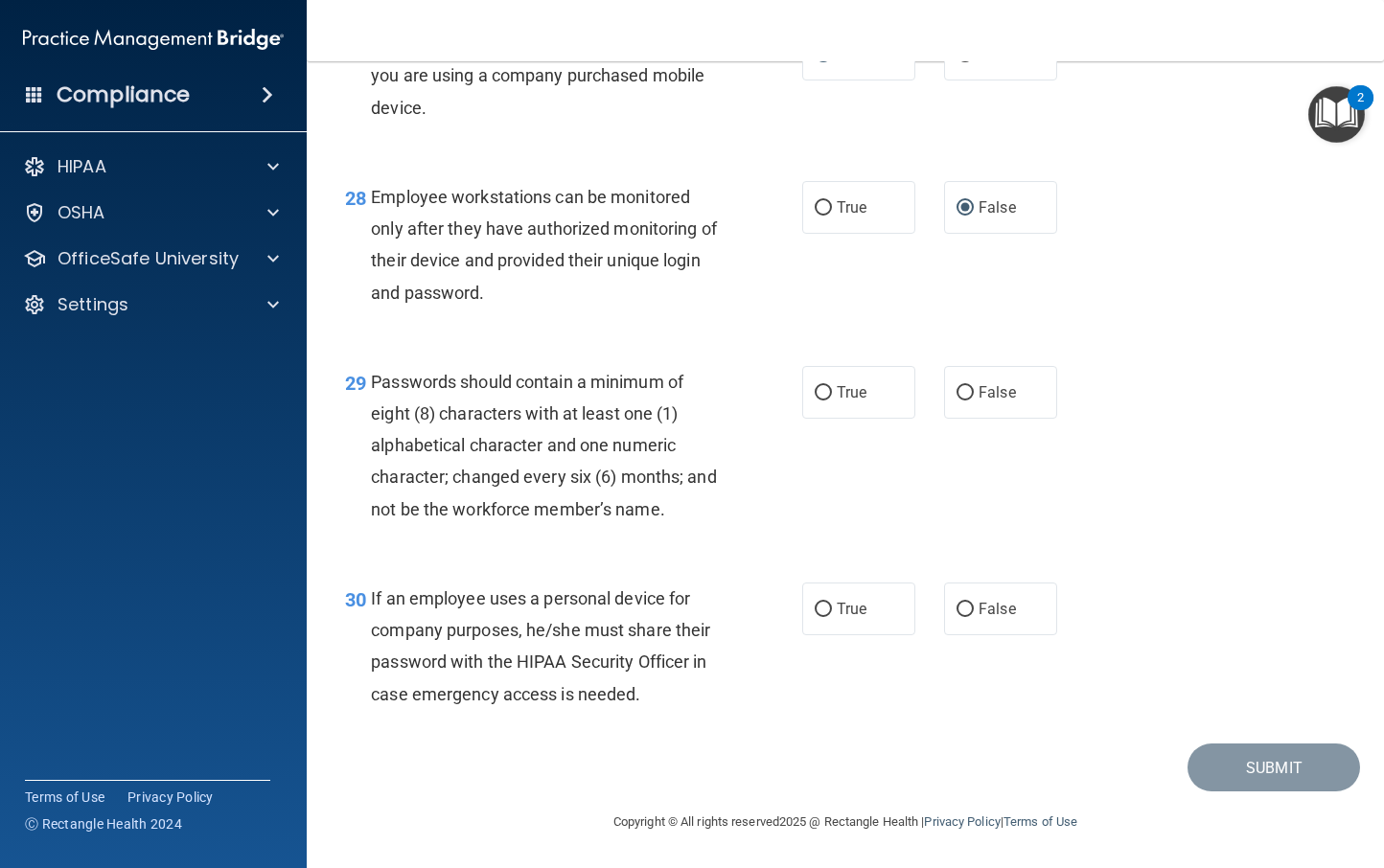
scroll to position [5122, 0]
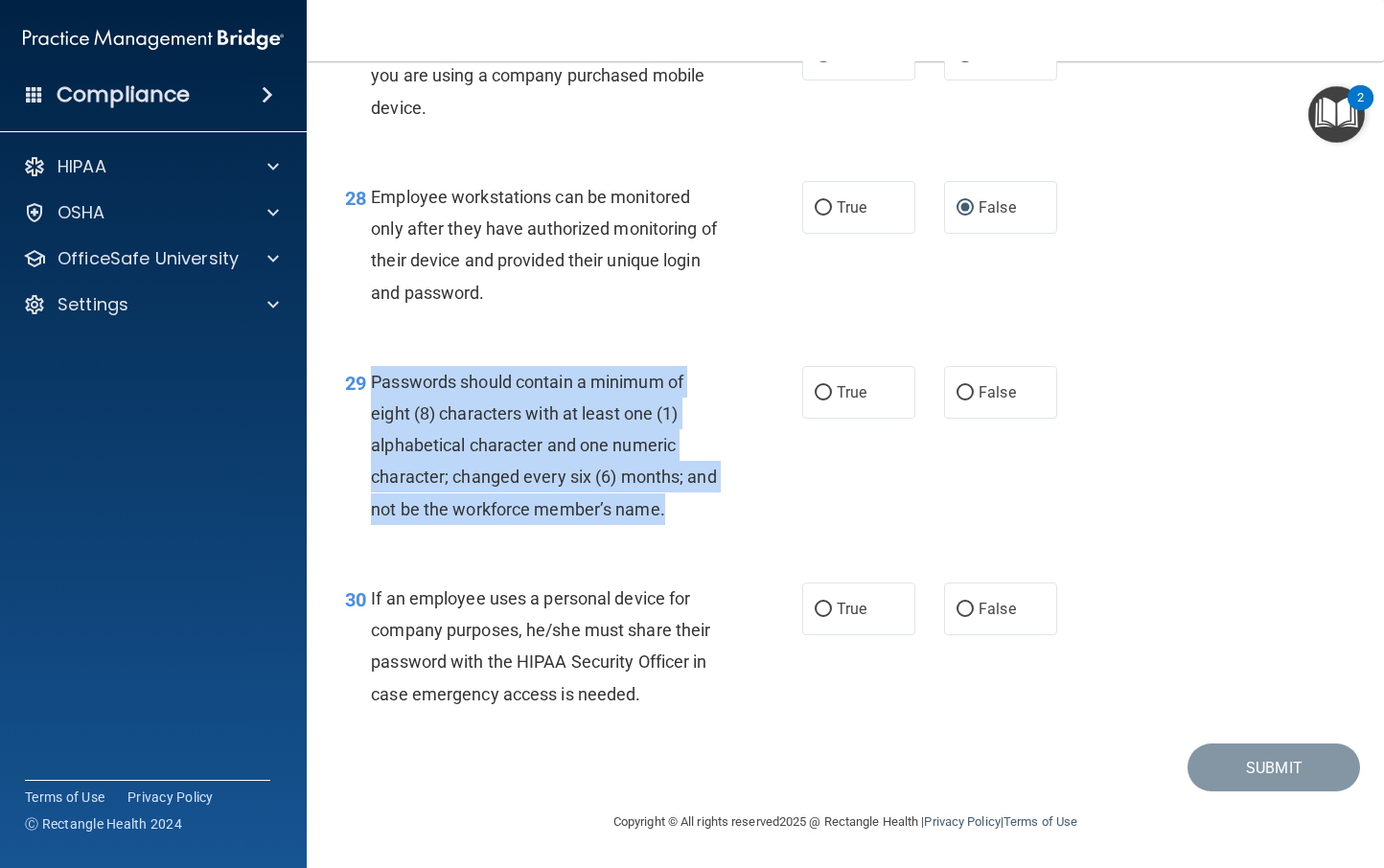
drag, startPoint x: 703, startPoint y: 528, endPoint x: 372, endPoint y: 373, distance: 365.5
click at [372, 373] on div "29 Passwords should contain a minimum of eight (8) characters with at least one…" at bounding box center [574, 451] width 515 height 169
click at [816, 391] on input "True" at bounding box center [823, 393] width 17 height 14
radio input "true"
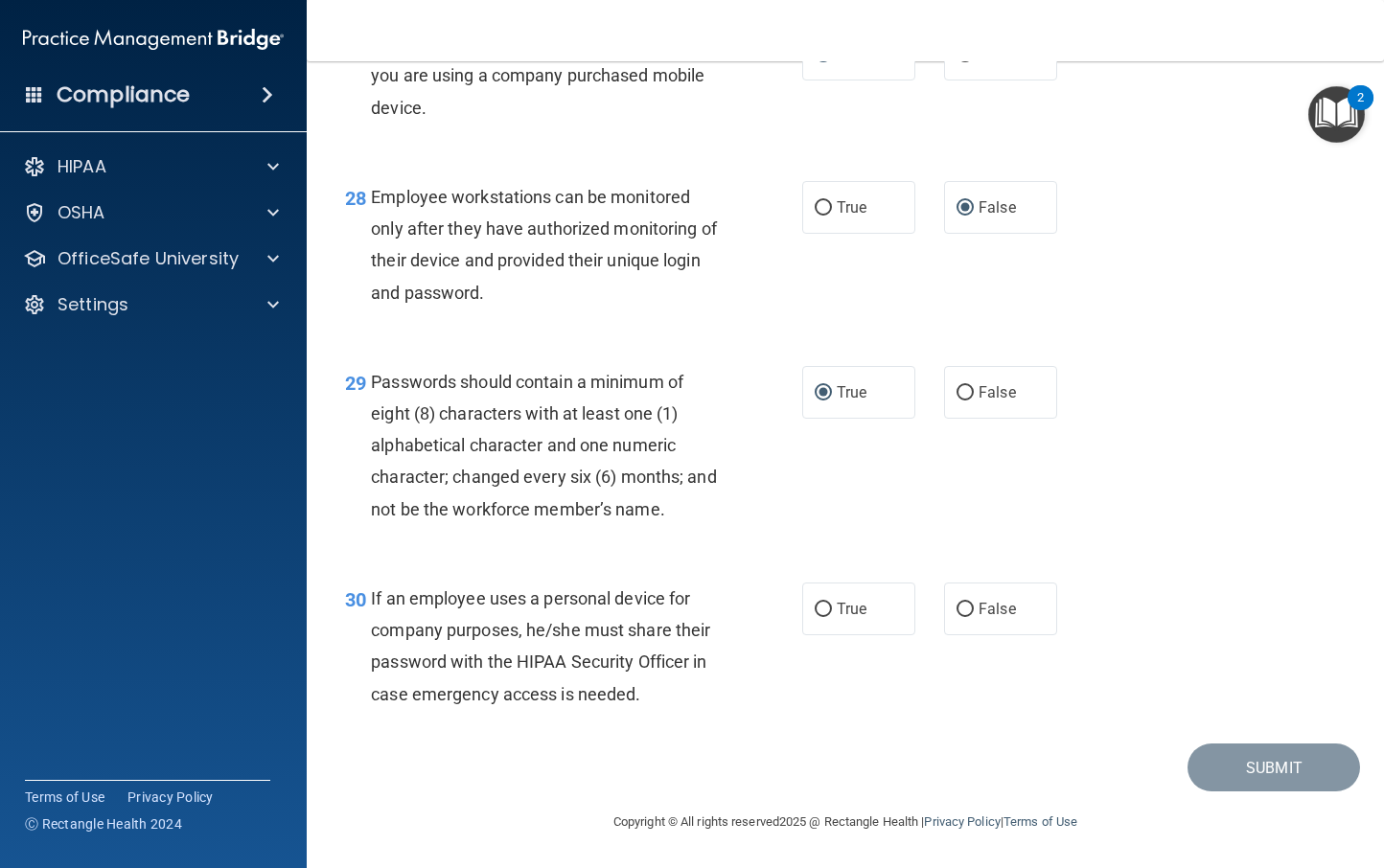
click at [718, 541] on div "29 Passwords should contain a minimum of eight (8) characters with at least one…" at bounding box center [845, 451] width 1029 height 217
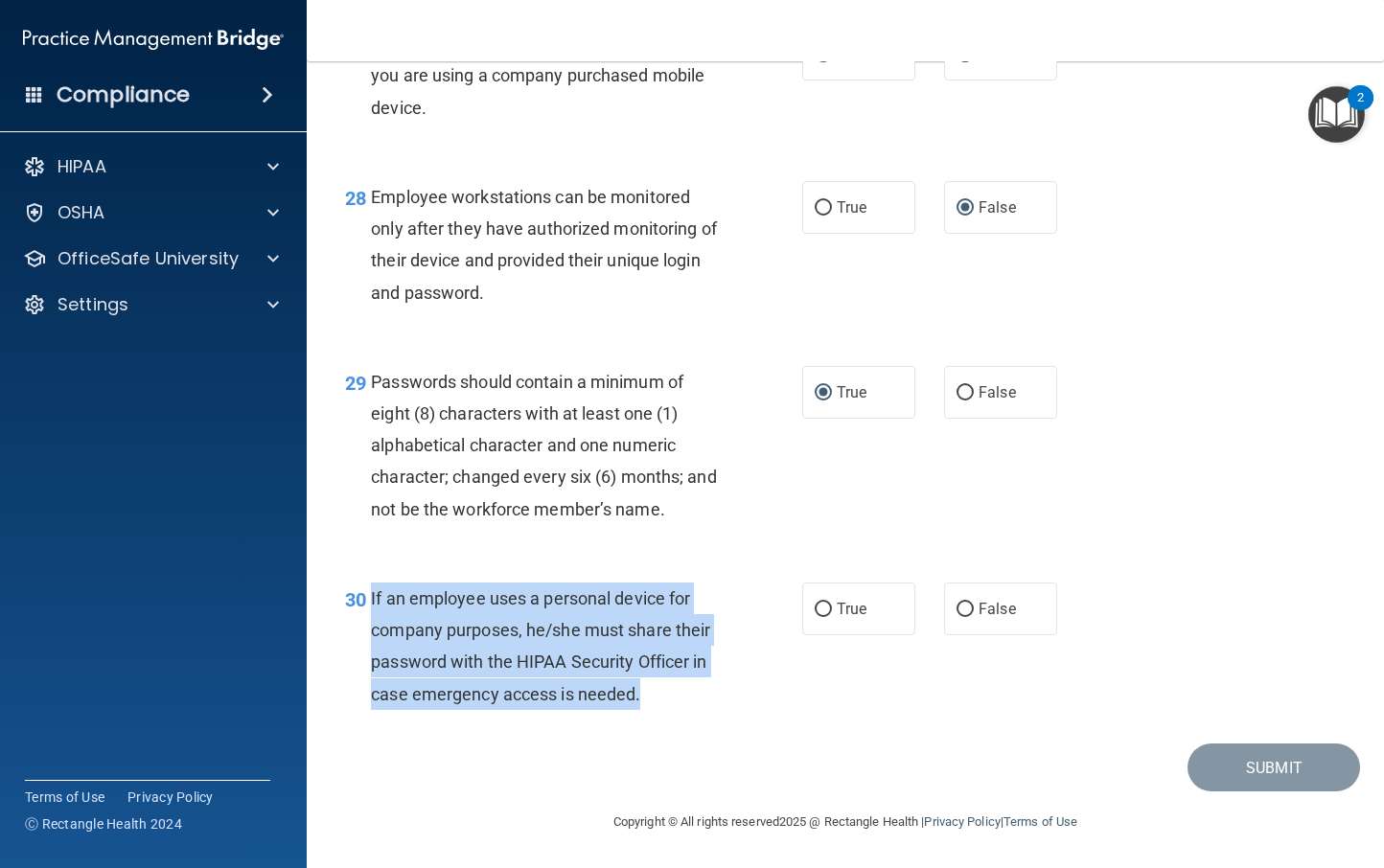
drag, startPoint x: 660, startPoint y: 702, endPoint x: 369, endPoint y: 598, distance: 309.0
click at [371, 598] on div "If an employee uses a personal device for company purposes, he/she must share t…" at bounding box center [553, 646] width 364 height 128
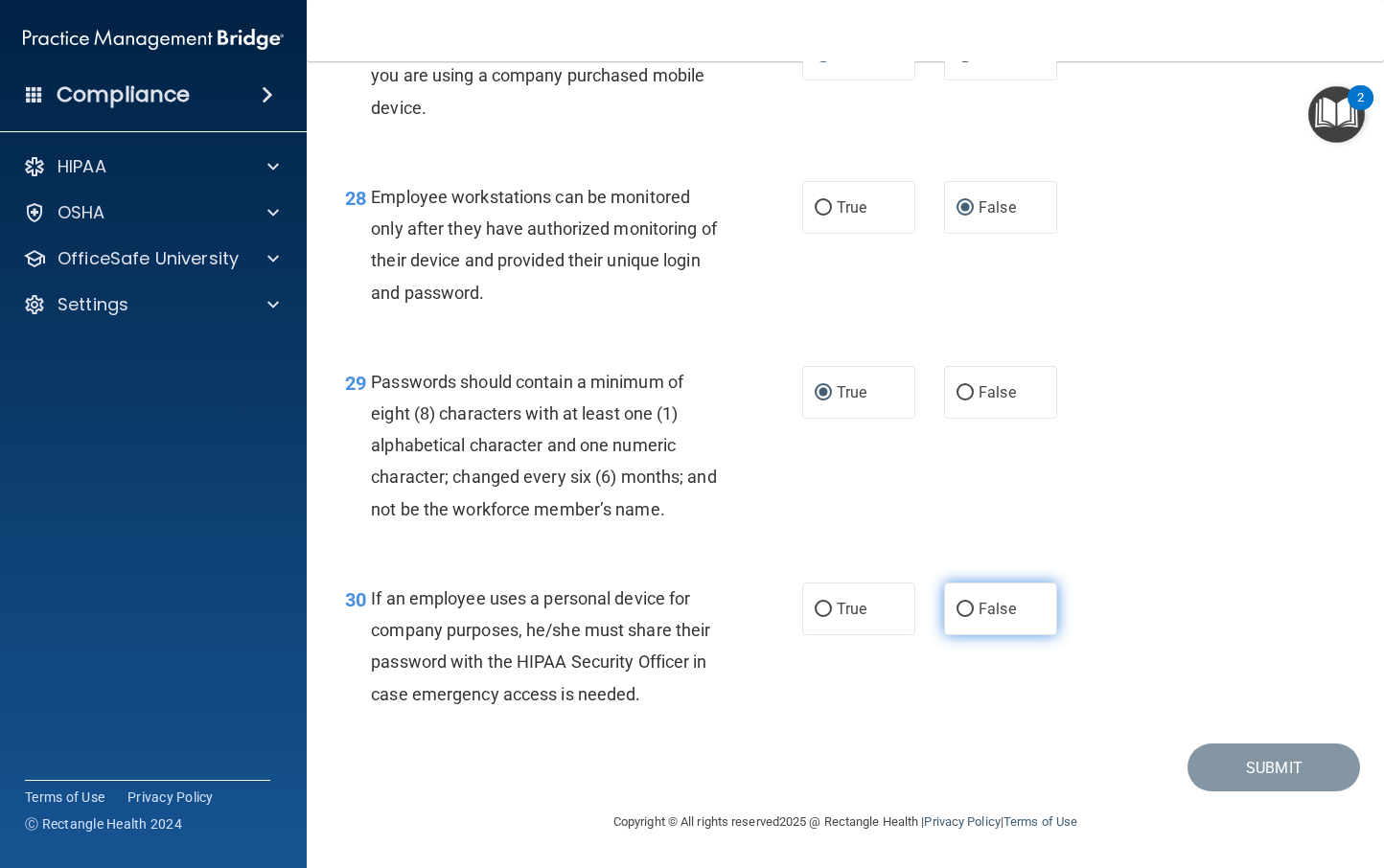
click at [945, 604] on label "False" at bounding box center [1000, 609] width 113 height 53
click at [956, 604] on input "False" at bounding box center [965, 610] width 17 height 14
radio input "true"
click at [963, 675] on div "30 If an employee uses a personal device for company purposes, he/she must shar…" at bounding box center [845, 651] width 1029 height 185
click at [1257, 768] on button "Submit" at bounding box center [1274, 768] width 173 height 49
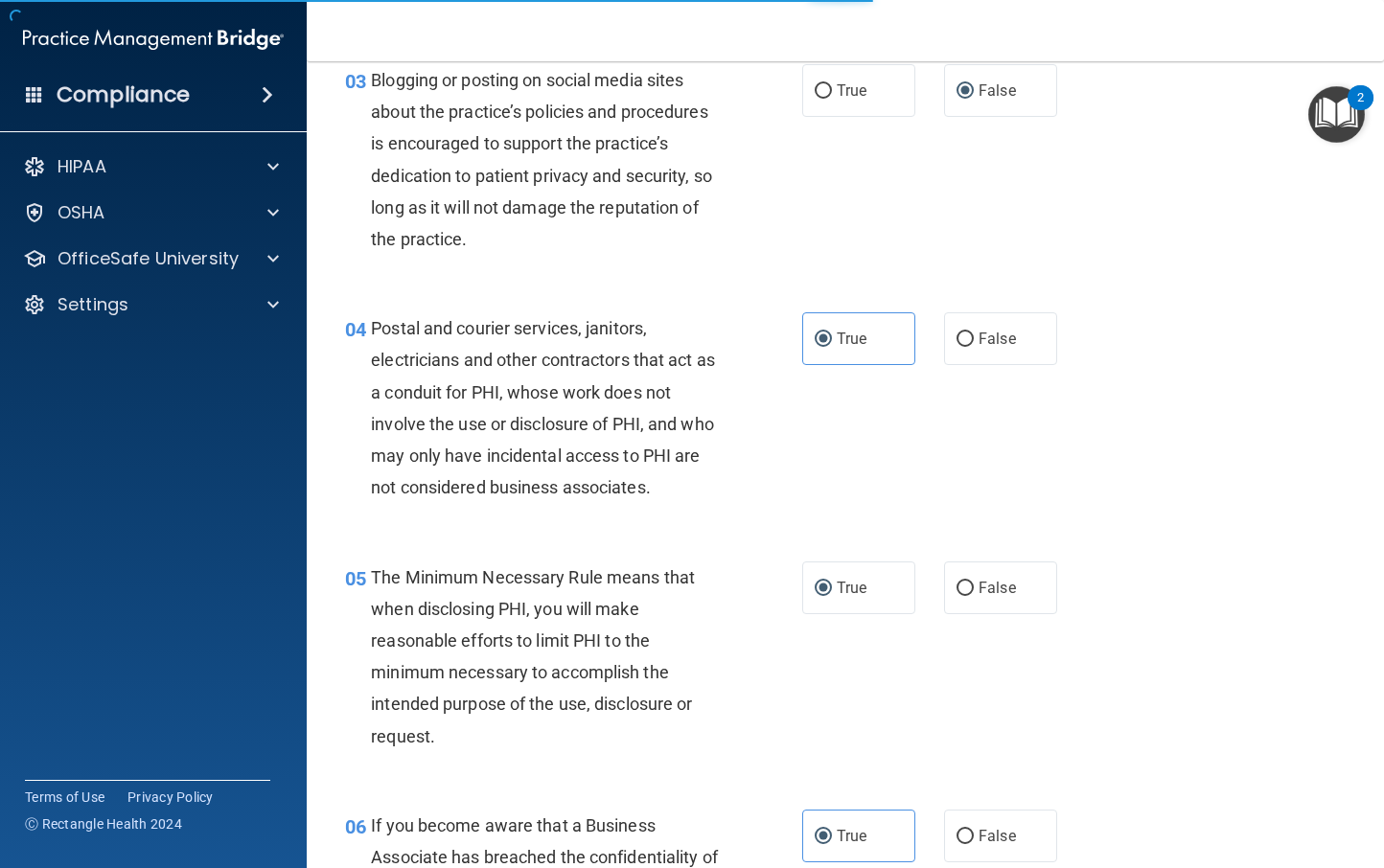
scroll to position [0, 0]
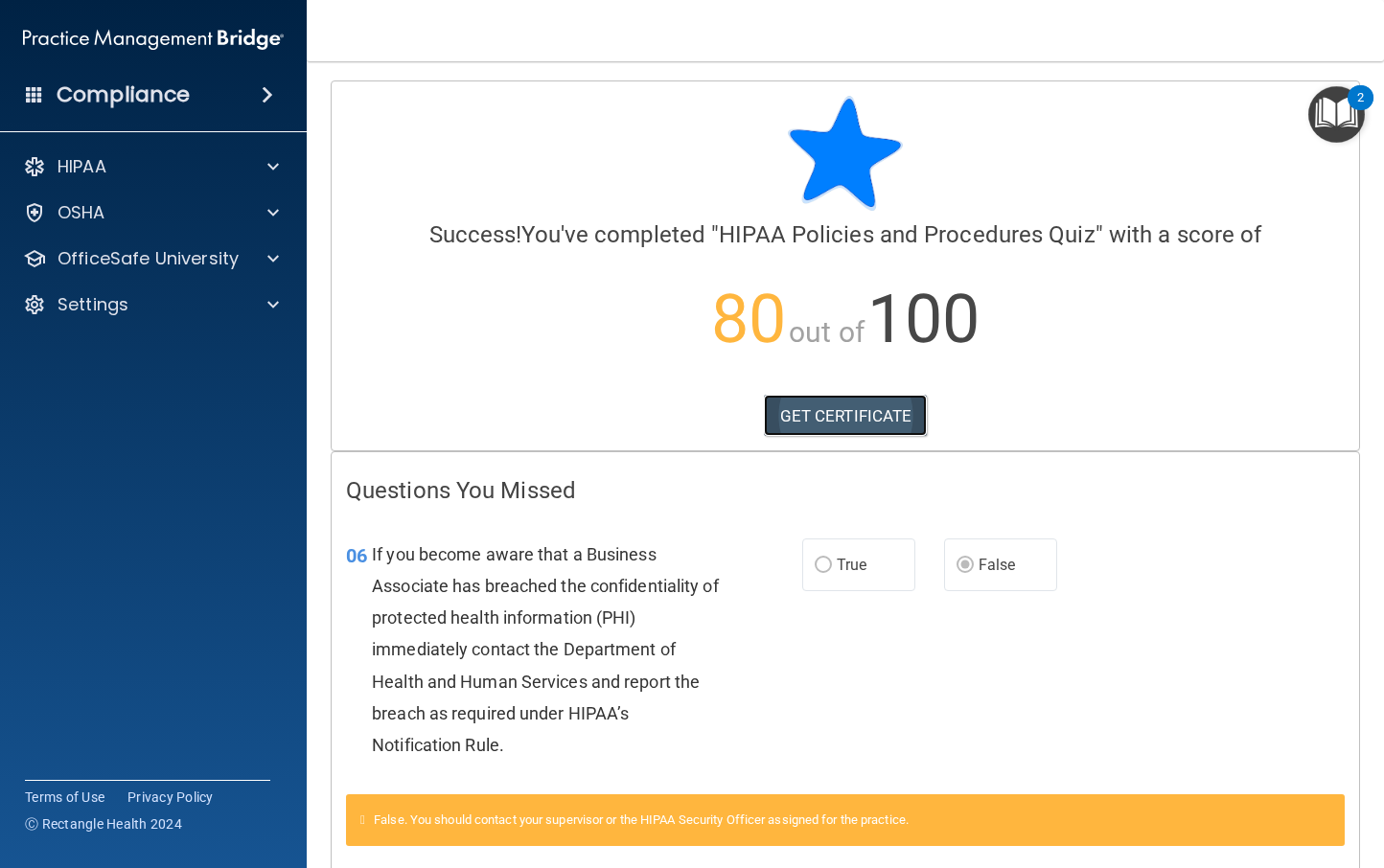
click at [849, 412] on link "GET CERTIFICATE" at bounding box center [846, 416] width 164 height 42
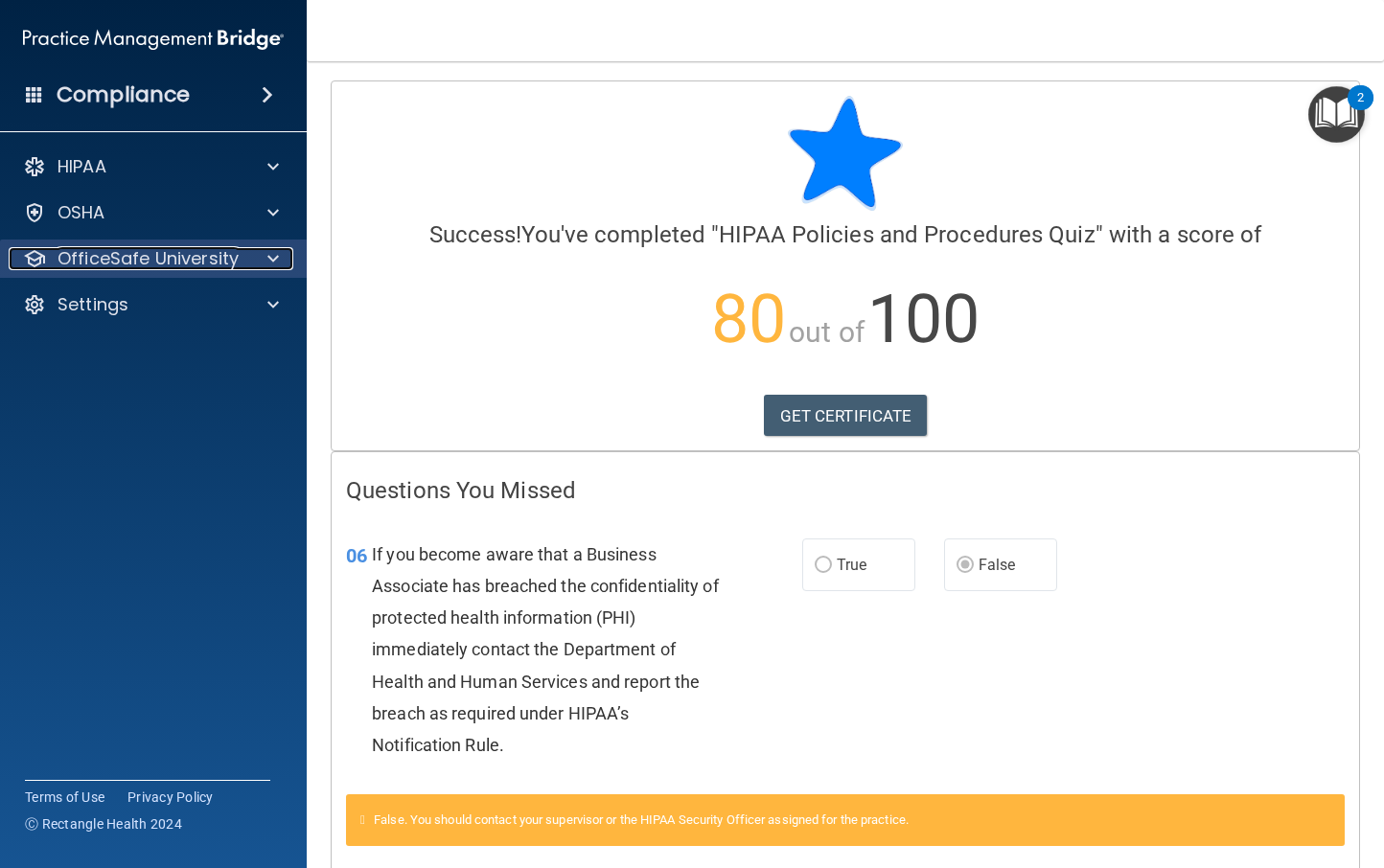
click at [242, 248] on div "OfficeSafe University" at bounding box center [128, 259] width 238 height 23
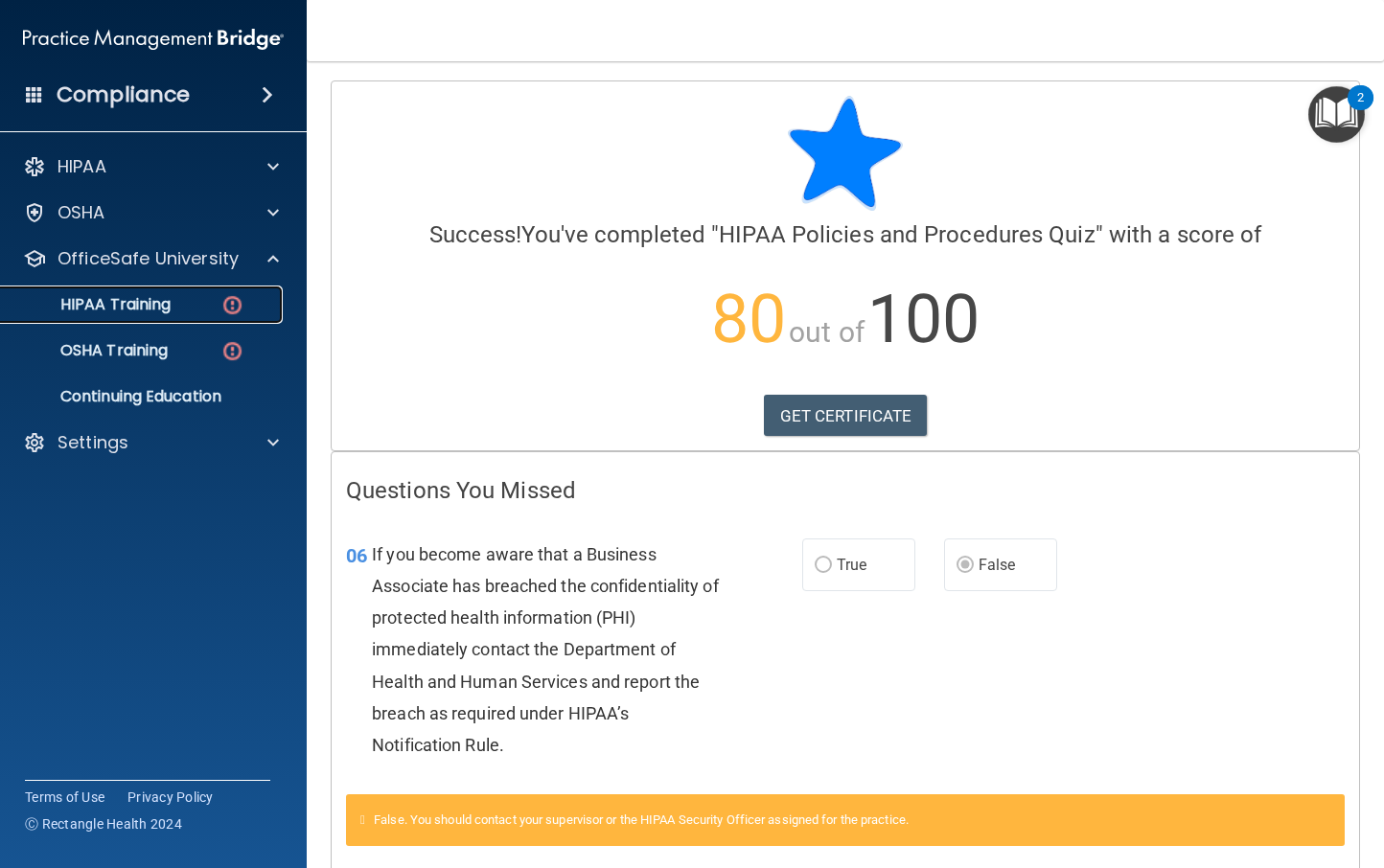
click at [148, 300] on p "HIPAA Training" at bounding box center [91, 305] width 158 height 19
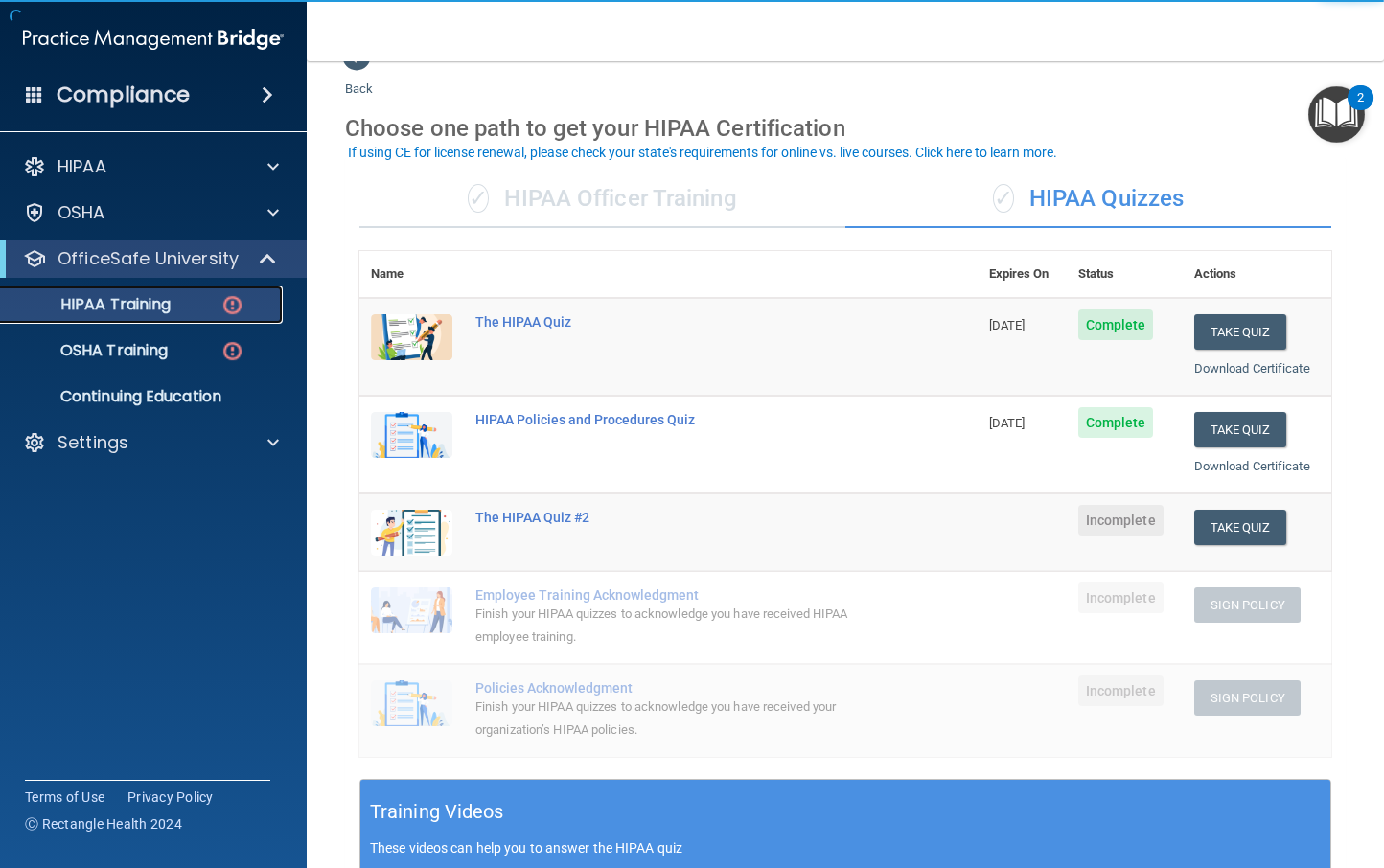
scroll to position [52, 0]
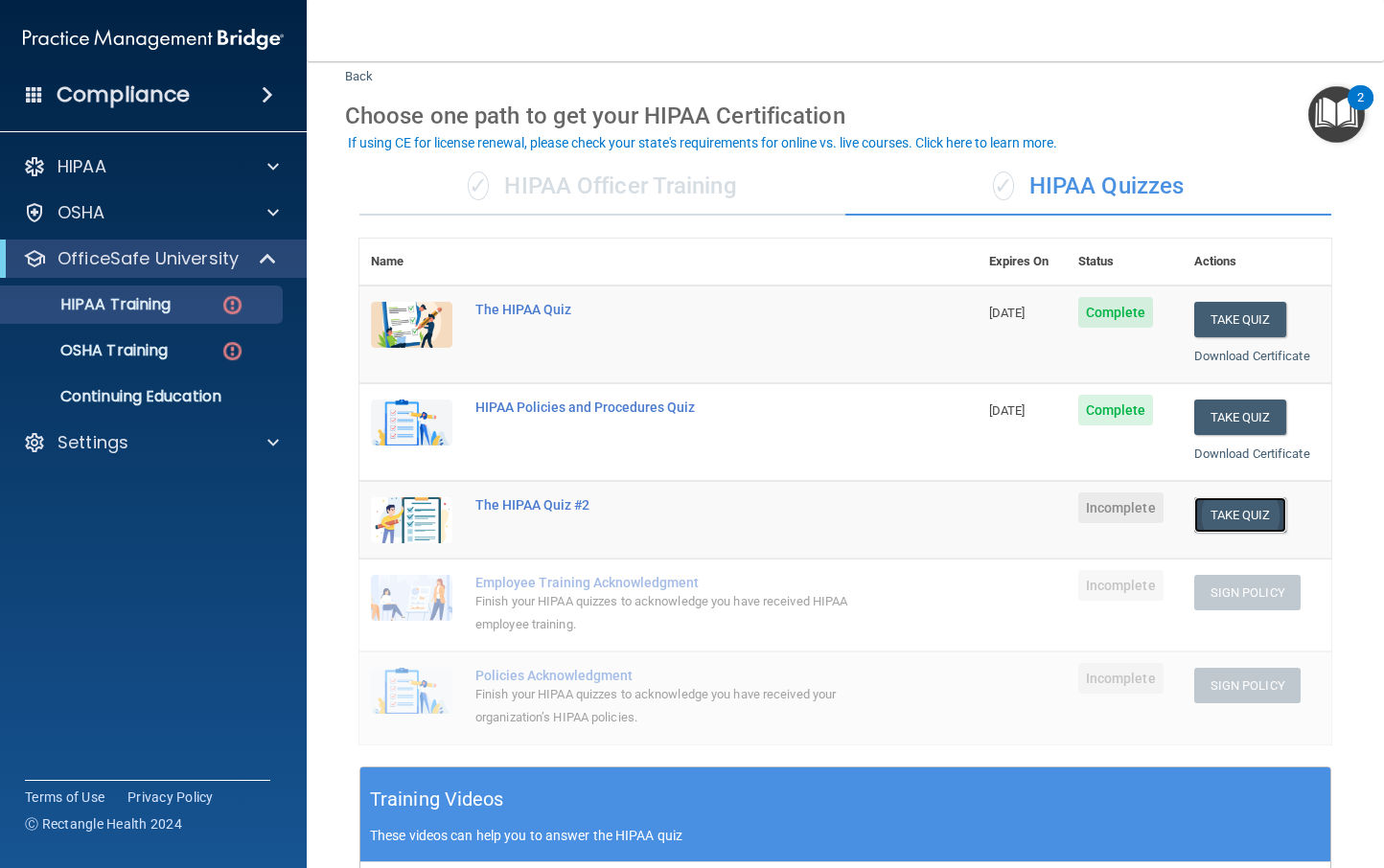
click at [1232, 519] on button "Take Quiz" at bounding box center [1240, 515] width 92 height 35
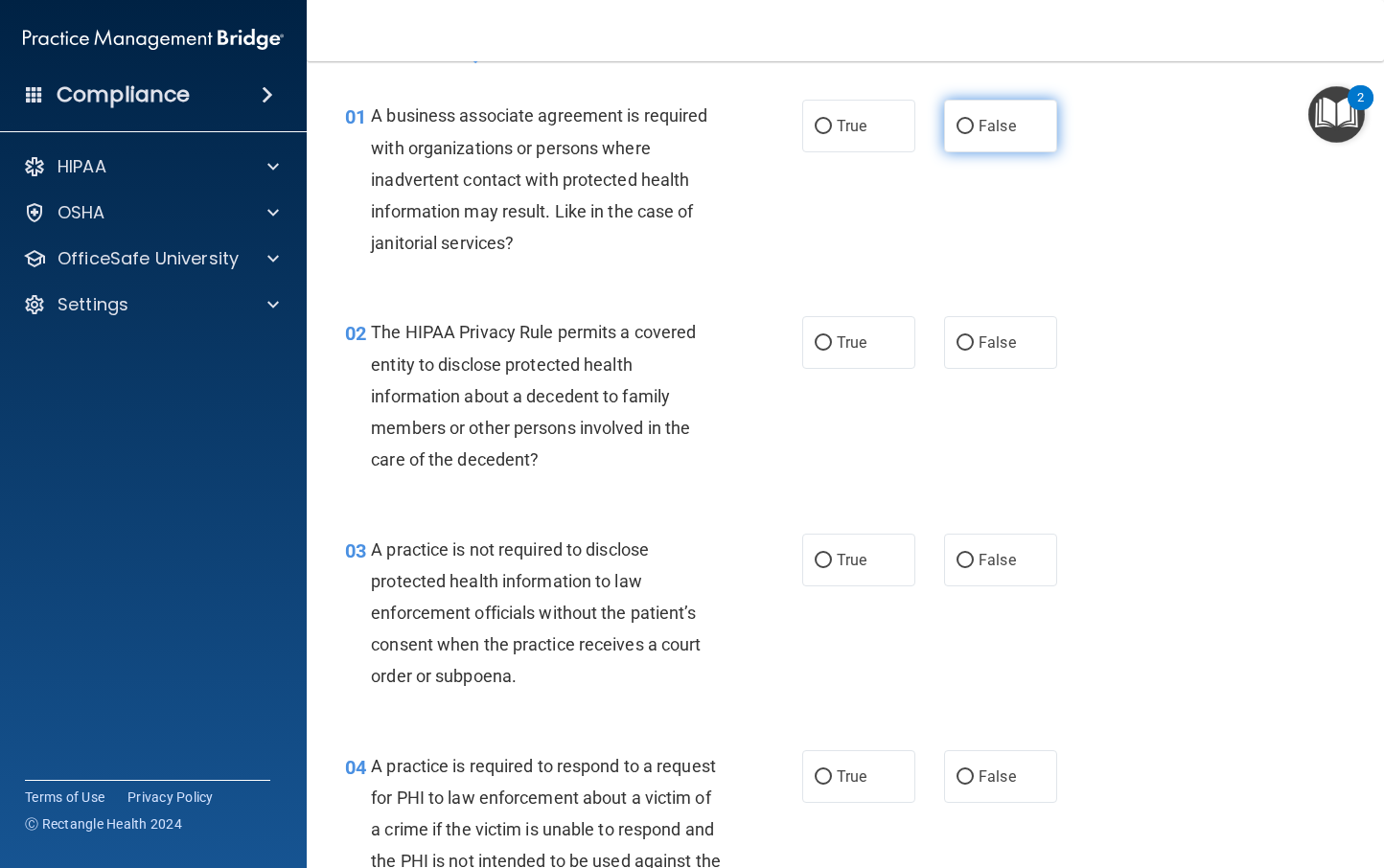
click at [965, 129] on label "False" at bounding box center [1000, 126] width 113 height 53
click at [965, 129] on input "False" at bounding box center [965, 127] width 17 height 14
radio input "true"
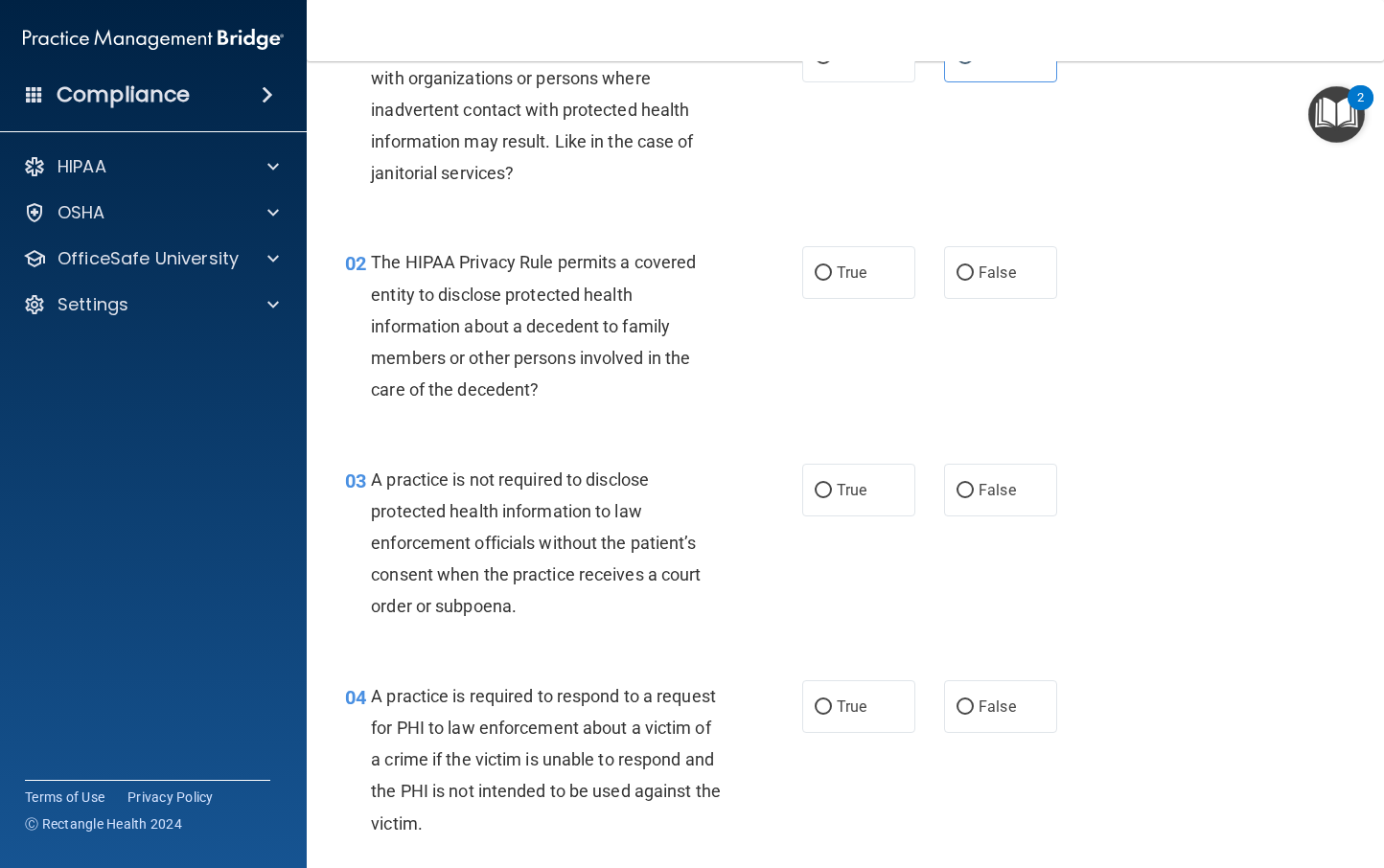
scroll to position [129, 0]
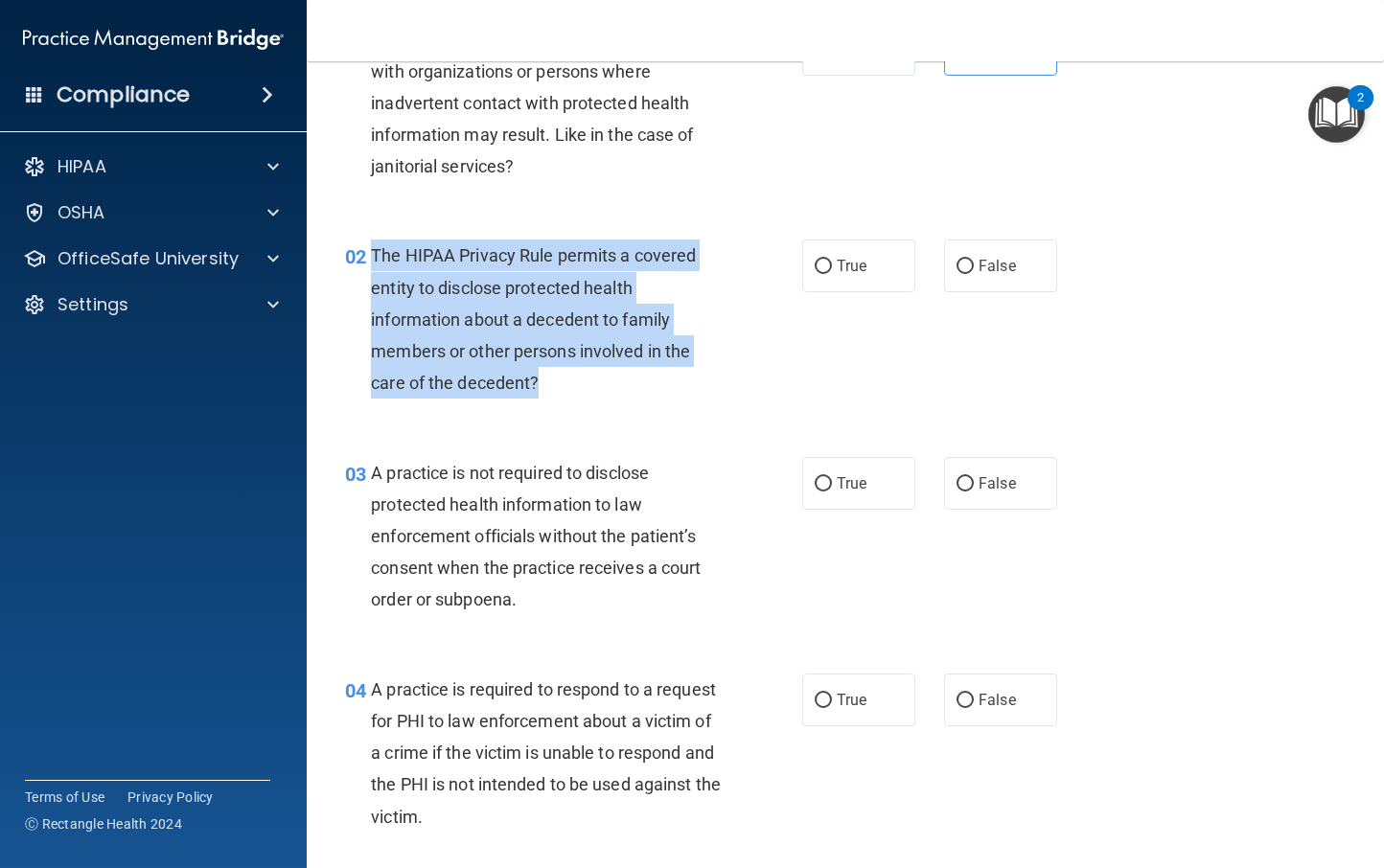
drag, startPoint x: 568, startPoint y: 385, endPoint x: 365, endPoint y: 244, distance: 247.2
click at [365, 244] on div "02 The HIPAA Privacy Rule permits a covered entity to disclose protected health…" at bounding box center [574, 324] width 515 height 169
click at [817, 260] on input "True" at bounding box center [823, 267] width 17 height 14
radio input "true"
click at [713, 350] on div "The HIPAA Privacy Rule permits a covered entity to disclose protected health in…" at bounding box center [553, 319] width 364 height 159
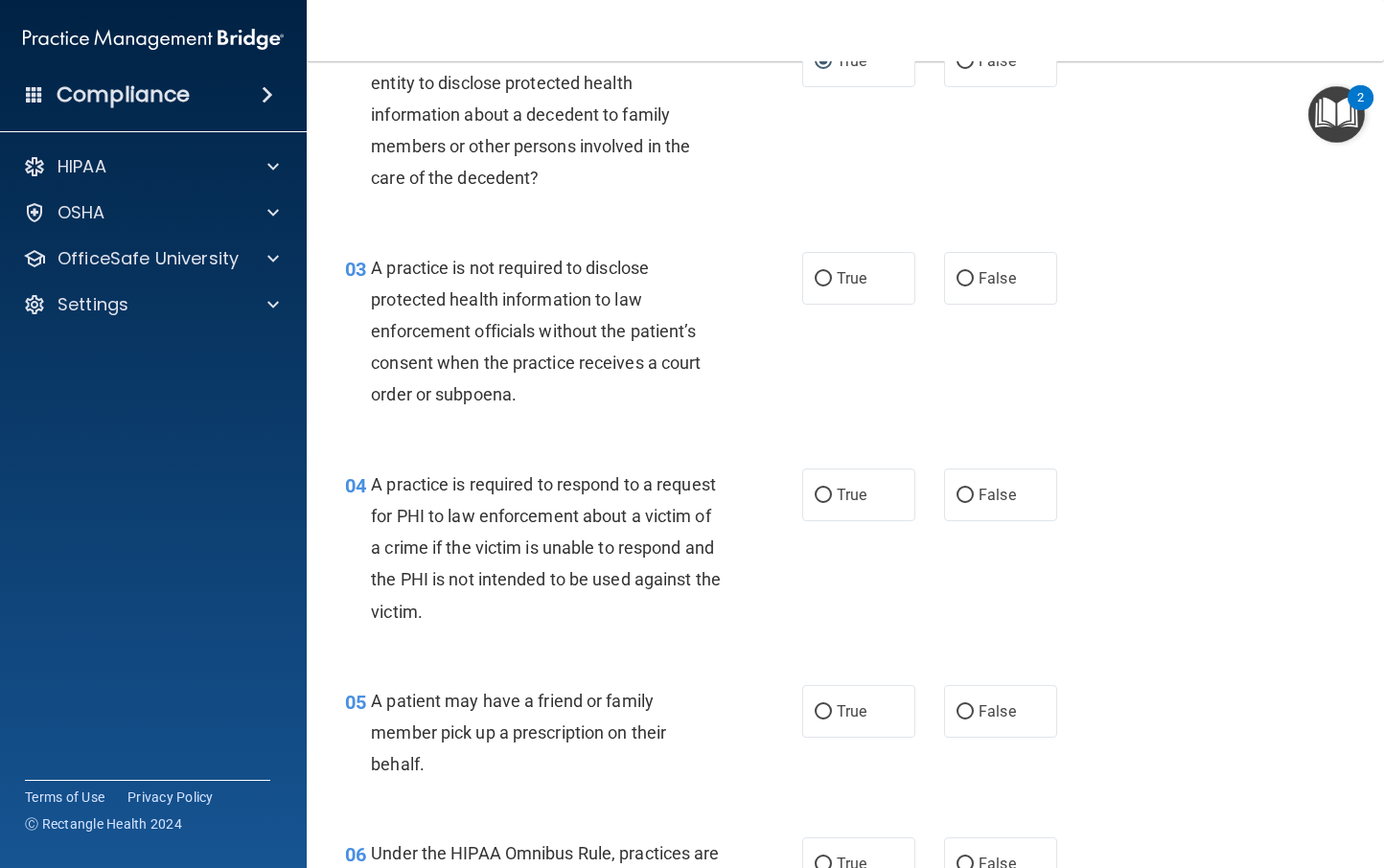
scroll to position [338, 0]
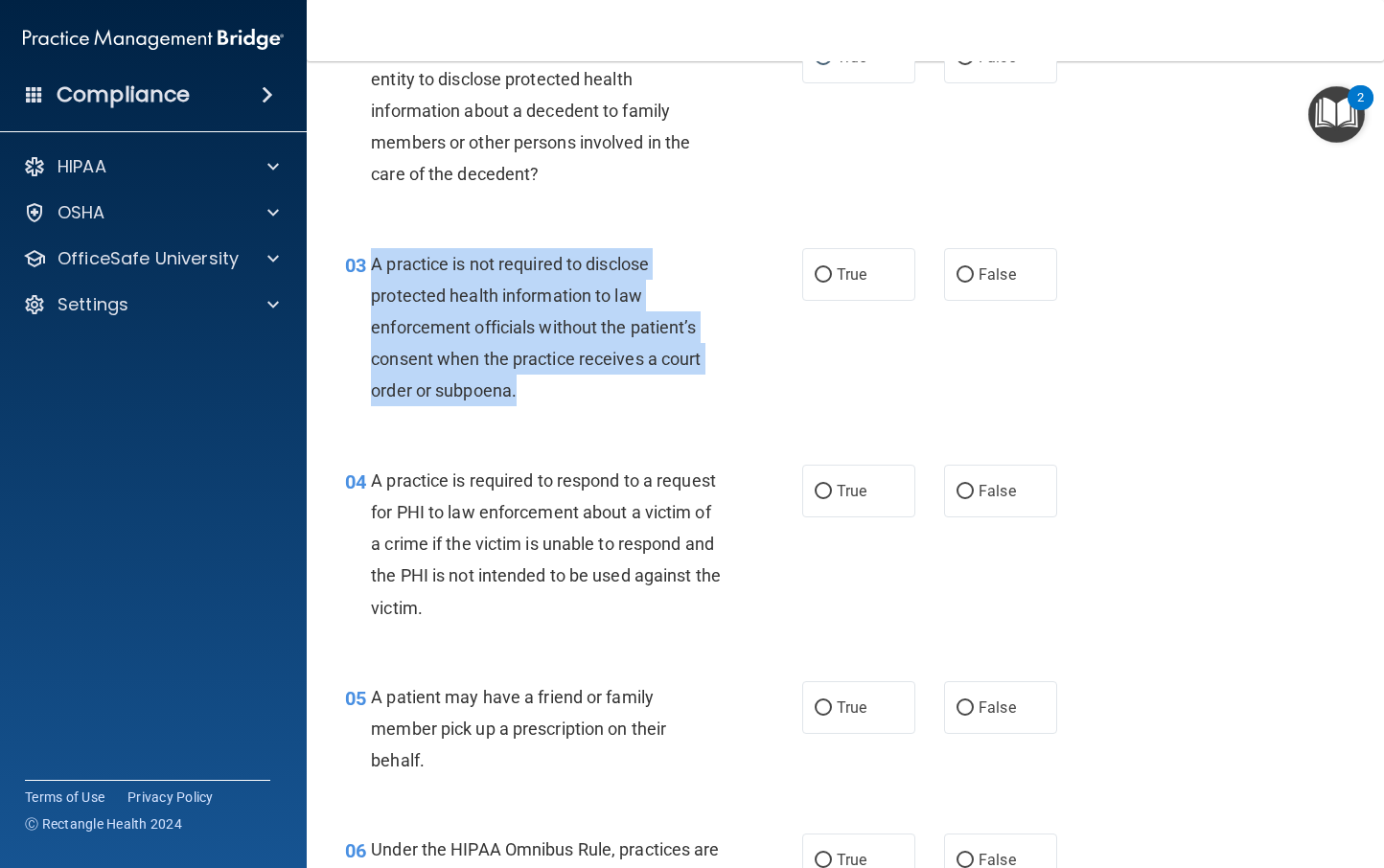
drag, startPoint x: 528, startPoint y: 401, endPoint x: 375, endPoint y: 263, distance: 206.0
click at [375, 263] on div "A practice is not required to disclose protected health information to law enfo…" at bounding box center [553, 328] width 364 height 159
click at [960, 272] on input "False" at bounding box center [965, 275] width 17 height 14
radio input "true"
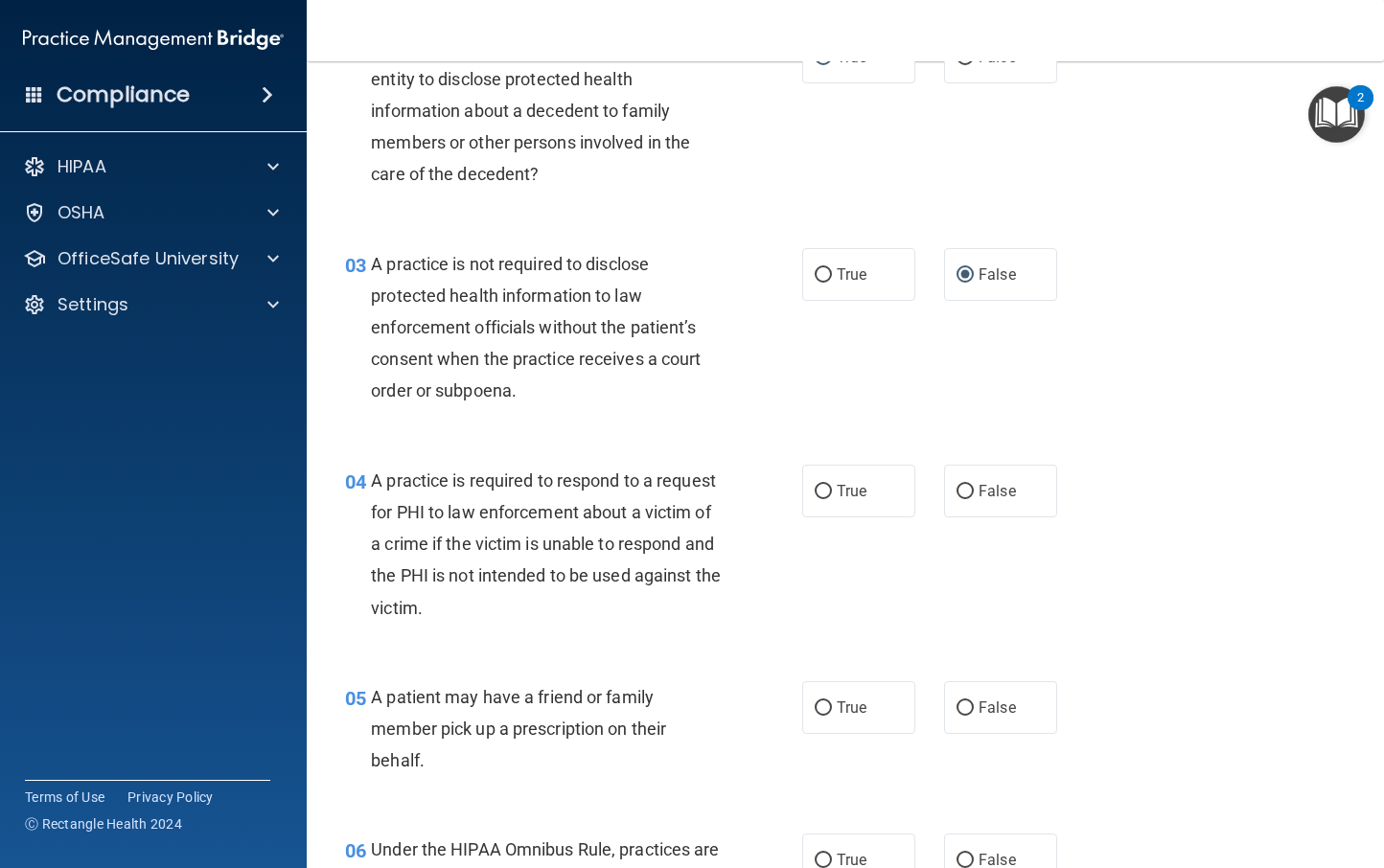
click at [761, 322] on div "03 A practice is not required to disclose protected health information to law e…" at bounding box center [574, 333] width 515 height 169
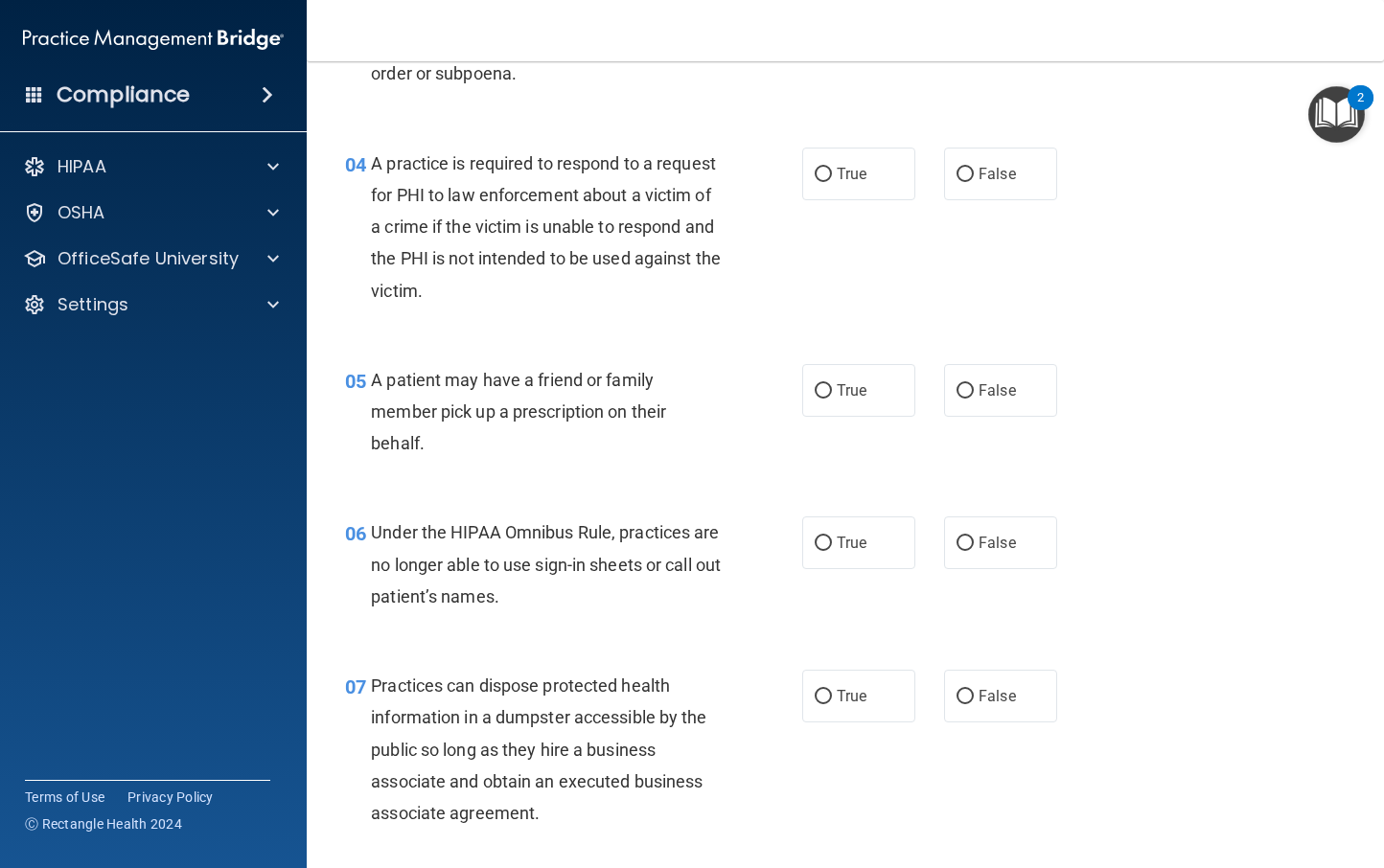
scroll to position [666, 0]
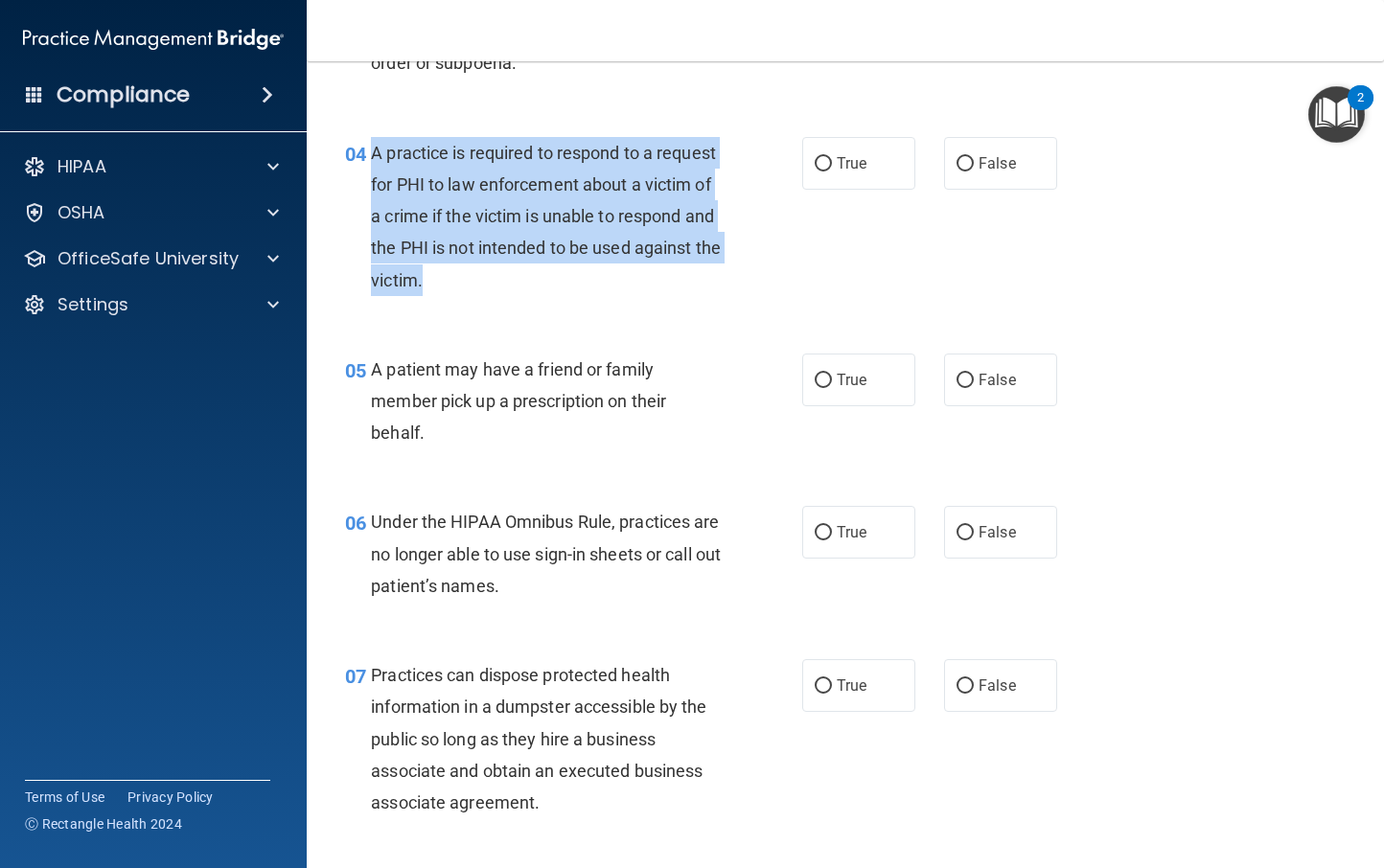
drag, startPoint x: 572, startPoint y: 282, endPoint x: 373, endPoint y: 157, distance: 235.0
click at [373, 157] on div "A practice is required to respond to a request for PHI to law enforcement about…" at bounding box center [553, 217] width 364 height 159
click at [646, 282] on div "A practice is required to respond to a request for PHI to law enforcement about…" at bounding box center [553, 217] width 364 height 159
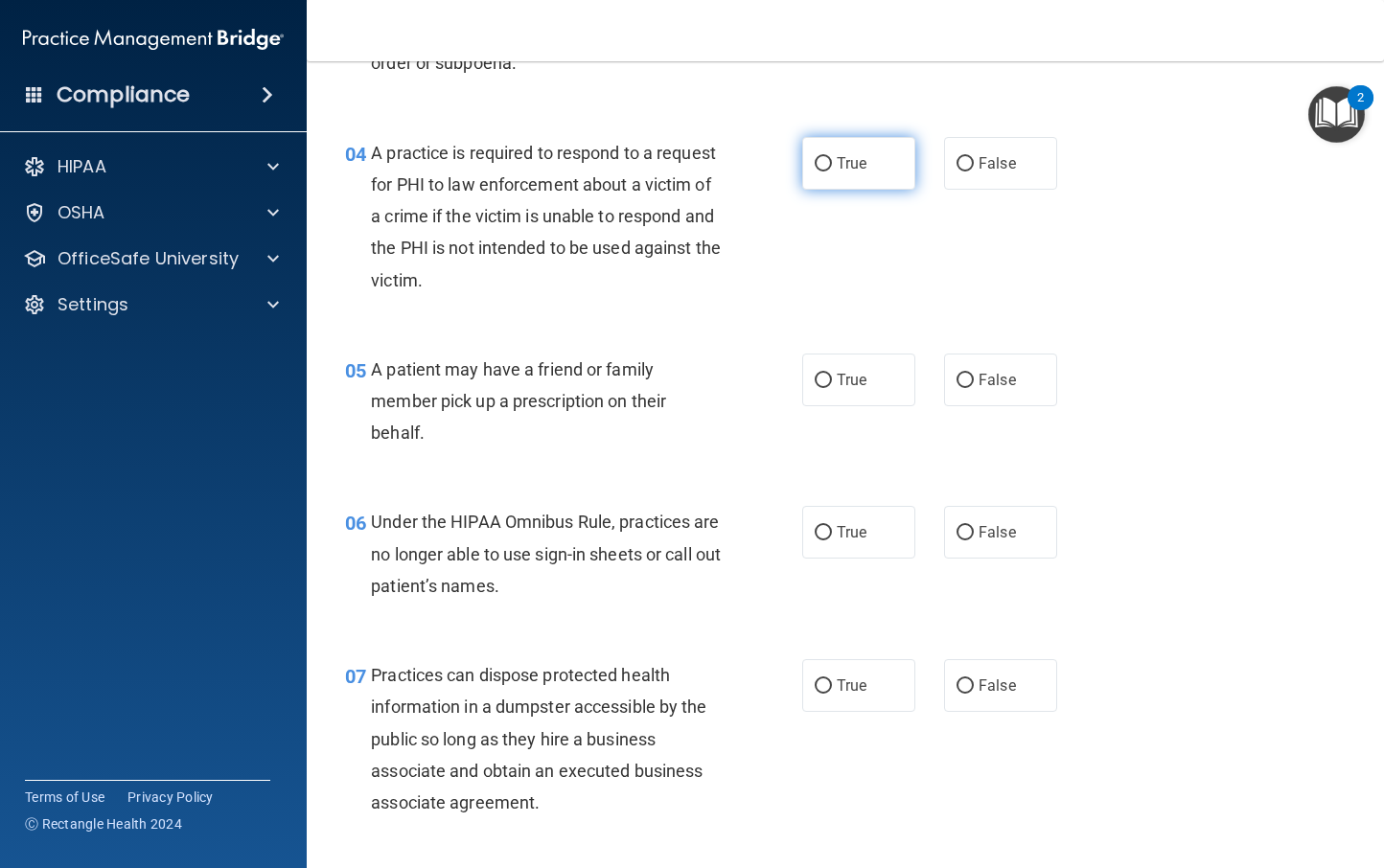
click at [828, 165] on label "True" at bounding box center [858, 163] width 113 height 53
click at [828, 165] on input "True" at bounding box center [823, 164] width 17 height 14
radio input "true"
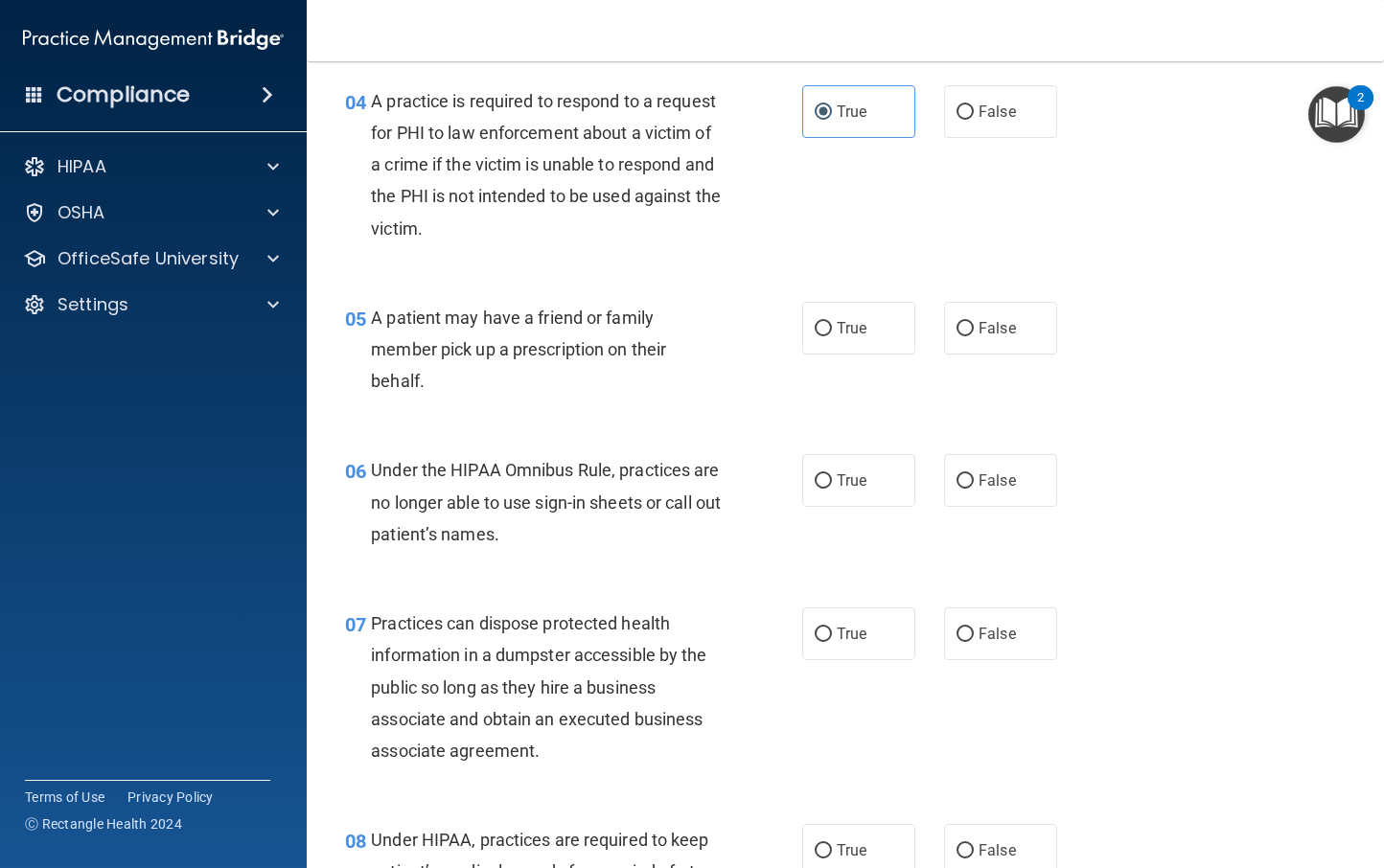
scroll to position [734, 0]
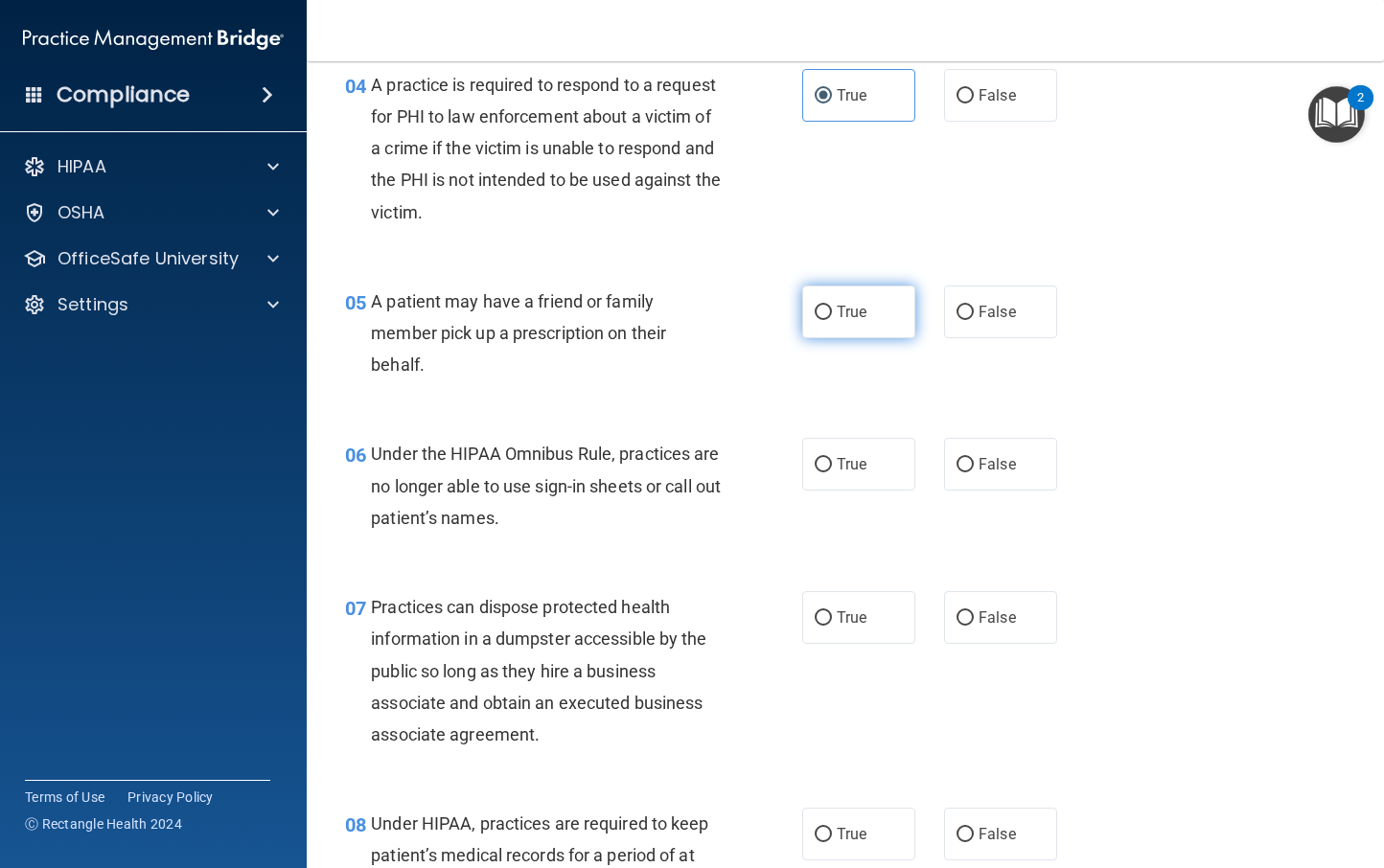
click at [817, 315] on input "True" at bounding box center [823, 313] width 17 height 14
radio input "true"
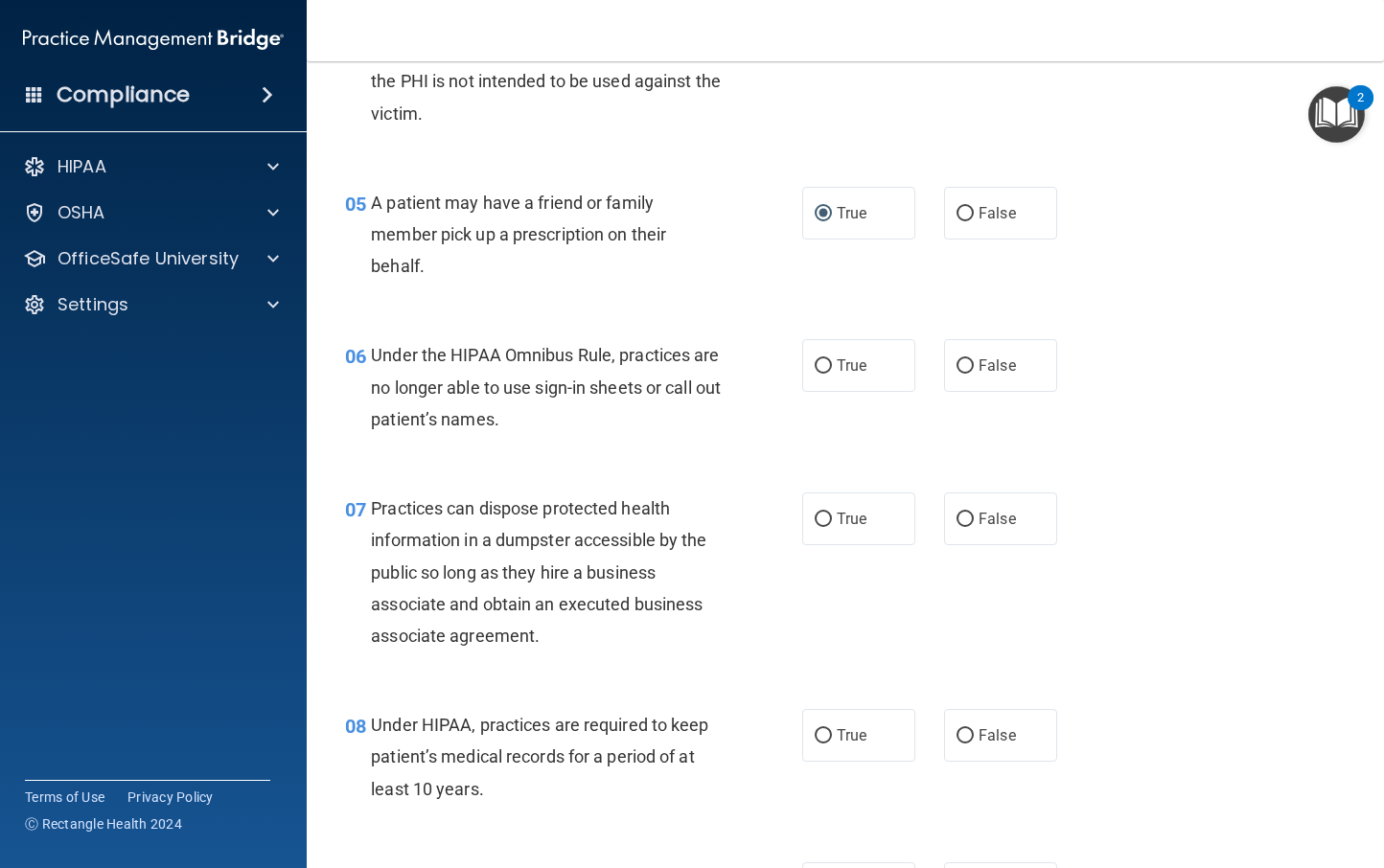
scroll to position [835, 0]
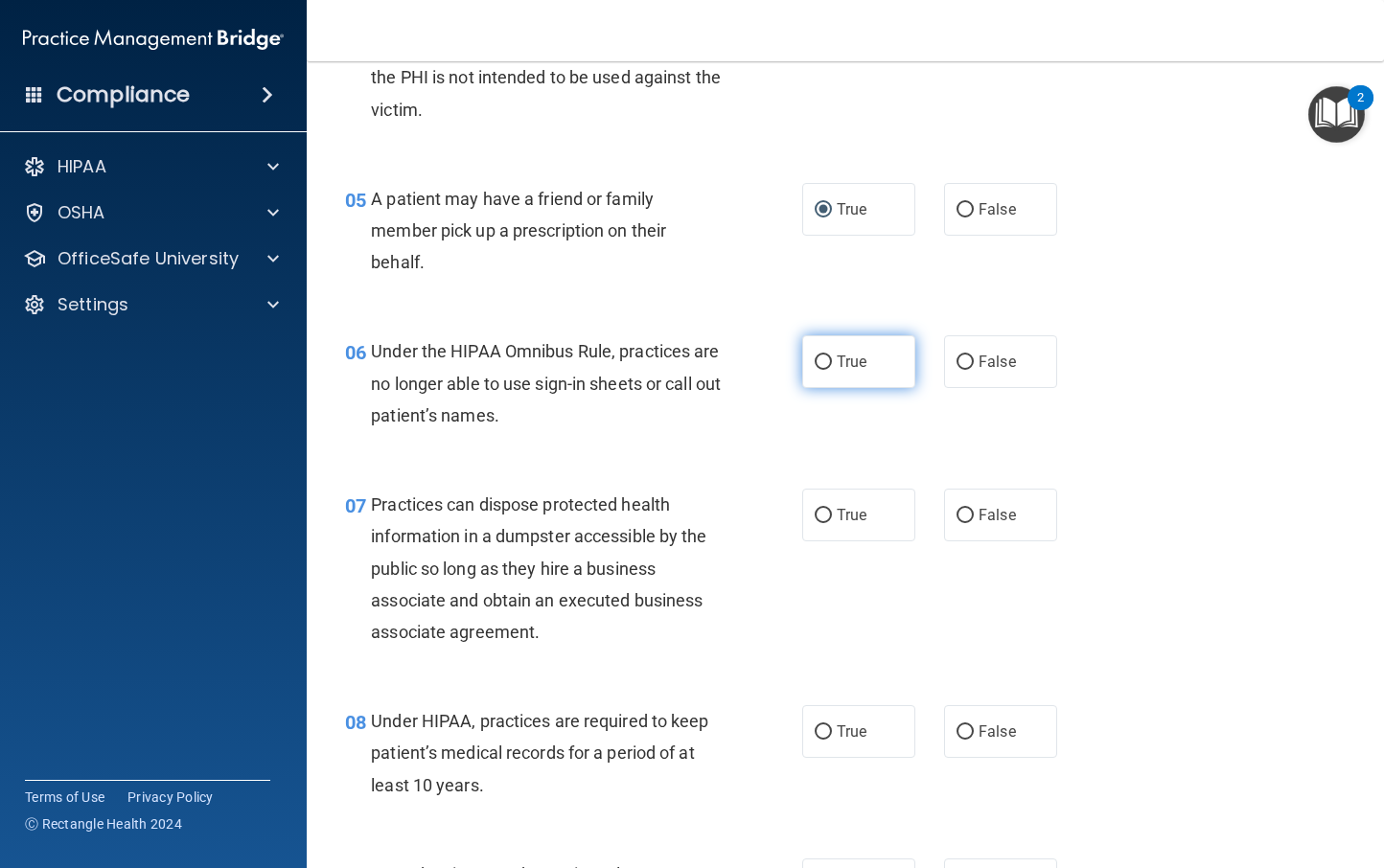
click at [814, 364] on input "True" at bounding box center [823, 363] width 17 height 14
radio input "true"
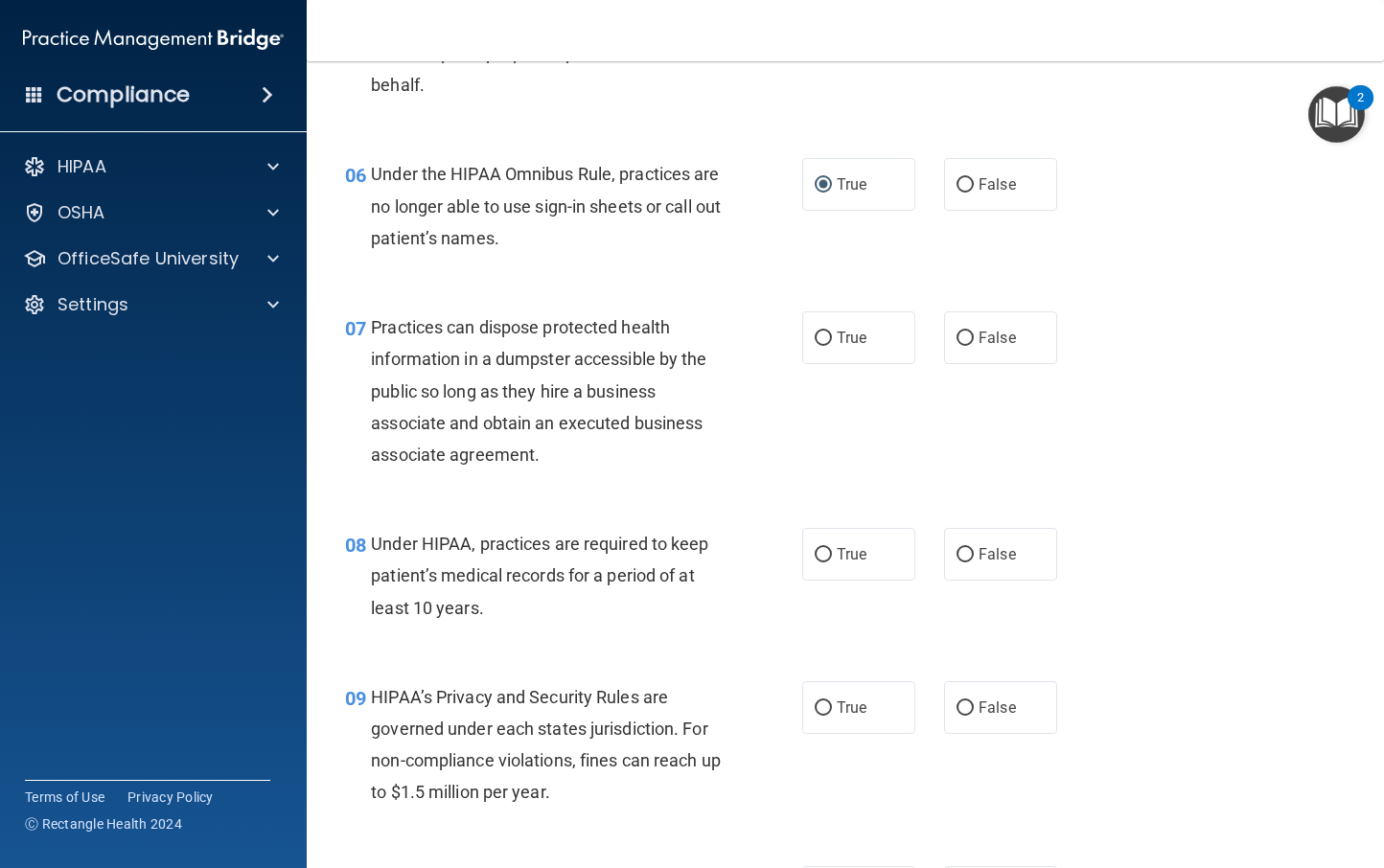
scroll to position [1016, 0]
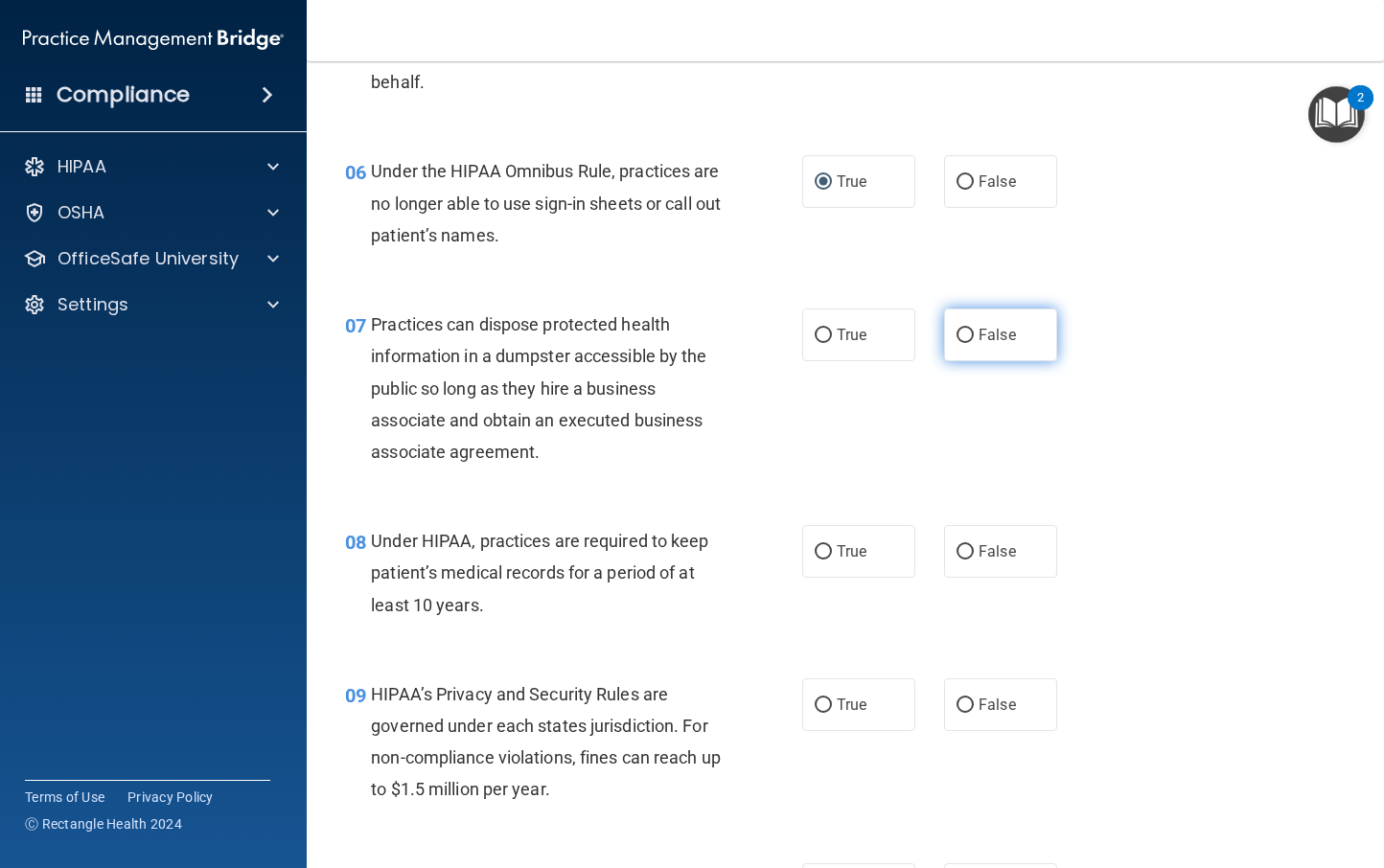
click at [944, 340] on label "False" at bounding box center [1000, 335] width 113 height 53
click at [956, 340] on input "False" at bounding box center [965, 336] width 17 height 14
radio input "true"
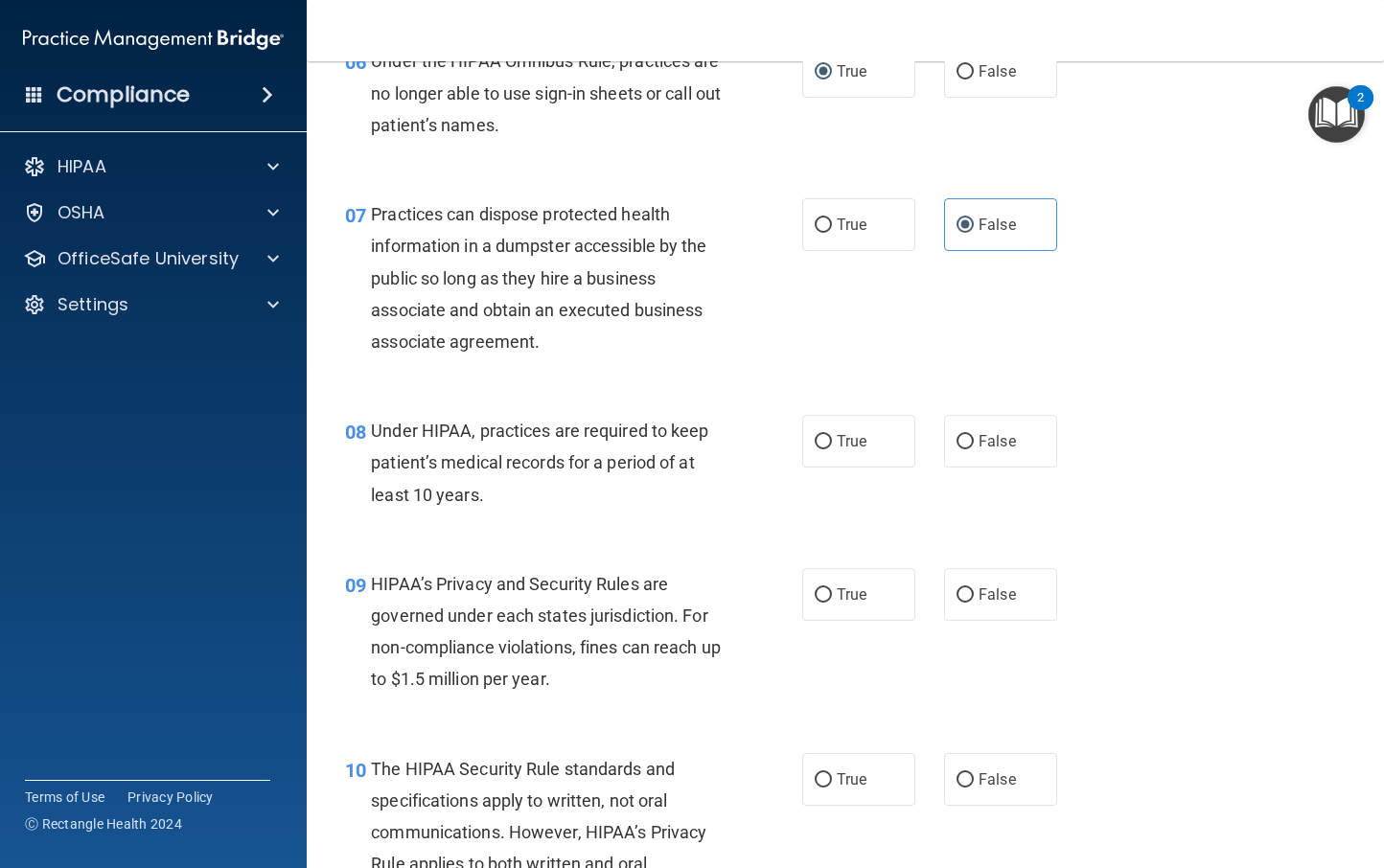
scroll to position [1245, 0]
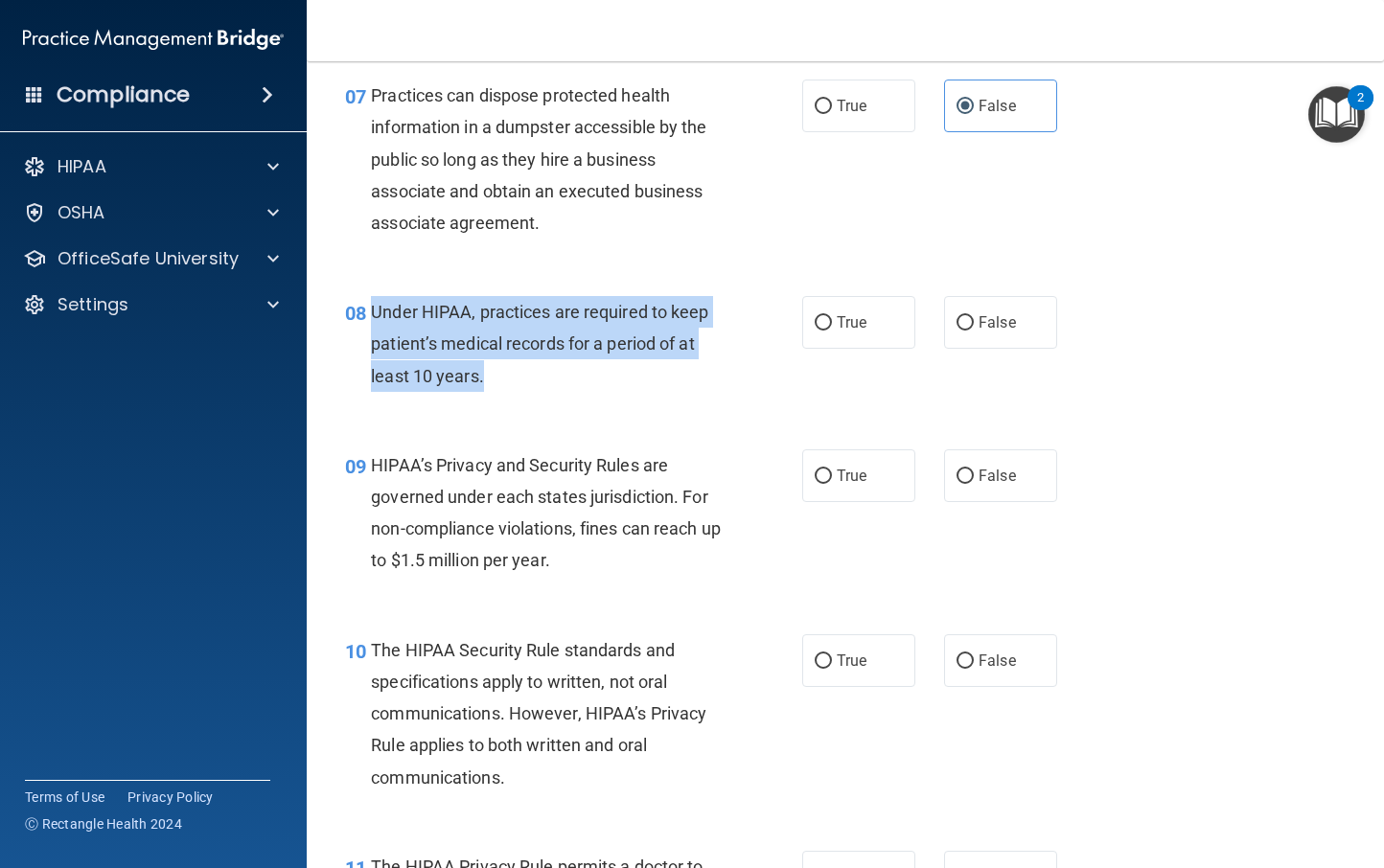
drag, startPoint x: 521, startPoint y: 380, endPoint x: 374, endPoint y: 320, distance: 158.8
click at [374, 320] on div "Under HIPAA, practices are required to keep patient’s medical records for a per…" at bounding box center [553, 344] width 364 height 96
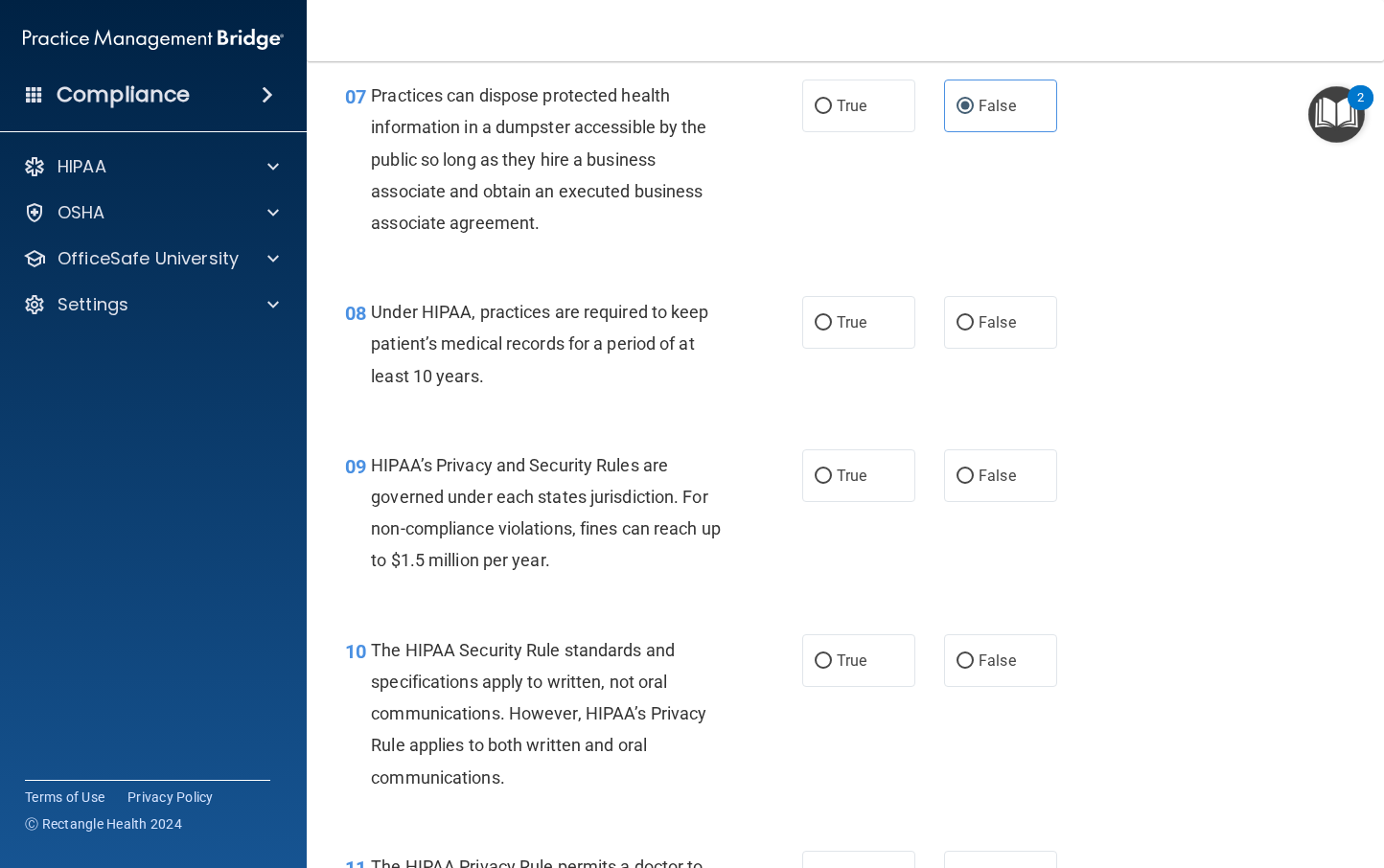
click at [739, 339] on div "08 Under HIPAA, practices are required to keep patient’s medical records for a …" at bounding box center [574, 349] width 515 height 106
click at [959, 323] on input "False" at bounding box center [965, 323] width 17 height 14
radio input "true"
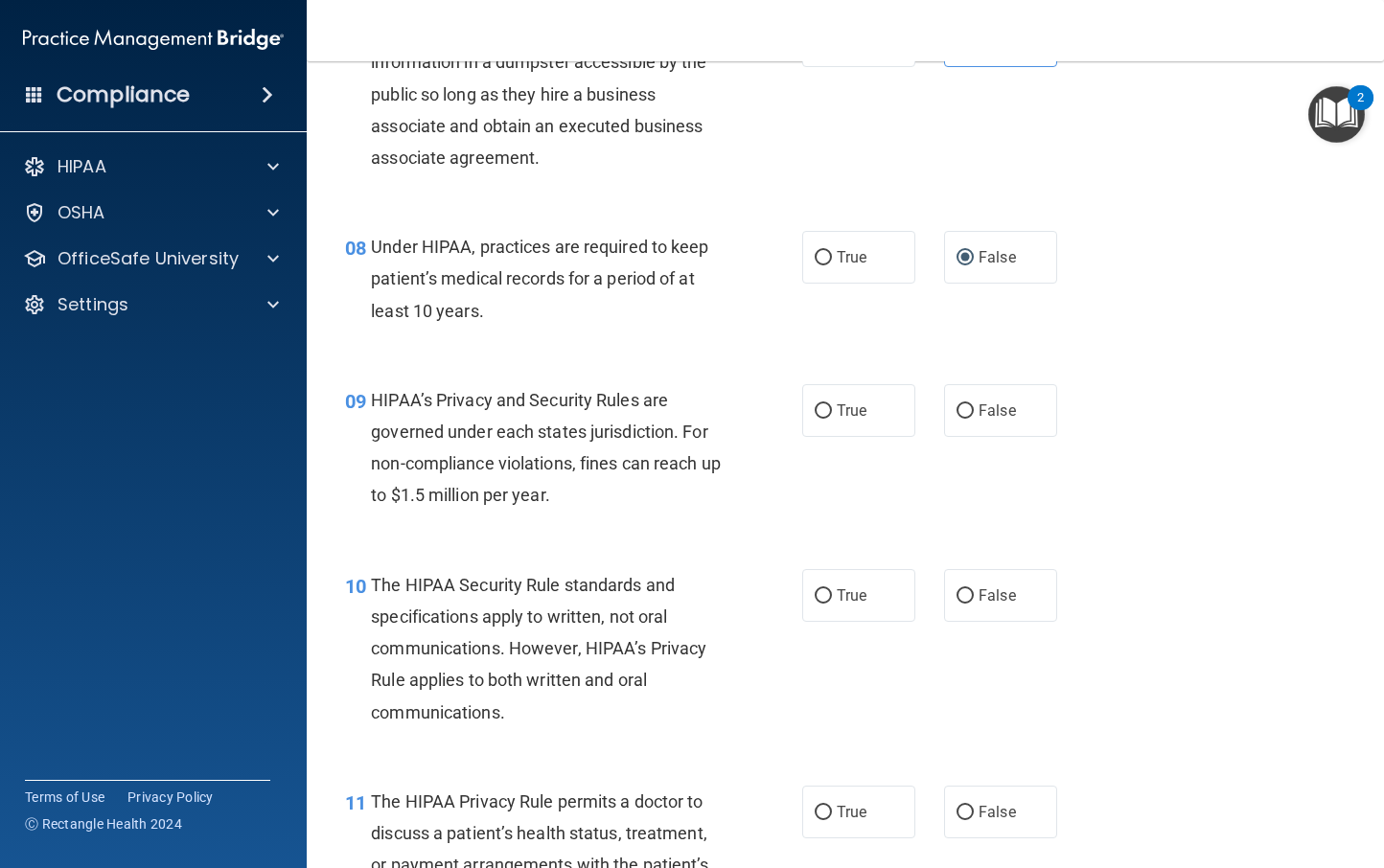
scroll to position [1338, 0]
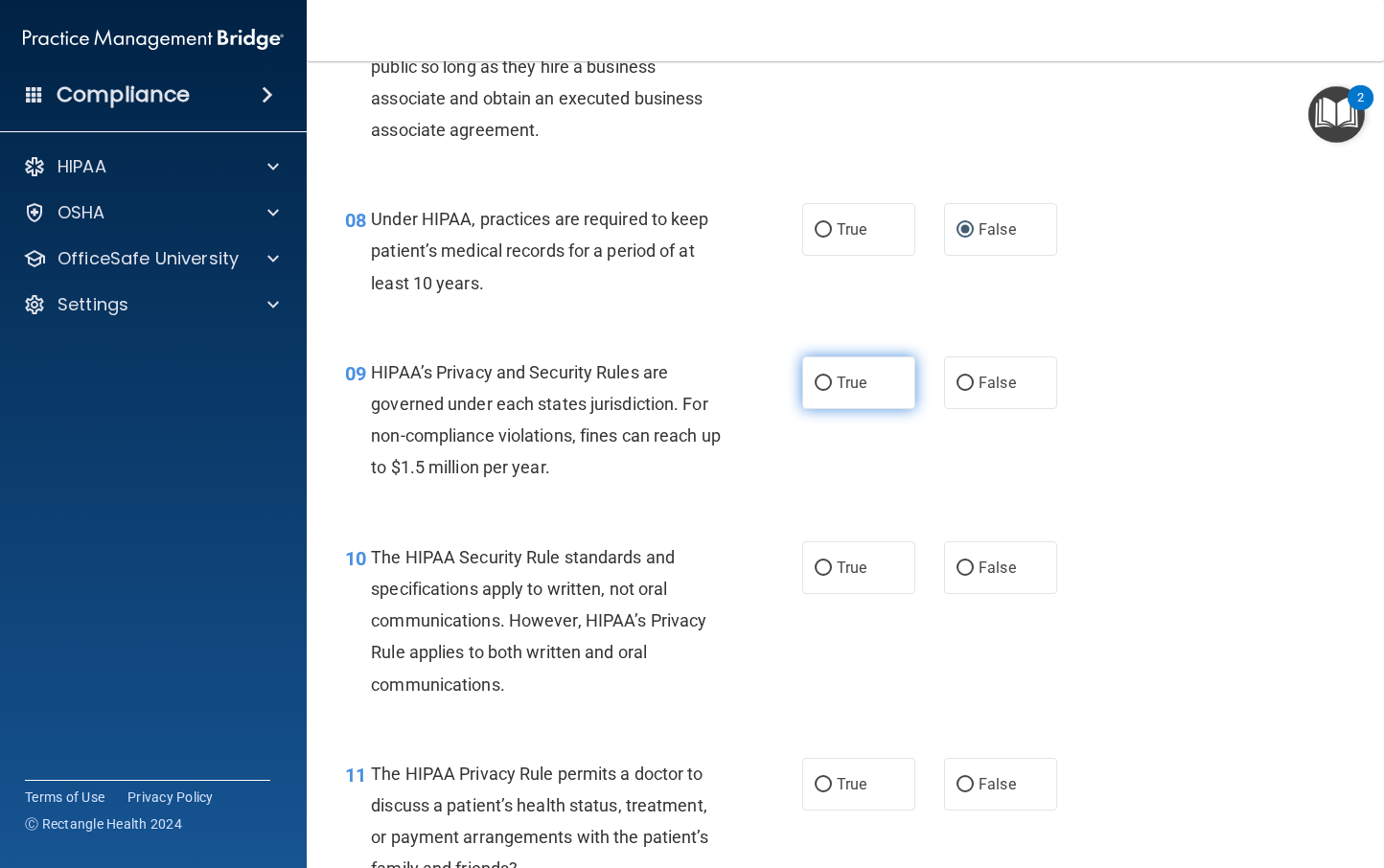
click at [819, 387] on input "True" at bounding box center [823, 384] width 17 height 14
radio input "true"
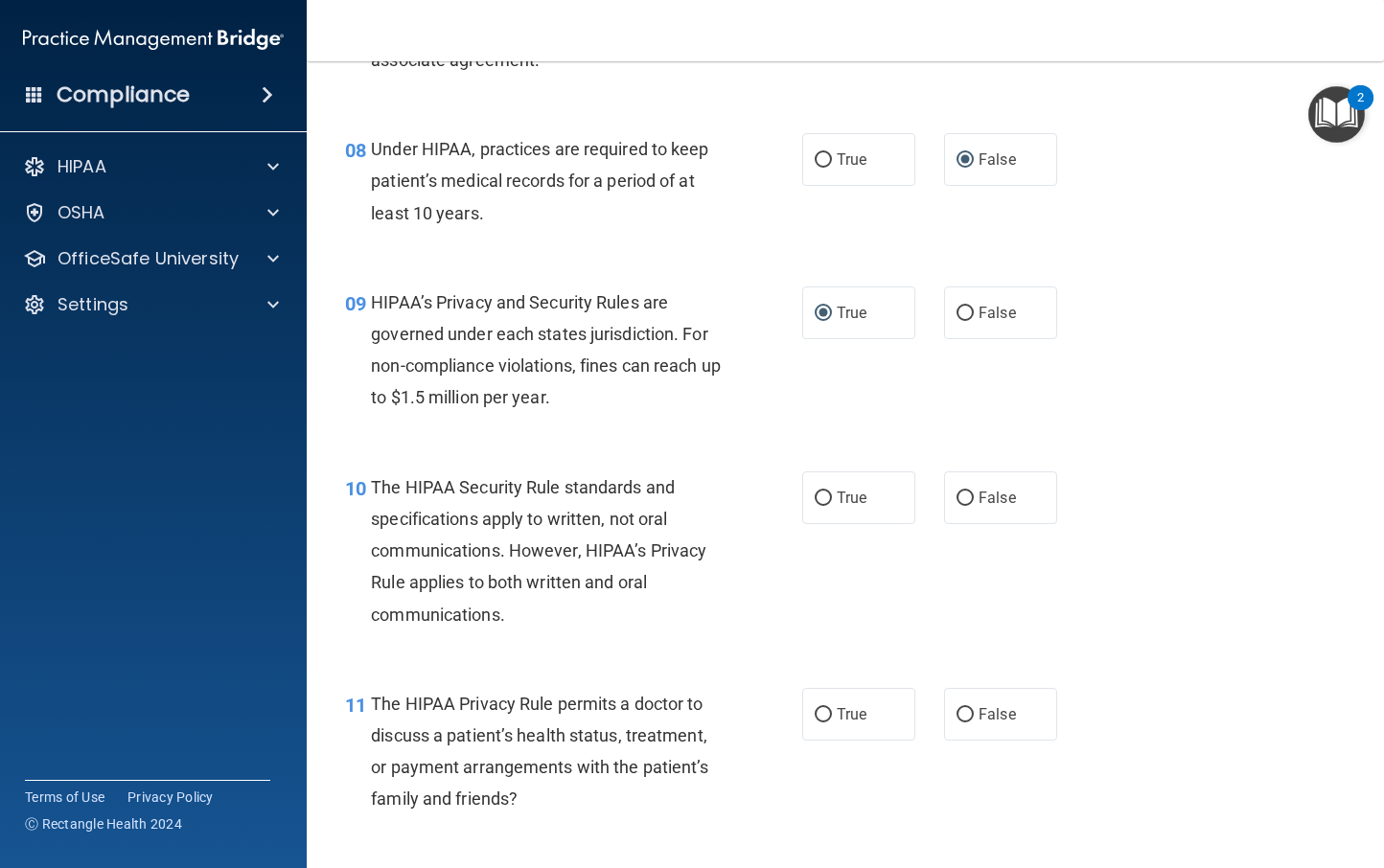
scroll to position [1411, 0]
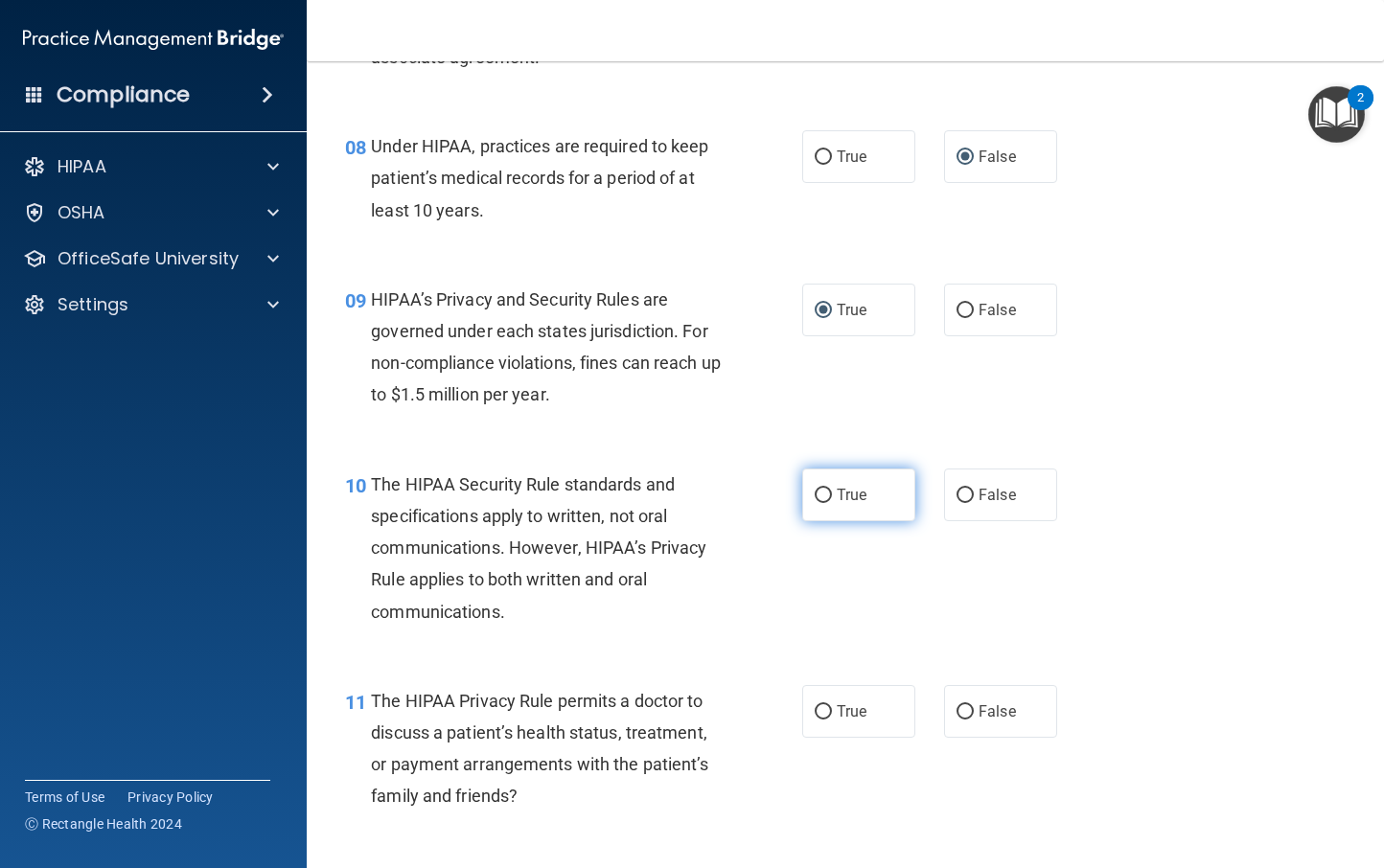
click at [814, 491] on input "True" at bounding box center [823, 496] width 17 height 14
radio input "true"
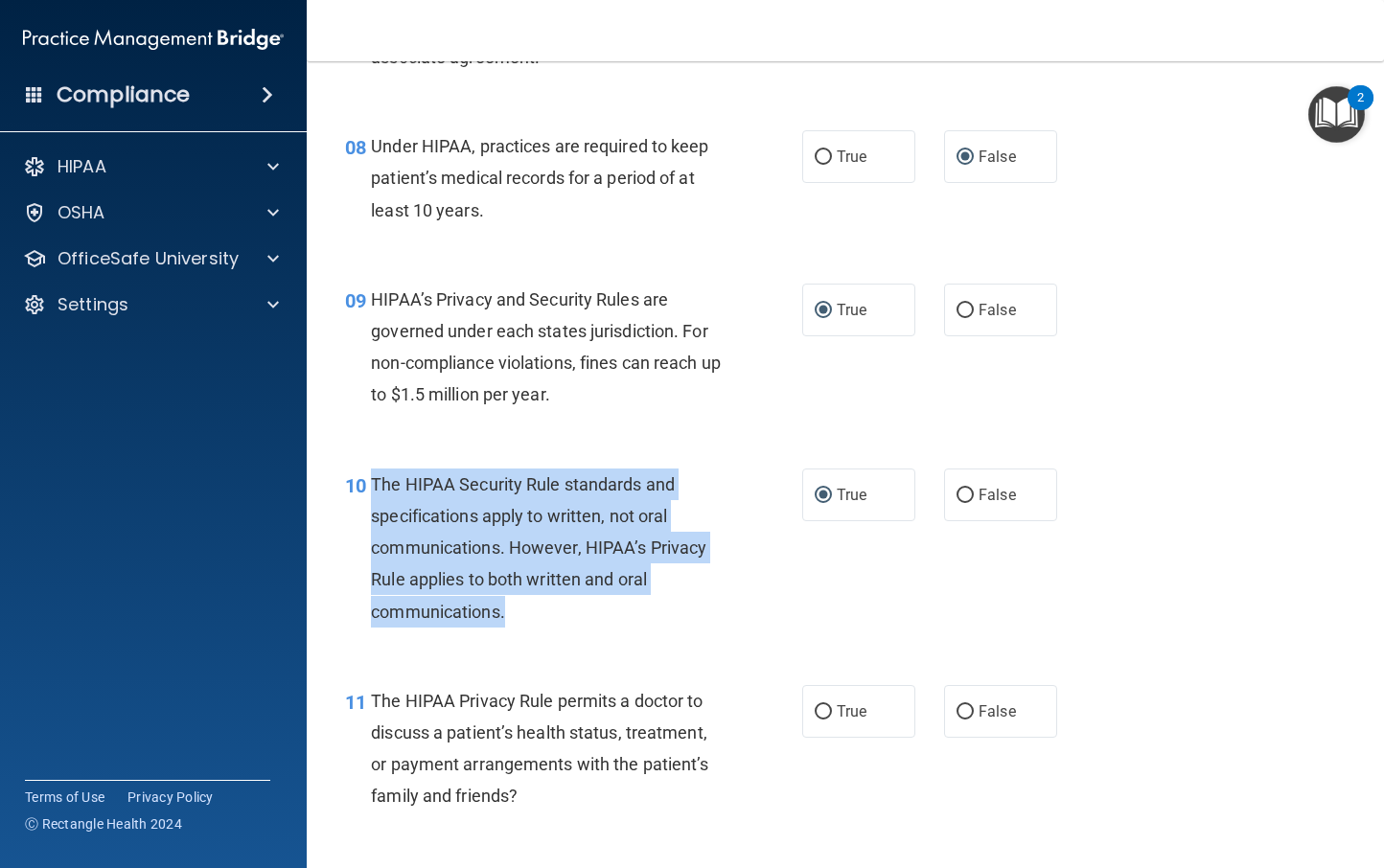
drag, startPoint x: 518, startPoint y: 615, endPoint x: 373, endPoint y: 482, distance: 196.8
click at [373, 482] on div "The HIPAA Security Rule standards and specifications apply to written, not oral…" at bounding box center [553, 549] width 364 height 159
click at [757, 589] on div "10 The HIPAA Security Rule standards and specifications apply to written, not o…" at bounding box center [574, 553] width 515 height 169
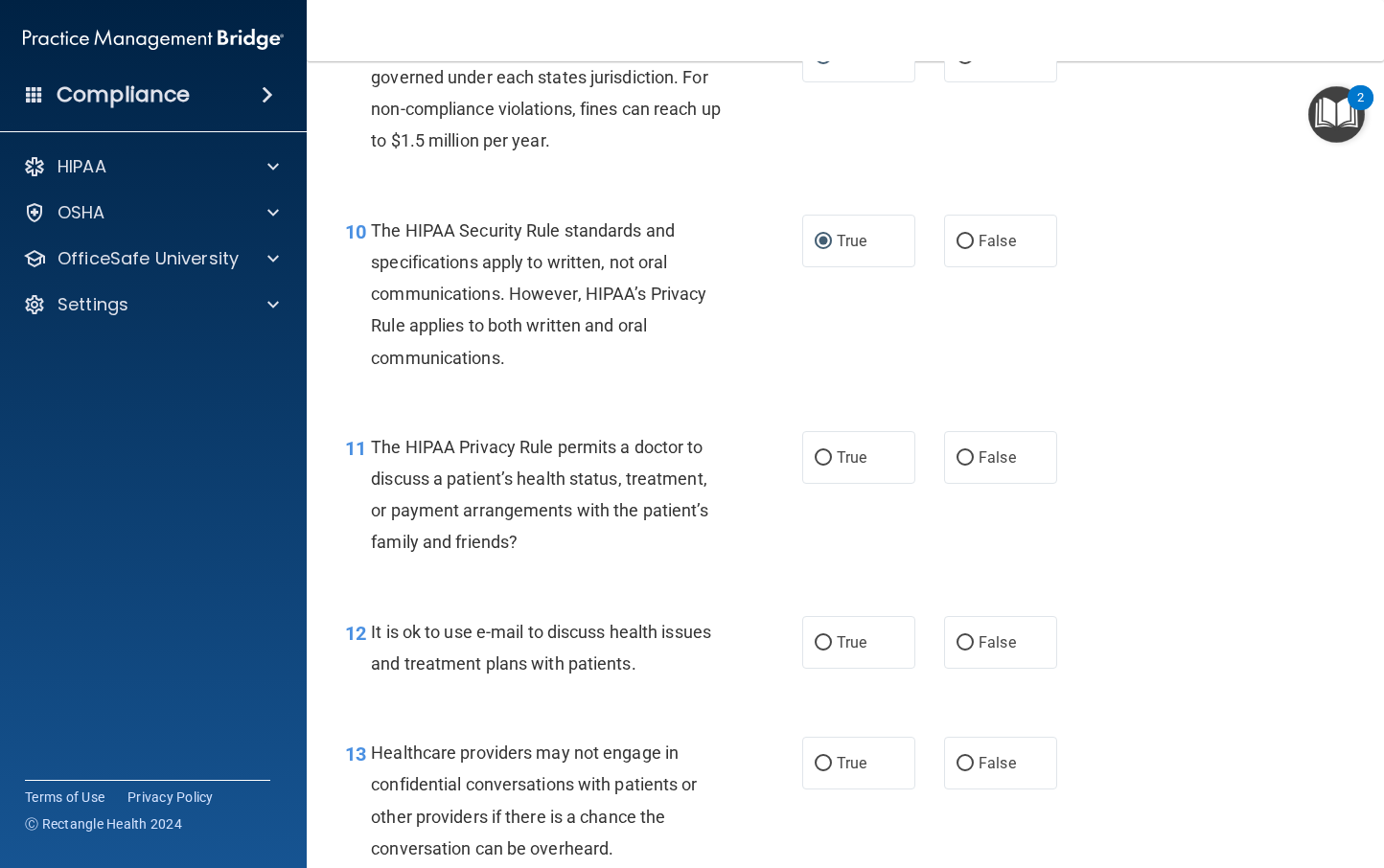
scroll to position [1667, 0]
click at [956, 455] on input "False" at bounding box center [965, 457] width 17 height 14
radio input "true"
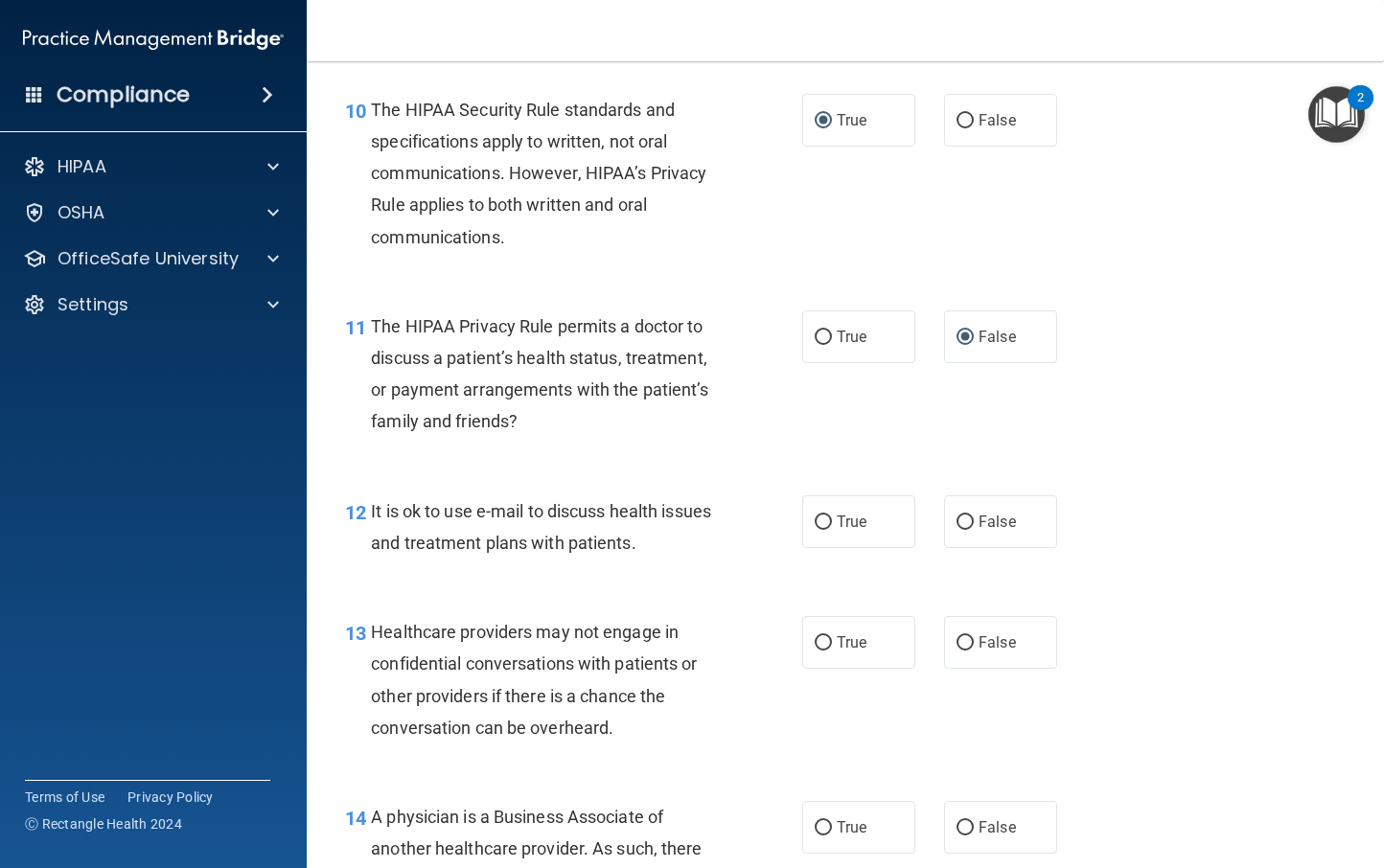
scroll to position [1821, 0]
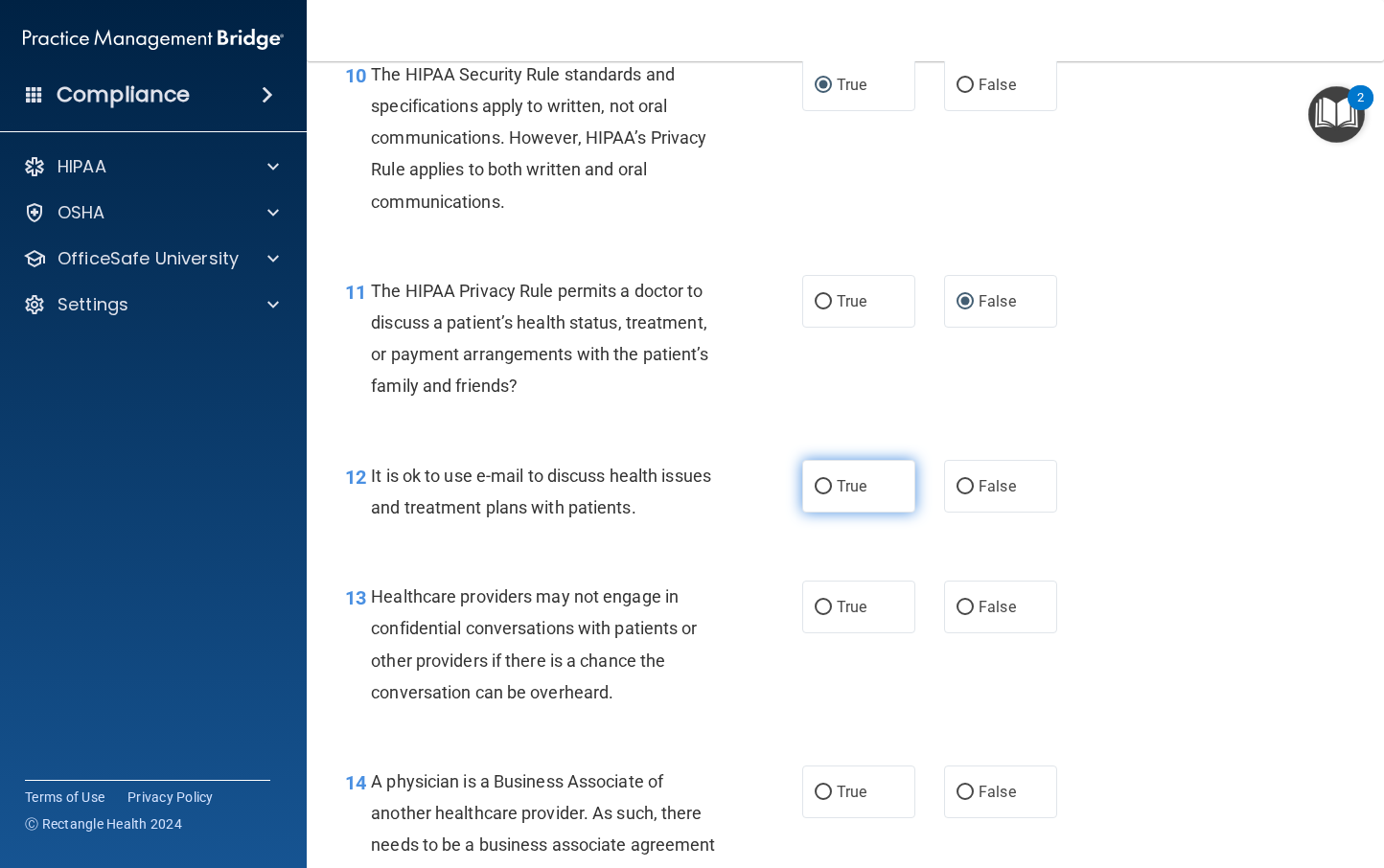
click at [814, 481] on input "True" at bounding box center [823, 487] width 17 height 14
radio input "true"
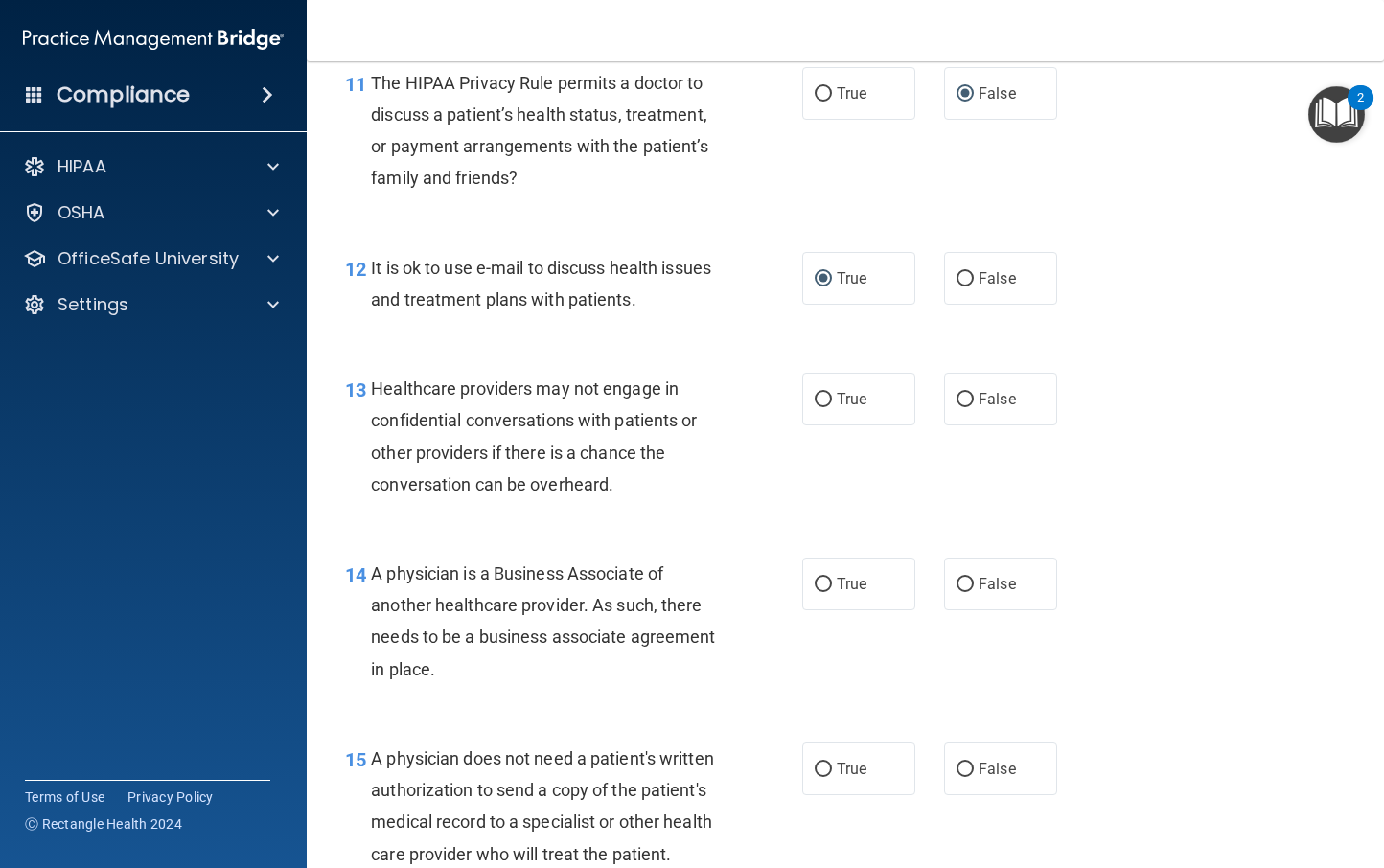
scroll to position [2063, 0]
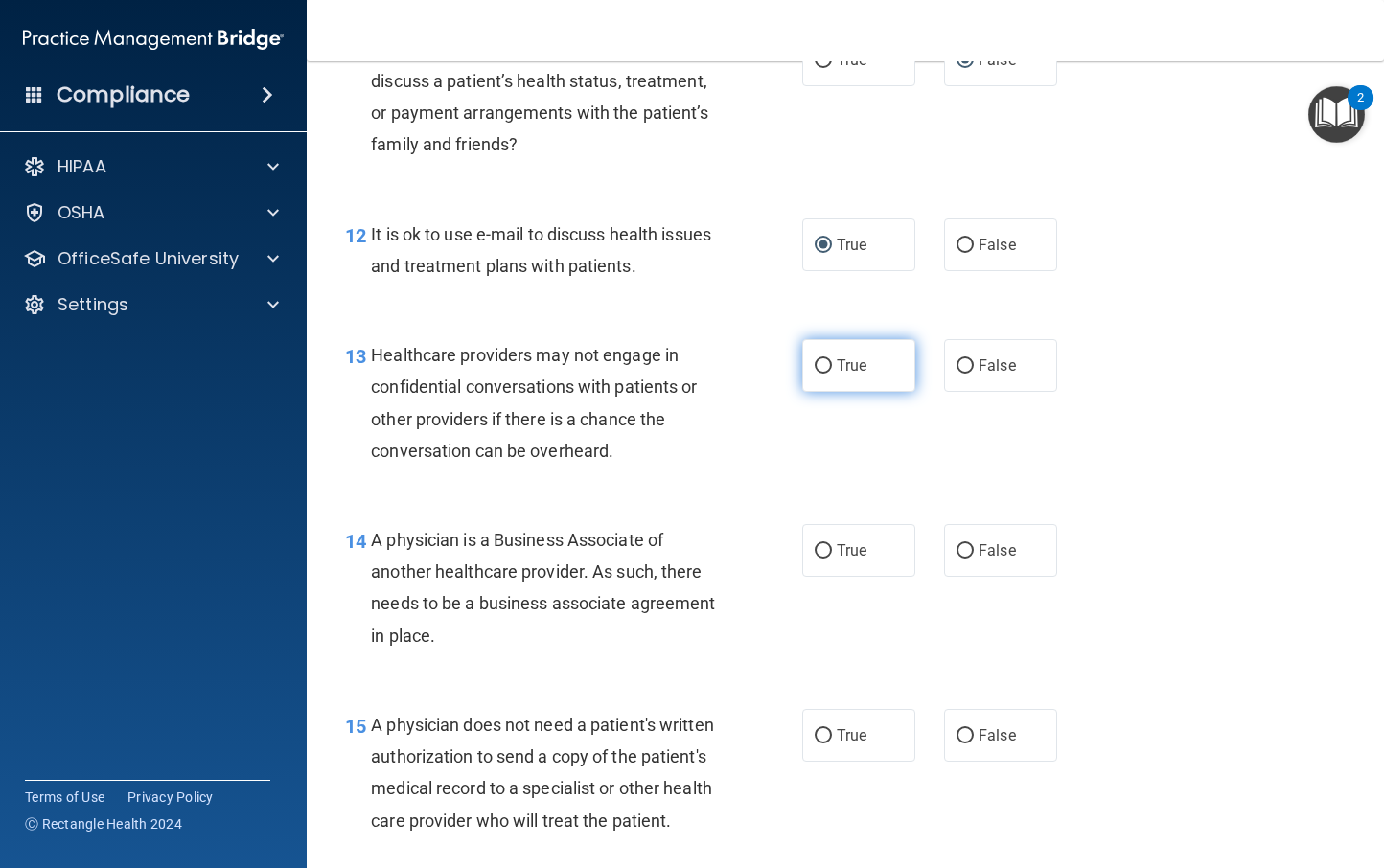
click at [820, 366] on input "True" at bounding box center [823, 366] width 17 height 14
radio input "true"
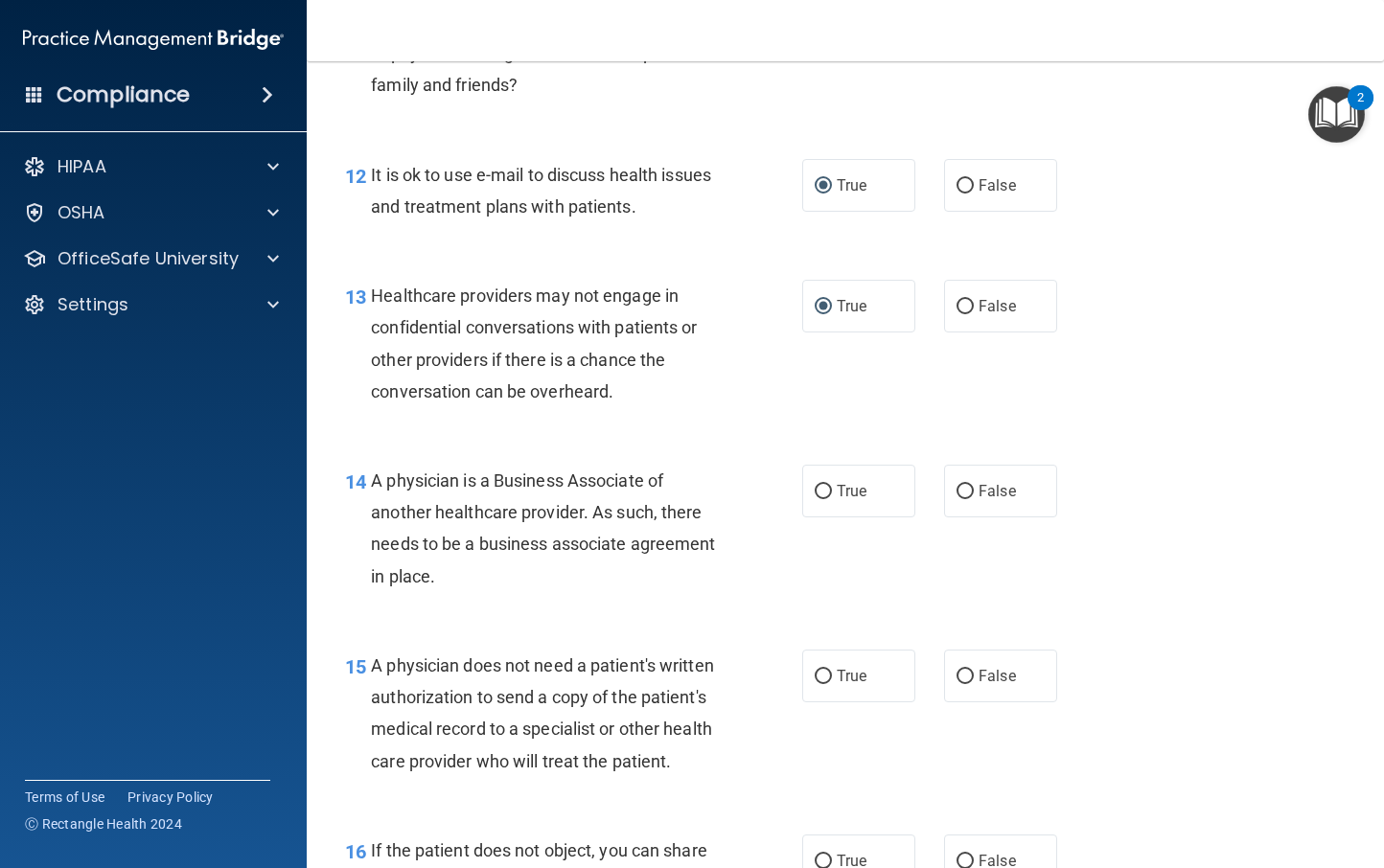
scroll to position [2173, 0]
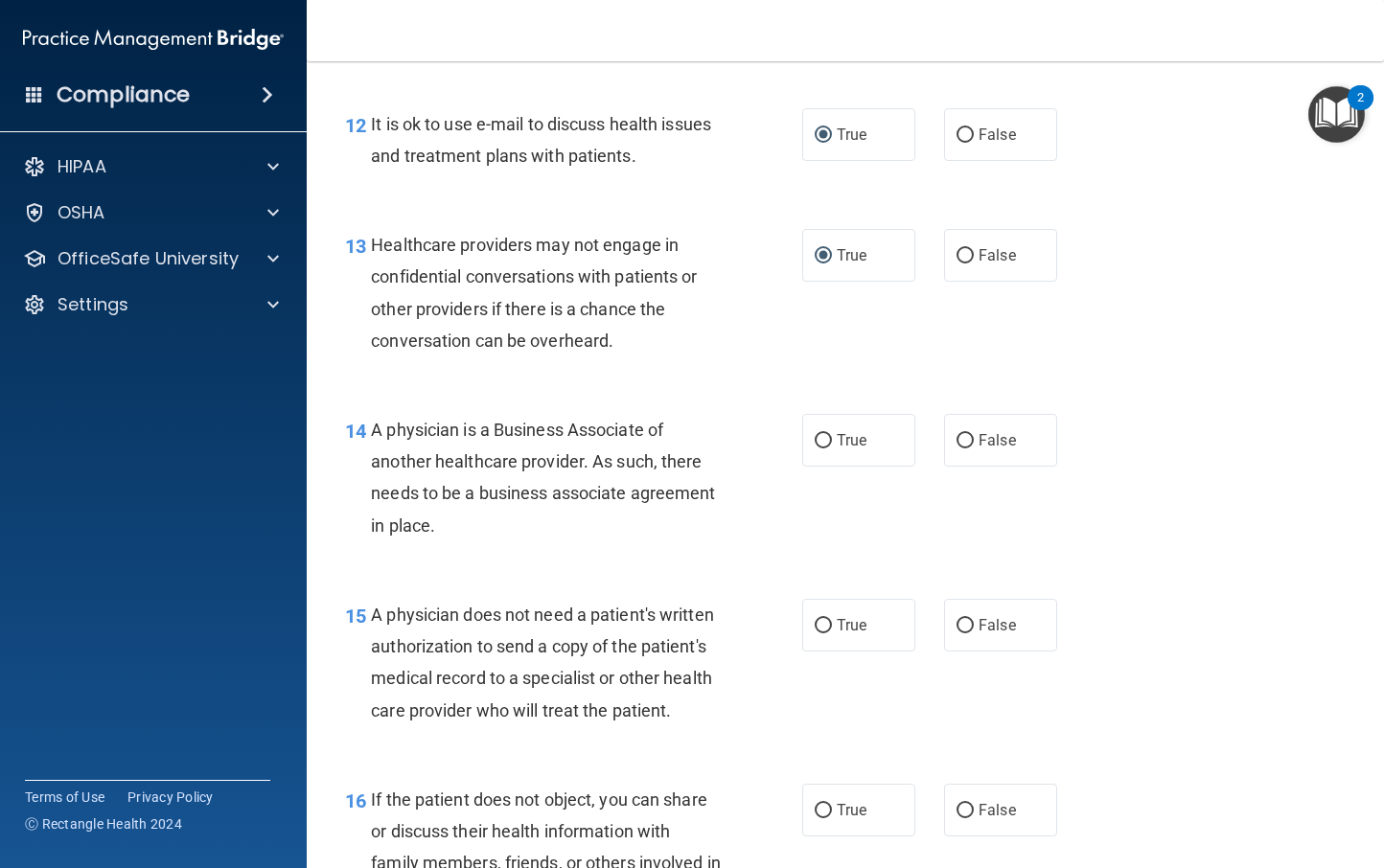
drag, startPoint x: 561, startPoint y: 530, endPoint x: 374, endPoint y: 434, distance: 210.2
click at [374, 434] on div "A physician is a Business Associate of another healthcare provider. As such, th…" at bounding box center [553, 478] width 364 height 128
click at [826, 444] on label "True" at bounding box center [858, 440] width 113 height 53
click at [826, 444] on input "True" at bounding box center [823, 441] width 17 height 14
radio input "true"
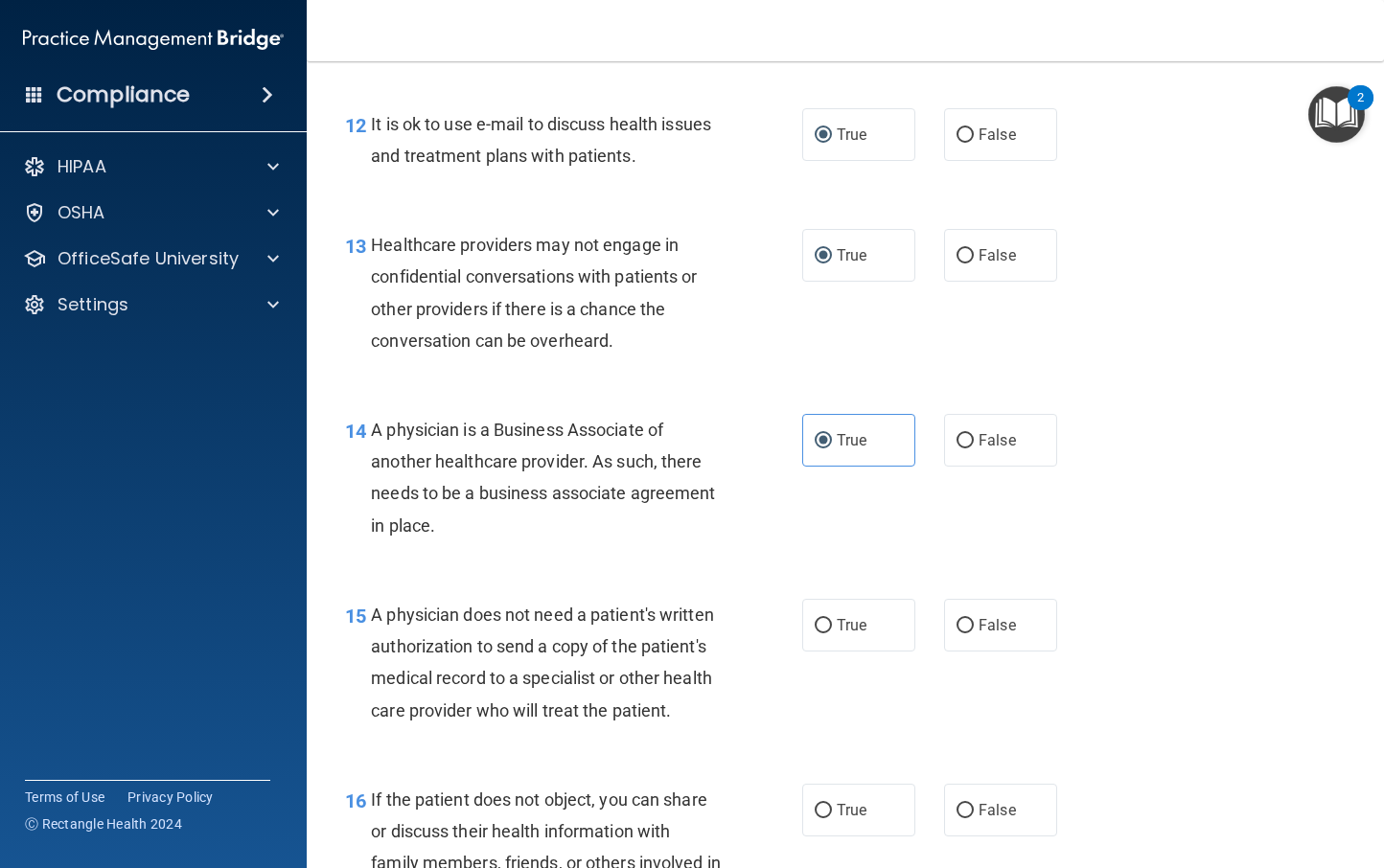
click at [740, 495] on div "14 A physician is a Business Associate of another healthcare provider. As such,…" at bounding box center [574, 482] width 515 height 137
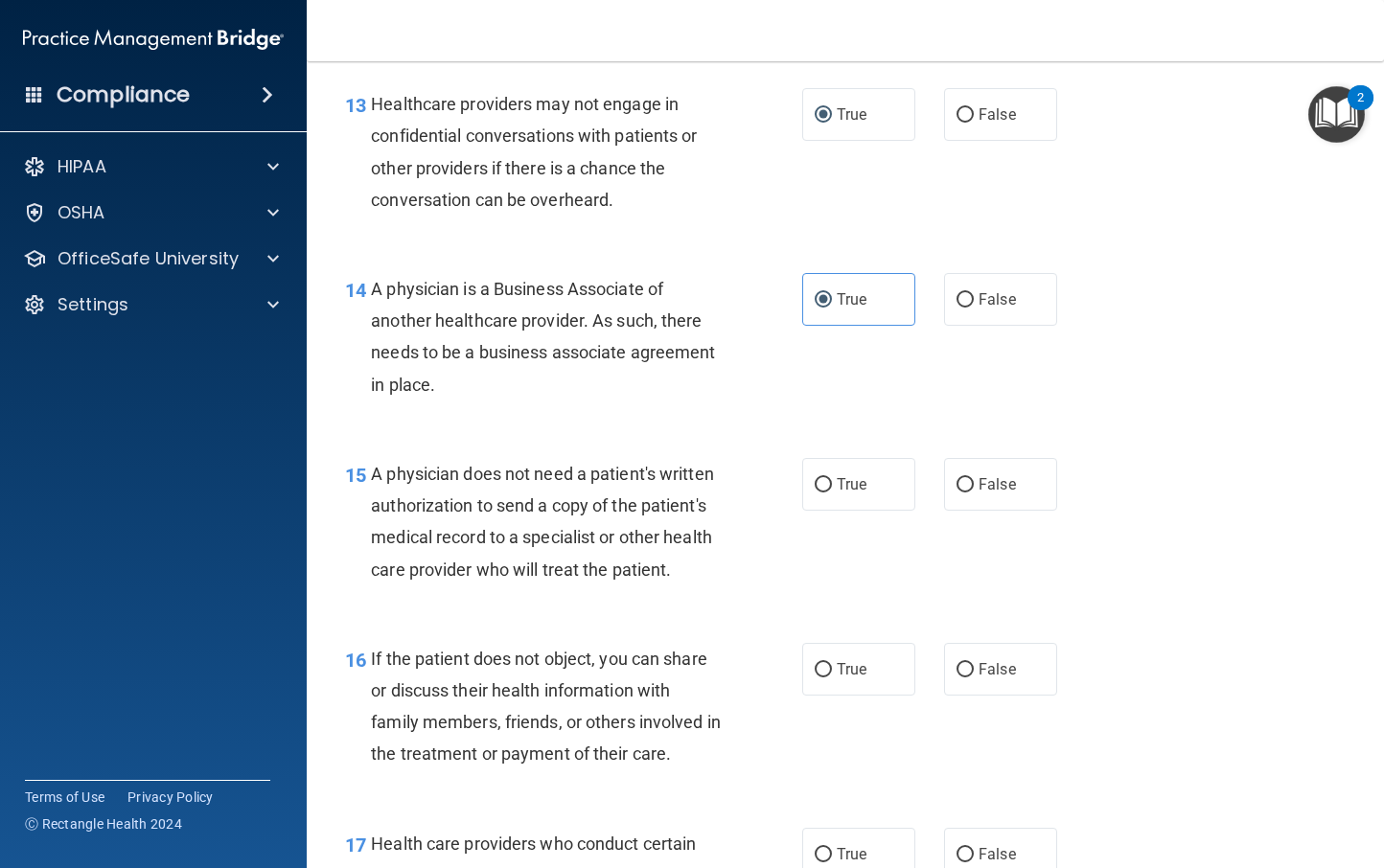
scroll to position [2340, 0]
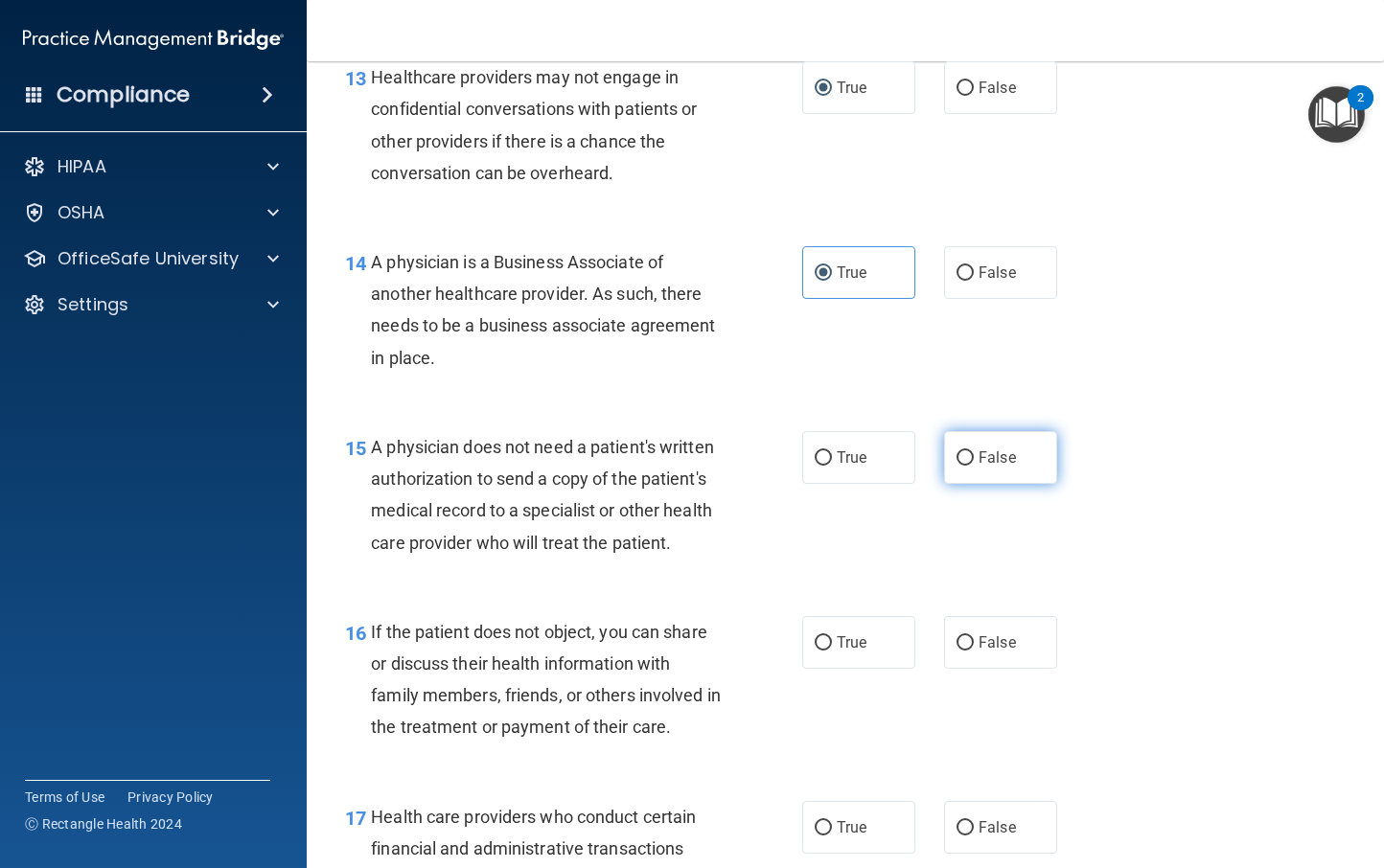
click at [956, 460] on input "False" at bounding box center [965, 458] width 17 height 14
radio input "true"
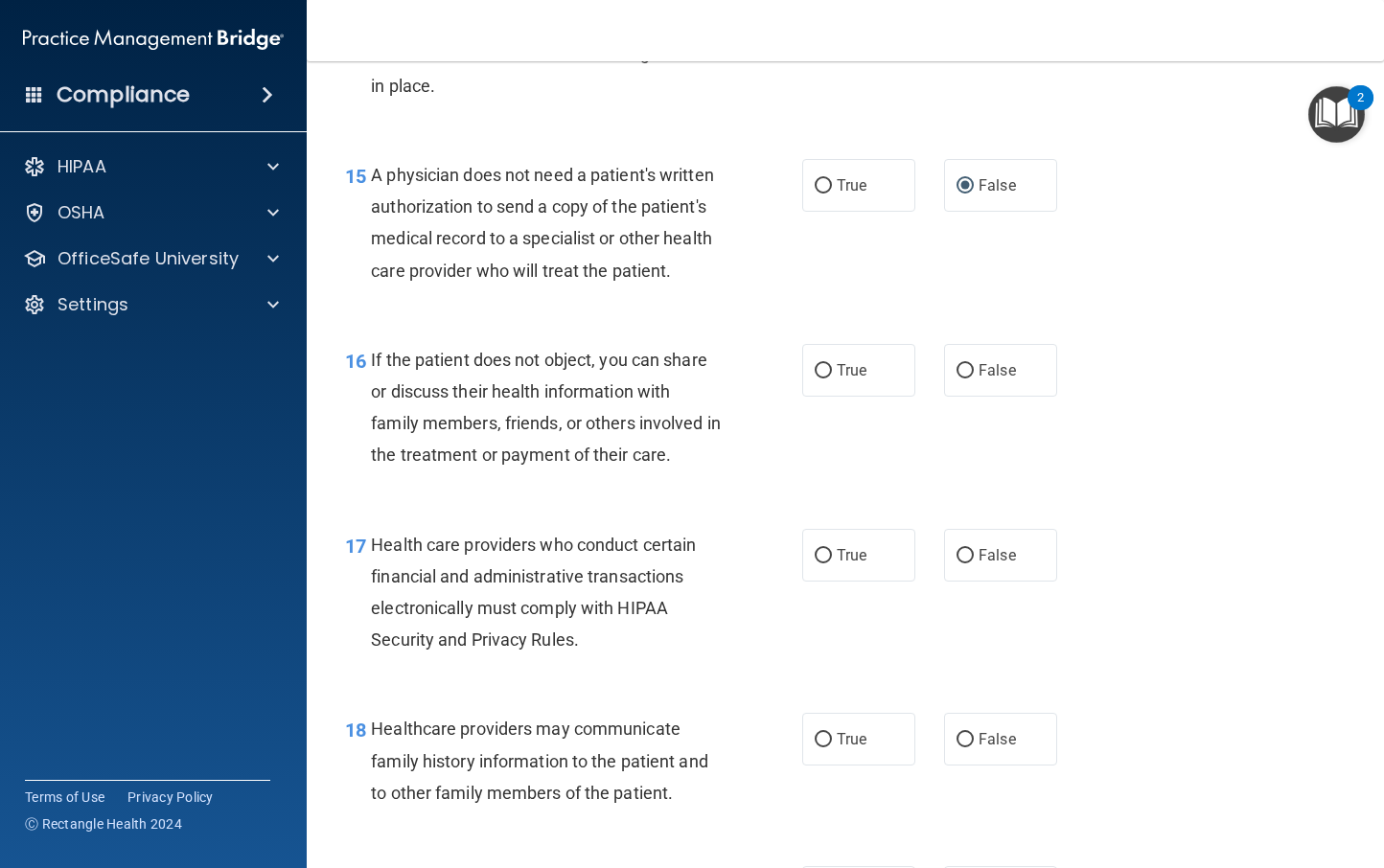
scroll to position [2614, 0]
click at [814, 378] on input "True" at bounding box center [823, 370] width 17 height 14
radio input "true"
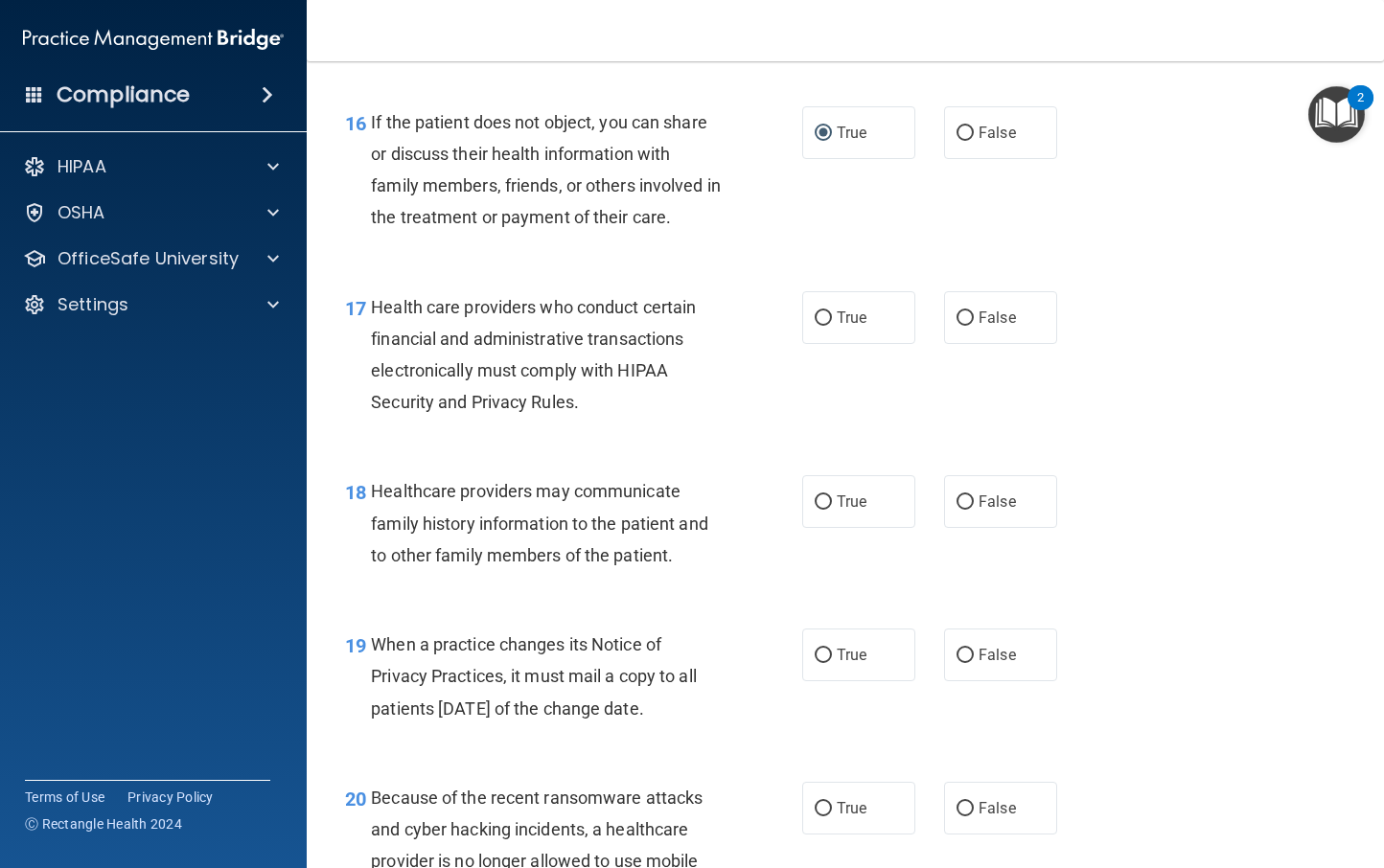
scroll to position [2852, 0]
click at [822, 324] on input "True" at bounding box center [823, 317] width 17 height 14
radio input "true"
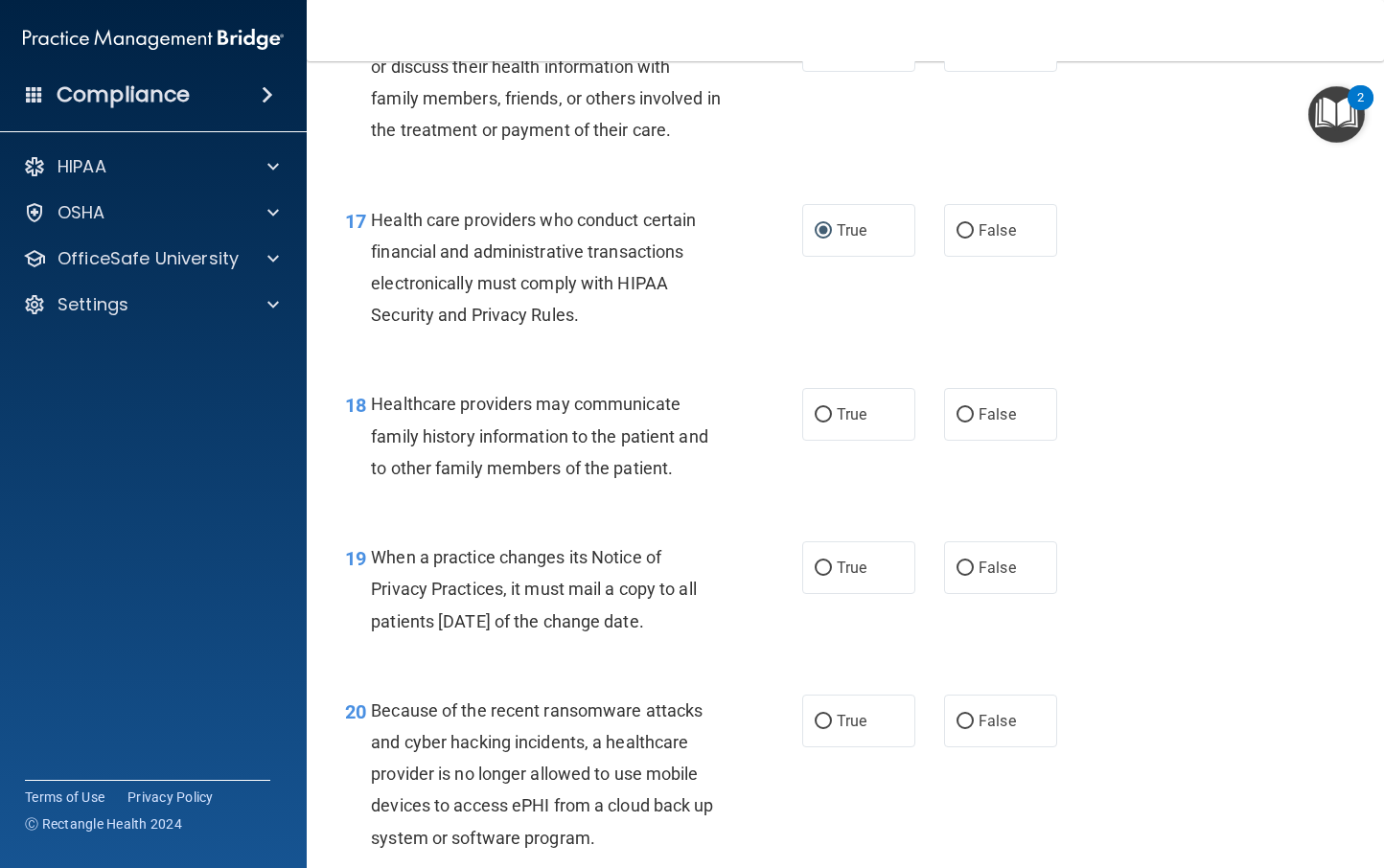
scroll to position [2943, 0]
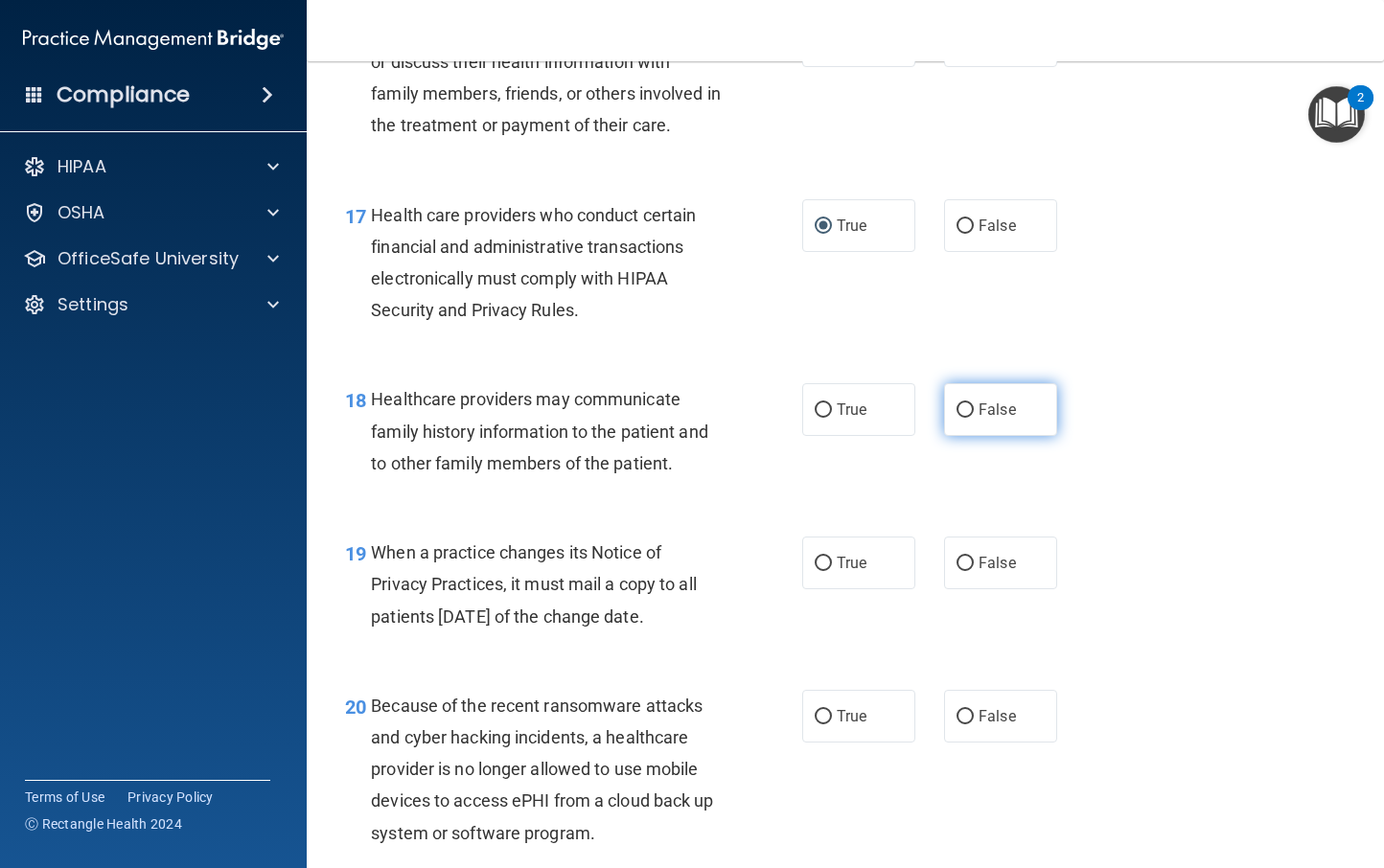
click at [956, 418] on input "False" at bounding box center [965, 411] width 17 height 14
radio input "true"
click at [814, 572] on input "True" at bounding box center [823, 564] width 17 height 14
radio input "true"
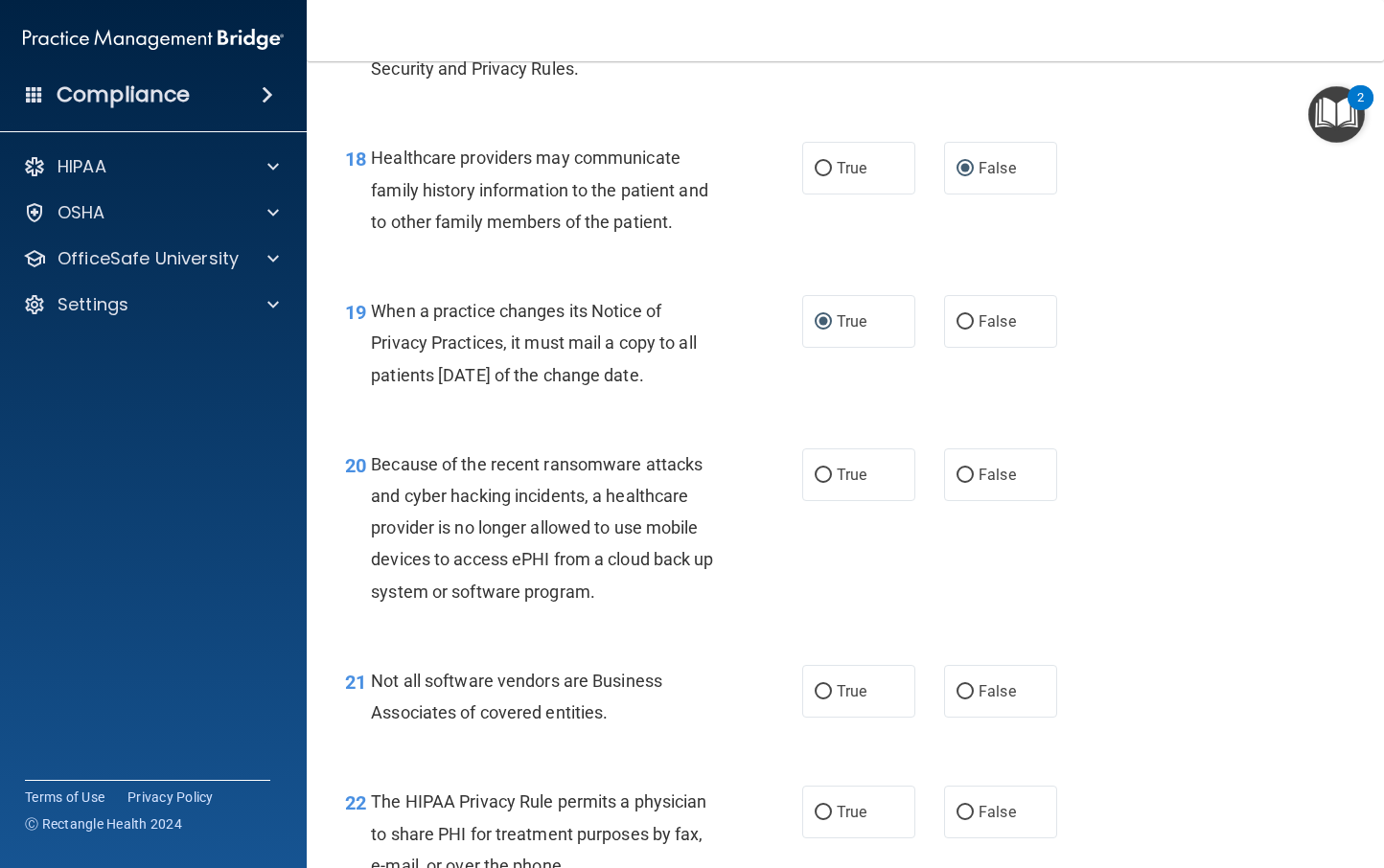
scroll to position [3167, 0]
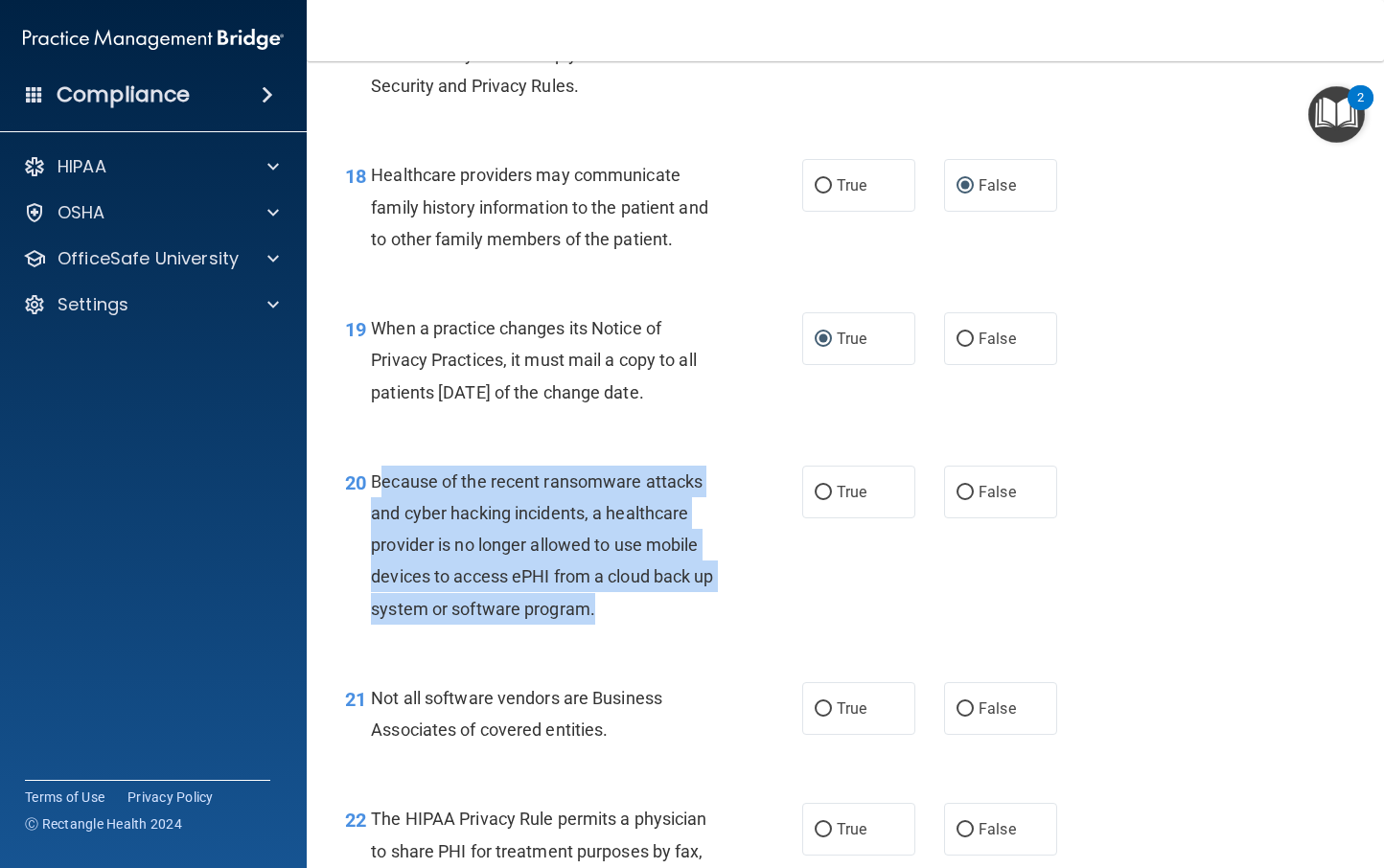
drag, startPoint x: 681, startPoint y: 664, endPoint x: 377, endPoint y: 509, distance: 341.2
click at [377, 509] on div "20 Because of the recent ransomware attacks and cyber hacking incidents, a heal…" at bounding box center [574, 551] width 515 height 169
drag, startPoint x: 655, startPoint y: 639, endPoint x: 364, endPoint y: 507, distance: 319.5
click at [364, 507] on div "20 Because of the recent ransomware attacks and cyber hacking incidents, a heal…" at bounding box center [574, 551] width 515 height 169
click at [775, 503] on div "20 Because of the recent ransomware attacks and cyber hacking incidents, a heal…" at bounding box center [574, 551] width 515 height 169
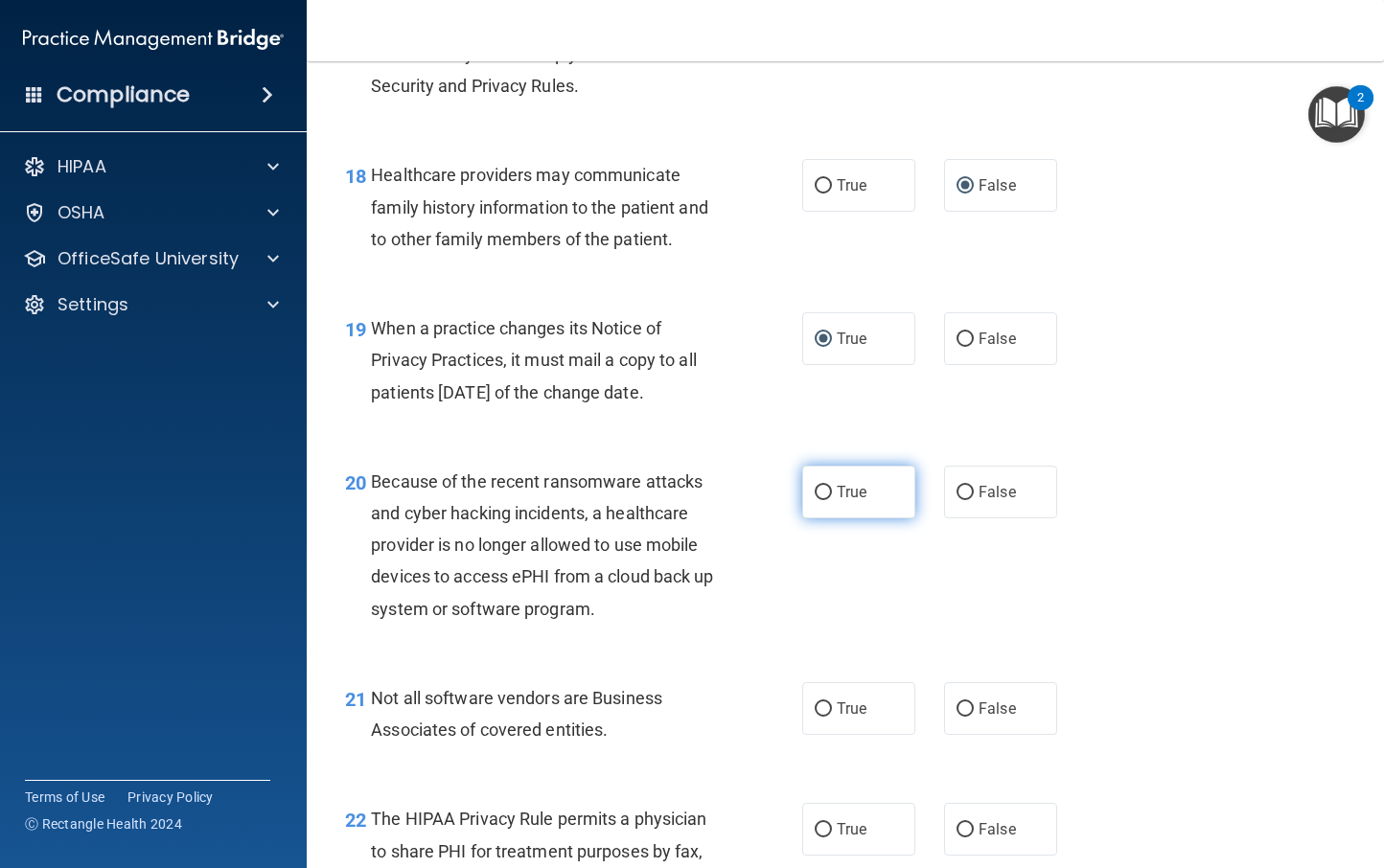
click at [820, 501] on input "True" at bounding box center [823, 493] width 17 height 14
radio input "true"
click at [956, 501] on input "False" at bounding box center [965, 493] width 17 height 14
radio input "true"
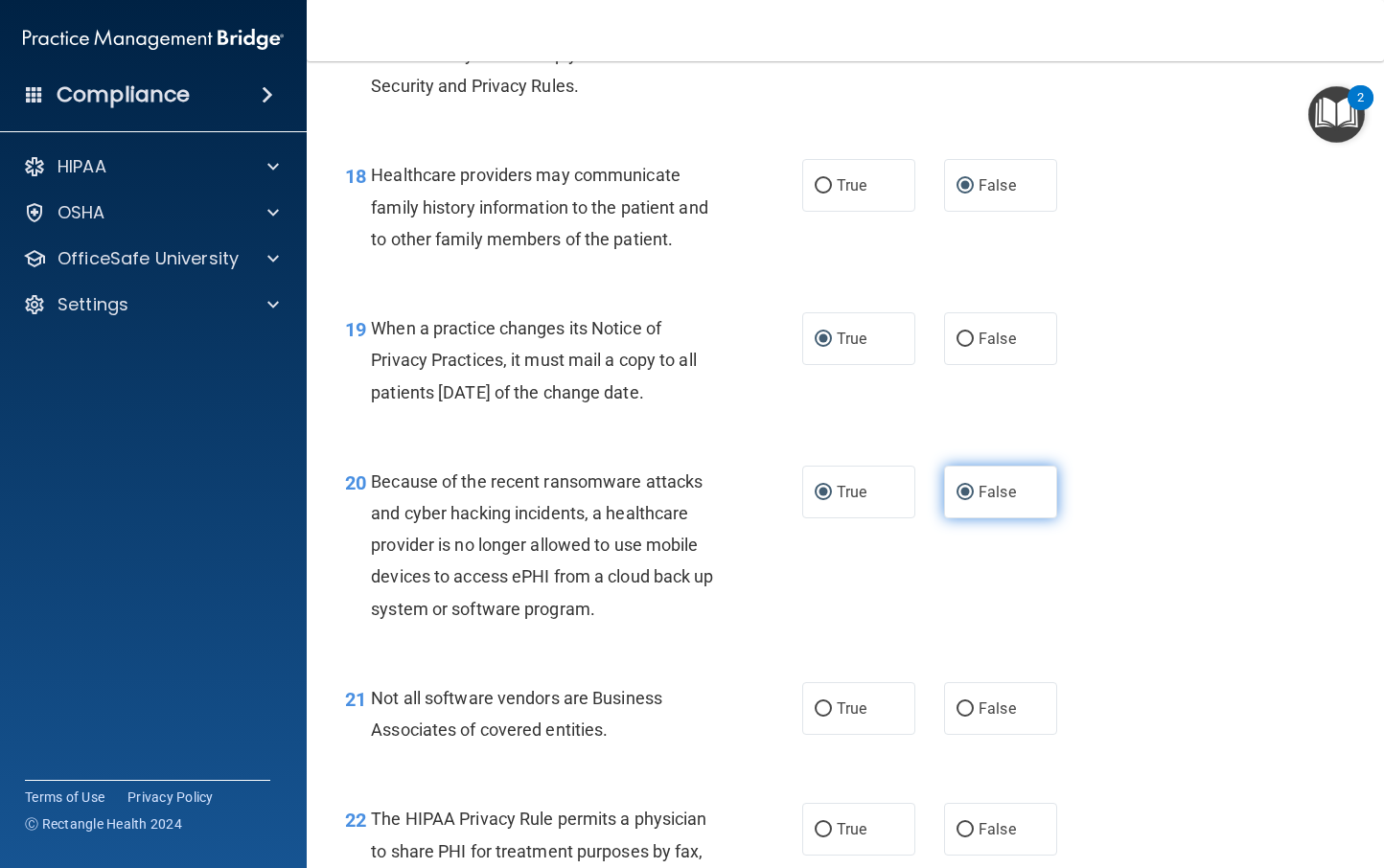
radio input "false"
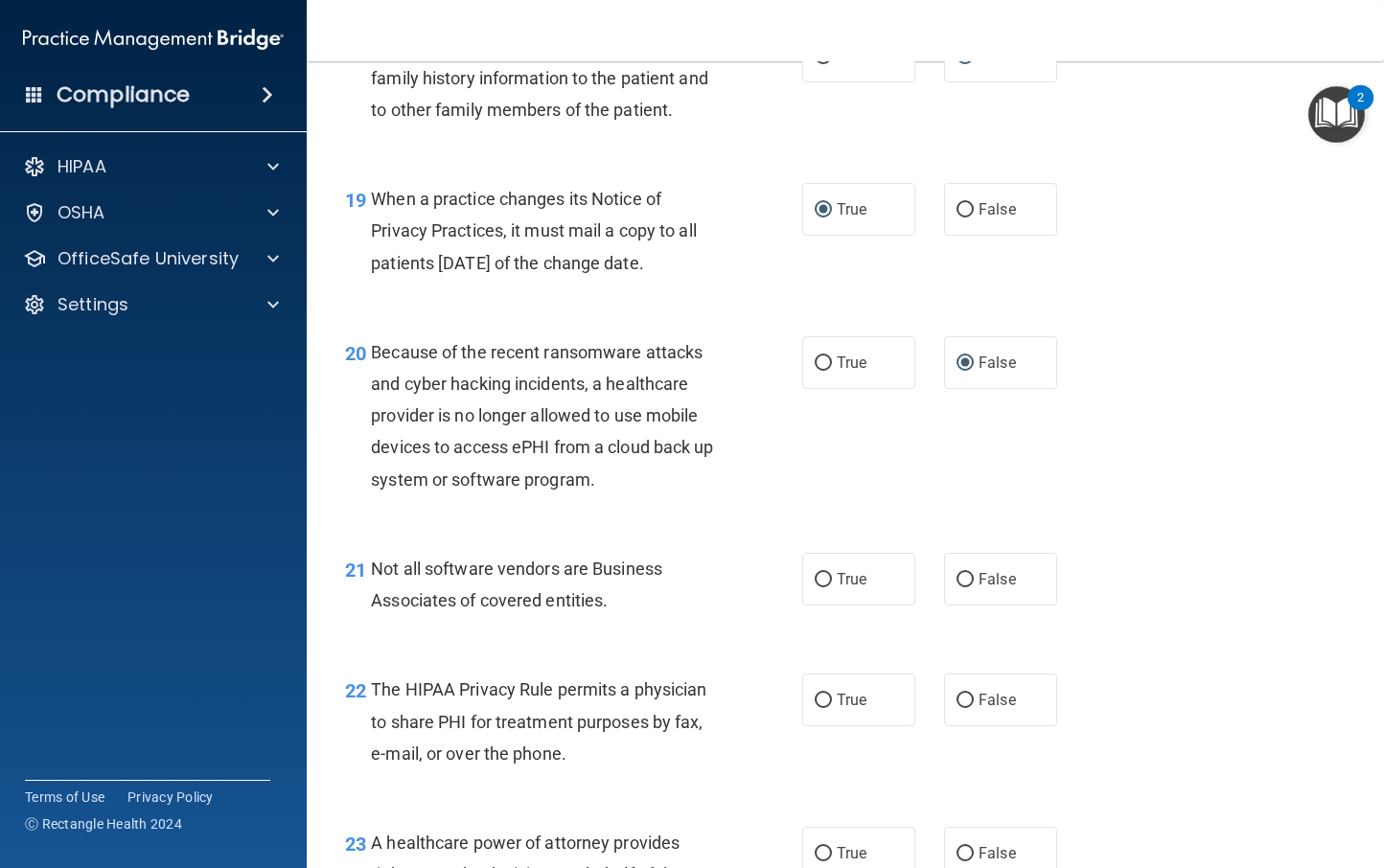
scroll to position [3298, 0]
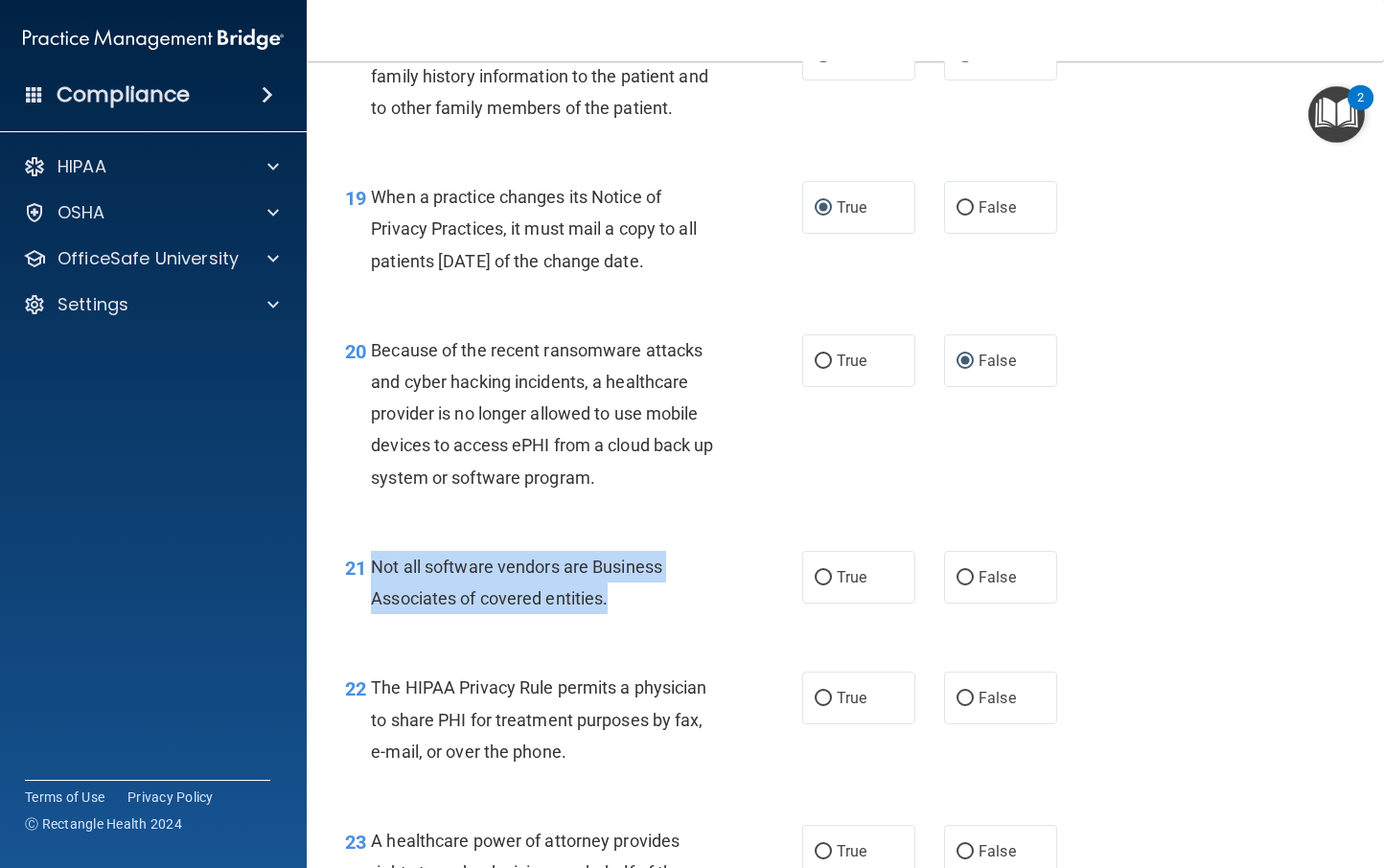
drag, startPoint x: 661, startPoint y: 631, endPoint x: 370, endPoint y: 605, distance: 292.2
click at [371, 605] on div "Not all software vendors are Business Associates of covered entities." at bounding box center [553, 583] width 364 height 63
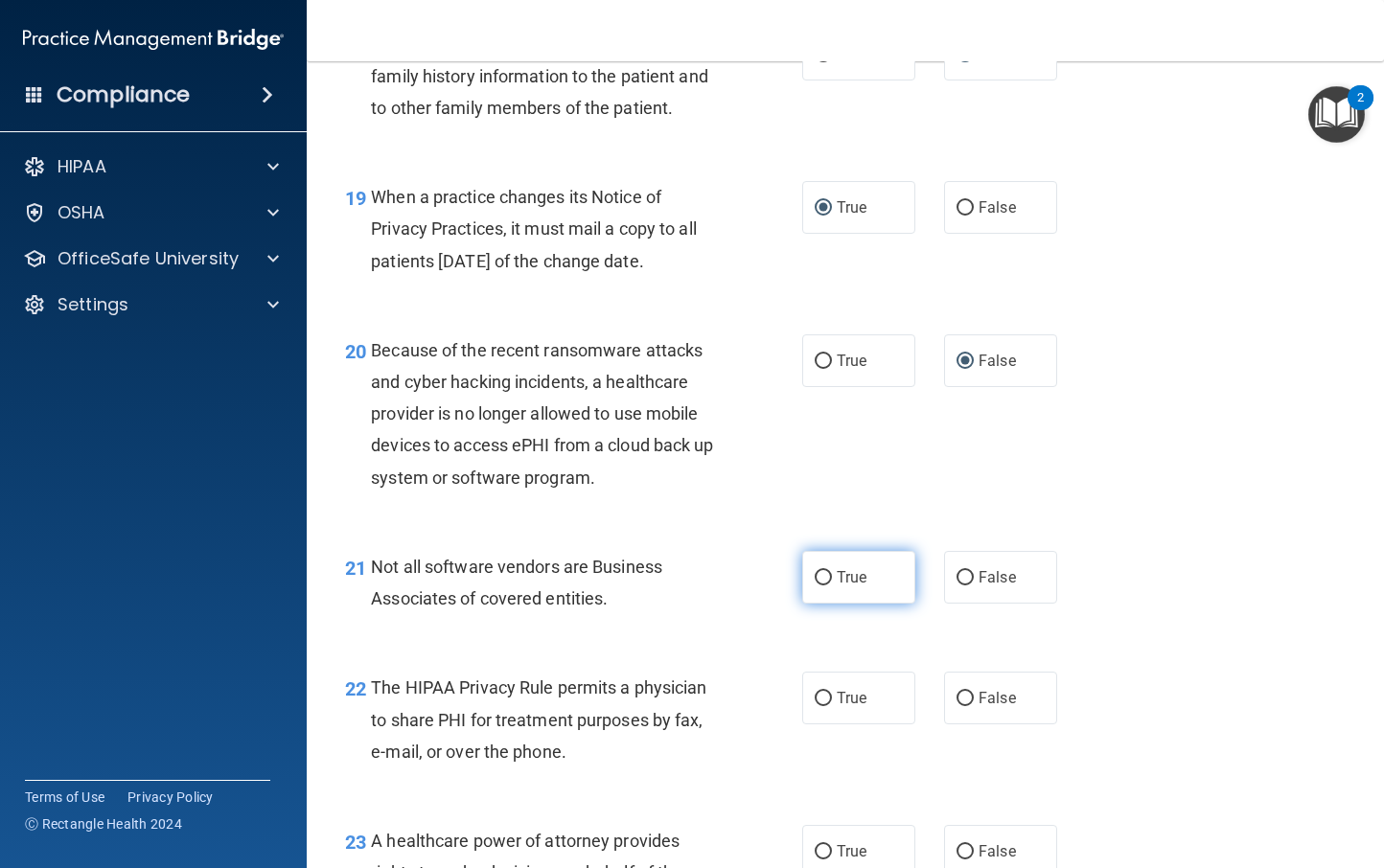
click at [828, 604] on label "True" at bounding box center [858, 577] width 113 height 53
click at [828, 586] on input "True" at bounding box center [823, 578] width 17 height 14
radio input "true"
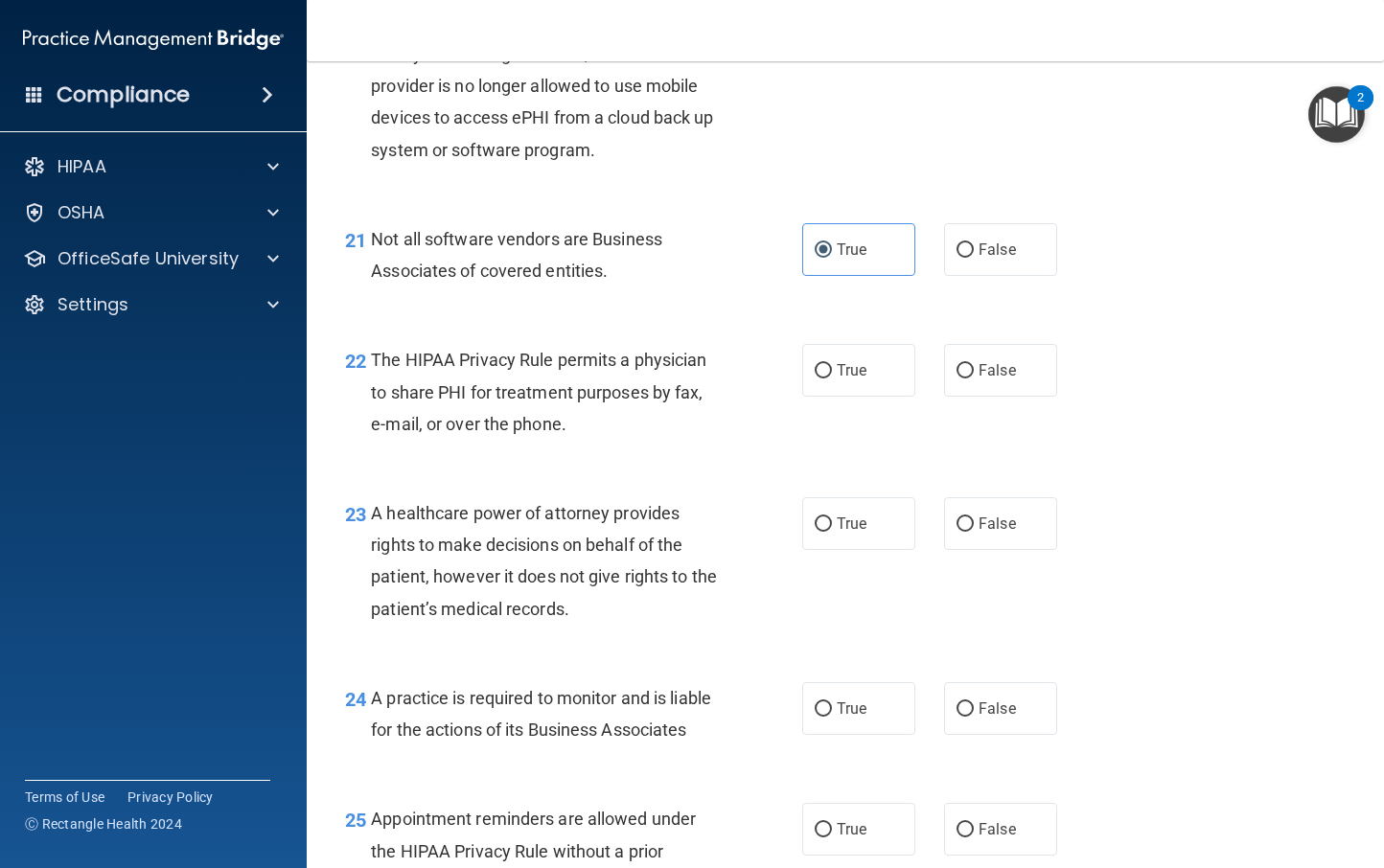
scroll to position [3640, 0]
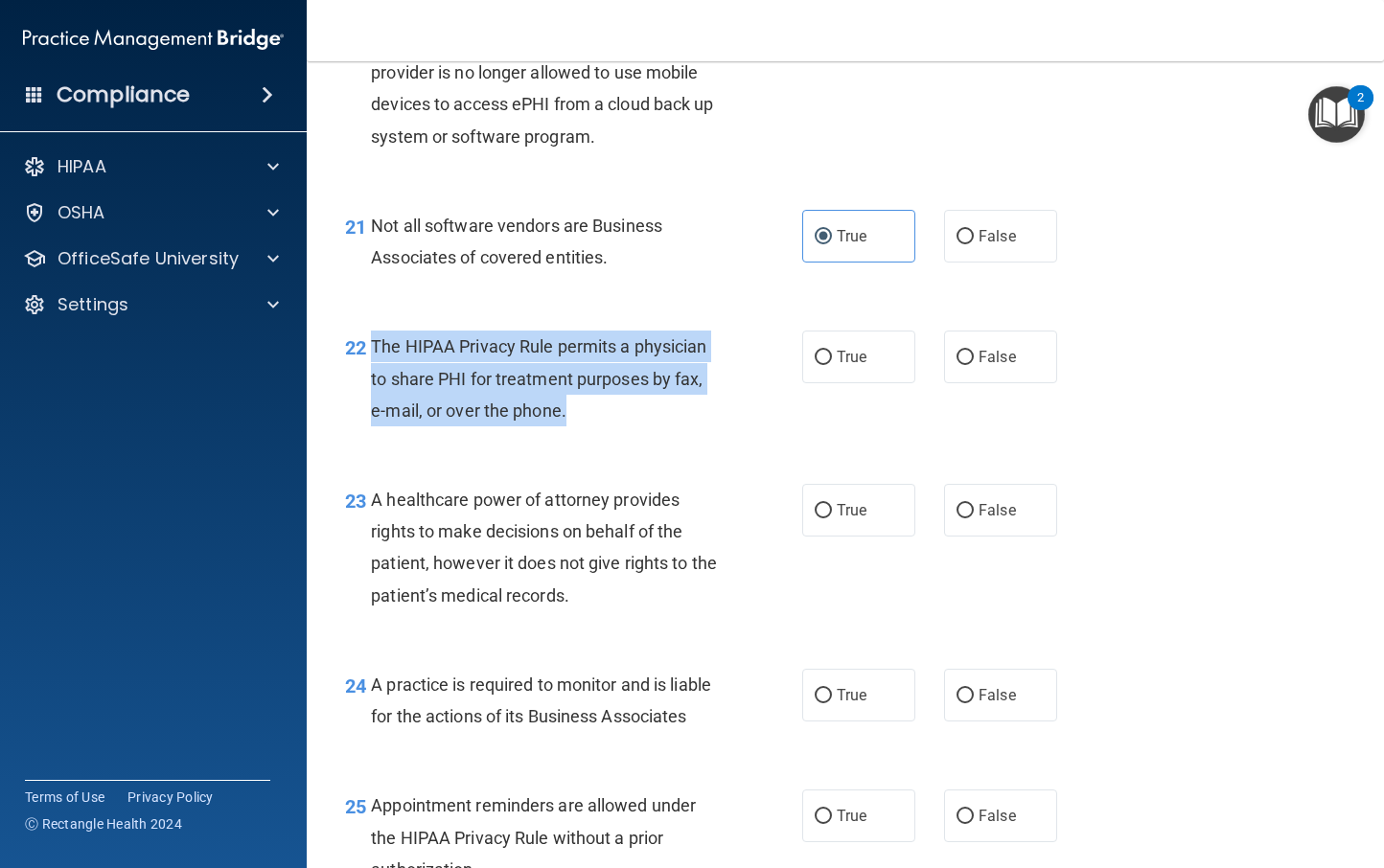
drag, startPoint x: 603, startPoint y: 434, endPoint x: 374, endPoint y: 381, distance: 235.1
click at [374, 381] on div "The HIPAA Privacy Rule permits a physician to share PHI for treatment purposes …" at bounding box center [553, 379] width 364 height 96
click at [821, 365] on input "True" at bounding box center [823, 358] width 17 height 14
radio input "true"
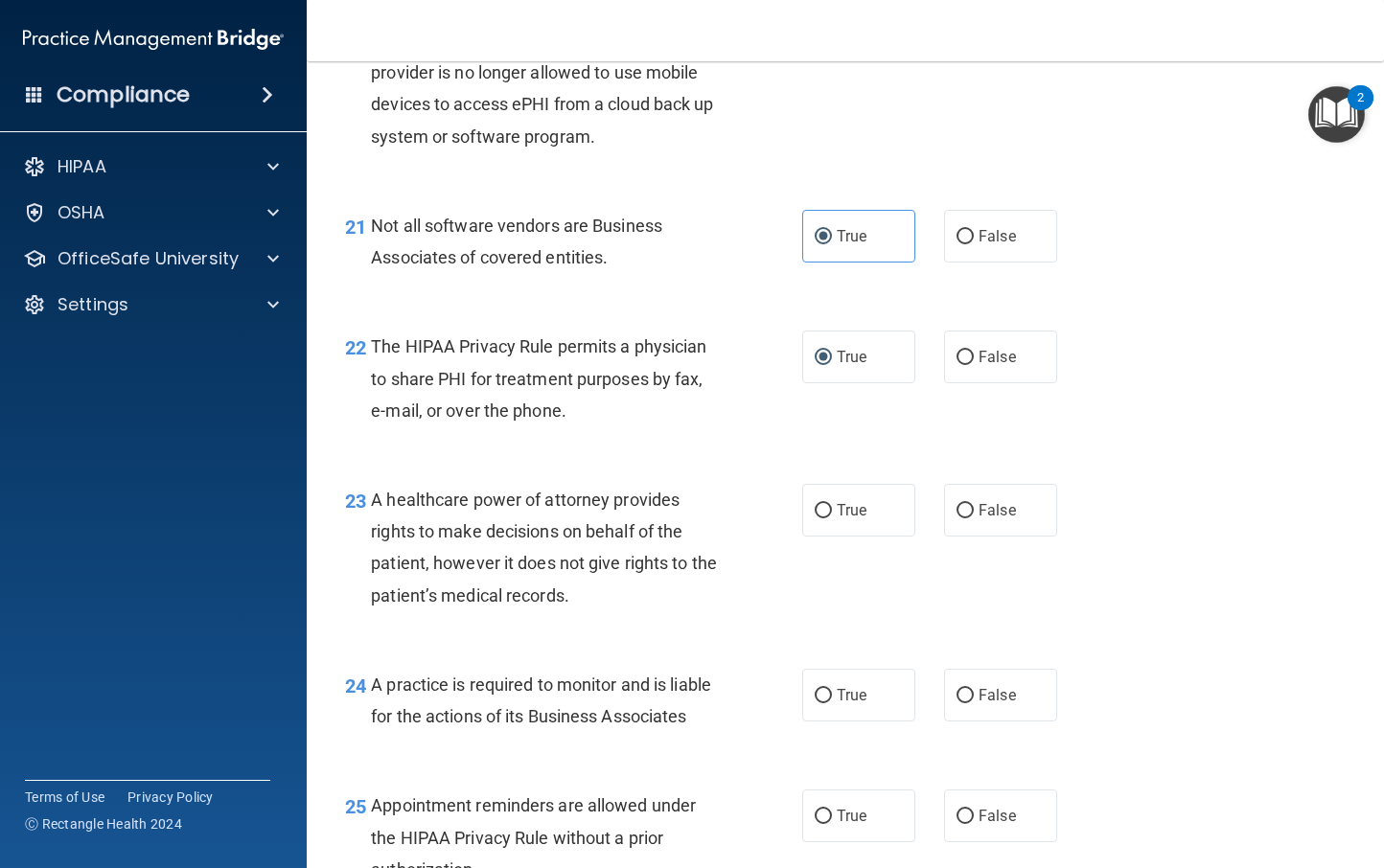
click at [711, 460] on div "22 The HIPAA Privacy Rule permits a physician to share PHI for treatment purpos…" at bounding box center [845, 384] width 1029 height 153
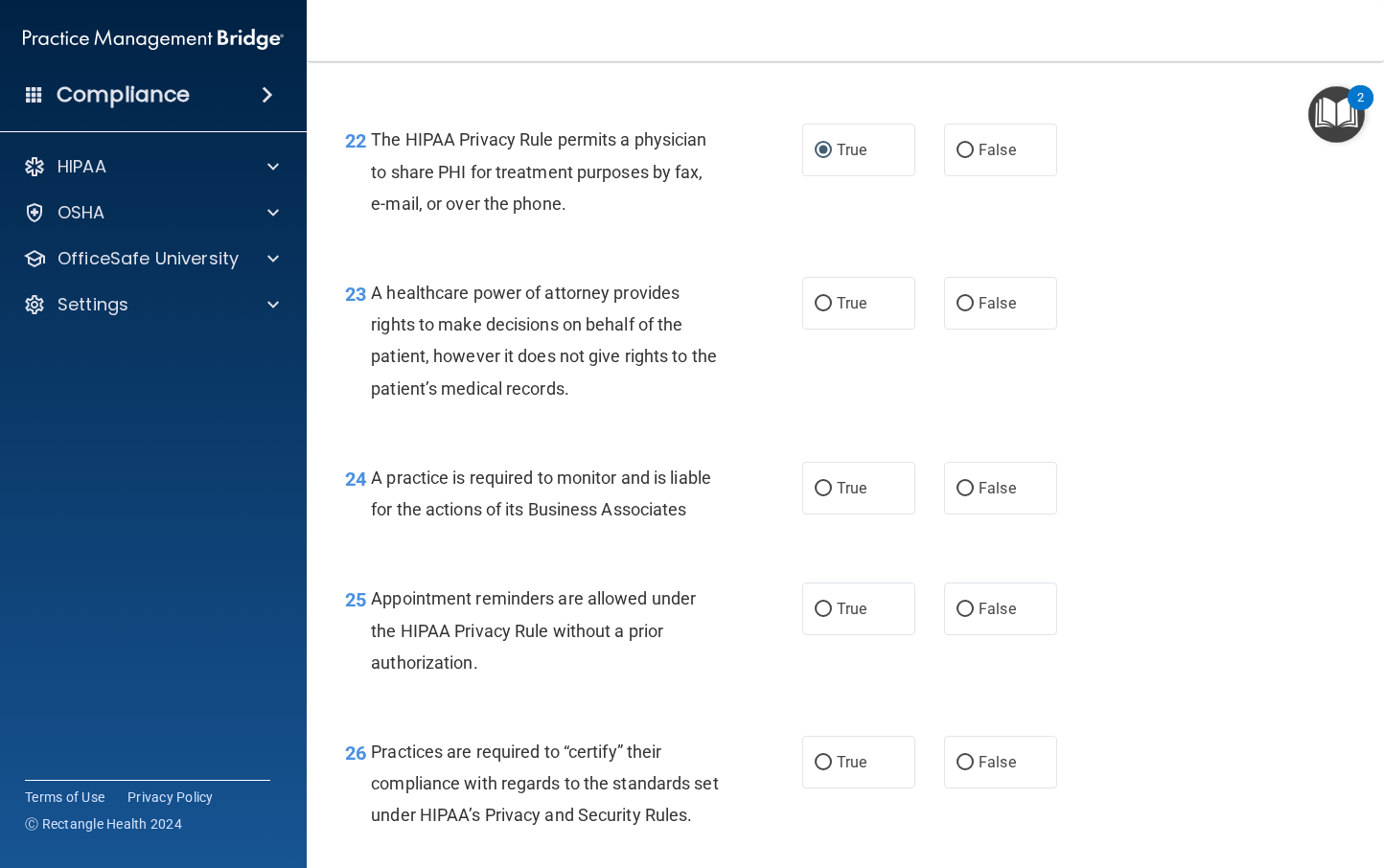
scroll to position [3849, 0]
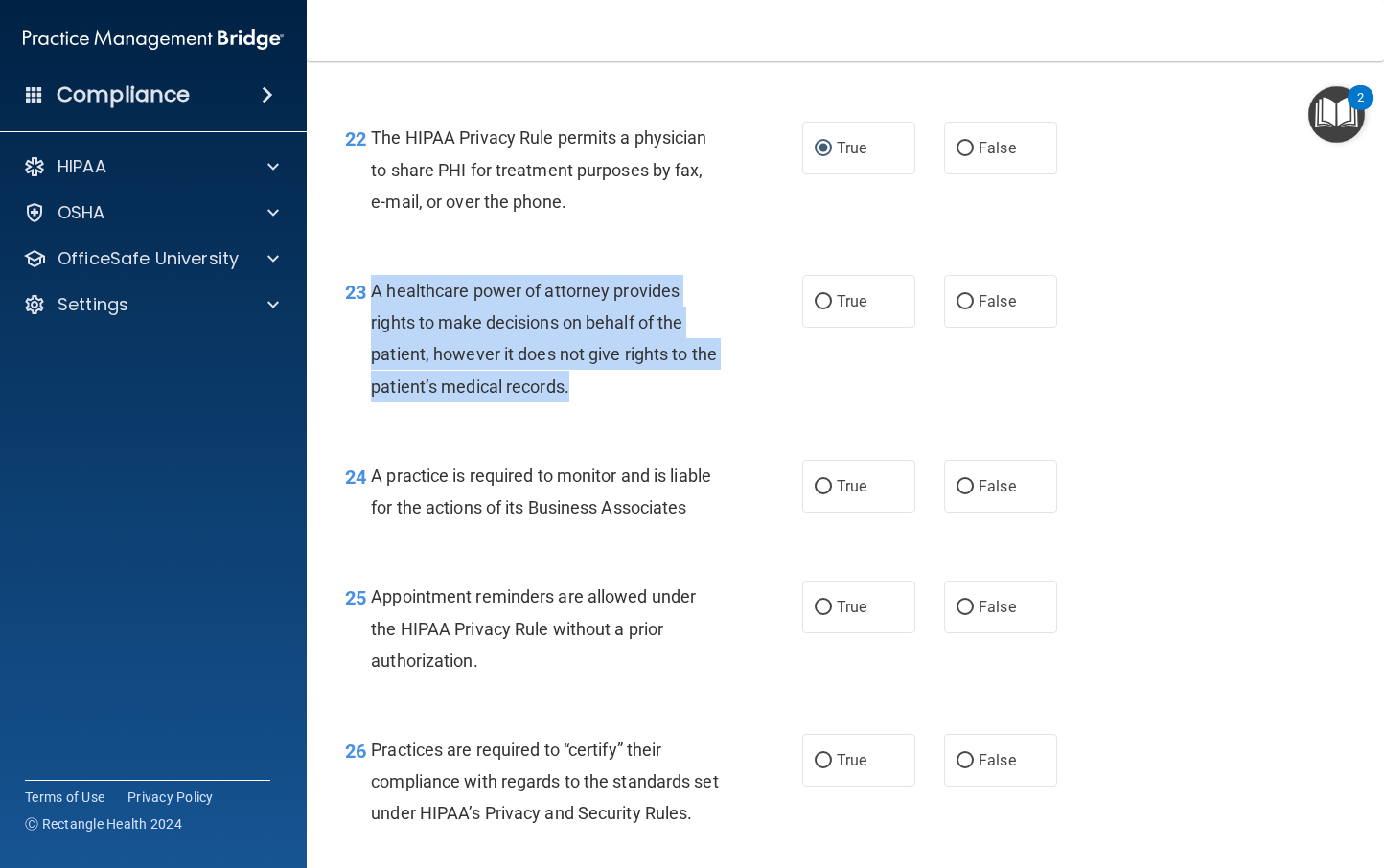
drag, startPoint x: 620, startPoint y: 420, endPoint x: 371, endPoint y: 314, distance: 270.6
click at [371, 314] on div "A healthcare power of attorney provides rights to make decisions on behalf of t…" at bounding box center [553, 339] width 364 height 128
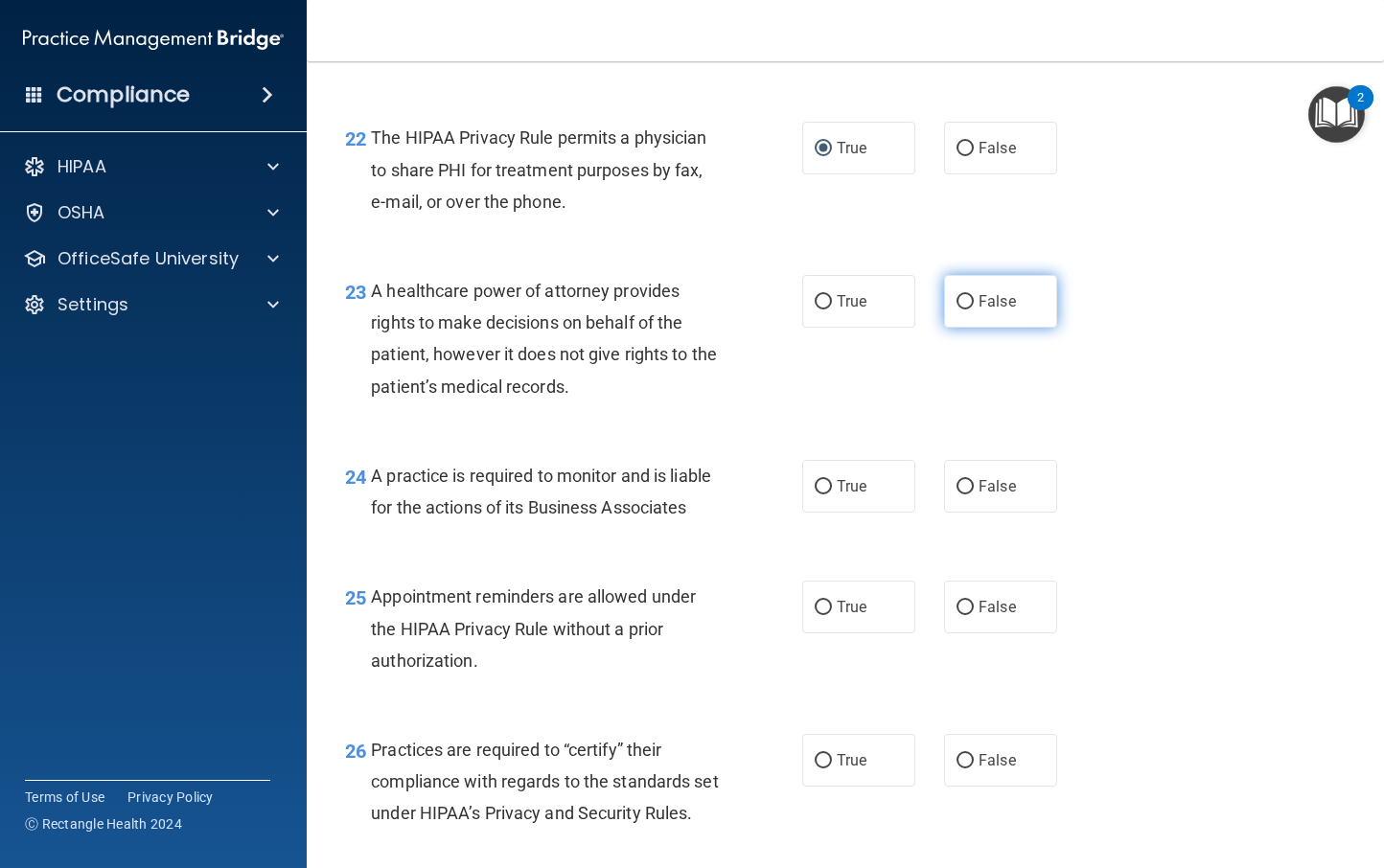
click at [978, 311] on span "False" at bounding box center [997, 301] width 37 height 18
click at [973, 310] on input "False" at bounding box center [965, 302] width 17 height 14
radio input "true"
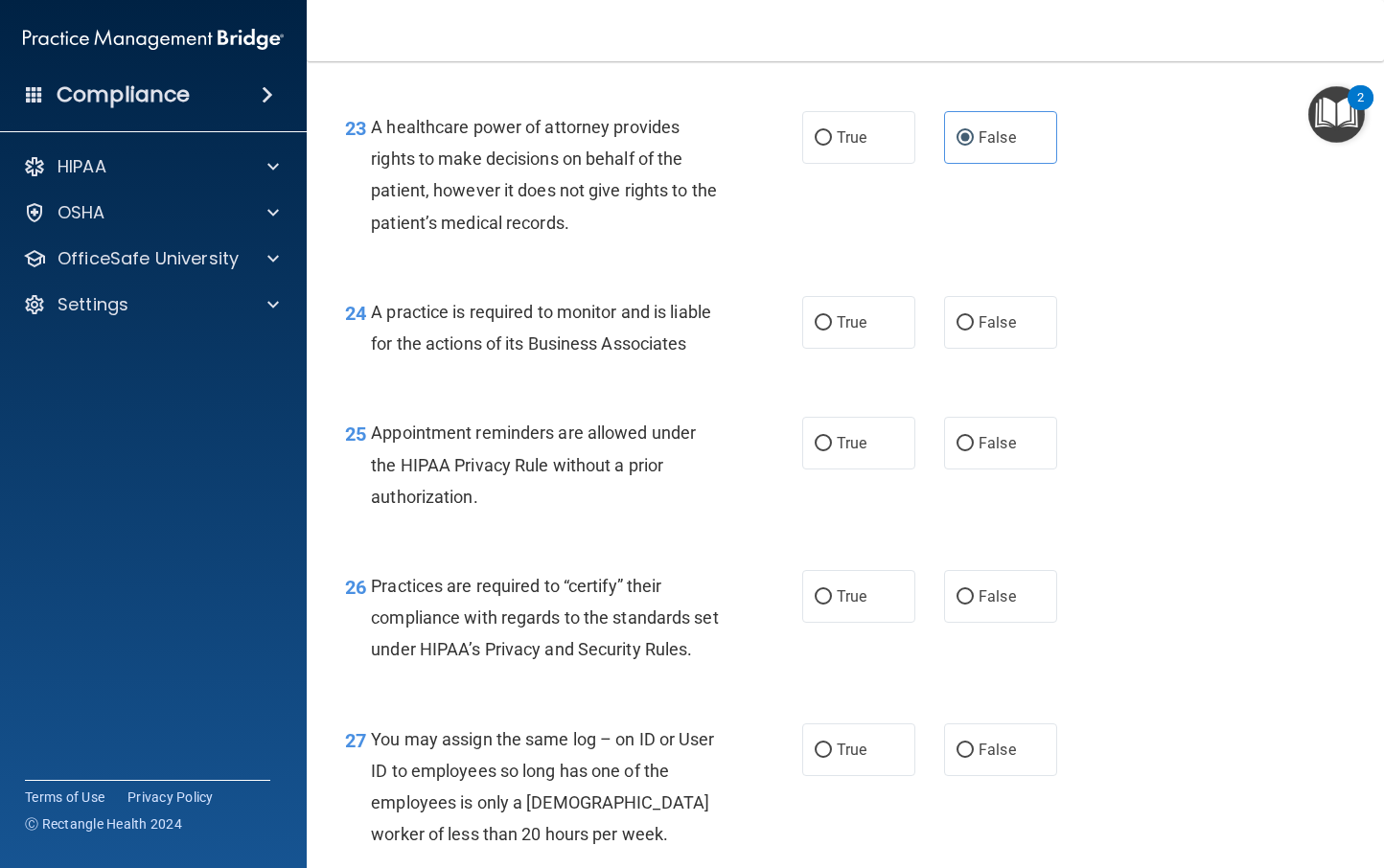
scroll to position [4019, 0]
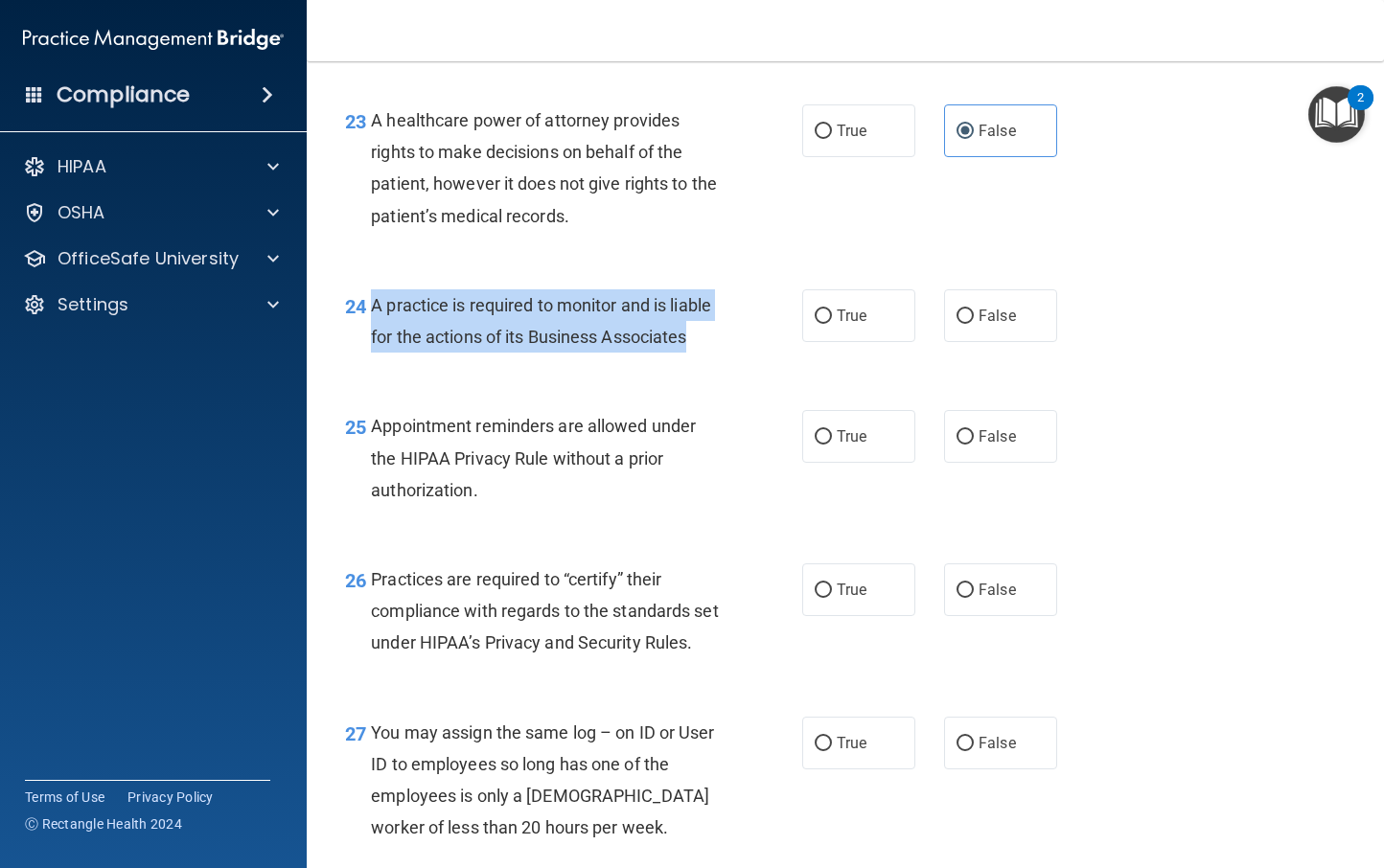
drag, startPoint x: 486, startPoint y: 400, endPoint x: 371, endPoint y: 341, distance: 129.3
click at [371, 341] on div "A practice is required to monitor and is liable for the actions of its Business…" at bounding box center [553, 321] width 364 height 63
click at [957, 324] on input "False" at bounding box center [965, 317] width 17 height 14
radio input "true"
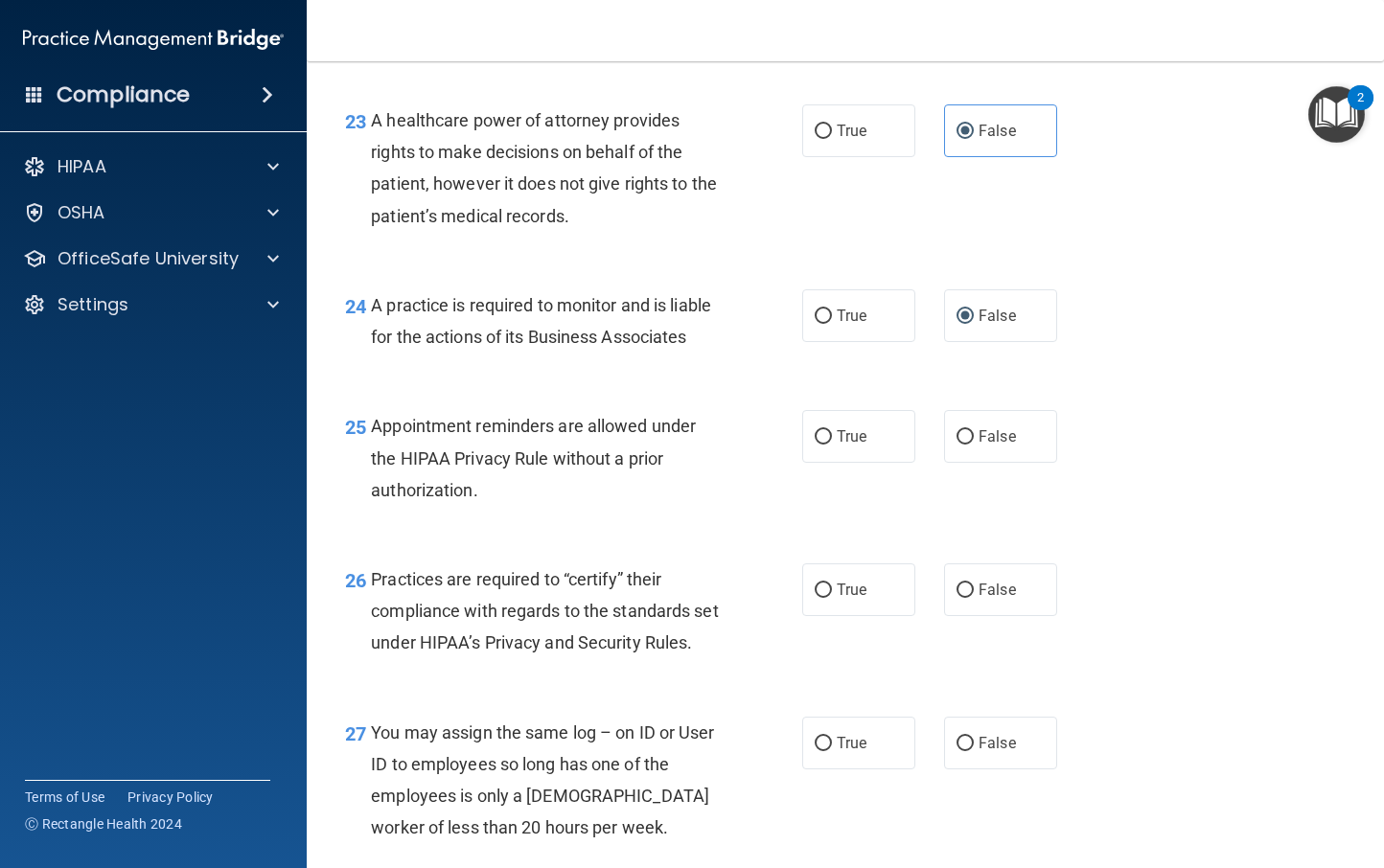
click at [736, 452] on div "25 Appointment reminders are allowed under the HIPAA Privacy Rule without a pri…" at bounding box center [845, 463] width 1029 height 153
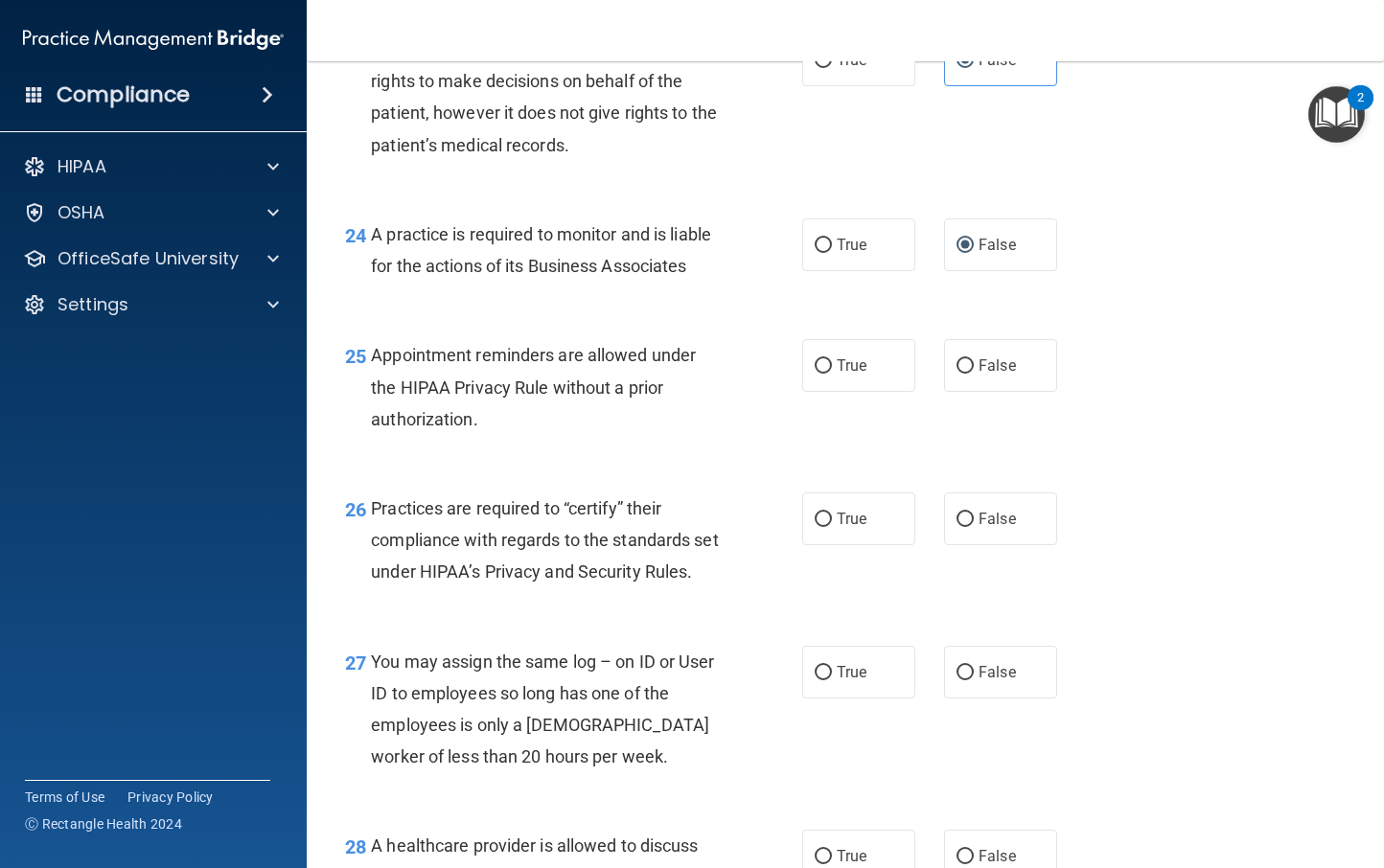
scroll to position [4124, 0]
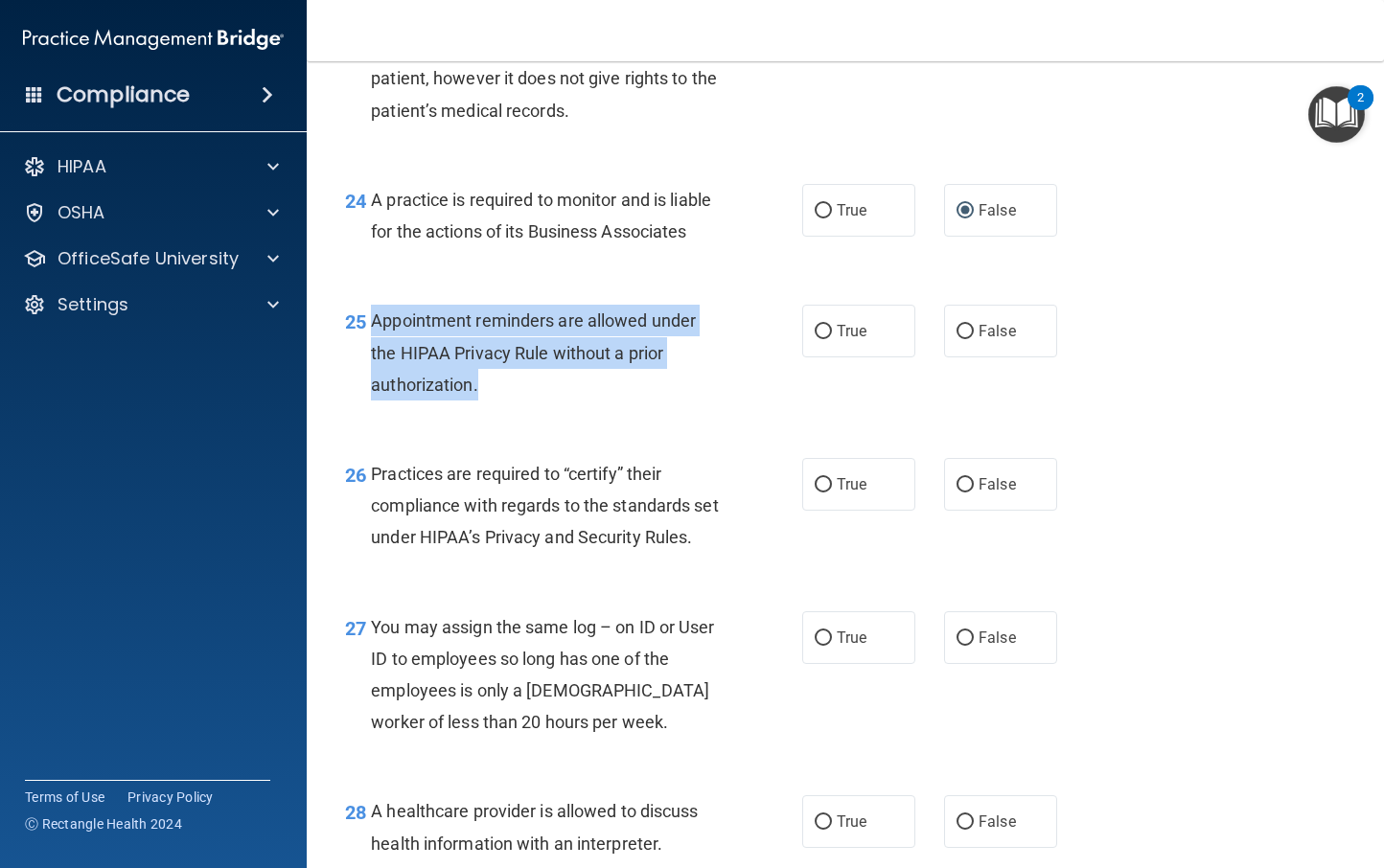
drag, startPoint x: 483, startPoint y: 443, endPoint x: 369, endPoint y: 384, distance: 128.4
click at [369, 384] on div "25 Appointment reminders are allowed under the HIPAA Privacy Rule without a pri…" at bounding box center [574, 358] width 515 height 106
click at [814, 340] on input "True" at bounding box center [823, 332] width 17 height 14
radio input "true"
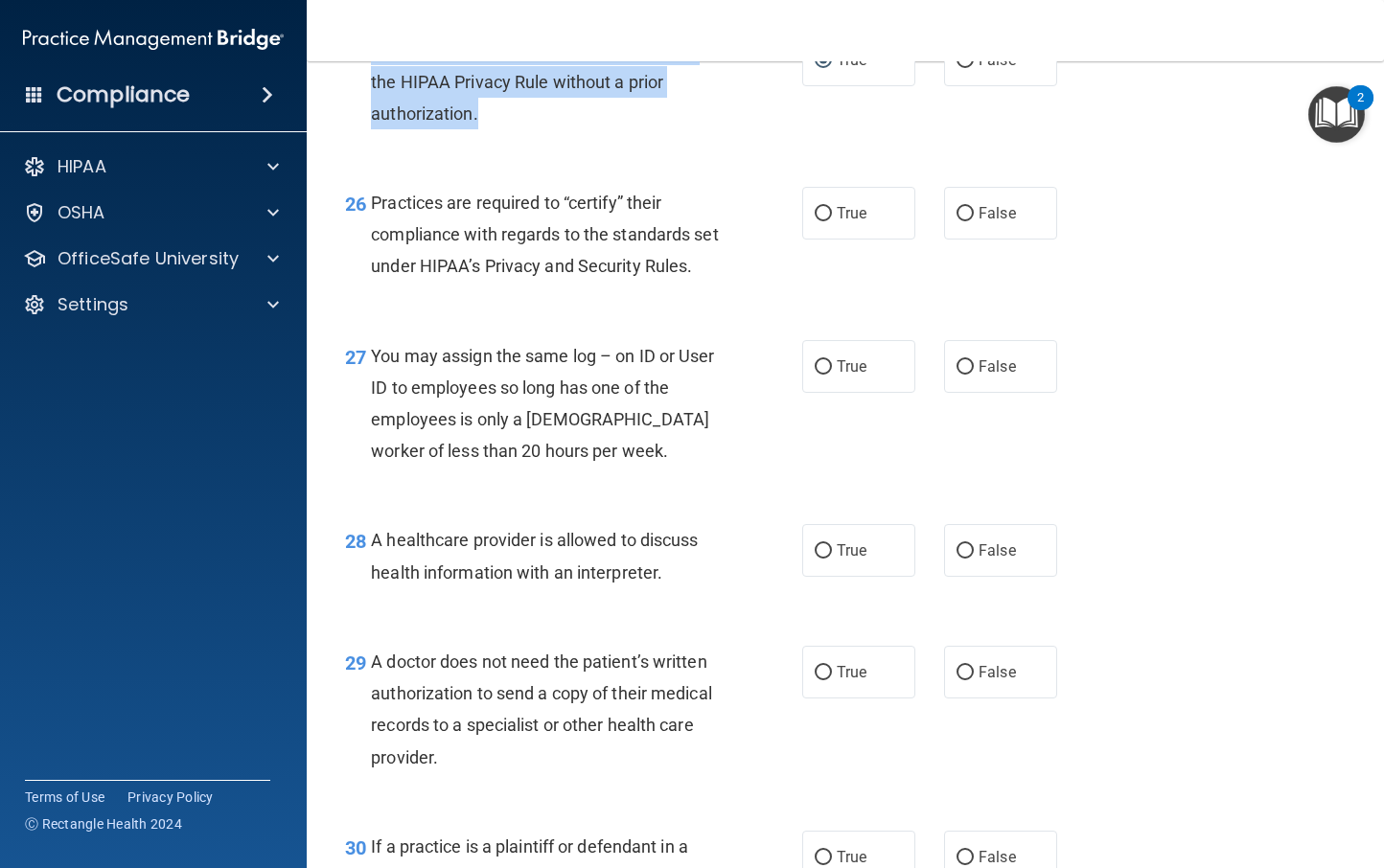
scroll to position [4403, 0]
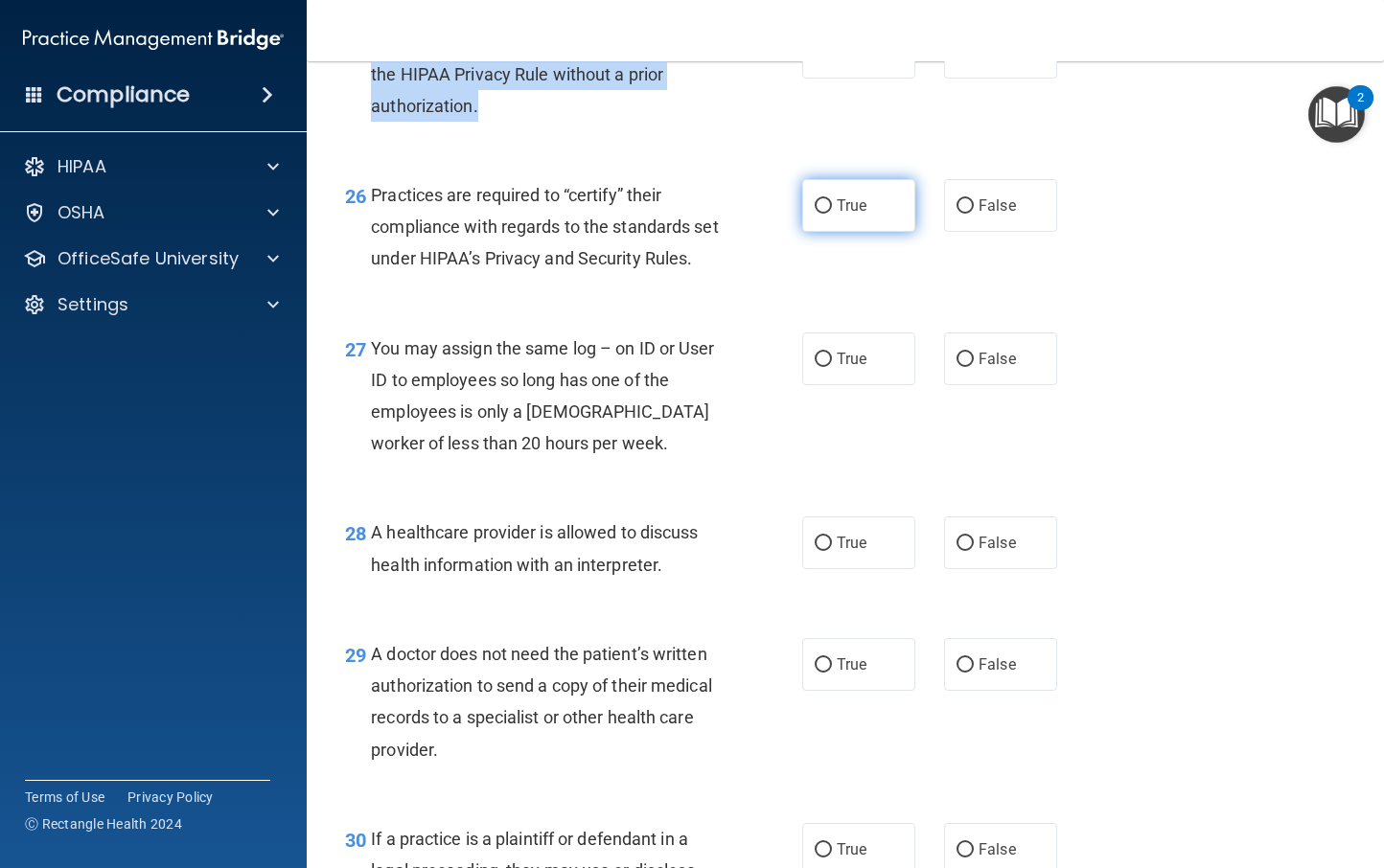
click at [814, 214] on input "True" at bounding box center [823, 206] width 17 height 14
radio input "true"
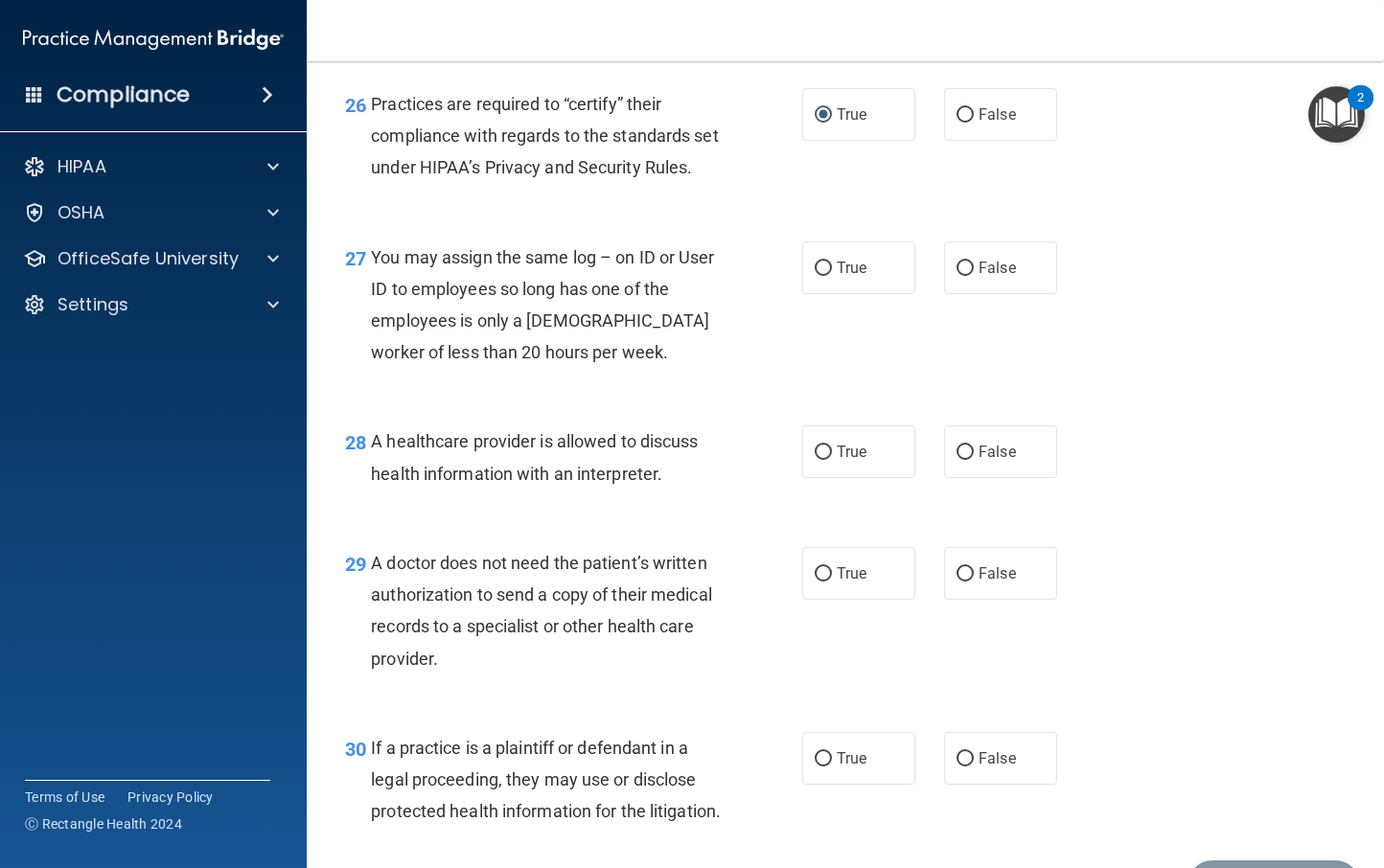
scroll to position [4495, 0]
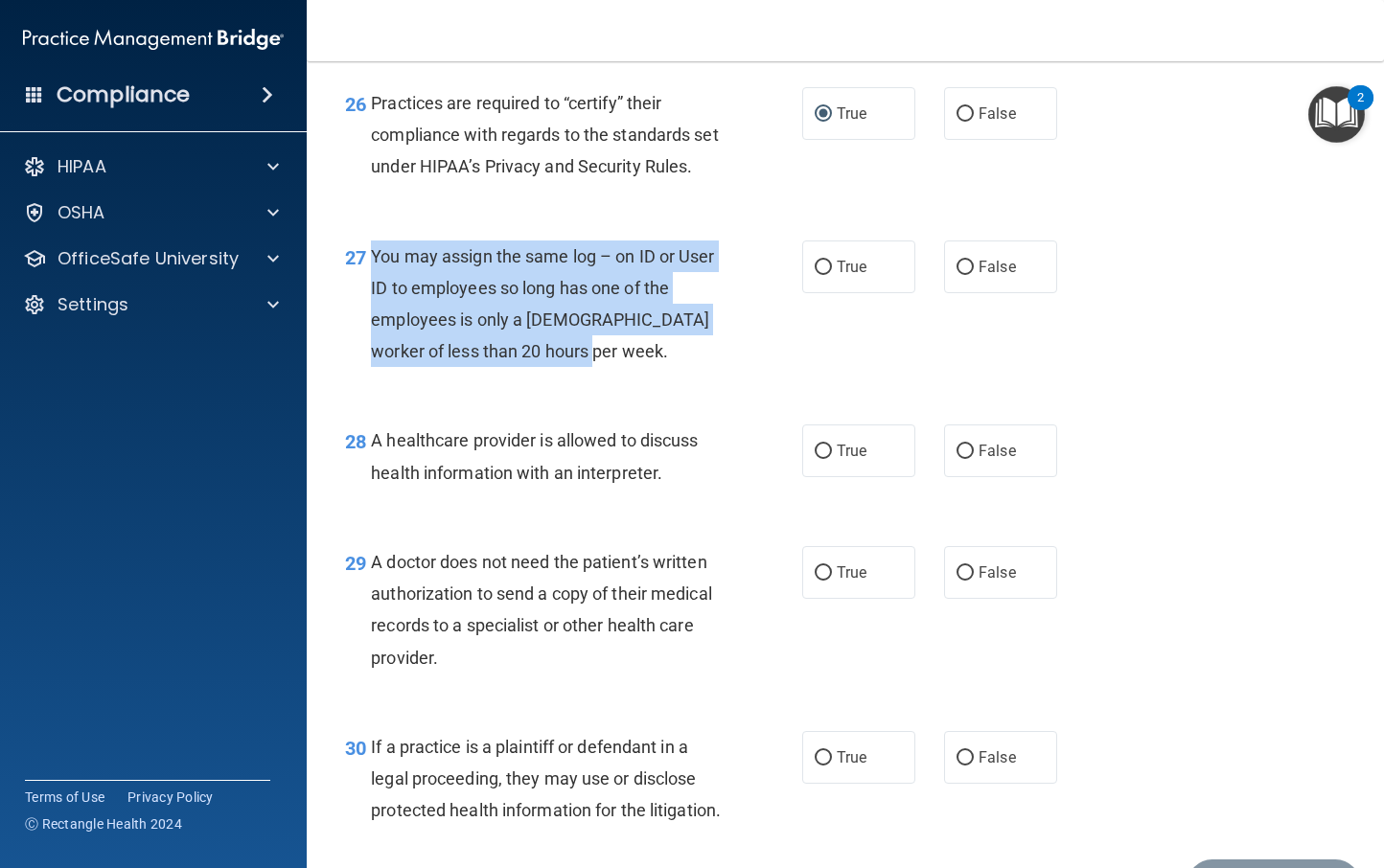
drag, startPoint x: 605, startPoint y: 447, endPoint x: 368, endPoint y: 352, distance: 255.3
click at [368, 352] on div "27 You may assign the same log – on ID or User ID to employees so long has one …" at bounding box center [574, 309] width 515 height 137
click at [958, 275] on input "False" at bounding box center [965, 268] width 17 height 14
radio input "true"
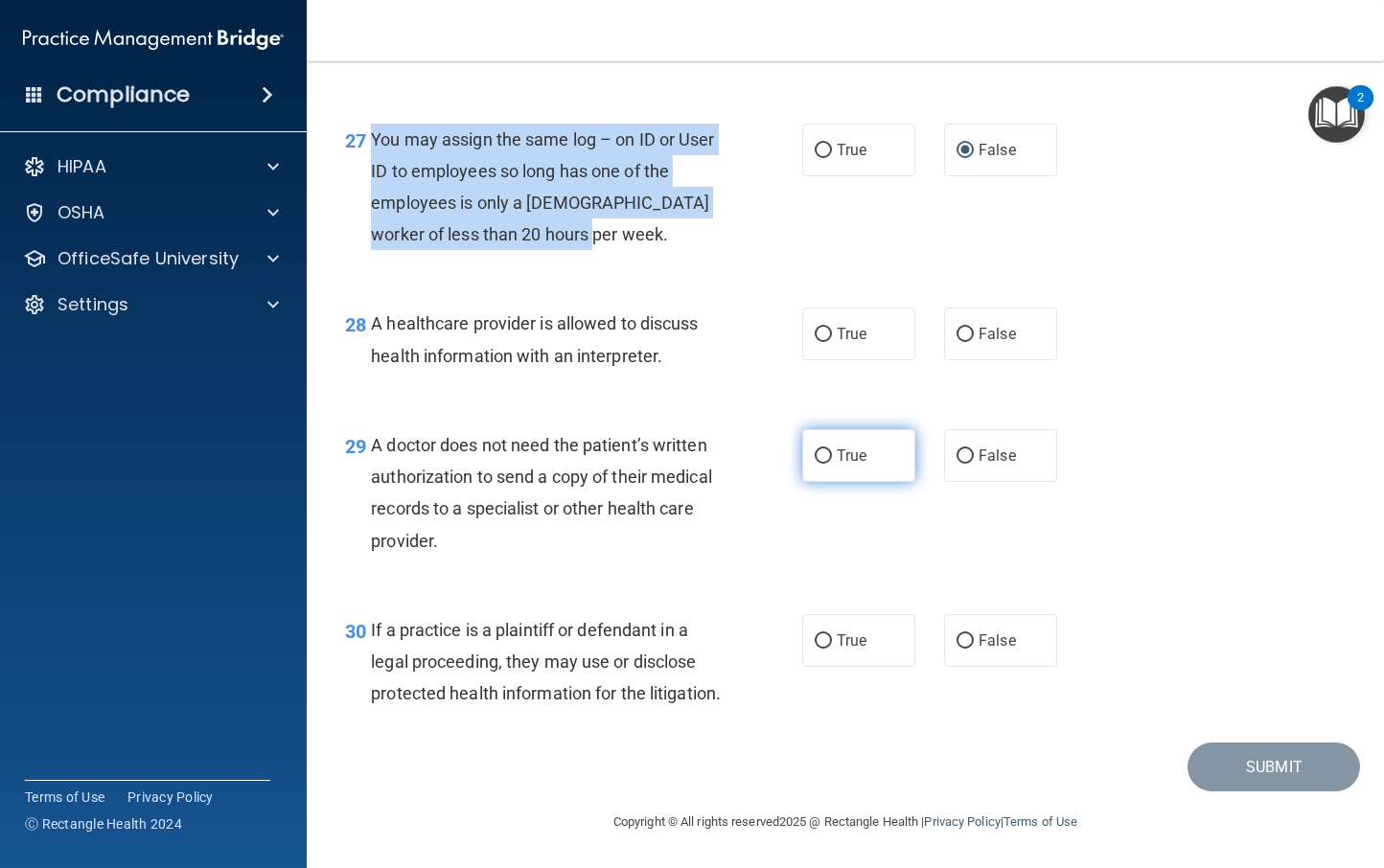
scroll to position [4654, 0]
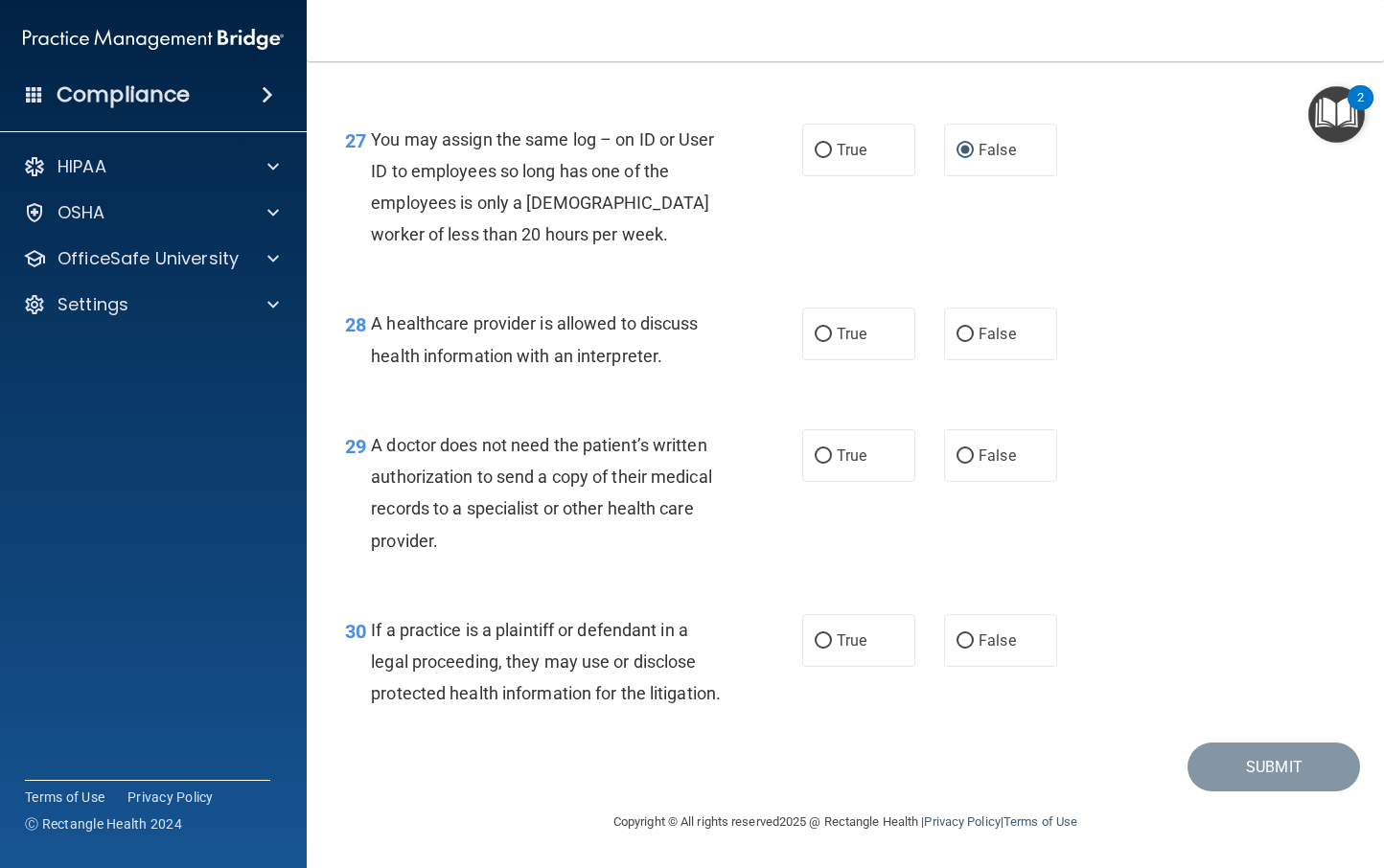
click at [746, 405] on div "28 A healthcare provider is allowed to discuss health information with an inter…" at bounding box center [845, 344] width 1029 height 121
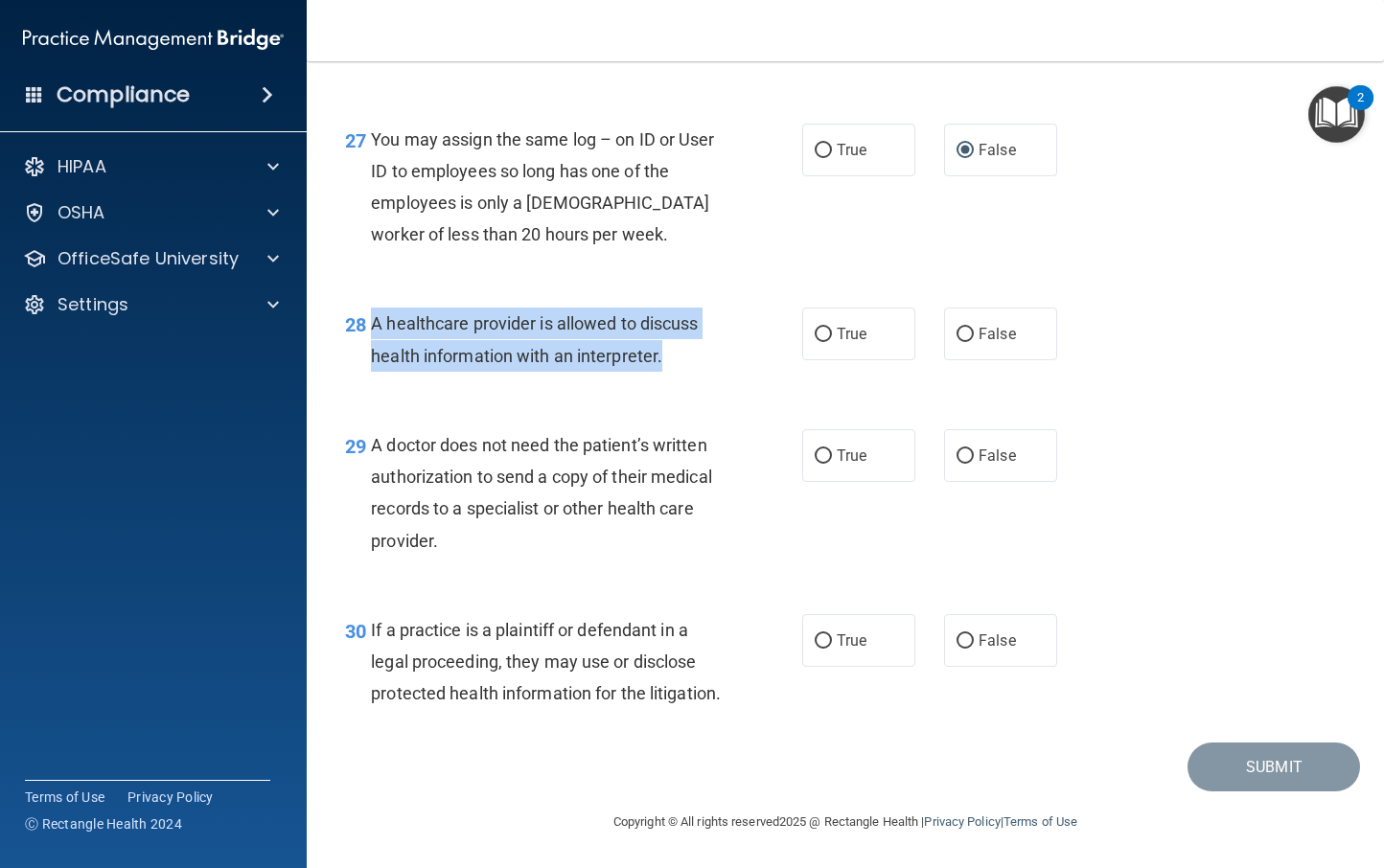
drag, startPoint x: 678, startPoint y: 409, endPoint x: 370, endPoint y: 375, distance: 309.9
click at [371, 371] on div "A healthcare provider is allowed to discuss health information with an interpre…" at bounding box center [553, 340] width 364 height 63
click at [814, 342] on input "True" at bounding box center [823, 335] width 17 height 14
radio input "true"
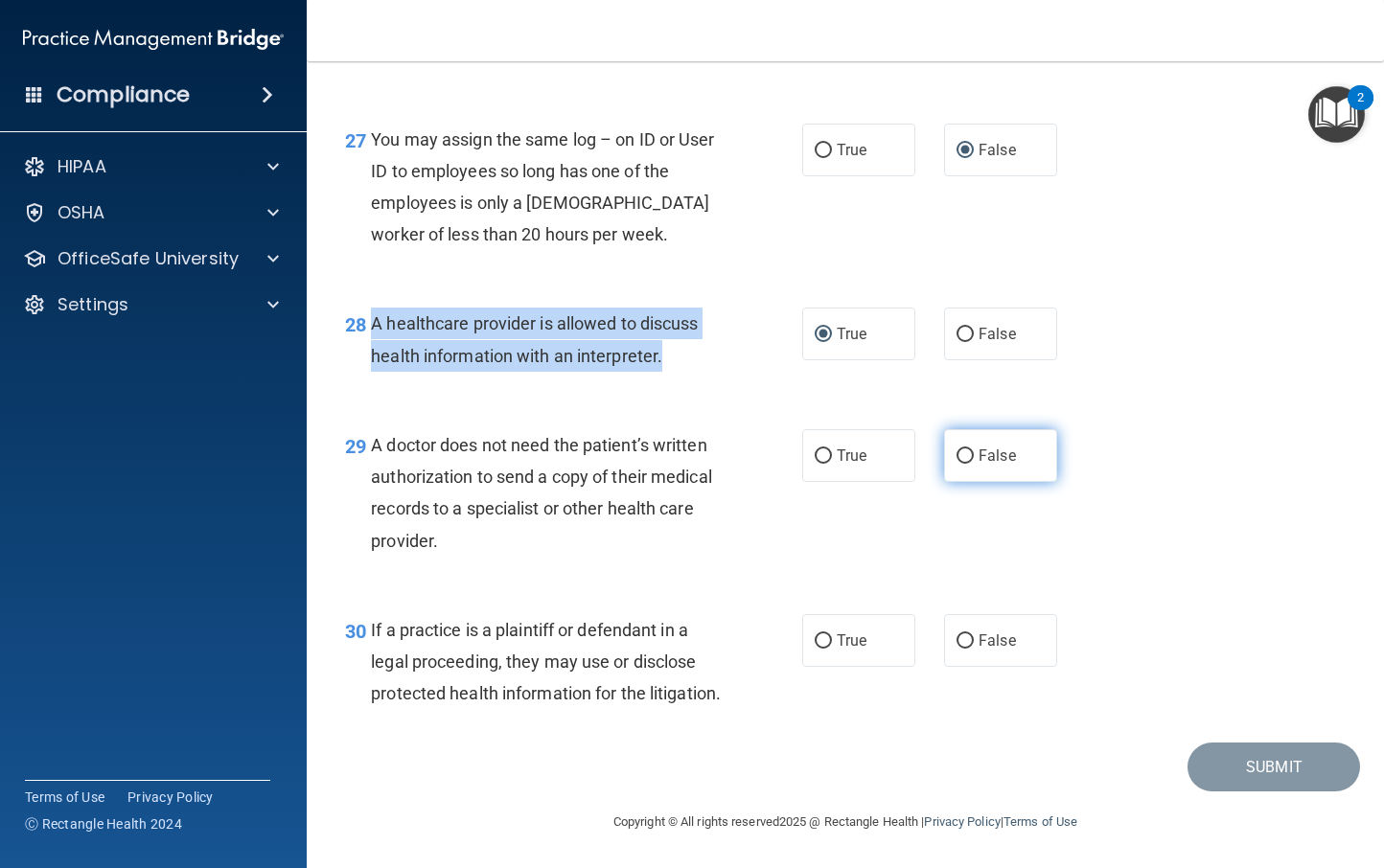
click at [956, 464] on input "False" at bounding box center [965, 457] width 17 height 14
radio input "true"
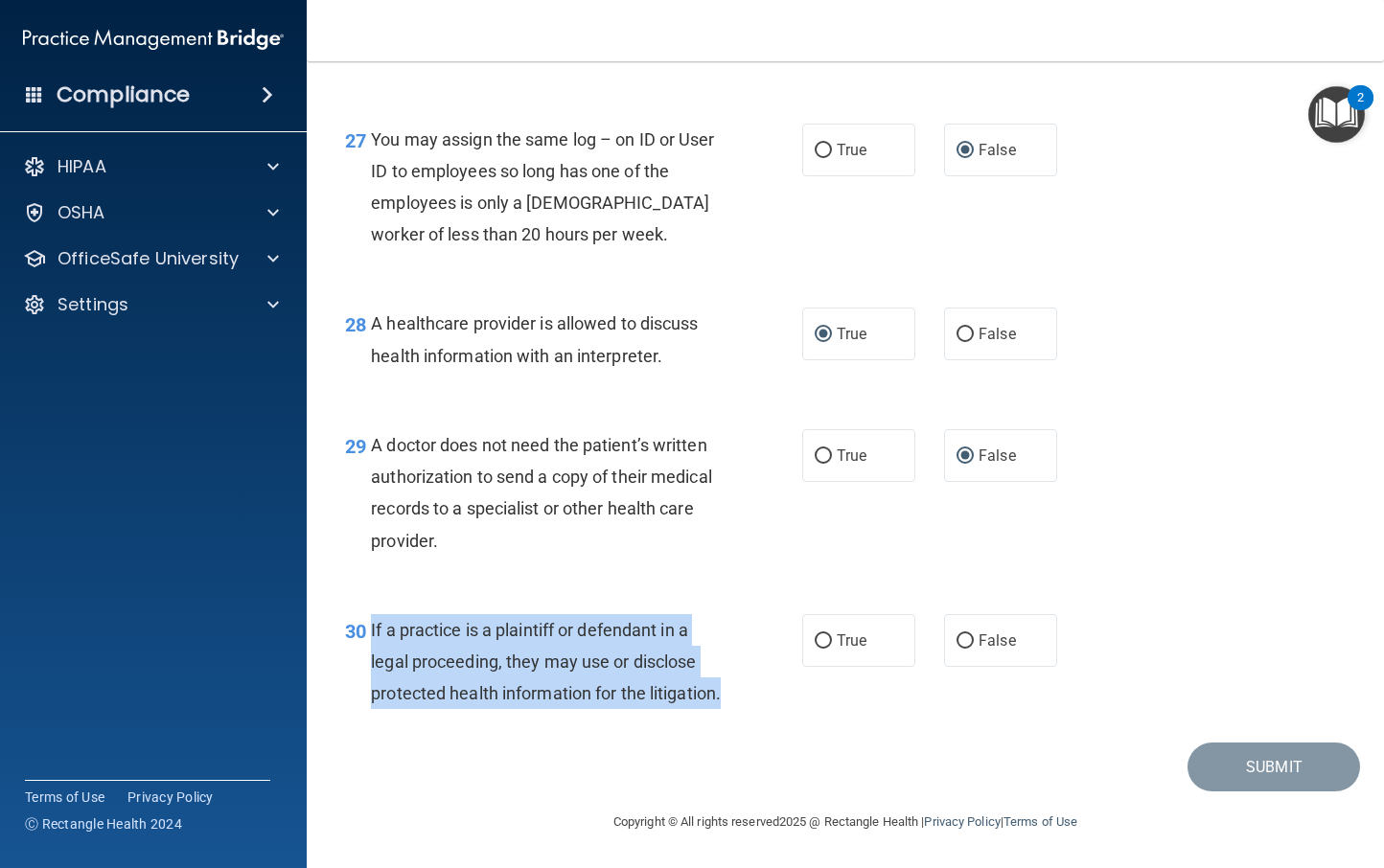
drag, startPoint x: 473, startPoint y: 697, endPoint x: 372, endPoint y: 598, distance: 141.4
click at [372, 615] on div "If a practice is a plaintiff or defendant in a legal proceeding, they may use o…" at bounding box center [553, 663] width 364 height 96
click at [814, 635] on input "True" at bounding box center [823, 642] width 17 height 14
radio input "true"
click at [1241, 770] on button "Submit" at bounding box center [1274, 767] width 173 height 49
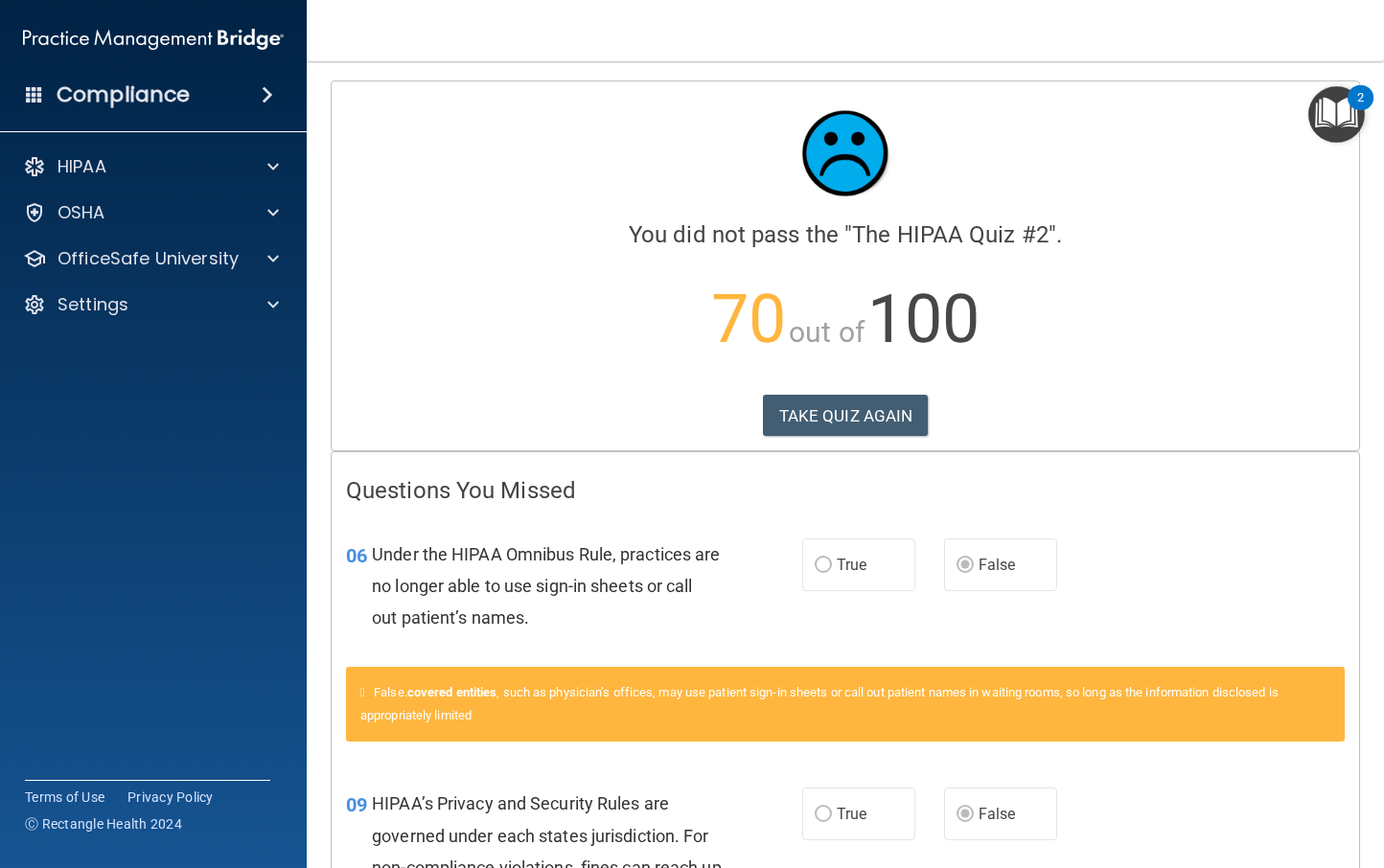
click at [854, 445] on div "Calculating your score.... You did not pass the " The HIPAA Quiz #2 ". 70 out o…" at bounding box center [845, 266] width 1027 height 369
click at [856, 420] on button "TAKE QUIZ AGAIN" at bounding box center [846, 416] width 166 height 42
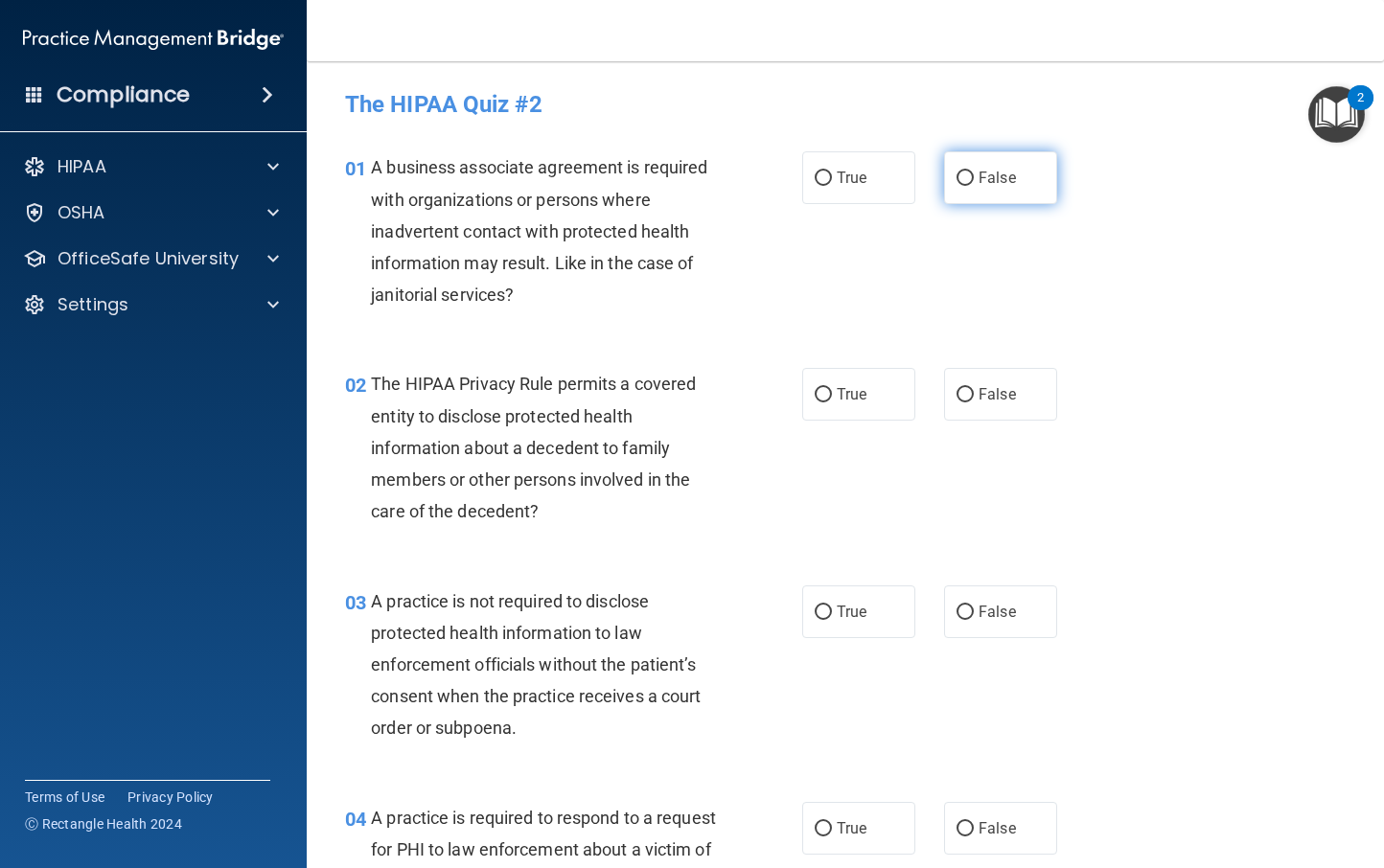
click at [960, 179] on input "False" at bounding box center [965, 178] width 17 height 14
radio input "true"
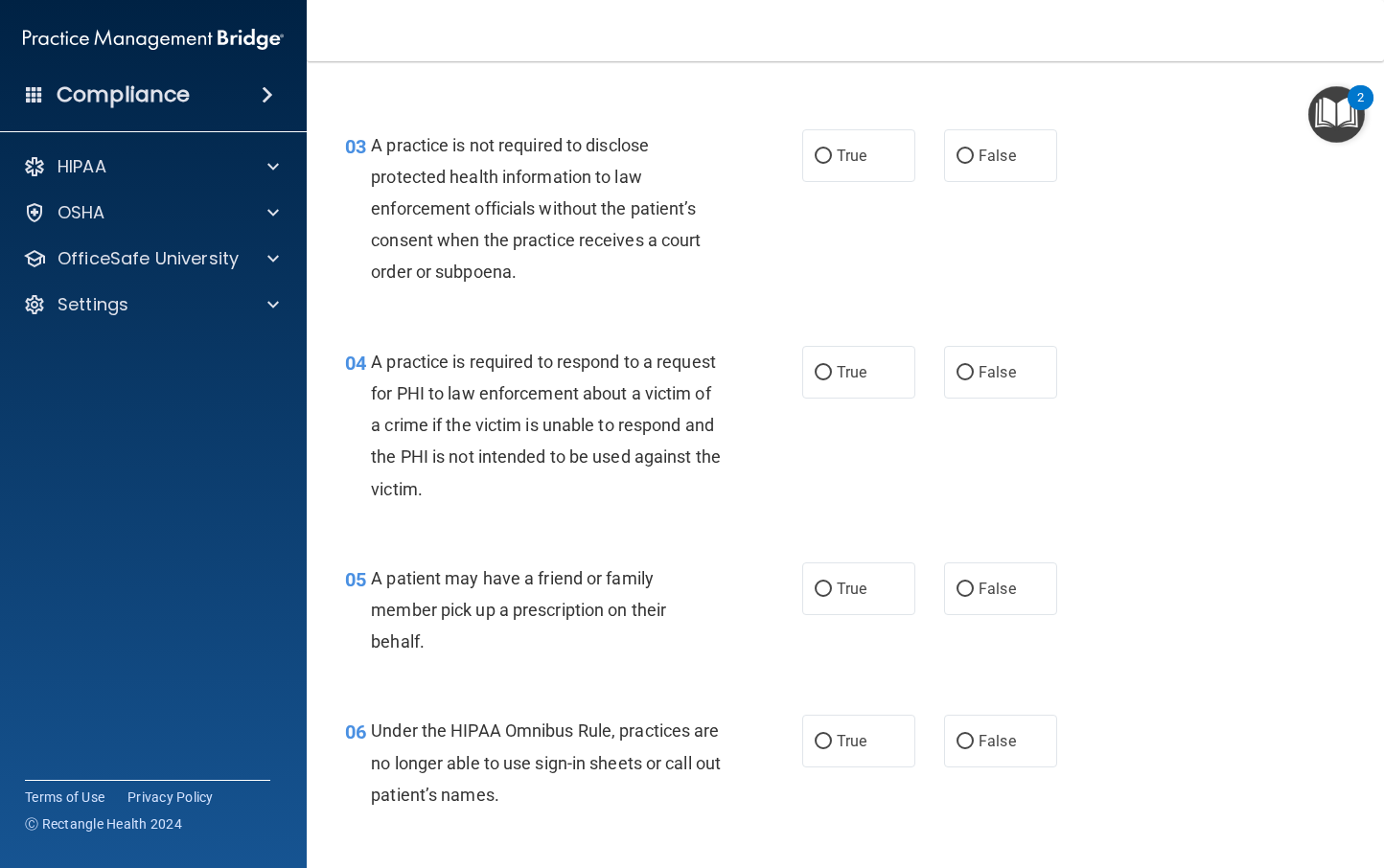
scroll to position [497, 0]
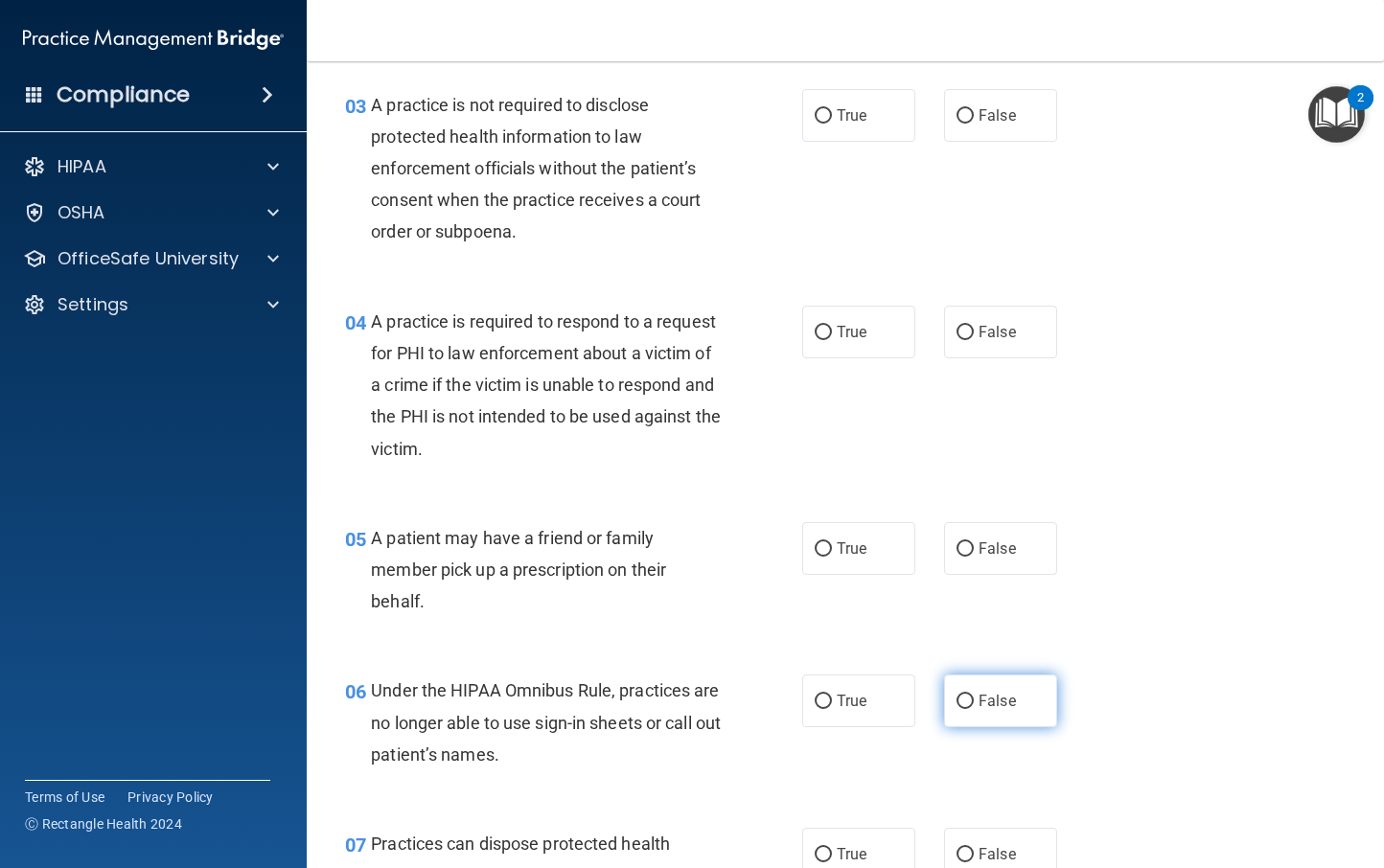
click at [958, 705] on input "False" at bounding box center [965, 702] width 17 height 14
radio input "true"
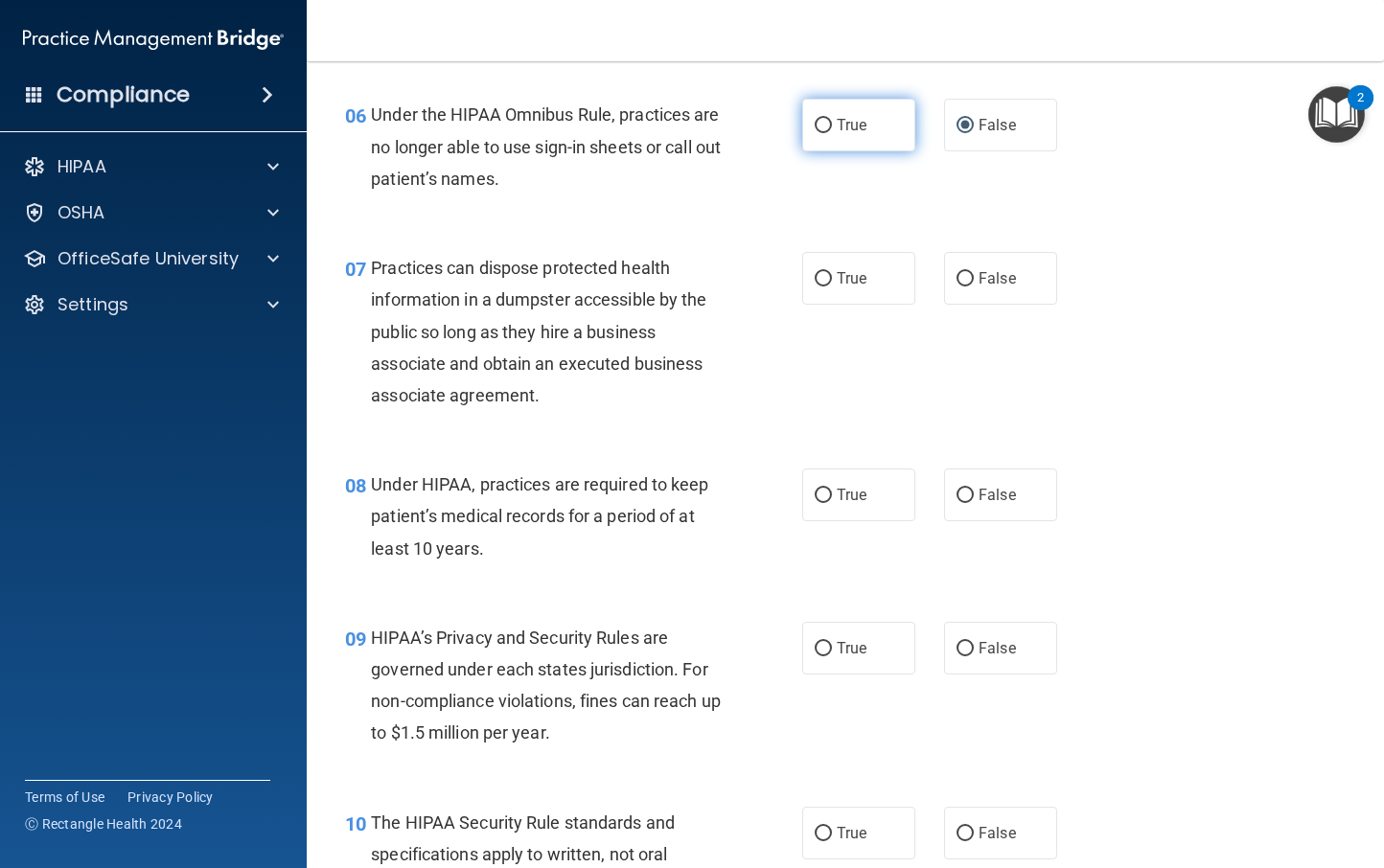
scroll to position [1091, 0]
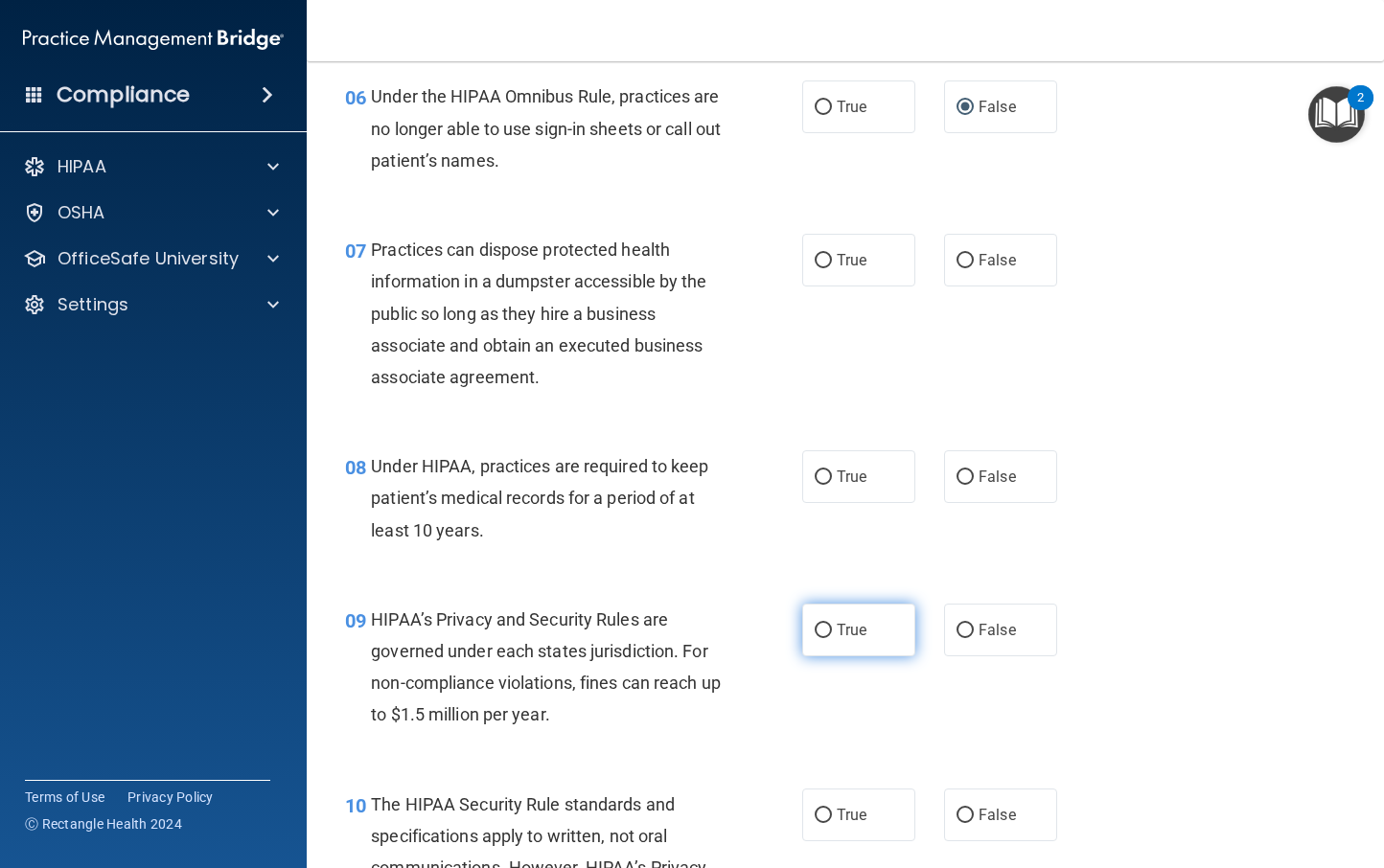
click at [818, 629] on input "True" at bounding box center [823, 631] width 17 height 14
radio input "true"
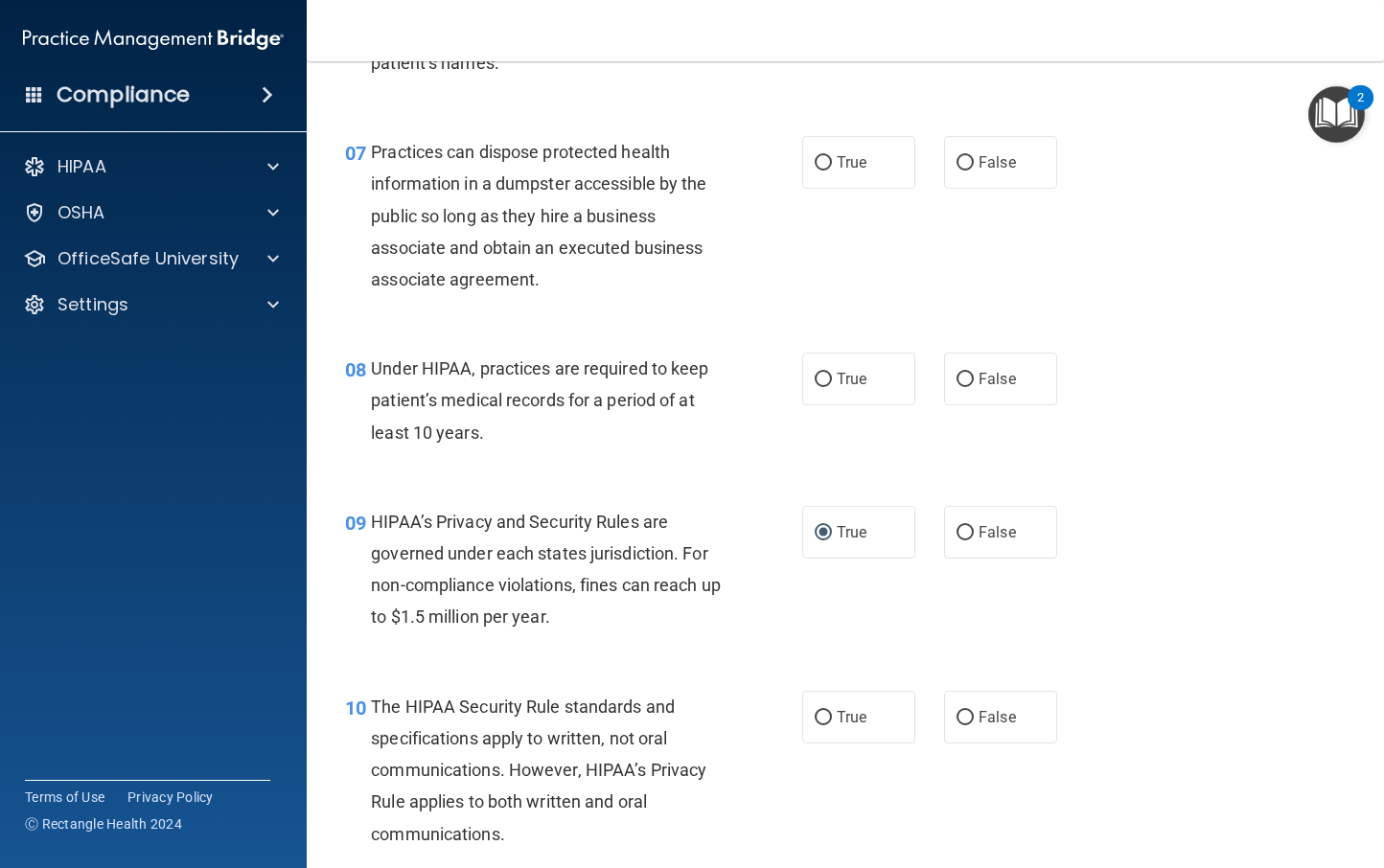
scroll to position [1189, 0]
click at [956, 531] on input "False" at bounding box center [965, 532] width 17 height 14
radio input "true"
radio input "false"
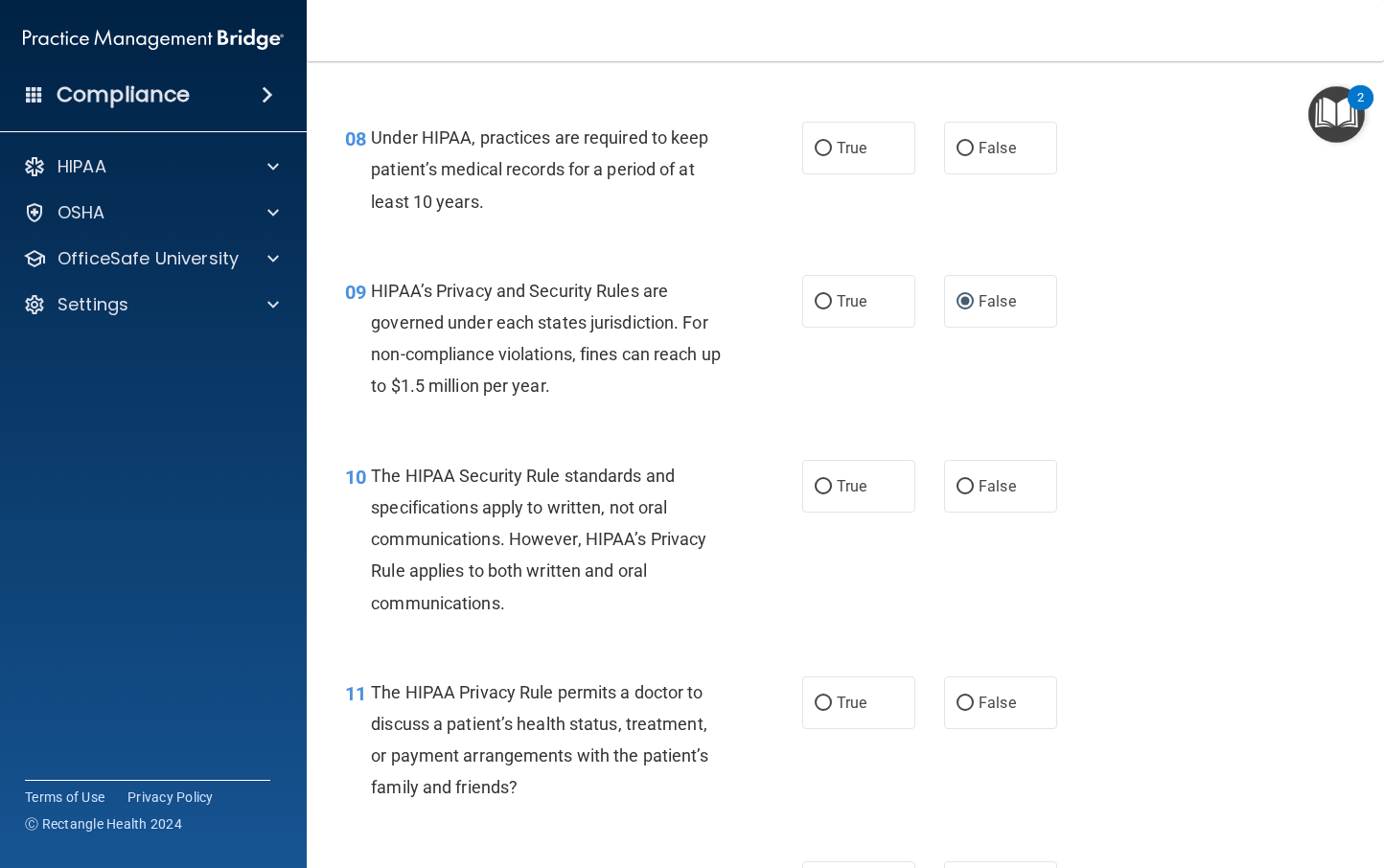
scroll to position [1421, 0]
click at [814, 697] on input "True" at bounding box center [823, 702] width 17 height 14
radio input "true"
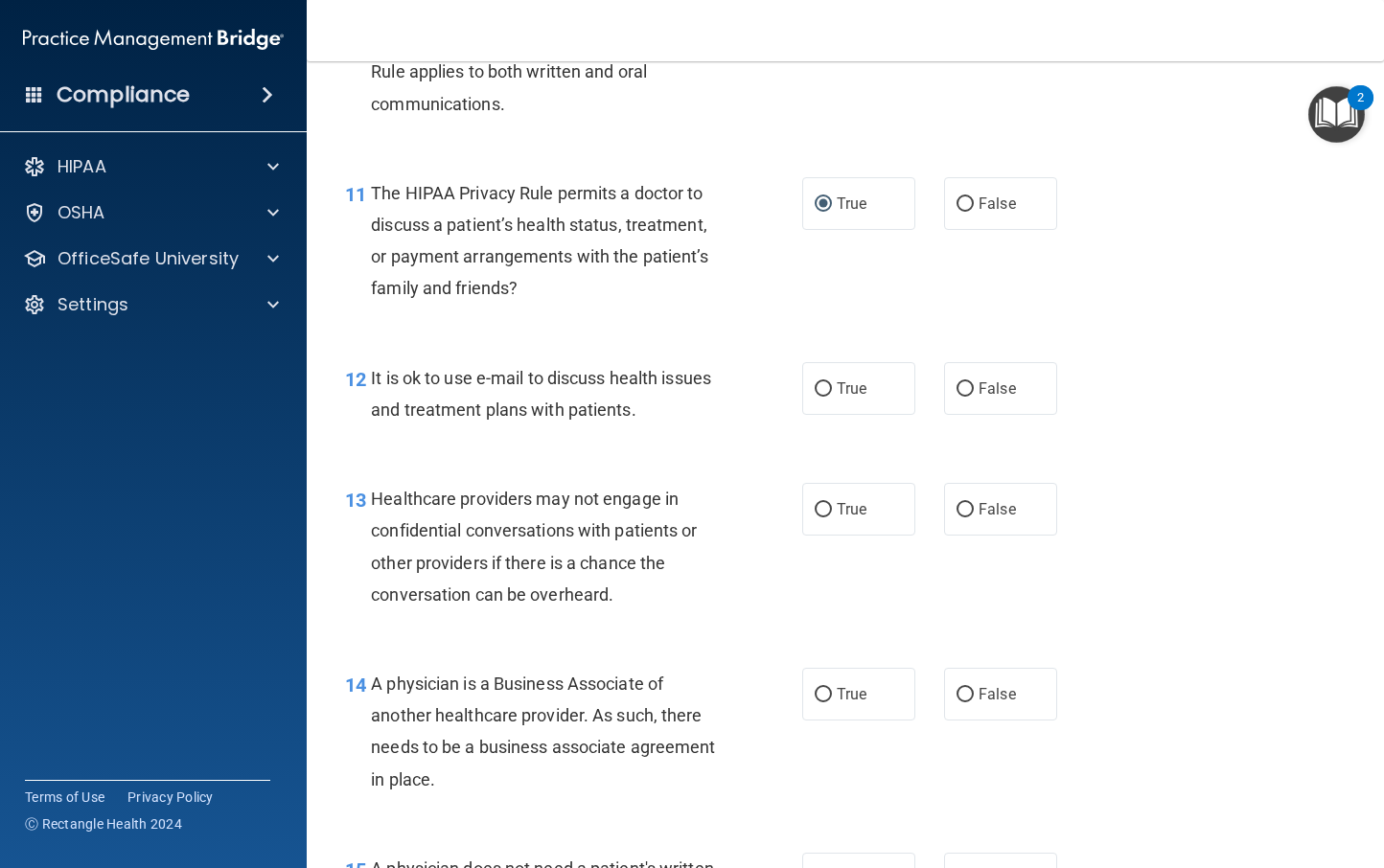
scroll to position [1920, 0]
click at [945, 508] on label "False" at bounding box center [1000, 508] width 113 height 53
click at [956, 508] on input "False" at bounding box center [965, 509] width 17 height 14
radio input "true"
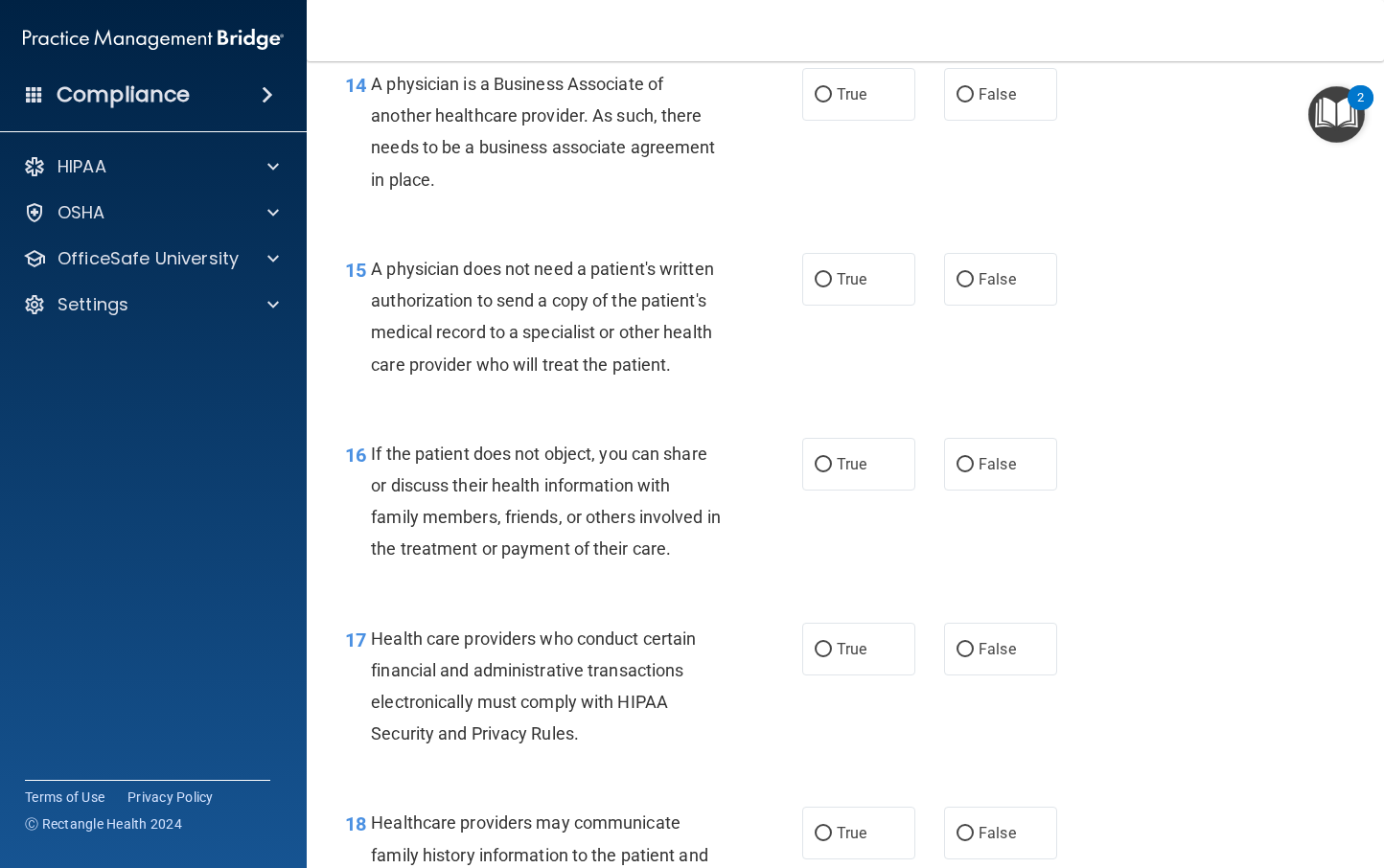
scroll to position [2514, 0]
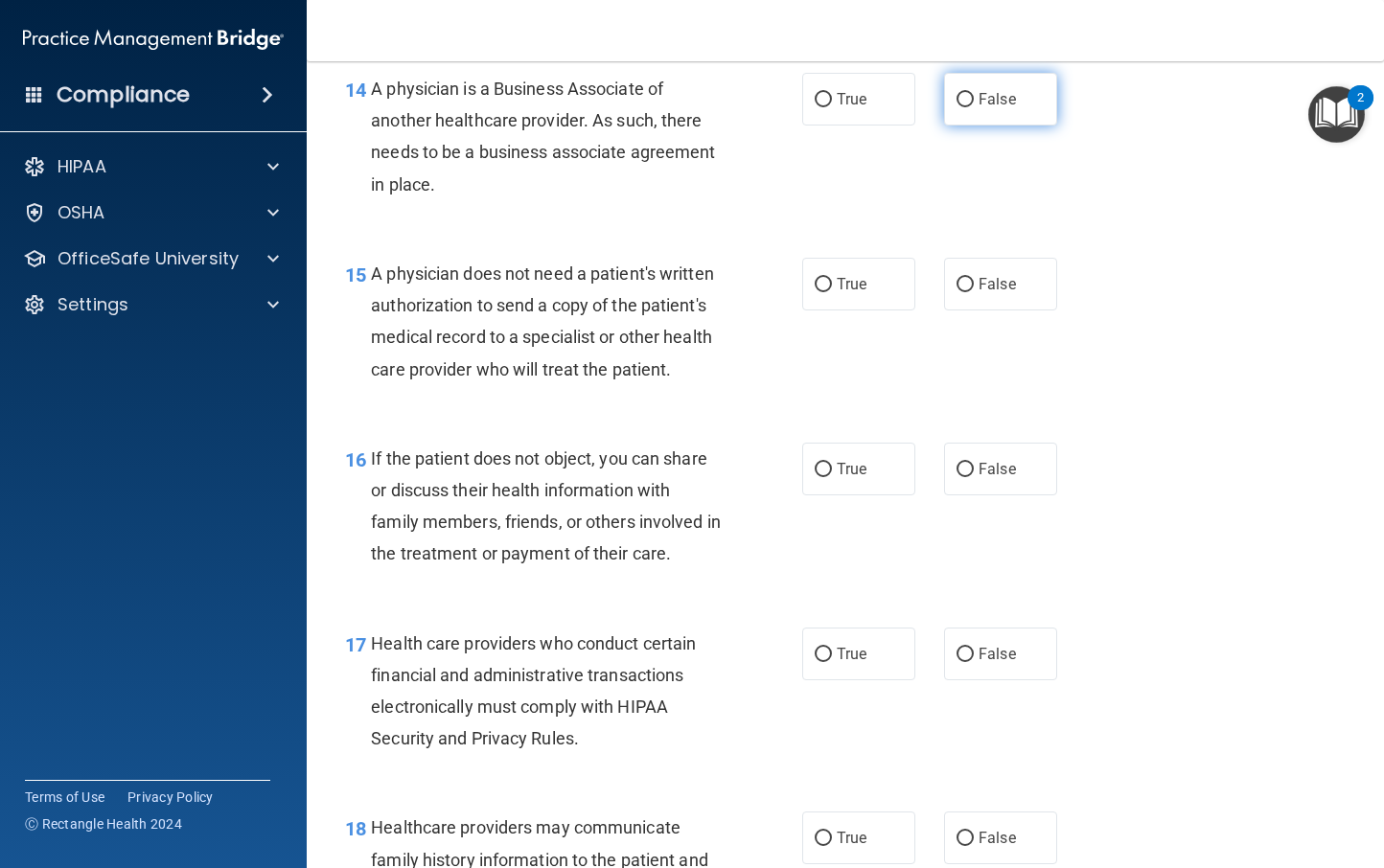
click at [956, 97] on input "False" at bounding box center [965, 100] width 17 height 14
radio input "true"
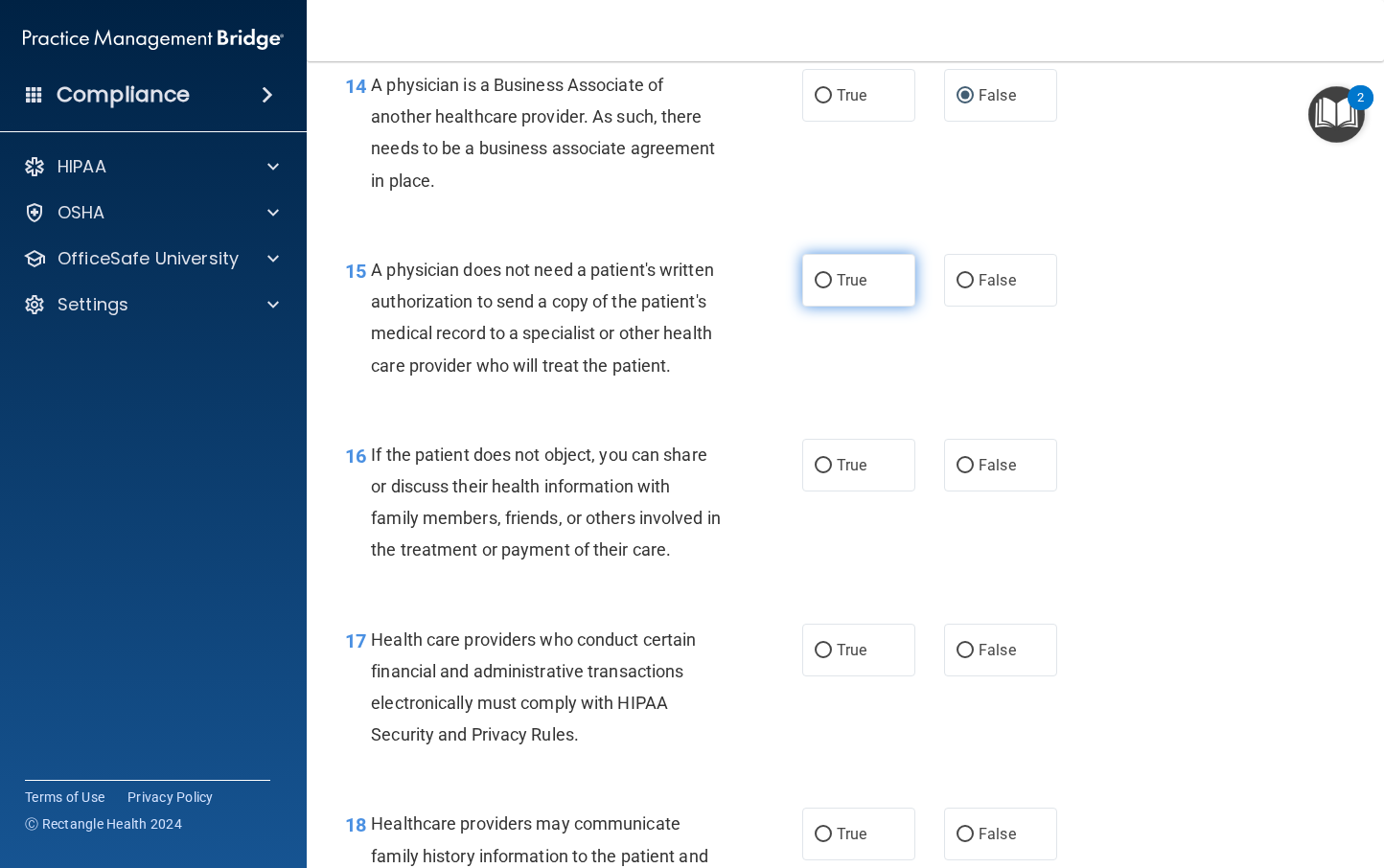
click at [804, 281] on label "True" at bounding box center [858, 280] width 113 height 53
click at [814, 281] on input "True" at bounding box center [823, 281] width 17 height 14
radio input "true"
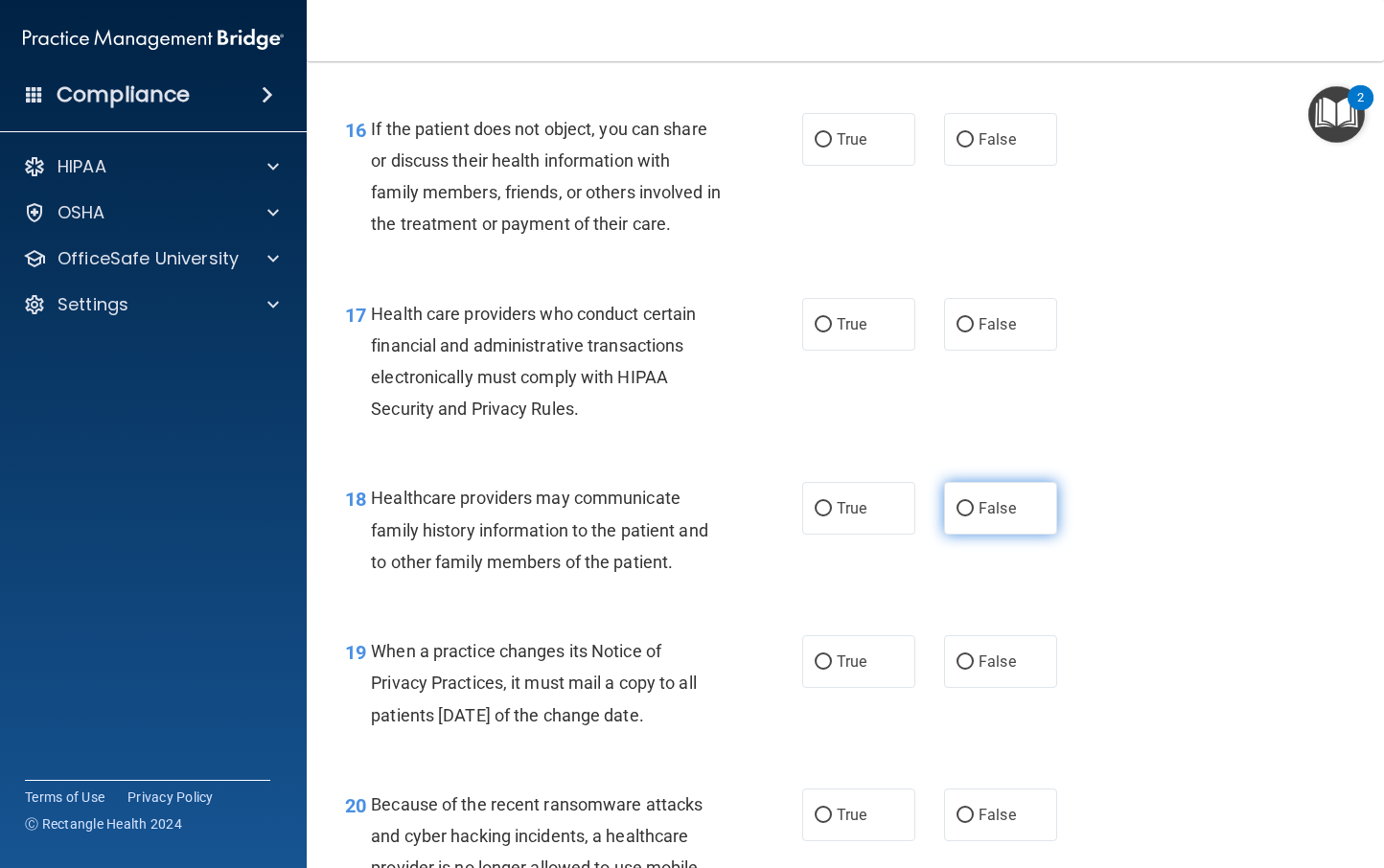
scroll to position [2851, 0]
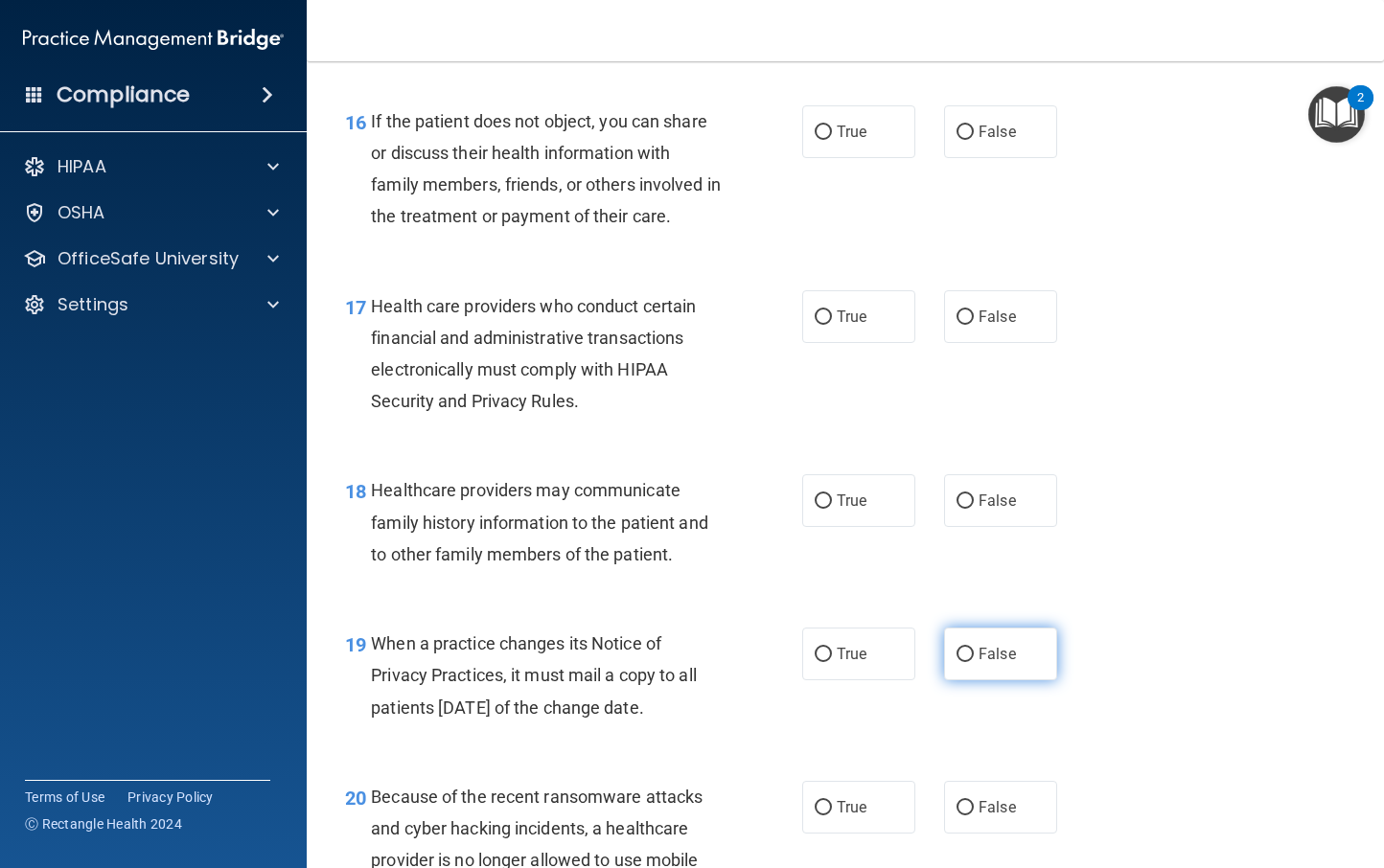
click at [956, 663] on input "False" at bounding box center [965, 655] width 17 height 14
radio input "true"
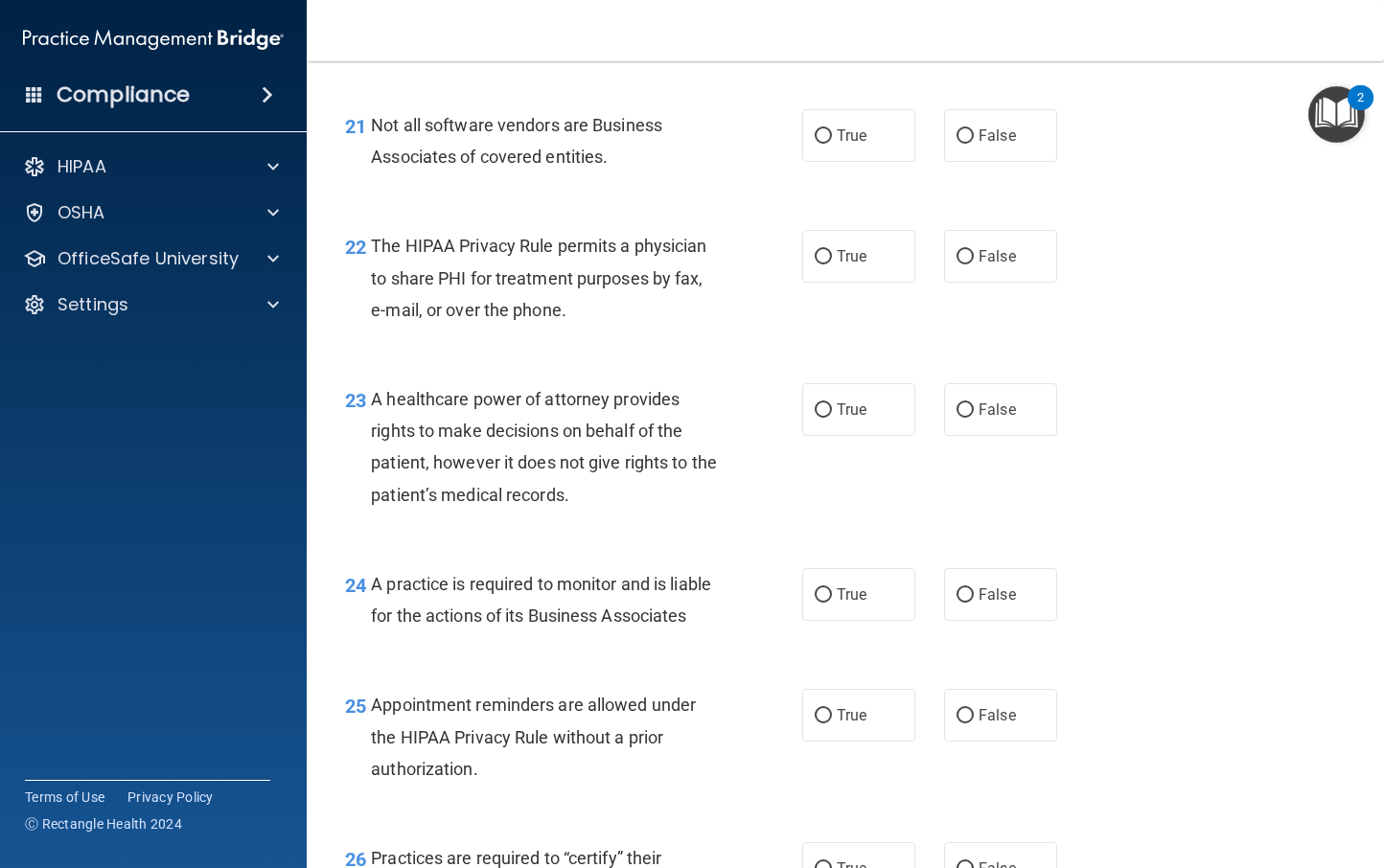
scroll to position [3987, 0]
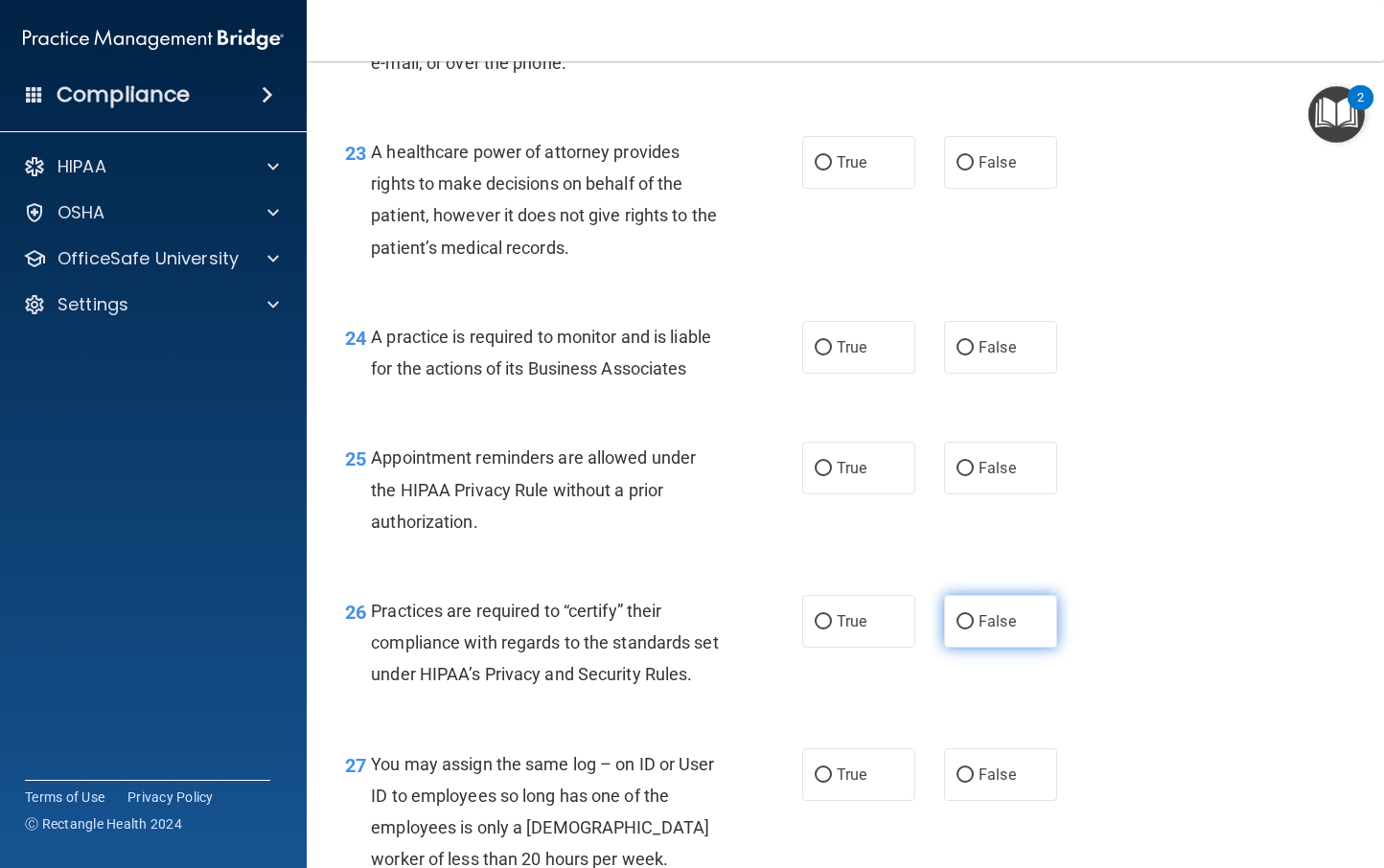
click at [956, 630] on input "False" at bounding box center [965, 622] width 17 height 14
radio input "true"
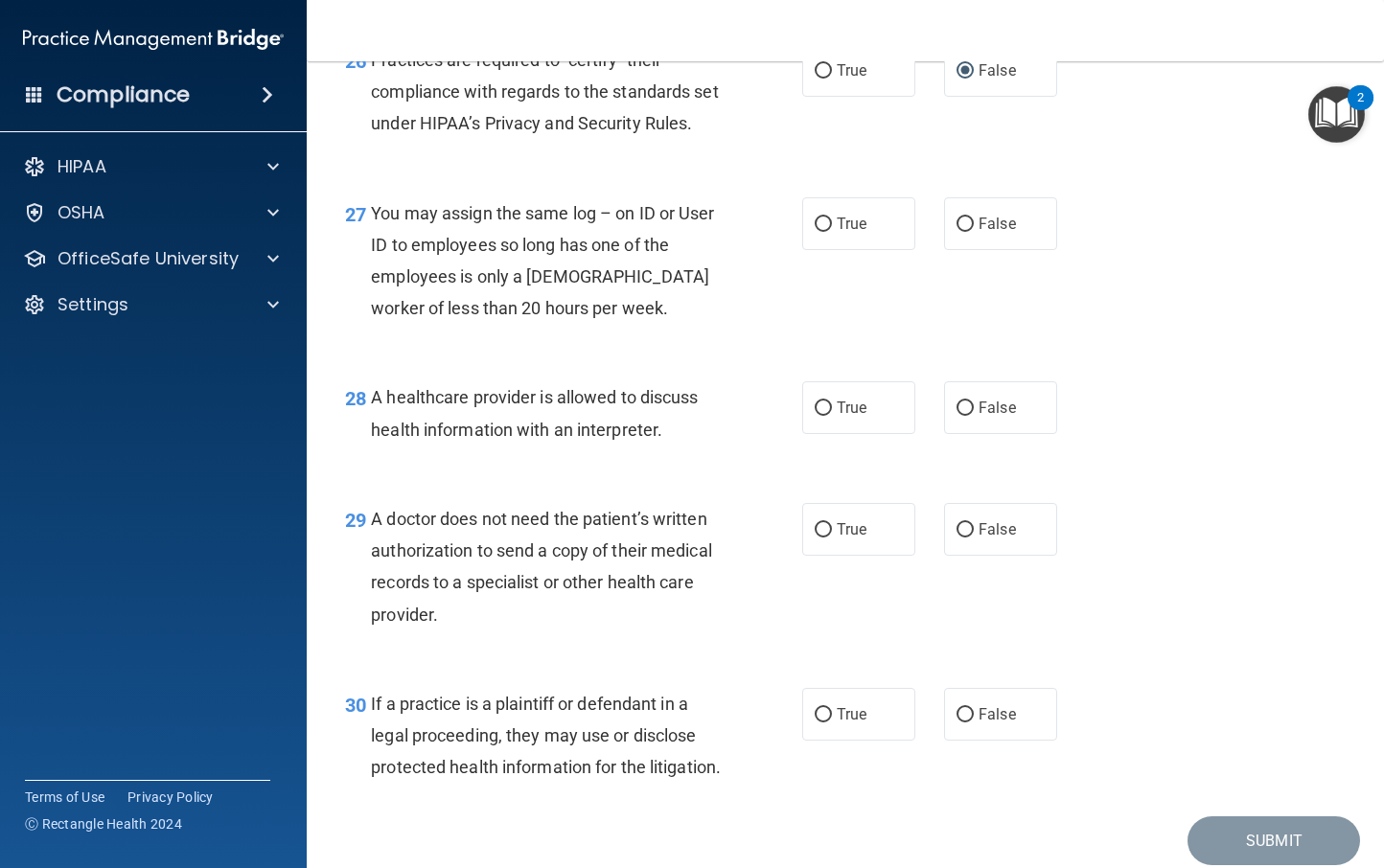
scroll to position [4740, 0]
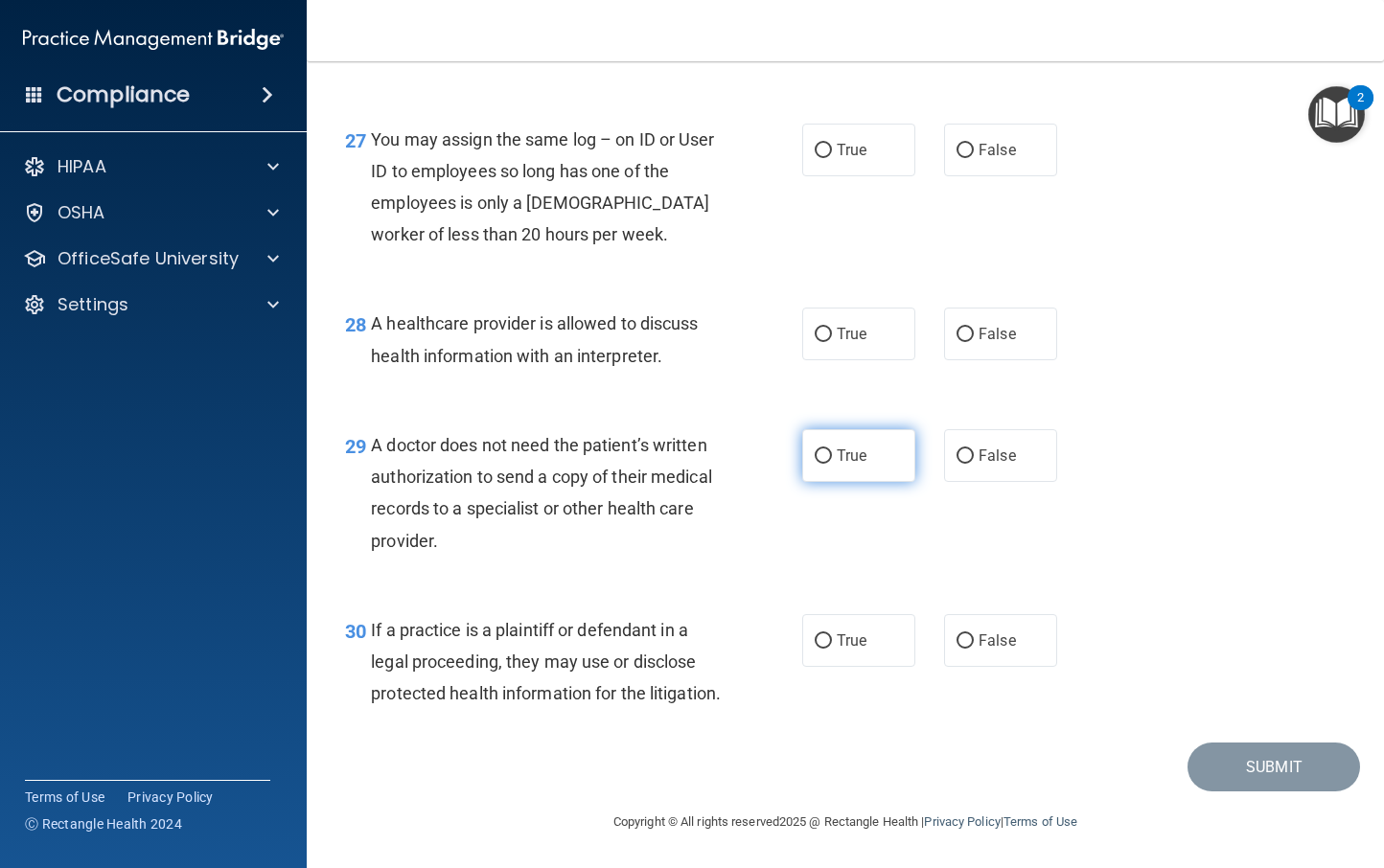
click at [814, 450] on input "True" at bounding box center [823, 457] width 17 height 14
radio input "true"
click at [815, 635] on input "True" at bounding box center [823, 642] width 17 height 14
radio input "true"
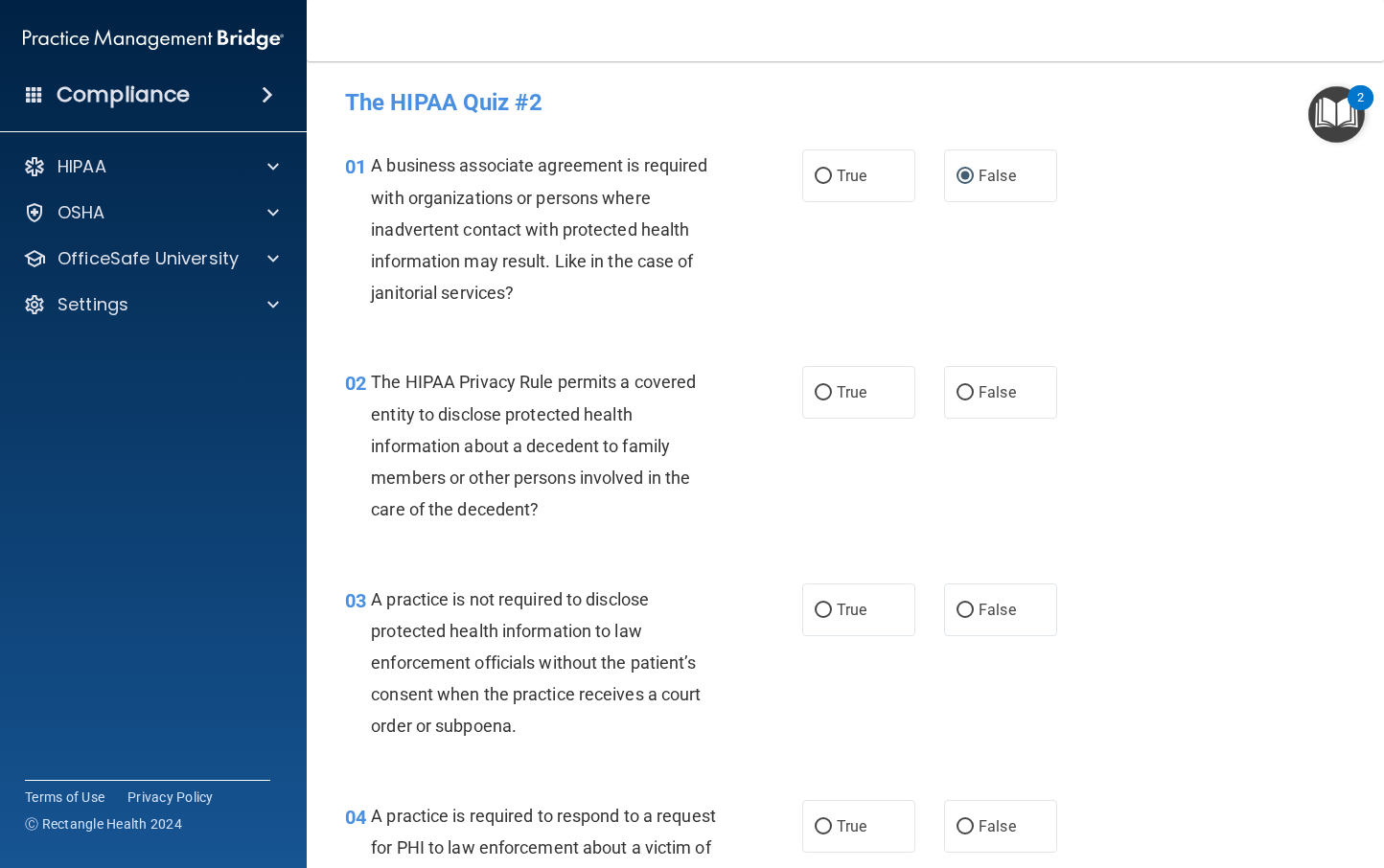
scroll to position [0, 0]
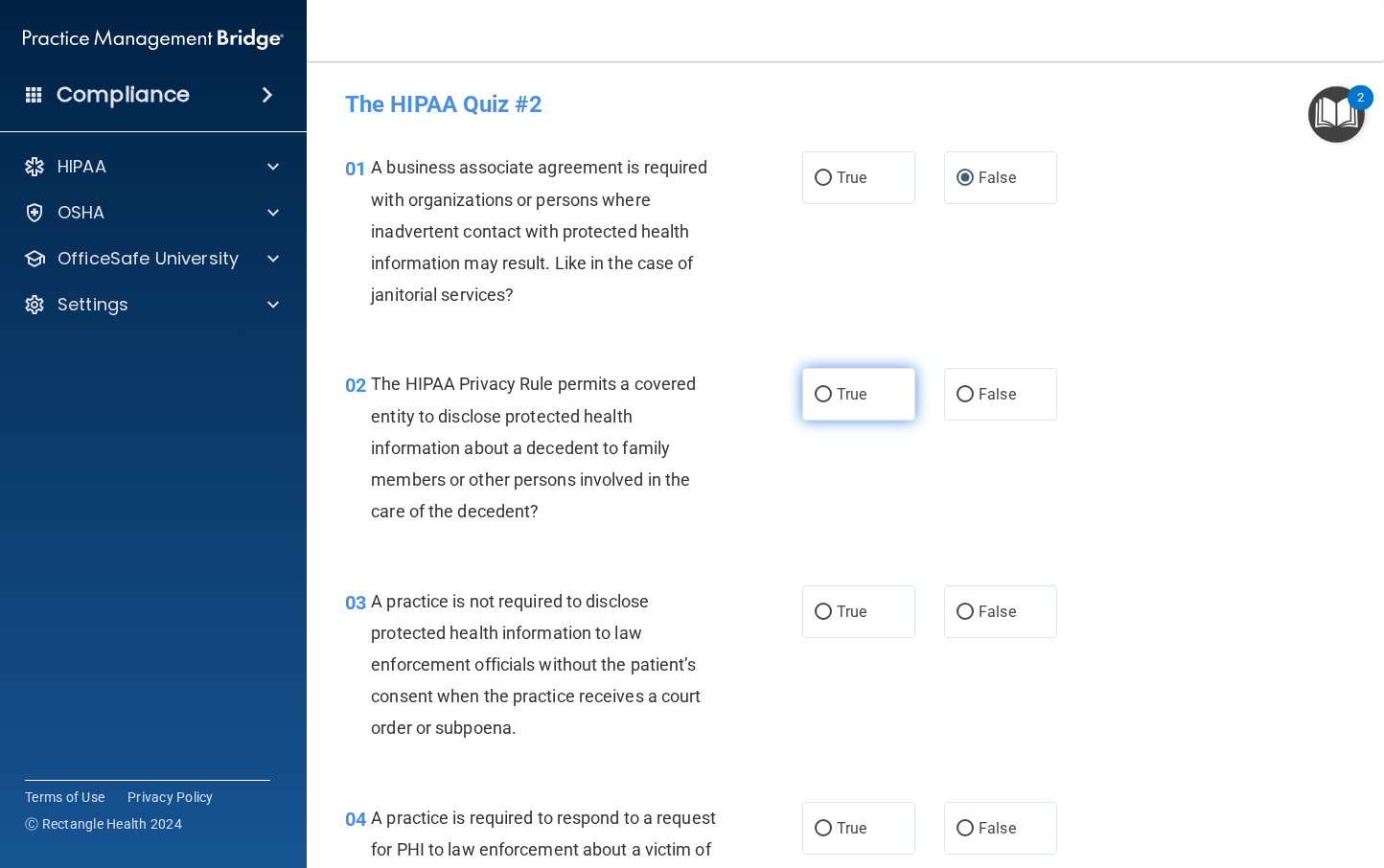
click at [814, 394] on input "True" at bounding box center [823, 395] width 17 height 14
radio input "true"
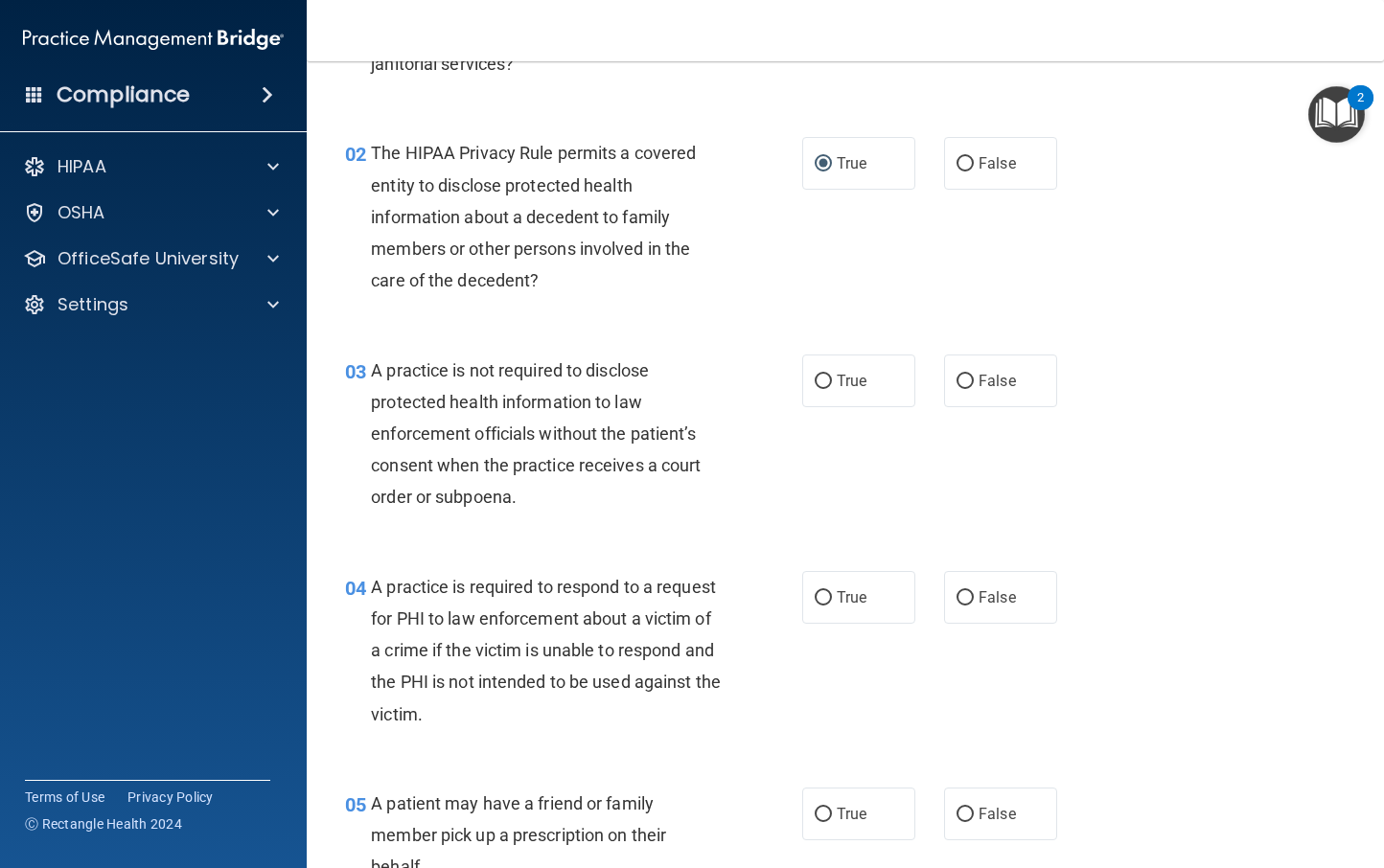
scroll to position [230, 0]
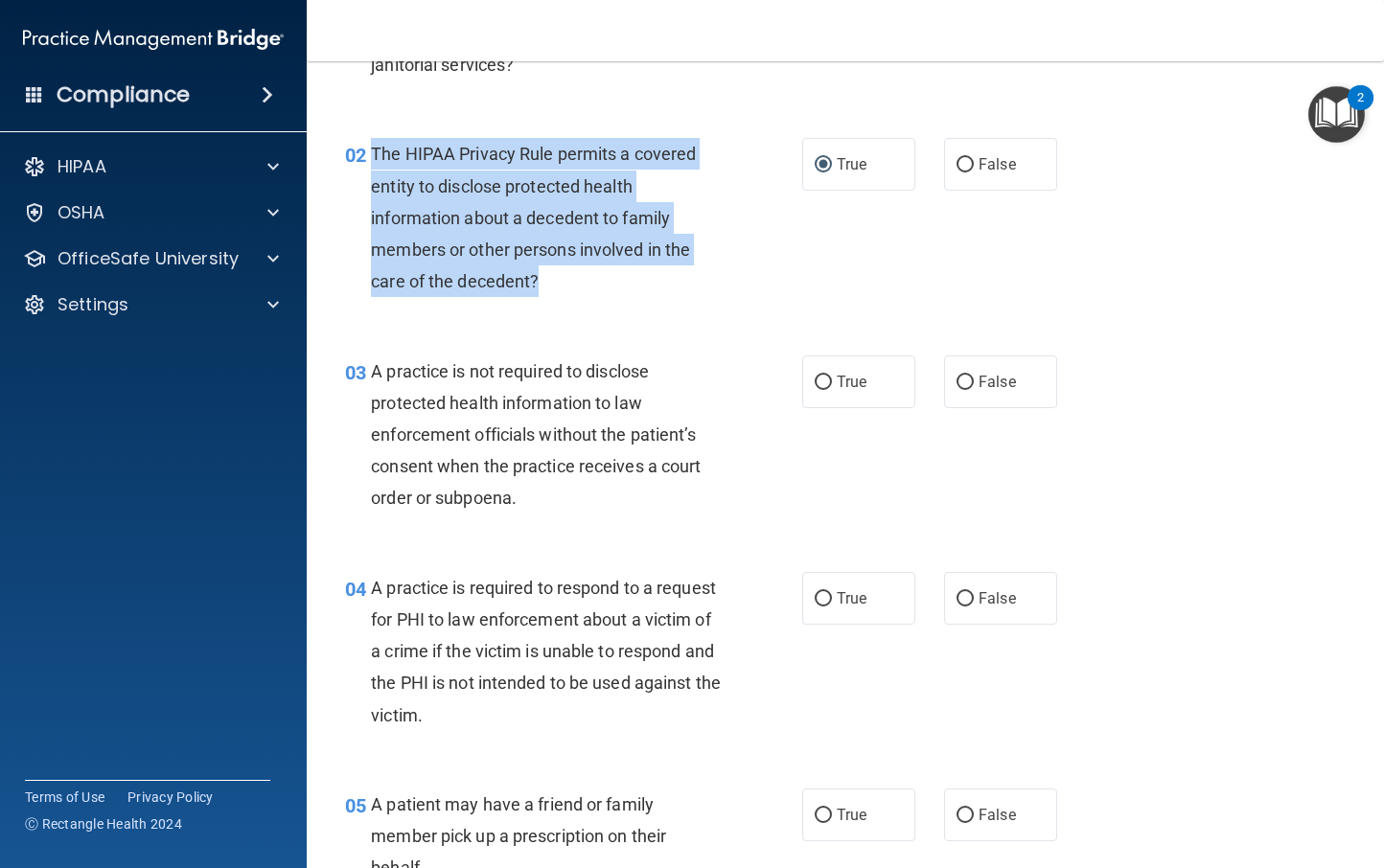
drag, startPoint x: 497, startPoint y: 246, endPoint x: 371, endPoint y: 154, distance: 156.0
click at [371, 154] on div "The HIPAA Privacy Rule permits a covered entity to disclose protected health in…" at bounding box center [553, 218] width 364 height 159
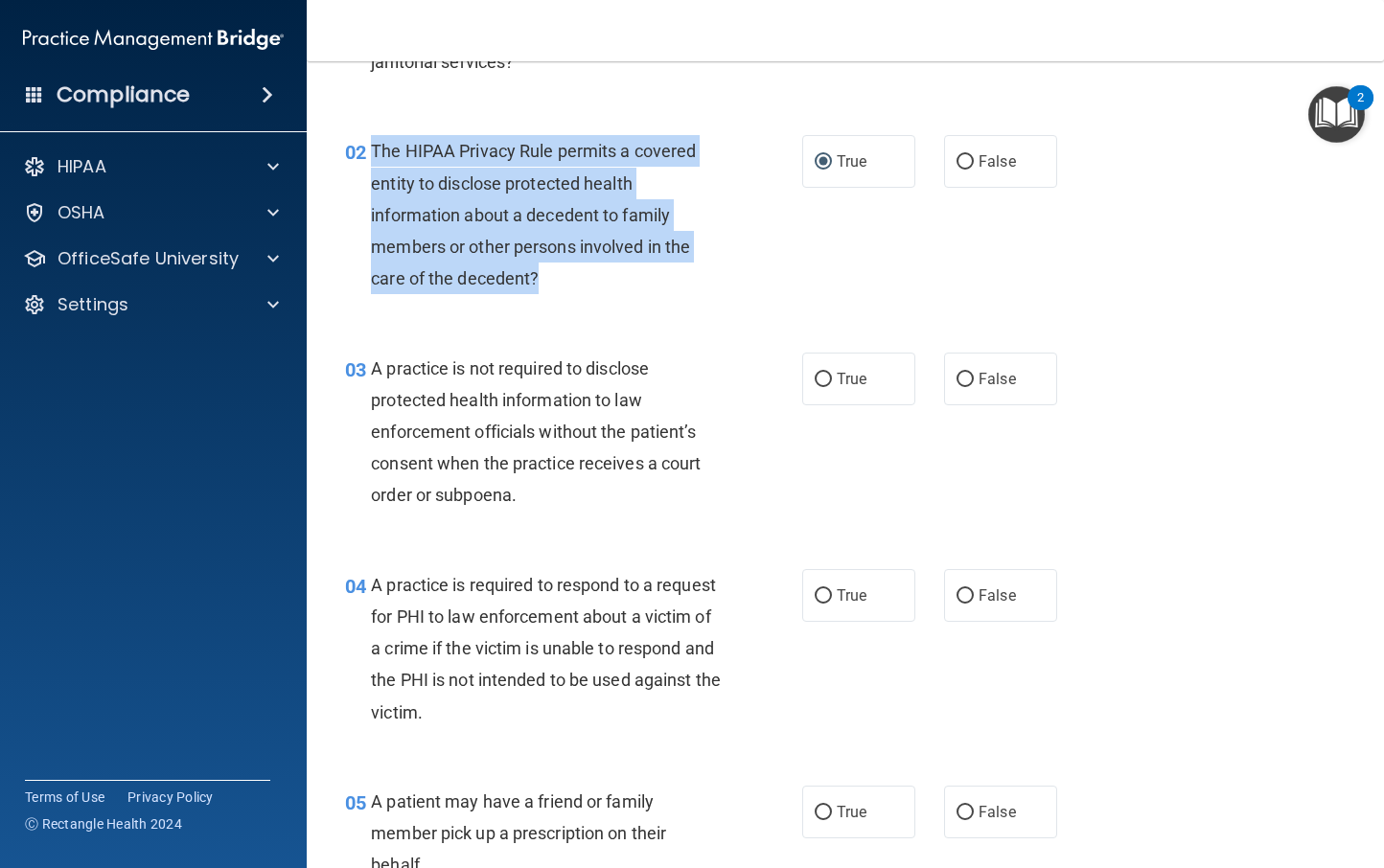
scroll to position [234, 0]
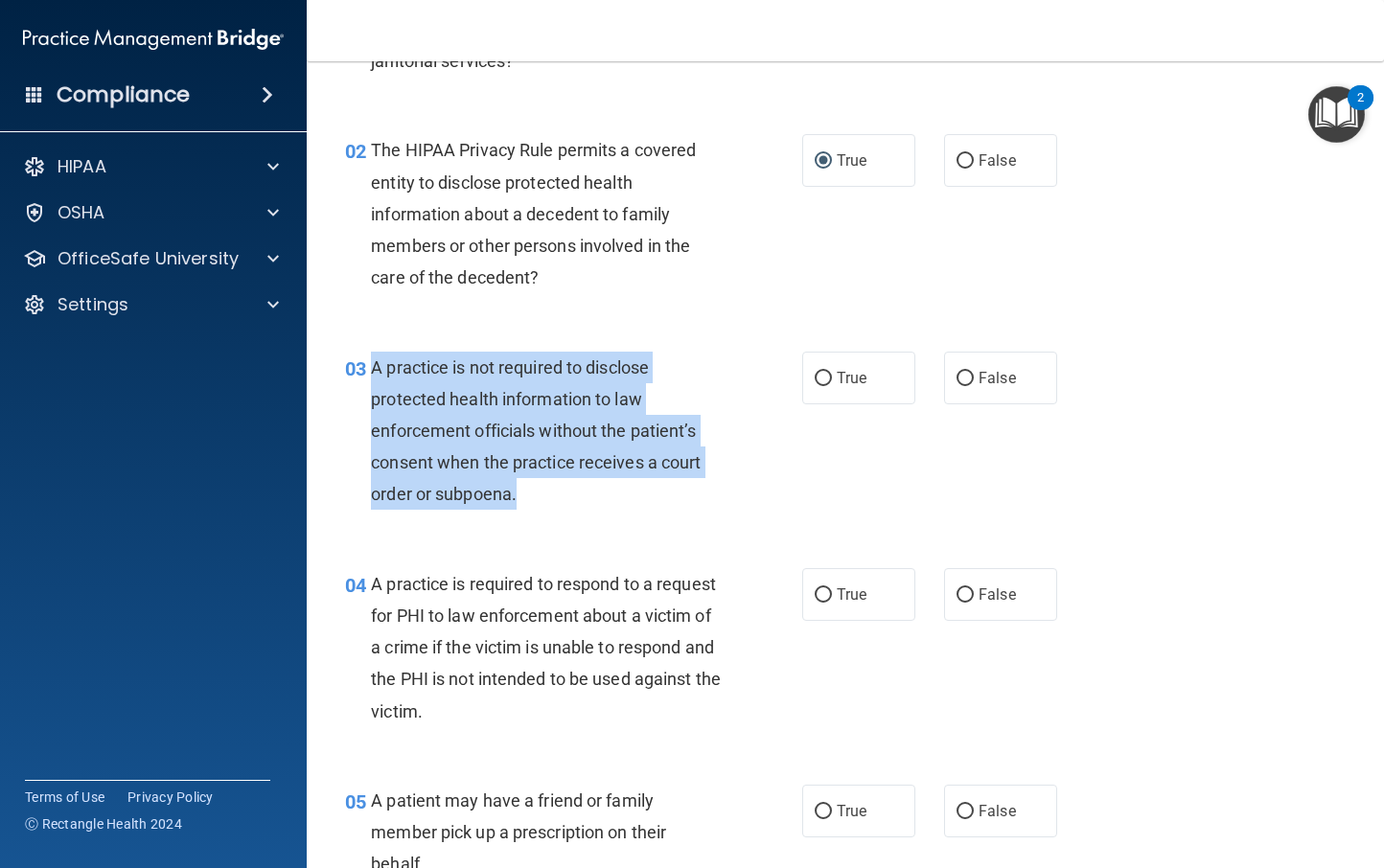
drag, startPoint x: 550, startPoint y: 497, endPoint x: 375, endPoint y: 372, distance: 215.1
click at [375, 372] on div "A practice is not required to disclose protected health information to law enfo…" at bounding box center [553, 432] width 364 height 159
click at [960, 372] on input "False" at bounding box center [965, 379] width 17 height 14
radio input "true"
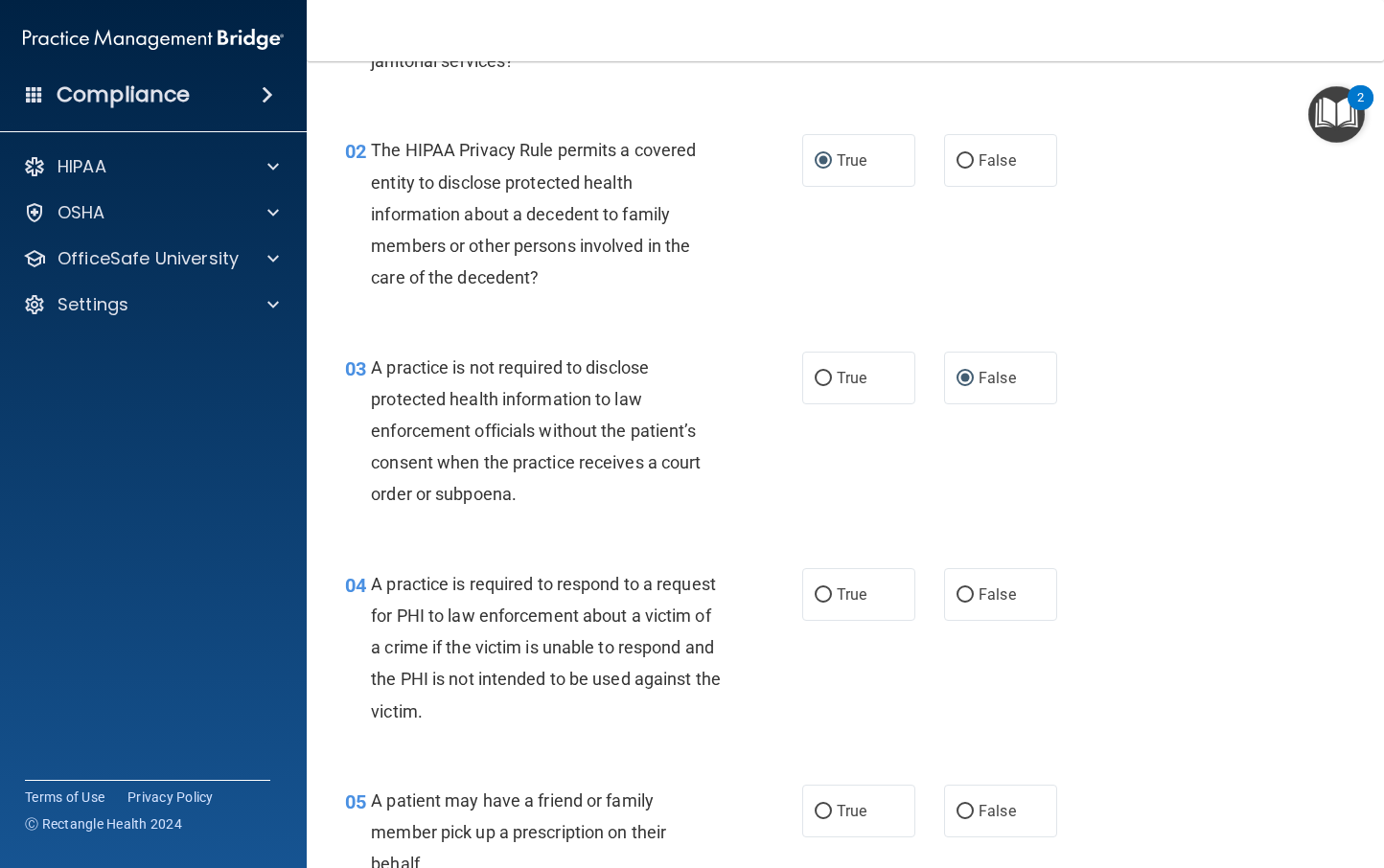
click at [749, 478] on div "03 A practice is not required to disclose protected health information to law e…" at bounding box center [574, 436] width 515 height 169
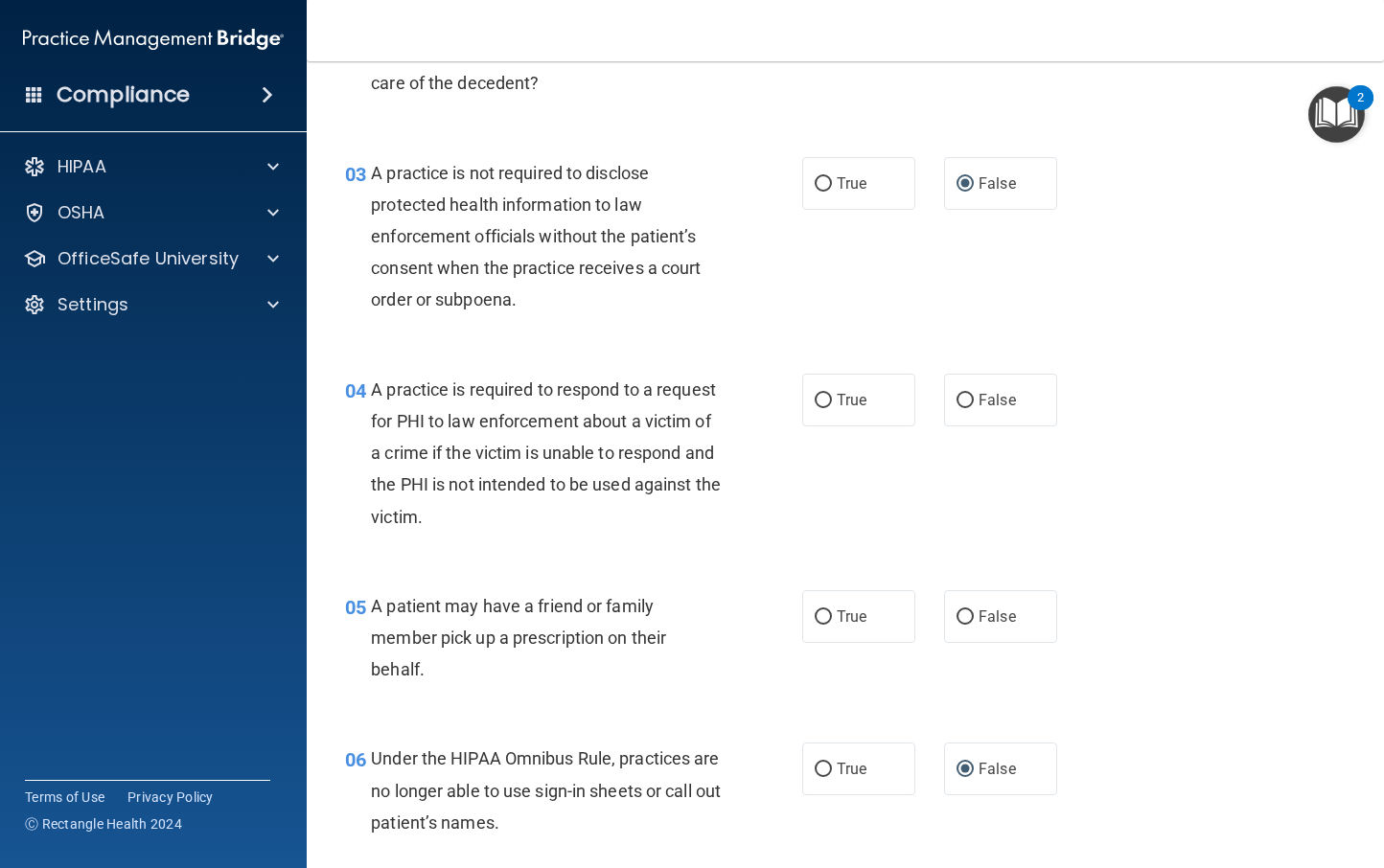
scroll to position [457, 0]
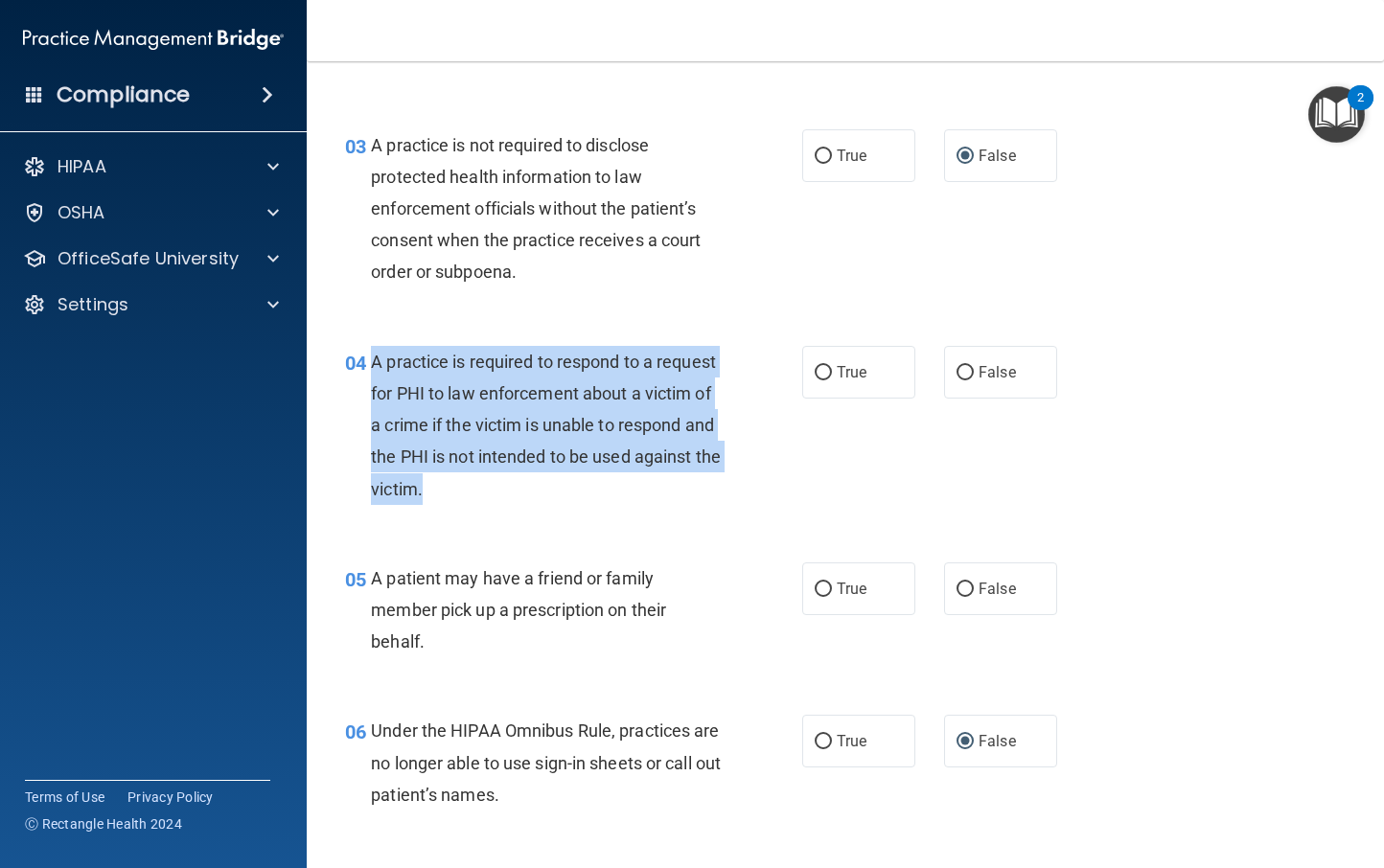
drag, startPoint x: 562, startPoint y: 494, endPoint x: 373, endPoint y: 363, distance: 230.0
click at [373, 363] on div "A practice is required to respond to a request for PHI to law enforcement about…" at bounding box center [553, 426] width 364 height 159
click at [778, 372] on div "04 A practice is required to respond to a request for PHI to law enforcement ab…" at bounding box center [574, 431] width 515 height 169
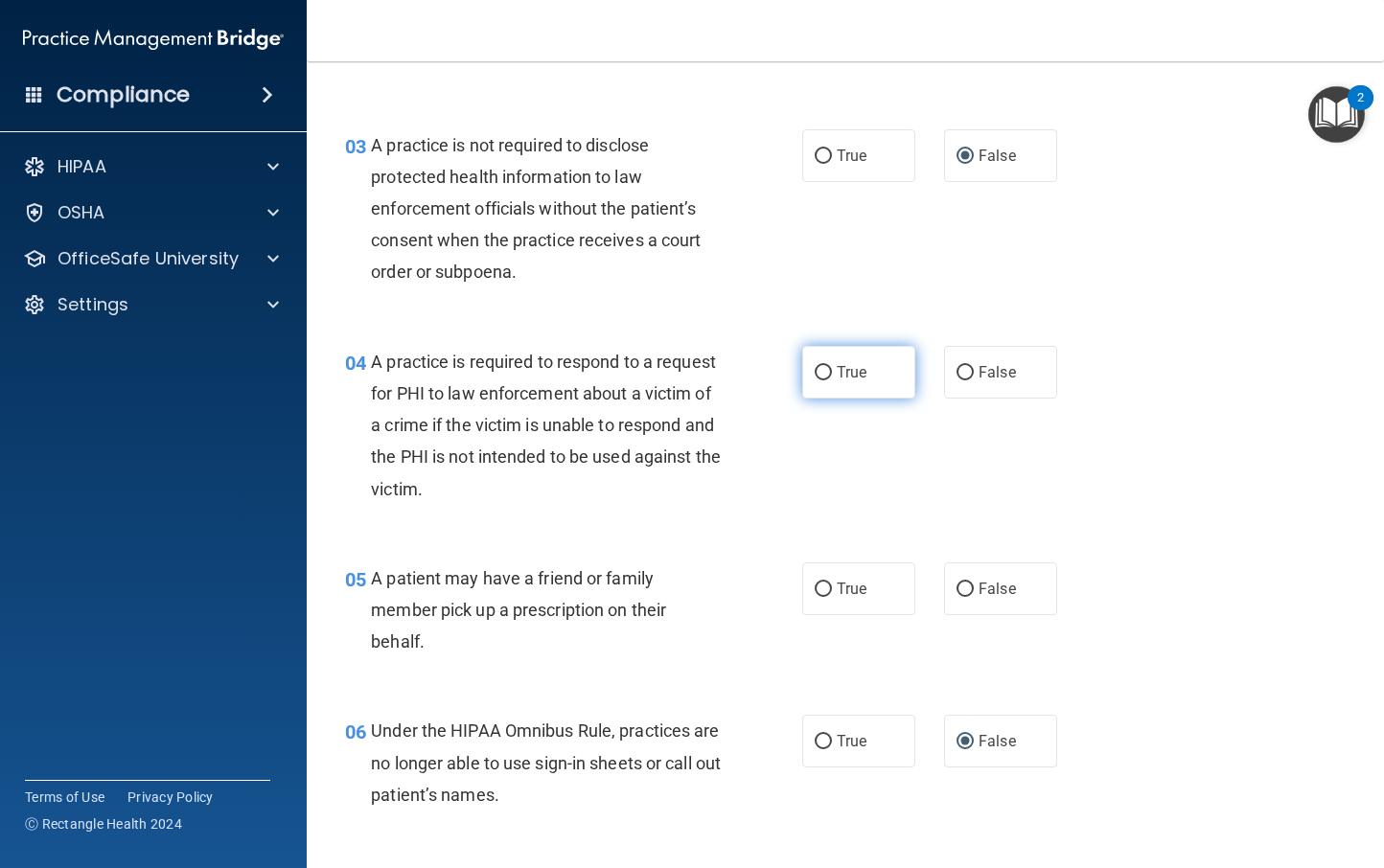
click at [815, 374] on input "True" at bounding box center [823, 373] width 17 height 14
radio input "true"
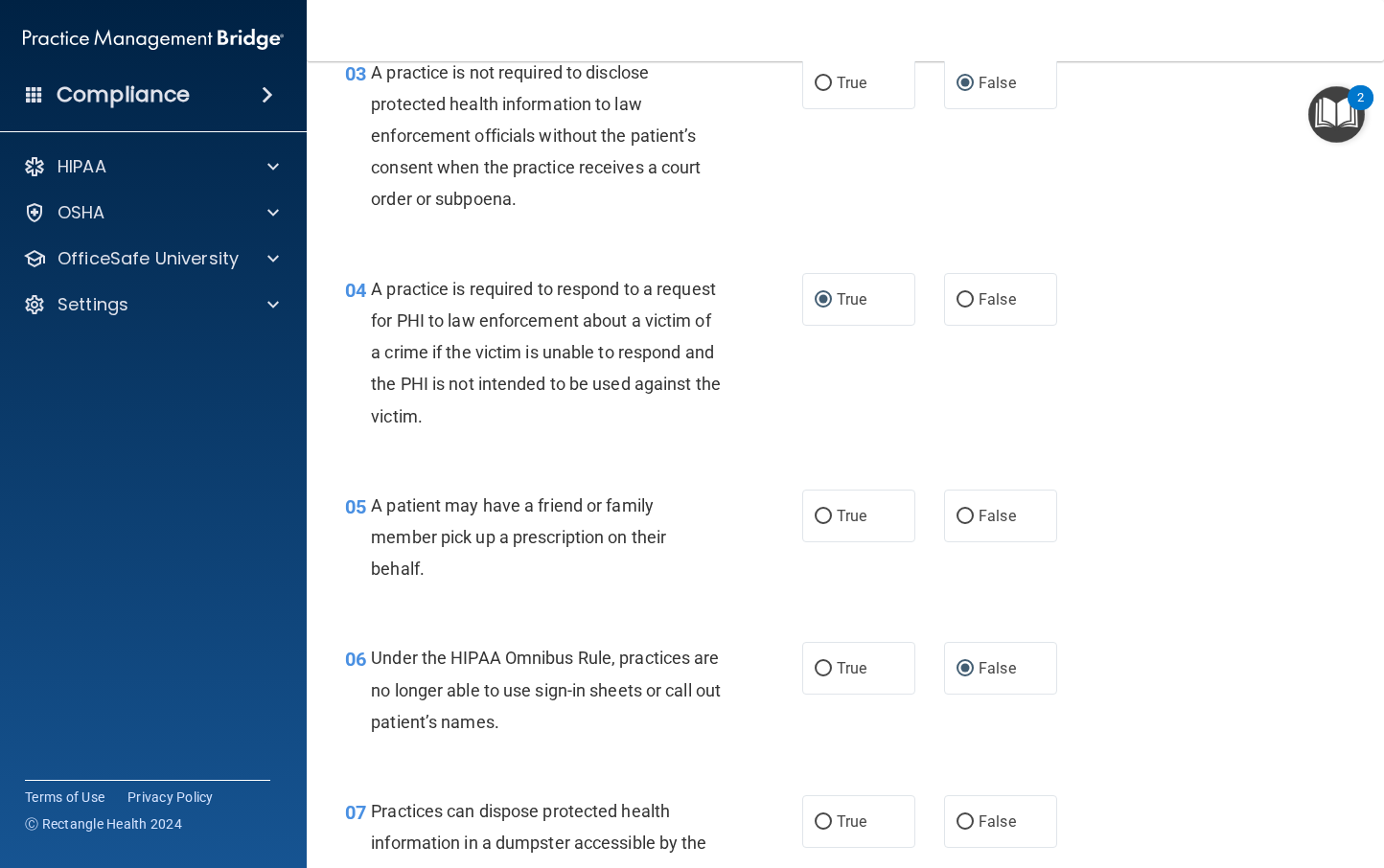
scroll to position [566, 0]
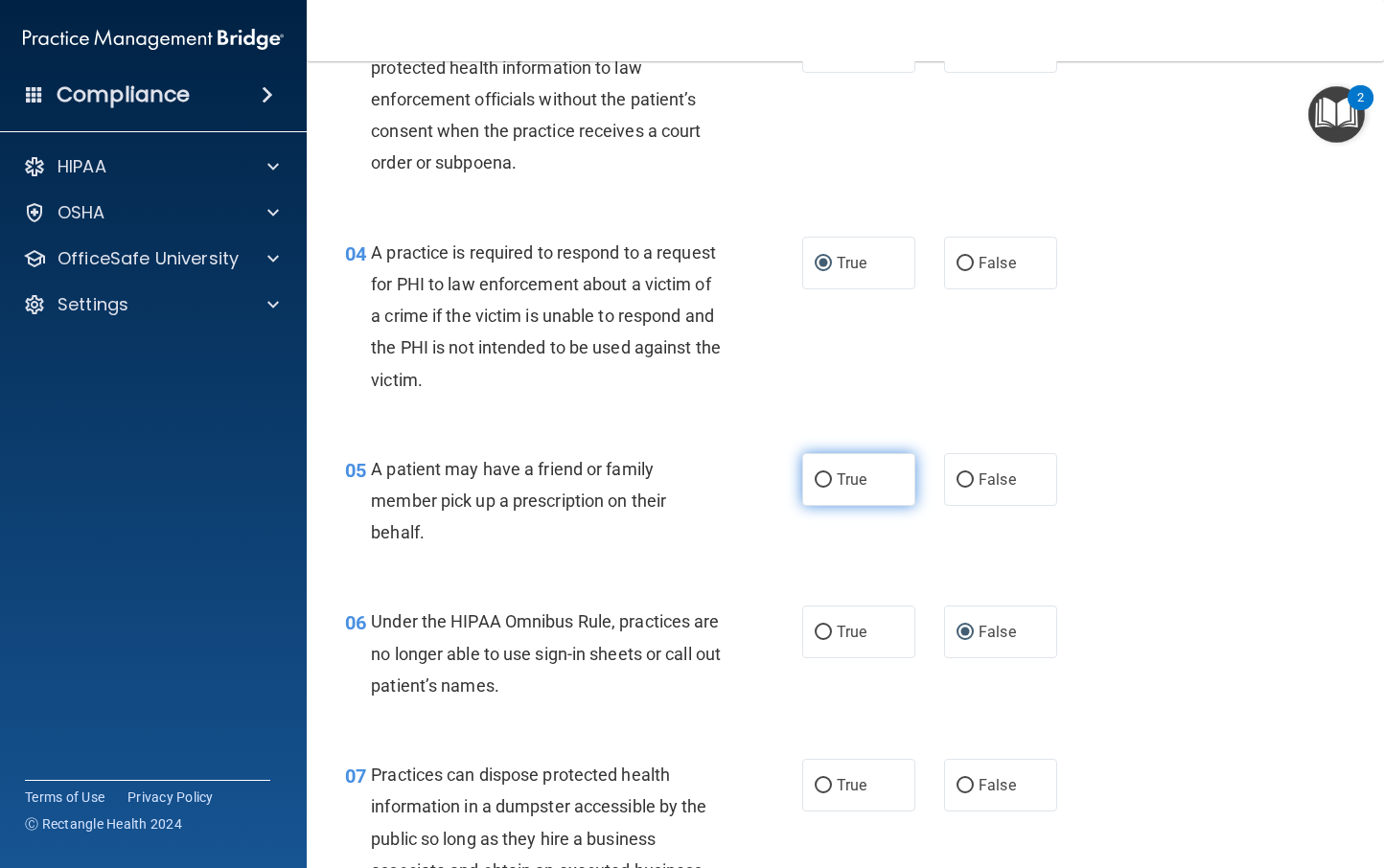
click at [815, 484] on input "True" at bounding box center [823, 481] width 17 height 14
radio input "true"
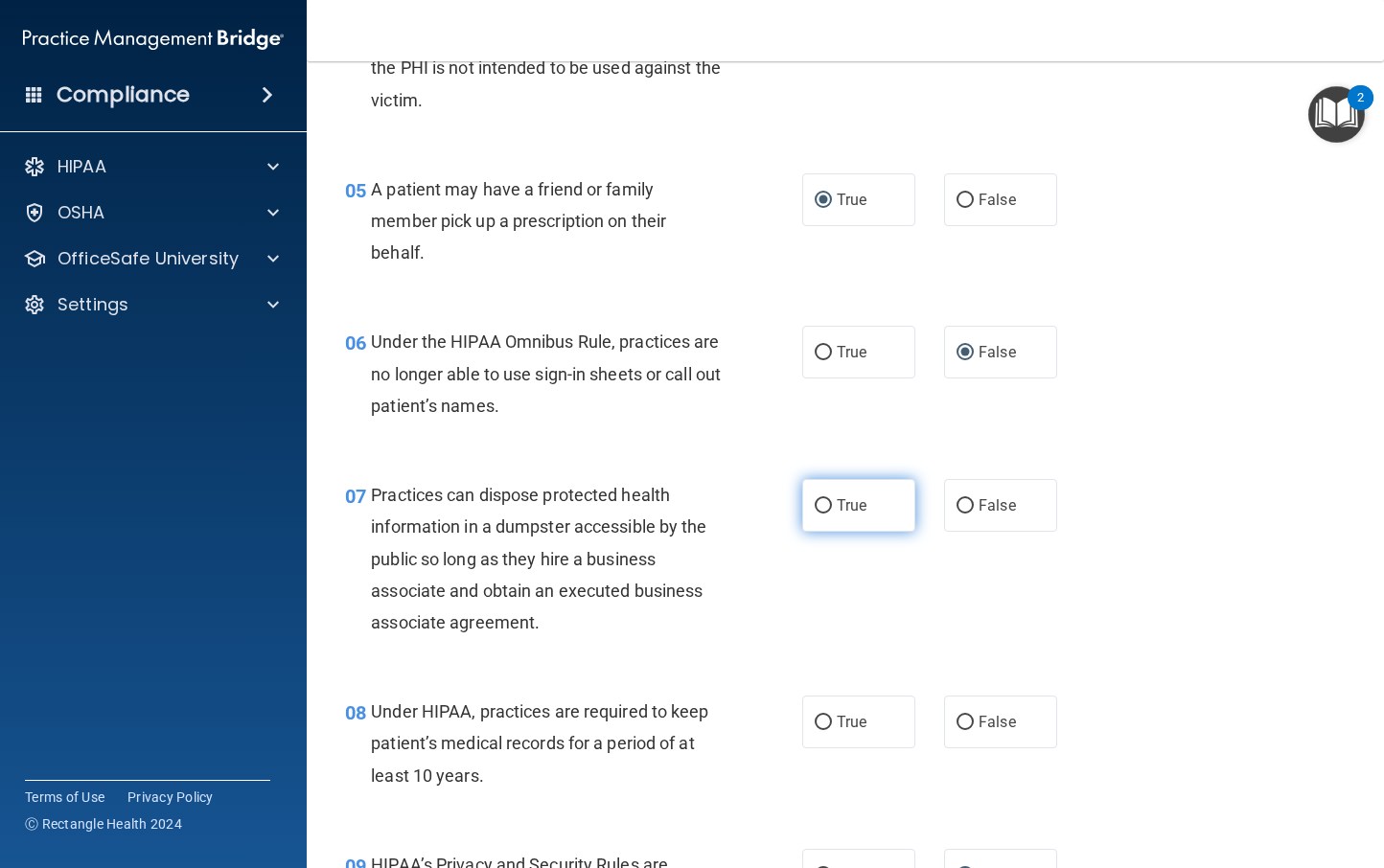
scroll to position [880, 0]
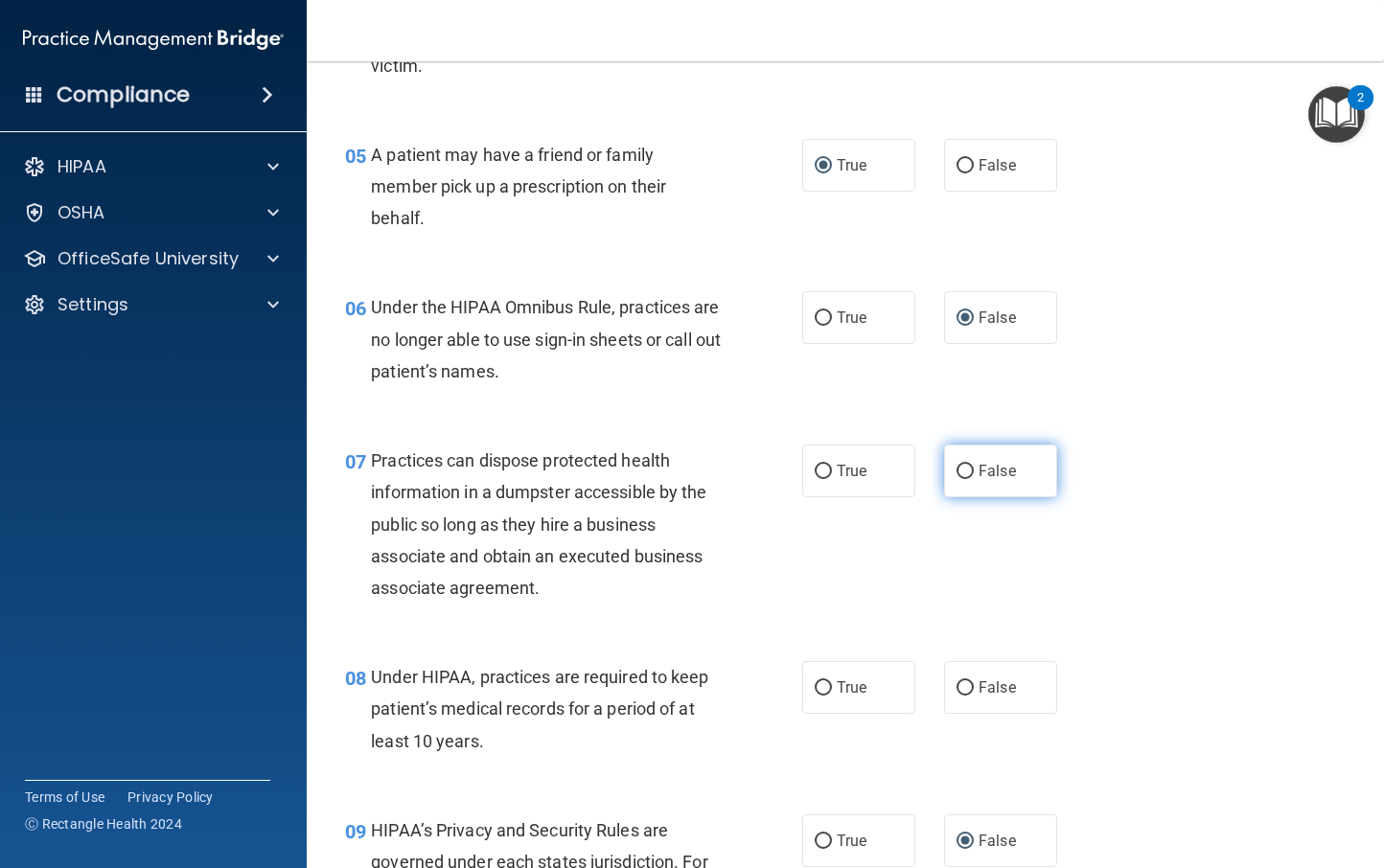
click at [978, 470] on span "False" at bounding box center [997, 471] width 37 height 18
click at [972, 470] on input "False" at bounding box center [965, 472] width 17 height 14
radio input "true"
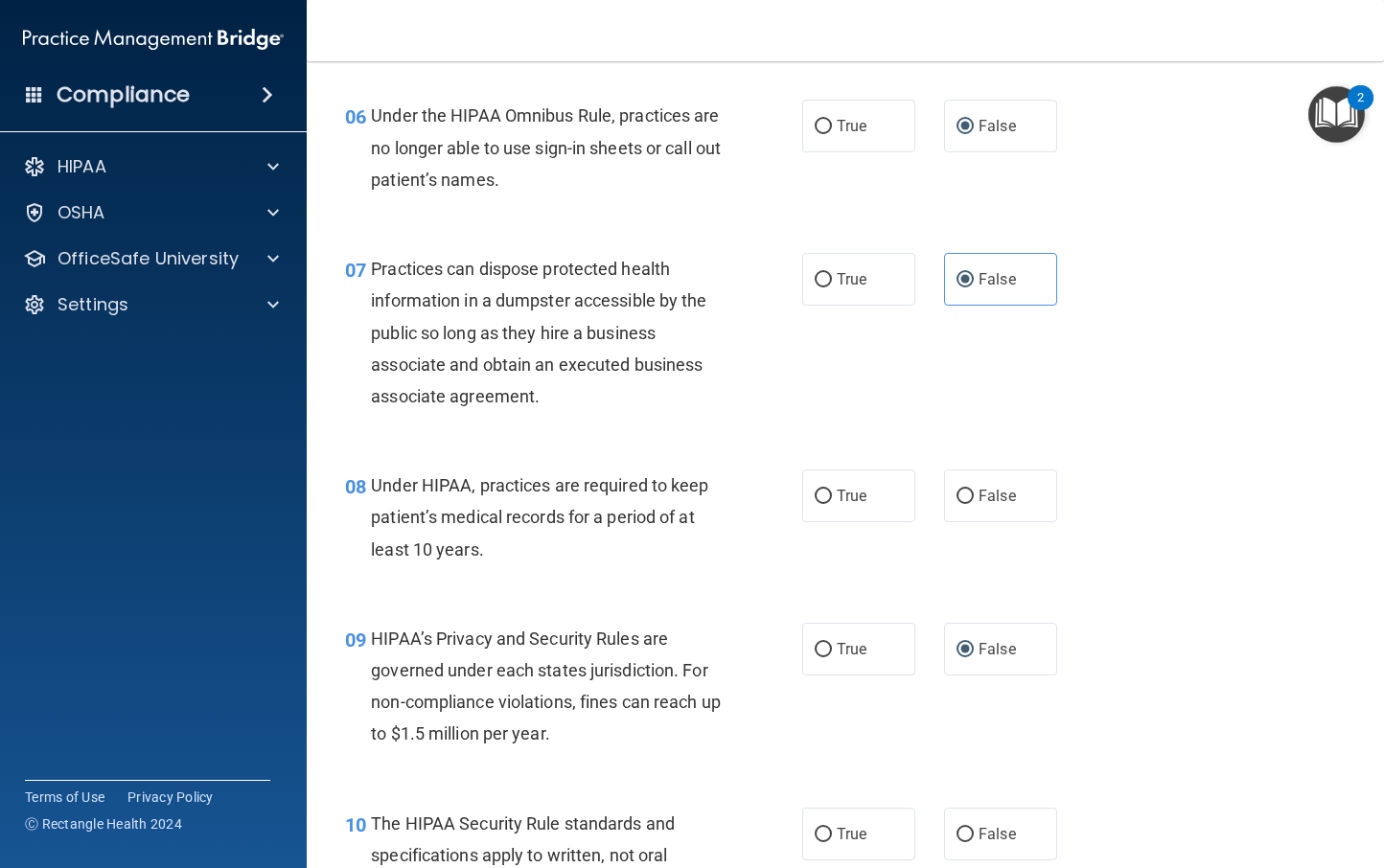
scroll to position [1107, 0]
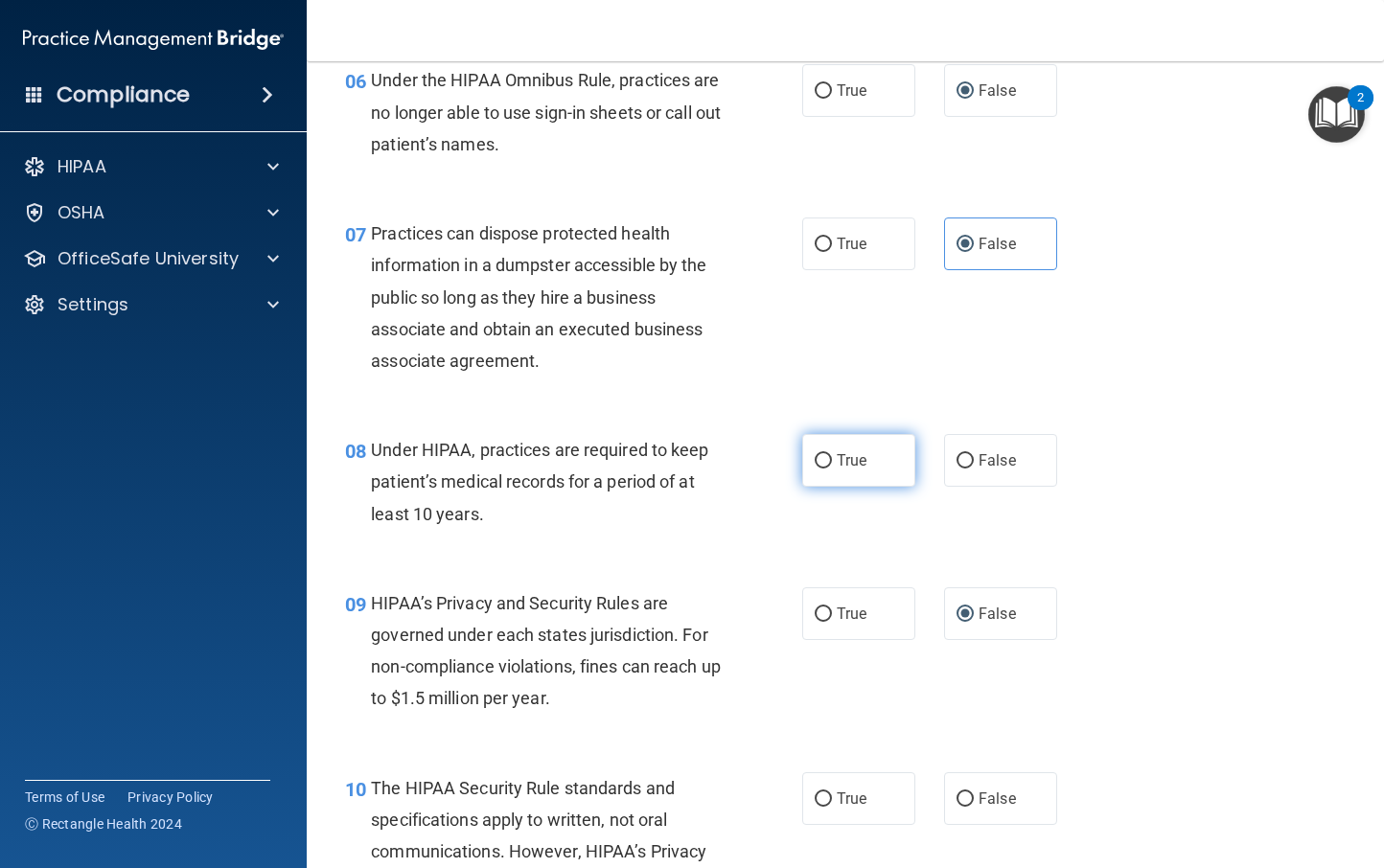
click at [814, 460] on input "True" at bounding box center [823, 461] width 17 height 14
radio input "true"
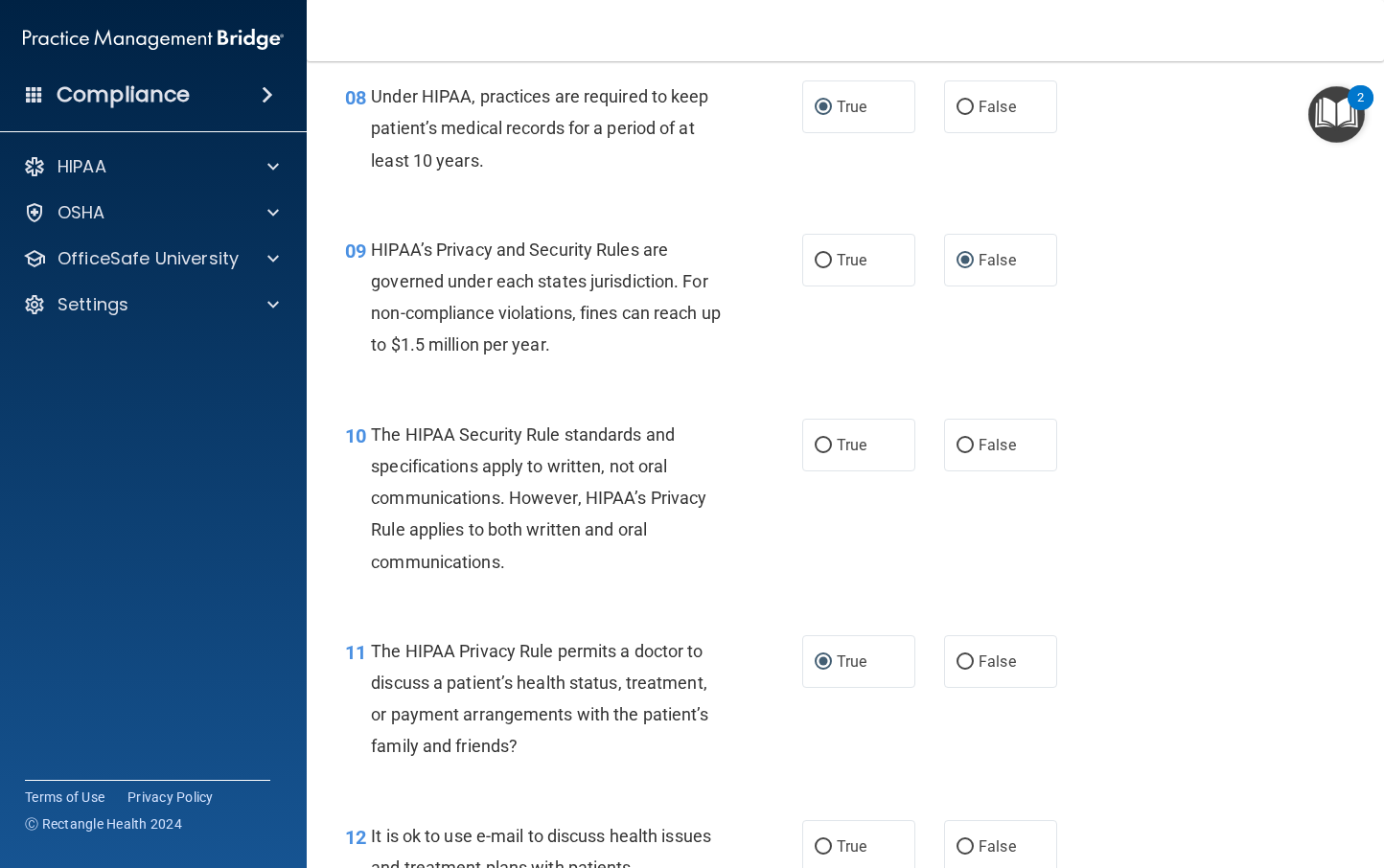
scroll to position [1463, 0]
click at [814, 440] on input "True" at bounding box center [823, 444] width 17 height 14
radio input "true"
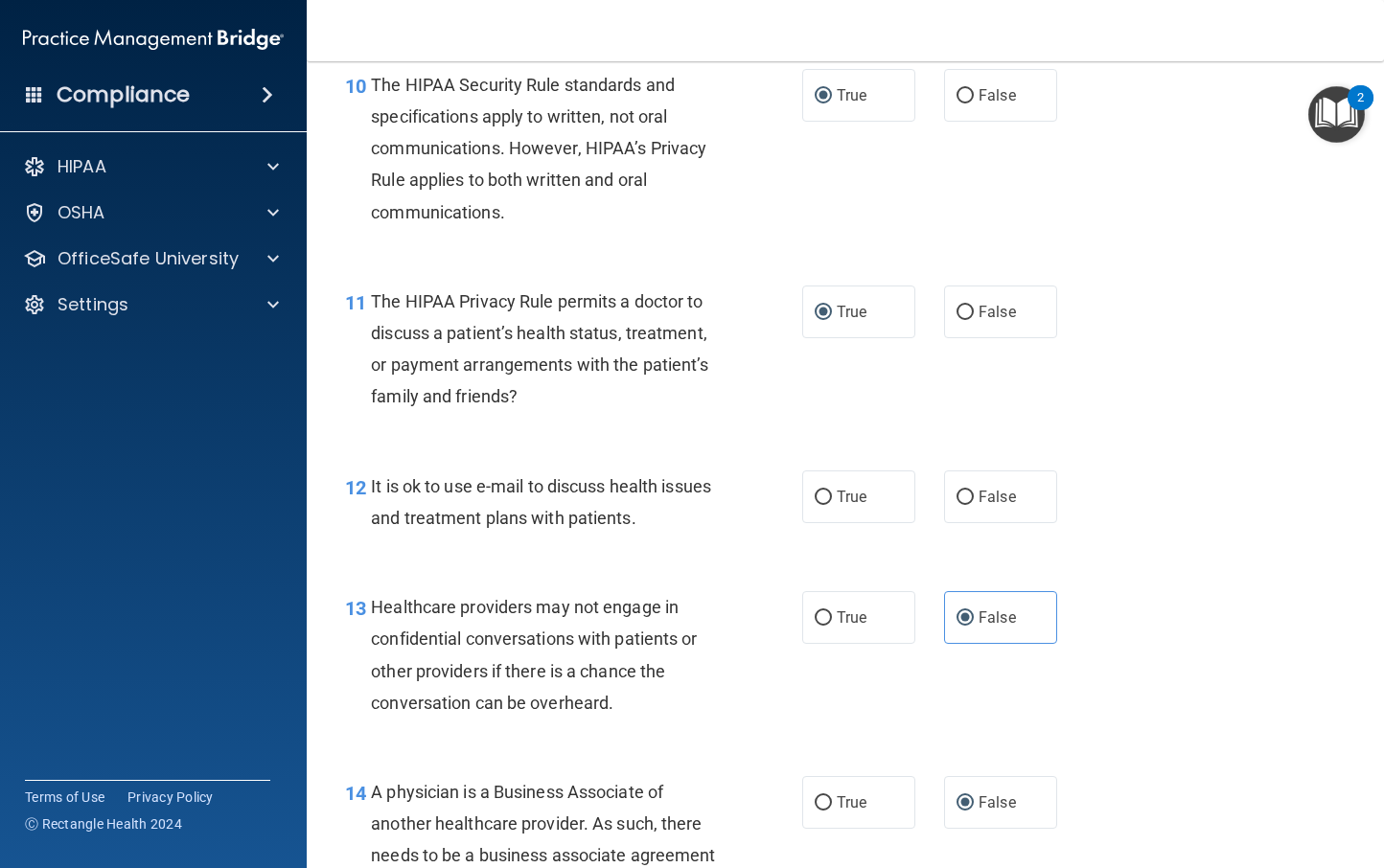
scroll to position [1812, 0]
click at [820, 490] on input "True" at bounding box center [823, 497] width 17 height 14
radio input "true"
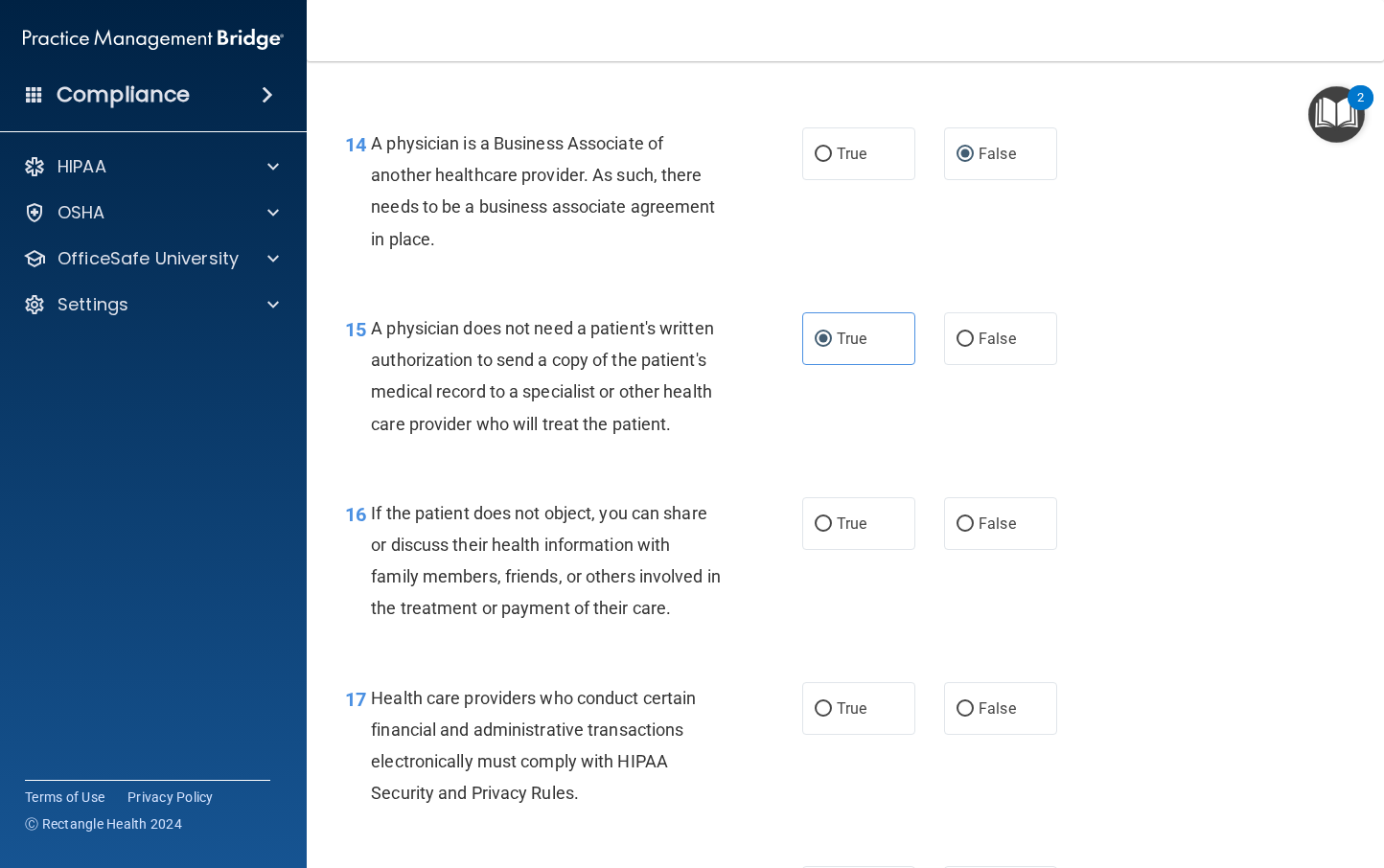
scroll to position [2572, 0]
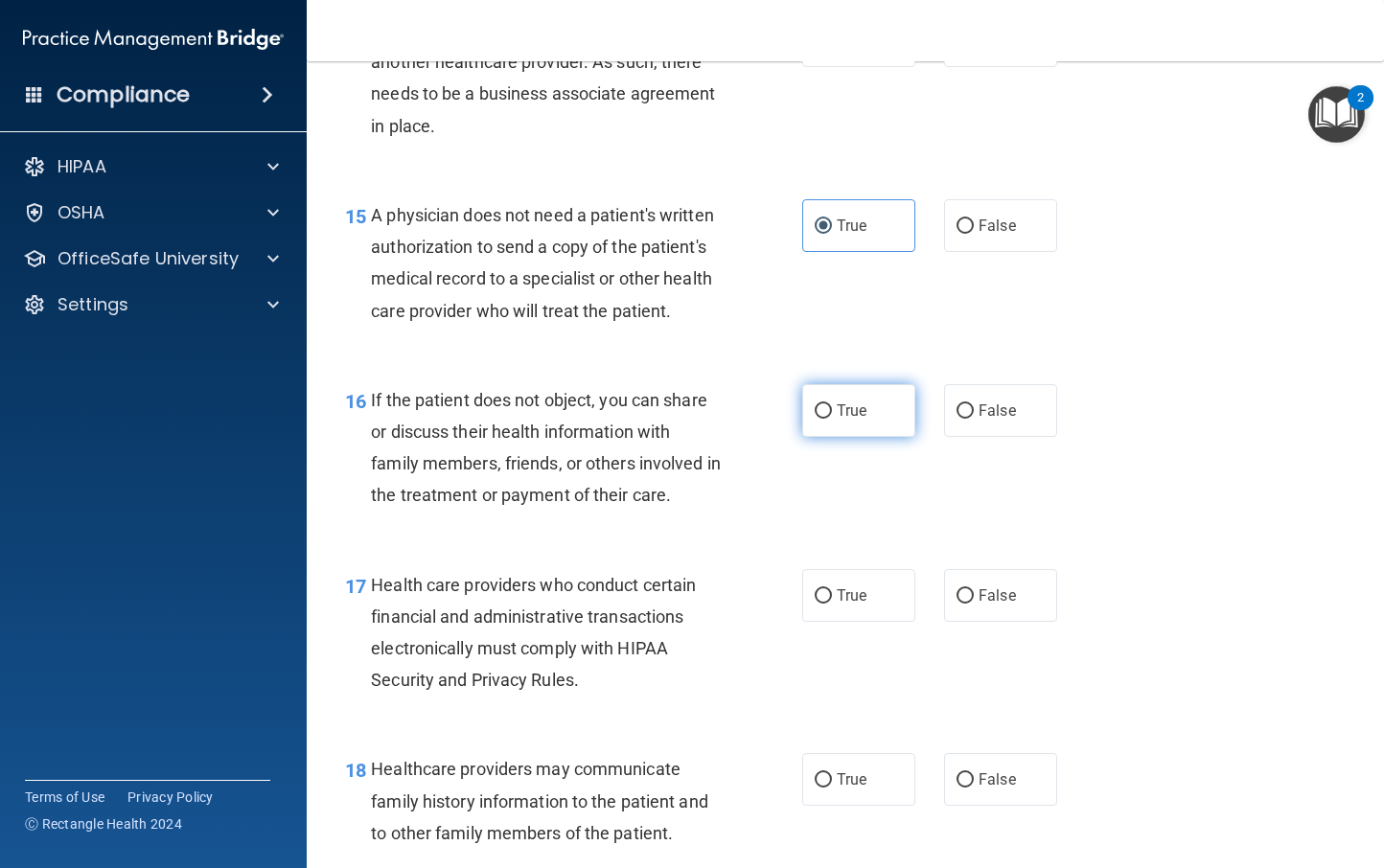
click at [814, 419] on input "True" at bounding box center [823, 411] width 17 height 14
radio input "true"
click at [956, 419] on input "False" at bounding box center [965, 411] width 17 height 14
radio input "true"
radio input "false"
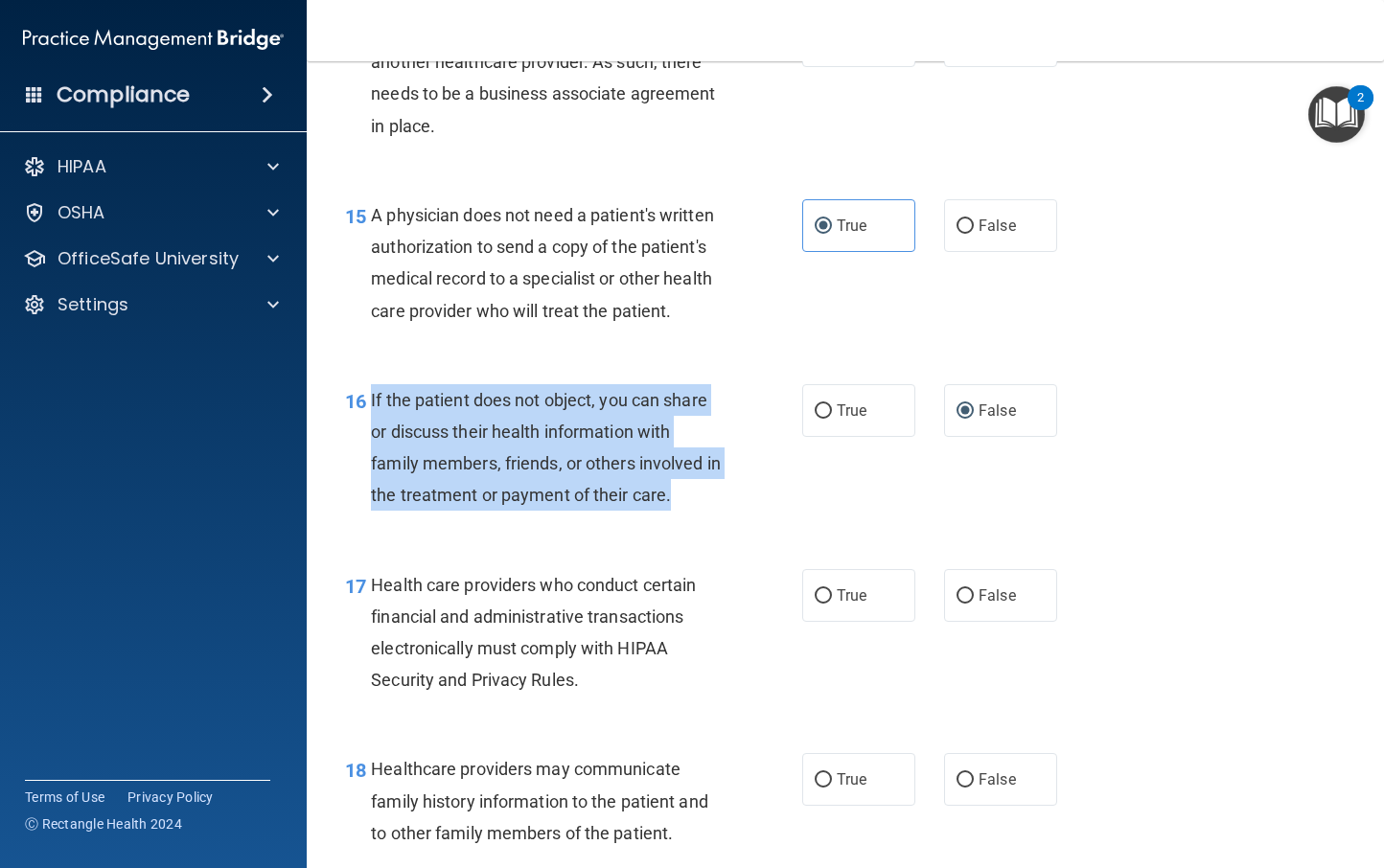
drag, startPoint x: 714, startPoint y: 529, endPoint x: 365, endPoint y: 427, distance: 363.6
click at [365, 427] on div "16 If the patient does not object, you can share or discuss their health inform…" at bounding box center [574, 453] width 515 height 137
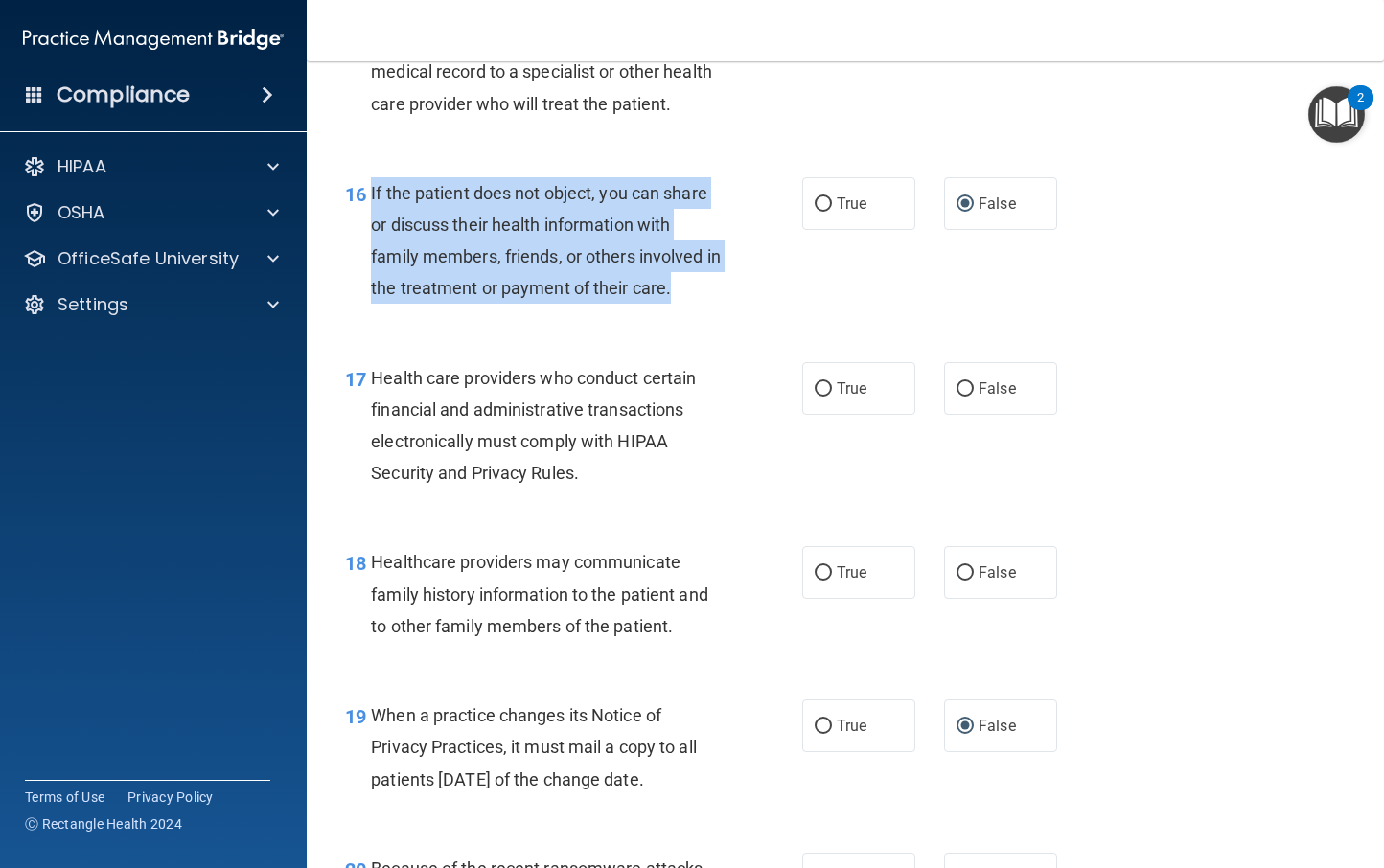
scroll to position [2884, 0]
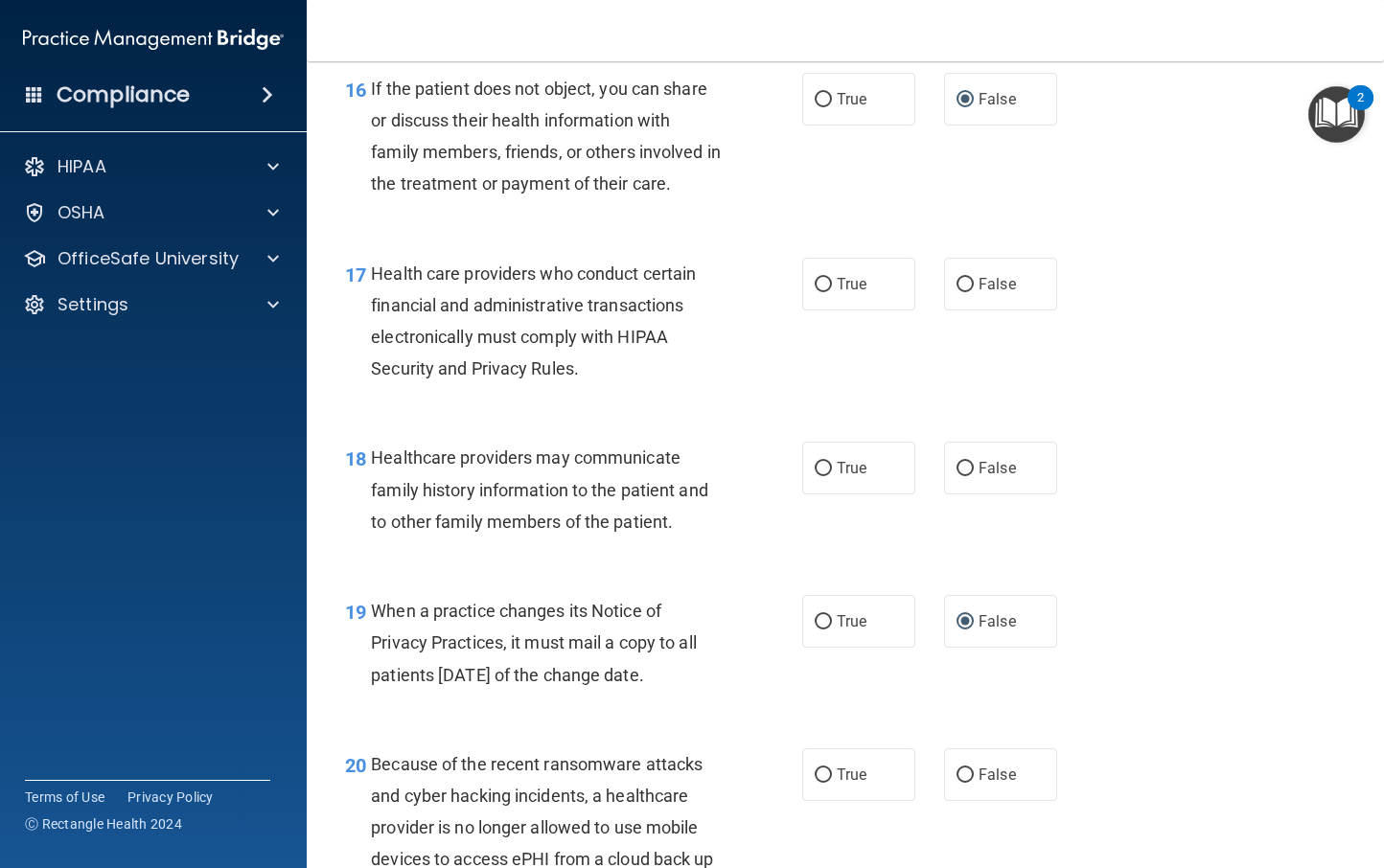
click at [786, 354] on div "17 Health care providers who conduct certain financial and administrative trans…" at bounding box center [574, 326] width 515 height 137
click at [836, 293] on span "True" at bounding box center [851, 284] width 30 height 18
click at [832, 293] on input "True" at bounding box center [823, 285] width 17 height 14
radio input "true"
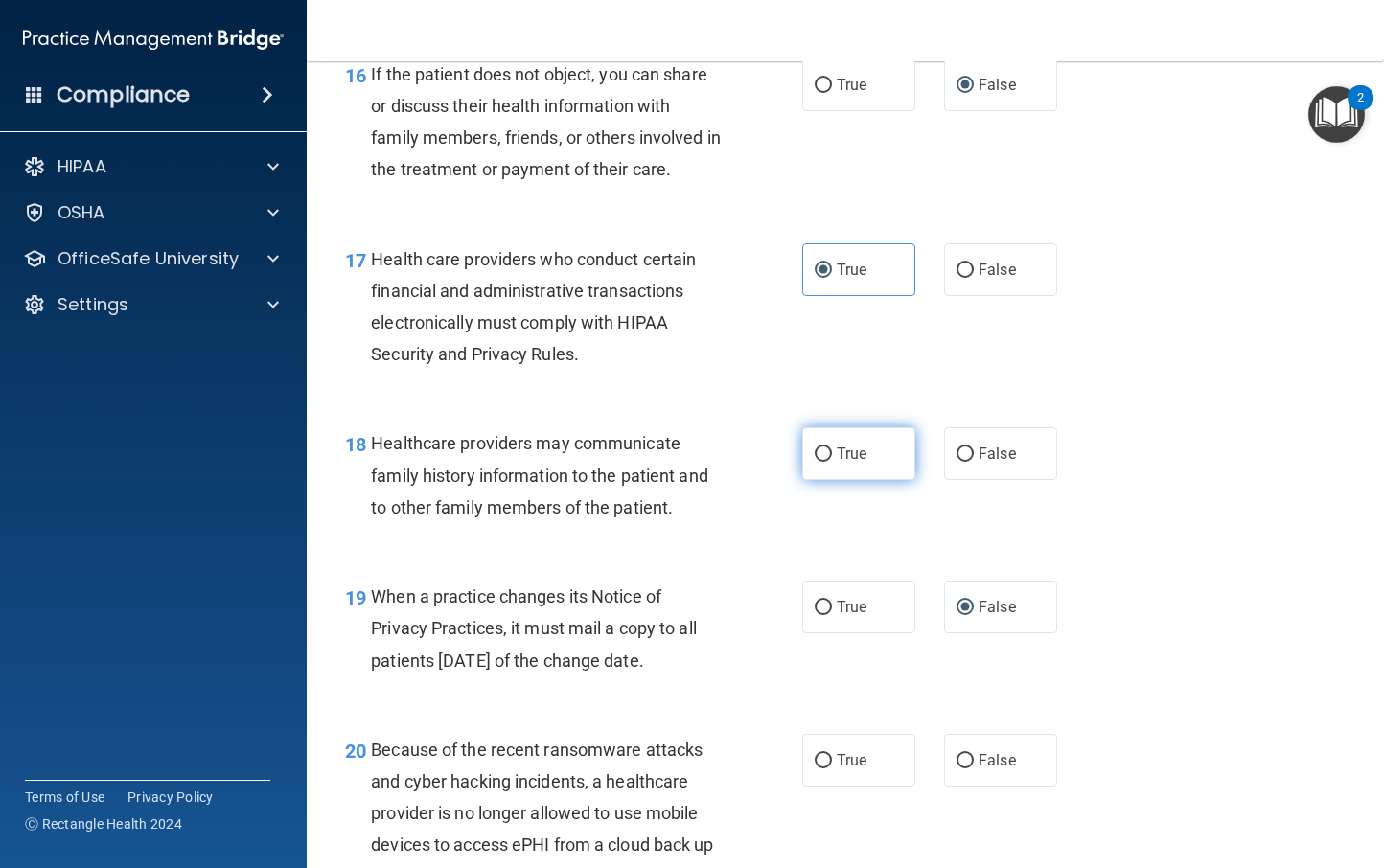
scroll to position [2904, 0]
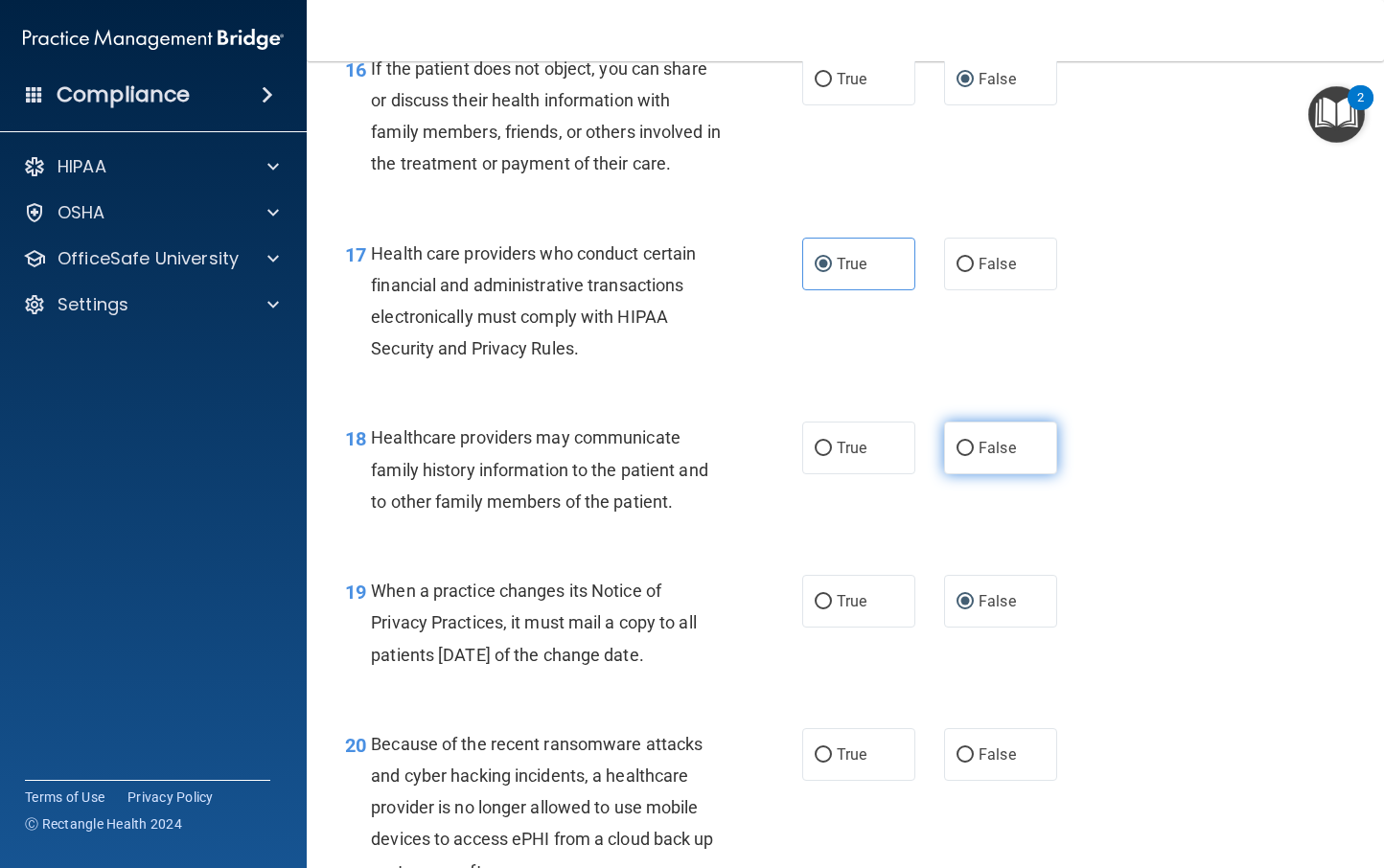
click at [990, 457] on span "False" at bounding box center [997, 448] width 37 height 18
click at [973, 457] on input "False" at bounding box center [965, 449] width 17 height 14
radio input "true"
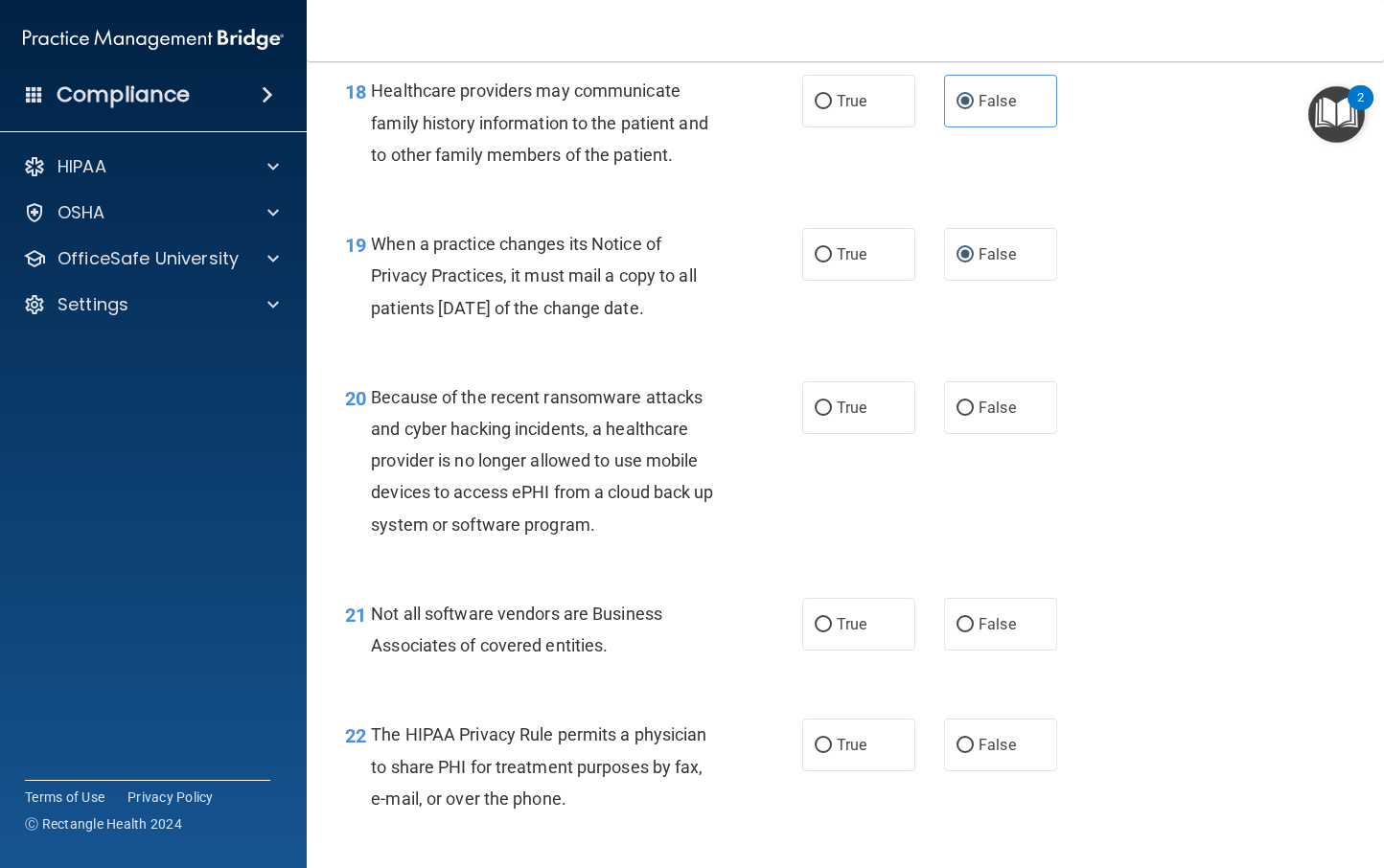
scroll to position [3275, 0]
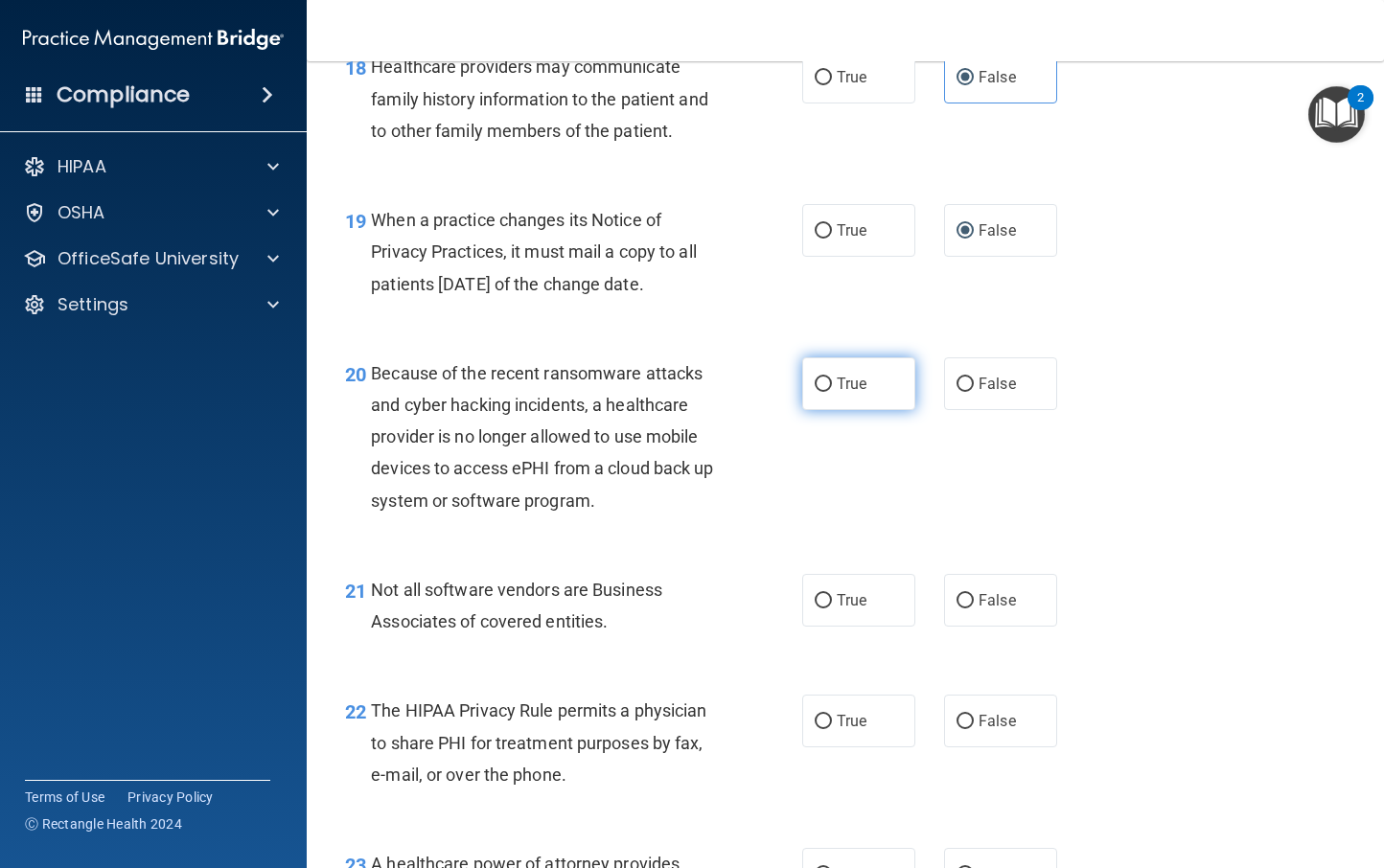
click at [840, 393] on span "True" at bounding box center [851, 384] width 30 height 18
click at [832, 392] on input "True" at bounding box center [823, 385] width 17 height 14
radio input "true"
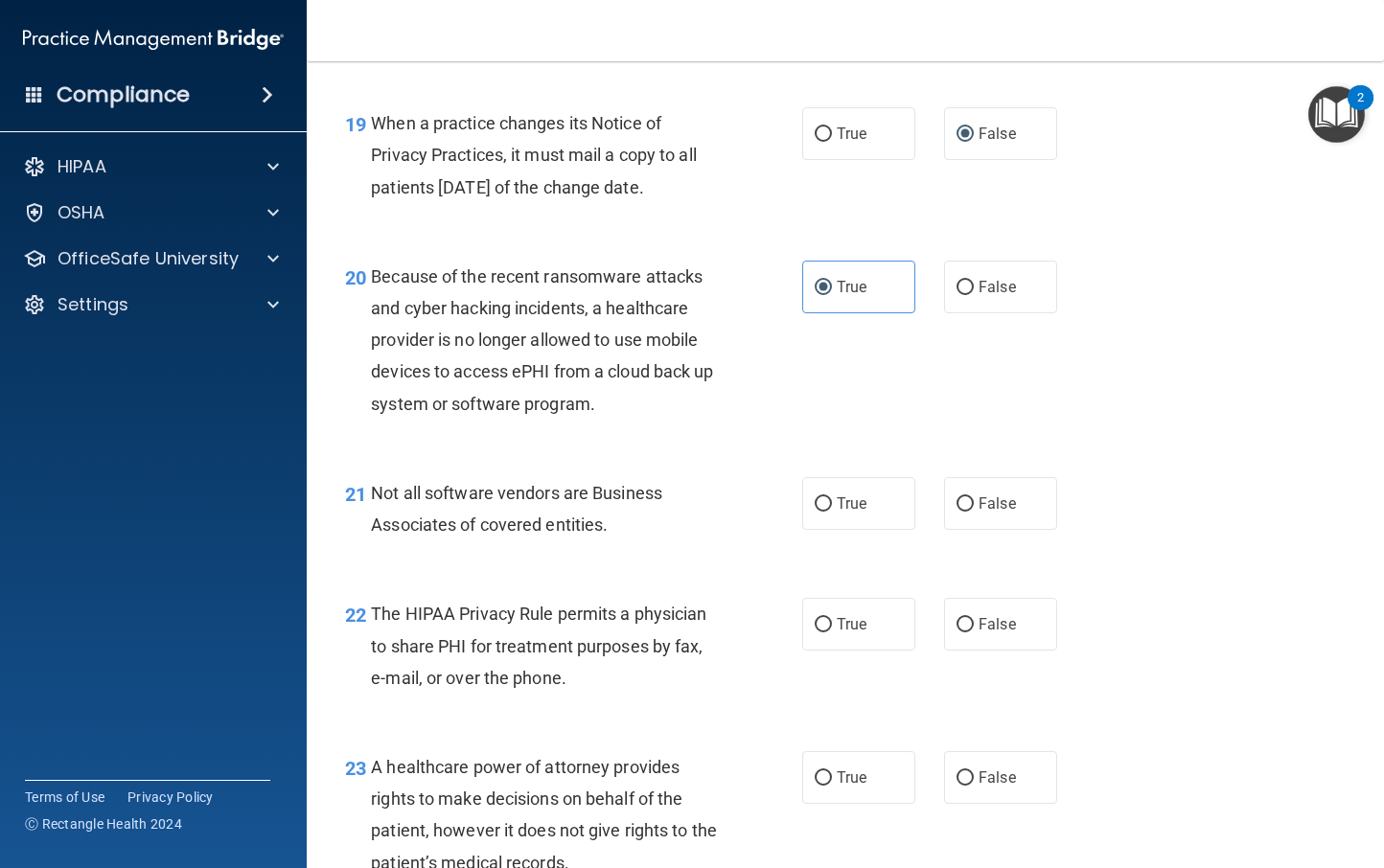
scroll to position [3508, 0]
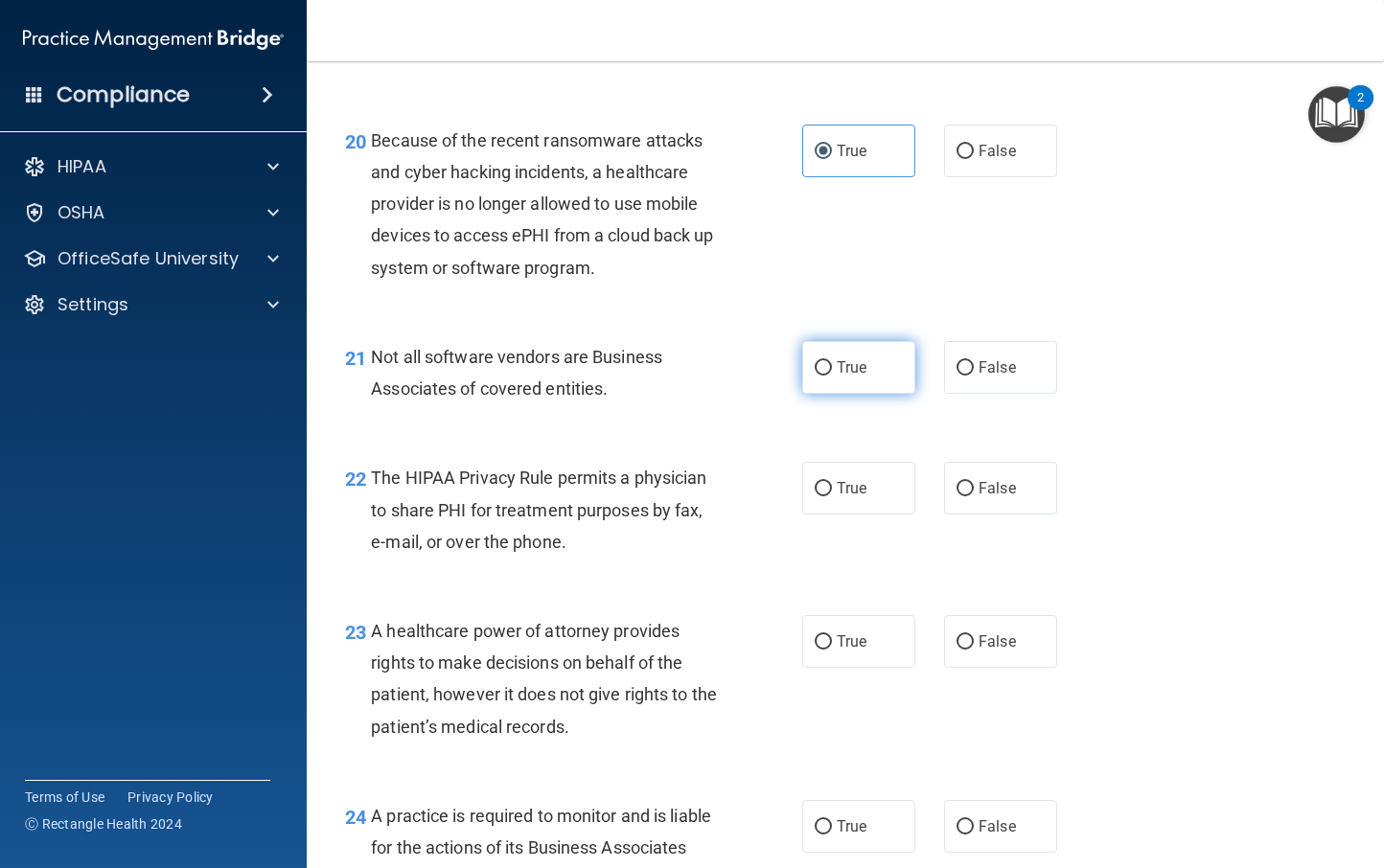
click at [863, 394] on label "True" at bounding box center [858, 367] width 113 height 53
click at [832, 376] on input "True" at bounding box center [823, 368] width 17 height 14
radio input "true"
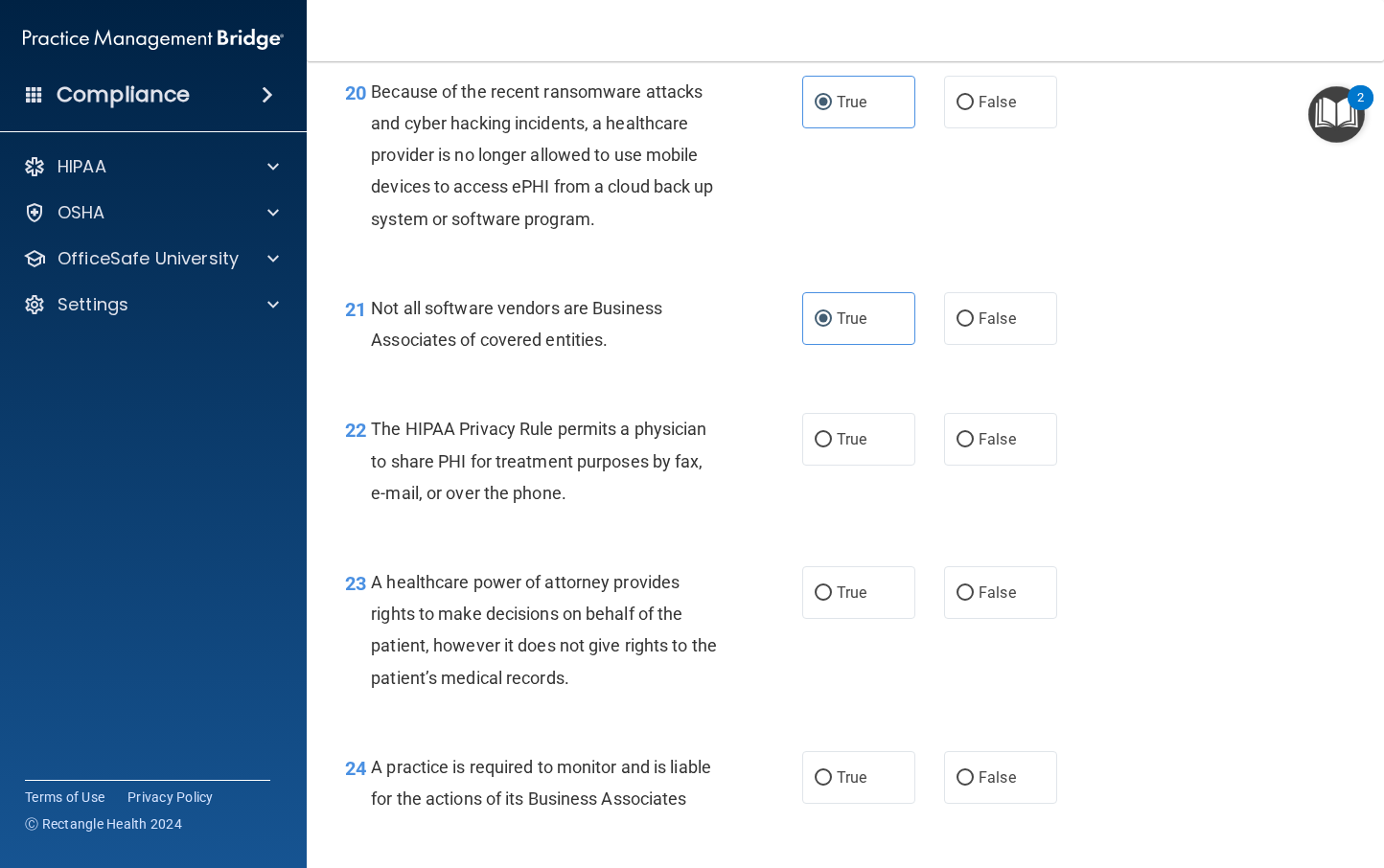
scroll to position [3561, 0]
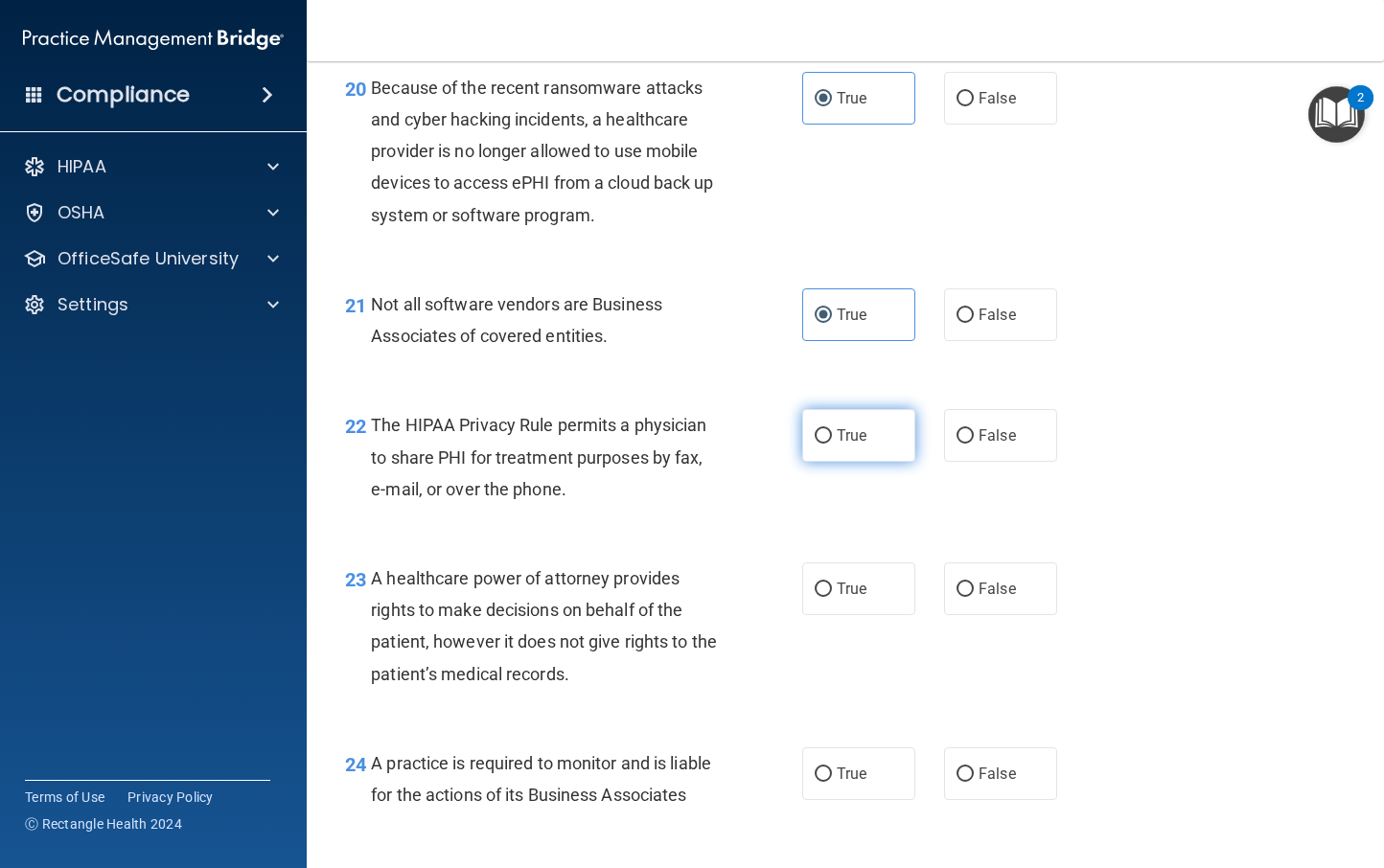
click at [864, 462] on label "True" at bounding box center [858, 435] width 113 height 53
click at [832, 444] on input "True" at bounding box center [823, 436] width 17 height 14
radio input "true"
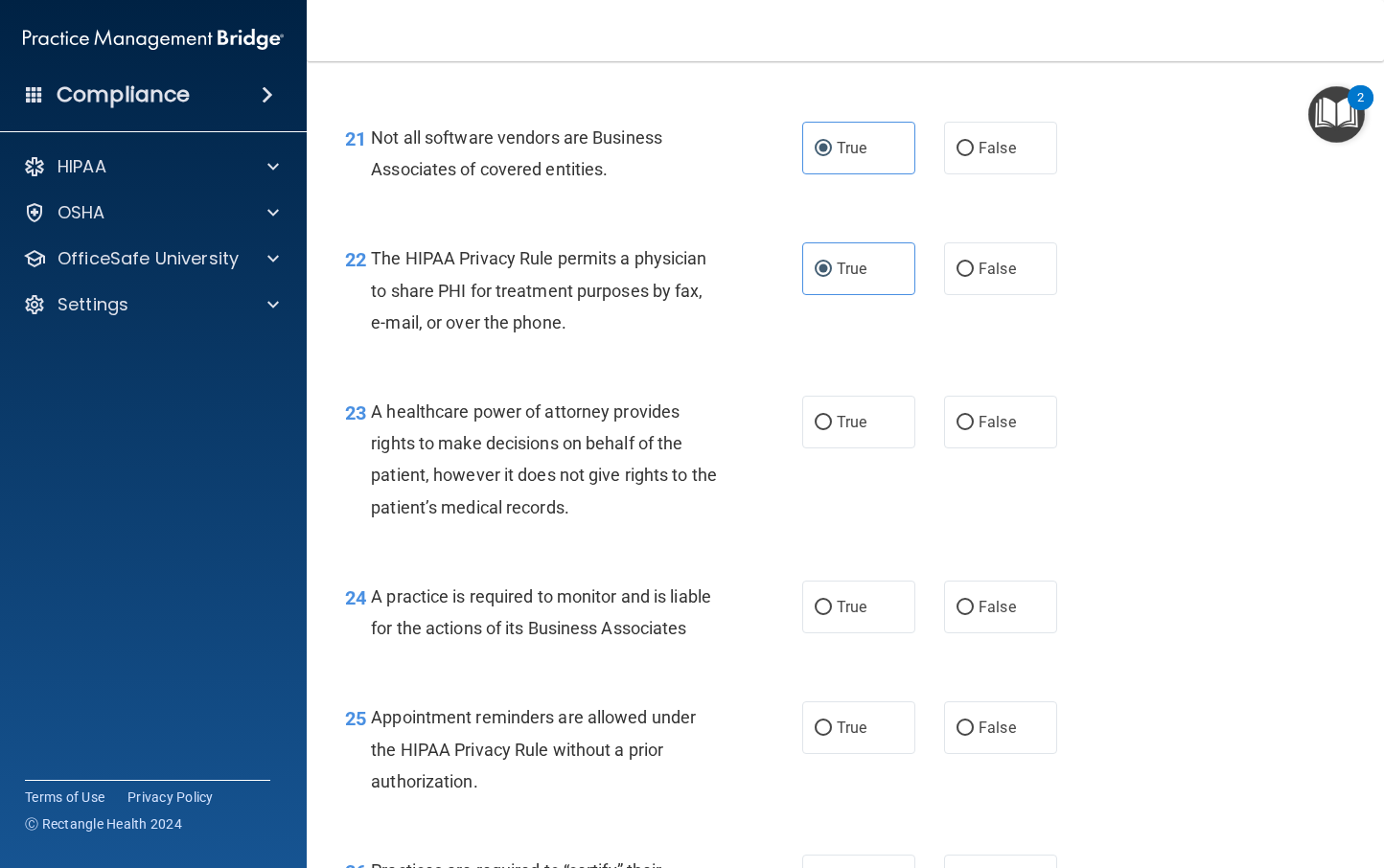
scroll to position [3771, 0]
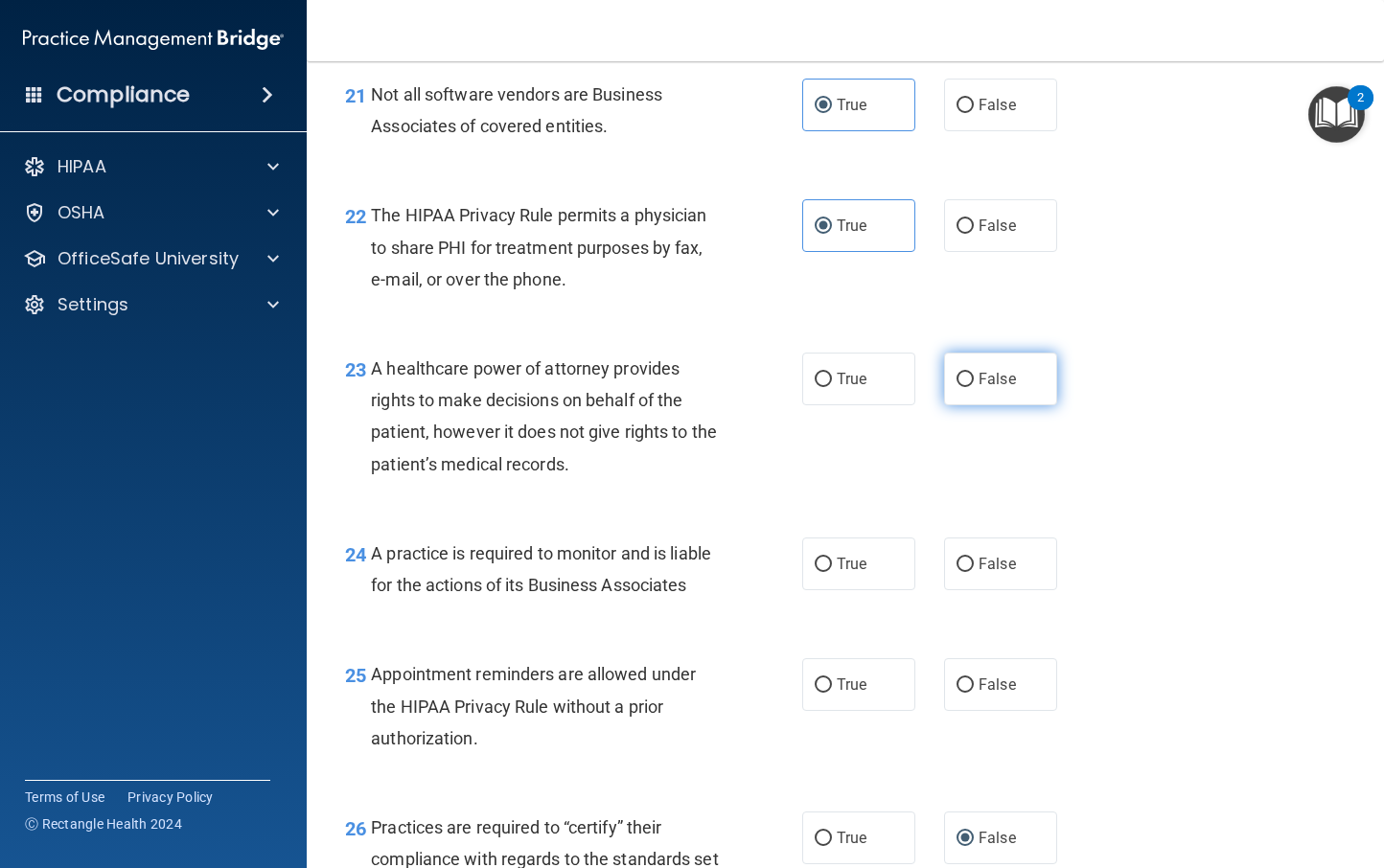
click at [968, 406] on label "False" at bounding box center [1000, 379] width 113 height 53
click at [968, 387] on input "False" at bounding box center [965, 380] width 17 height 14
radio input "true"
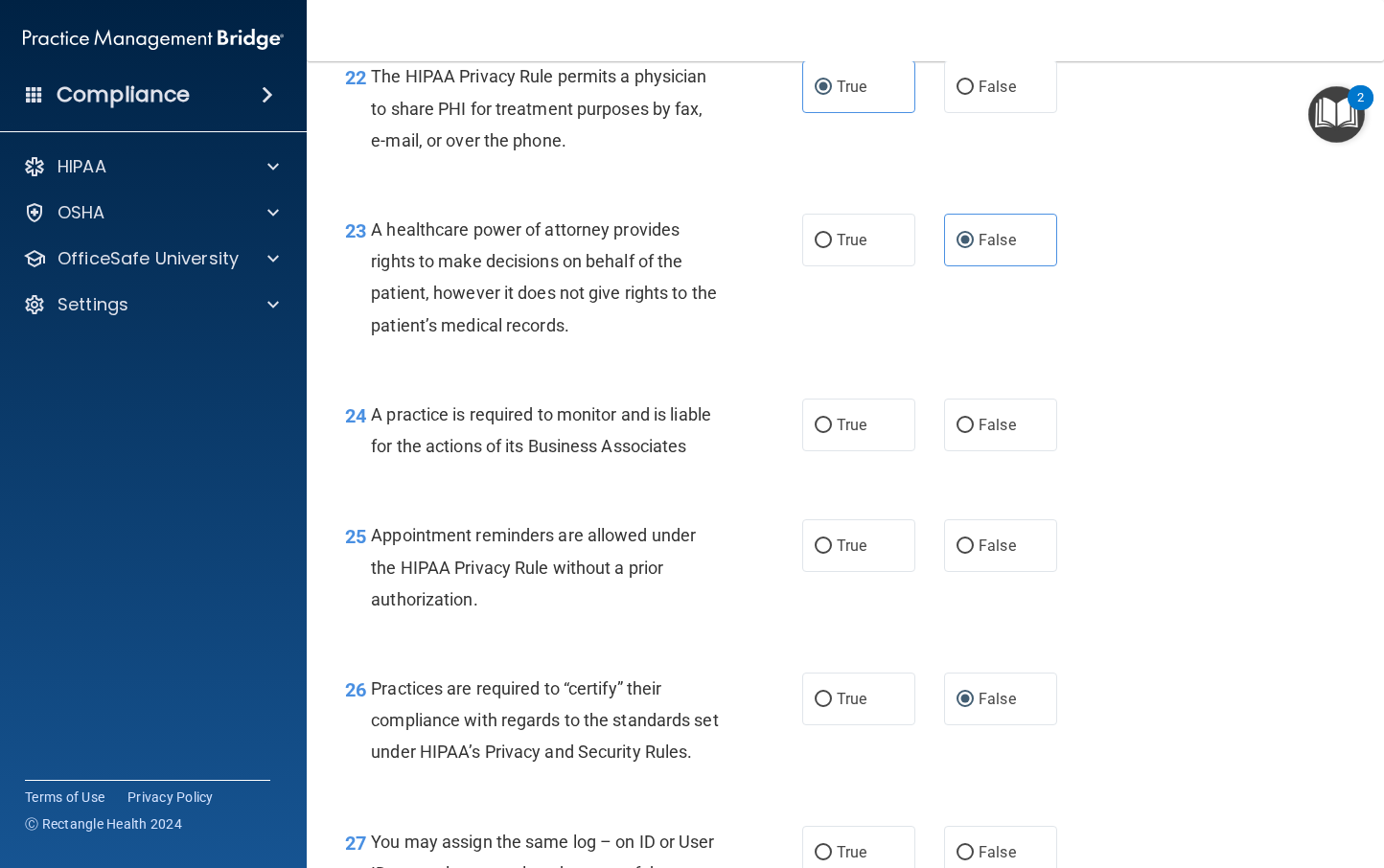
scroll to position [3913, 0]
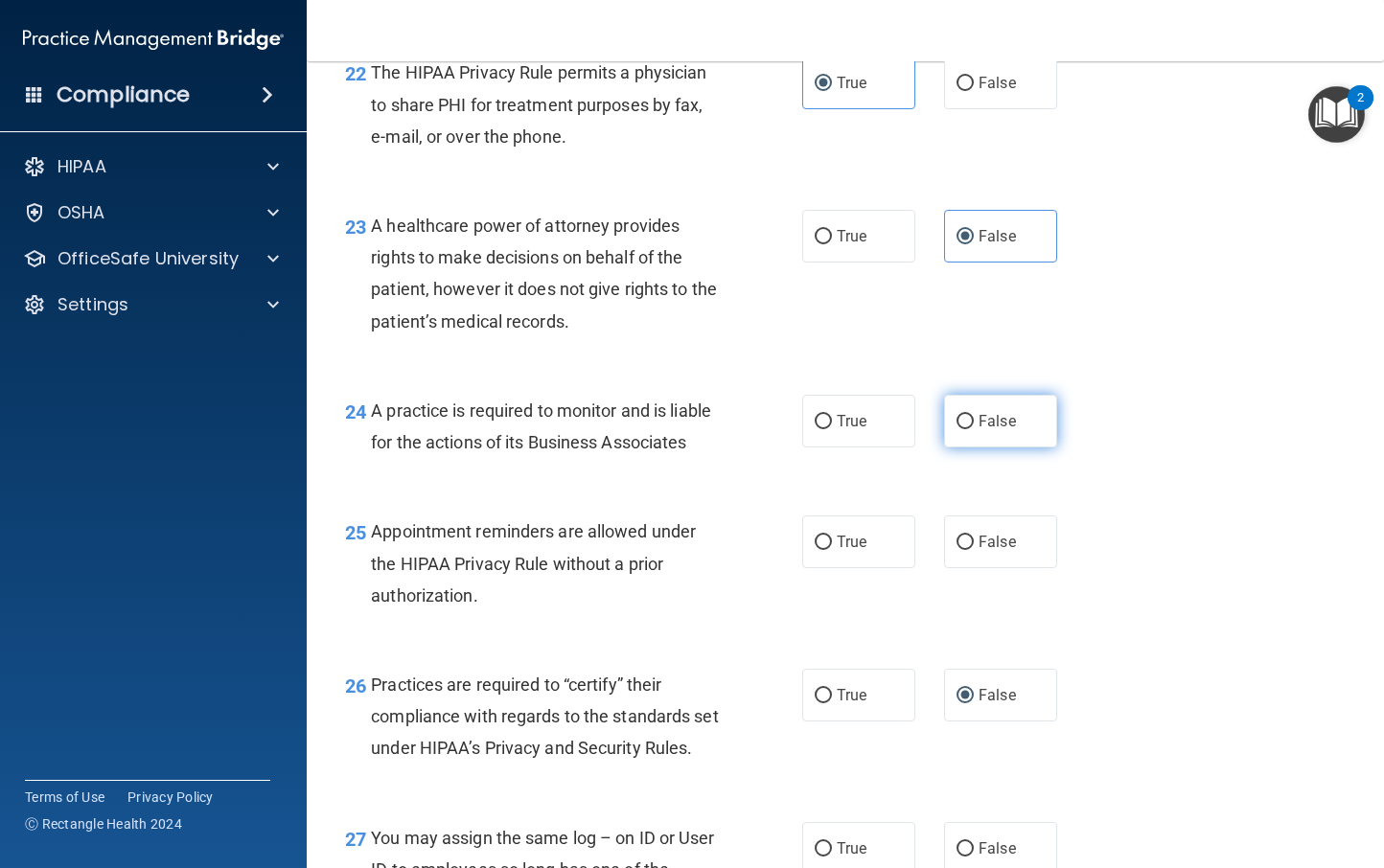
click at [978, 431] on span "False" at bounding box center [997, 421] width 37 height 18
click at [973, 430] on input "False" at bounding box center [965, 422] width 17 height 14
radio input "true"
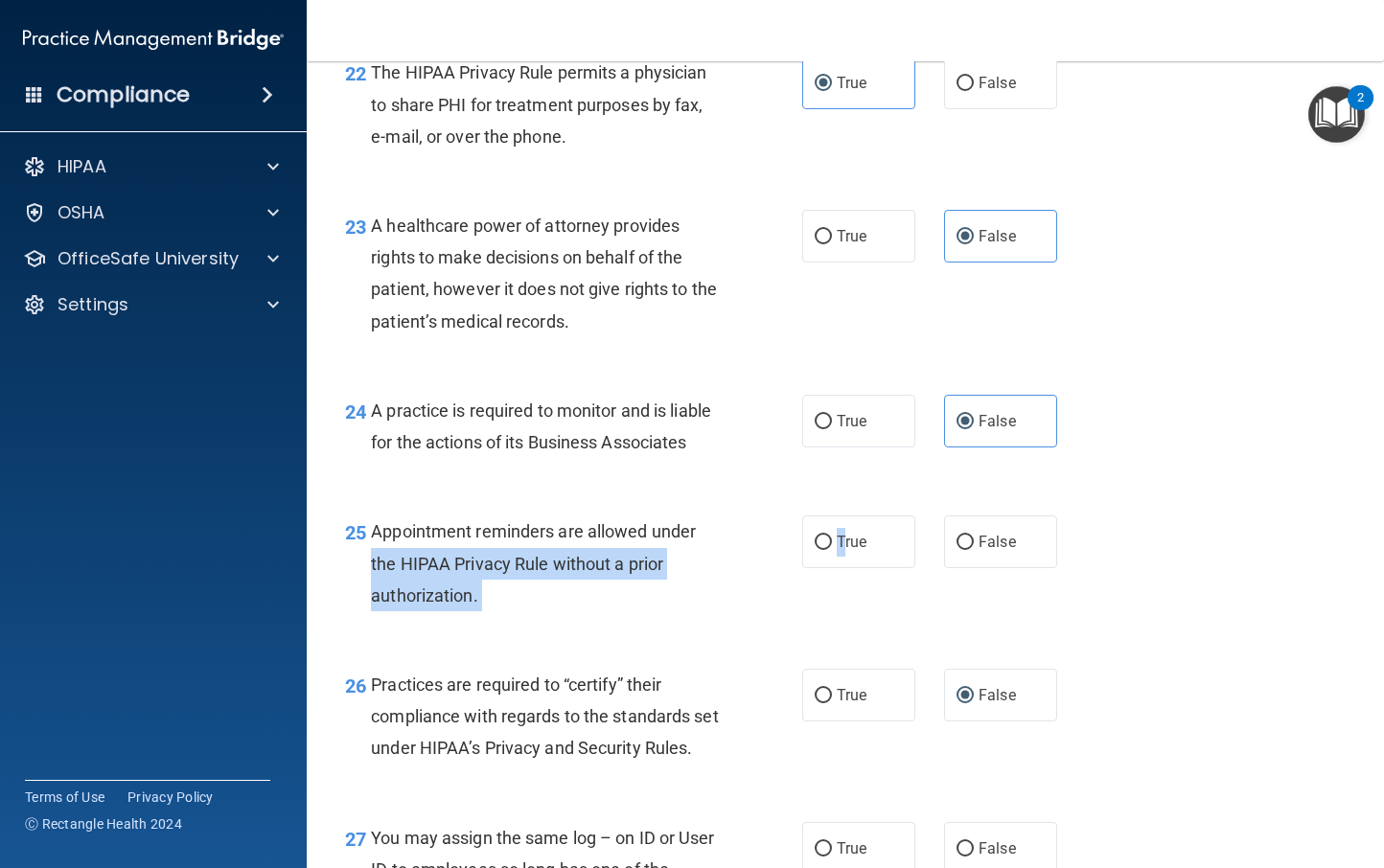
drag, startPoint x: 837, startPoint y: 600, endPoint x: 778, endPoint y: 590, distance: 59.8
click at [1074, 516] on ng-form "25 Appointment reminders are allowed under the HIPAA Privacy Rule without a pri…" at bounding box center [1074, 516] width 0 height 0
click at [803, 569] on label "True" at bounding box center [858, 542] width 113 height 53
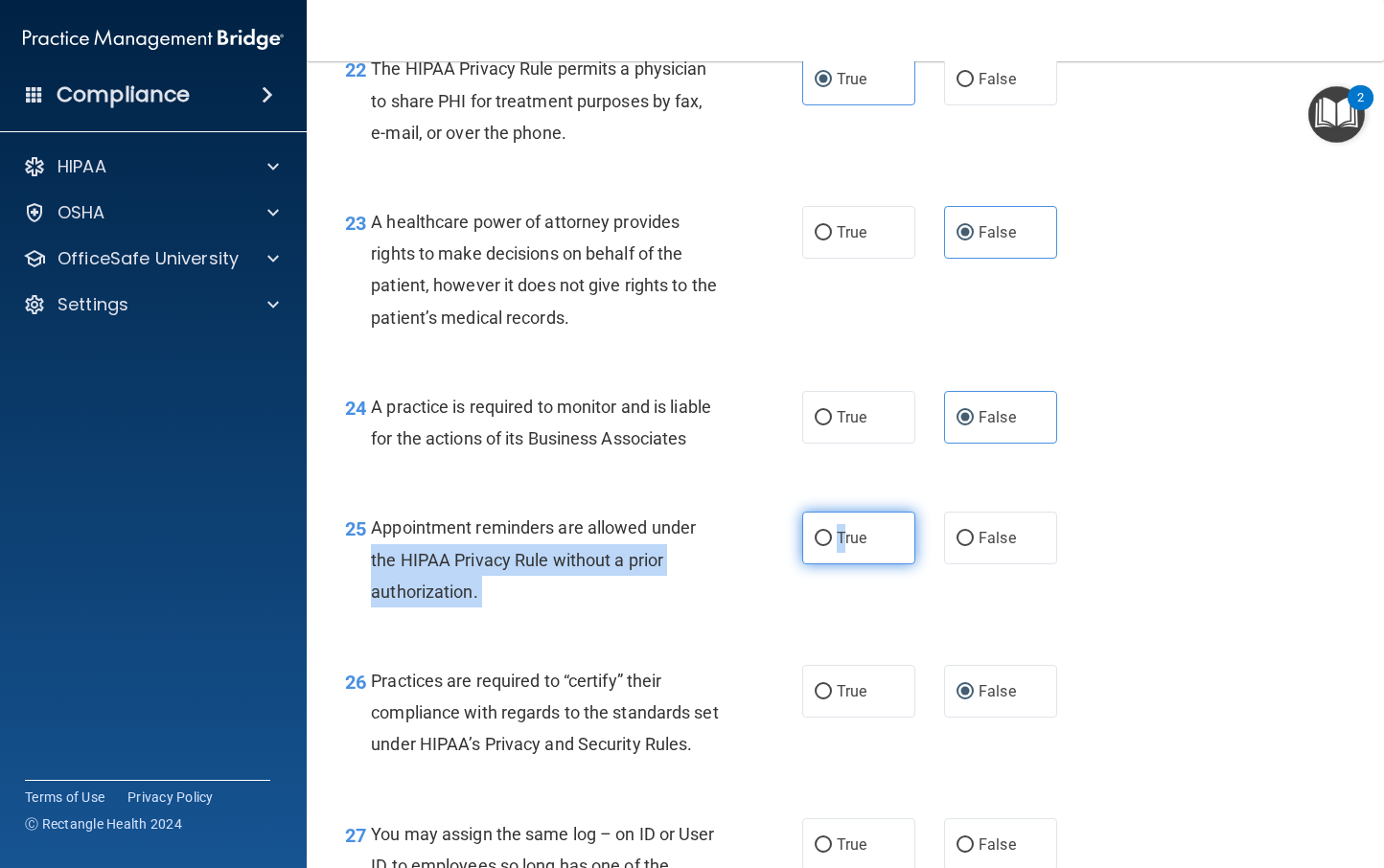
click at [814, 547] on input "True" at bounding box center [823, 539] width 17 height 14
radio input "true"
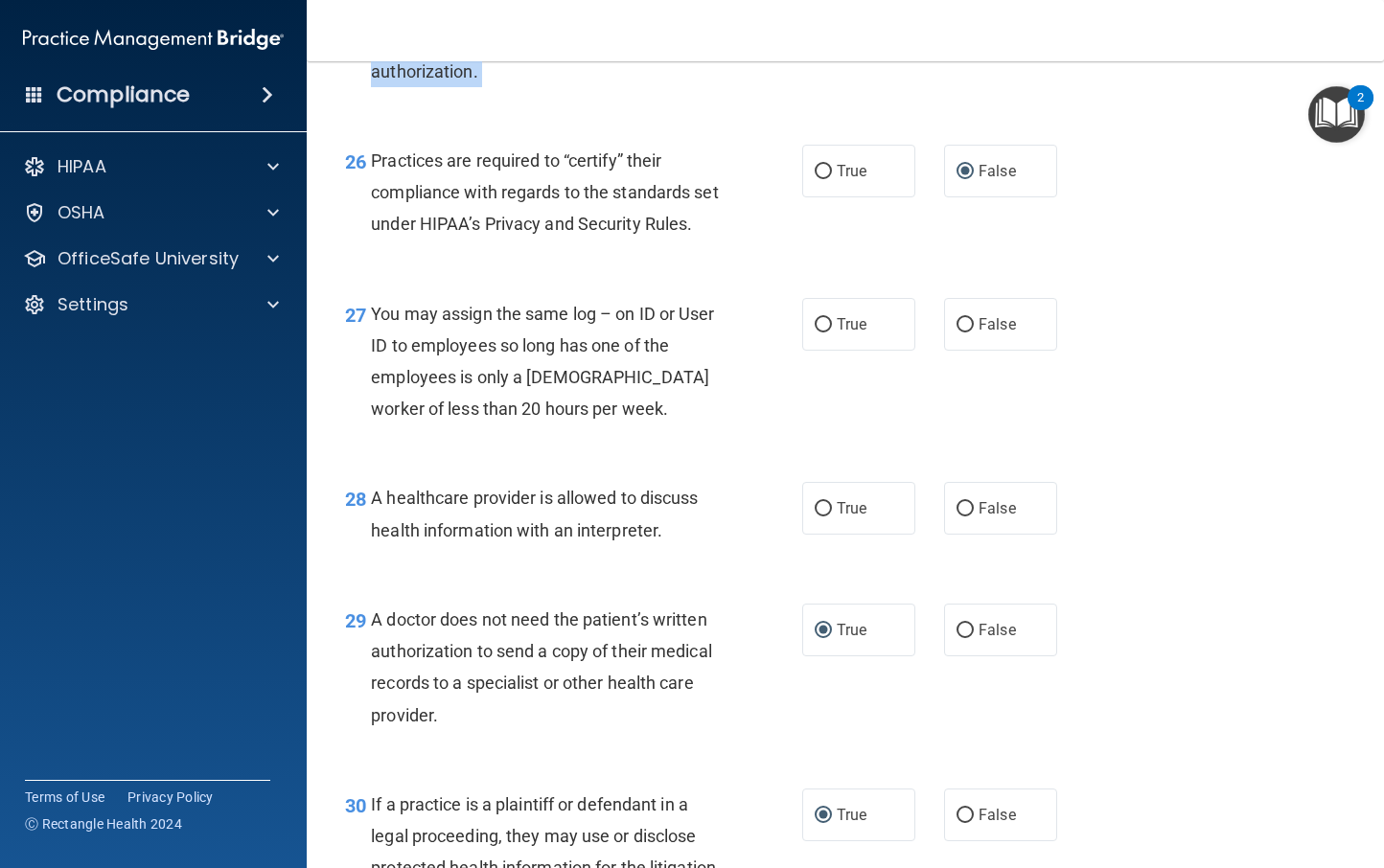
scroll to position [4440, 0]
click at [964, 331] on input "False" at bounding box center [965, 323] width 17 height 14
radio input "true"
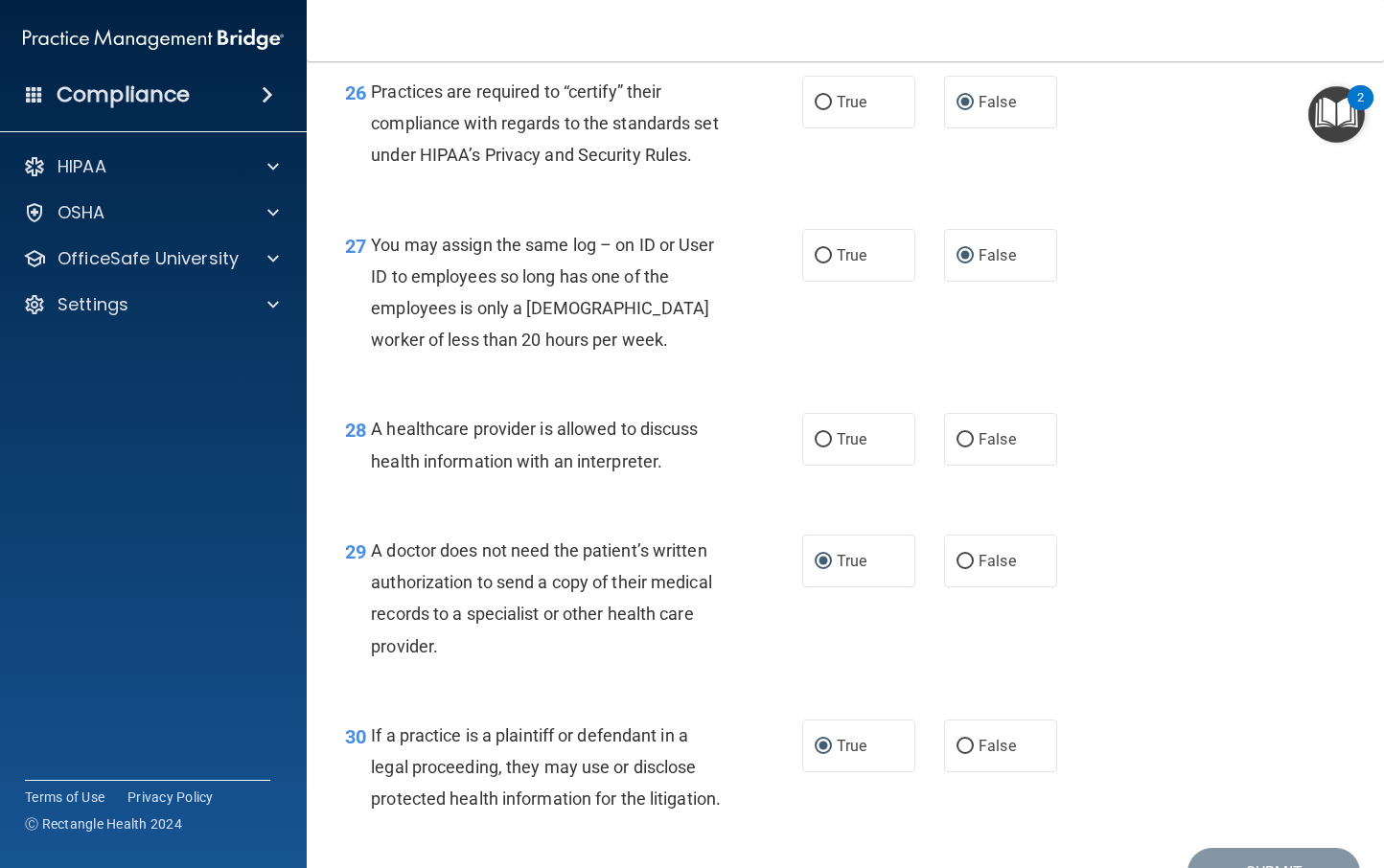
scroll to position [4527, 0]
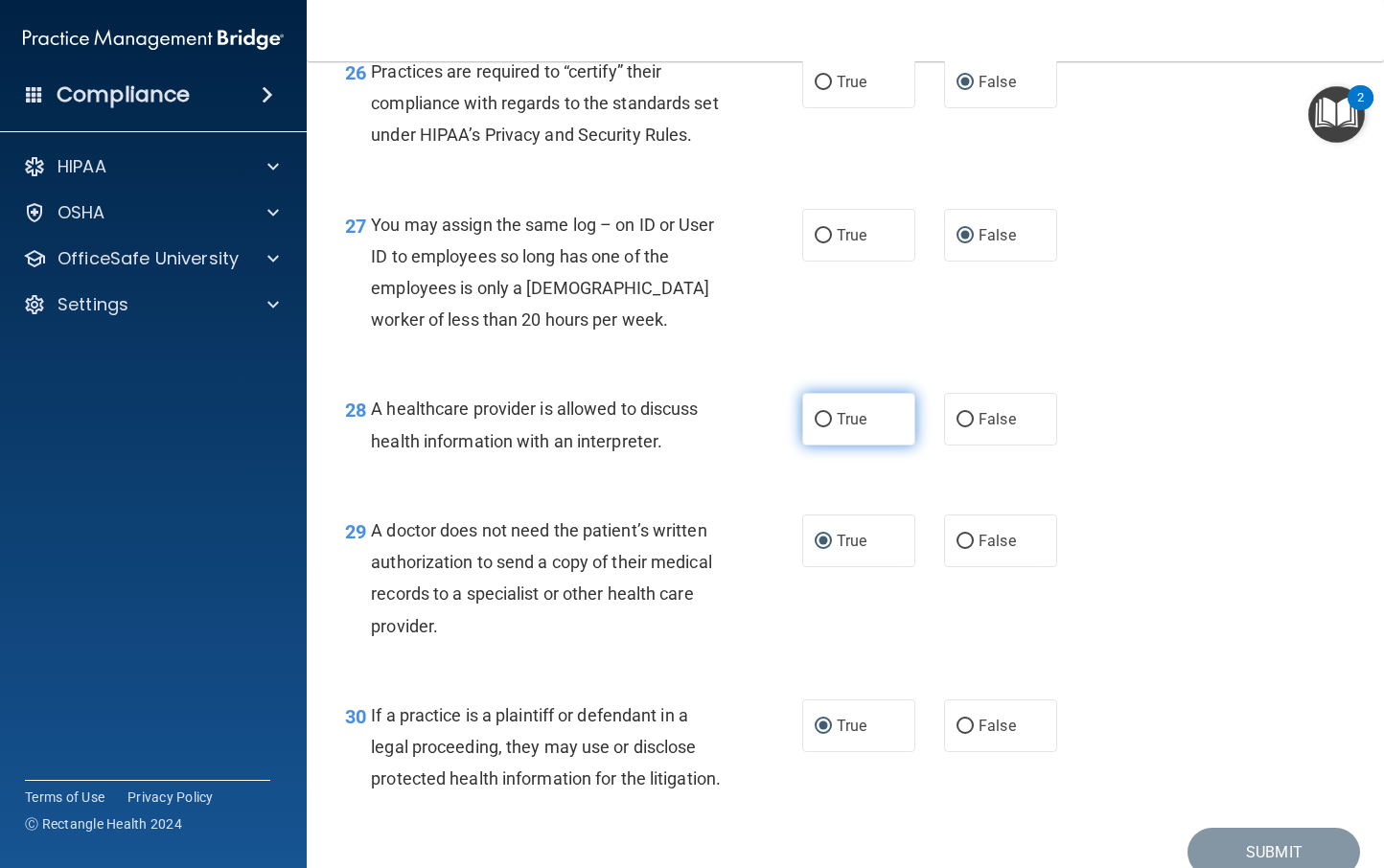
click at [820, 428] on input "True" at bounding box center [823, 420] width 17 height 14
radio input "true"
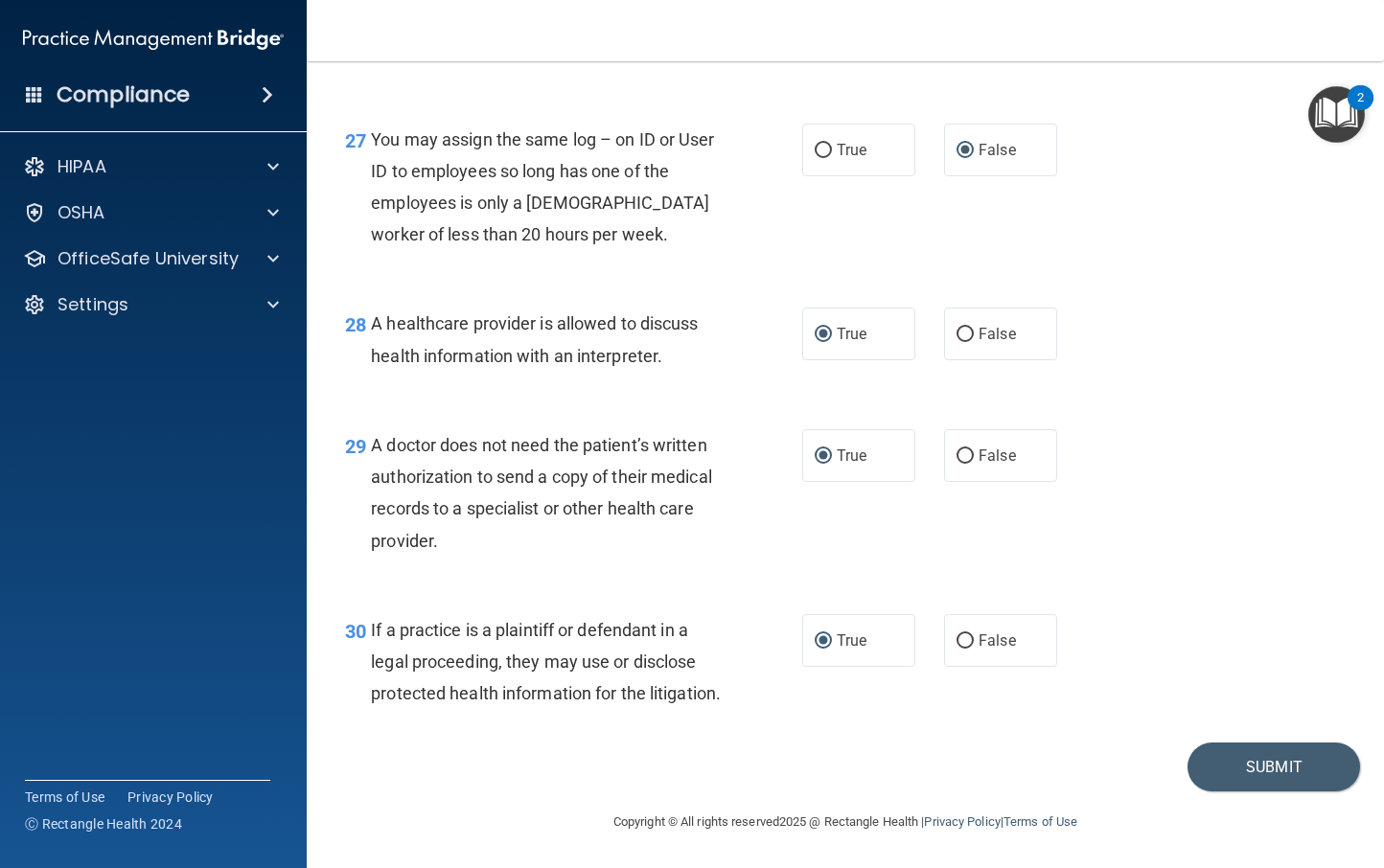
scroll to position [4740, 0]
click at [1282, 776] on button "Submit" at bounding box center [1274, 767] width 173 height 49
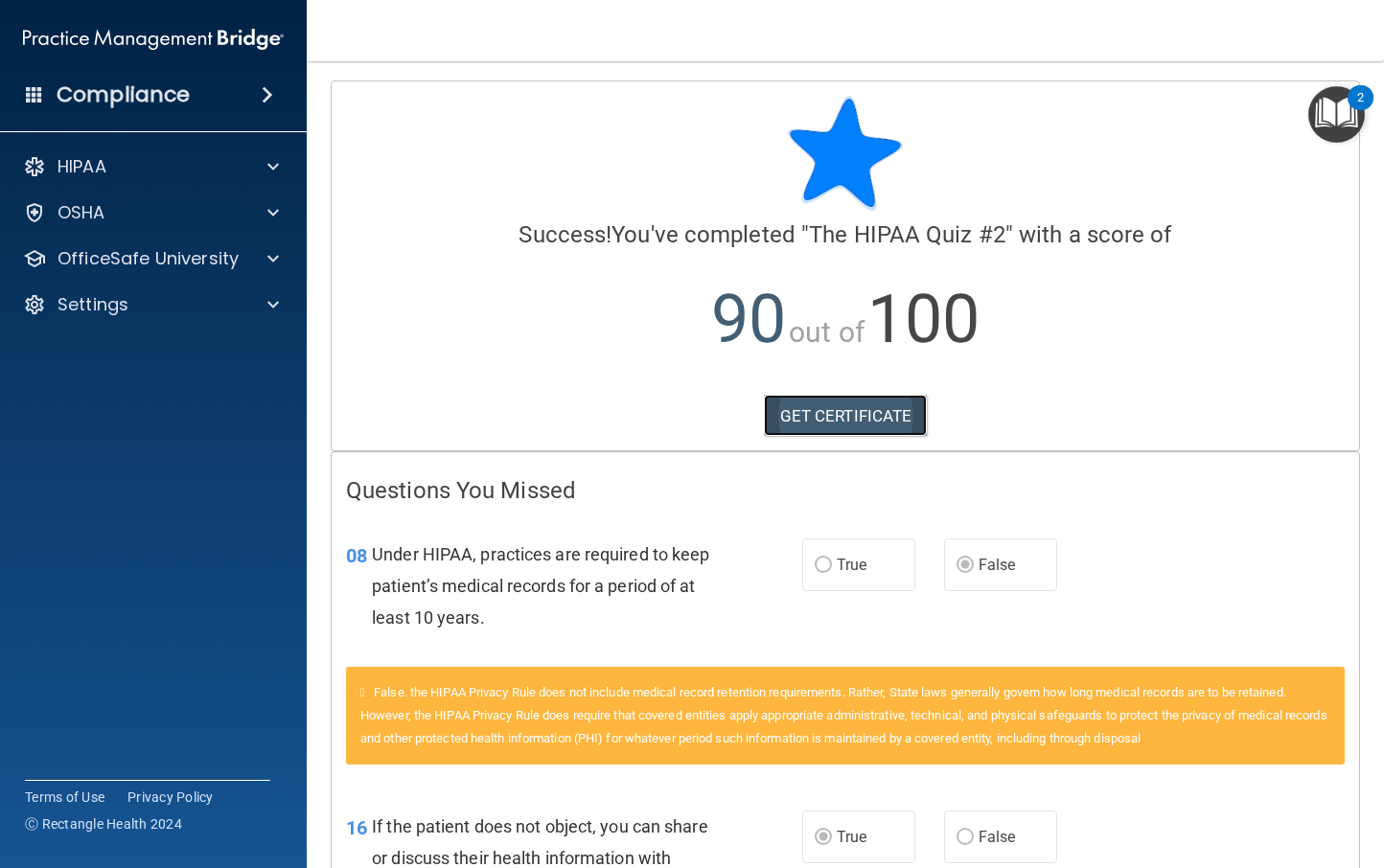
click at [833, 422] on link "GET CERTIFICATE" at bounding box center [846, 416] width 164 height 42
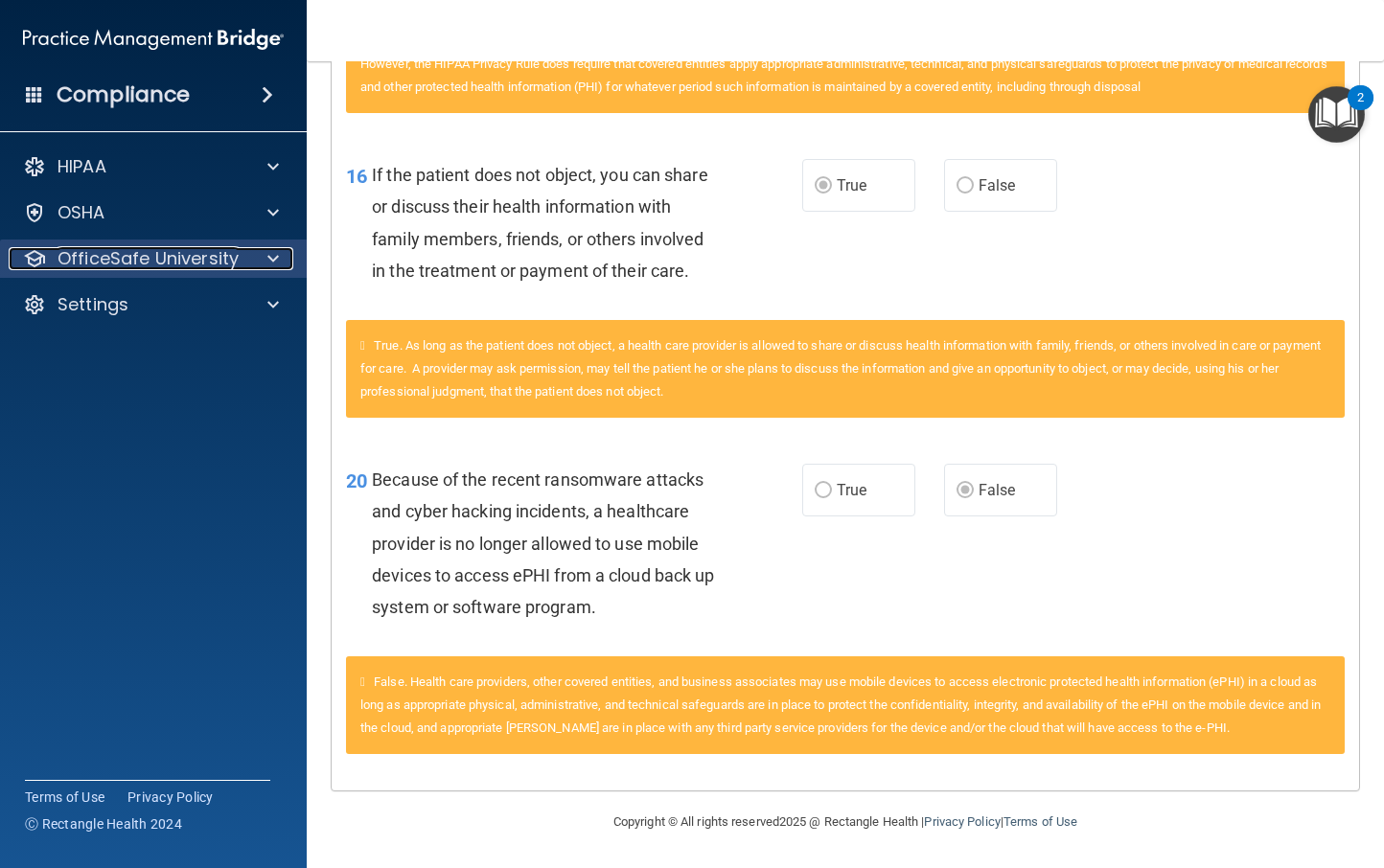
click at [182, 268] on p "OfficeSafe University" at bounding box center [148, 259] width 181 height 23
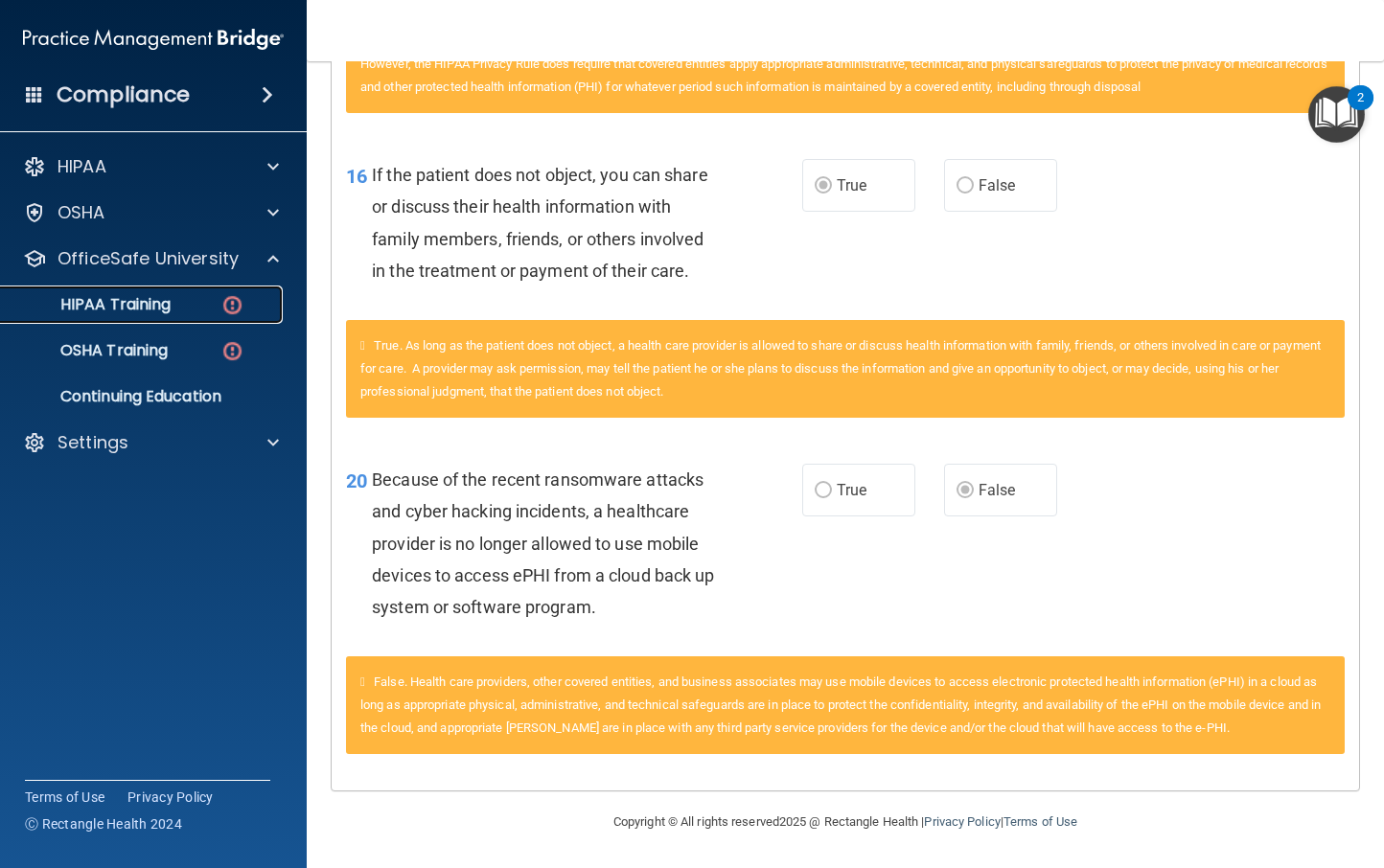
click at [170, 305] on p "HIPAA Training" at bounding box center [91, 305] width 158 height 19
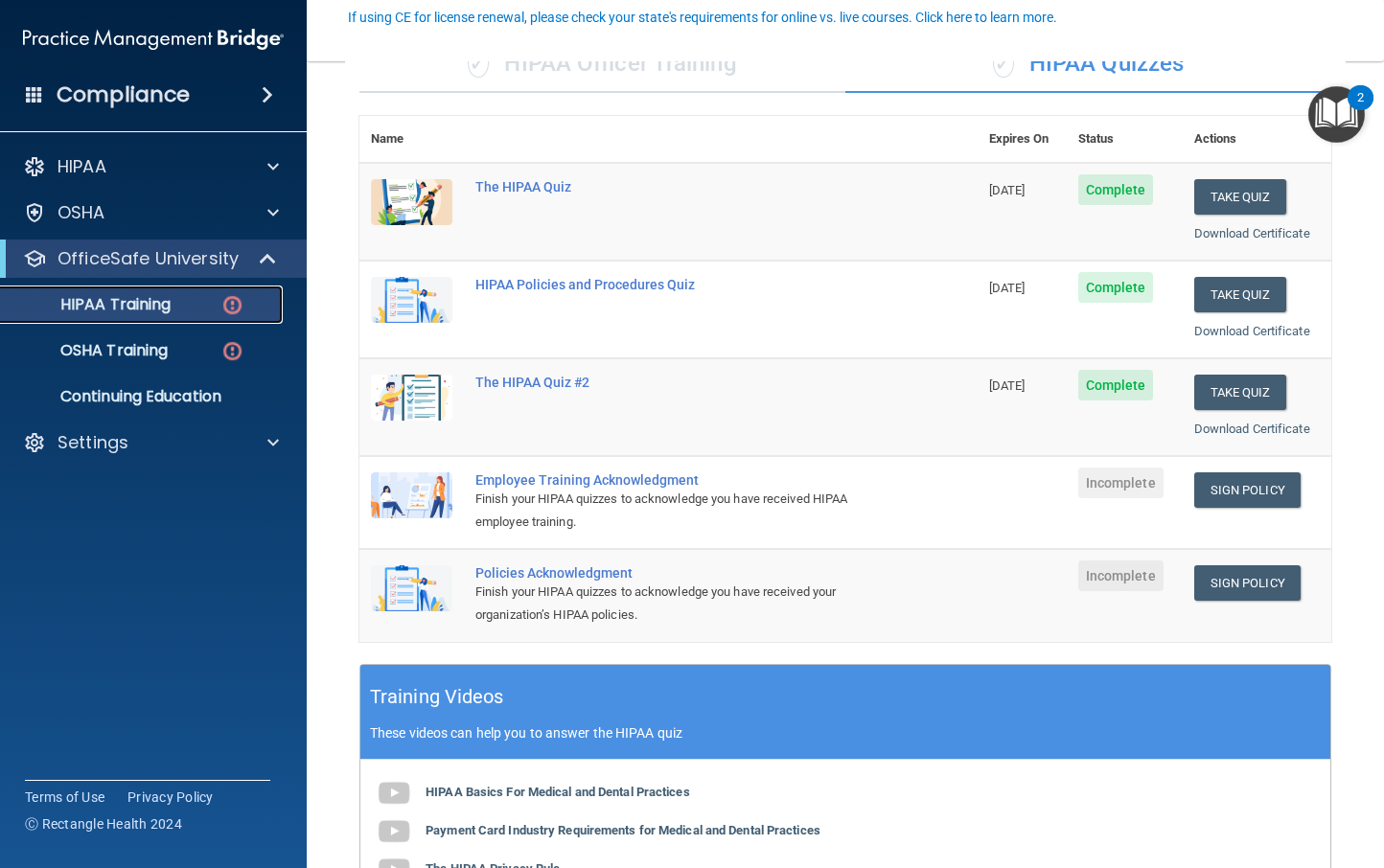
scroll to position [177, 0]
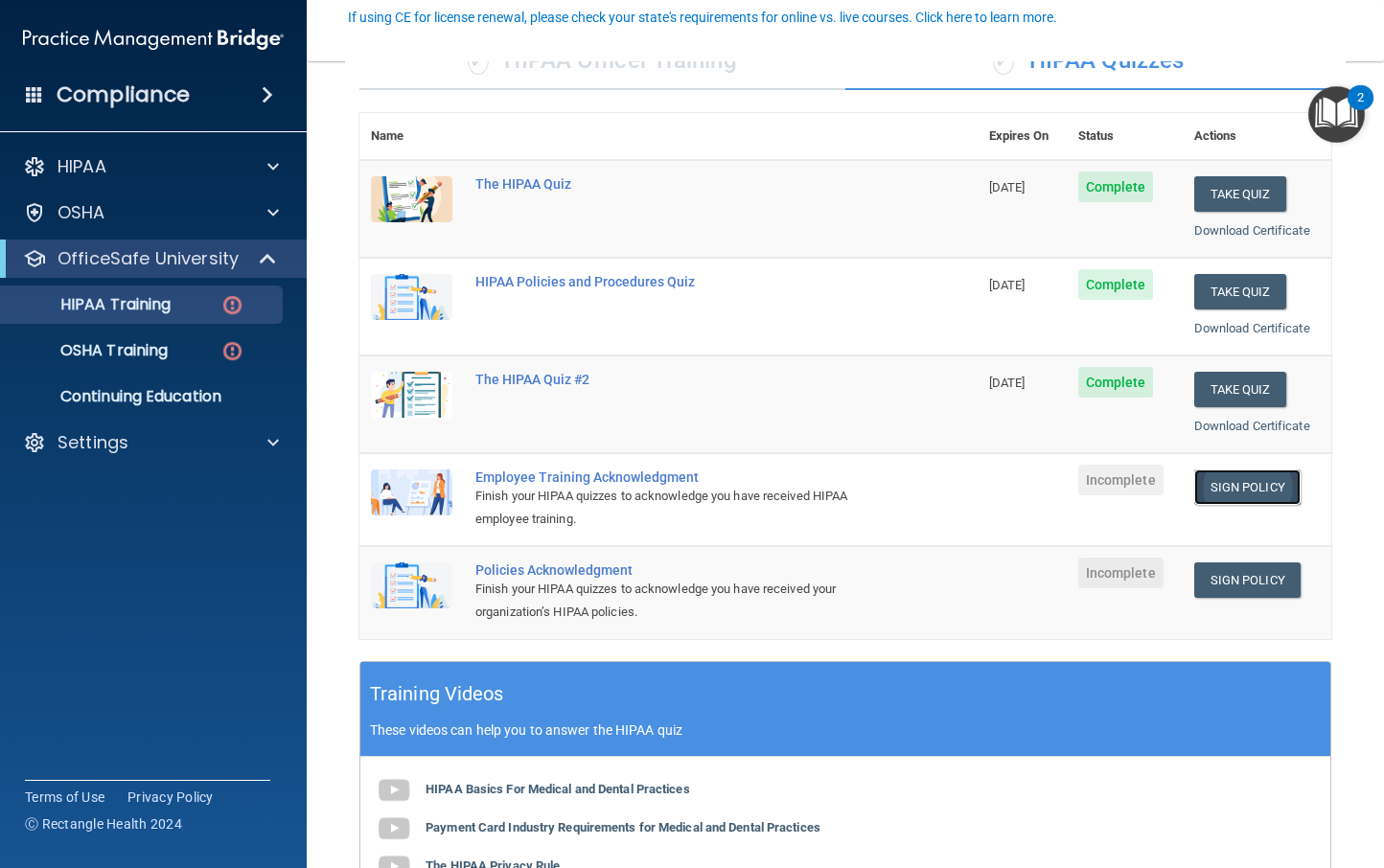
click at [1209, 490] on link "Sign Policy" at bounding box center [1247, 487] width 106 height 35
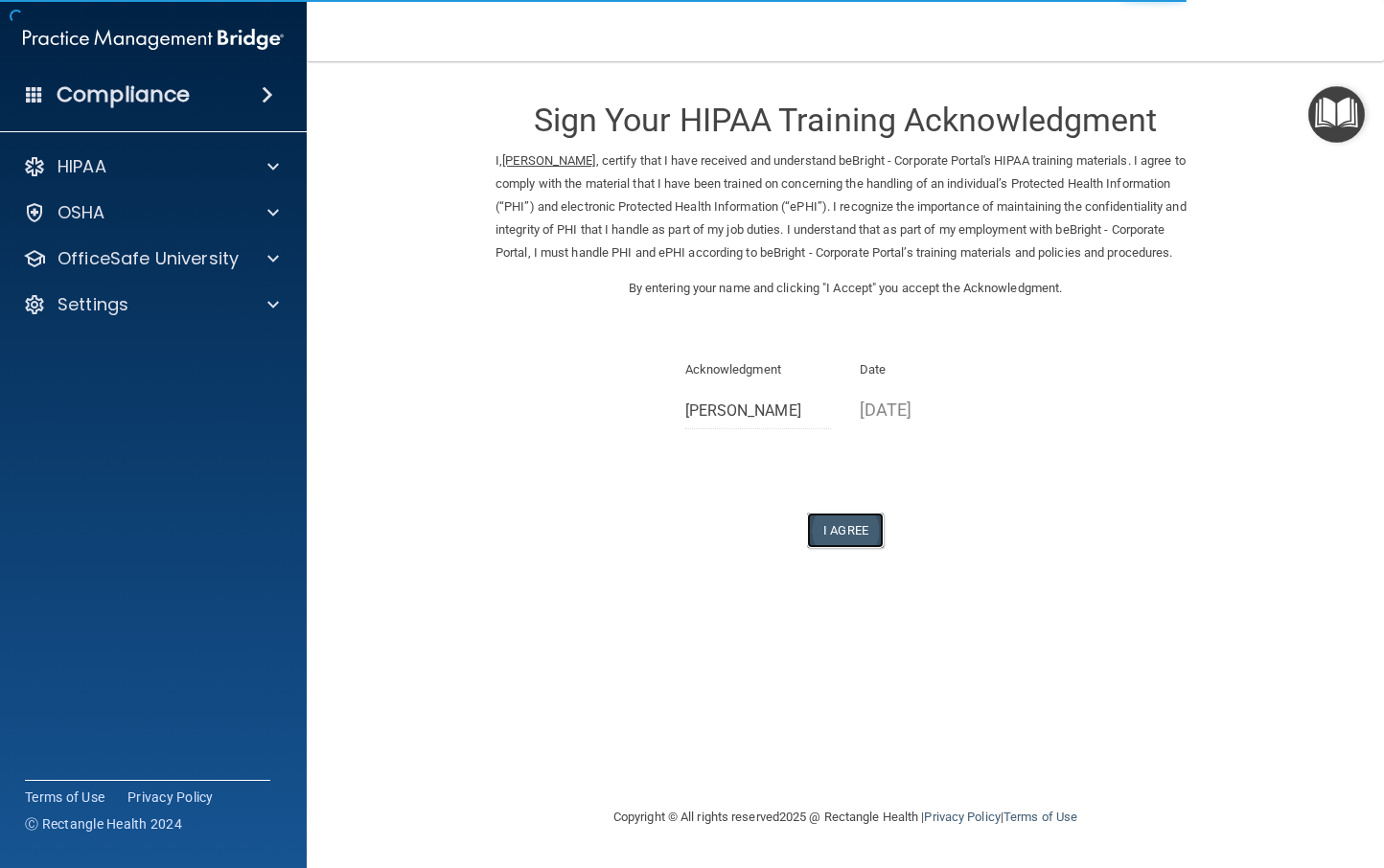
click at [851, 549] on button "I Agree" at bounding box center [845, 530] width 77 height 35
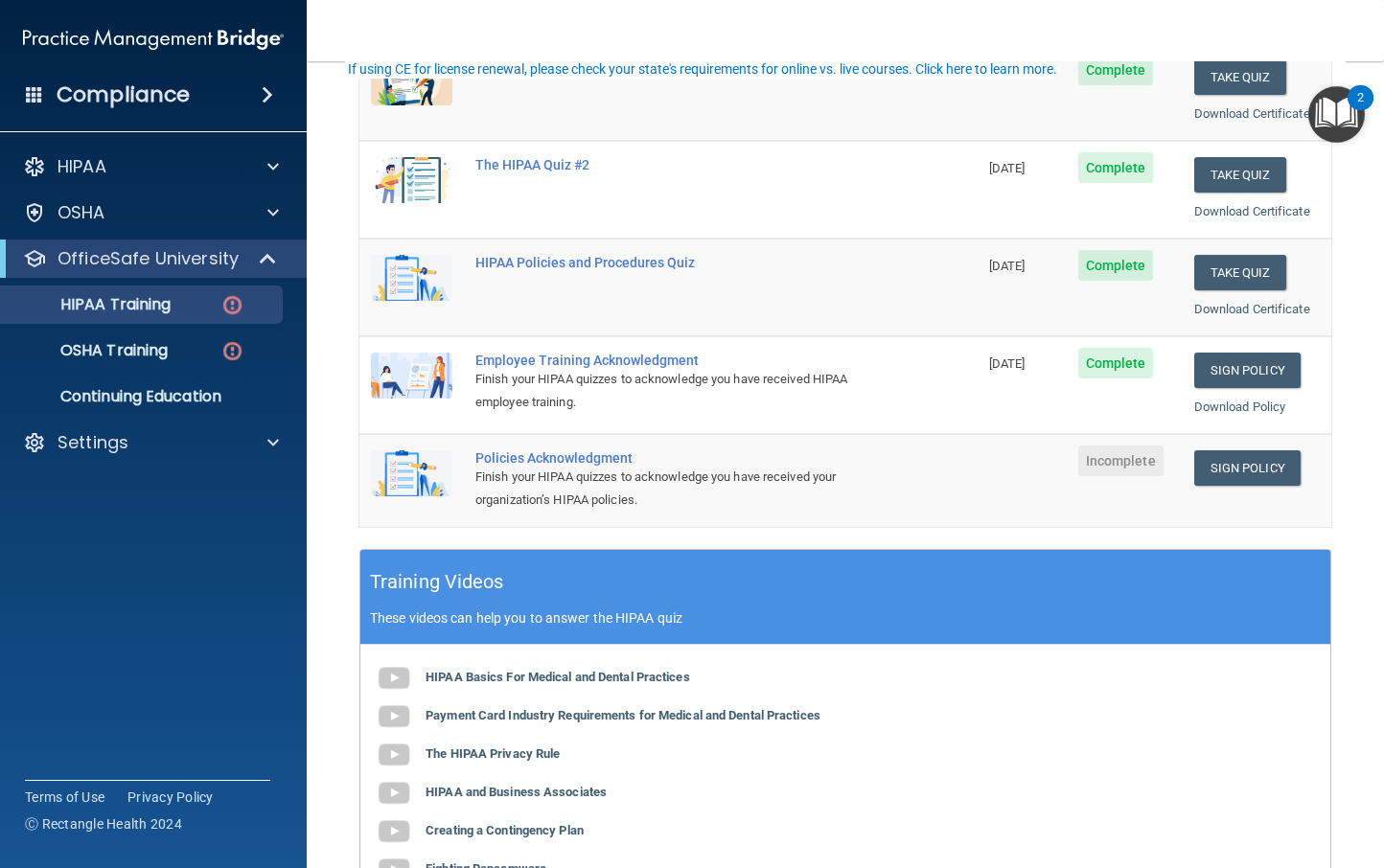
scroll to position [301, 0]
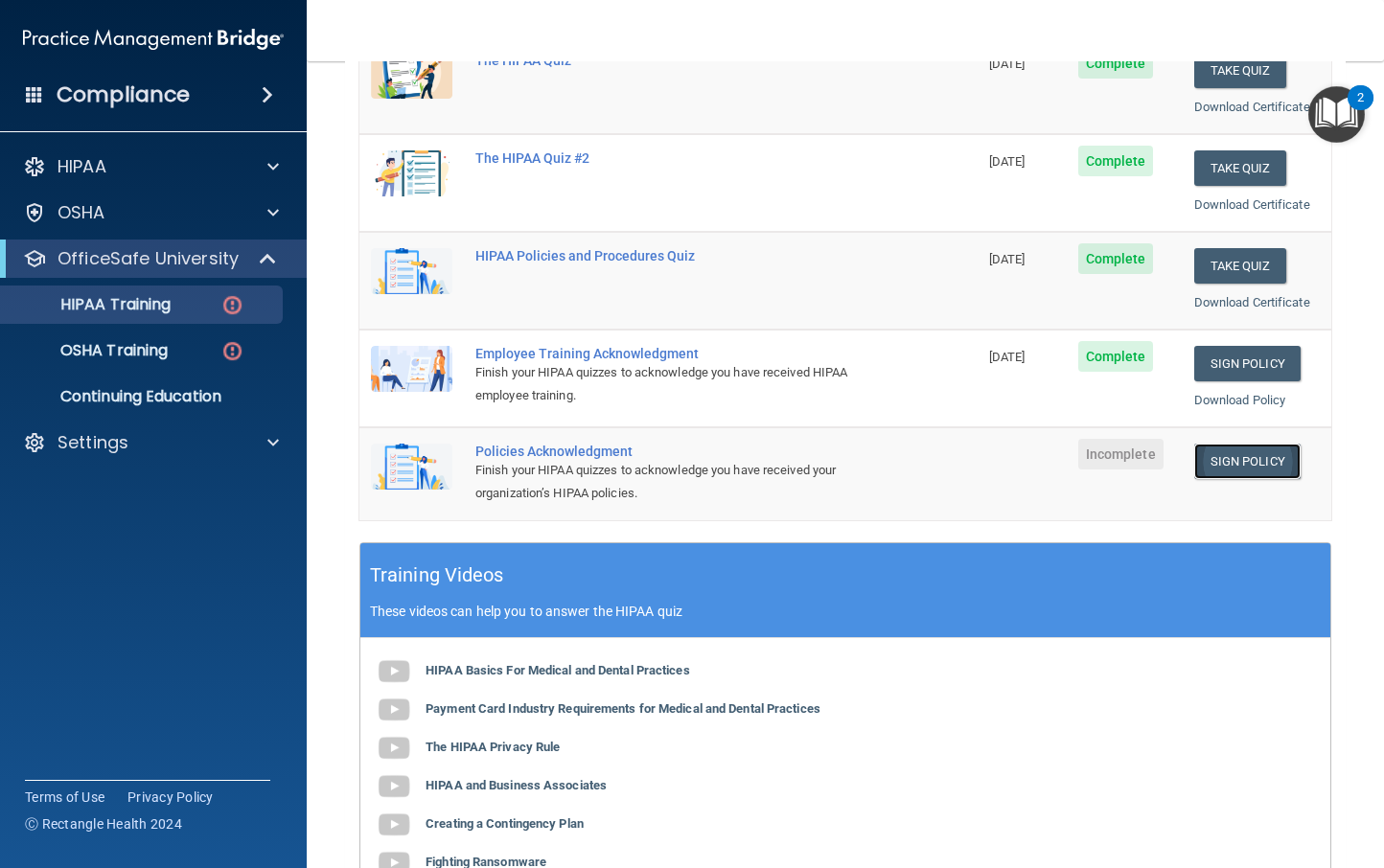
click at [1248, 467] on link "Sign Policy" at bounding box center [1247, 461] width 106 height 35
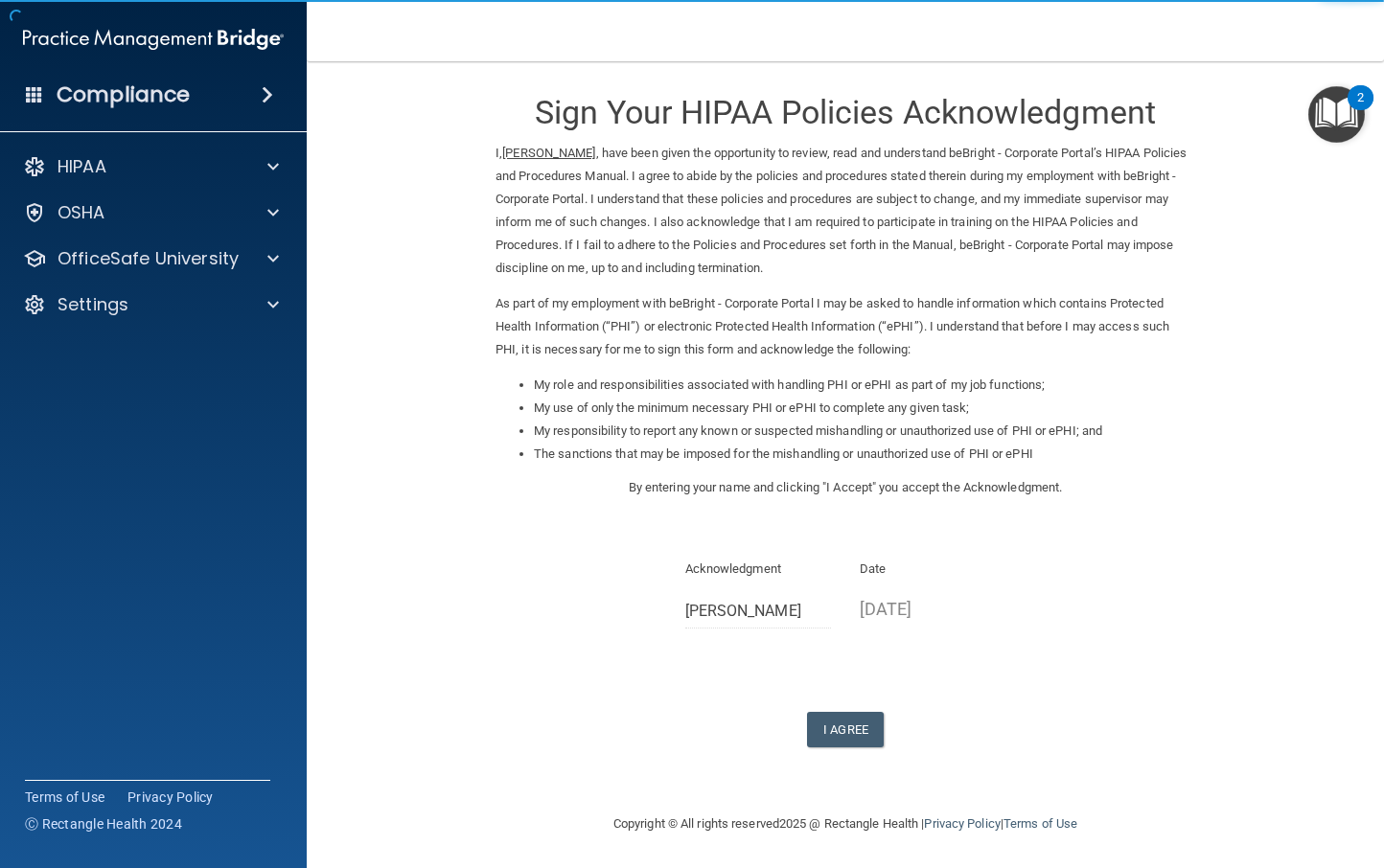
scroll to position [10, 0]
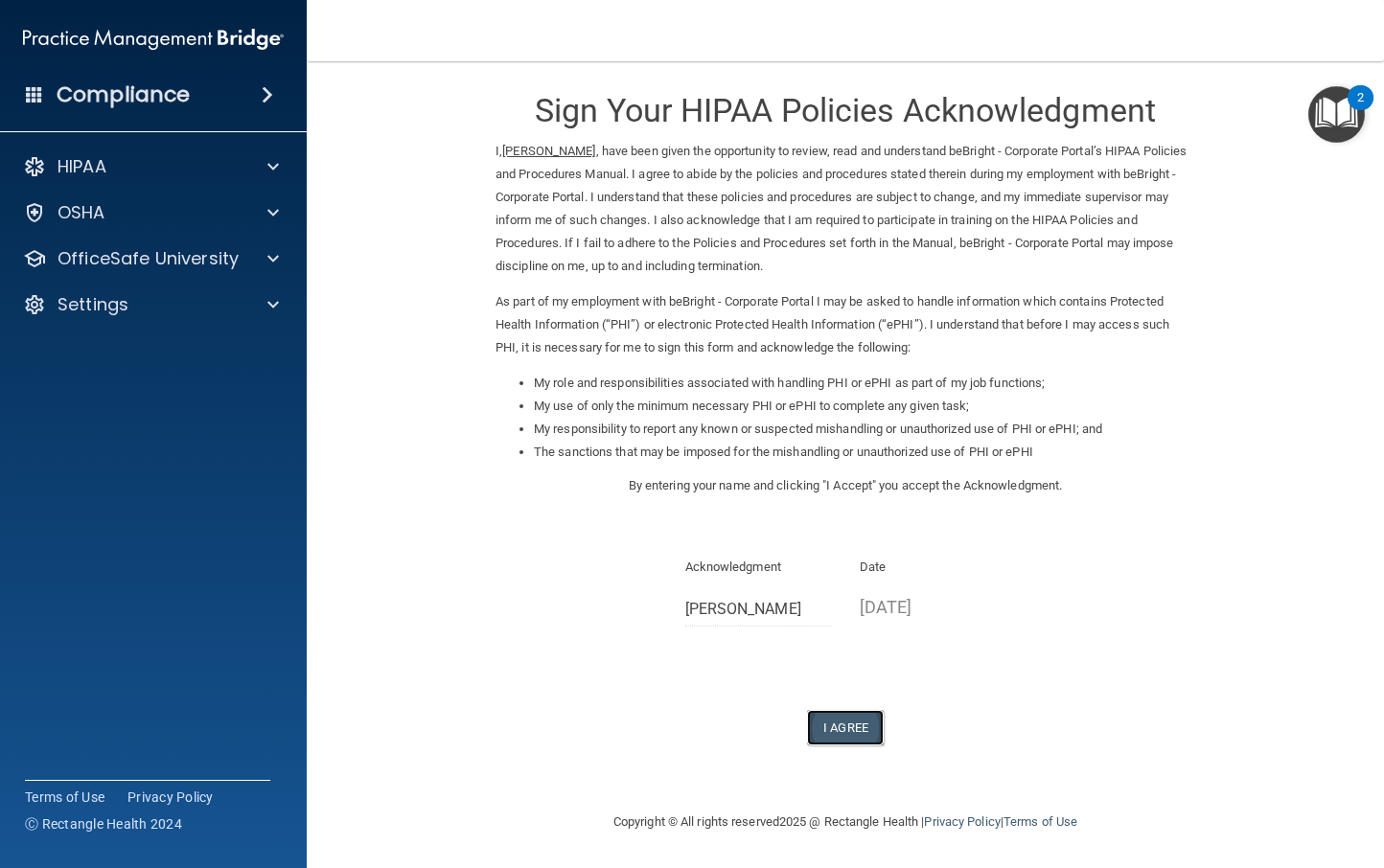
click at [844, 726] on button "I Agree" at bounding box center [845, 728] width 77 height 35
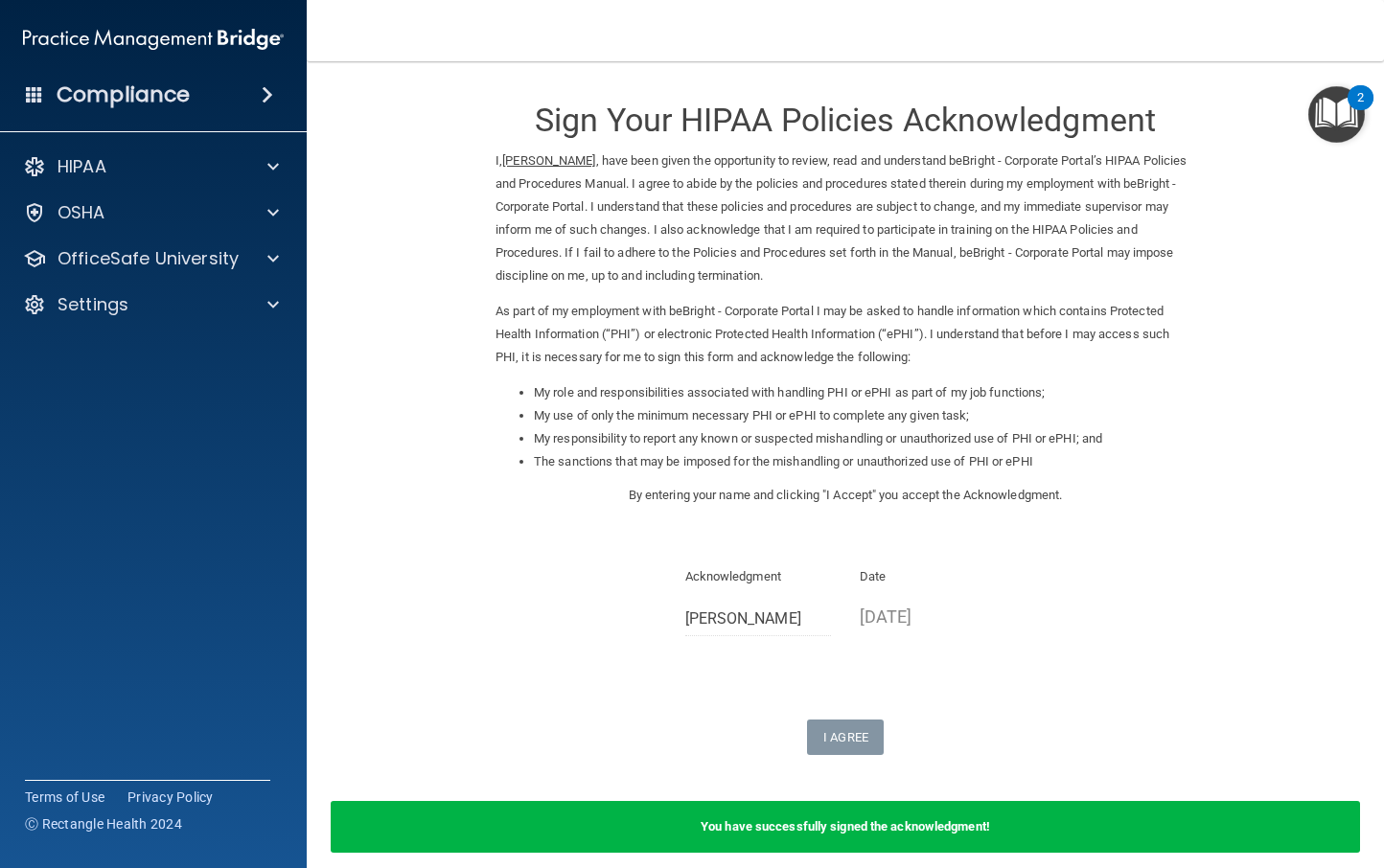
scroll to position [84, 0]
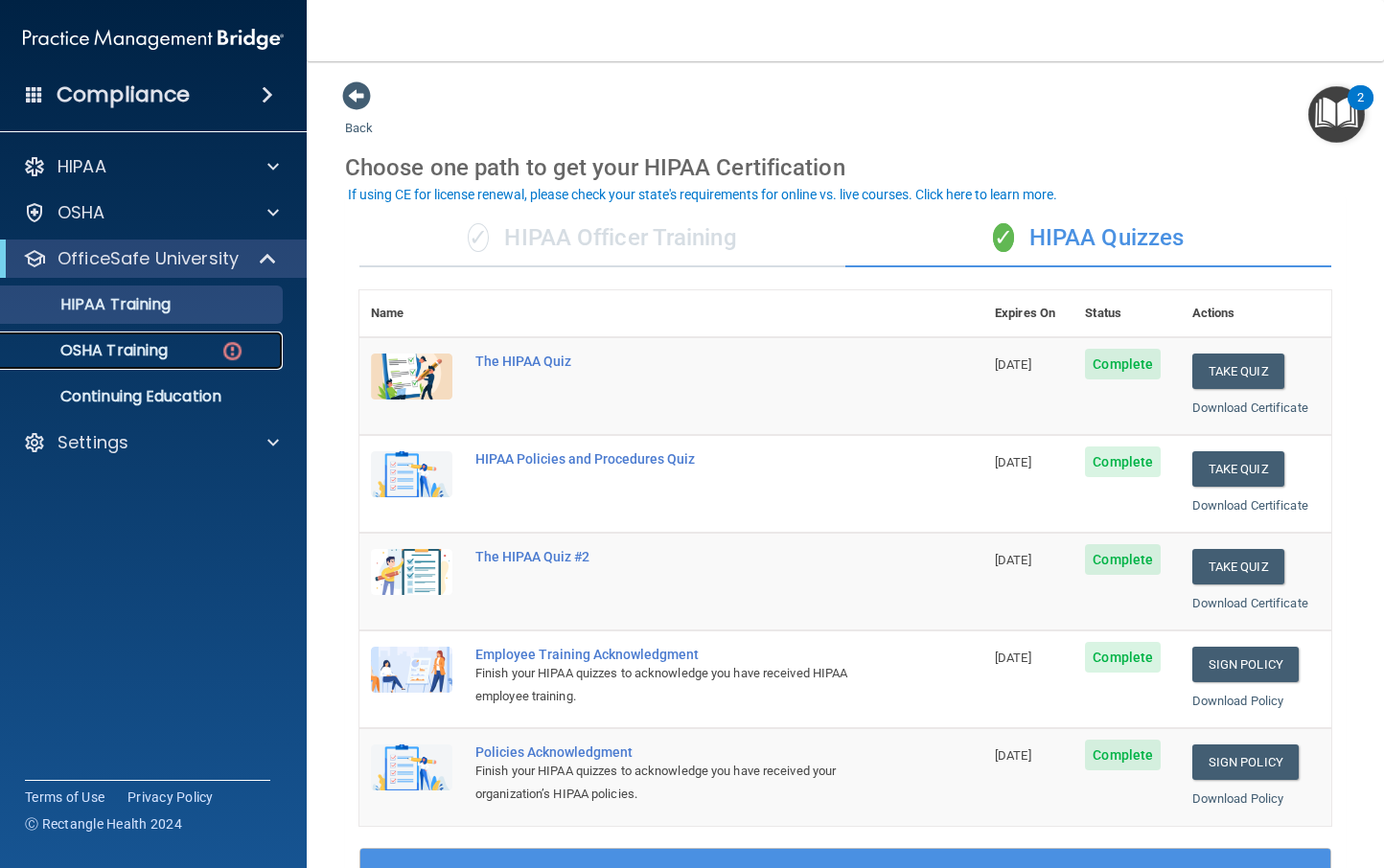
click at [136, 353] on p "OSHA Training" at bounding box center [90, 351] width 155 height 19
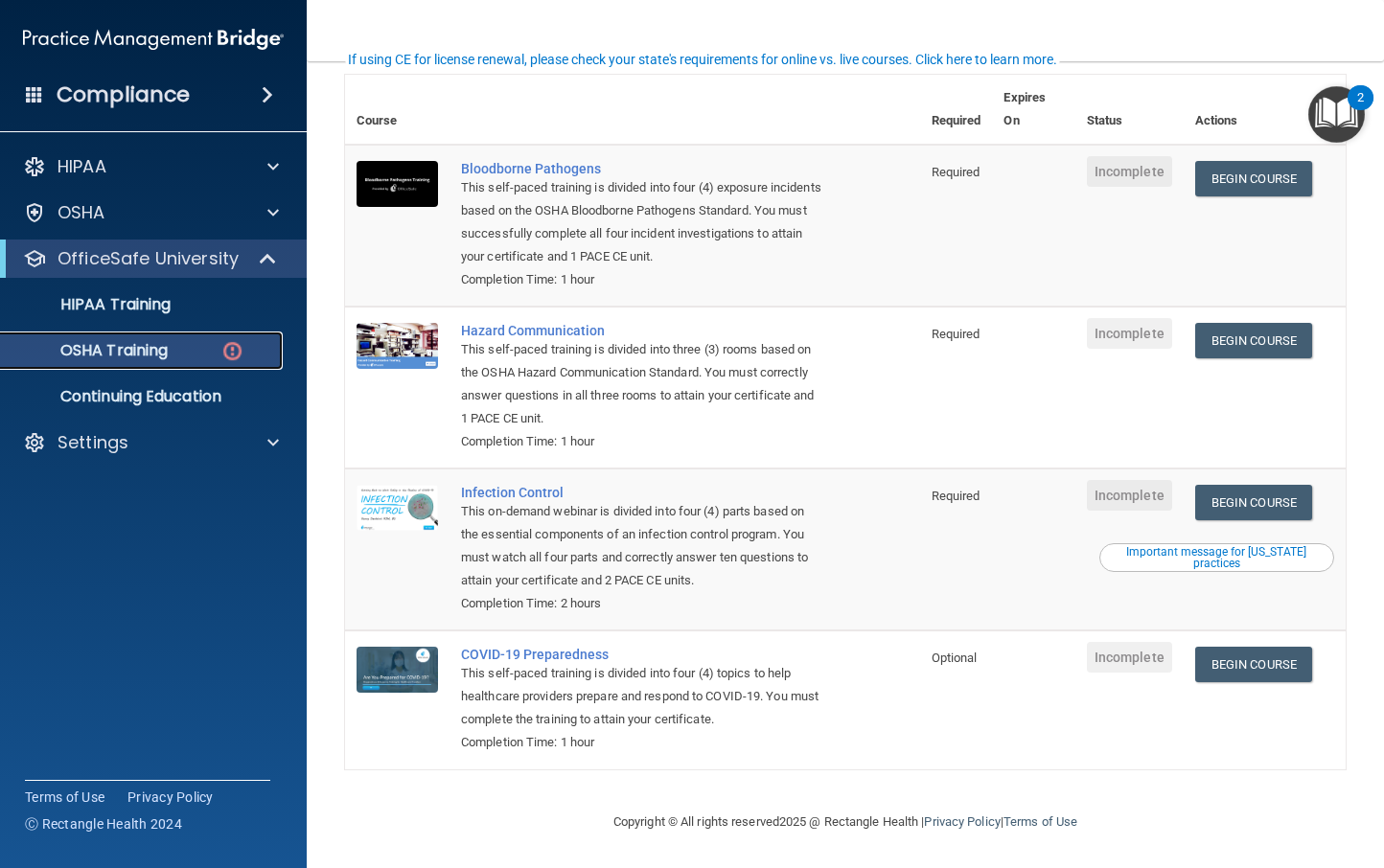
scroll to position [147, 0]
